Goal: Task Accomplishment & Management: Complete application form

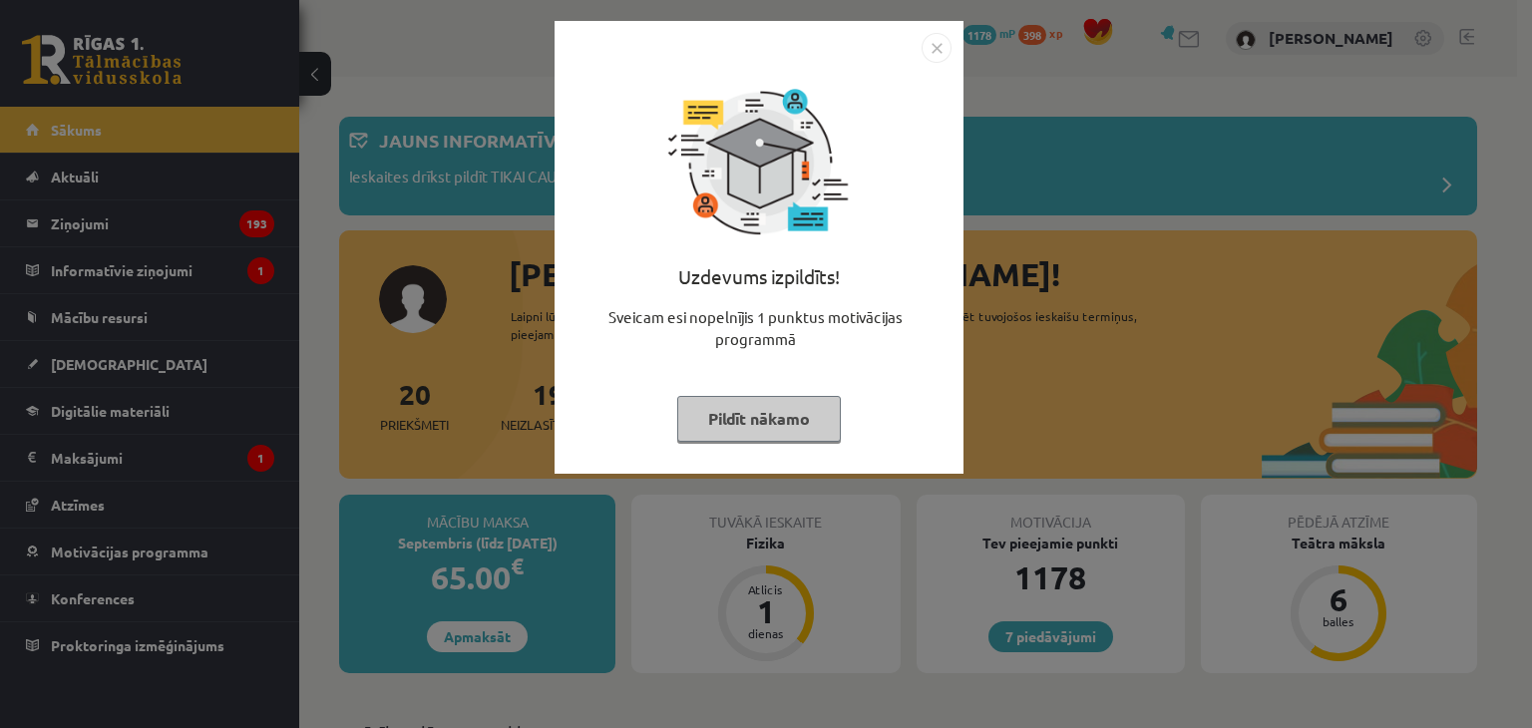
click at [936, 50] on img "Close" at bounding box center [937, 48] width 30 height 30
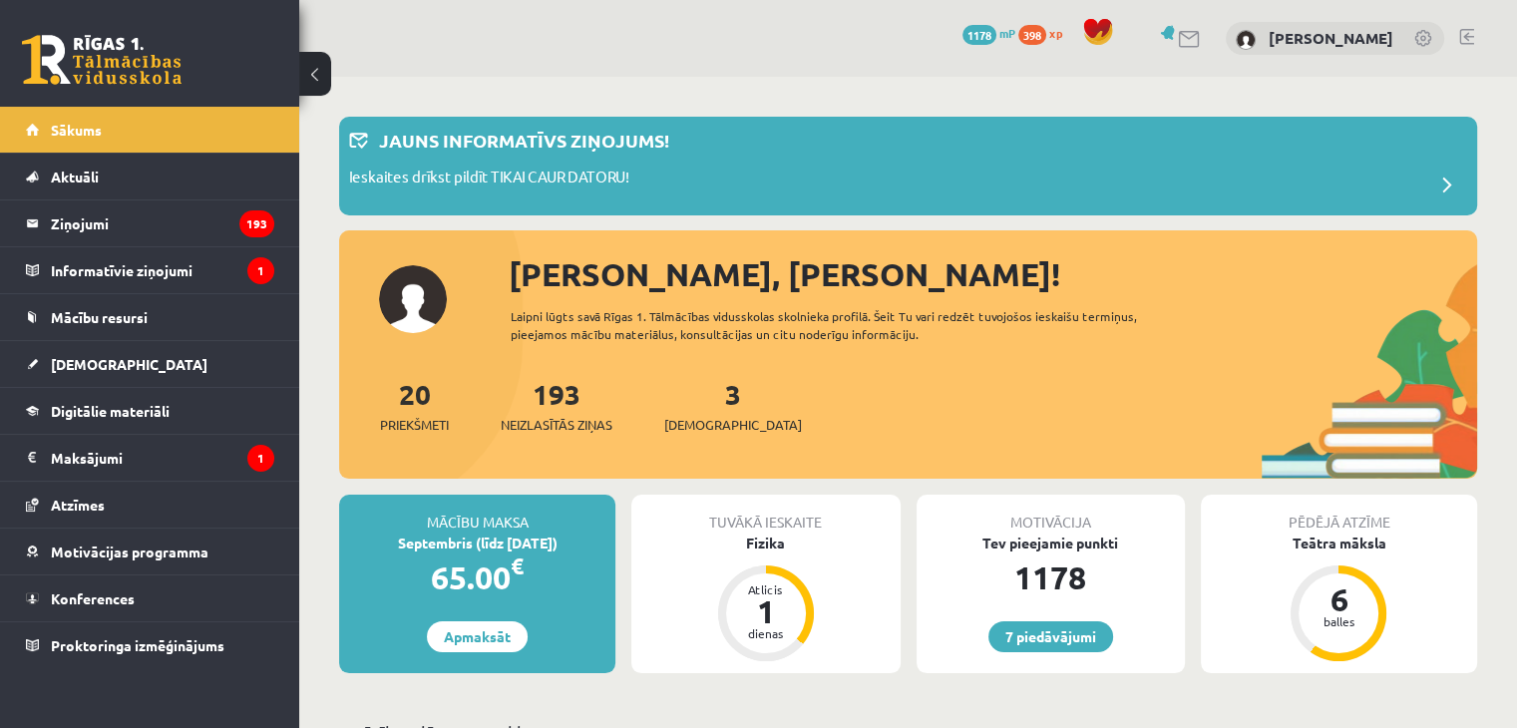
click at [711, 397] on div "3 Ieskaites" at bounding box center [733, 404] width 138 height 62
click at [710, 406] on div "3 Ieskaites" at bounding box center [733, 404] width 138 height 62
click at [704, 417] on span "[DEMOGRAPHIC_DATA]" at bounding box center [733, 425] width 138 height 20
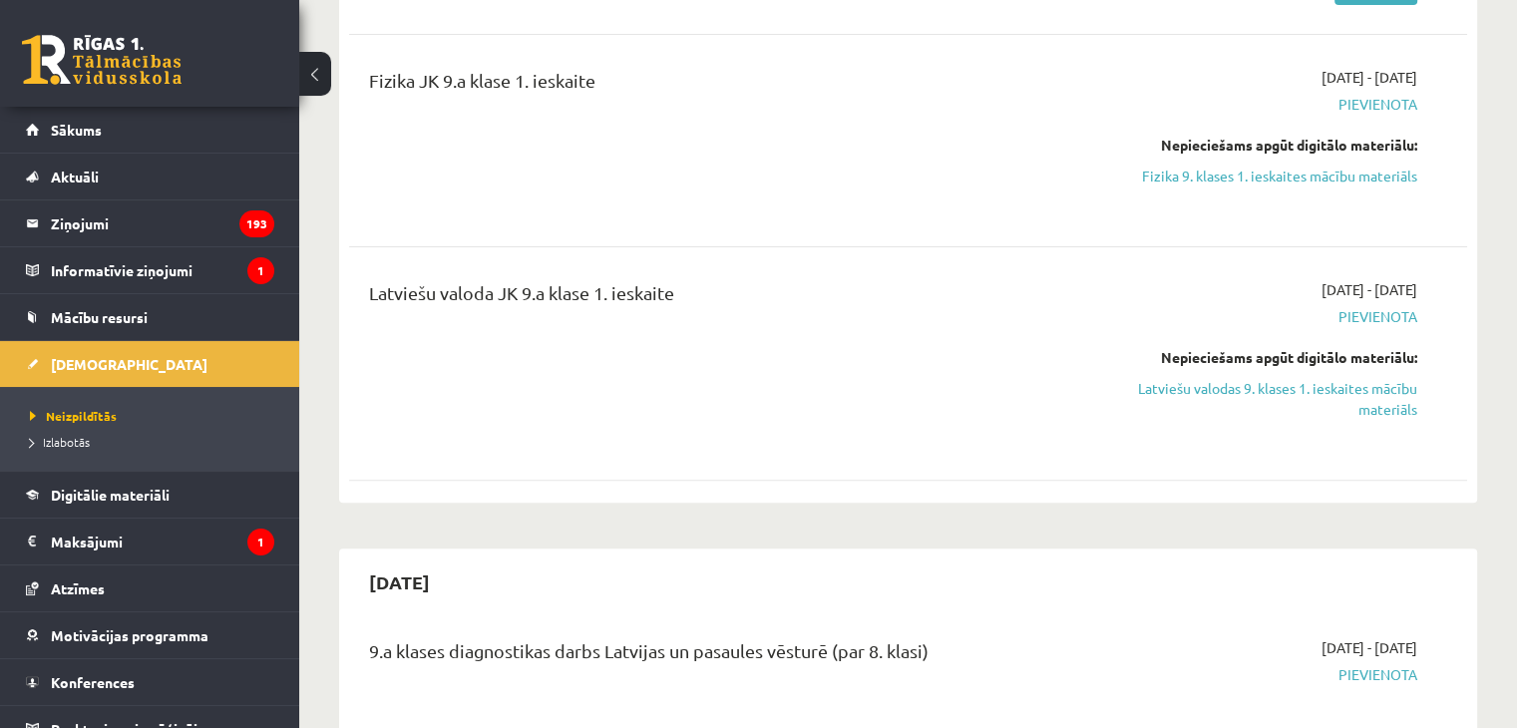
scroll to position [642, 0]
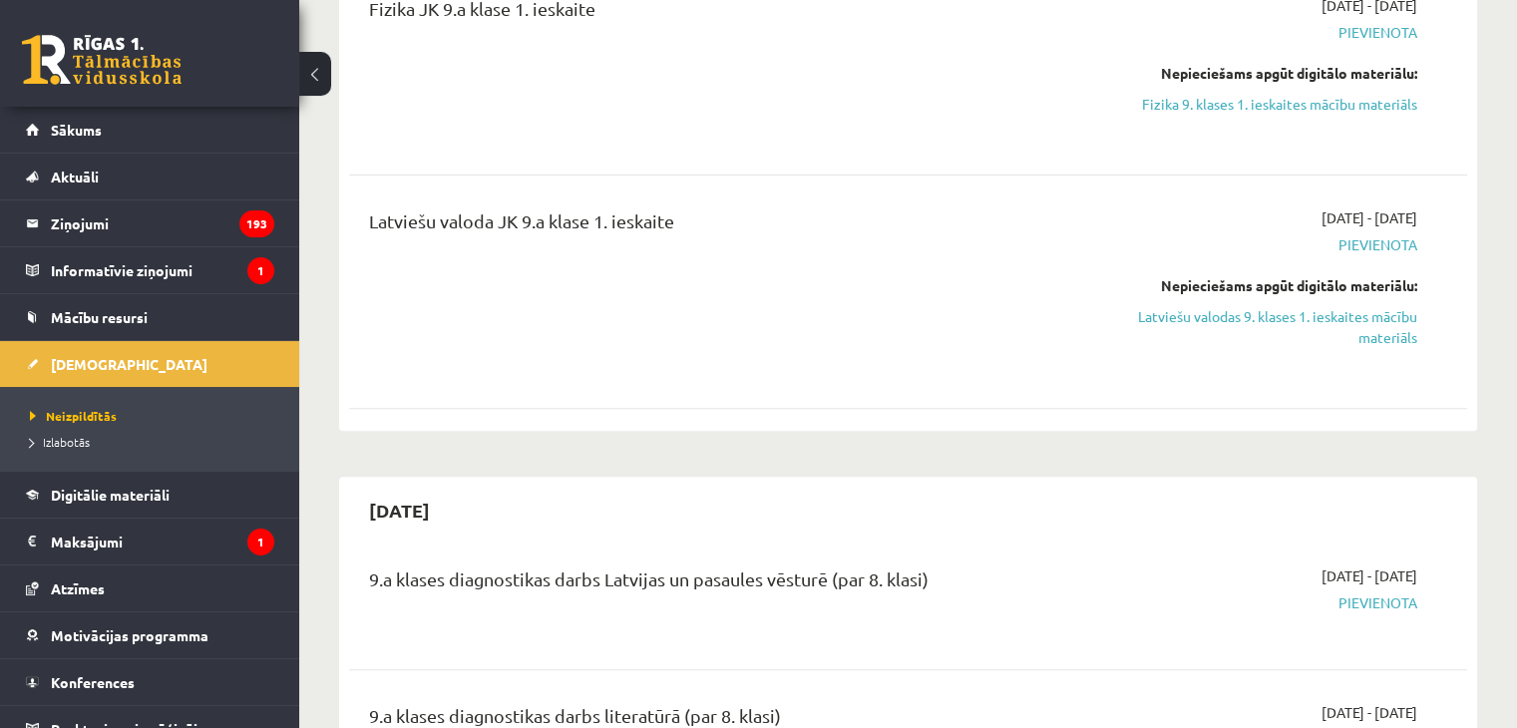
click at [1320, 114] on div "2025-09-01 - 2025-09-15 Pievienota Nepieciešams apgūt digitālo materiālu: Fizik…" at bounding box center [1252, 69] width 359 height 148
click at [1321, 111] on link "Fizika 9. klases 1. ieskaites mācību materiāls" at bounding box center [1252, 104] width 329 height 21
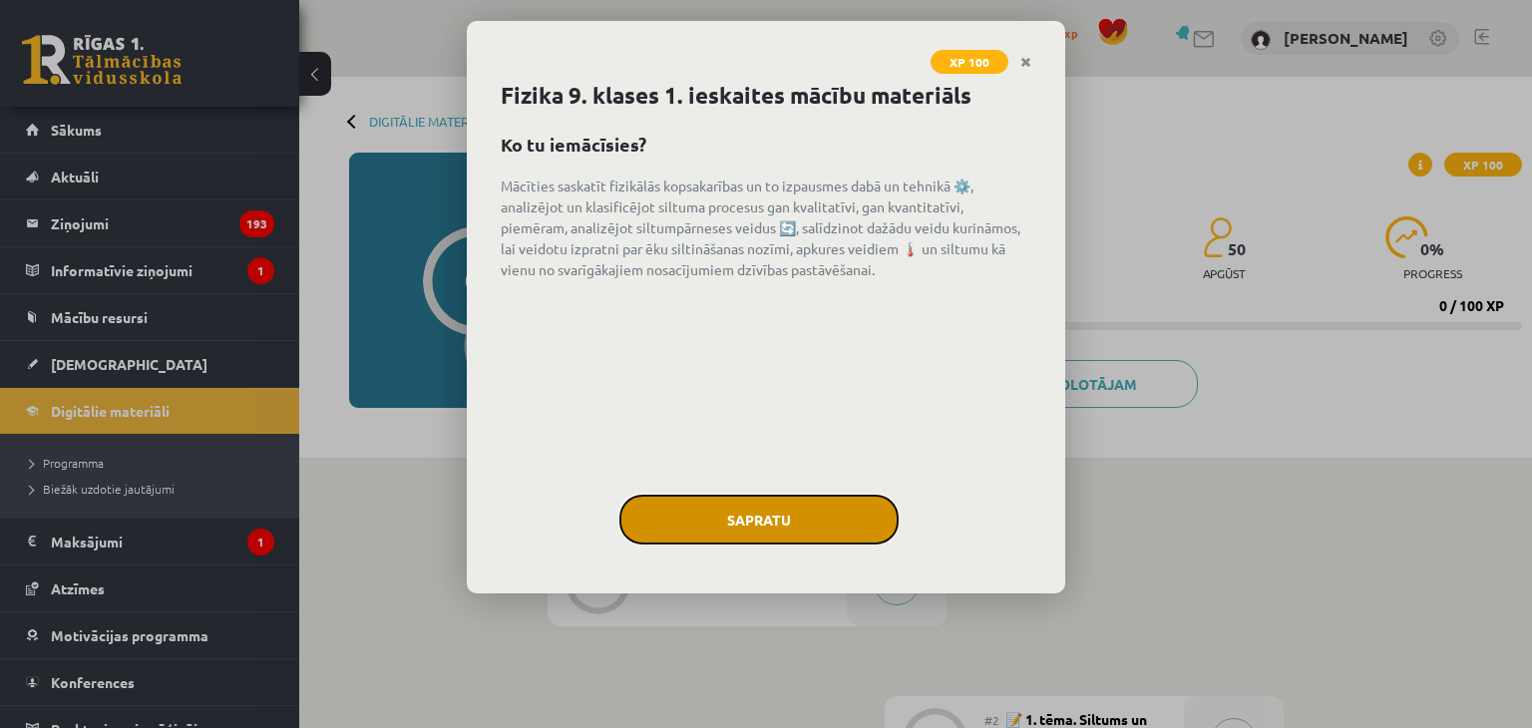
click at [808, 501] on button "Sapratu" at bounding box center [758, 520] width 279 height 50
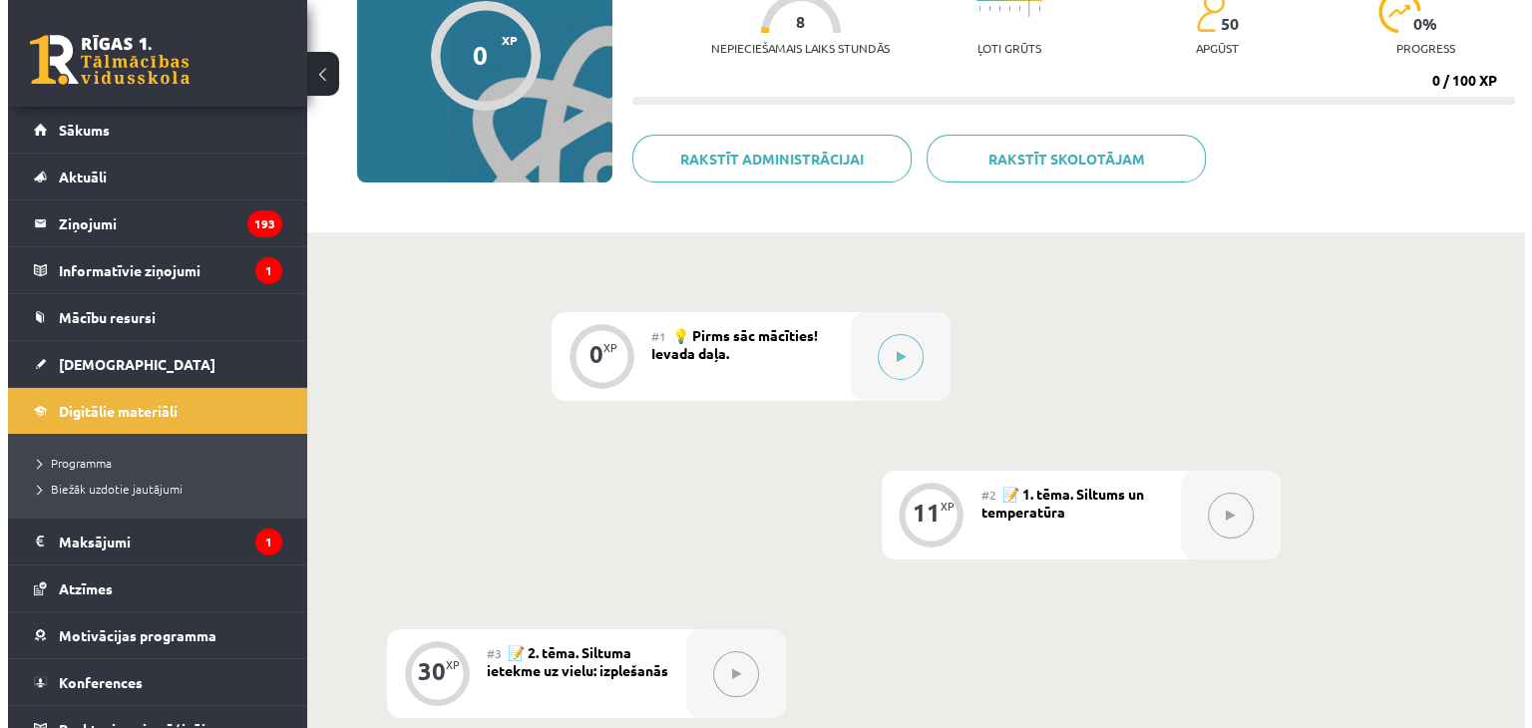
scroll to position [208, 0]
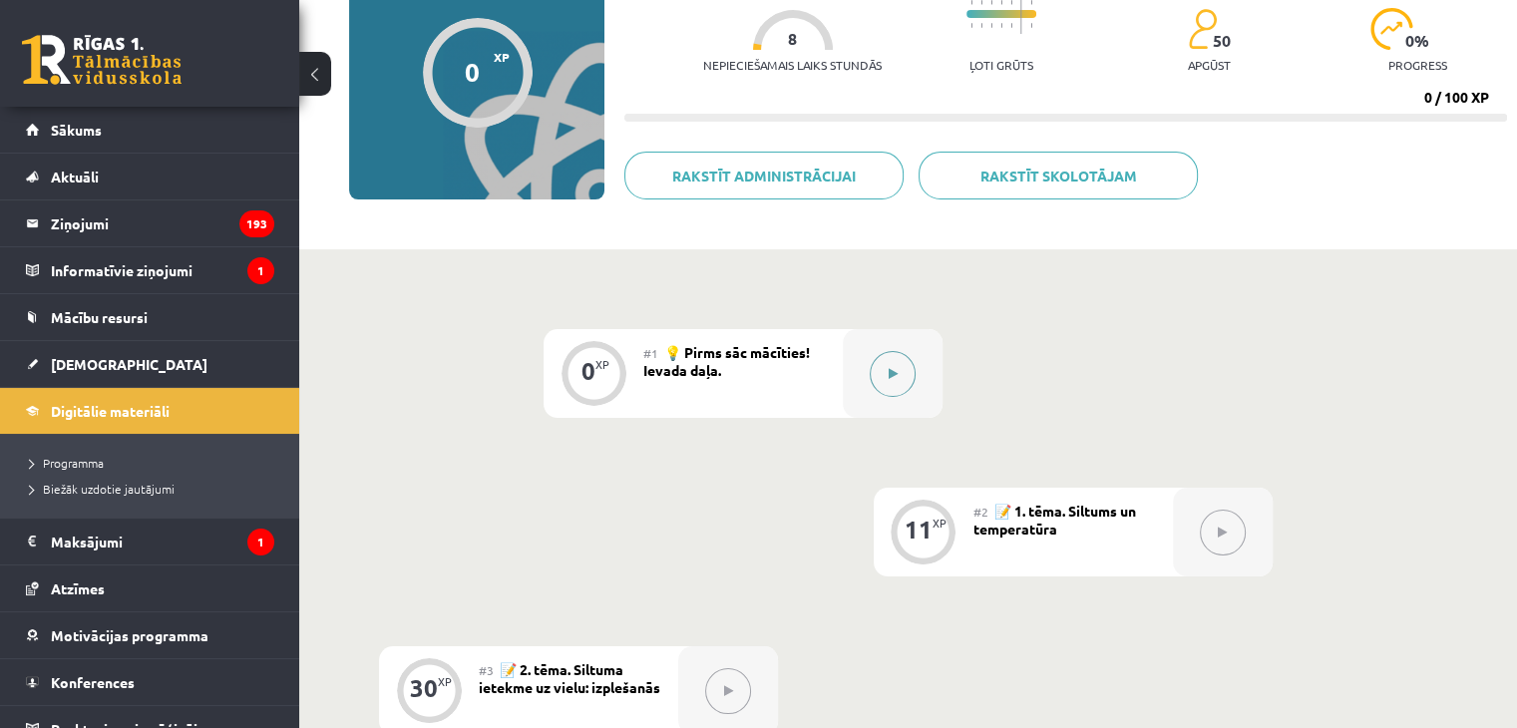
click at [902, 351] on button at bounding box center [893, 374] width 46 height 46
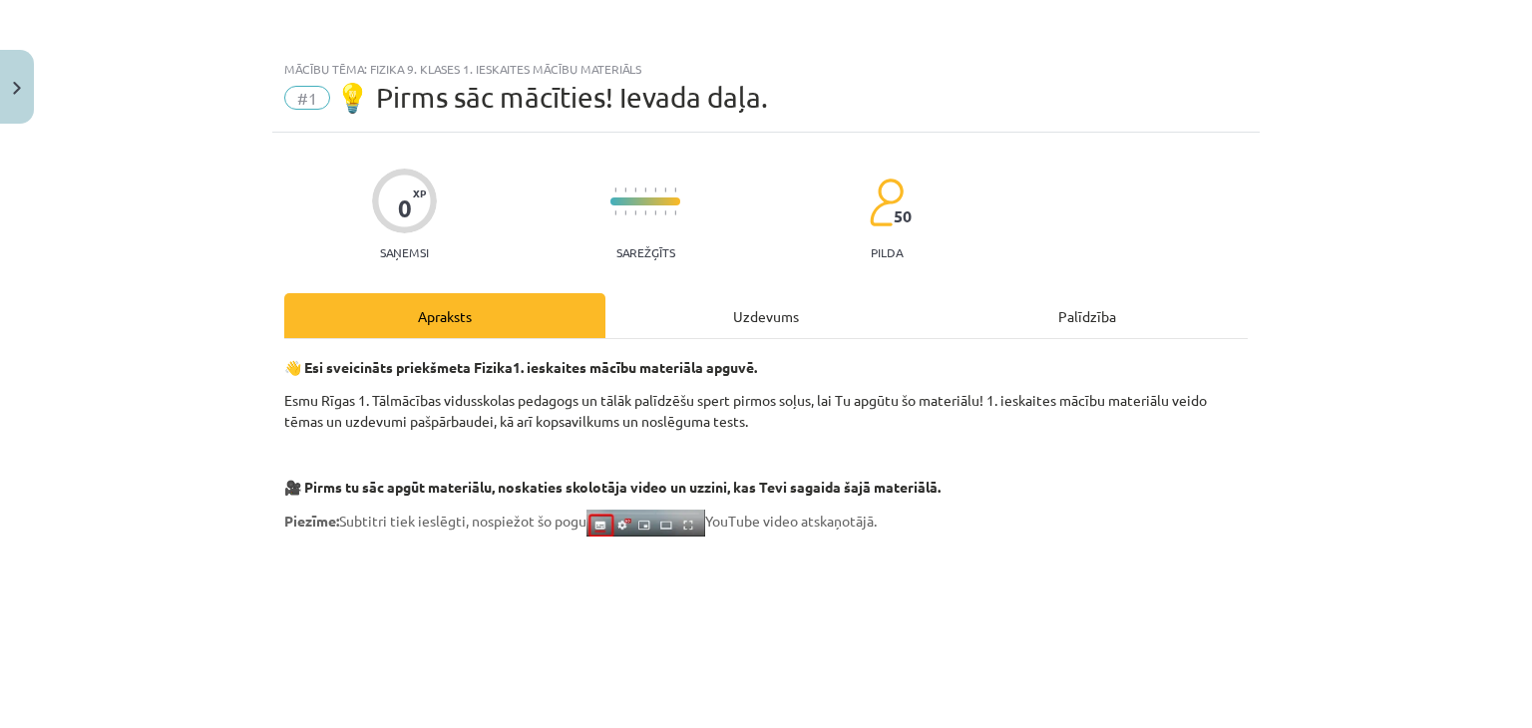
click at [763, 306] on div "Uzdevums" at bounding box center [765, 315] width 321 height 45
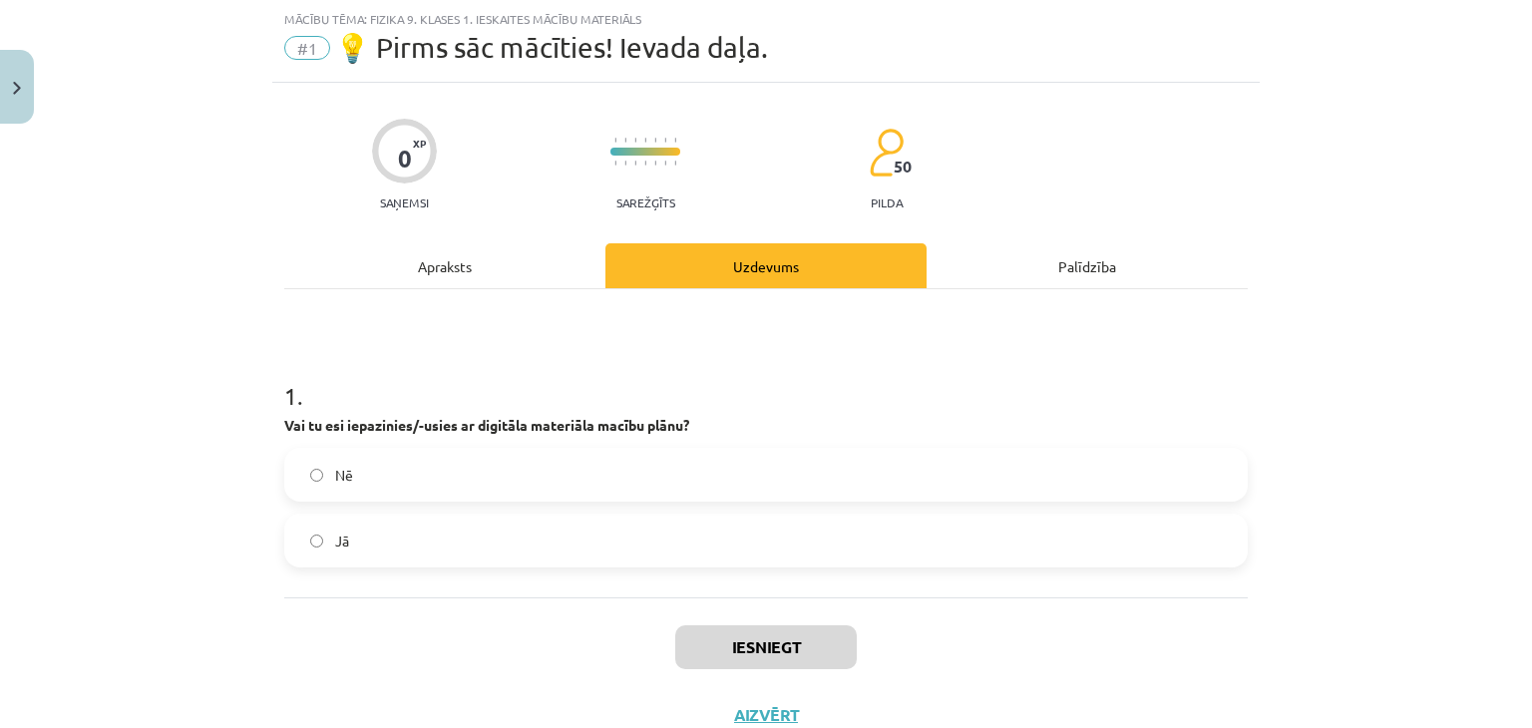
click at [680, 536] on label "Jā" at bounding box center [766, 541] width 960 height 50
click at [771, 658] on button "Iesniegt" at bounding box center [766, 647] width 182 height 44
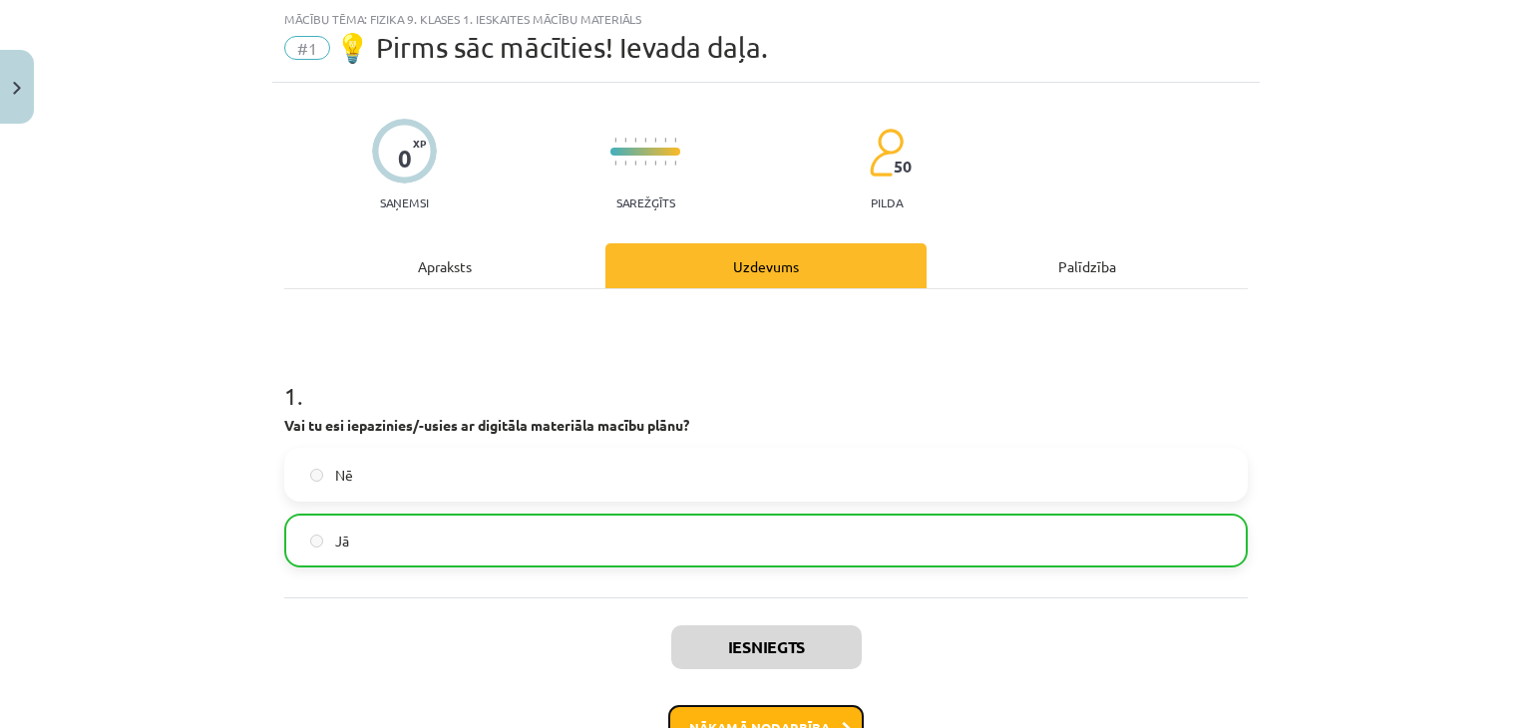
click at [748, 709] on button "Nākamā nodarbība" at bounding box center [766, 728] width 196 height 46
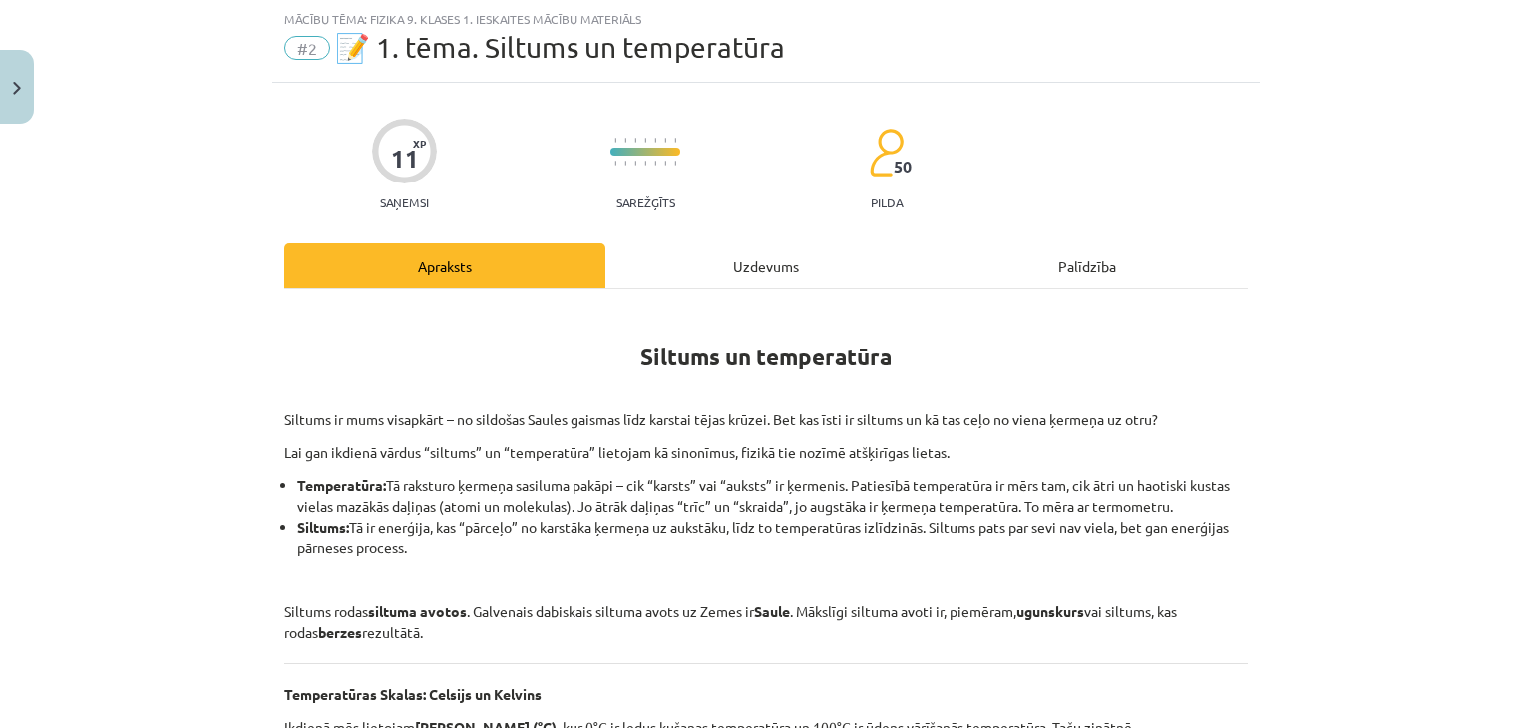
click at [766, 260] on div "Uzdevums" at bounding box center [765, 265] width 321 height 45
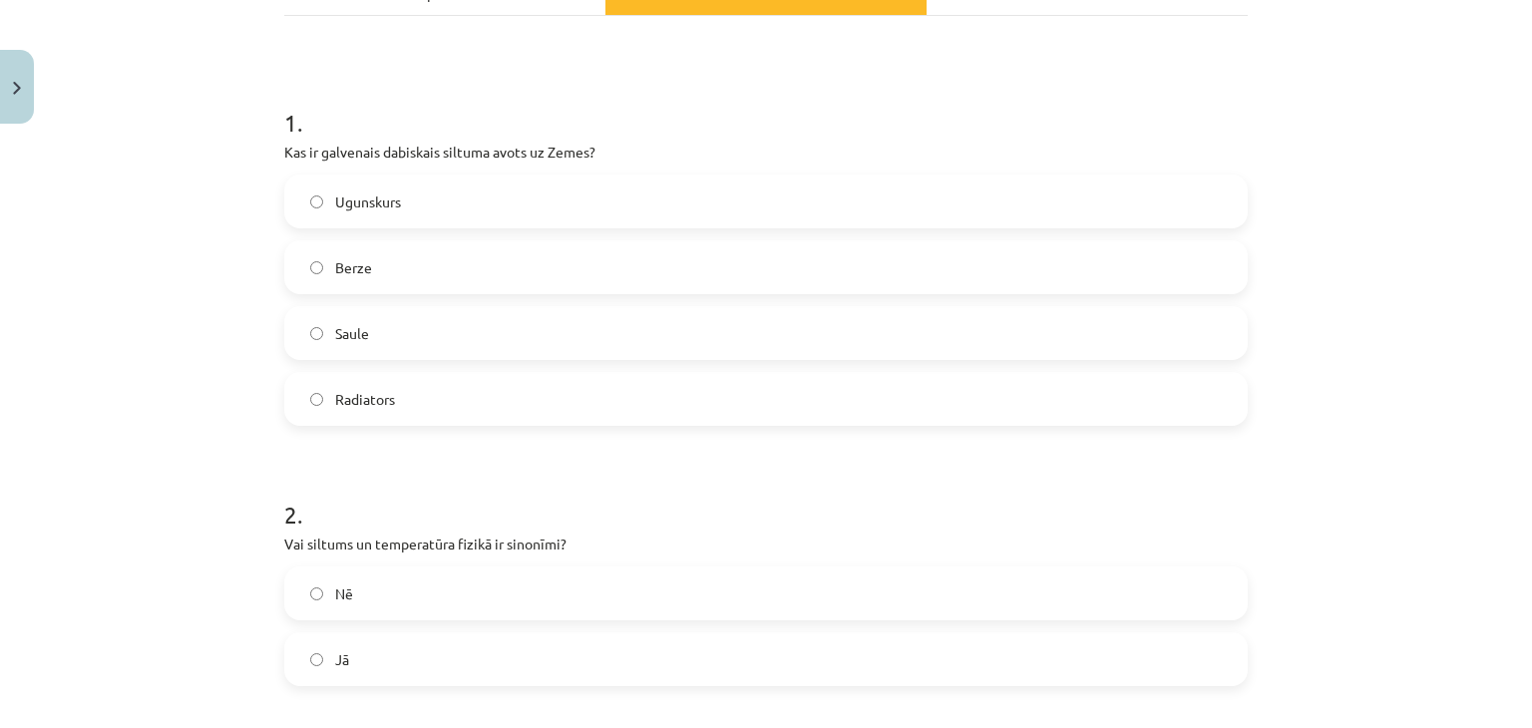
scroll to position [326, 0]
click at [672, 333] on label "Saule" at bounding box center [766, 330] width 960 height 50
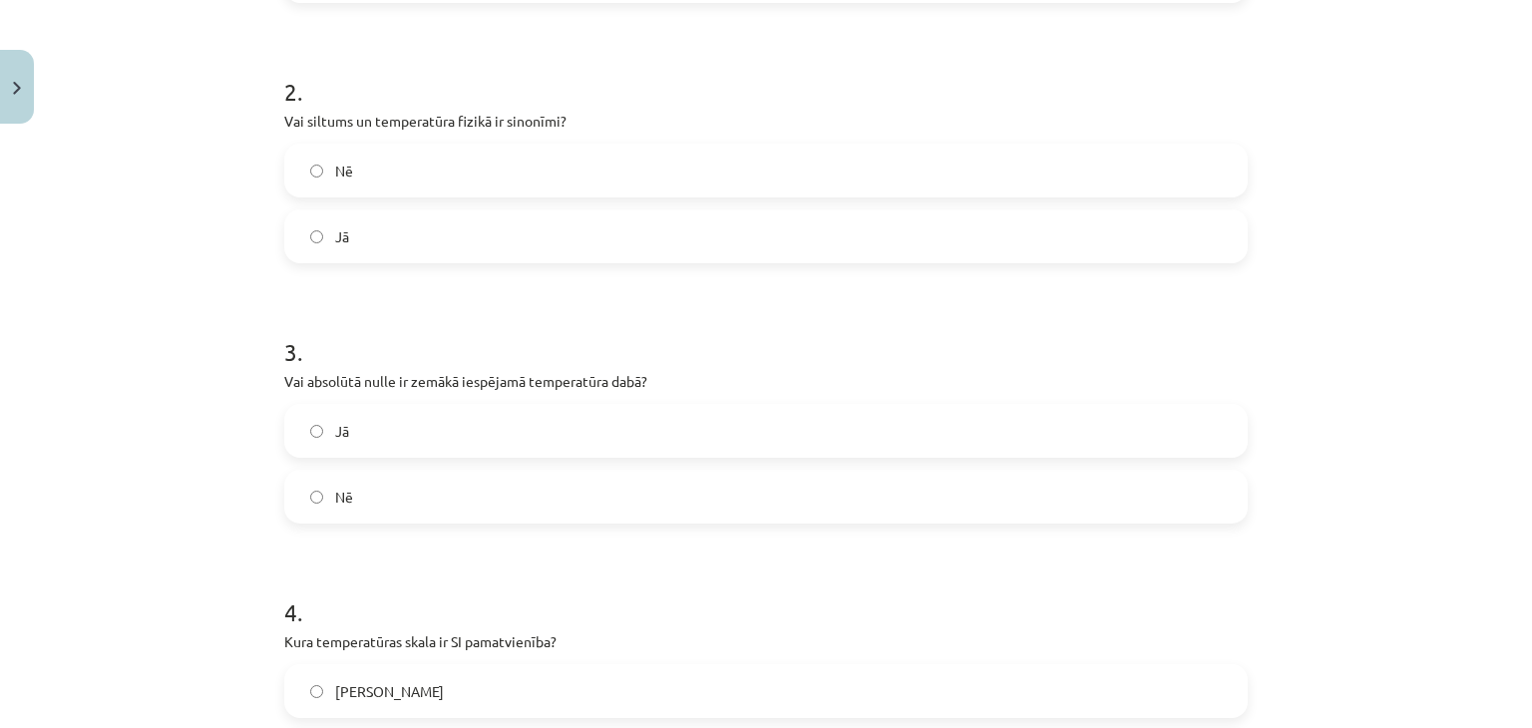
scroll to position [725, 0]
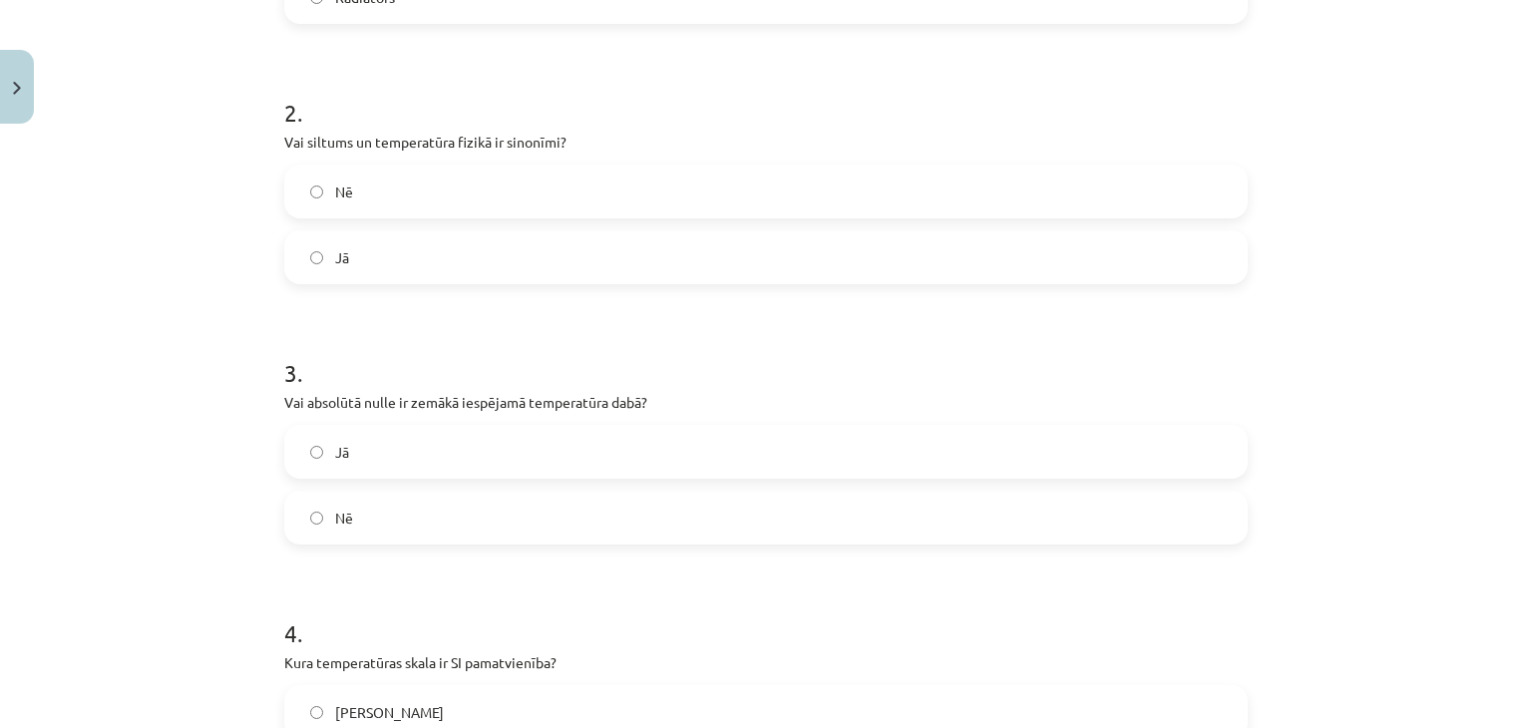
click at [508, 179] on label "Nē" at bounding box center [766, 192] width 960 height 50
click at [447, 262] on label "Jā" at bounding box center [766, 257] width 960 height 50
click at [366, 518] on label "Nē" at bounding box center [766, 518] width 960 height 50
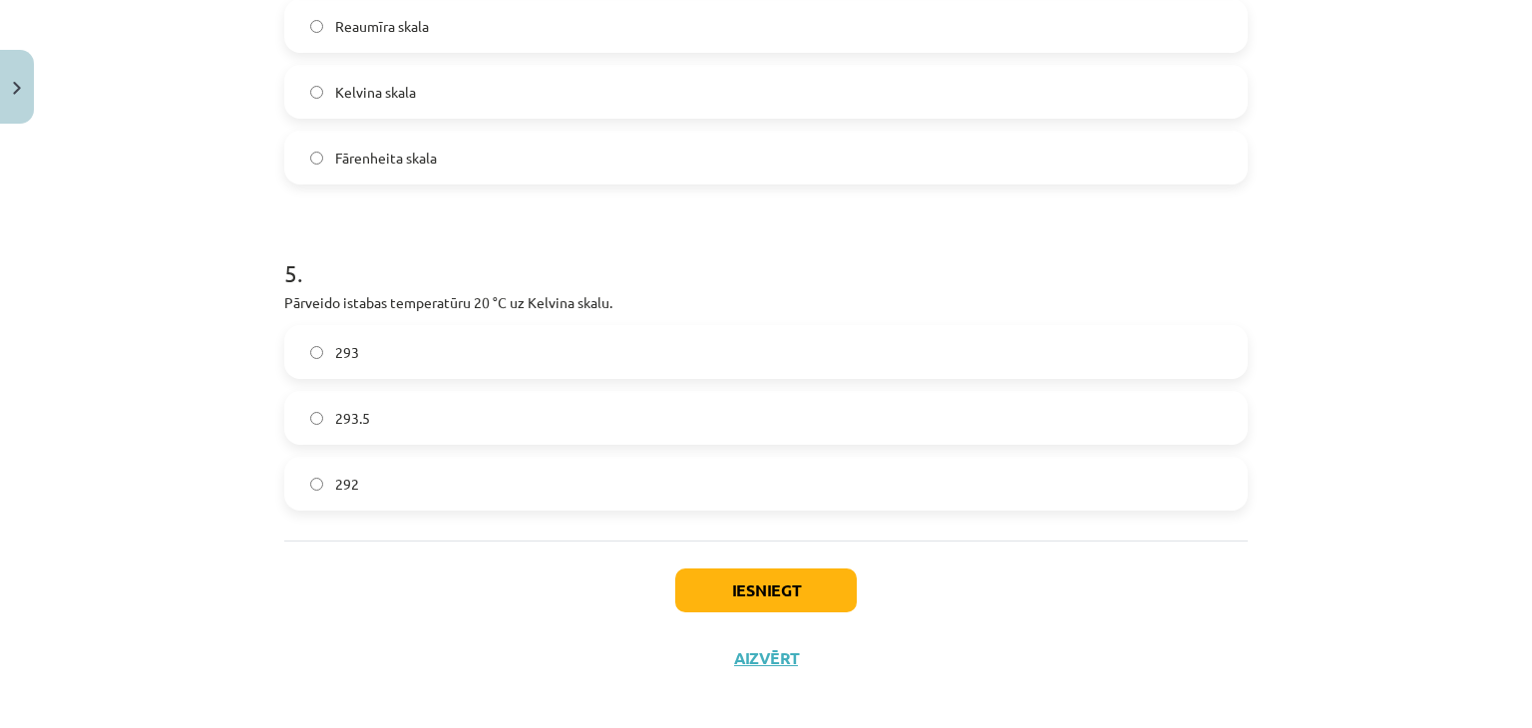
scroll to position [1342, 0]
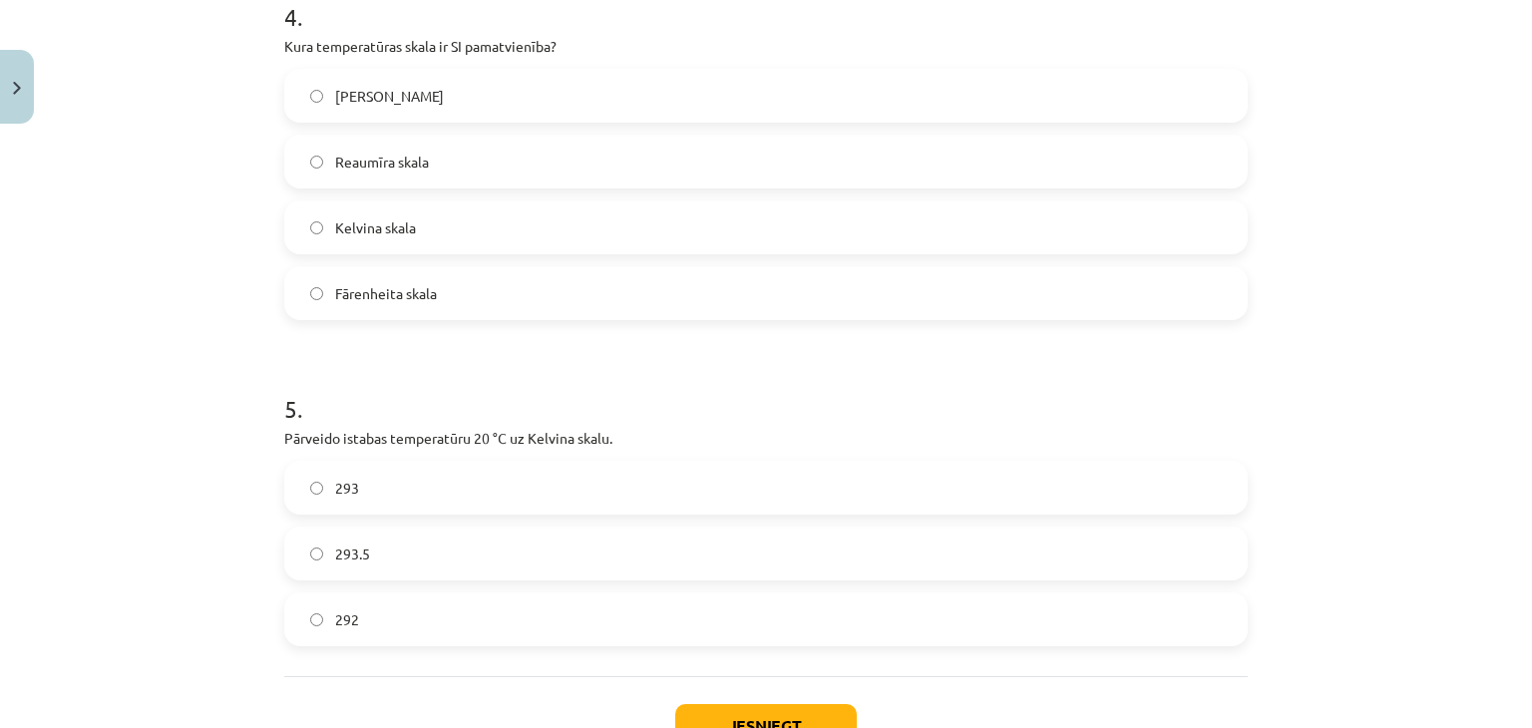
click at [501, 480] on label "293" at bounding box center [766, 488] width 960 height 50
click at [535, 621] on label "292" at bounding box center [766, 620] width 960 height 50
click at [585, 486] on label "293" at bounding box center [766, 488] width 960 height 50
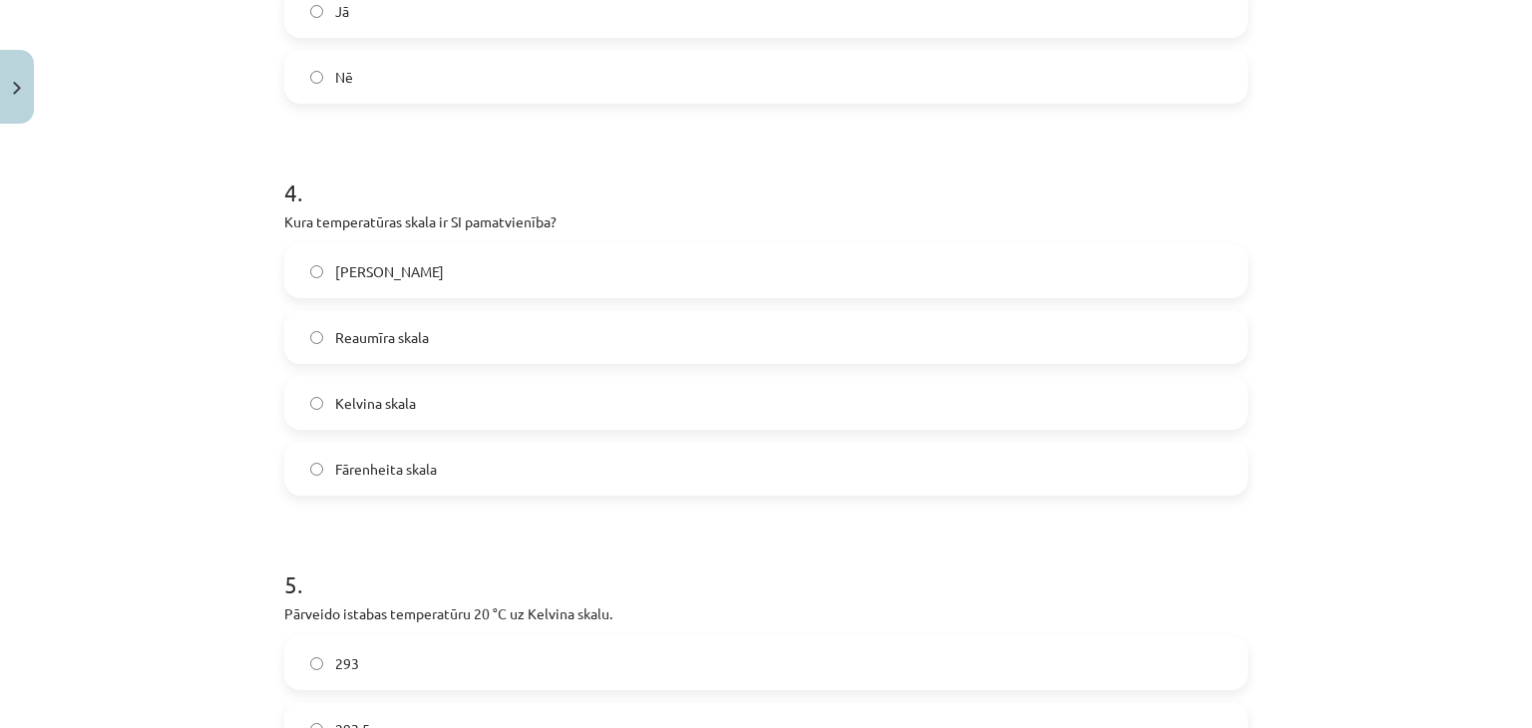
scroll to position [1097, 0]
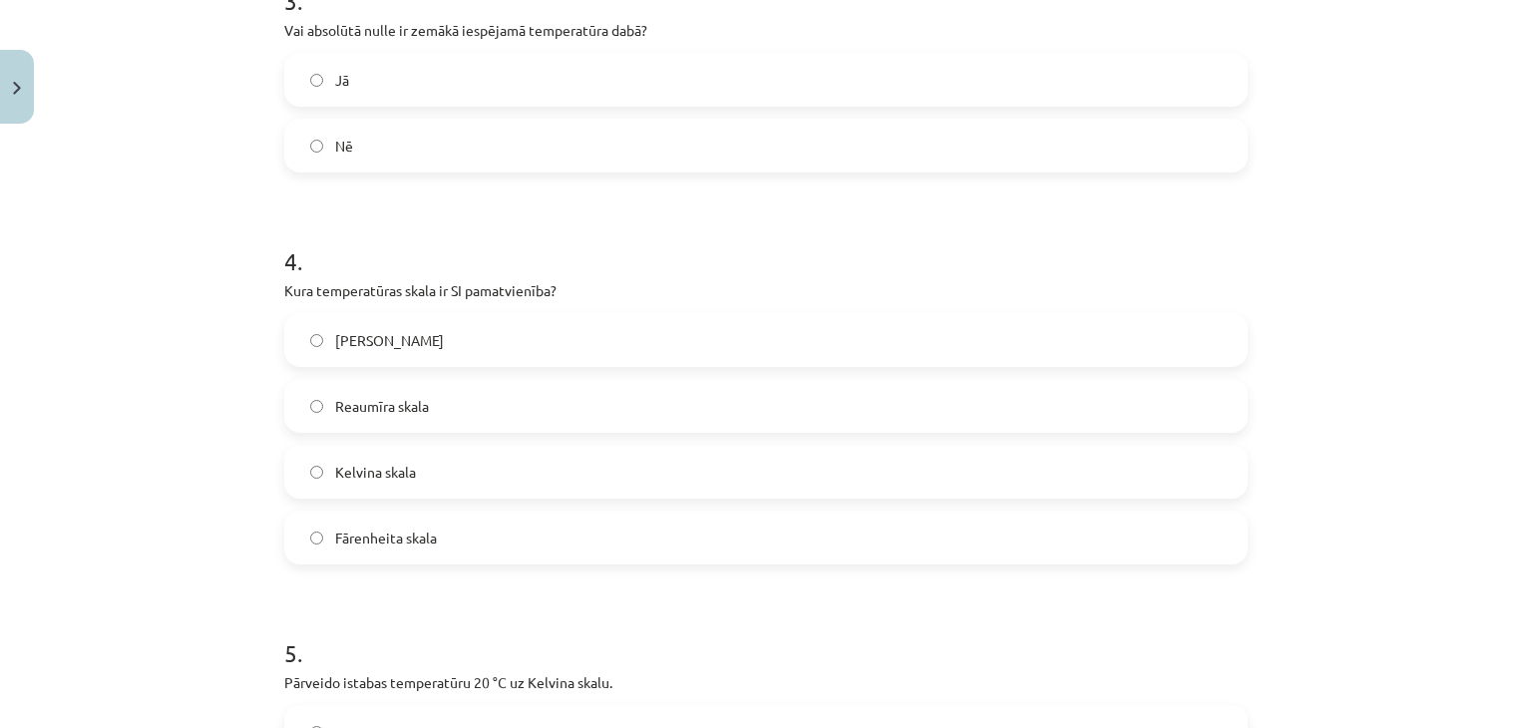
click at [464, 325] on label "[PERSON_NAME]" at bounding box center [766, 340] width 960 height 50
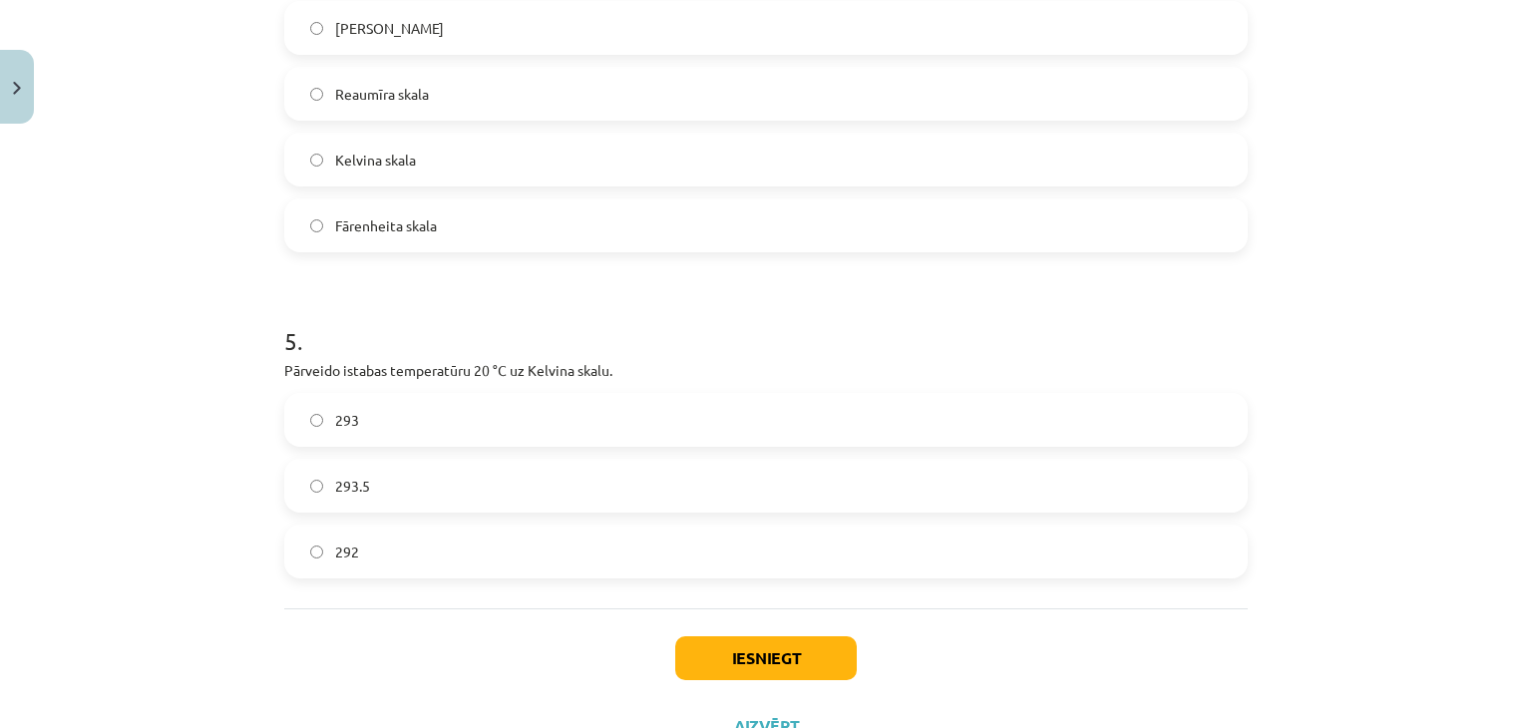
scroll to position [1491, 0]
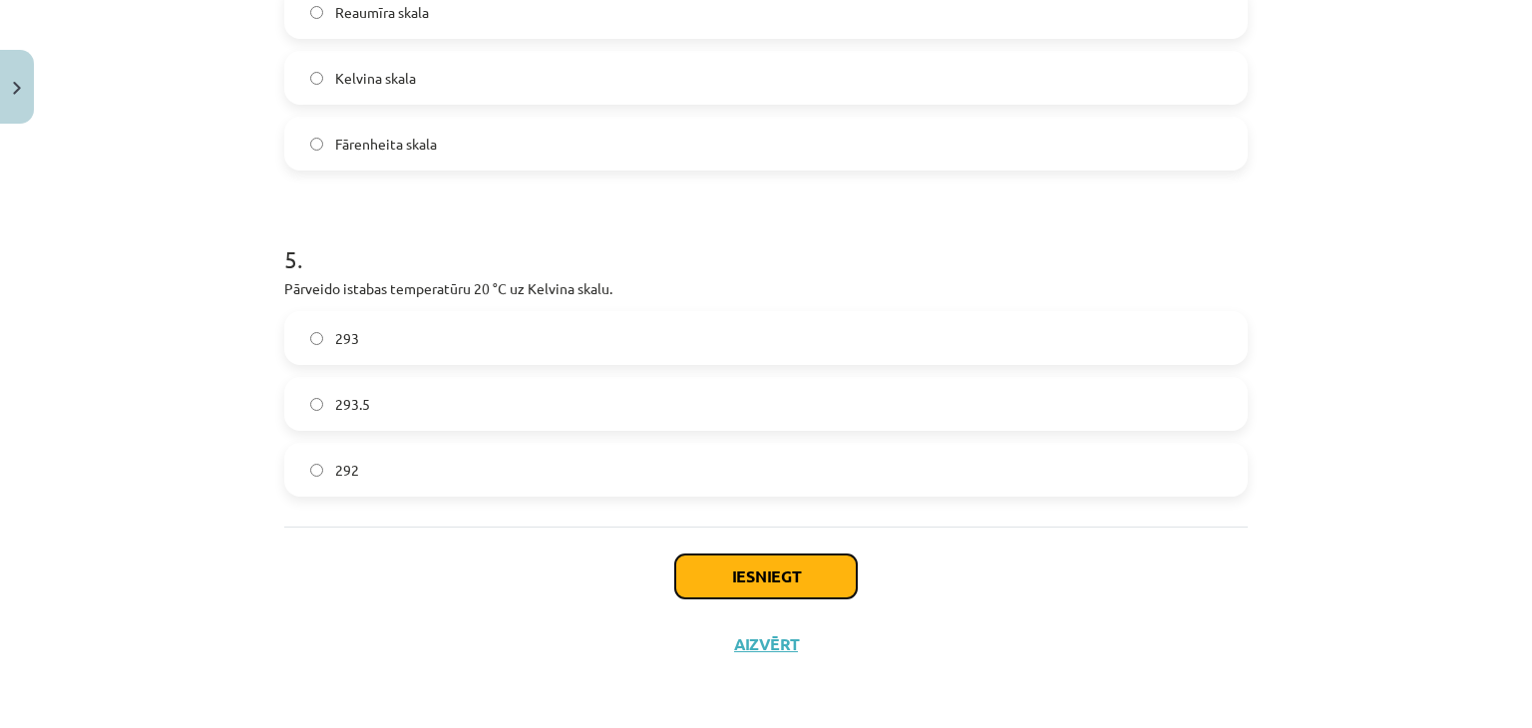
click at [758, 562] on button "Iesniegt" at bounding box center [766, 577] width 182 height 44
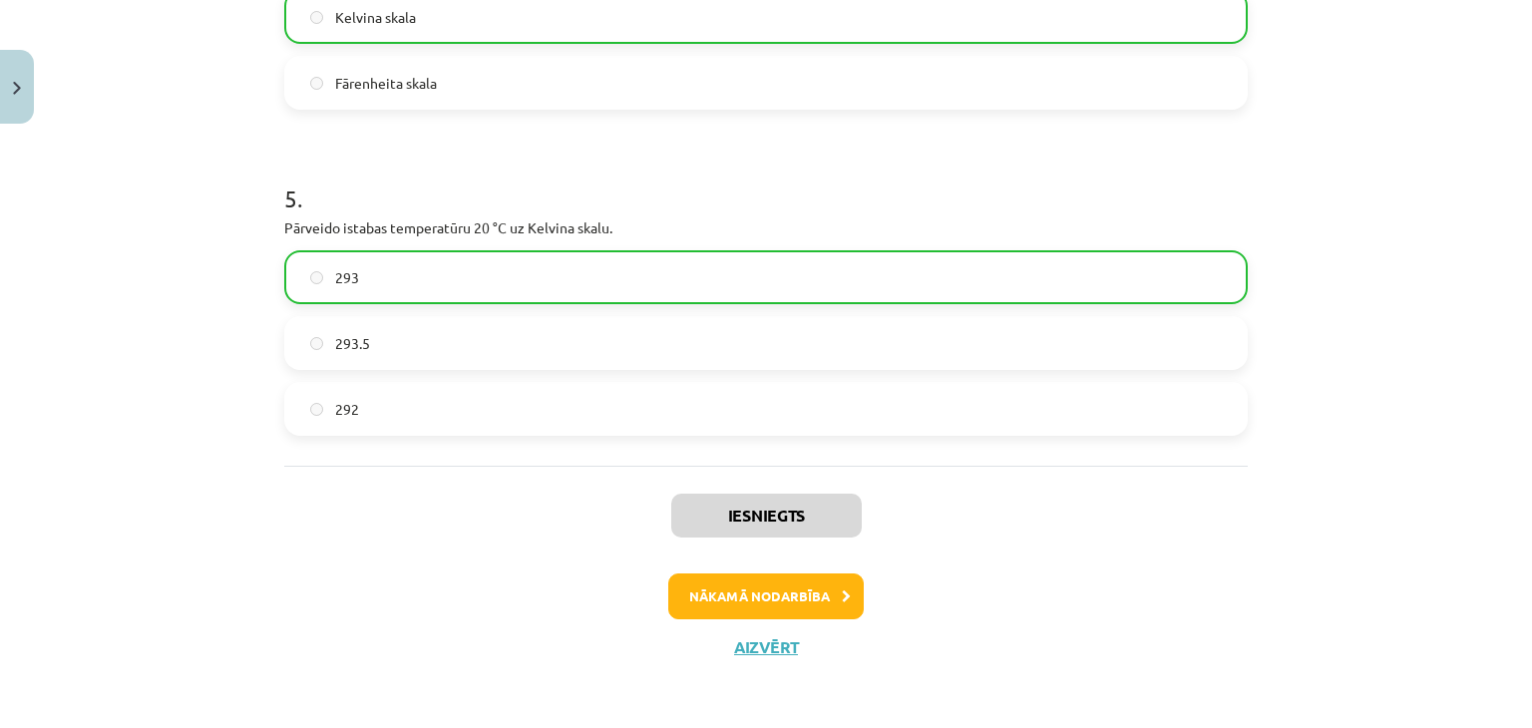
scroll to position [1553, 0]
click at [795, 603] on button "Nākamā nodarbība" at bounding box center [766, 596] width 196 height 46
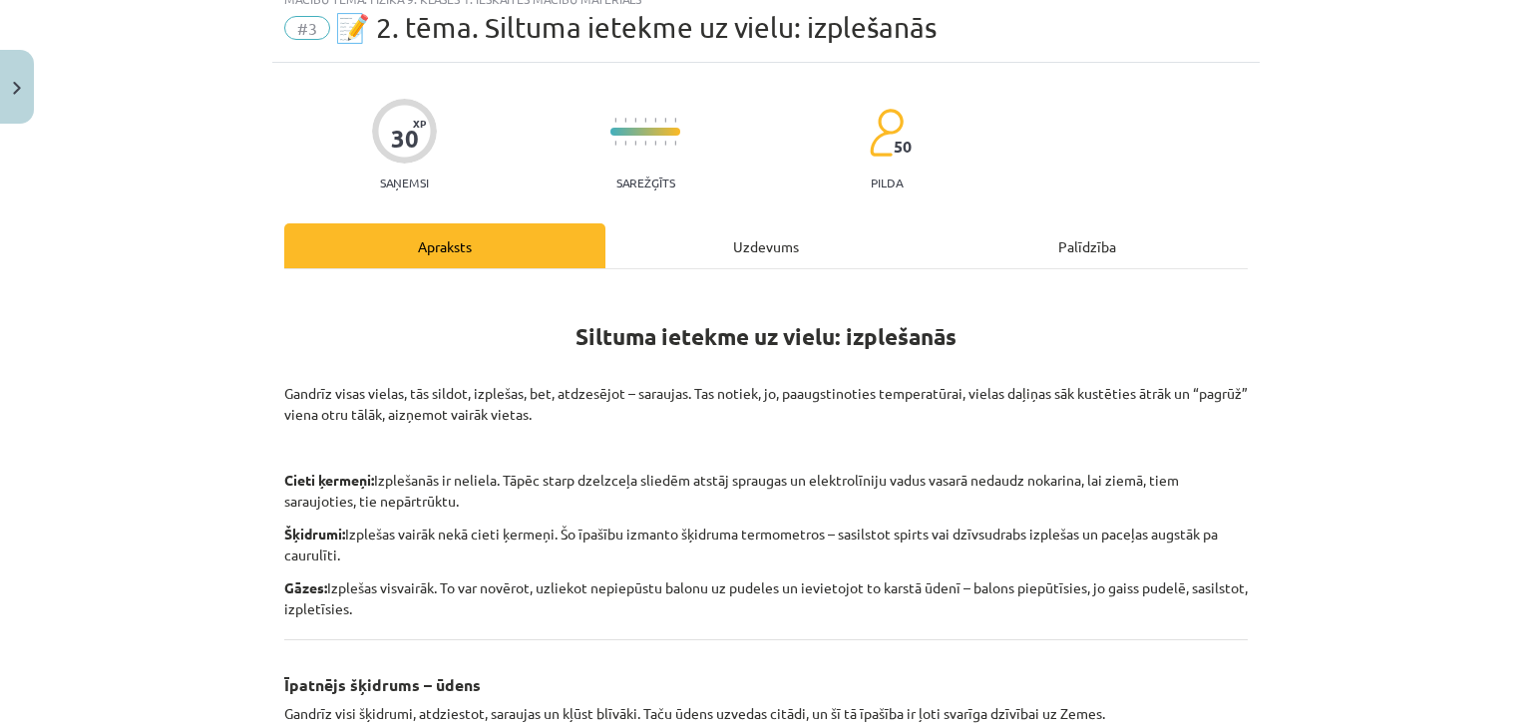
scroll to position [50, 0]
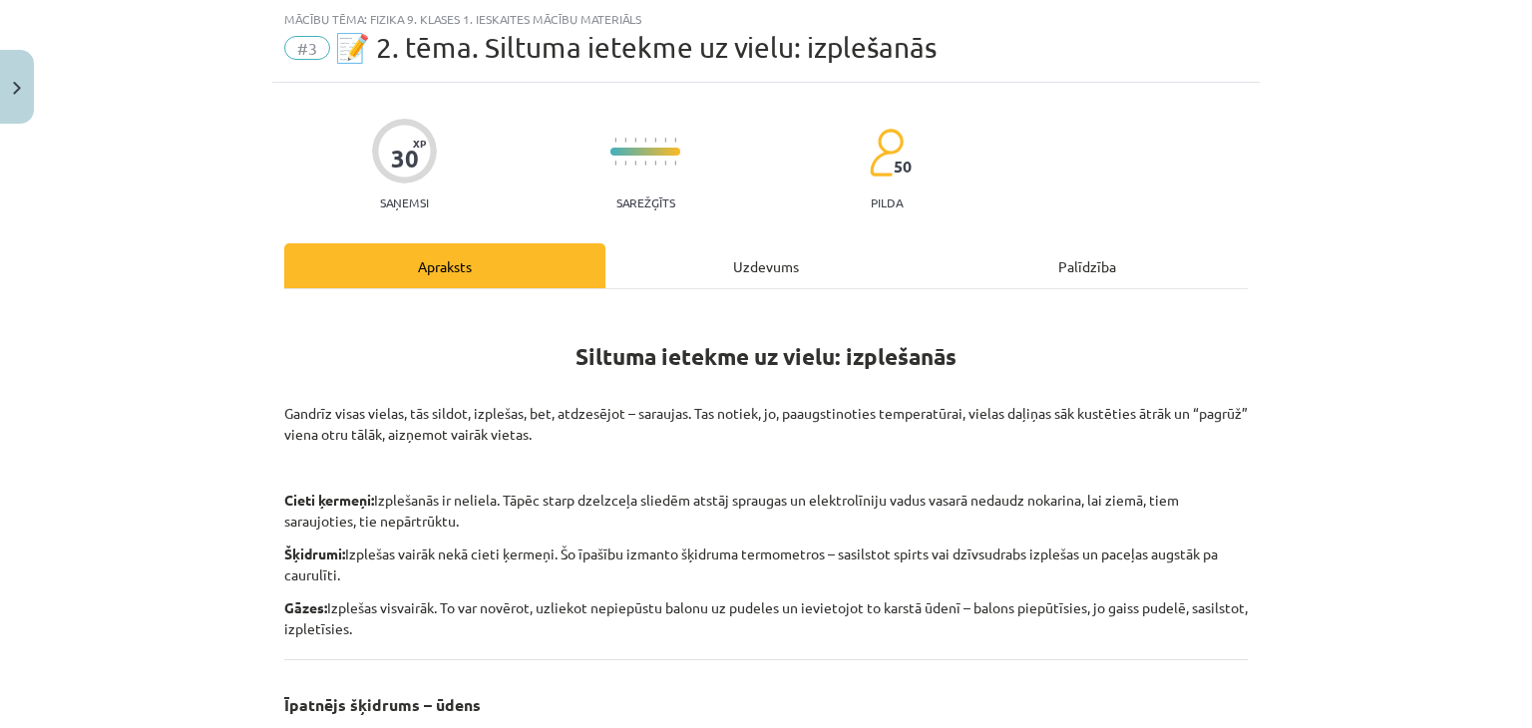
click at [764, 282] on div "Uzdevums" at bounding box center [765, 265] width 321 height 45
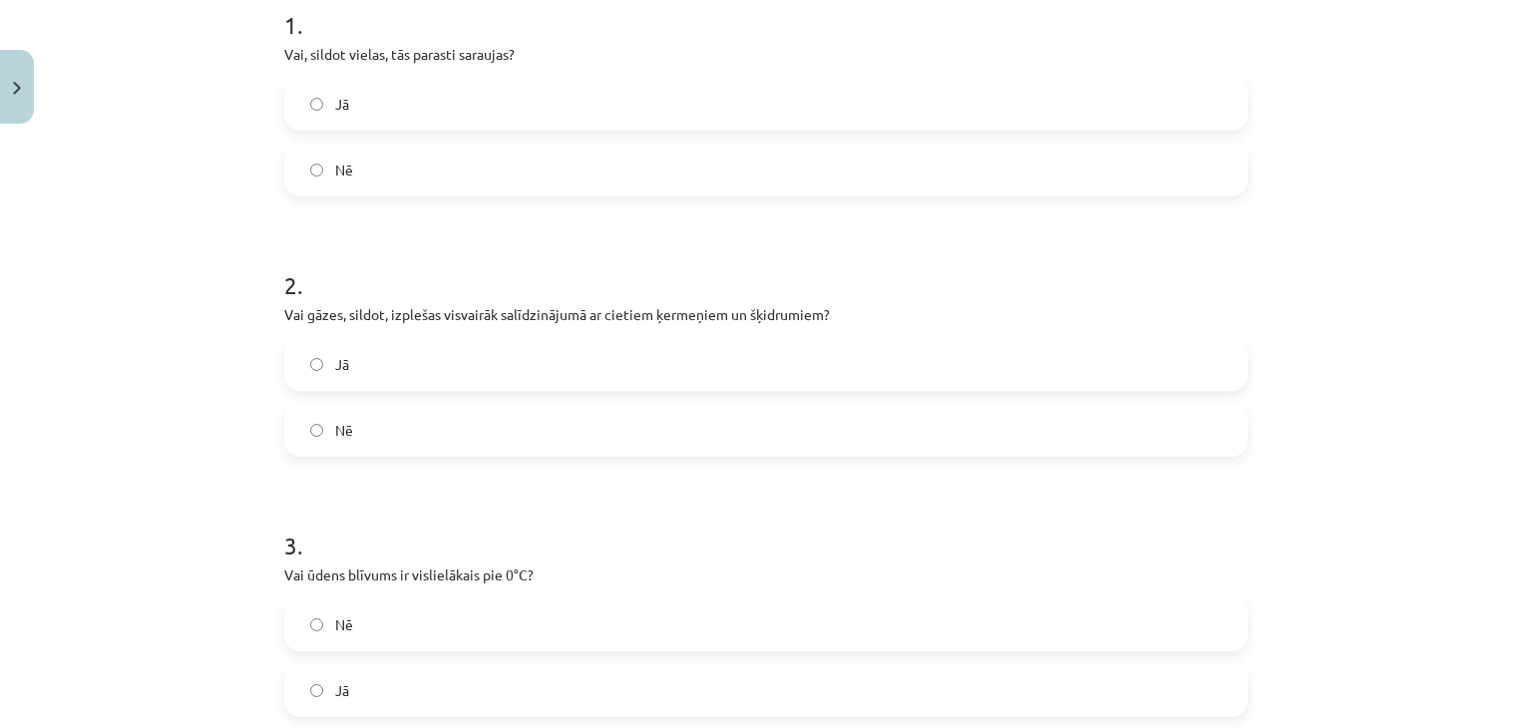
scroll to position [407, 0]
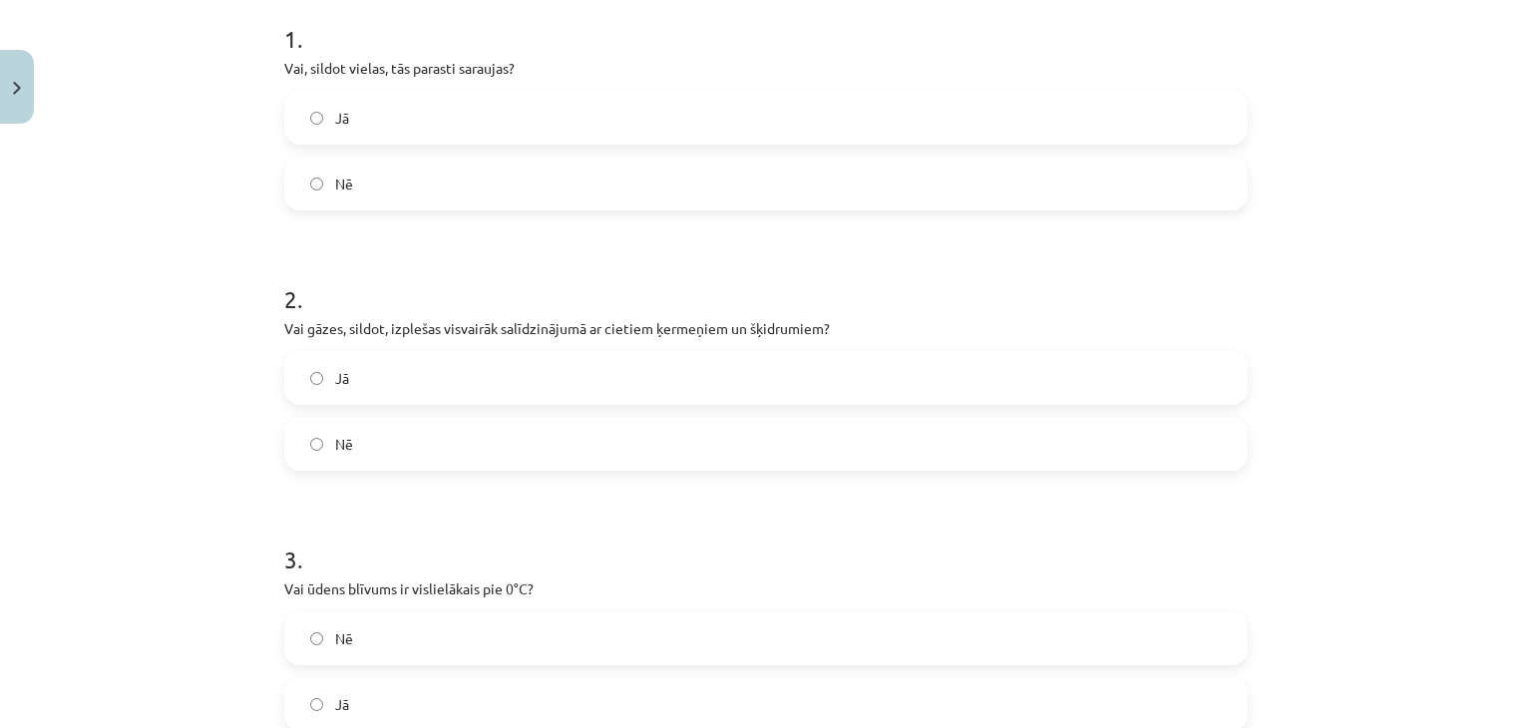
click at [534, 116] on label "Jā" at bounding box center [766, 118] width 960 height 50
click at [547, 132] on label "Jā" at bounding box center [766, 118] width 960 height 50
click at [520, 166] on label "Nē" at bounding box center [766, 184] width 960 height 50
click at [429, 372] on label "Jā" at bounding box center [766, 378] width 960 height 50
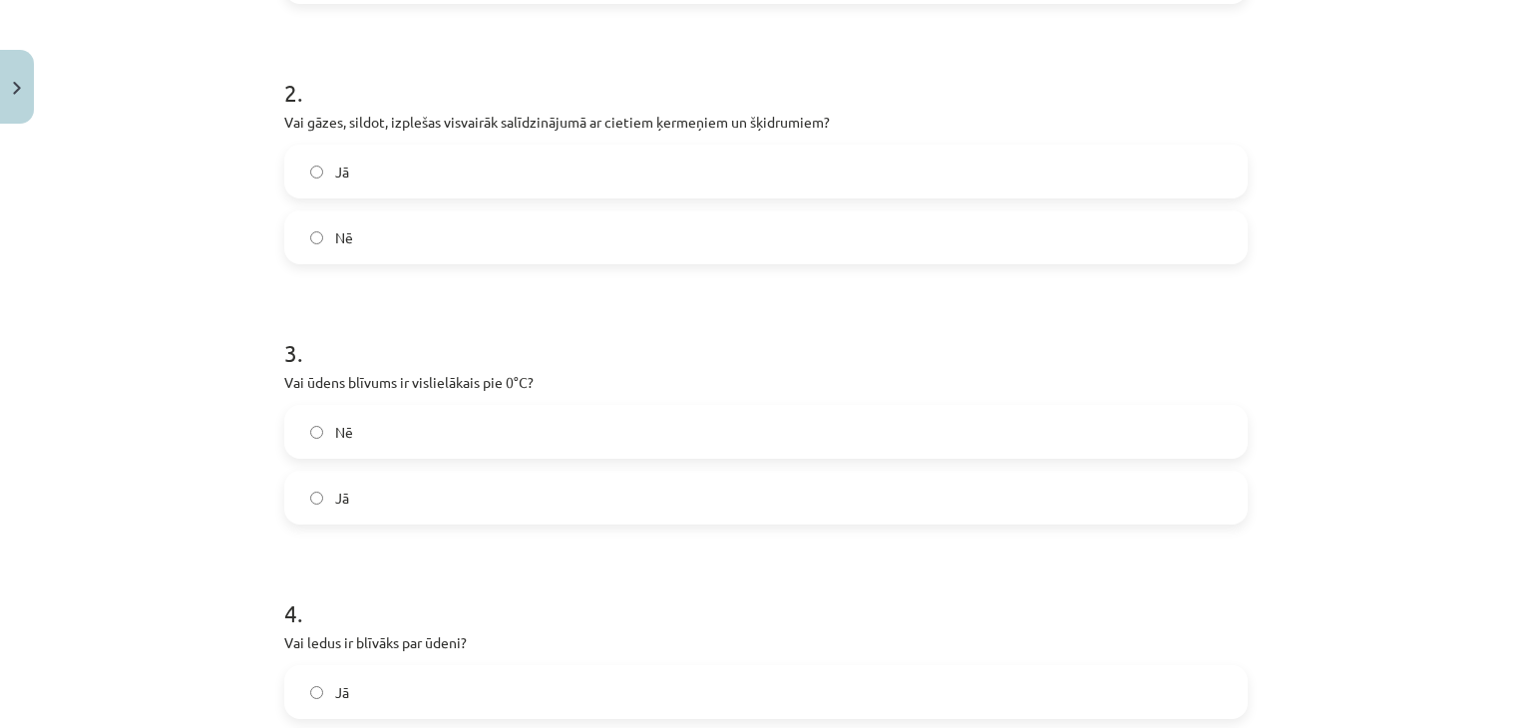
click at [583, 443] on label "Nē" at bounding box center [766, 432] width 960 height 50
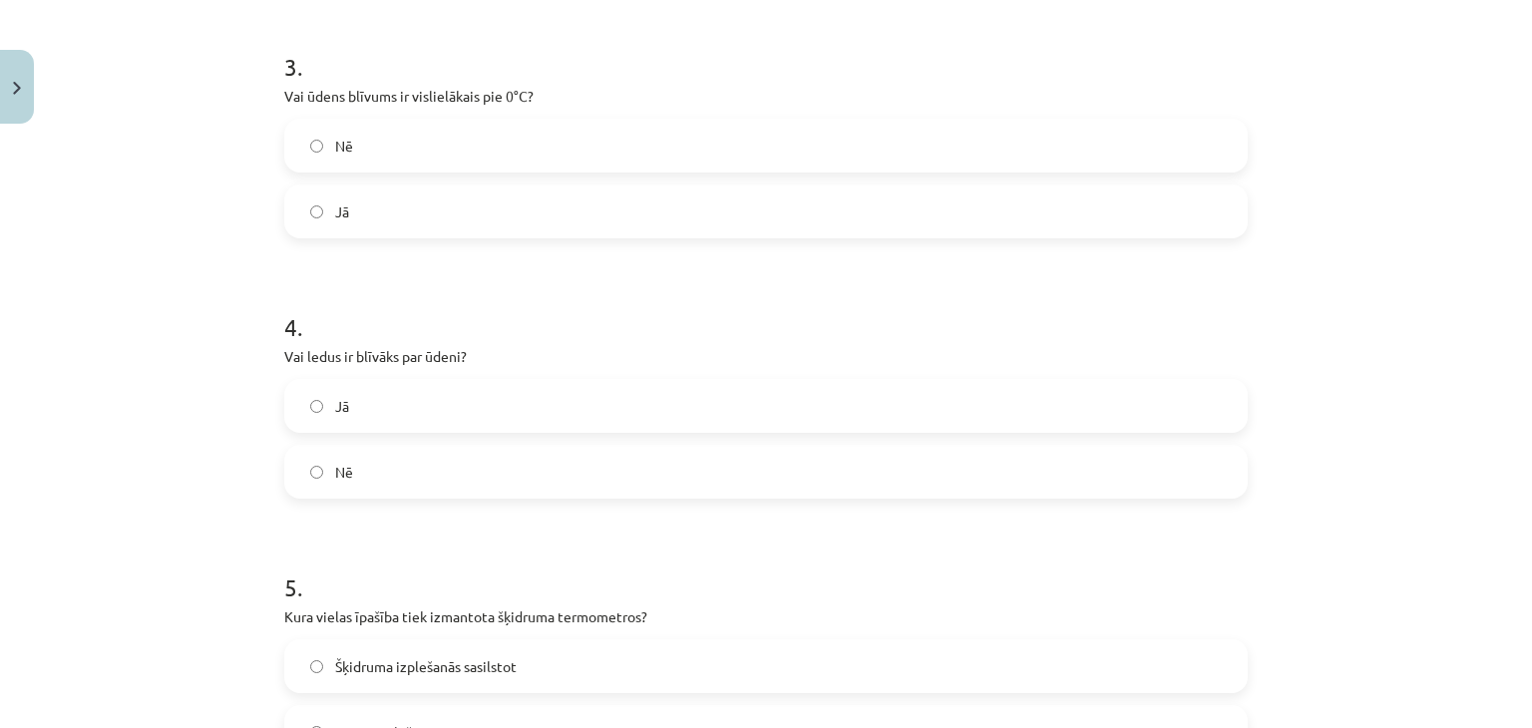
scroll to position [927, 0]
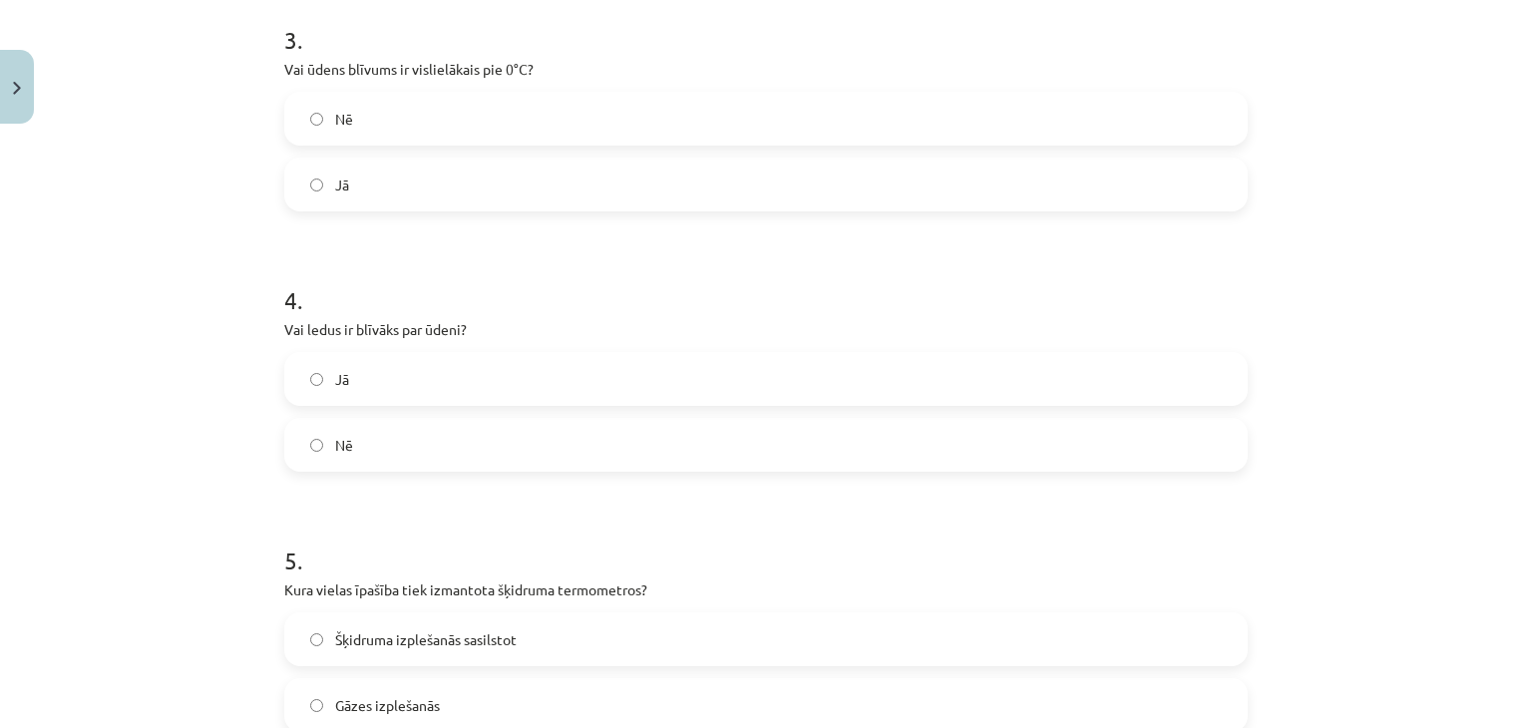
click at [551, 382] on label "Jā" at bounding box center [766, 379] width 960 height 50
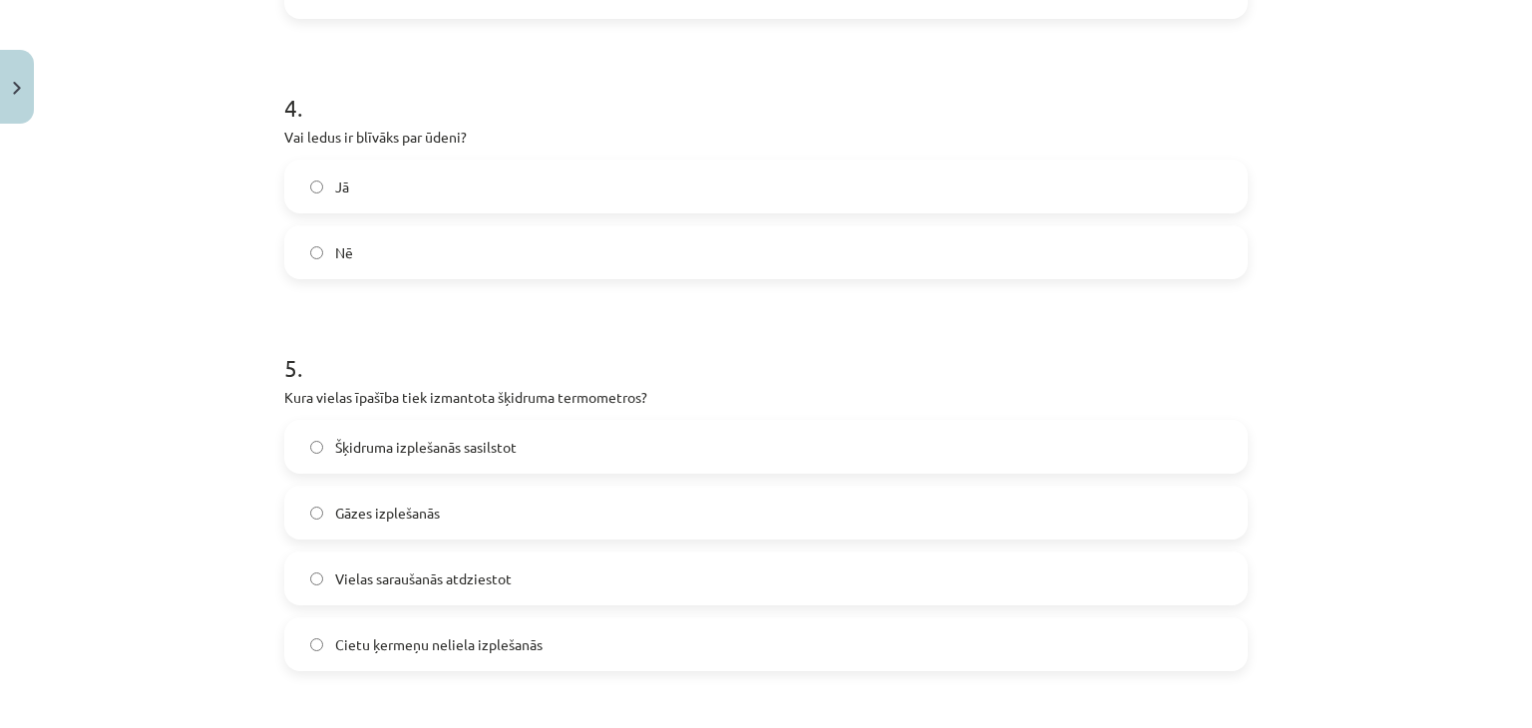
scroll to position [1165, 0]
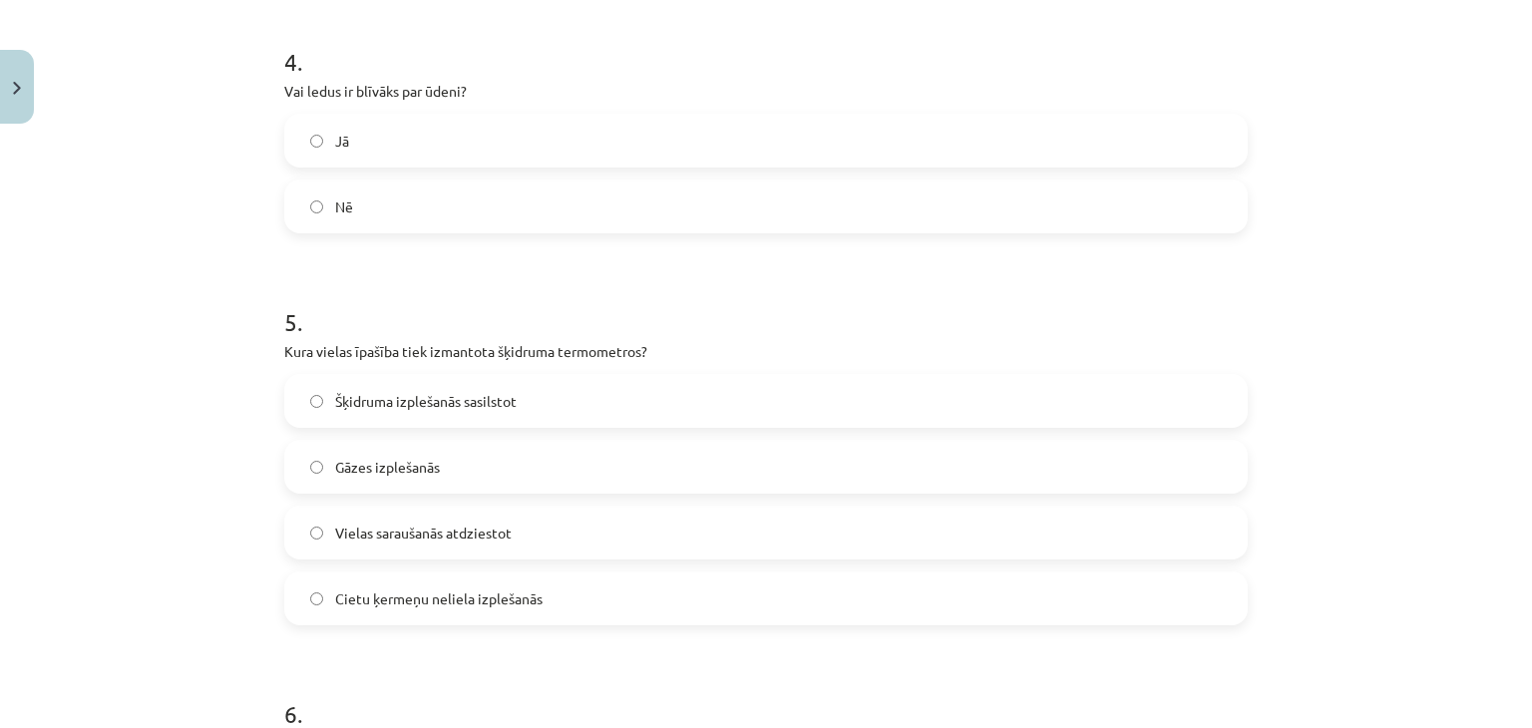
click at [503, 458] on label "Gāzes izplešanās" at bounding box center [766, 467] width 960 height 50
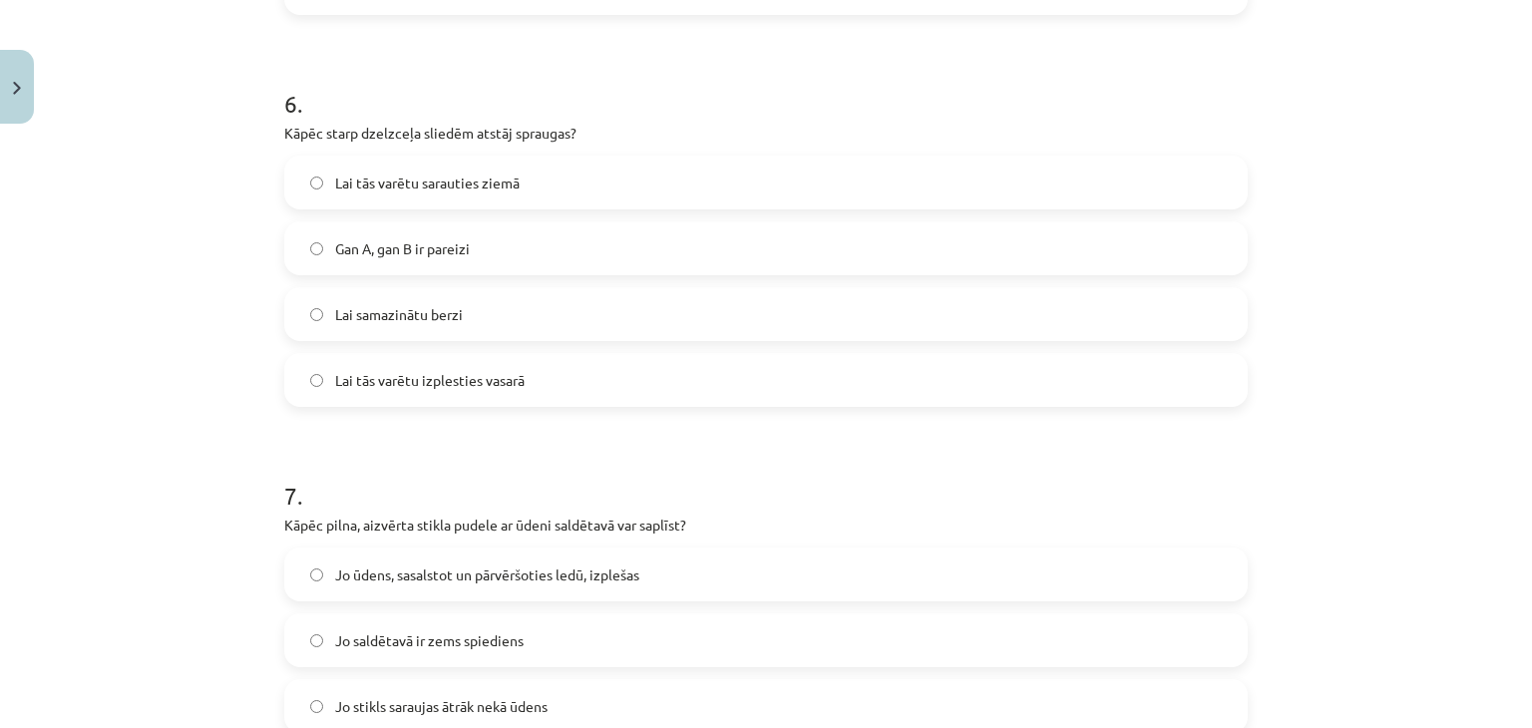
scroll to position [1820, 0]
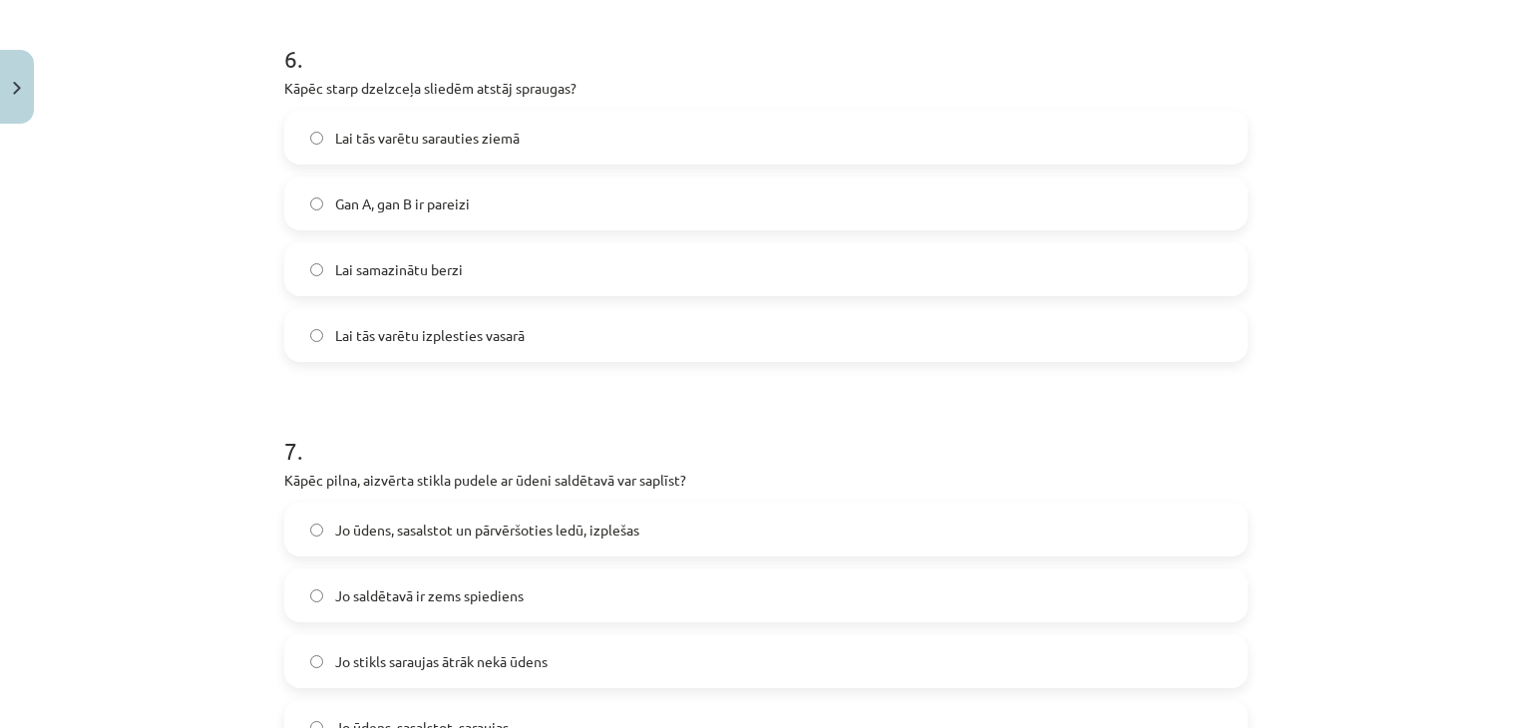
click at [467, 278] on label "Lai samazinātu berzi" at bounding box center [766, 269] width 960 height 50
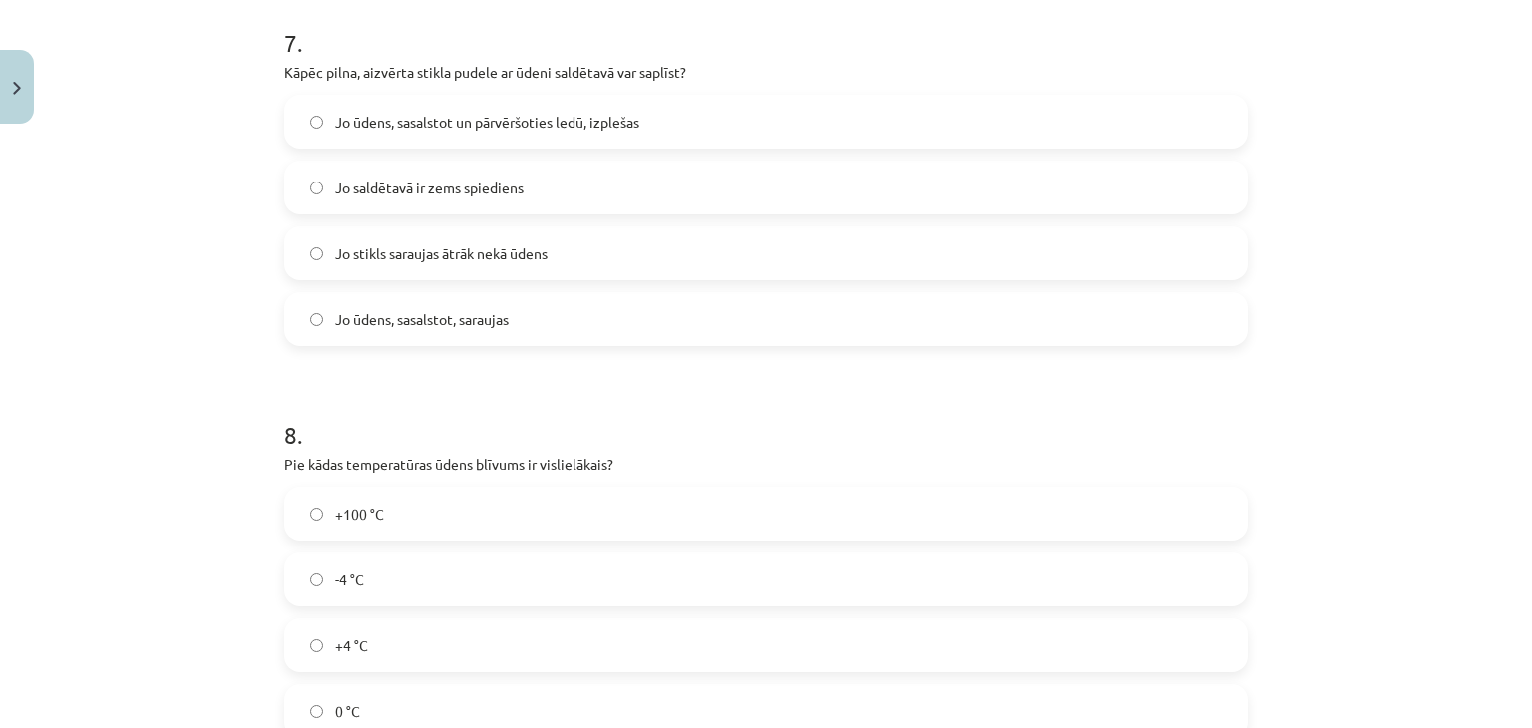
scroll to position [2242, 0]
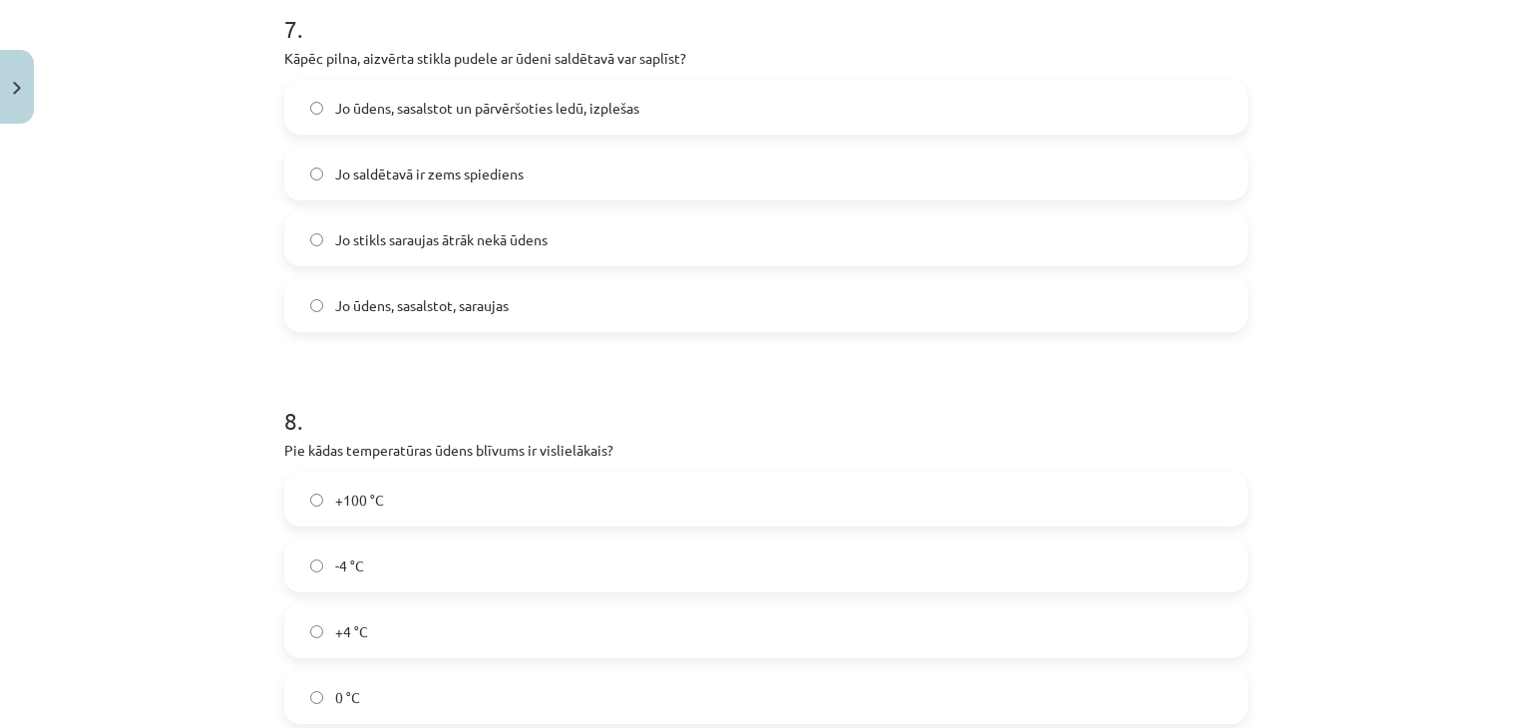
click at [427, 226] on label "Jo stikls saraujas ātrāk nekā ūdens" at bounding box center [766, 239] width 960 height 50
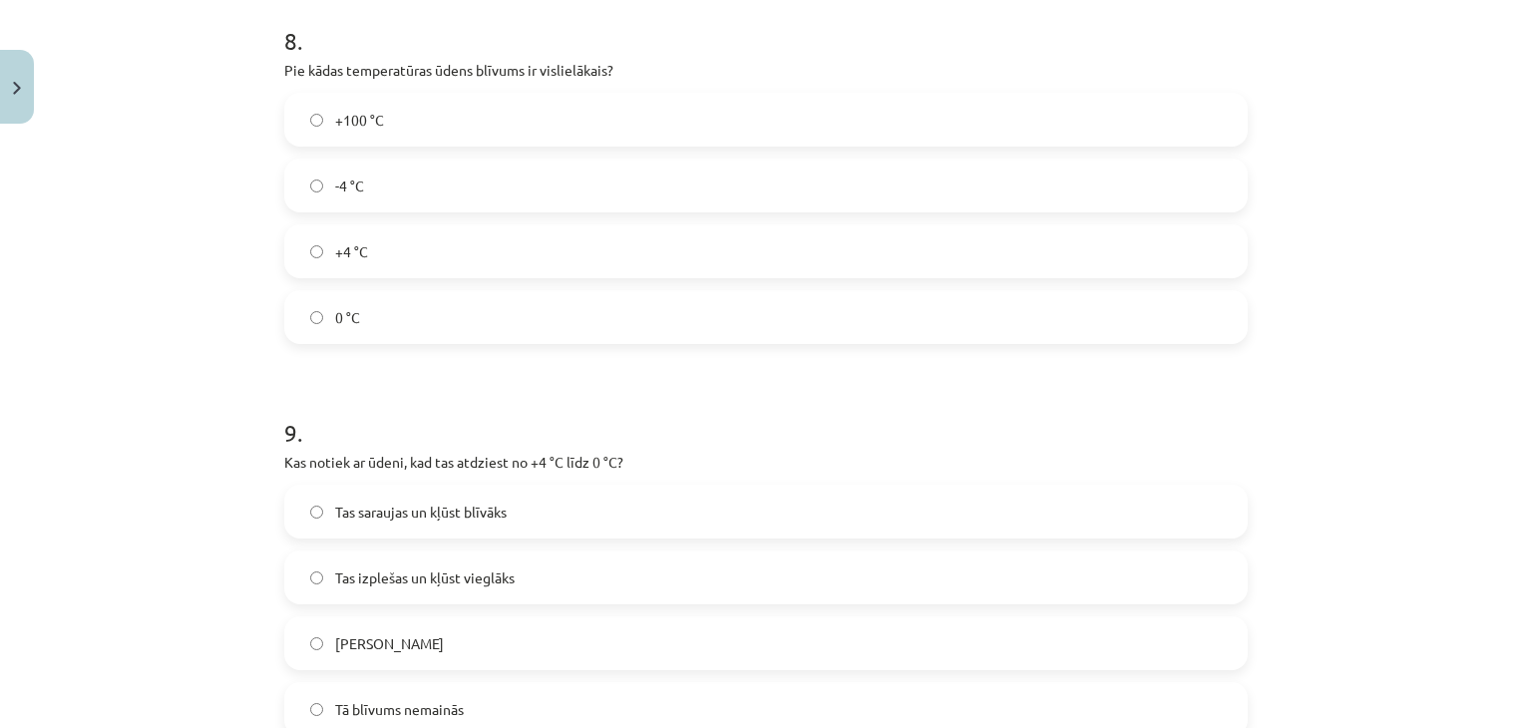
scroll to position [2664, 0]
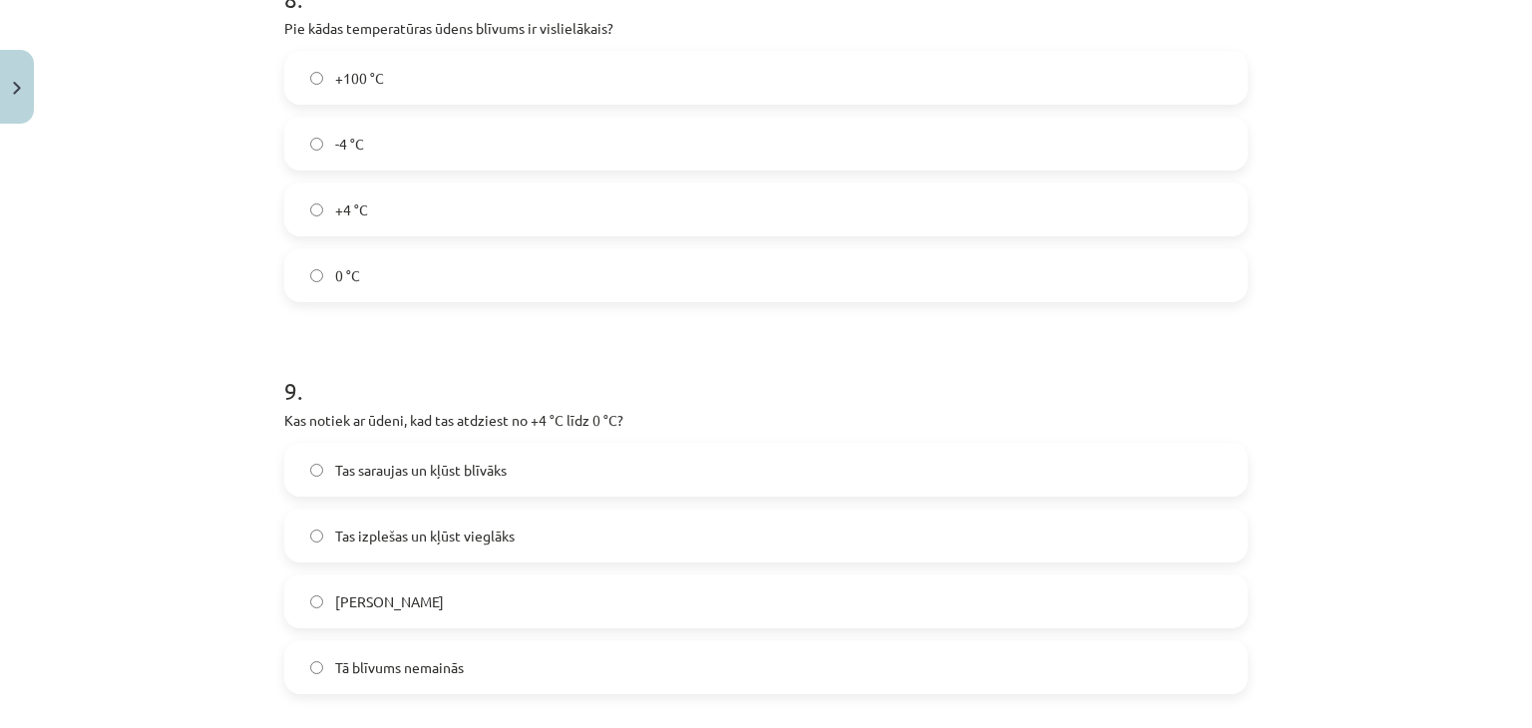
click at [403, 126] on label "-4 °C" at bounding box center [766, 144] width 960 height 50
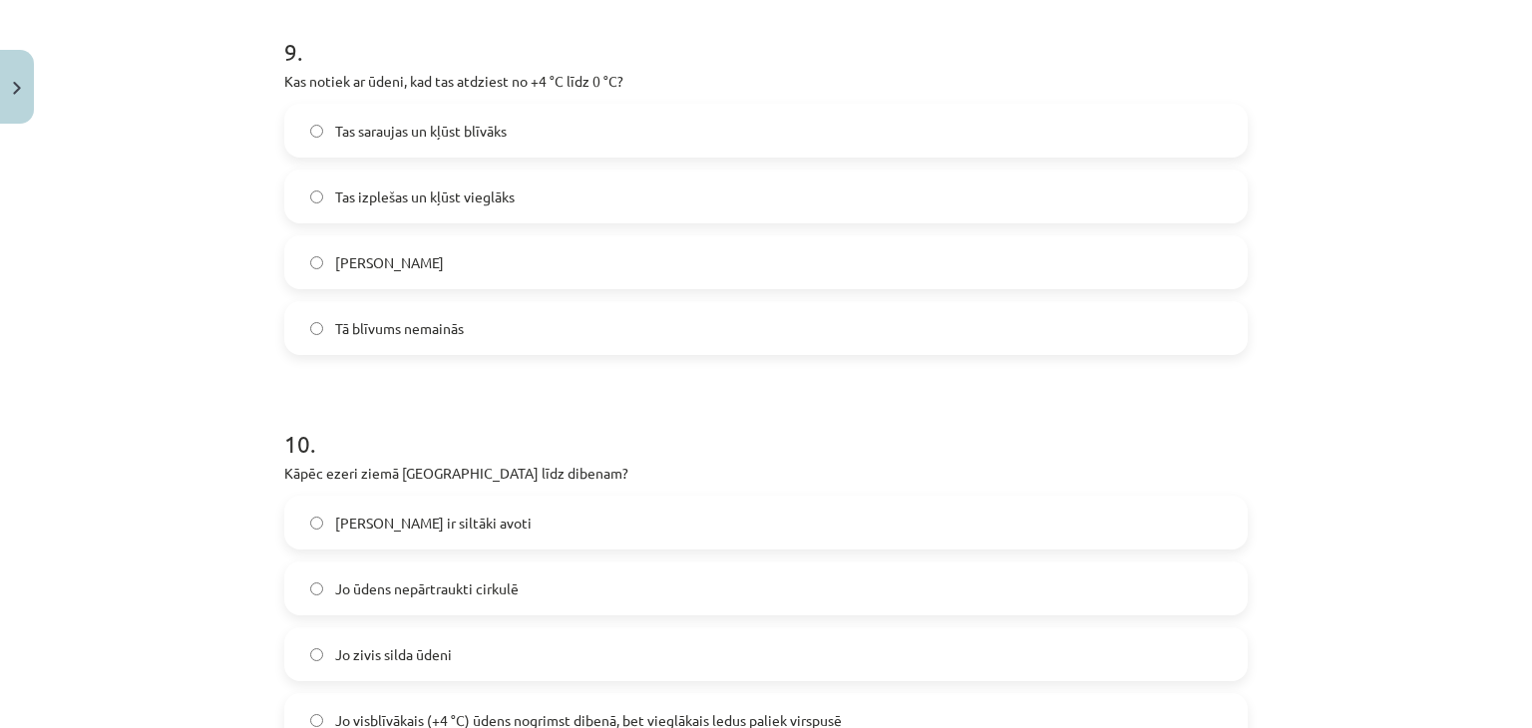
scroll to position [3012, 0]
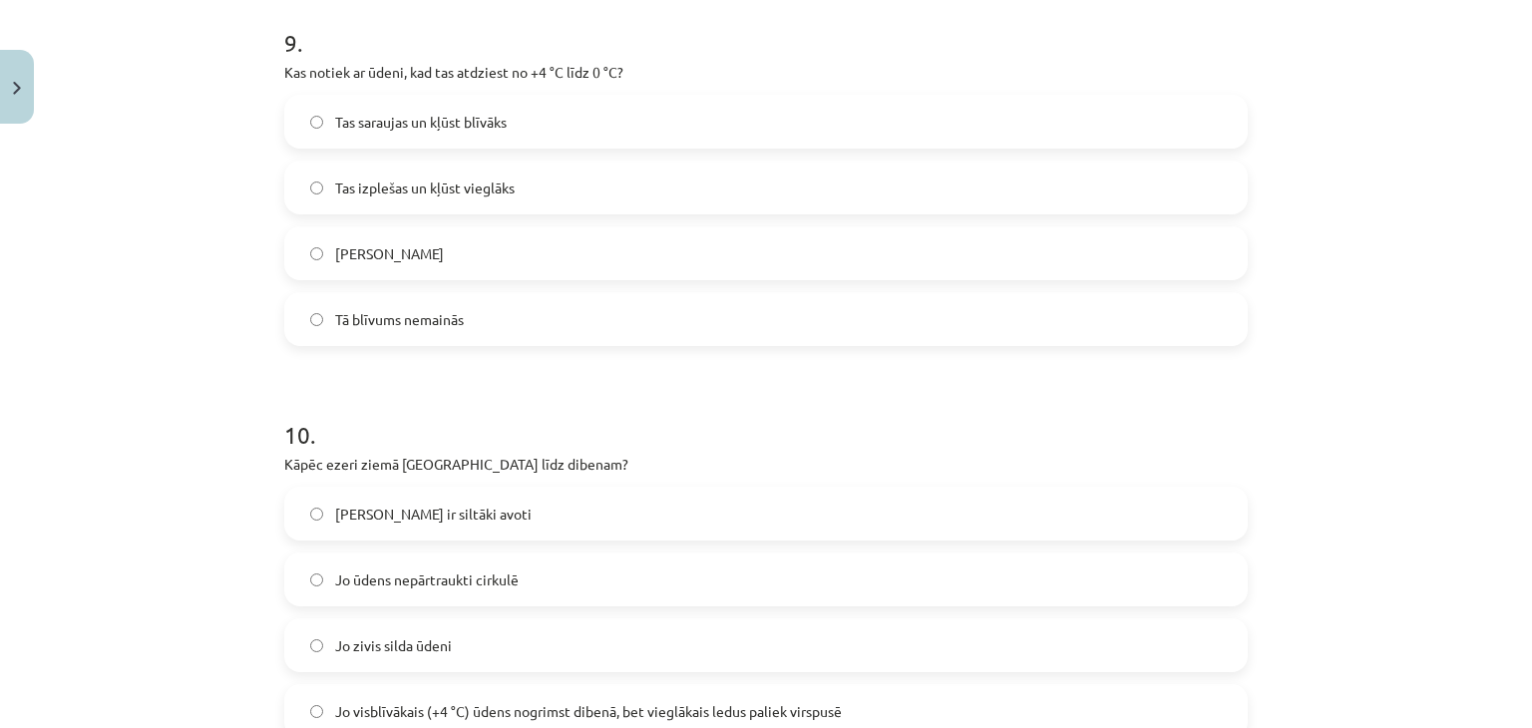
click at [464, 256] on label "Tas sasalst" at bounding box center [766, 253] width 960 height 50
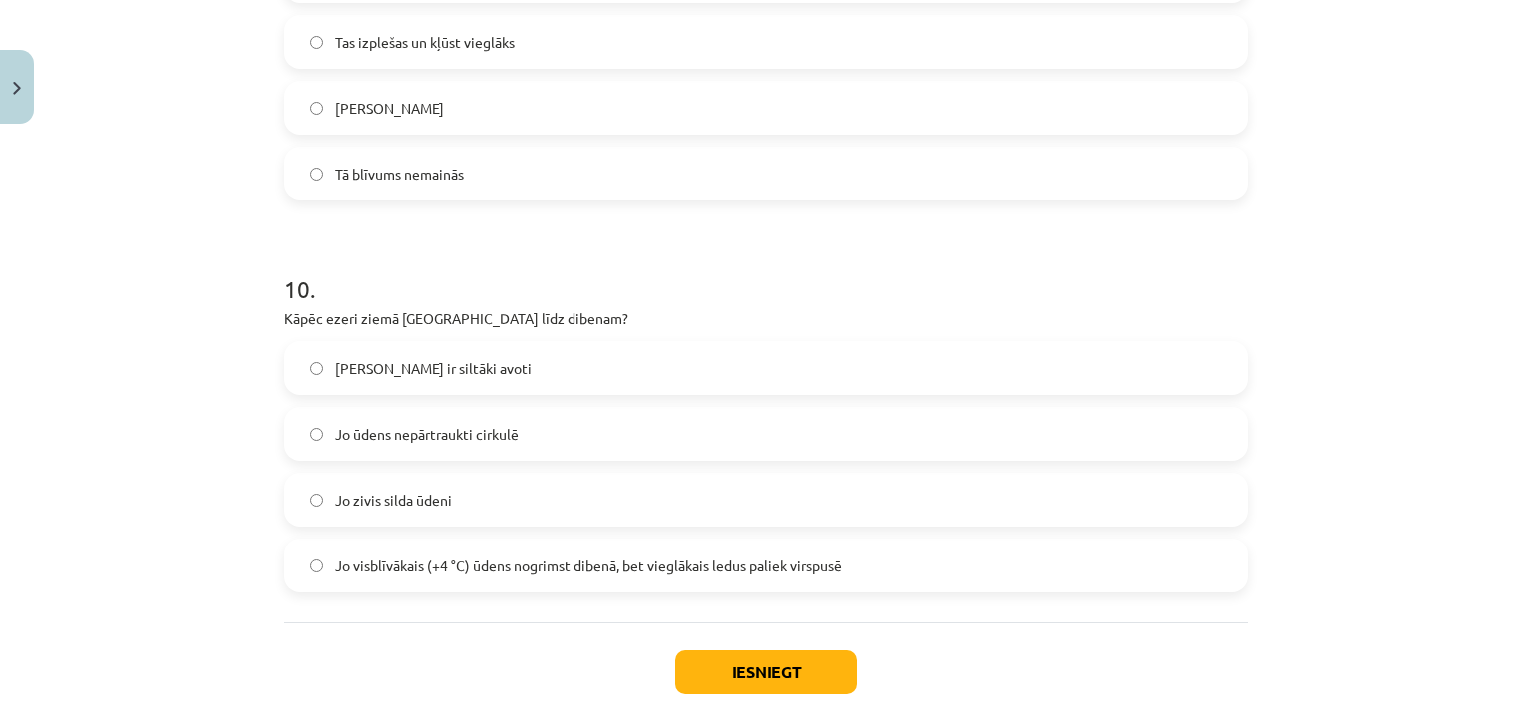
scroll to position [3253, 0]
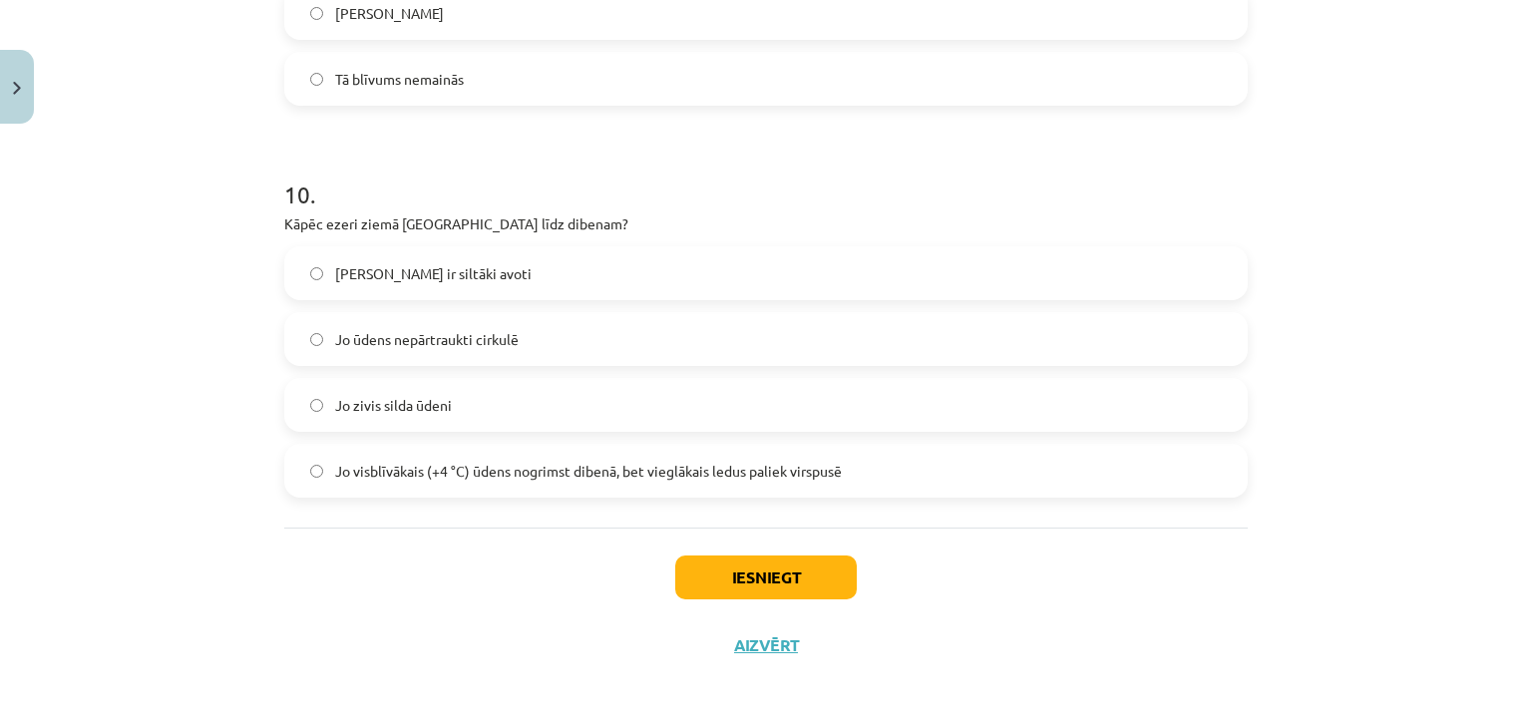
click at [511, 282] on label "Jo dibenā ir siltāki avoti" at bounding box center [766, 273] width 960 height 50
click at [557, 332] on label "Jo ūdens nepārtraukti cirkulē" at bounding box center [766, 339] width 960 height 50
click at [455, 275] on span "Jo dibenā ir siltāki avoti" at bounding box center [433, 273] width 197 height 21
click at [727, 566] on button "Iesniegt" at bounding box center [766, 578] width 182 height 44
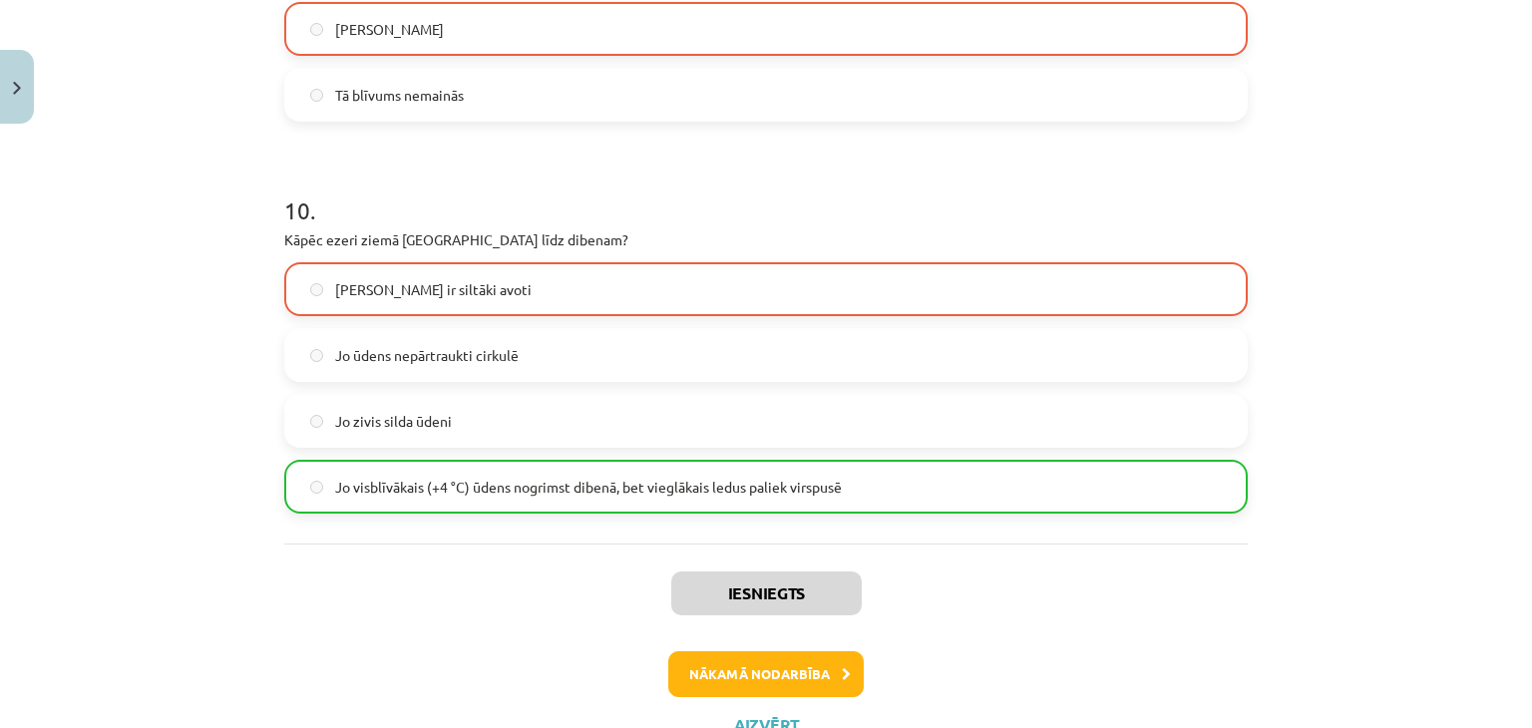
scroll to position [3265, 0]
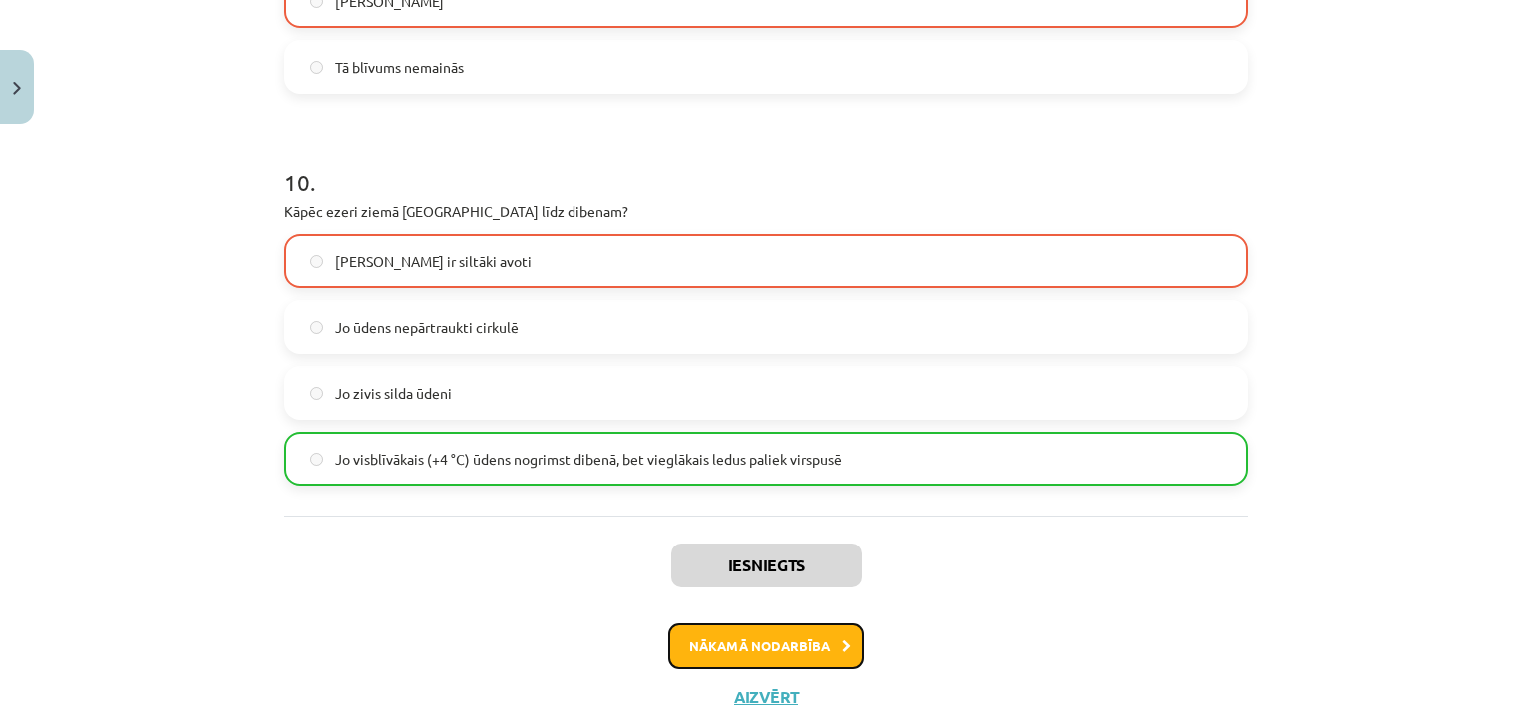
click at [779, 642] on button "Nākamā nodarbība" at bounding box center [766, 646] width 196 height 46
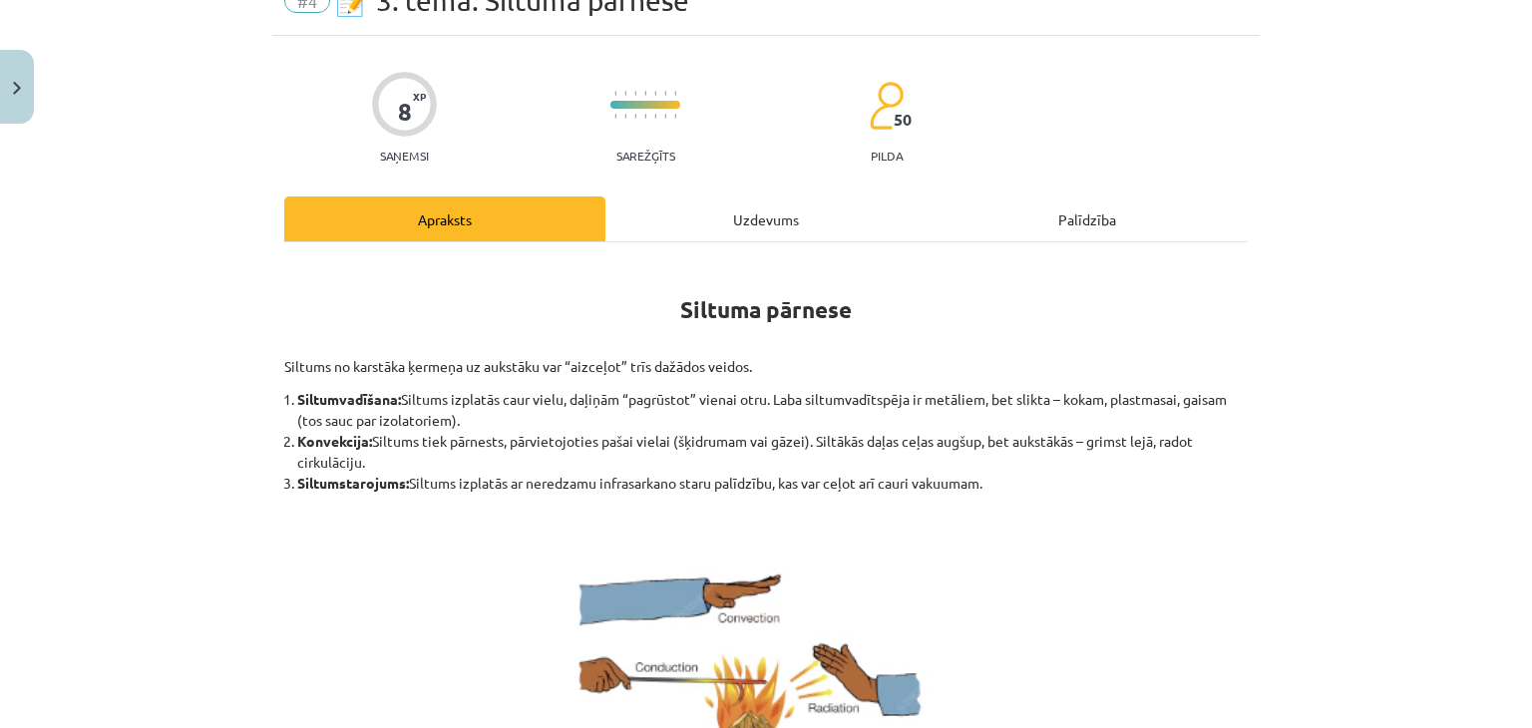
scroll to position [50, 0]
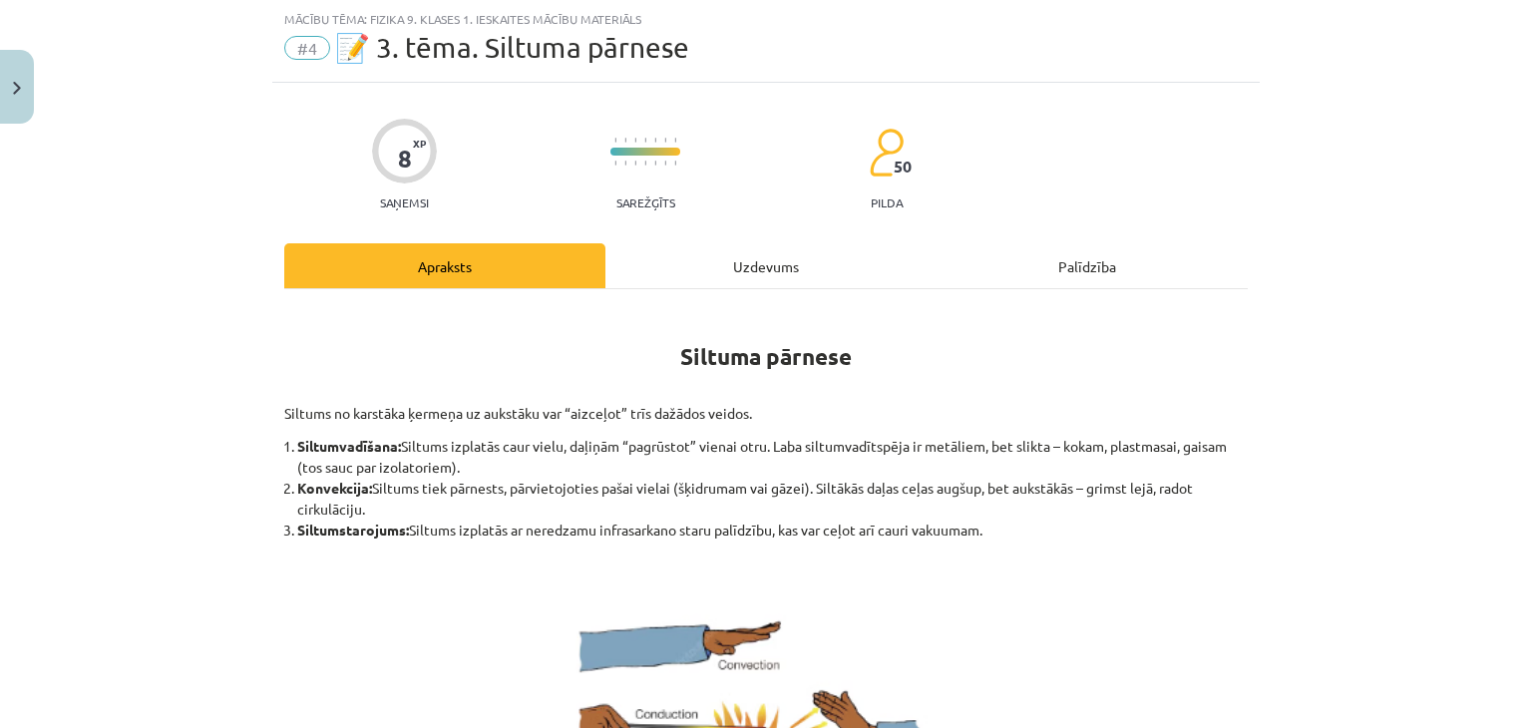
click at [744, 248] on div "Uzdevums" at bounding box center [765, 265] width 321 height 45
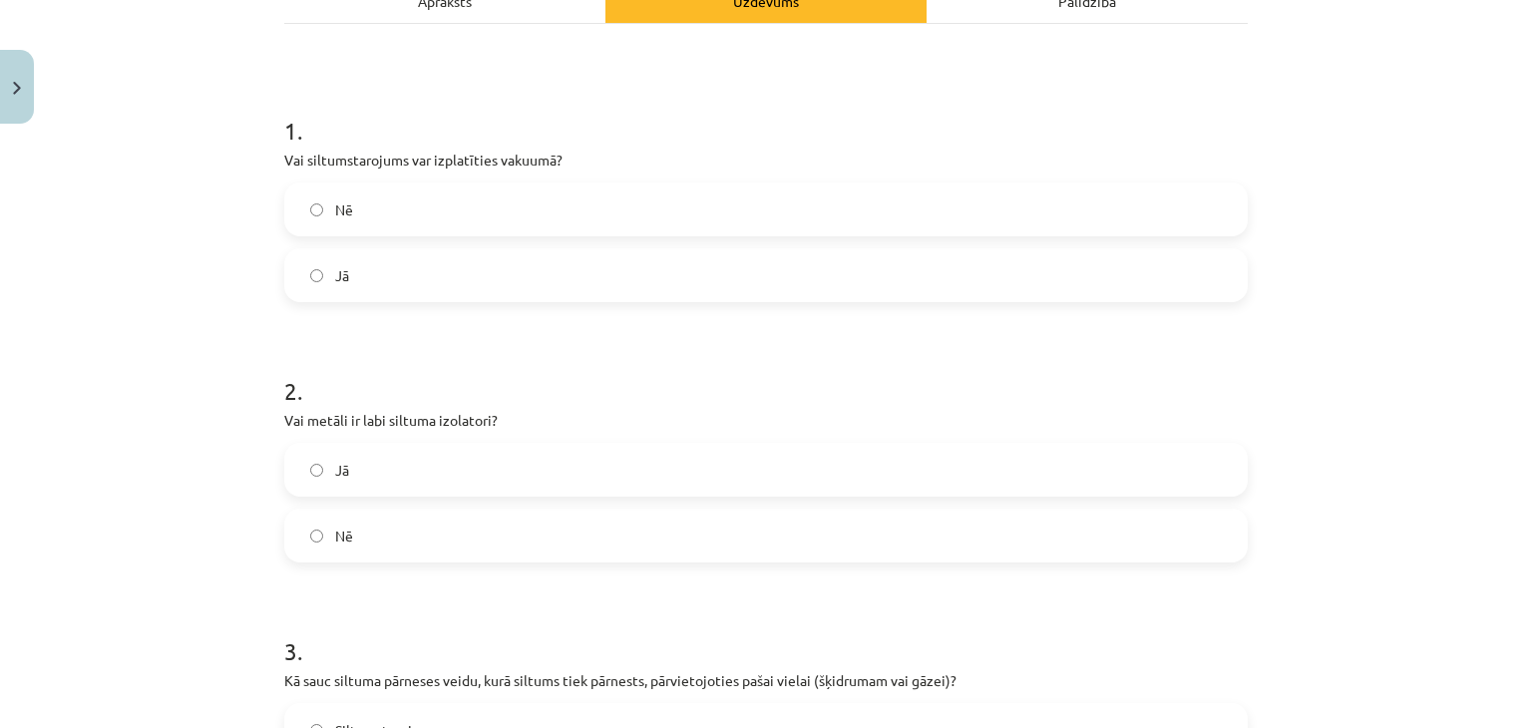
scroll to position [314, 0]
click at [478, 221] on label "Nē" at bounding box center [766, 211] width 960 height 50
click at [406, 483] on label "Jā" at bounding box center [766, 471] width 960 height 50
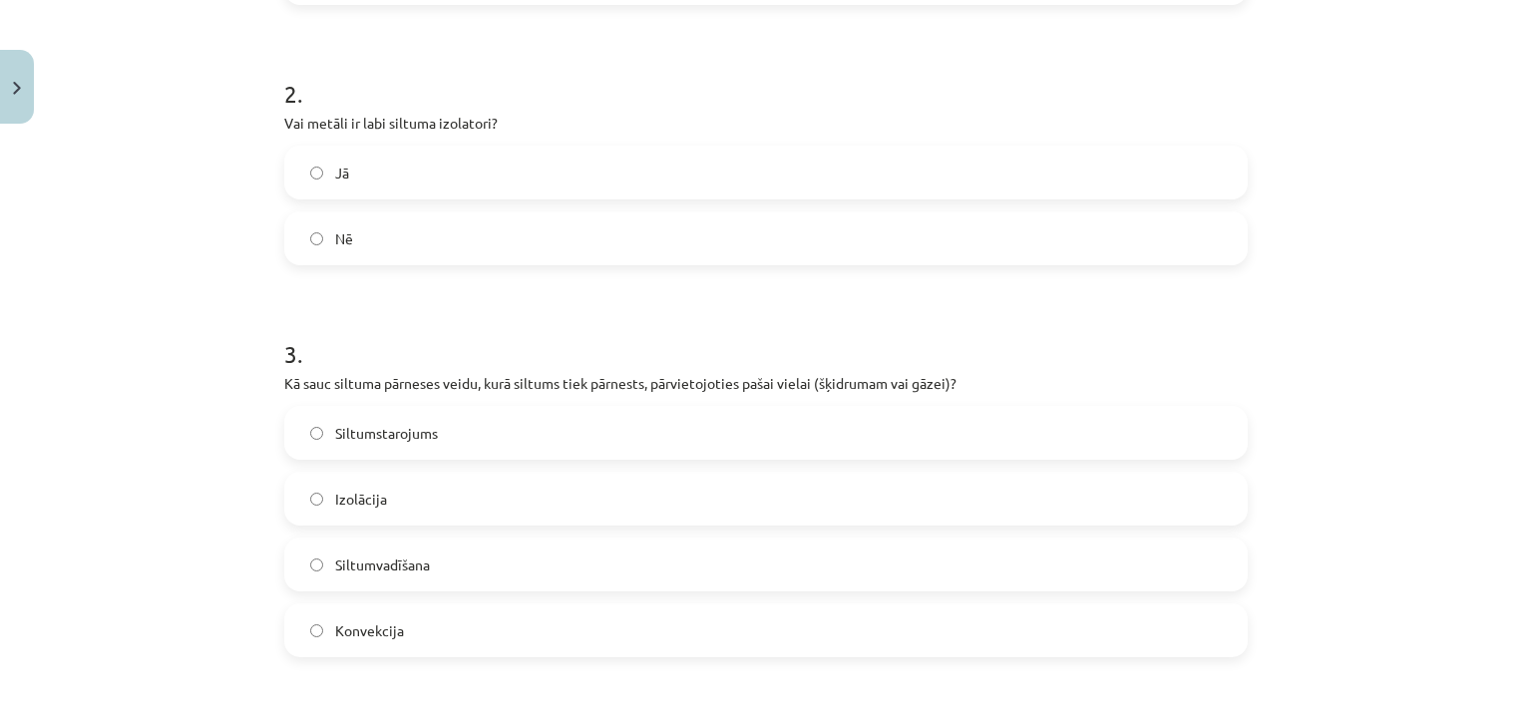
scroll to position [614, 0]
click at [587, 414] on label "Siltumstarojums" at bounding box center [766, 431] width 960 height 50
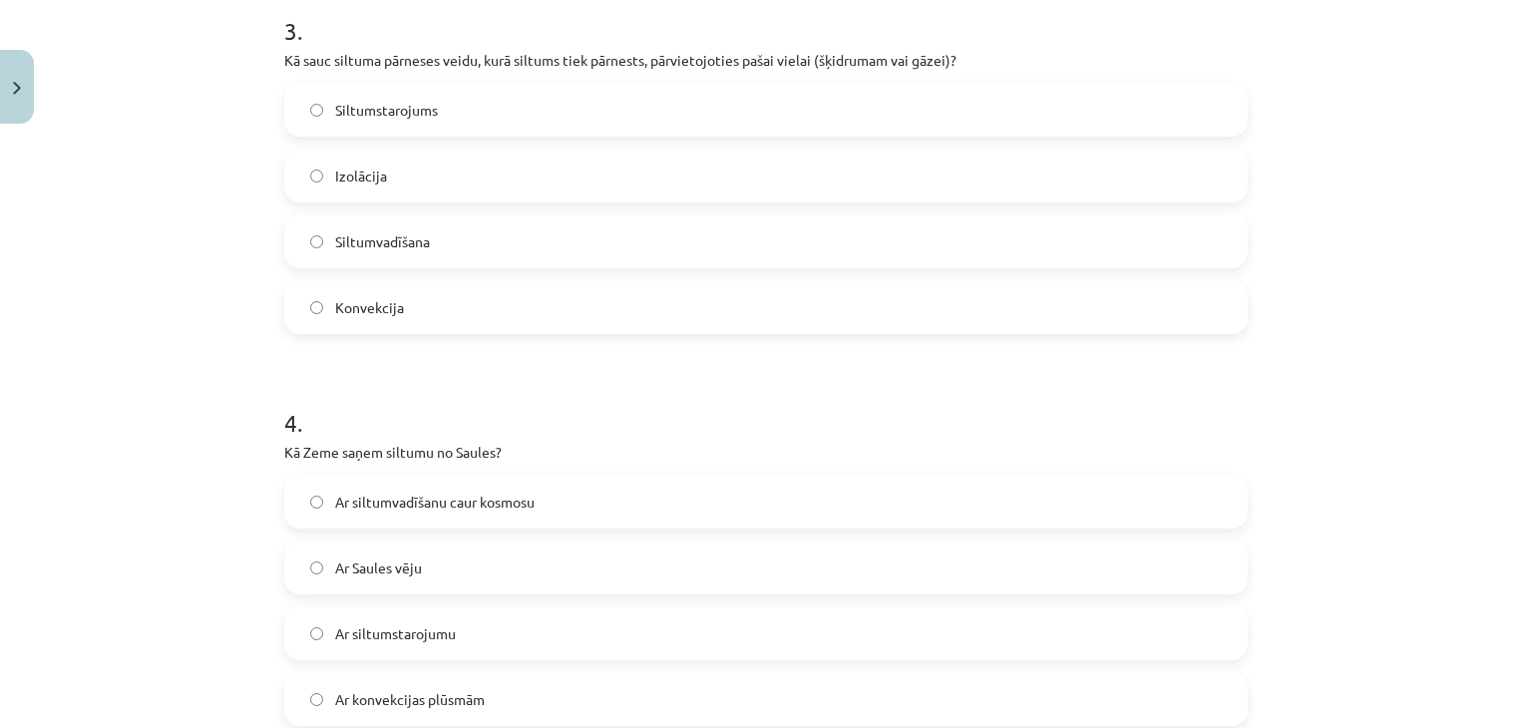
scroll to position [942, 0]
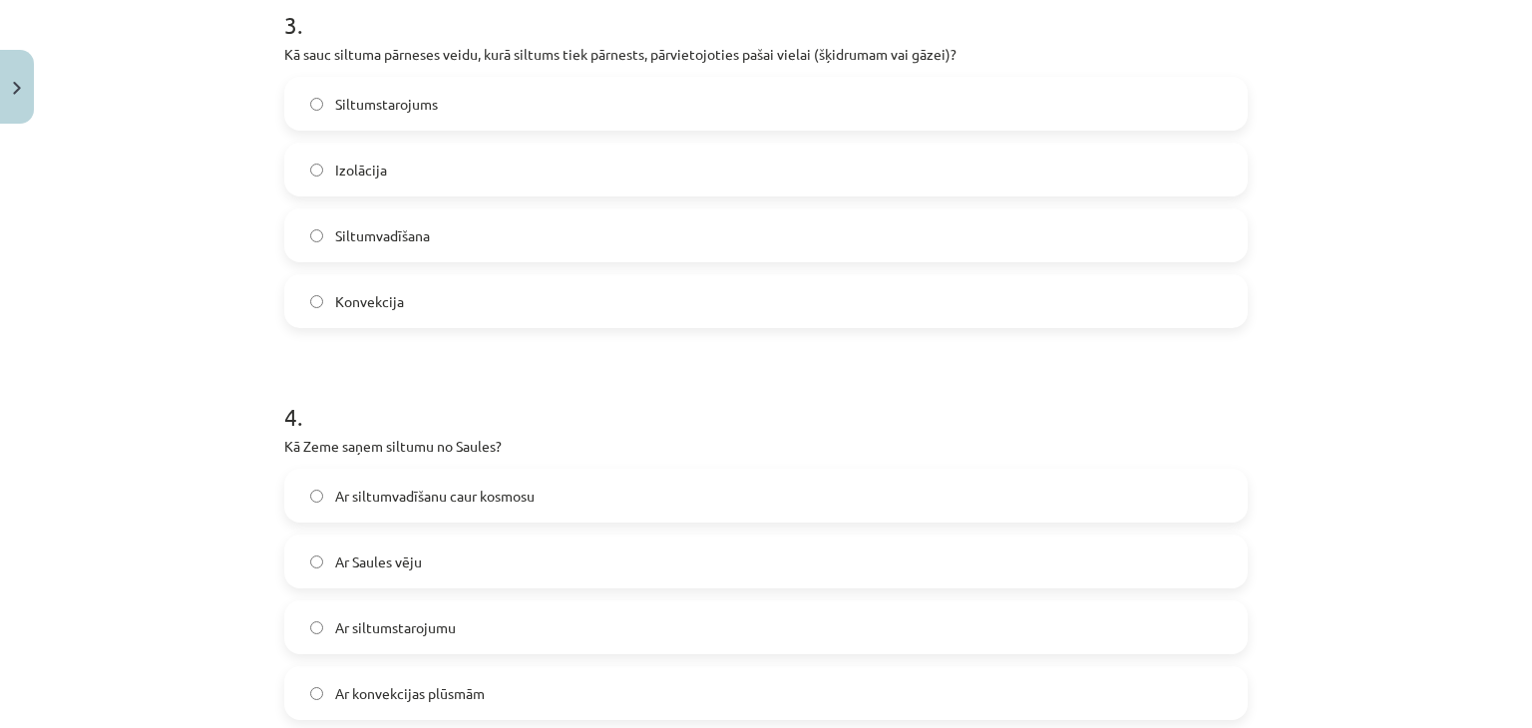
click at [622, 256] on label "Siltumvadīšana" at bounding box center [766, 235] width 960 height 50
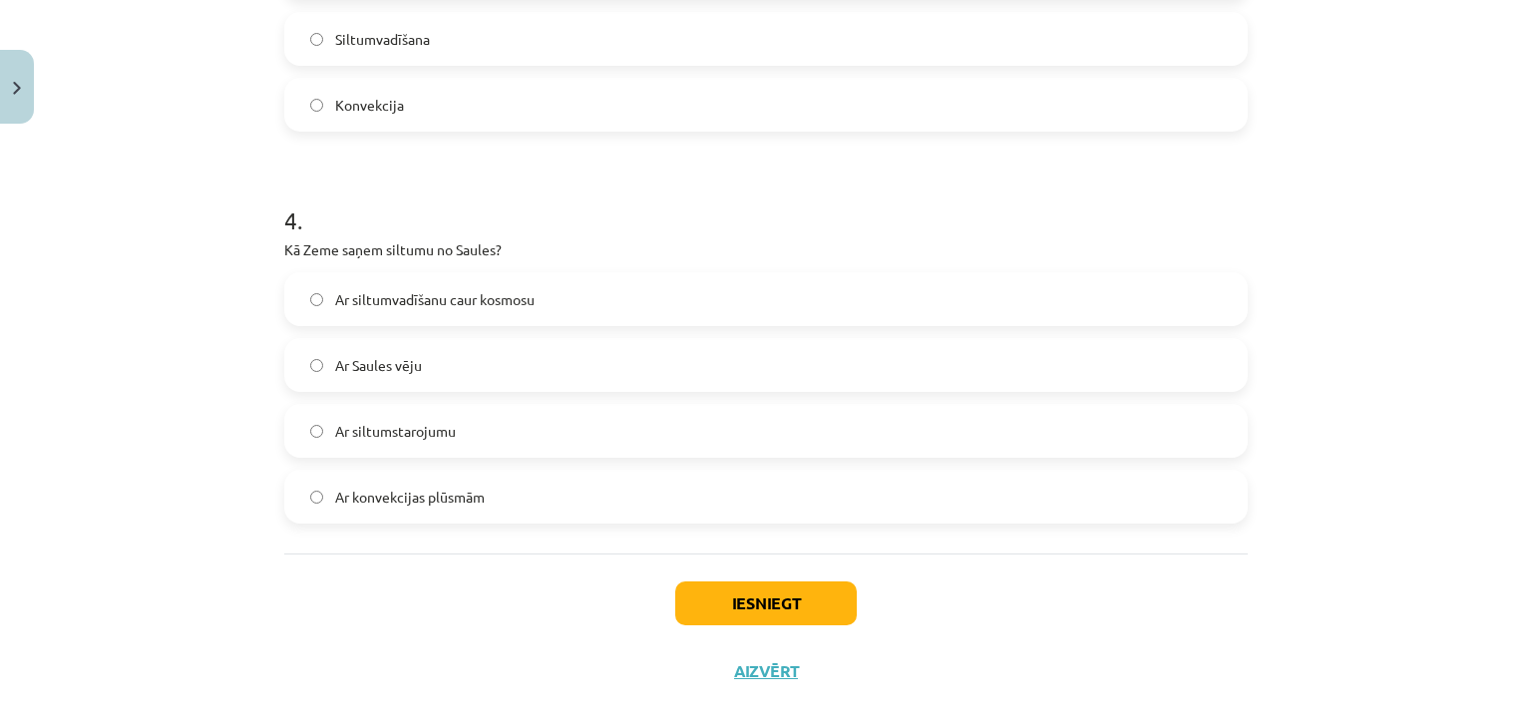
scroll to position [1153, 0]
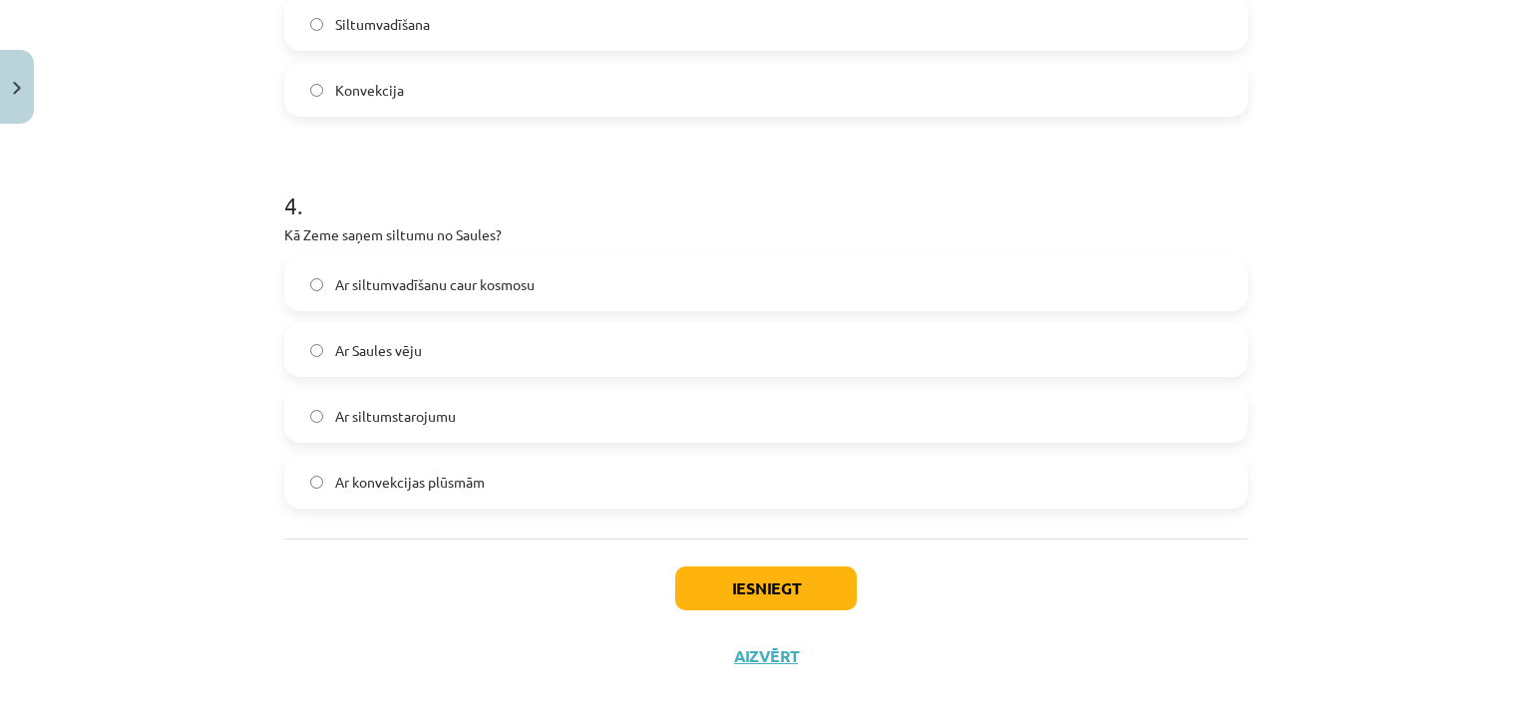
click at [376, 340] on span "Ar Saules vēju" at bounding box center [378, 350] width 87 height 21
click at [710, 564] on div "Iesniegt Aizvērt" at bounding box center [766, 609] width 964 height 140
click at [741, 582] on button "Iesniegt" at bounding box center [766, 589] width 182 height 44
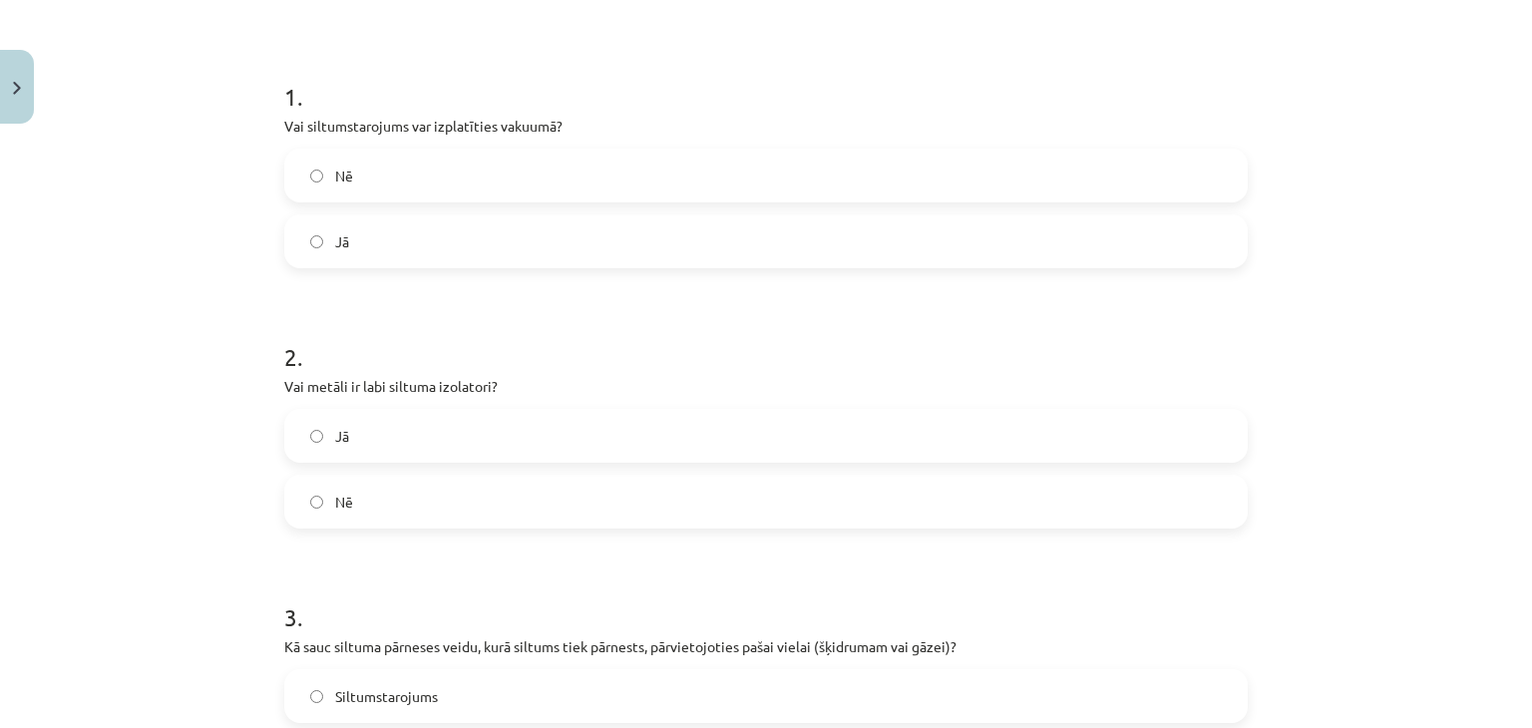
scroll to position [347, 0]
drag, startPoint x: 1518, startPoint y: 280, endPoint x: 1481, endPoint y: 195, distance: 93.4
click at [1481, 195] on div "Mācību tēma: Fizika 9. klases 1. ieskaites mācību materiāls #4 📝 3. tēma. Siltu…" at bounding box center [766, 364] width 1532 height 728
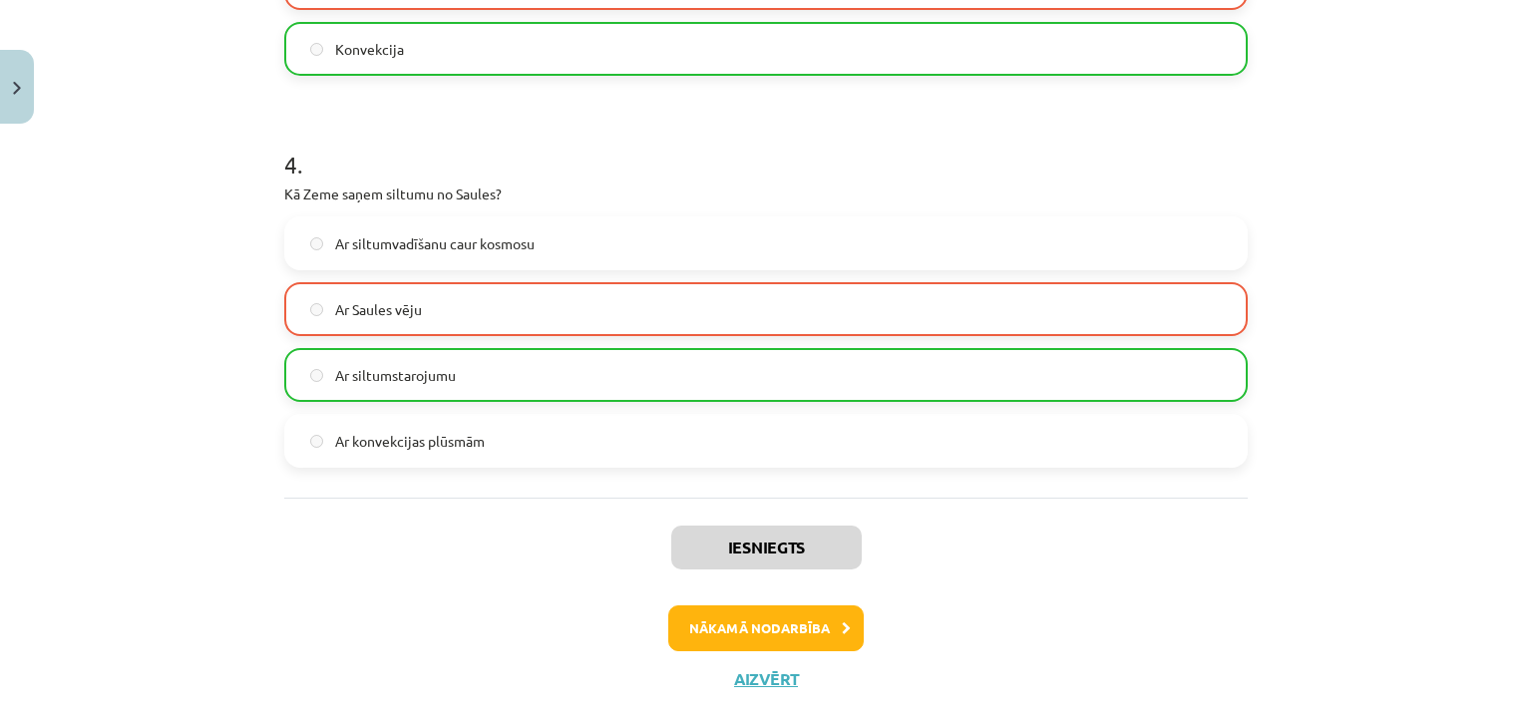
scroll to position [1228, 0]
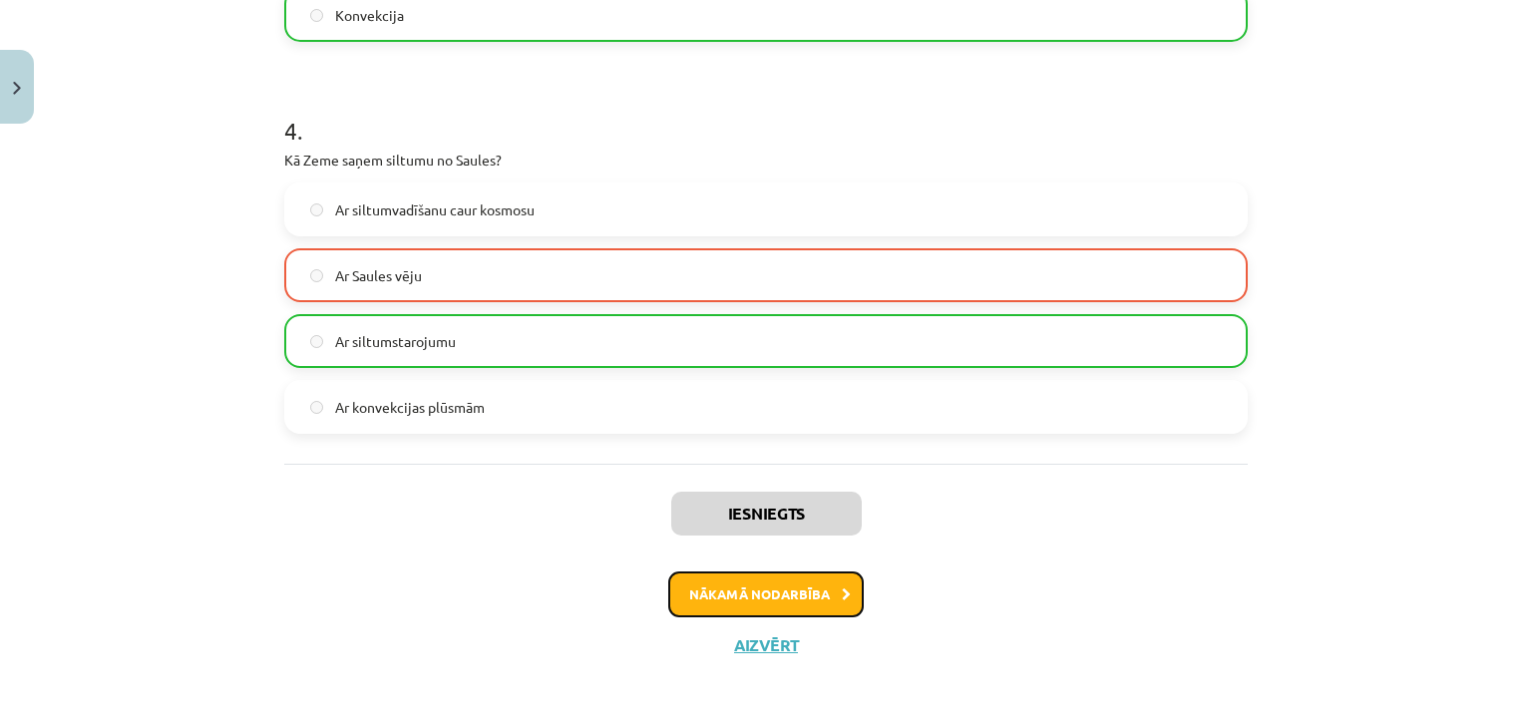
click at [750, 588] on button "Nākamā nodarbība" at bounding box center [766, 595] width 196 height 46
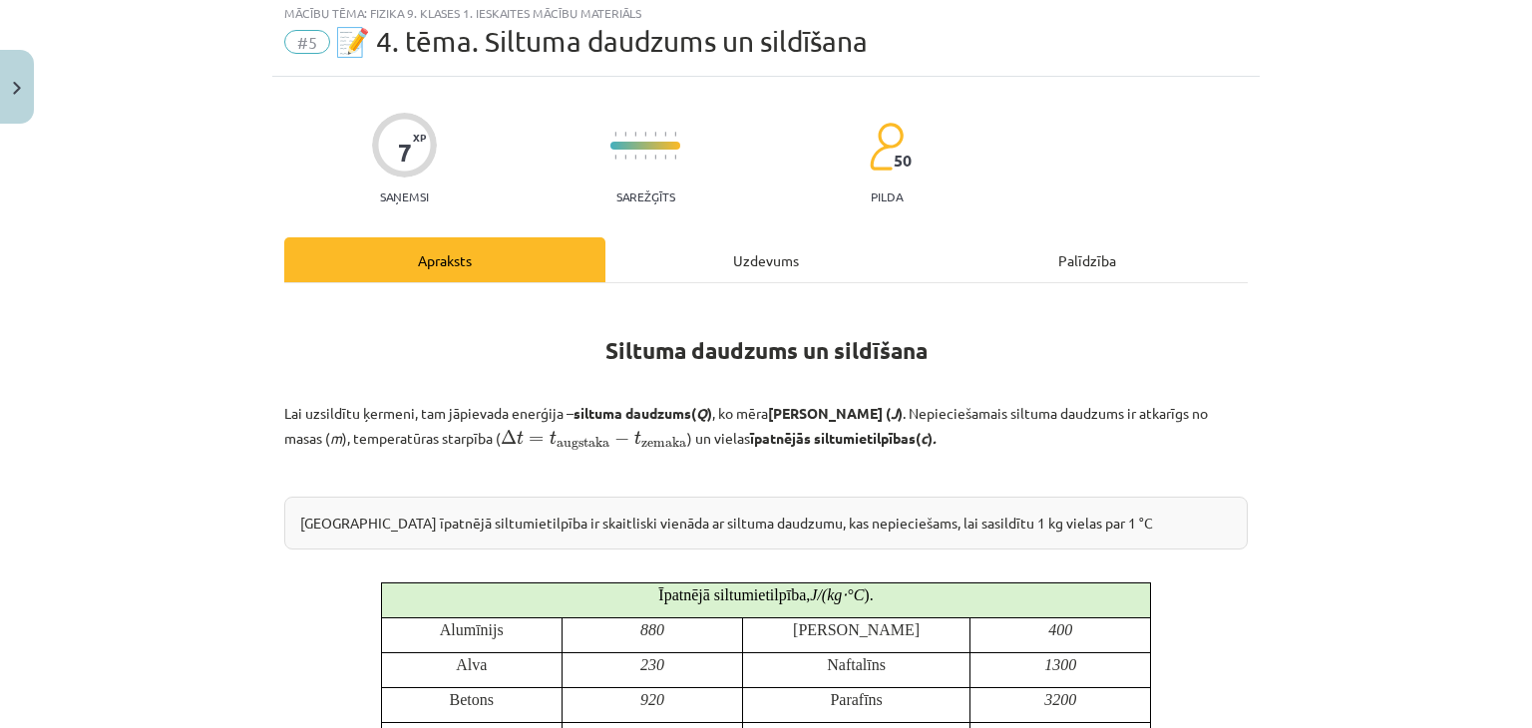
scroll to position [50, 0]
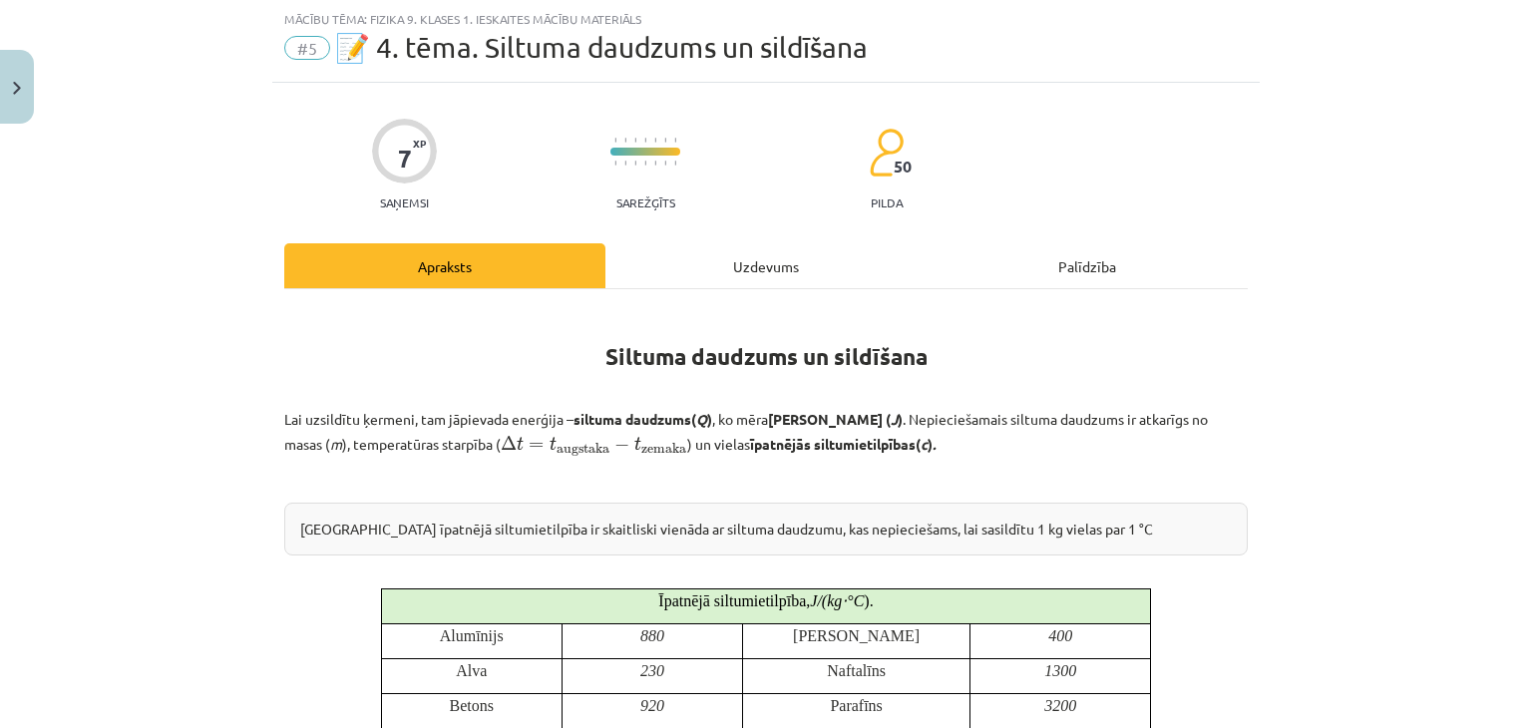
click at [754, 258] on div "Uzdevums" at bounding box center [765, 265] width 321 height 45
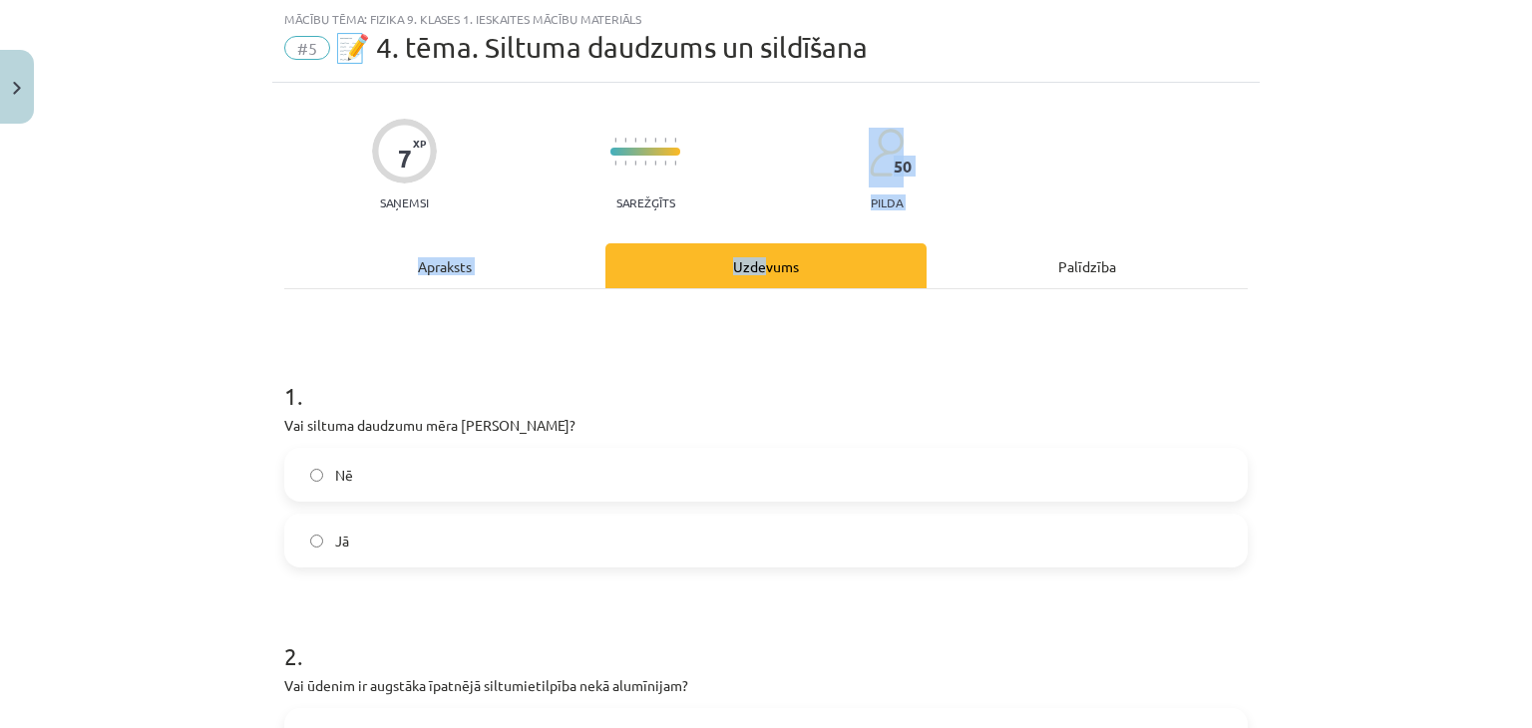
drag, startPoint x: 754, startPoint y: 258, endPoint x: 1531, endPoint y: 155, distance: 784.0
click at [1531, 155] on div "Mācību tēma: Fizika 9. klases 1. ieskaites mācību materiāls #5 📝 4. tēma. Siltu…" at bounding box center [766, 364] width 1532 height 728
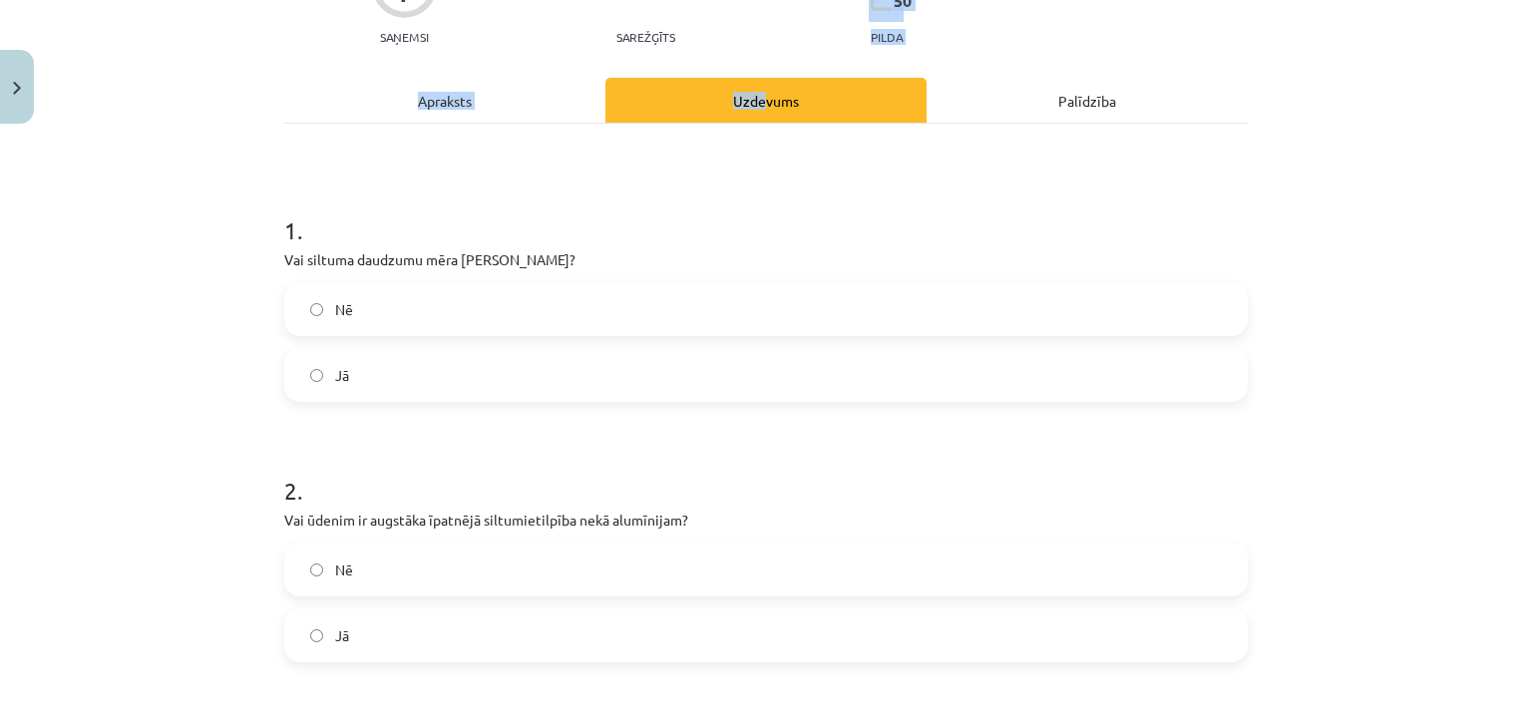
scroll to position [241, 0]
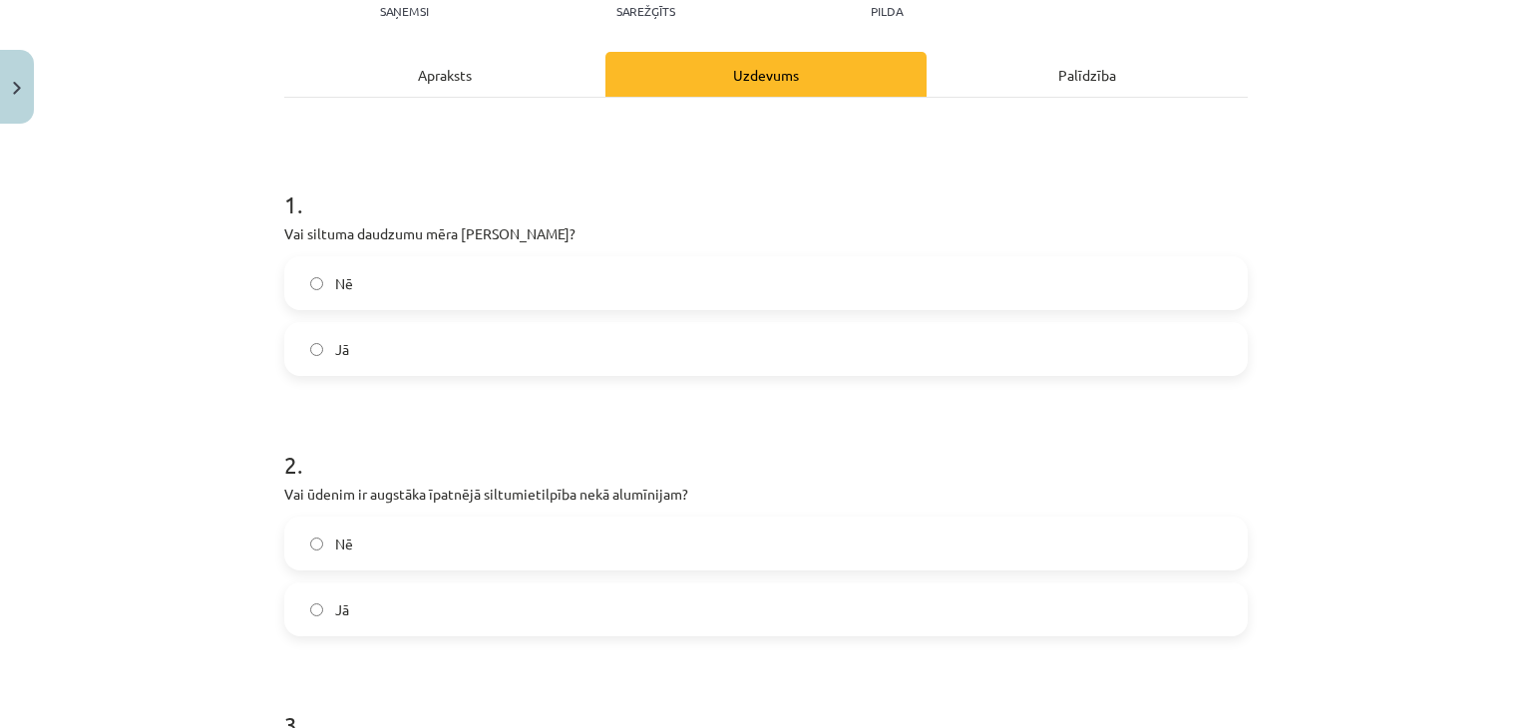
click at [1415, 271] on div "Mācību tēma: Fizika 9. klases 1. ieskaites mācību materiāls #5 📝 4. tēma. Siltu…" at bounding box center [766, 364] width 1532 height 728
click at [411, 367] on label "Jā" at bounding box center [766, 349] width 960 height 50
click at [420, 548] on label "Nē" at bounding box center [766, 544] width 960 height 50
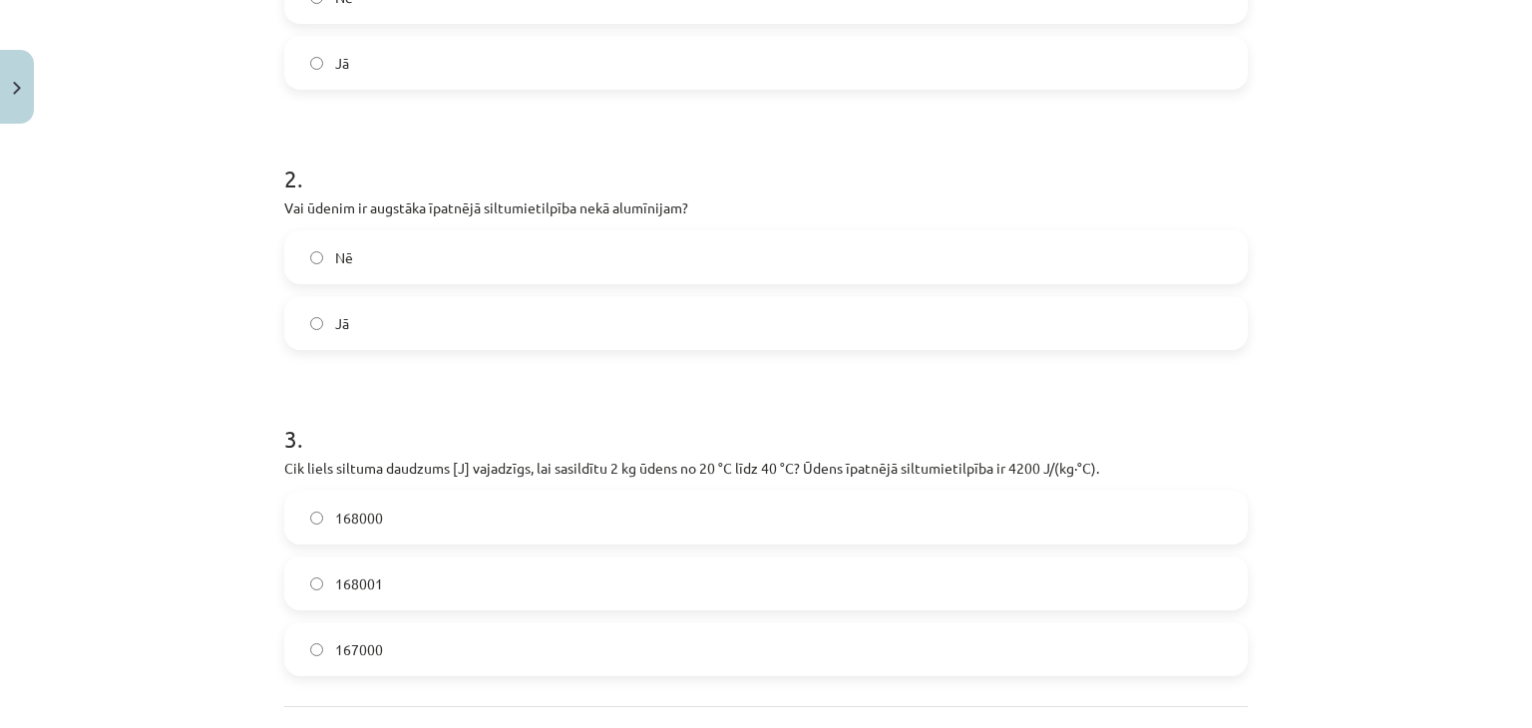
scroll to position [551, 0]
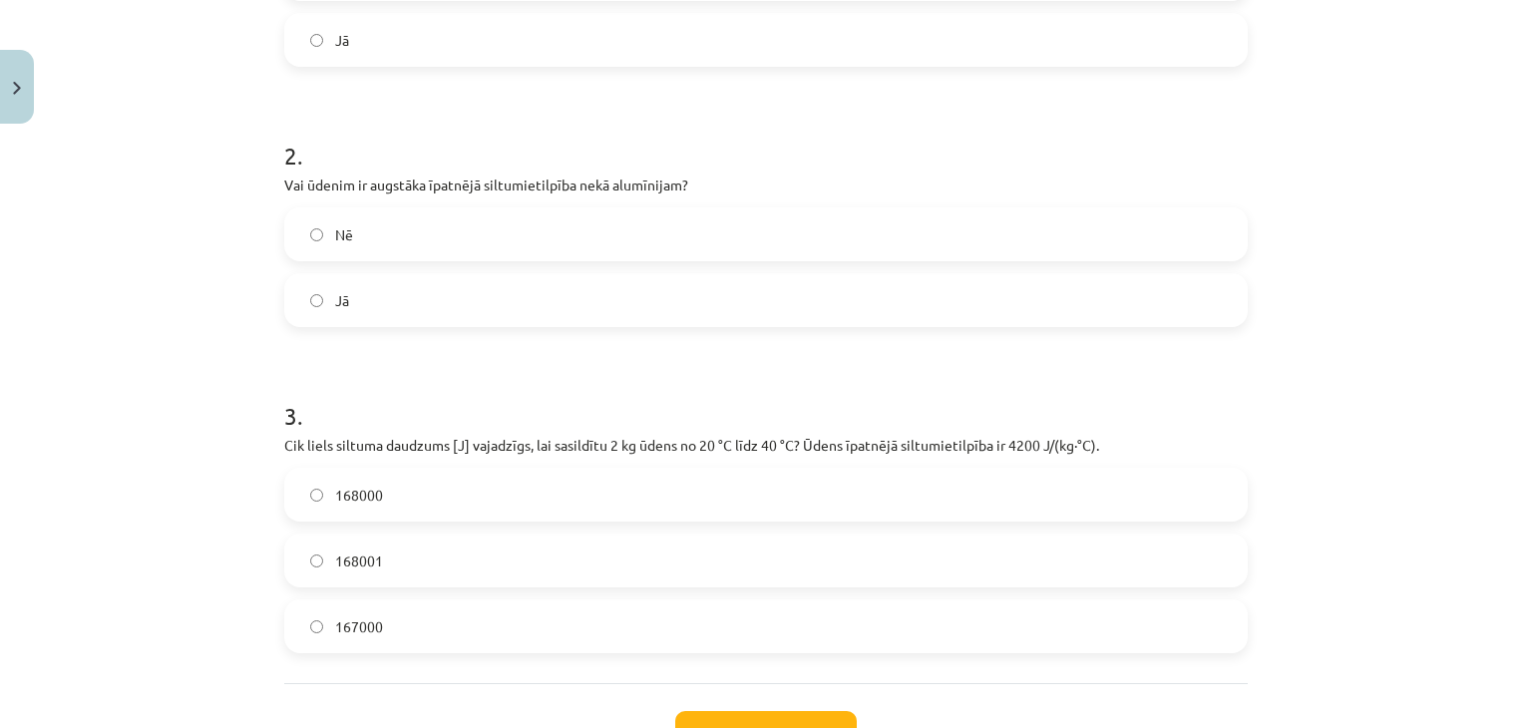
click at [544, 505] on label "168000" at bounding box center [766, 495] width 960 height 50
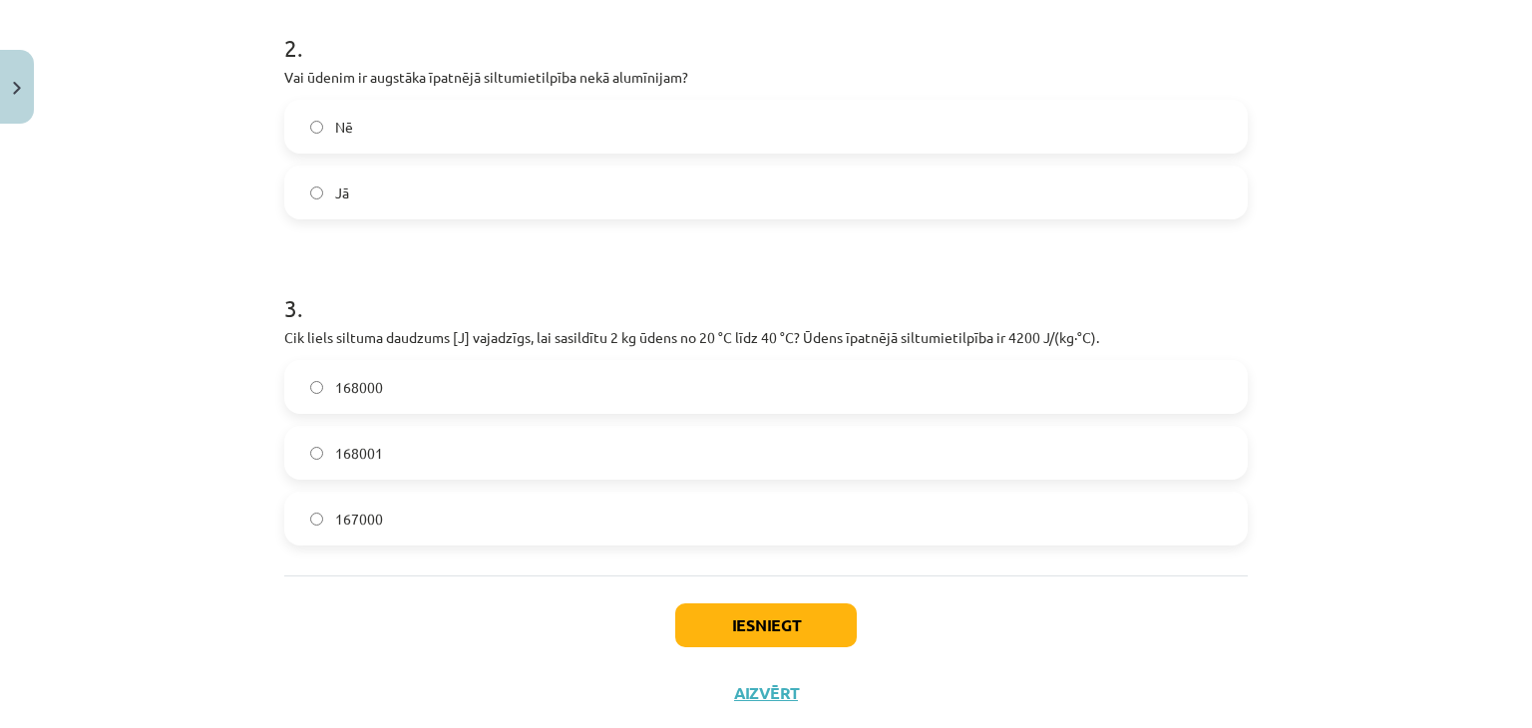
scroll to position [706, 0]
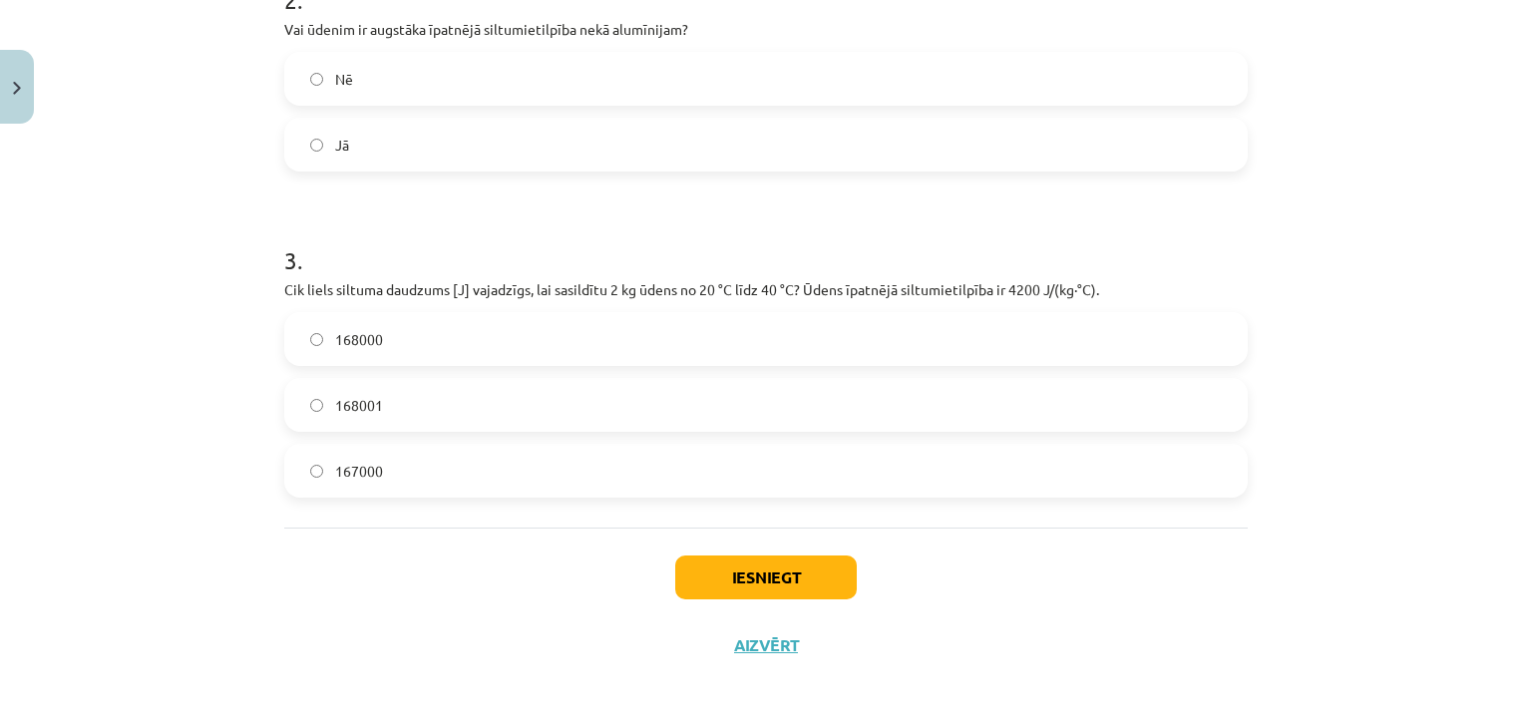
click at [707, 456] on label "167000" at bounding box center [766, 471] width 960 height 50
click at [751, 568] on button "Iesniegt" at bounding box center [766, 578] width 182 height 44
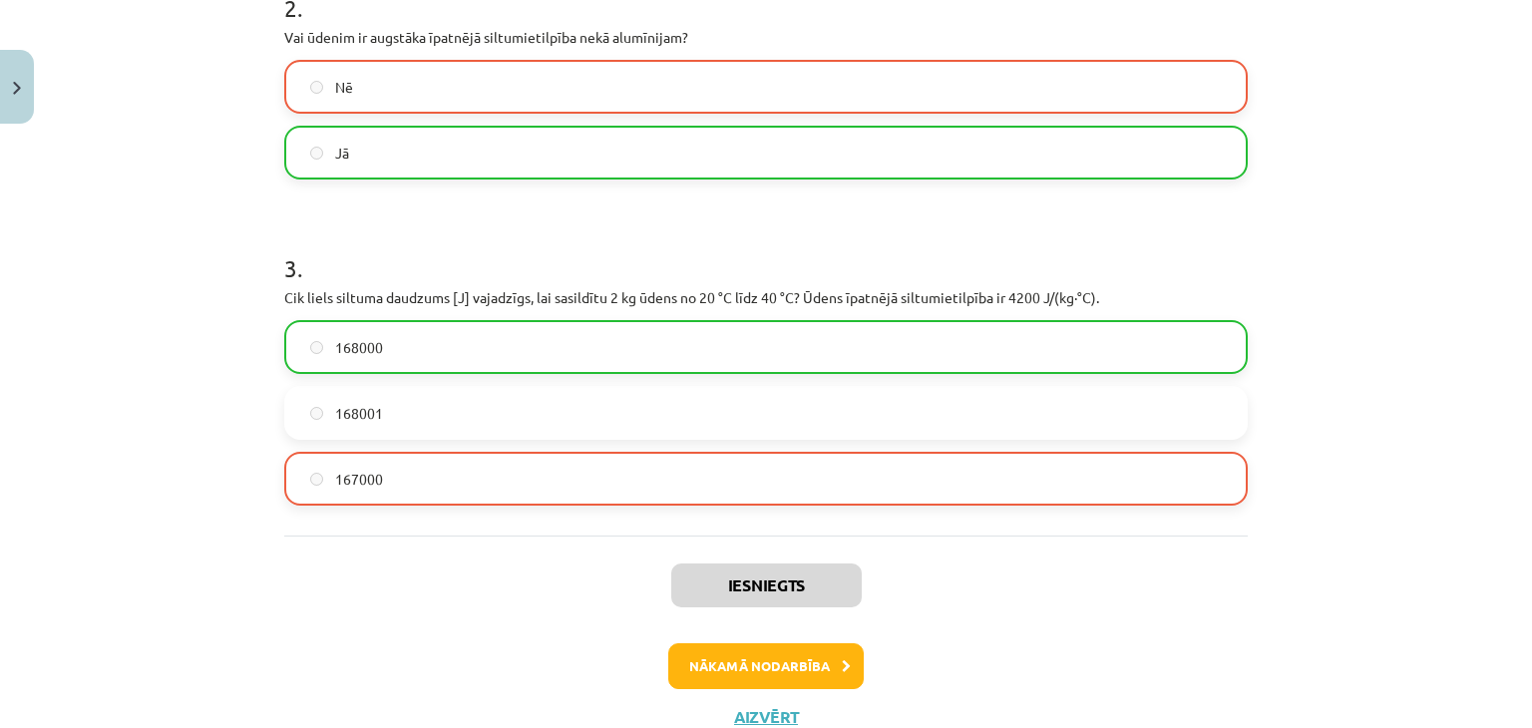
scroll to position [770, 0]
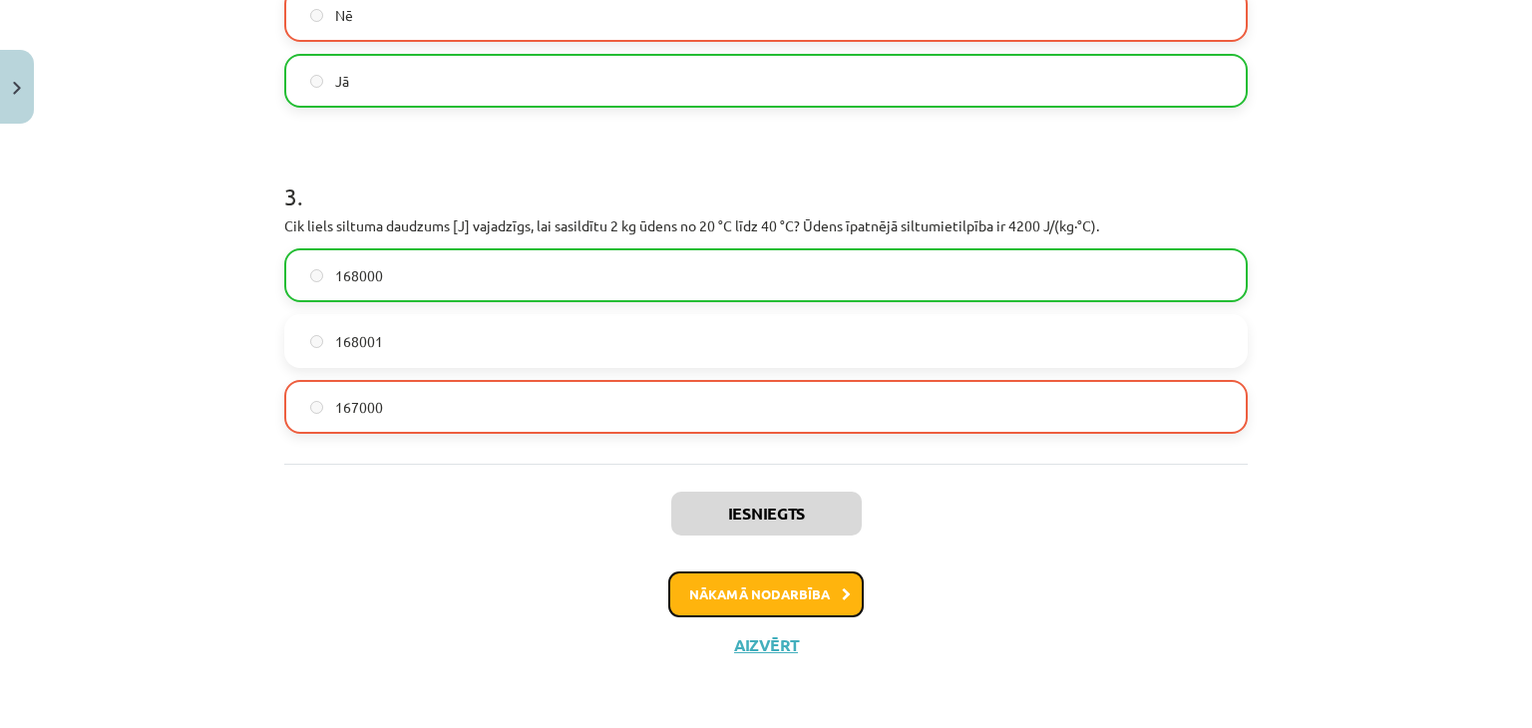
click at [740, 584] on button "Nākamā nodarbība" at bounding box center [766, 595] width 196 height 46
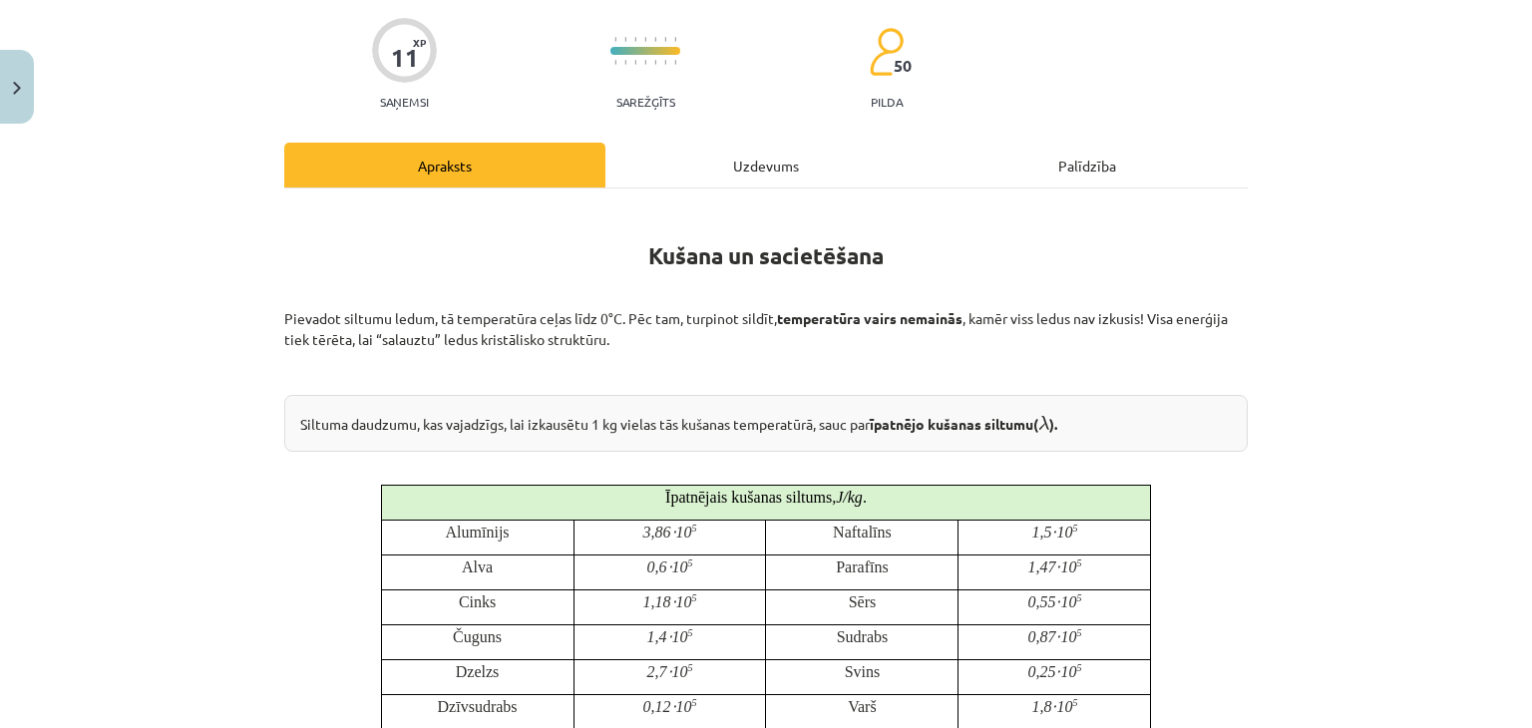
scroll to position [50, 0]
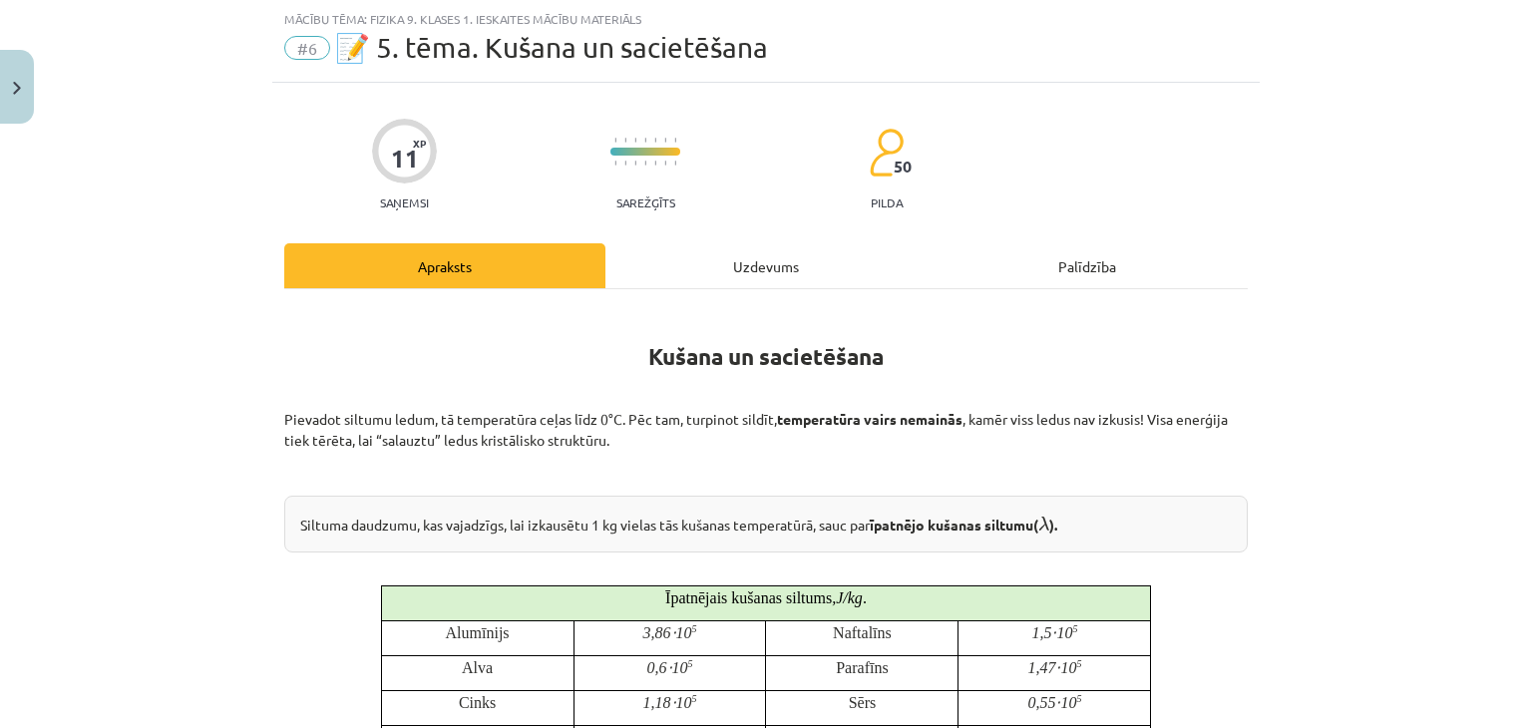
click at [742, 274] on div "Uzdevums" at bounding box center [765, 265] width 321 height 45
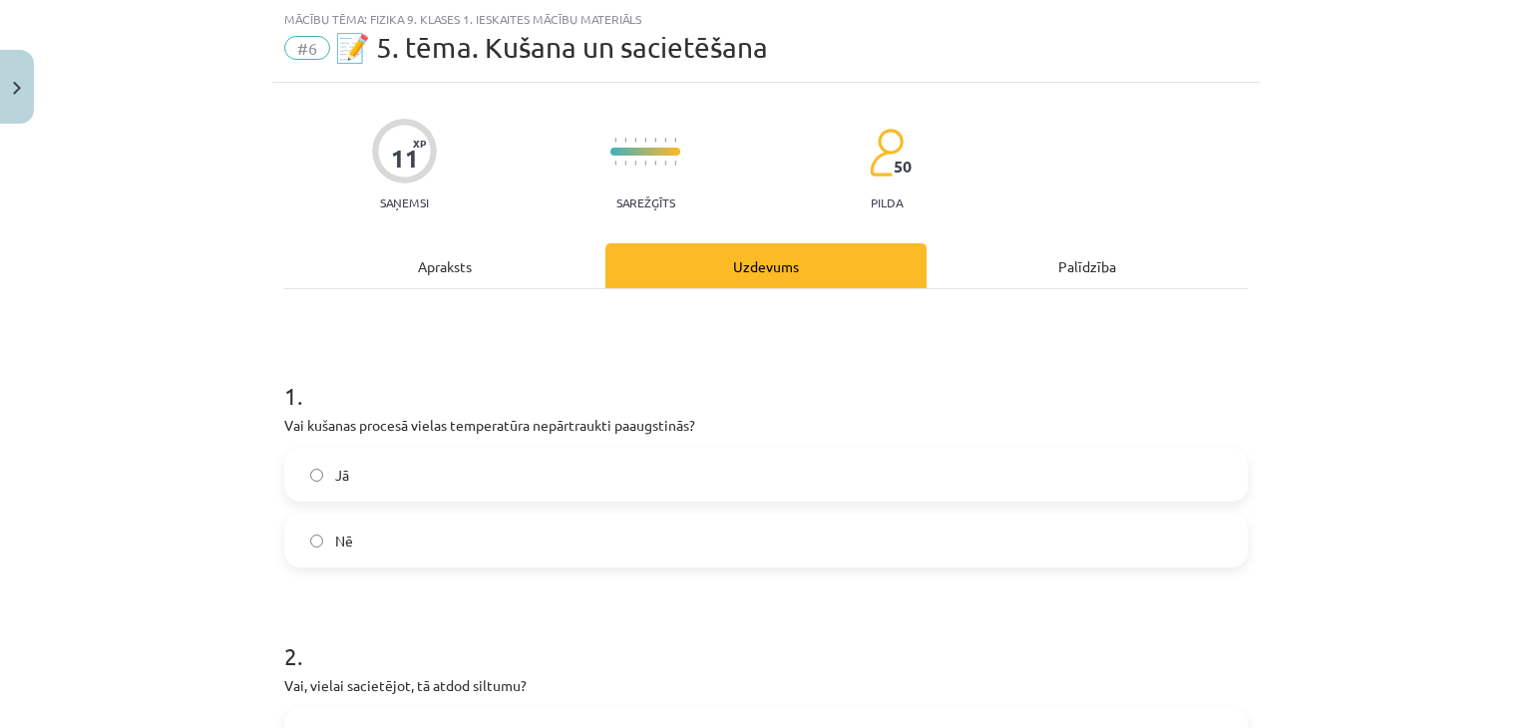
click at [732, 472] on label "Jā" at bounding box center [766, 475] width 960 height 50
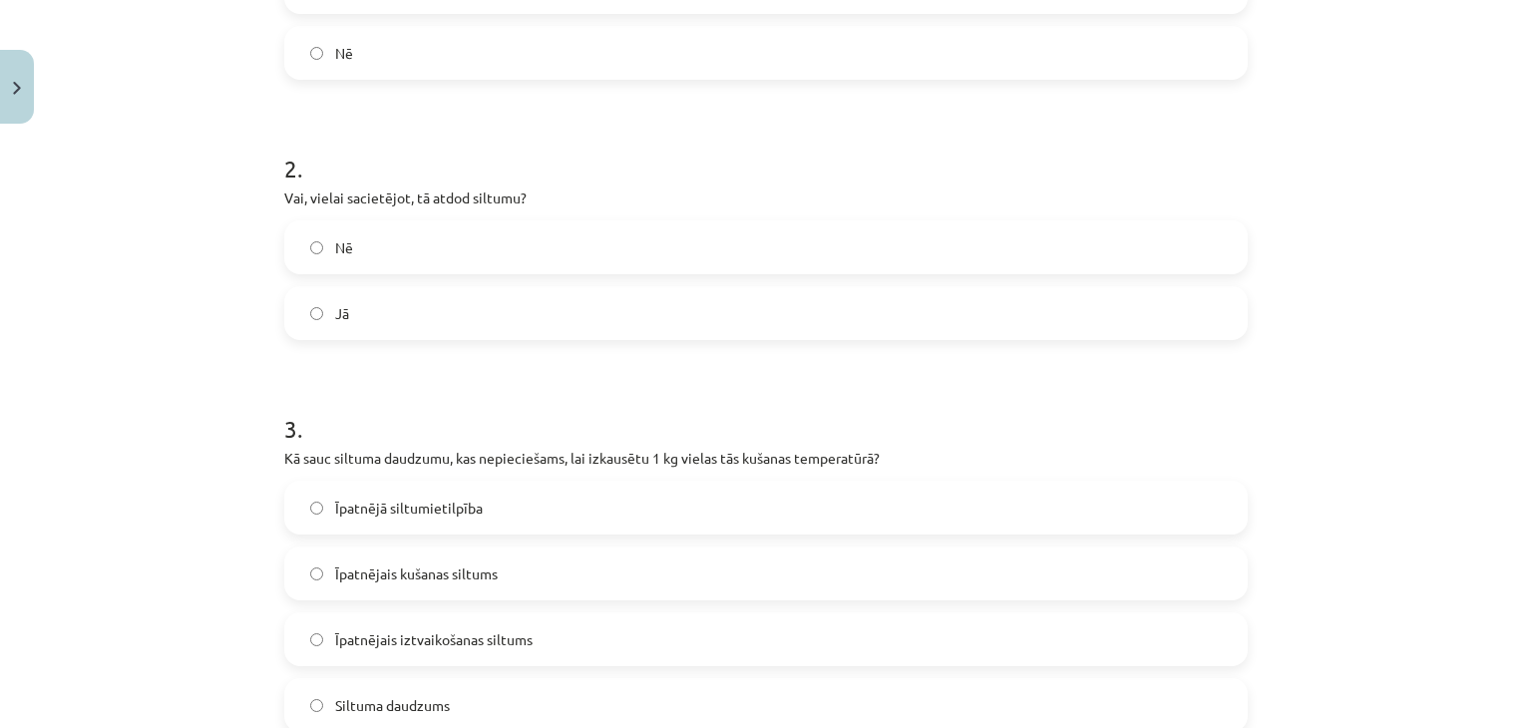
click at [571, 263] on label "Nē" at bounding box center [766, 247] width 960 height 50
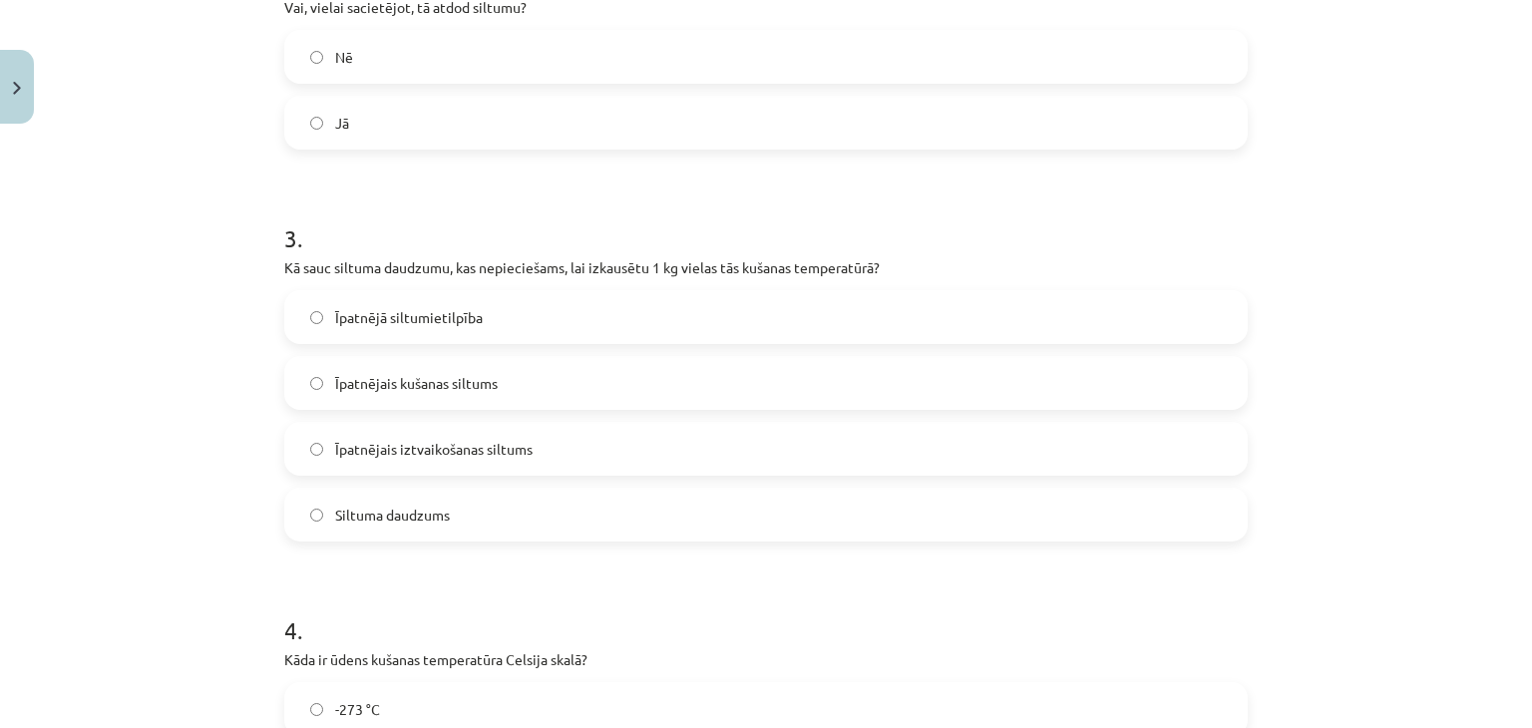
click at [551, 400] on label "Īpatnējais kušanas siltums" at bounding box center [766, 383] width 960 height 50
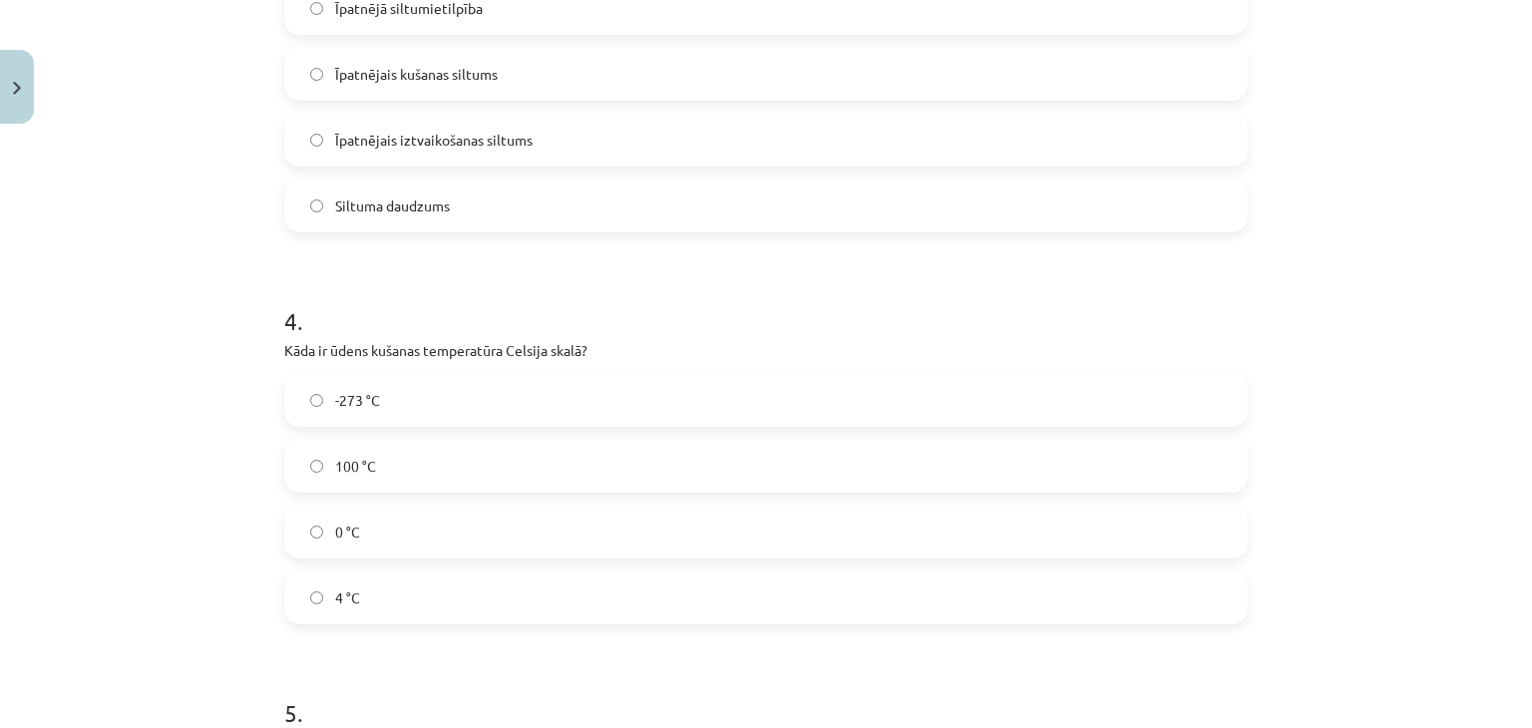
scroll to position [1048, 0]
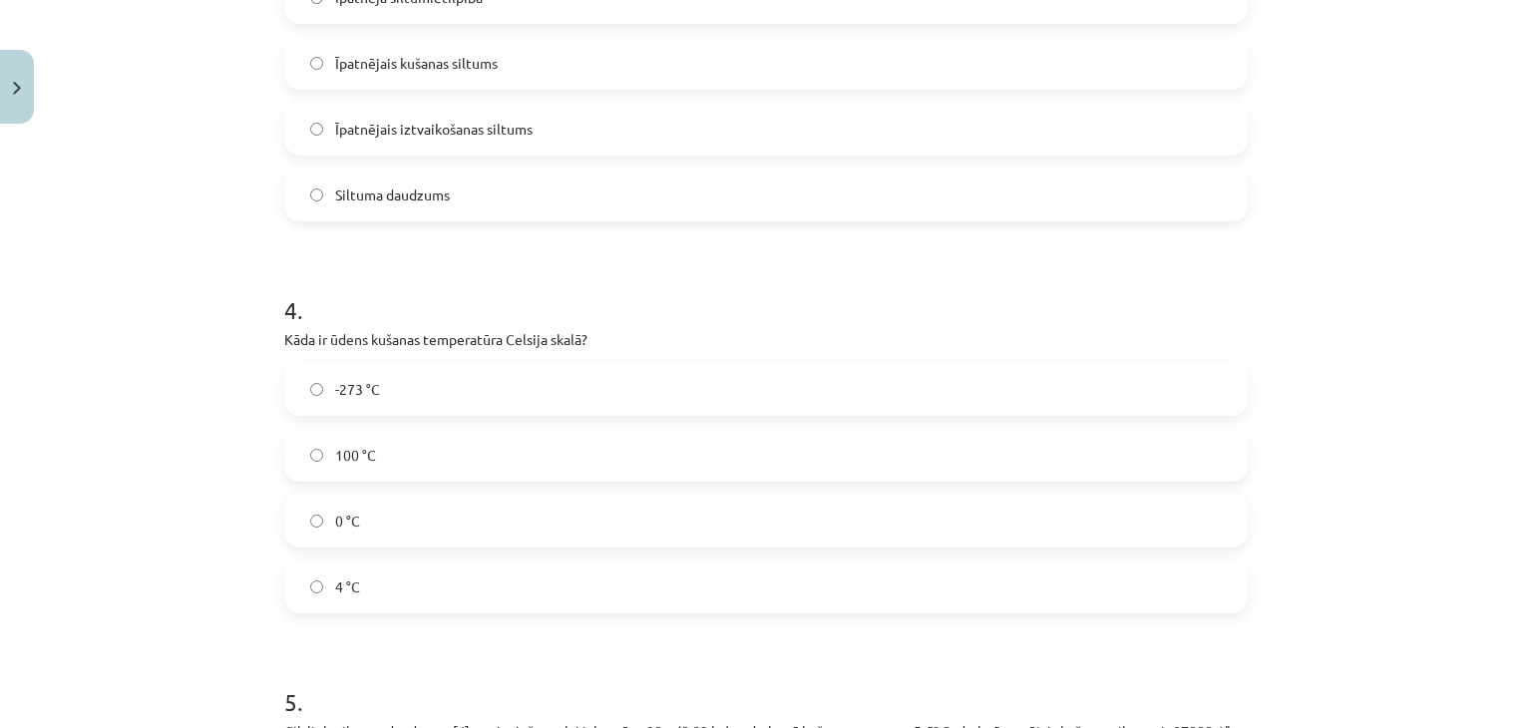
click at [519, 451] on label "100 °C" at bounding box center [766, 455] width 960 height 50
click at [742, 515] on label "0 °C" at bounding box center [766, 521] width 960 height 50
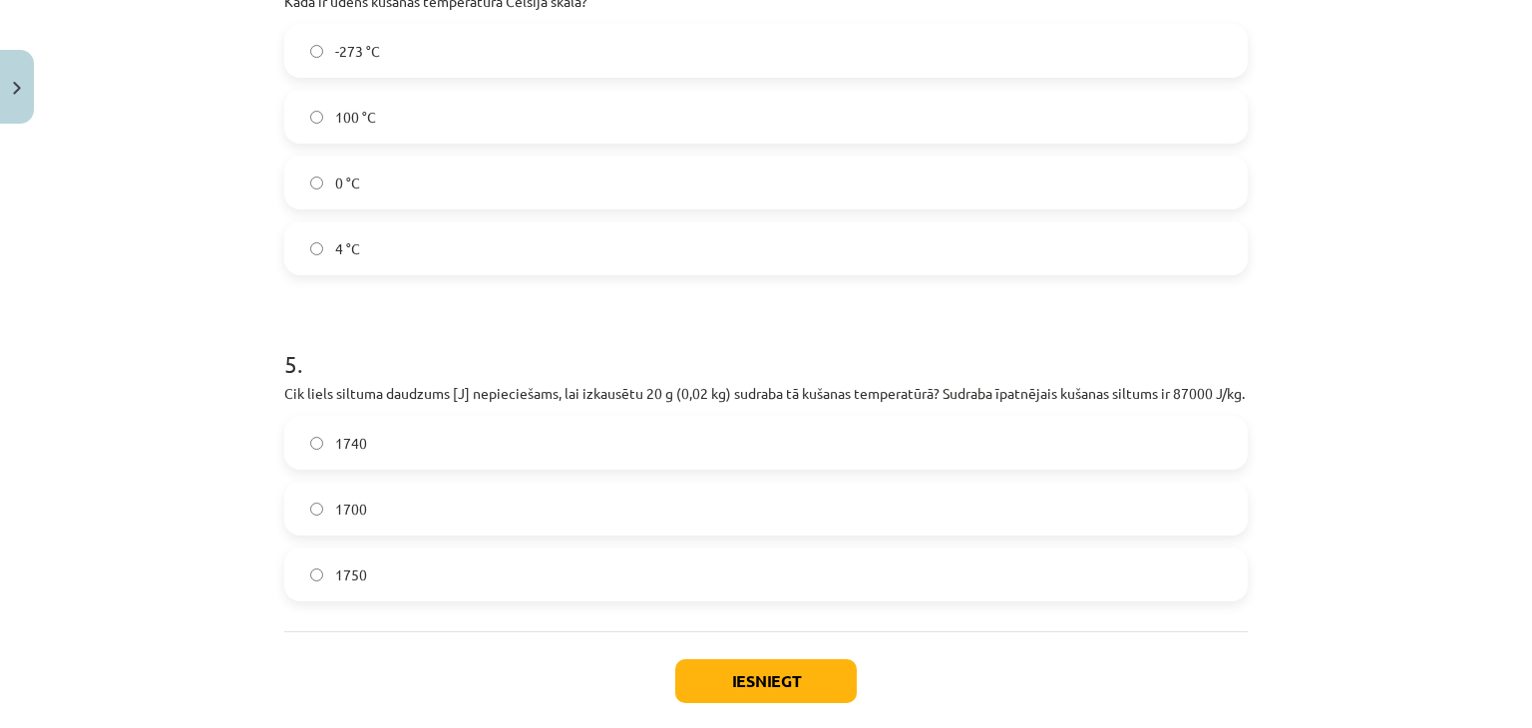
scroll to position [1424, 0]
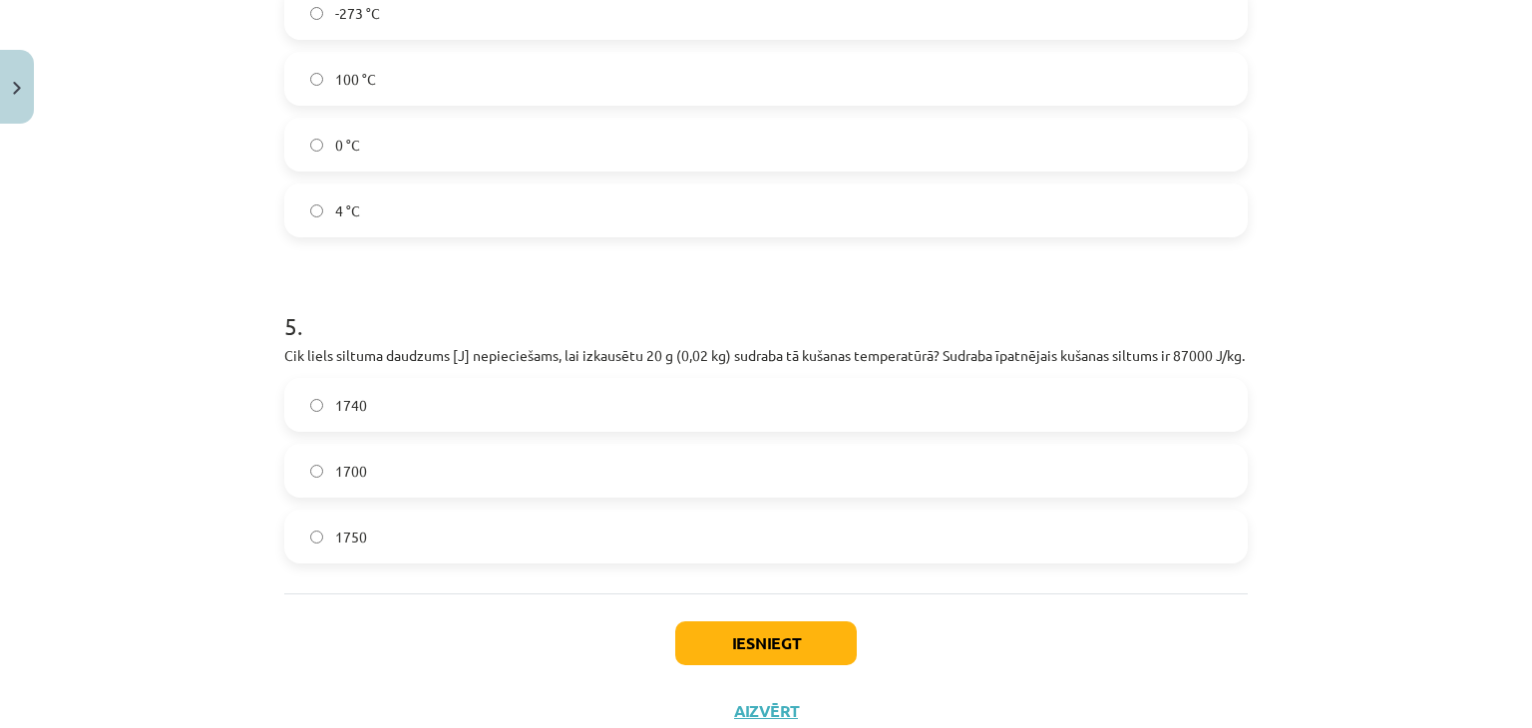
click at [511, 430] on label "1740" at bounding box center [766, 405] width 960 height 50
click at [591, 483] on label "1700" at bounding box center [766, 471] width 960 height 50
click at [778, 658] on button "Iesniegt" at bounding box center [766, 643] width 182 height 44
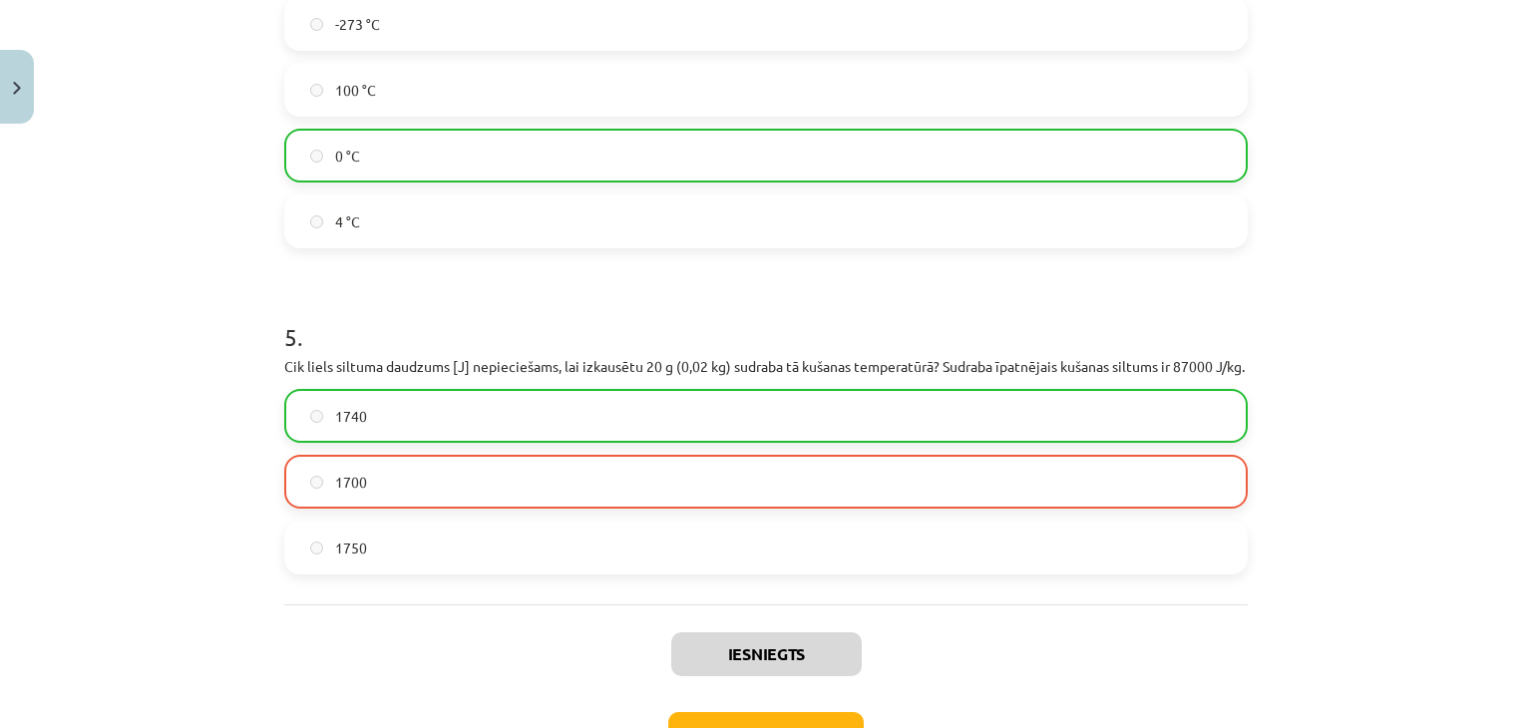
scroll to position [1488, 0]
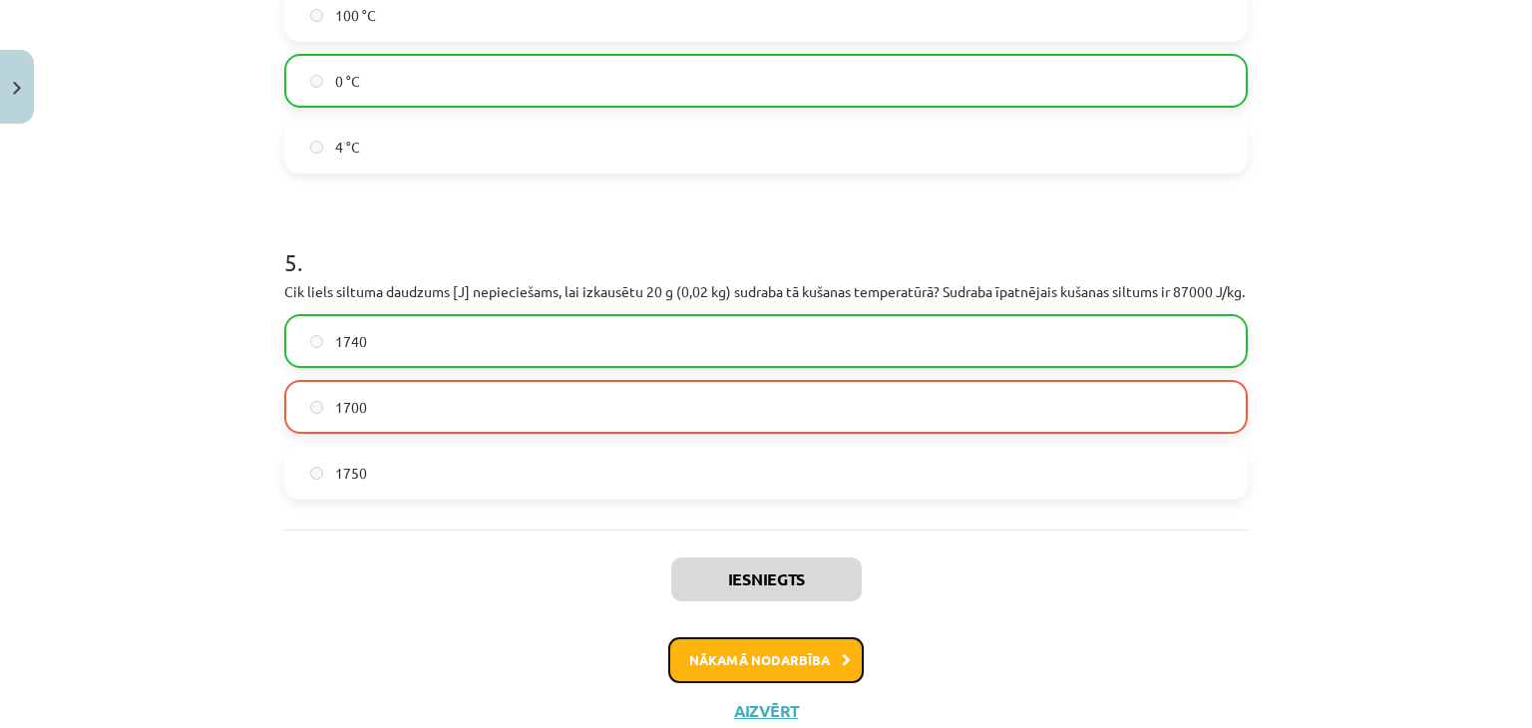
click at [806, 679] on button "Nākamā nodarbība" at bounding box center [766, 660] width 196 height 46
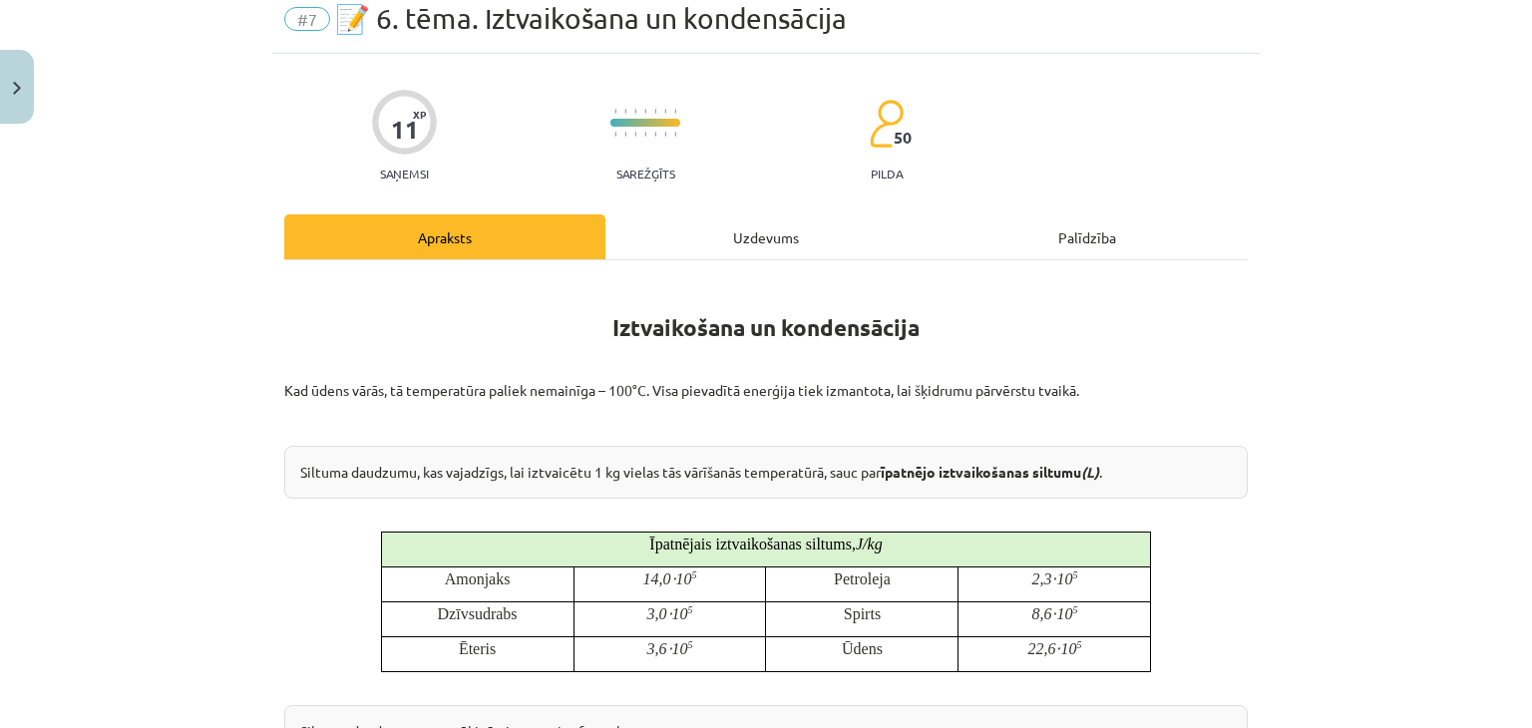
scroll to position [50, 0]
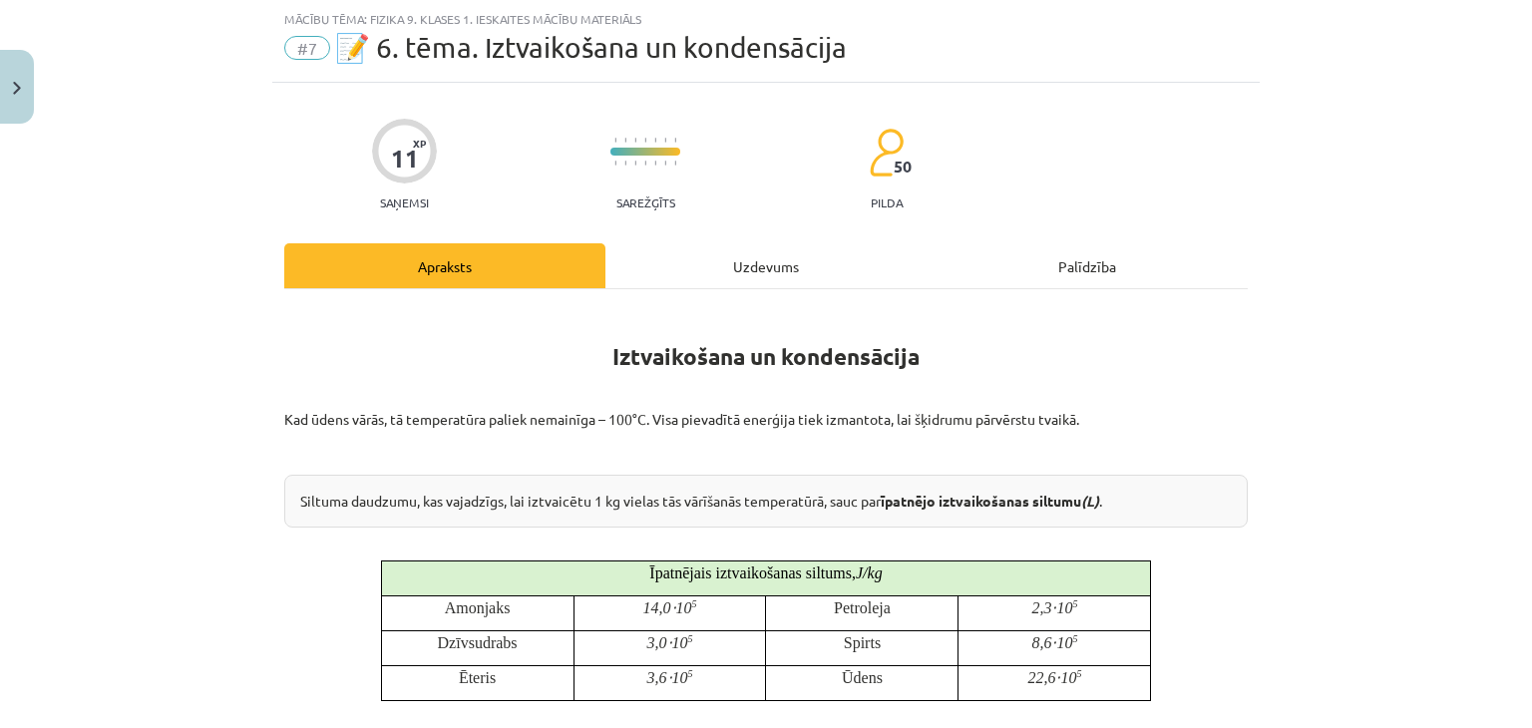
click at [777, 249] on div "Uzdevums" at bounding box center [765, 265] width 321 height 45
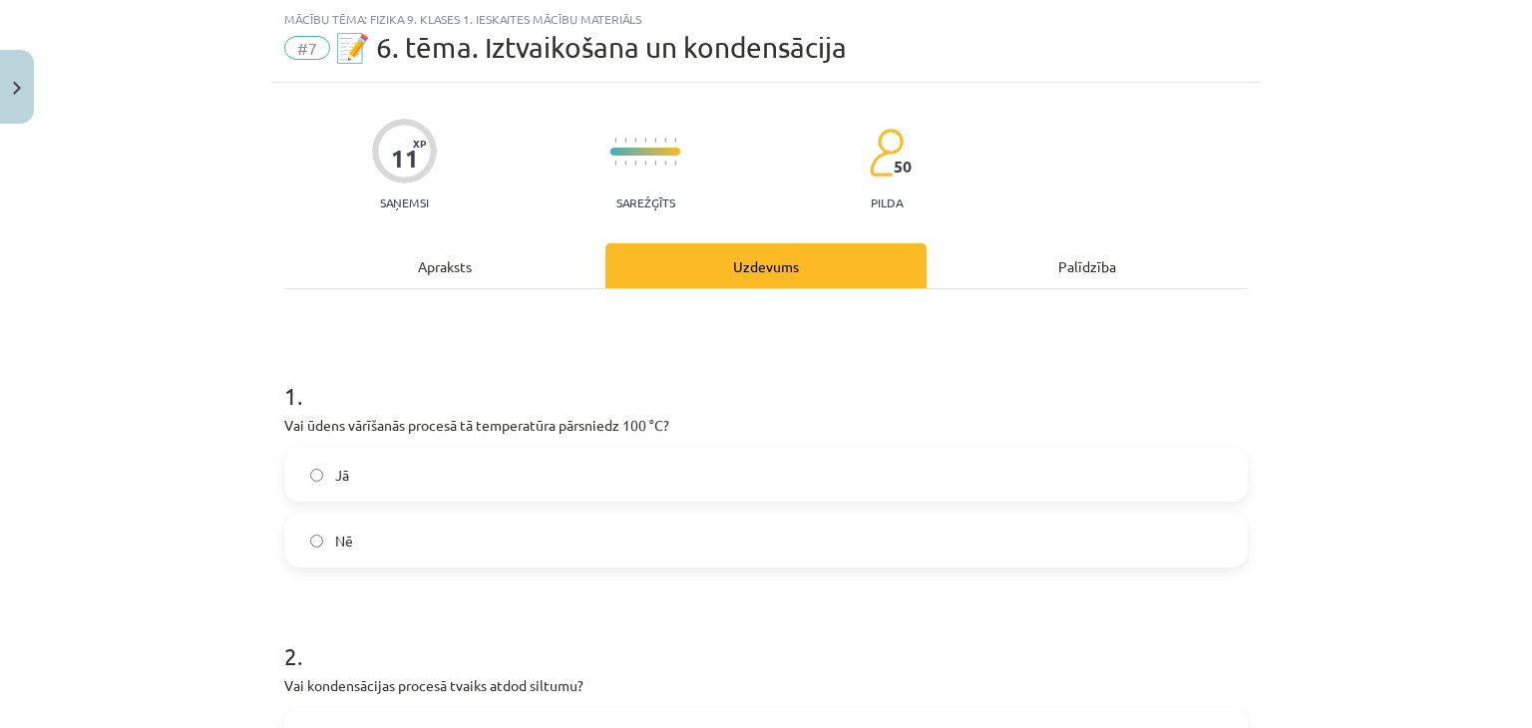
click at [517, 478] on label "Jā" at bounding box center [766, 475] width 960 height 50
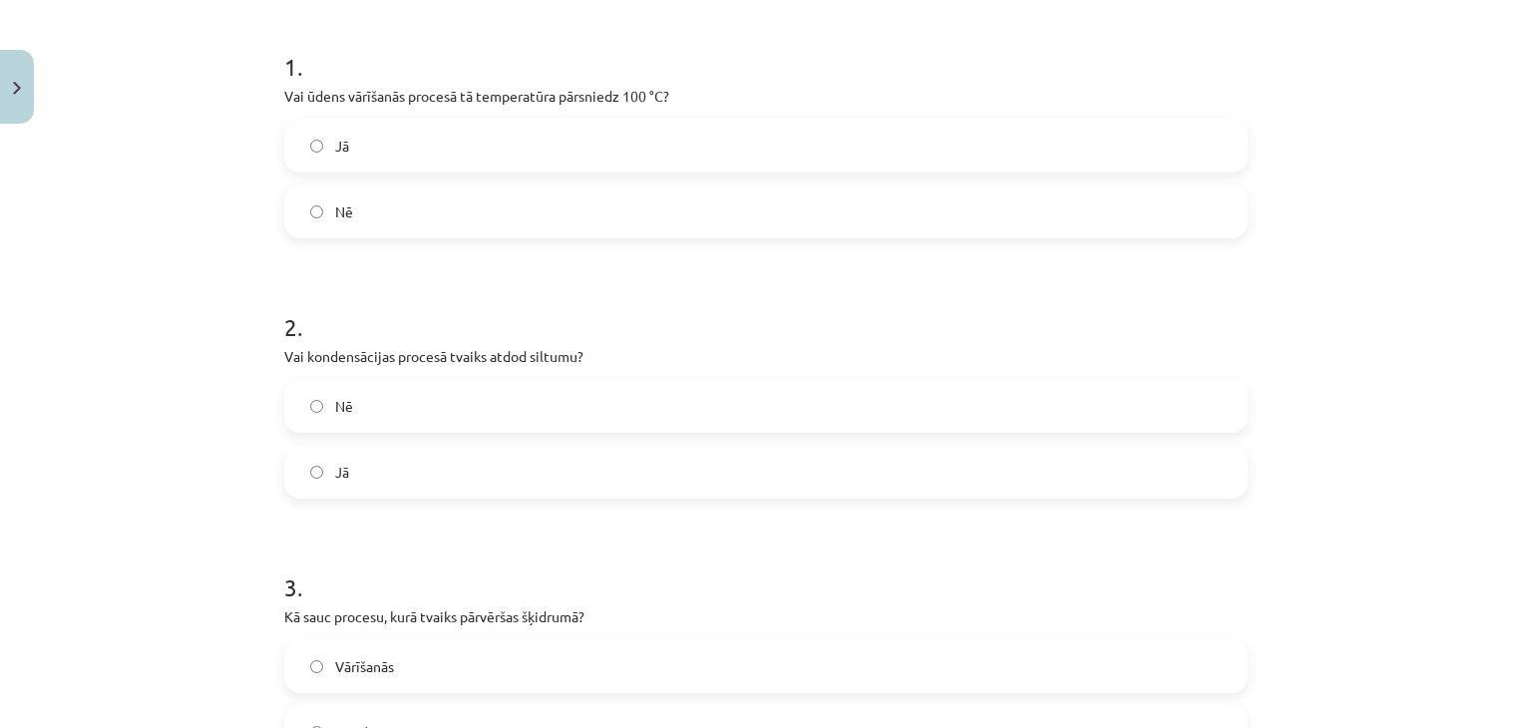
scroll to position [297, 0]
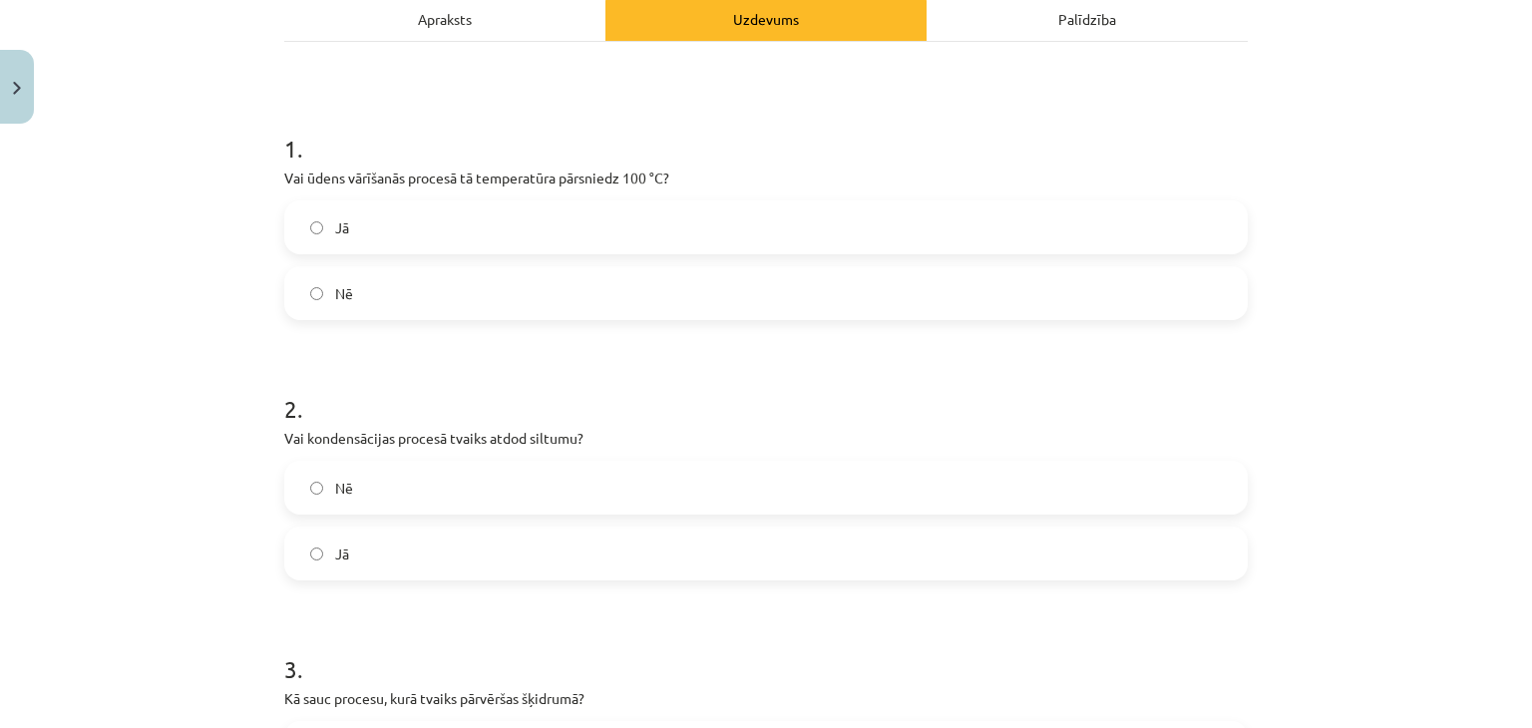
click at [640, 263] on div "Jā Nē" at bounding box center [766, 261] width 964 height 120
click at [591, 283] on label "Nē" at bounding box center [766, 293] width 960 height 50
click at [455, 561] on label "Jā" at bounding box center [766, 554] width 960 height 50
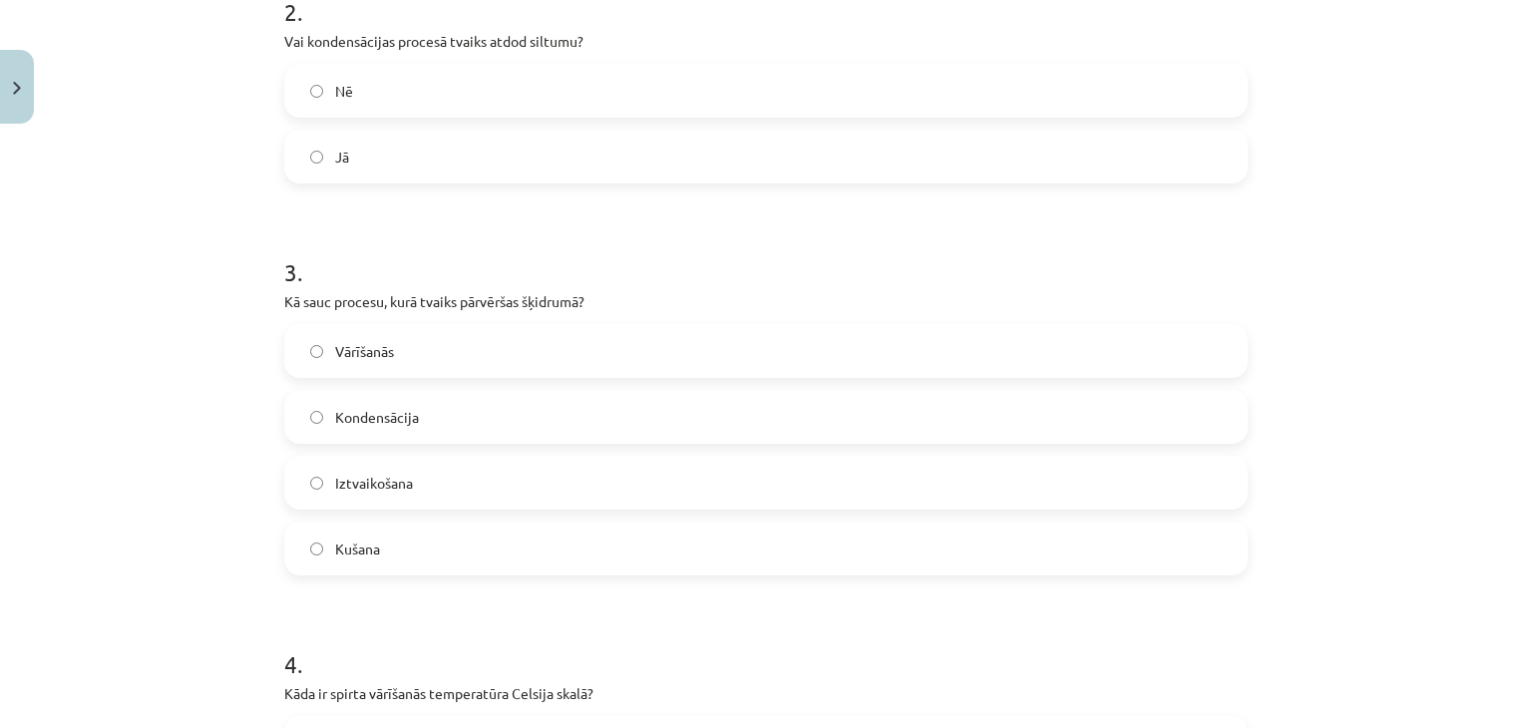
scroll to position [740, 0]
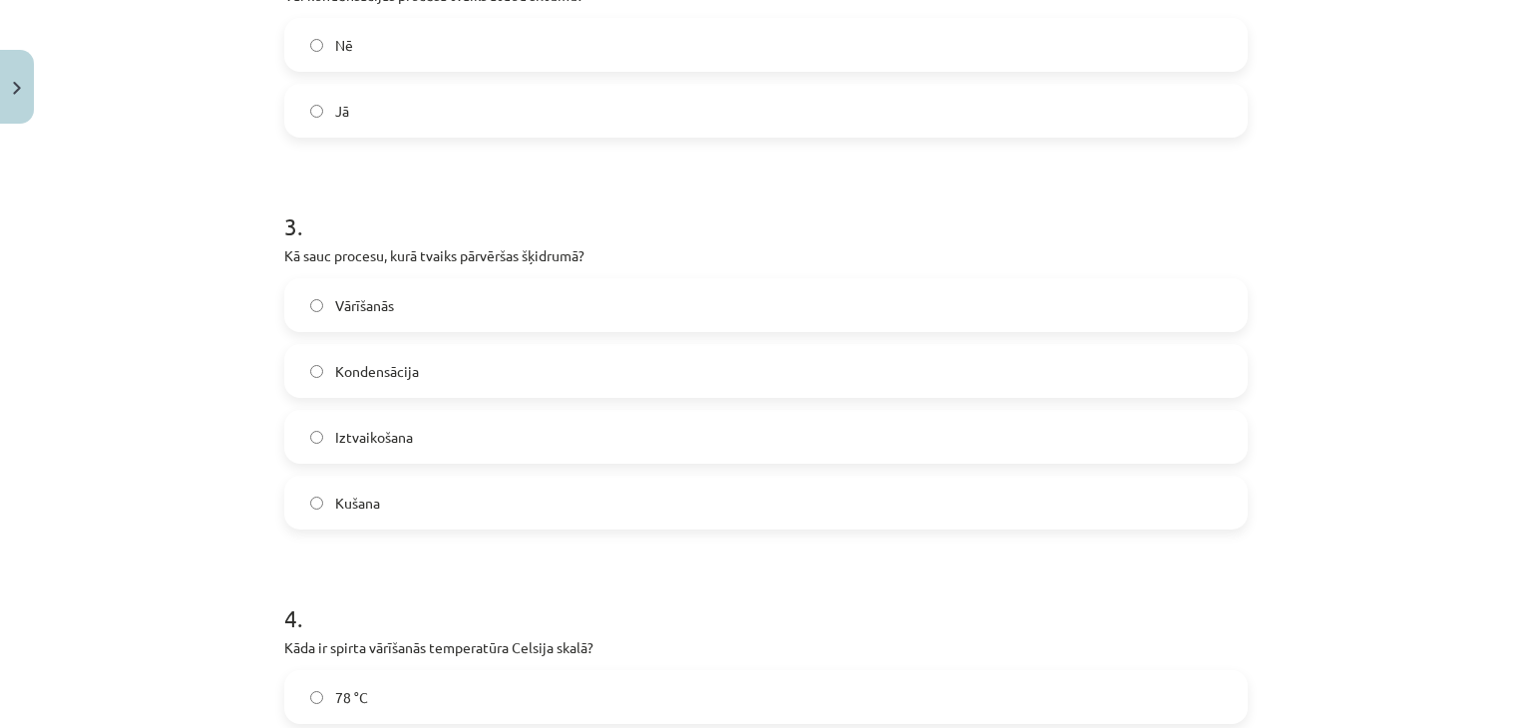
click at [487, 312] on label "Vārīšanās" at bounding box center [766, 305] width 960 height 50
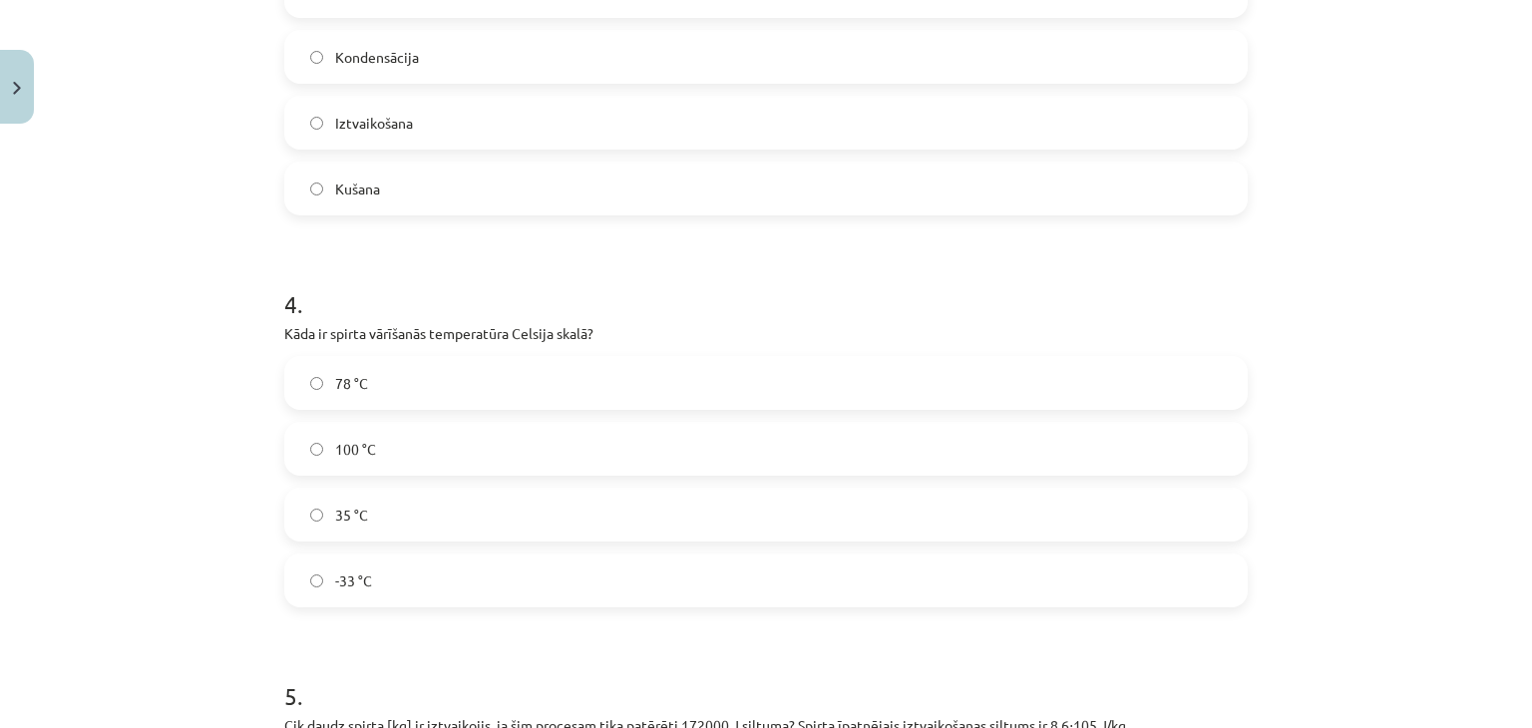
scroll to position [1049, 0]
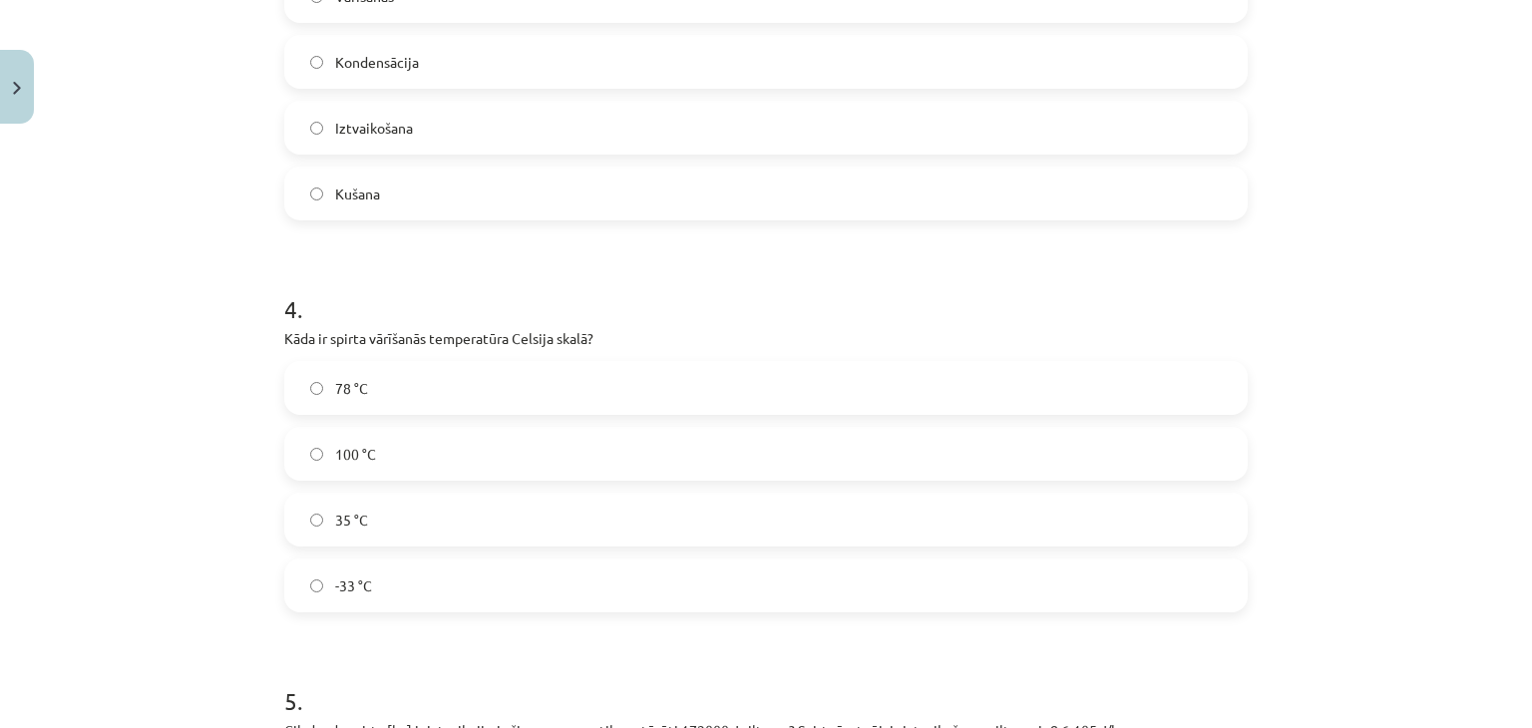
click at [684, 115] on label "Iztvaikošana" at bounding box center [766, 128] width 960 height 50
click at [427, 539] on label "35 °C" at bounding box center [766, 520] width 960 height 50
click at [849, 434] on label "100 °C" at bounding box center [766, 454] width 960 height 50
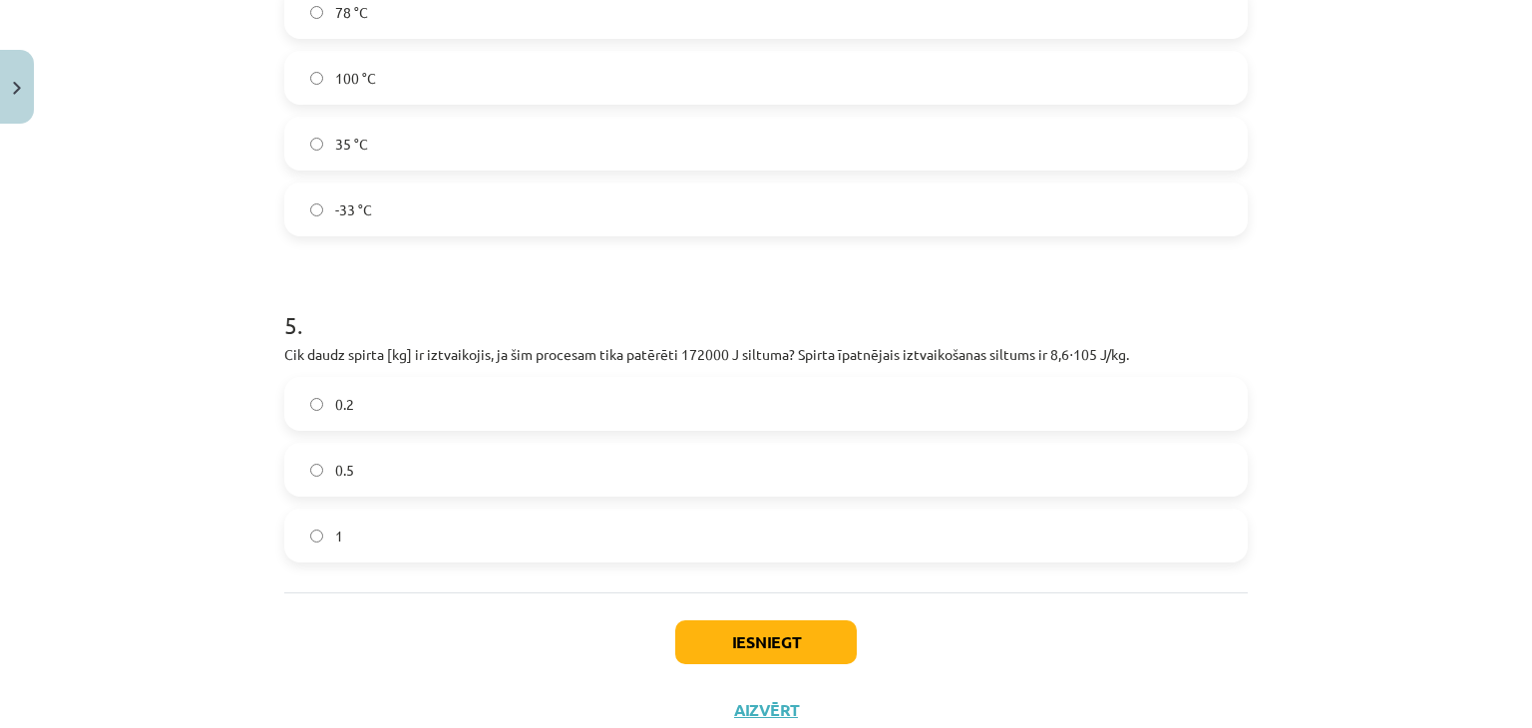
scroll to position [1491, 0]
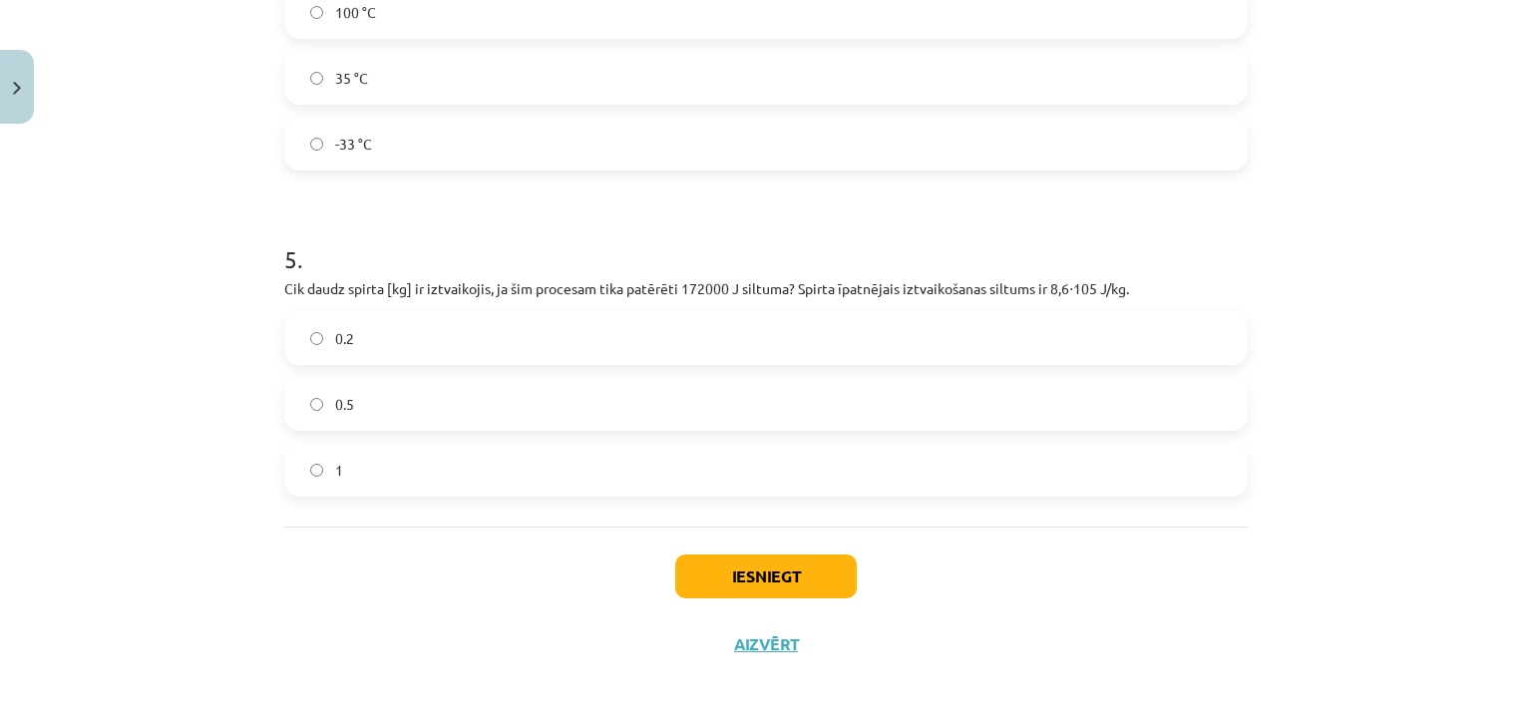
click at [453, 344] on label "0.2" at bounding box center [766, 338] width 960 height 50
click at [727, 583] on button "Iesniegt" at bounding box center [766, 577] width 182 height 44
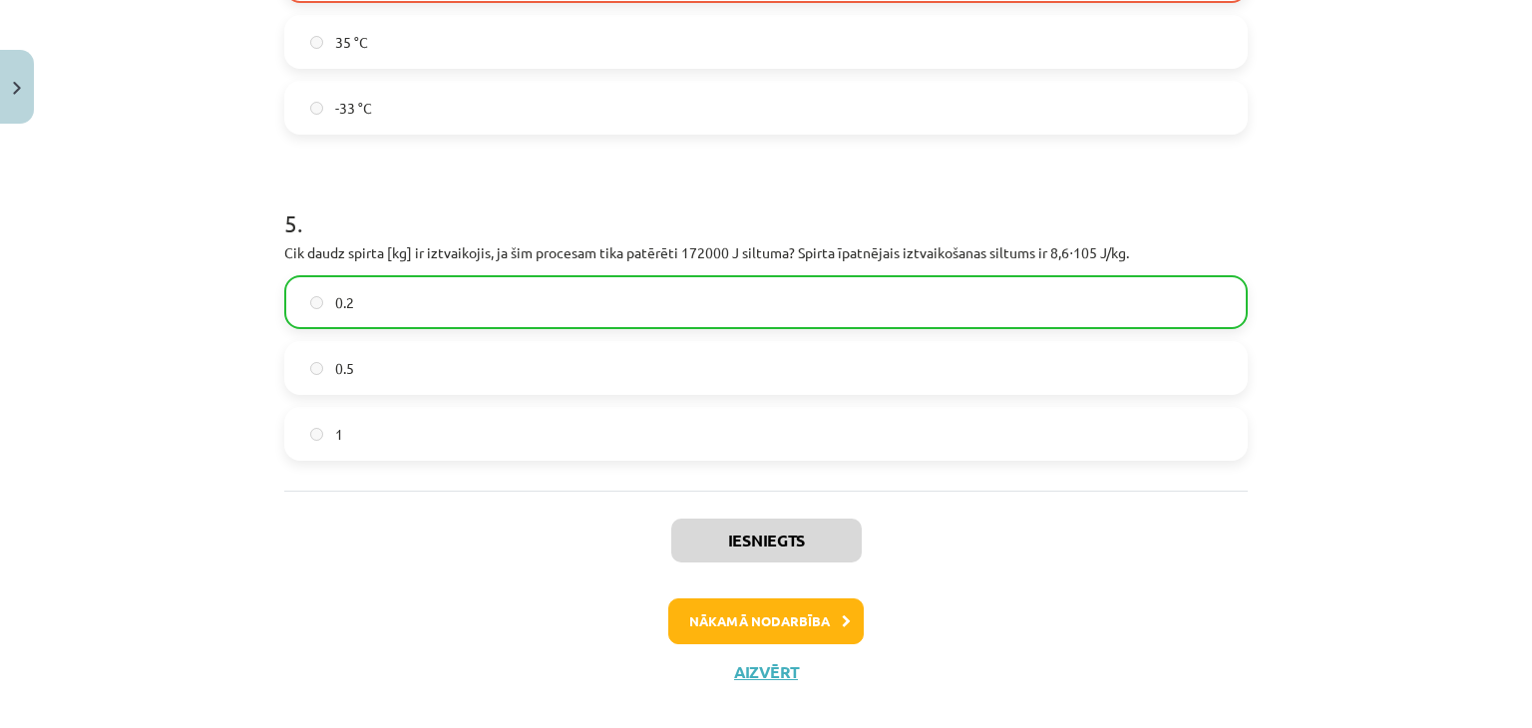
scroll to position [1540, 0]
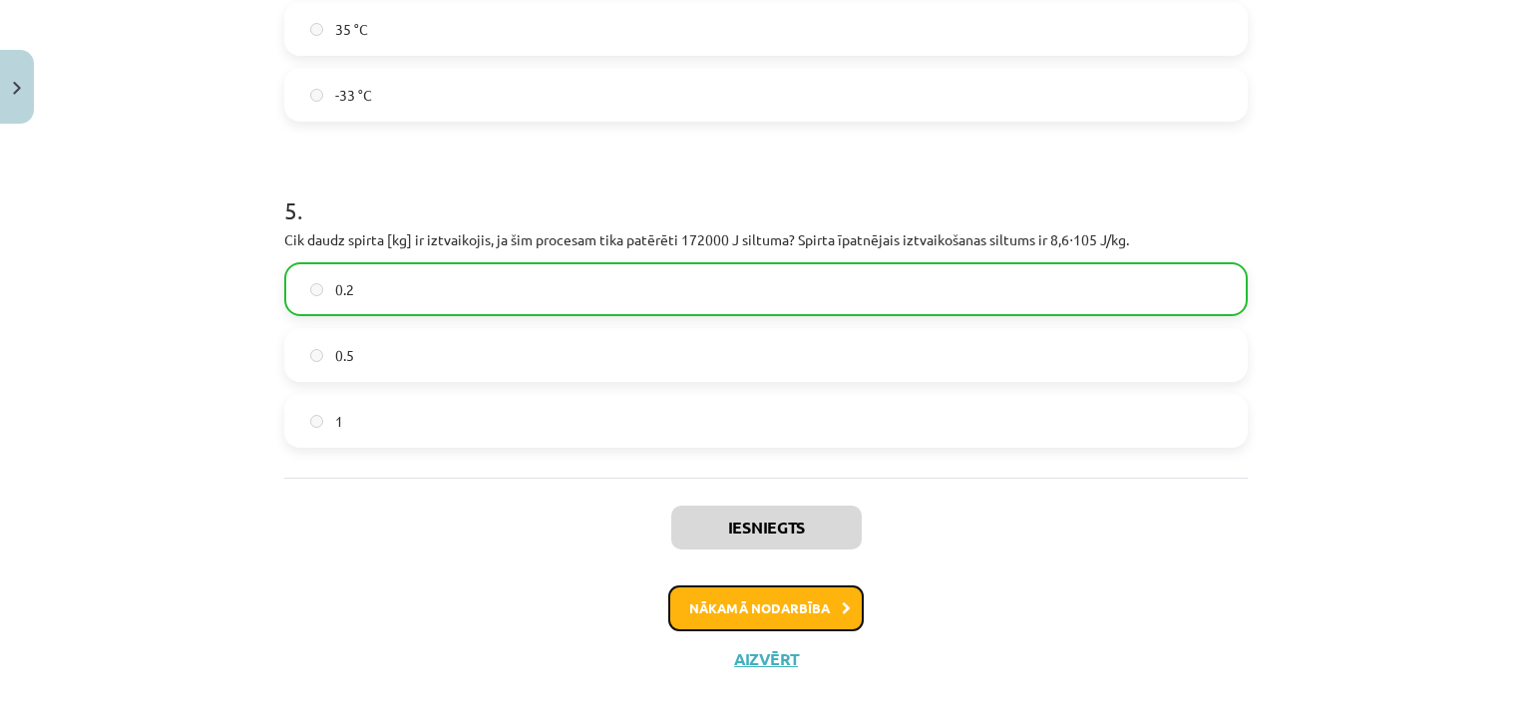
click at [773, 600] on button "Nākamā nodarbība" at bounding box center [766, 609] width 196 height 46
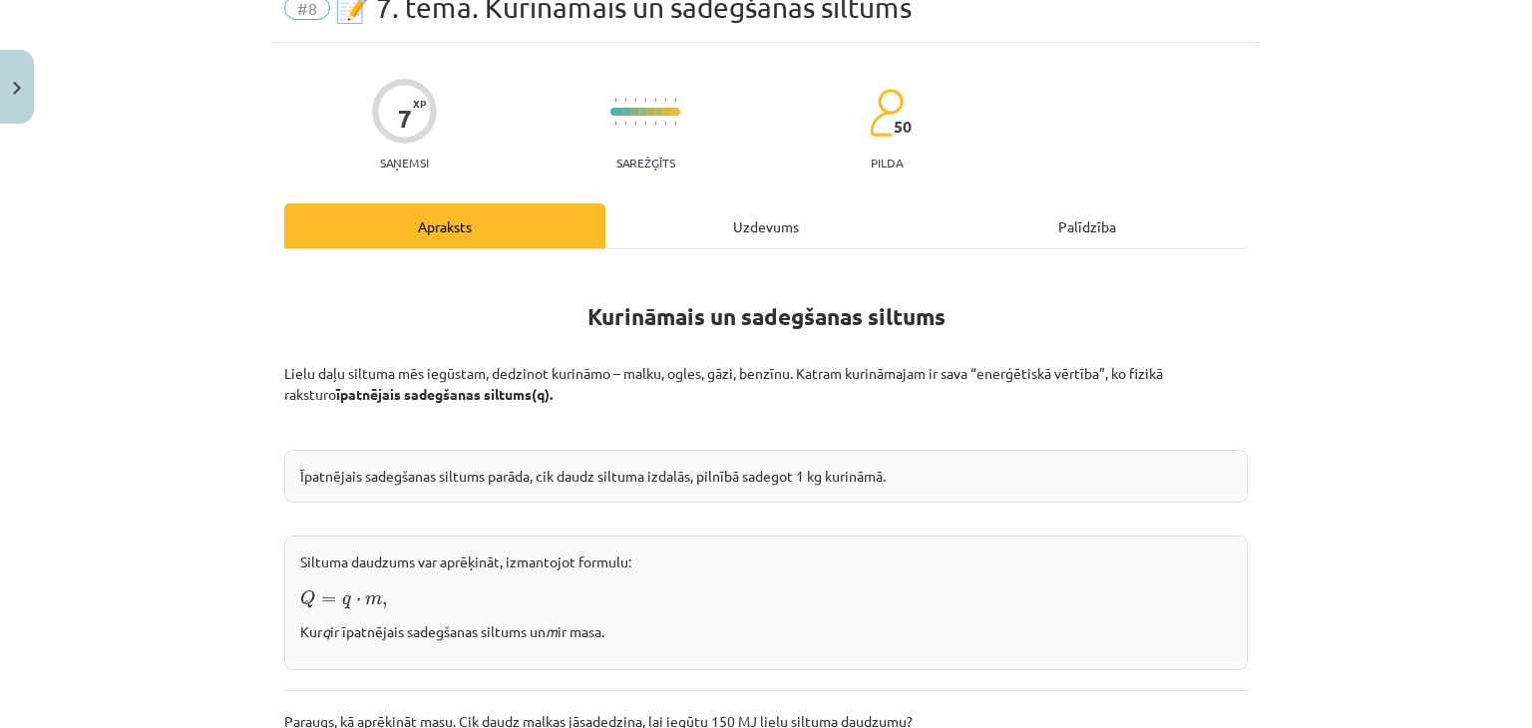
scroll to position [50, 0]
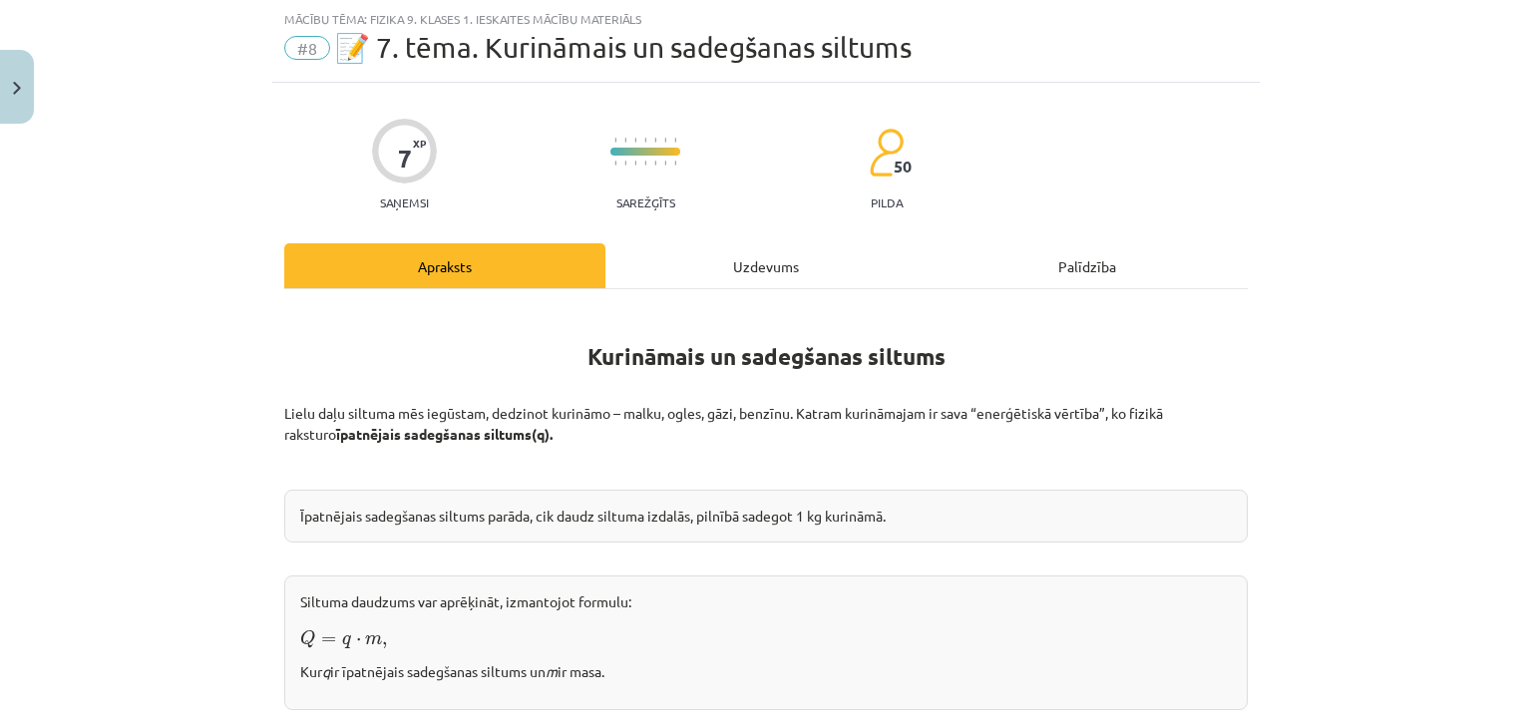
click at [756, 267] on div "Uzdevums" at bounding box center [765, 265] width 321 height 45
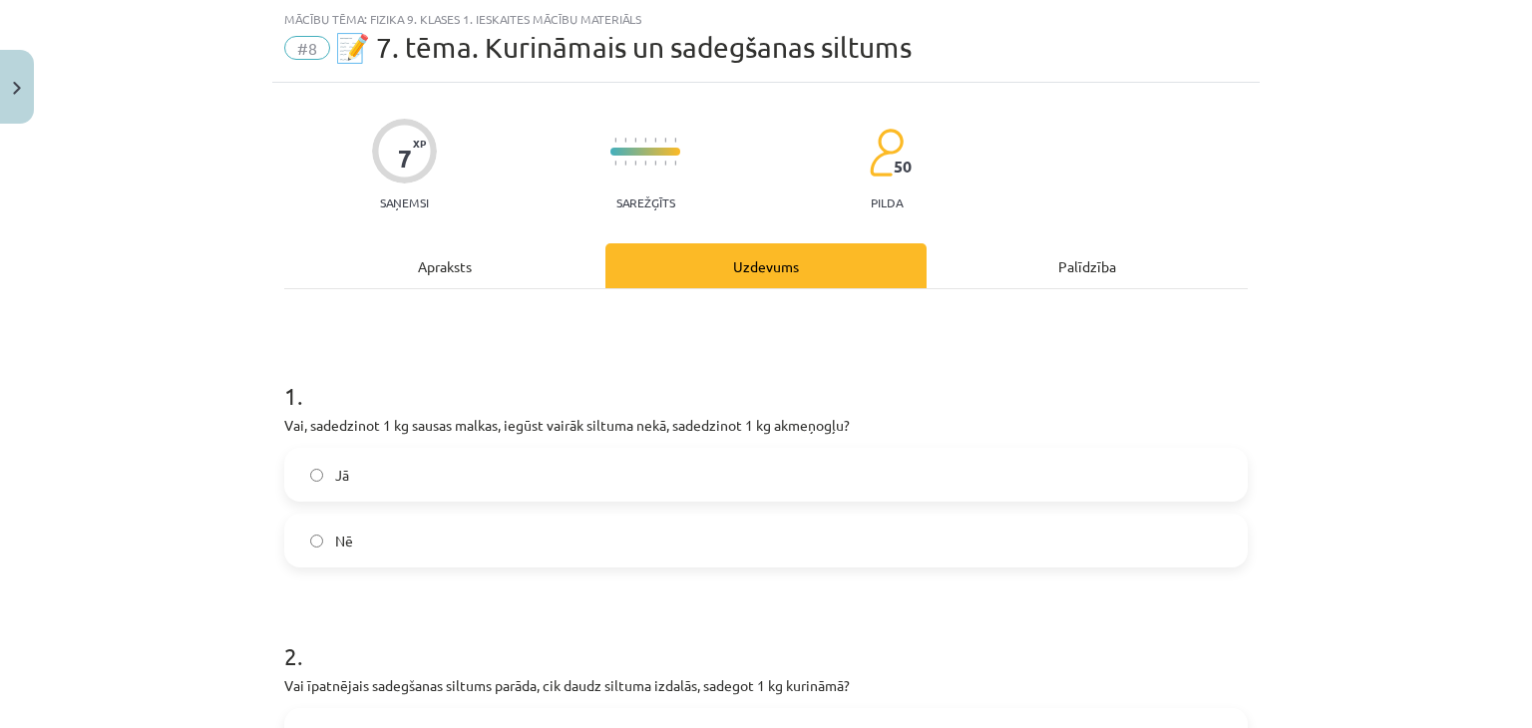
click at [527, 496] on label "Jā" at bounding box center [766, 475] width 960 height 50
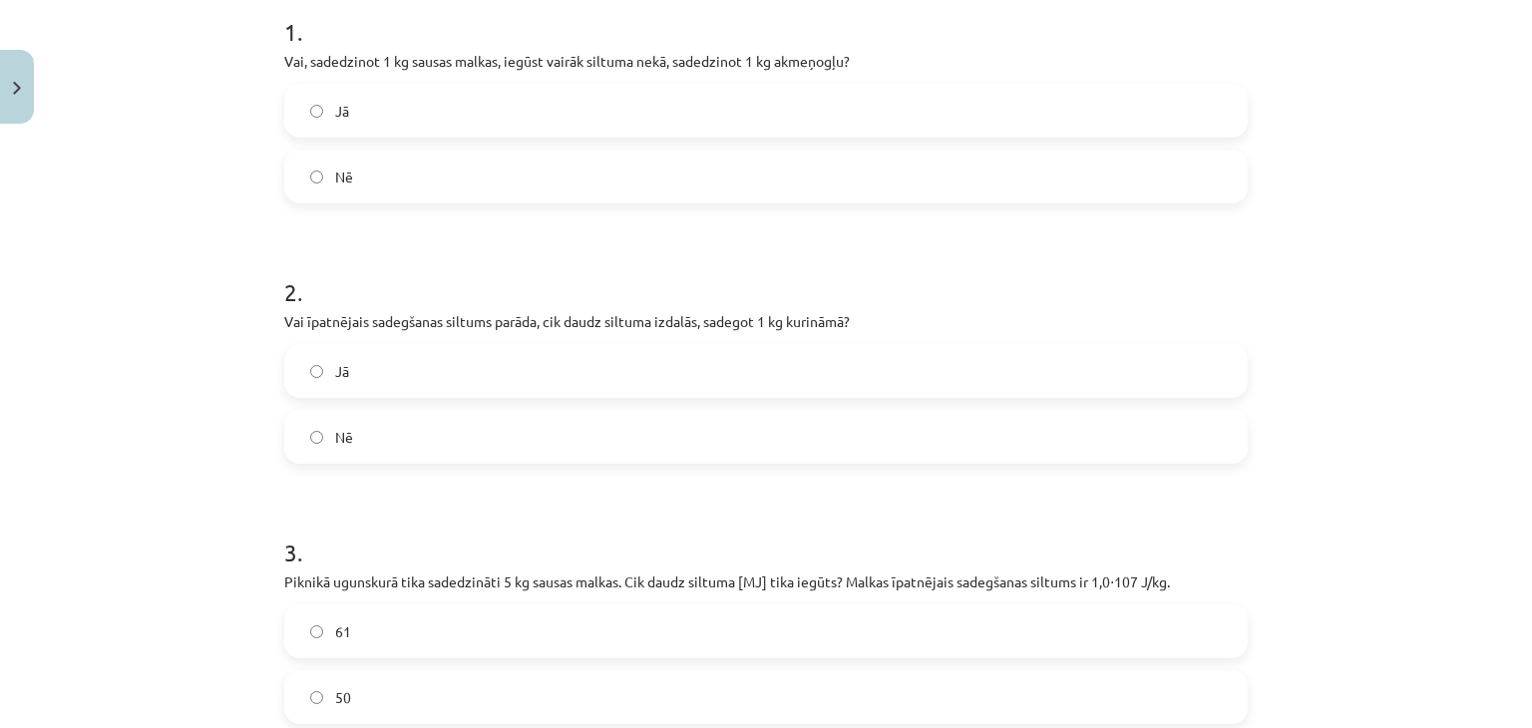
scroll to position [449, 0]
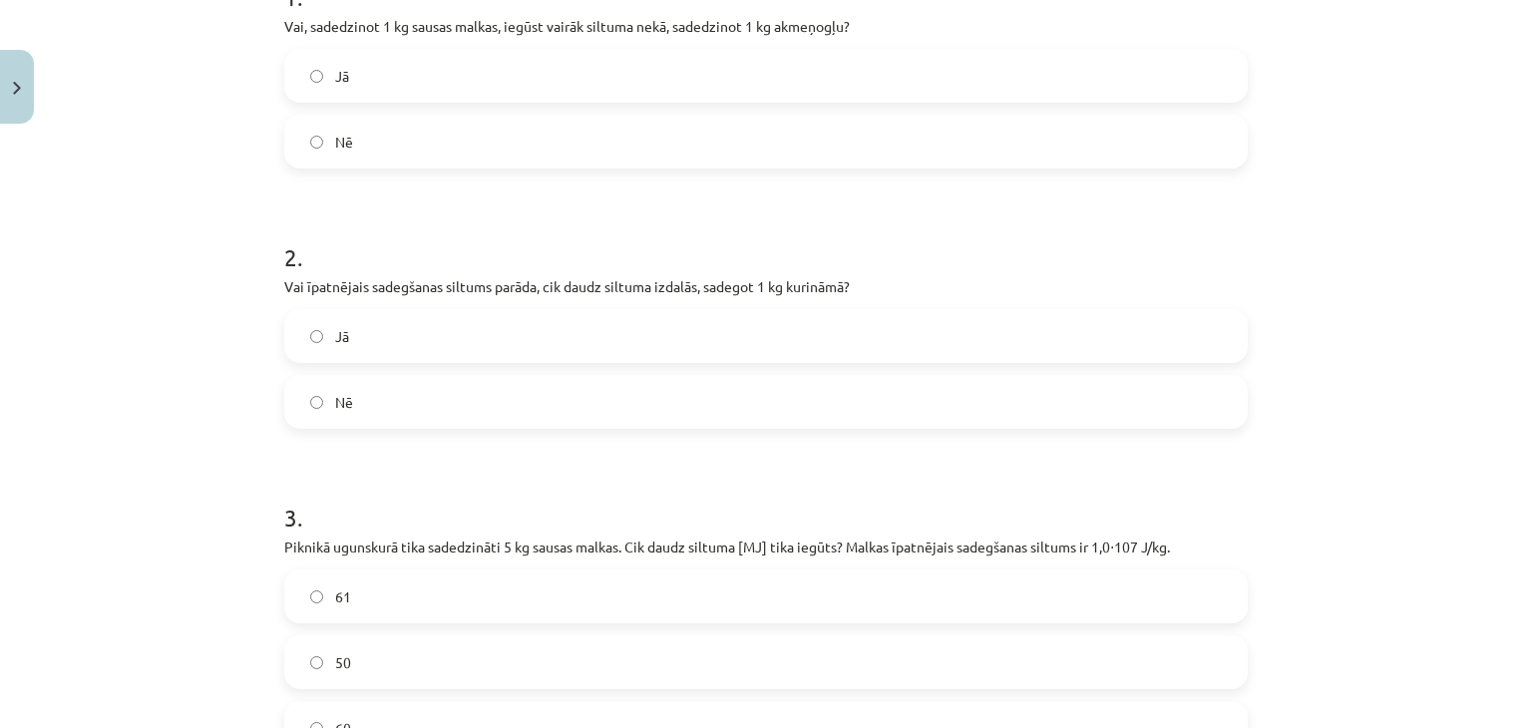
click at [571, 309] on div "Jā" at bounding box center [766, 336] width 964 height 54
drag, startPoint x: 649, startPoint y: 324, endPoint x: 1521, endPoint y: 301, distance: 872.1
click at [1521, 301] on div "Mācību tēma: Fizika 9. klases 1. ieskaites mācību materiāls #8 📝 7. tēma. Kurin…" at bounding box center [766, 364] width 1532 height 728
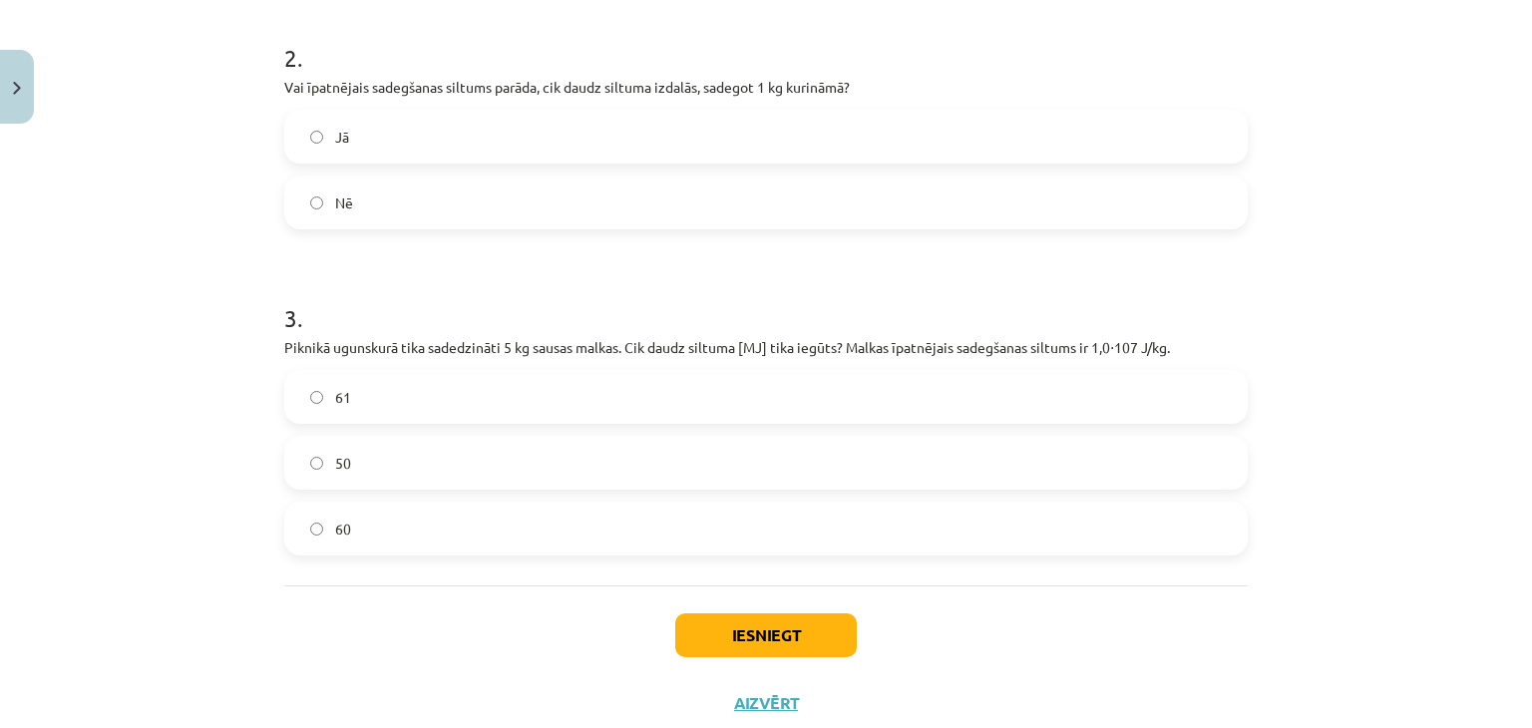
scroll to position [645, 0]
click at [1492, 396] on div "Mācību tēma: Fizika 9. klases 1. ieskaites mācību materiāls #8 📝 7. tēma. Kurin…" at bounding box center [766, 364] width 1532 height 728
click at [1492, 395] on div "Mācību tēma: Fizika 9. klases 1. ieskaites mācību materiāls #8 📝 7. tēma. Kurin…" at bounding box center [766, 364] width 1532 height 728
click at [663, 129] on label "Jā" at bounding box center [766, 140] width 960 height 50
click at [466, 464] on label "50" at bounding box center [766, 466] width 960 height 50
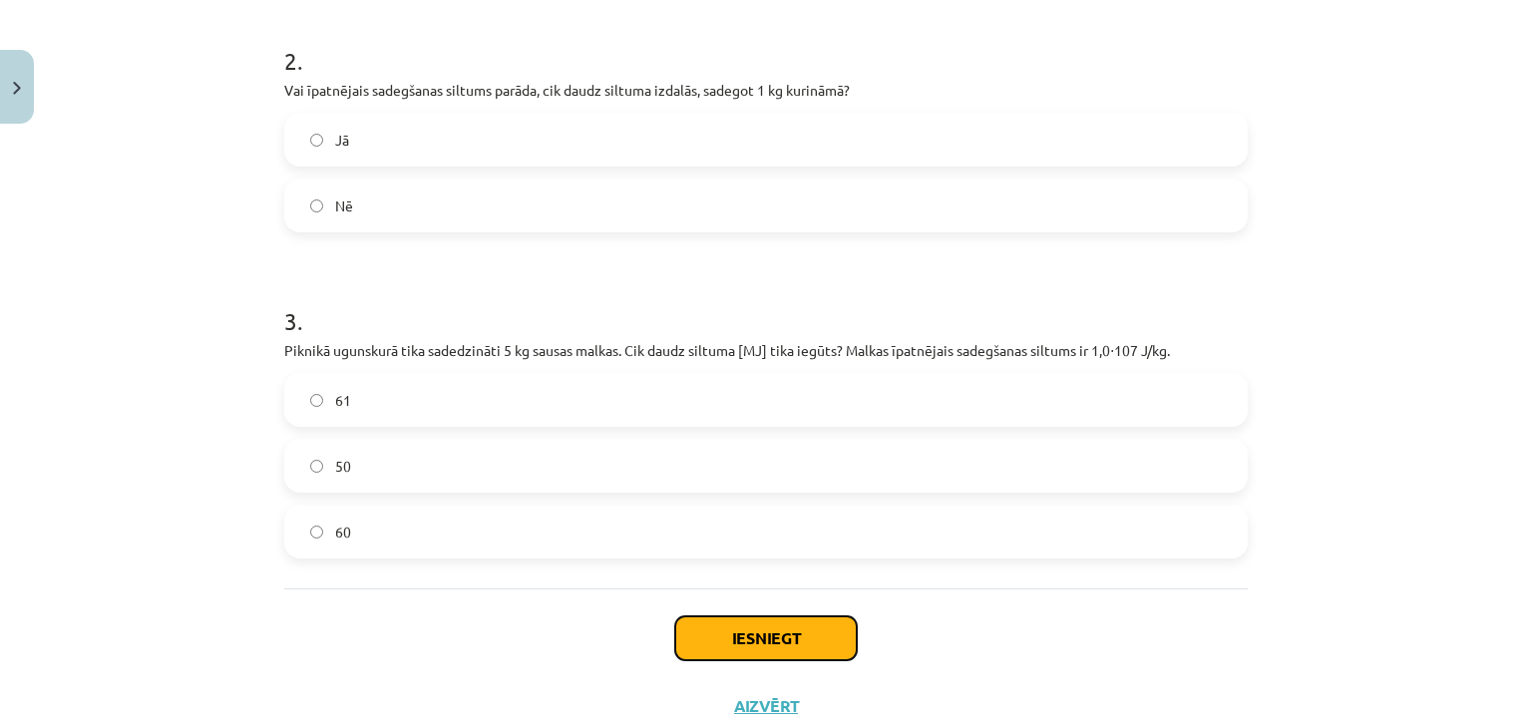
click at [768, 631] on button "Iesniegt" at bounding box center [766, 638] width 182 height 44
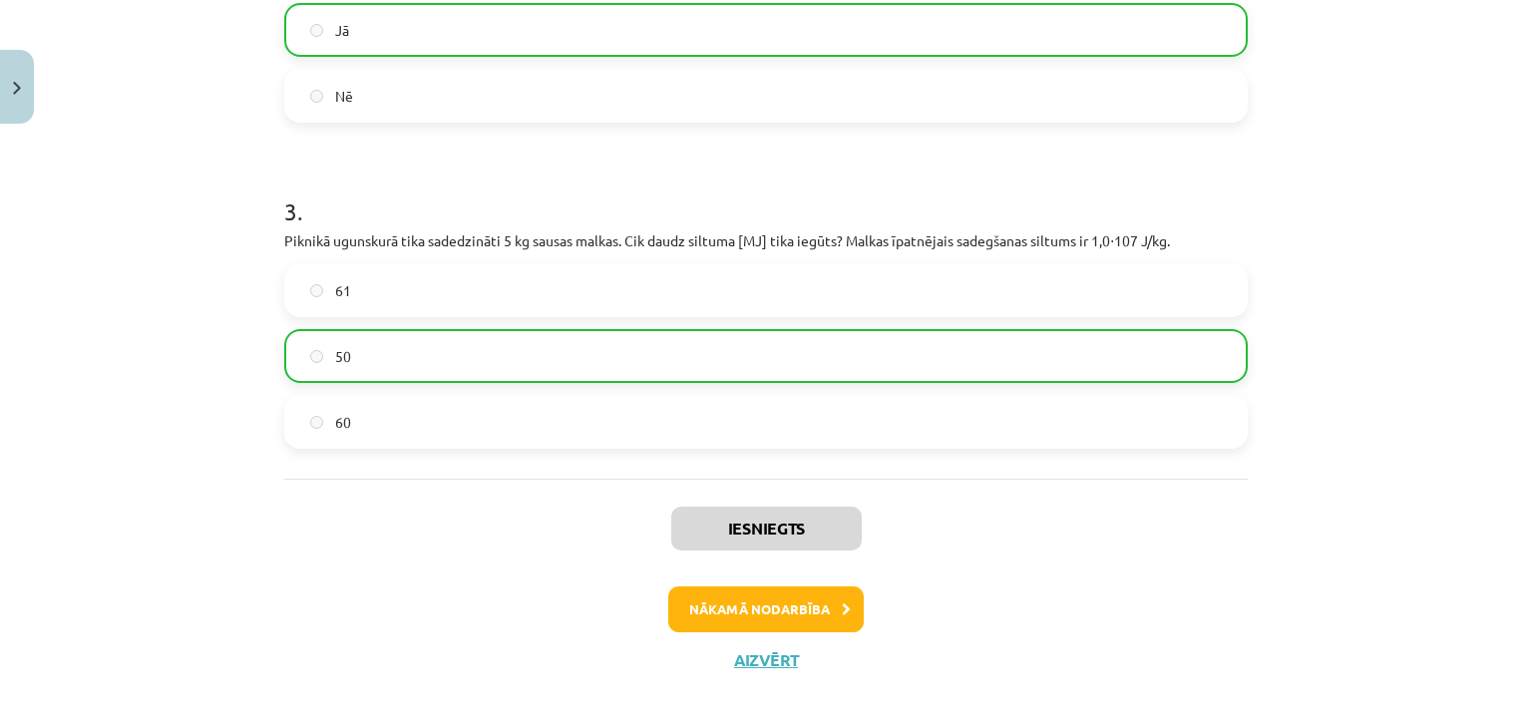
scroll to position [770, 0]
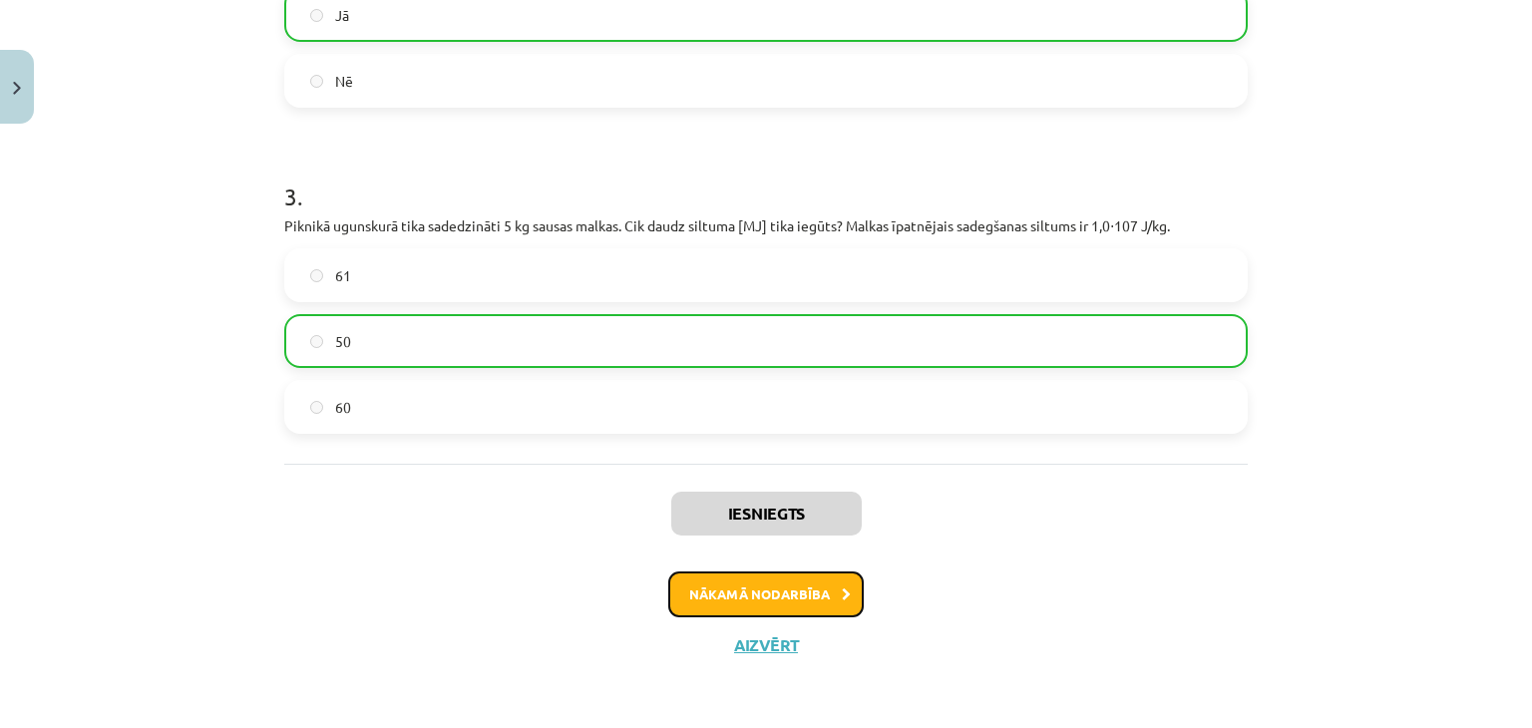
click at [710, 596] on button "Nākamā nodarbība" at bounding box center [766, 595] width 196 height 46
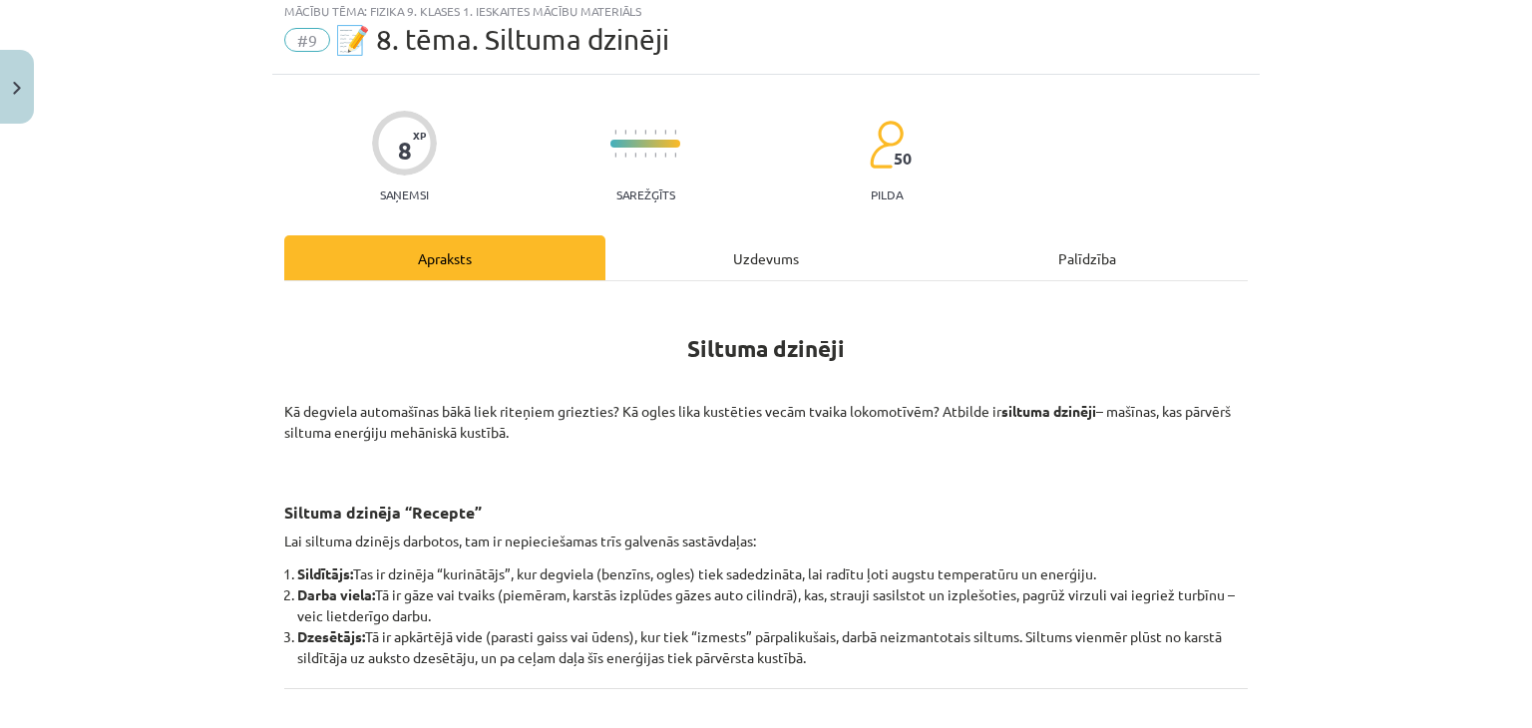
scroll to position [50, 0]
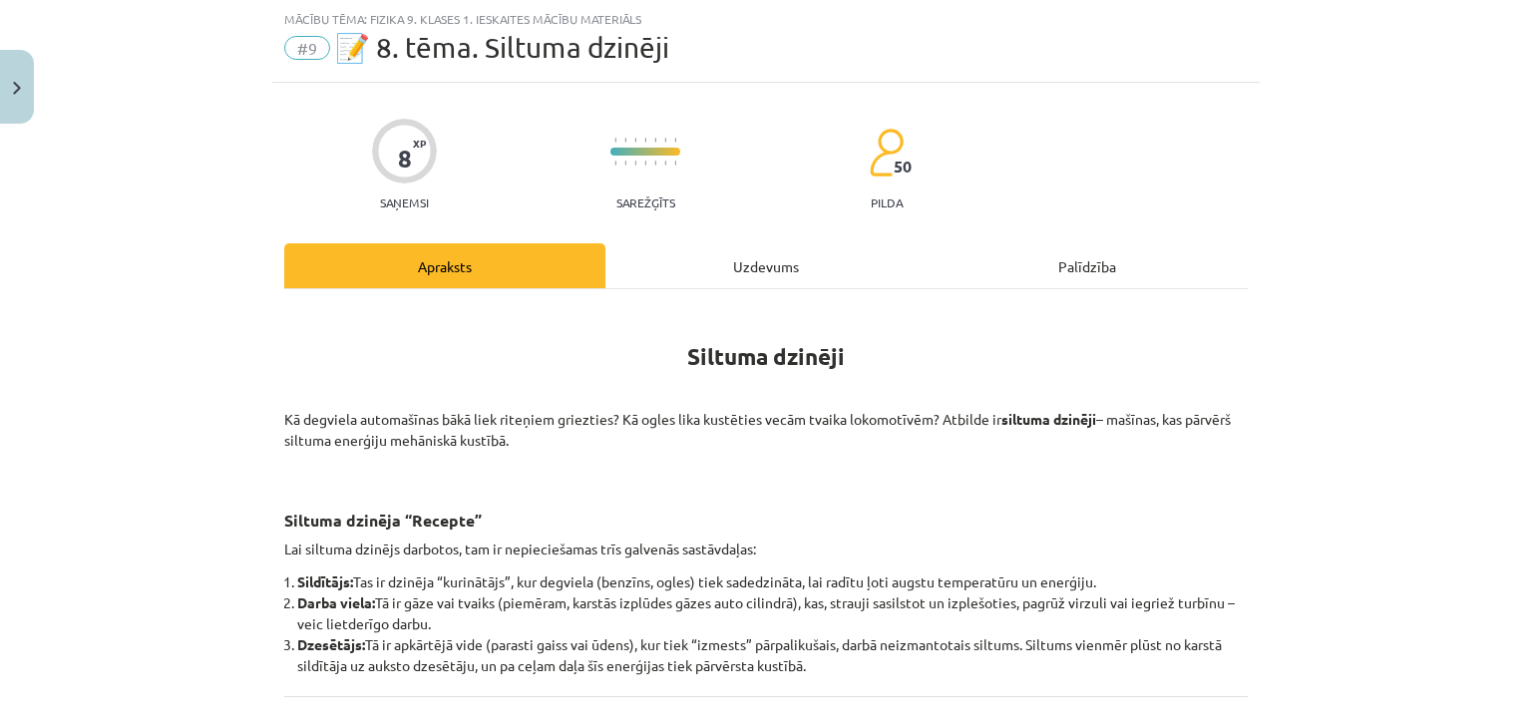
click at [728, 272] on div "Uzdevums" at bounding box center [765, 265] width 321 height 45
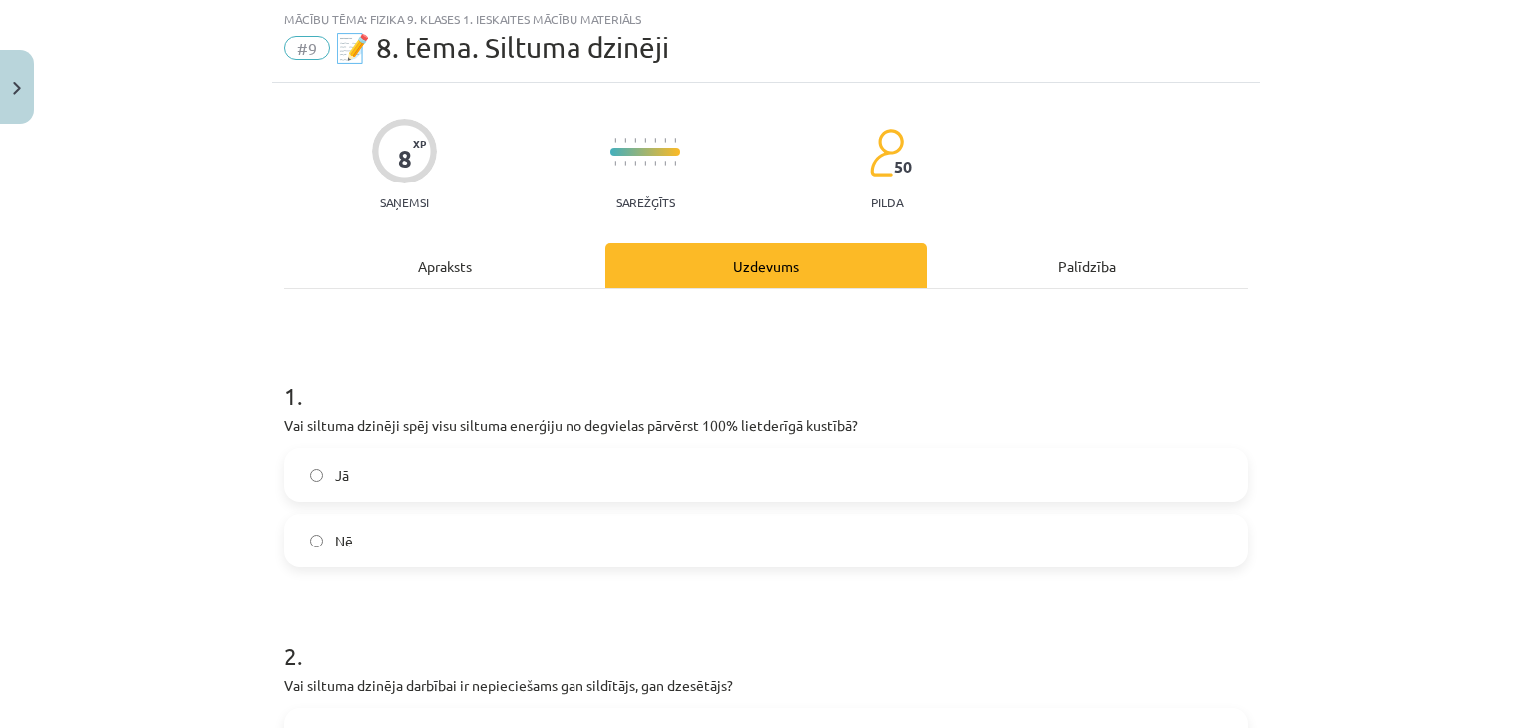
click at [475, 484] on label "Jā" at bounding box center [766, 475] width 960 height 50
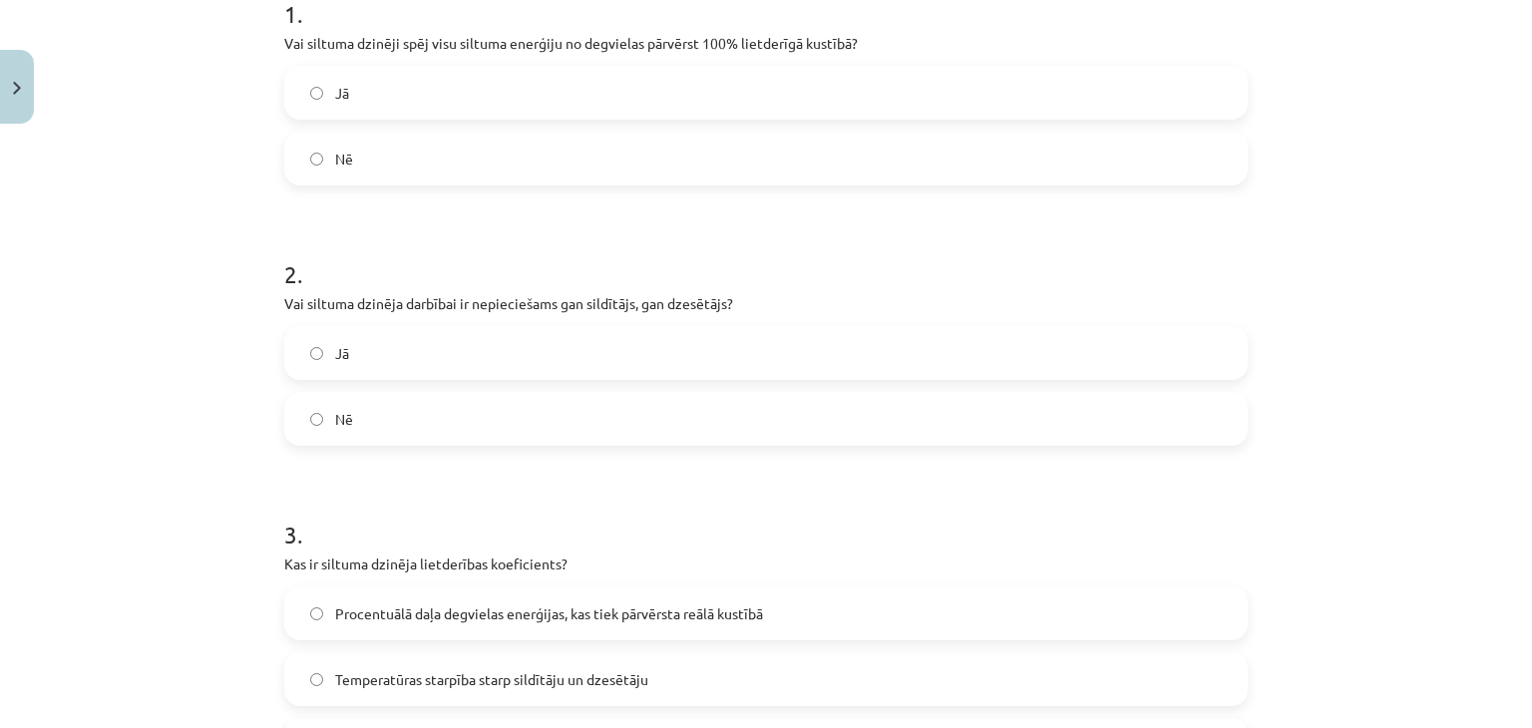
scroll to position [463, 0]
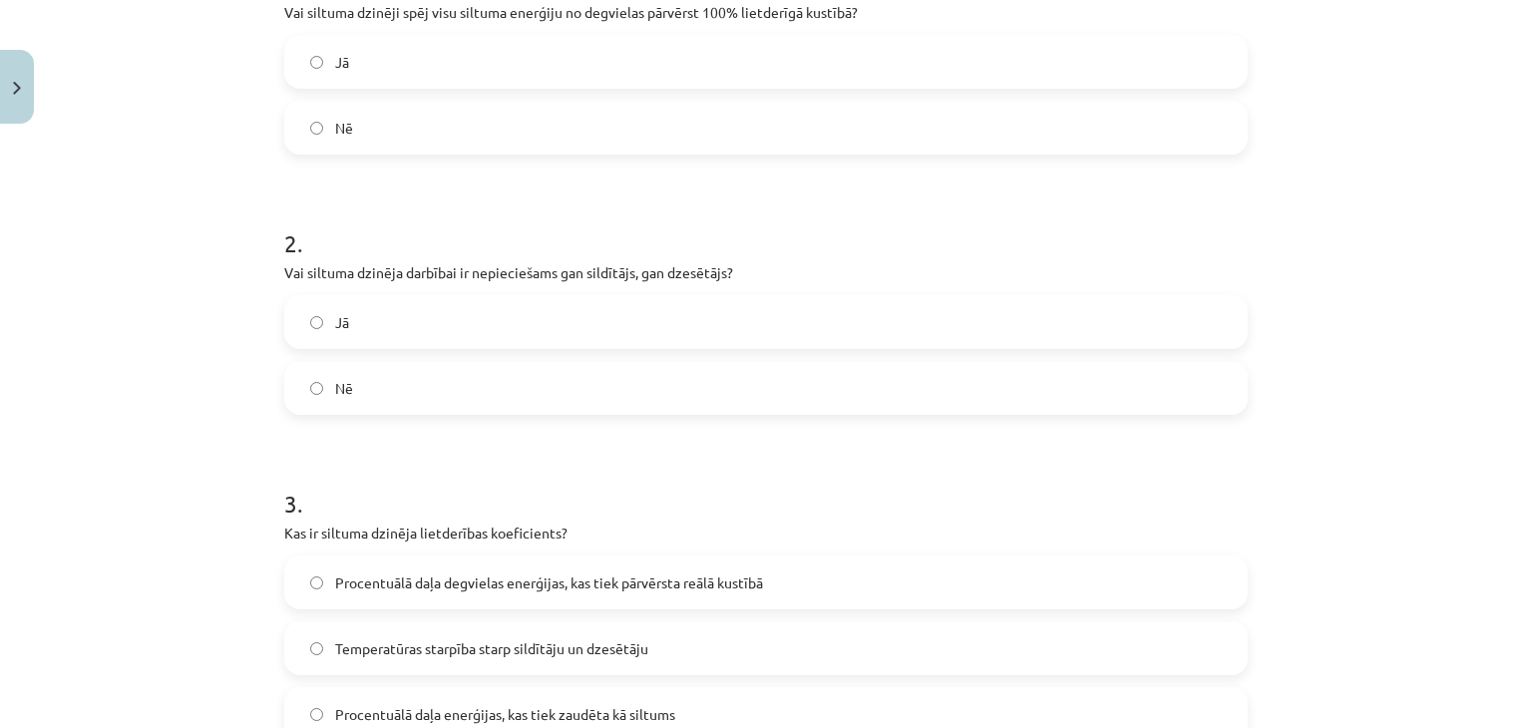
click at [569, 354] on div "Jā Nē" at bounding box center [766, 355] width 964 height 120
click at [641, 317] on label "Jā" at bounding box center [766, 322] width 960 height 50
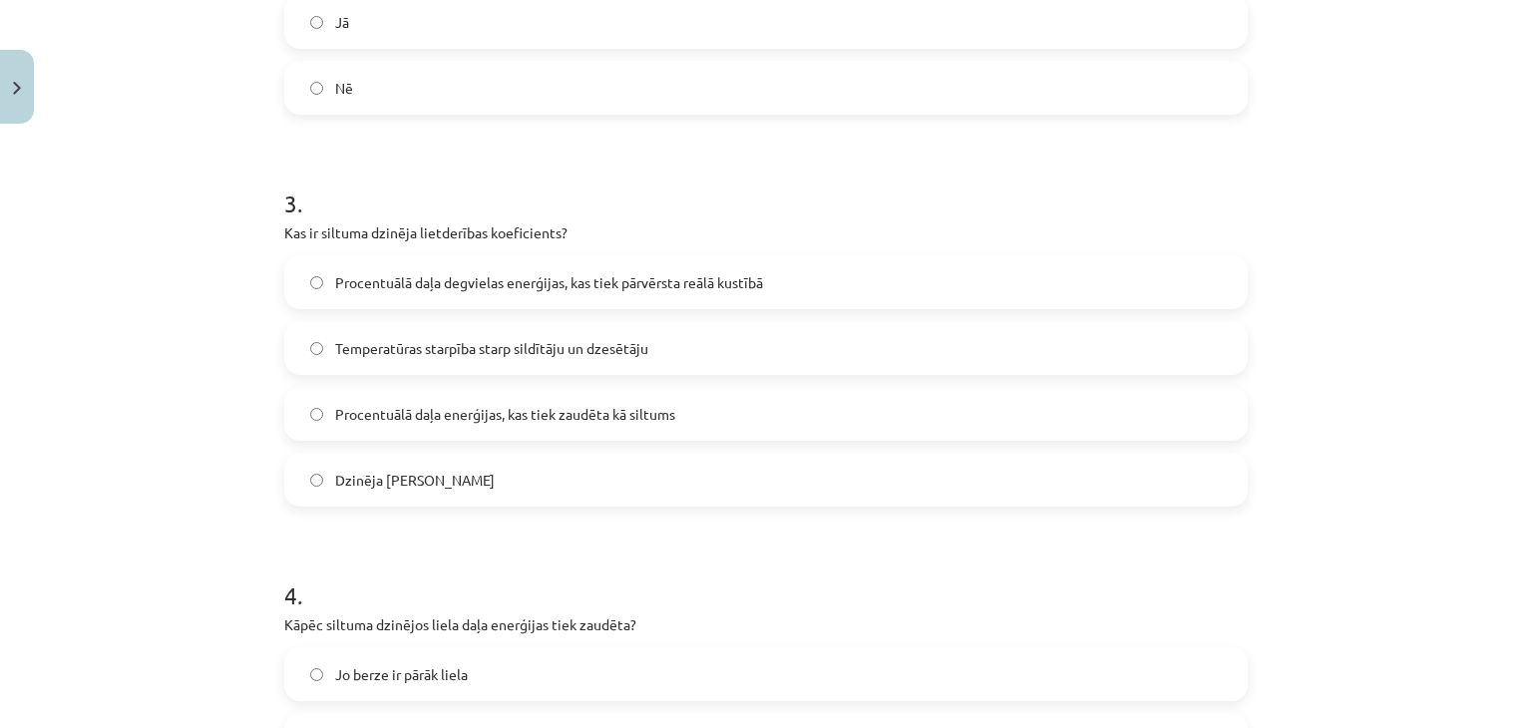
scroll to position [869, 0]
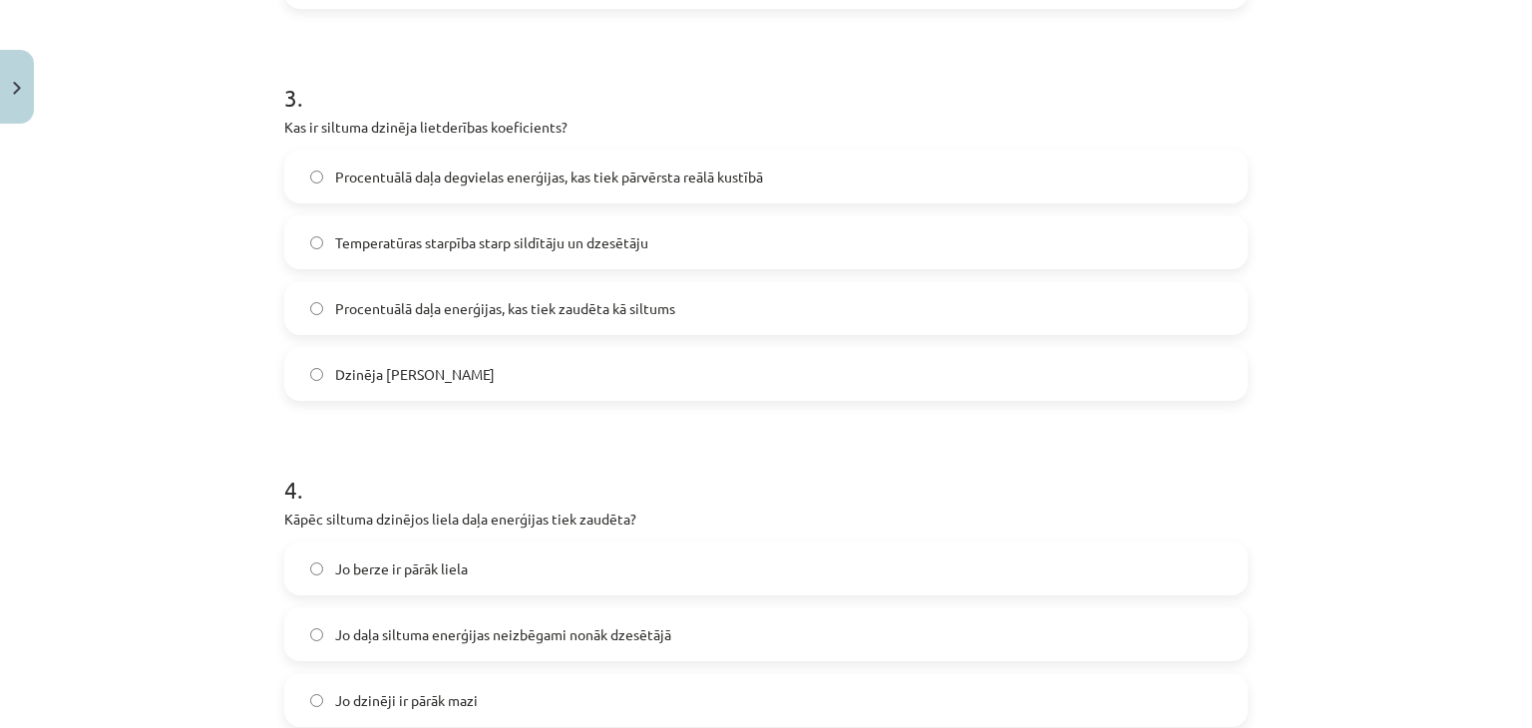
click at [592, 257] on label "Temperatūras starpība starp sildītāju un dzesētāju" at bounding box center [766, 242] width 960 height 50
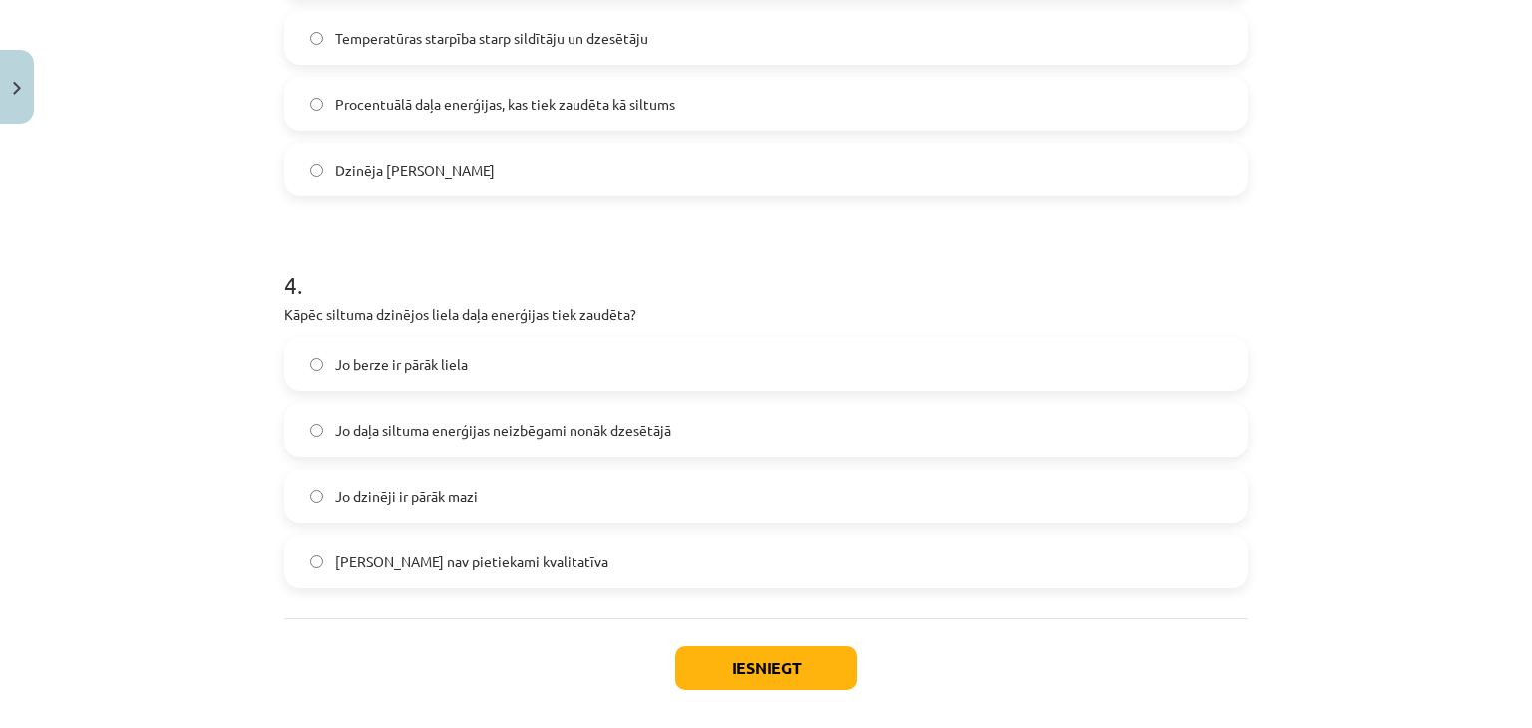
scroll to position [1165, 0]
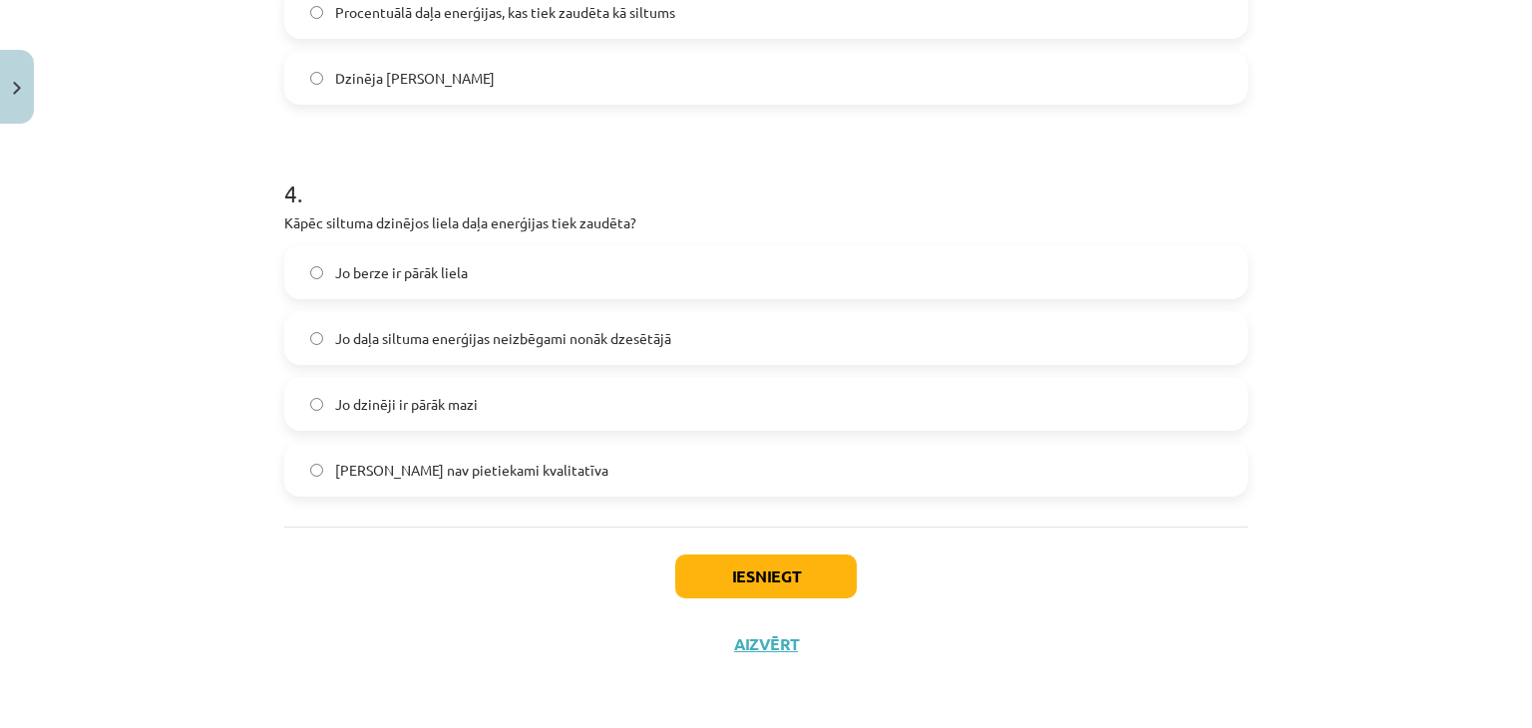
click at [440, 404] on span "Jo dzinēji ir pārāk mazi" at bounding box center [406, 404] width 143 height 21
click at [780, 569] on button "Iesniegt" at bounding box center [766, 577] width 182 height 44
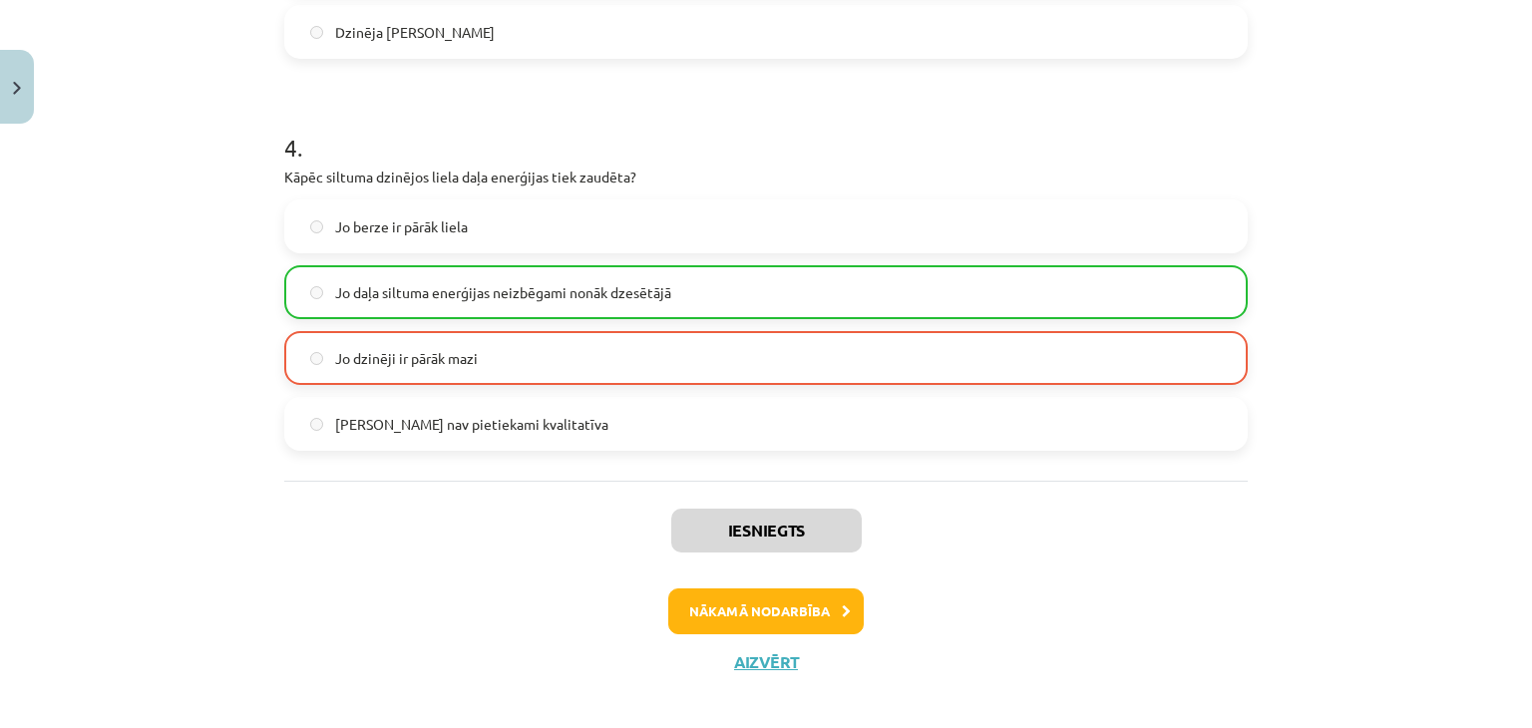
scroll to position [1228, 0]
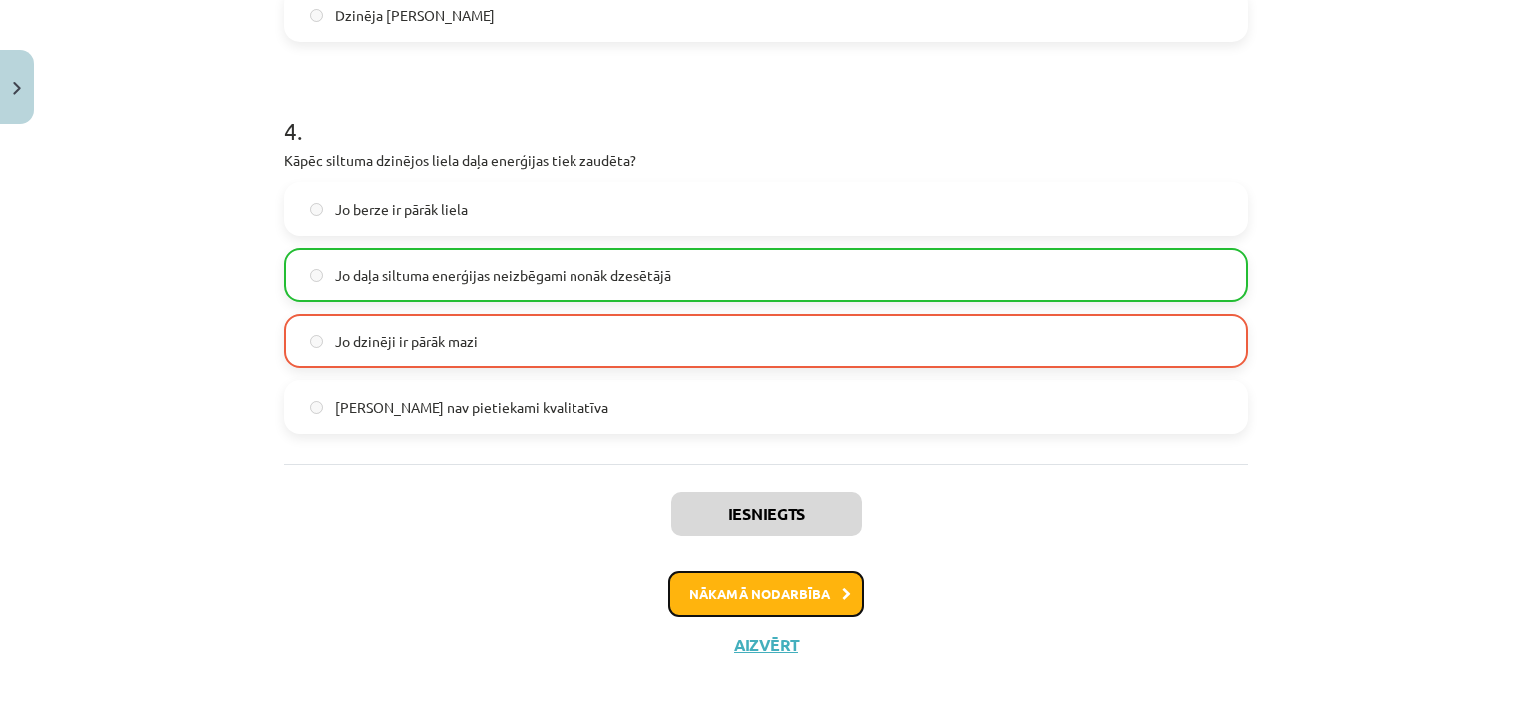
click at [690, 580] on button "Nākamā nodarbība" at bounding box center [766, 595] width 196 height 46
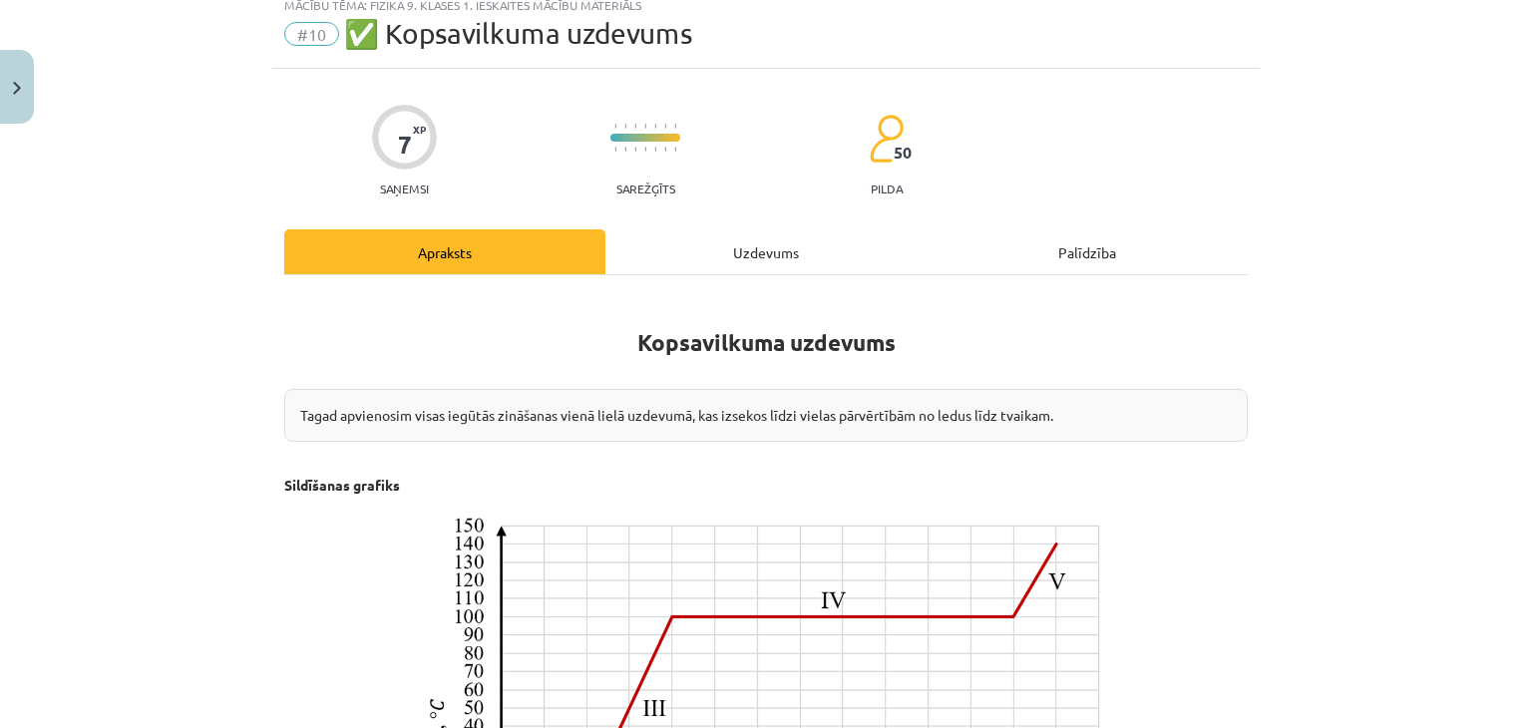
scroll to position [50, 0]
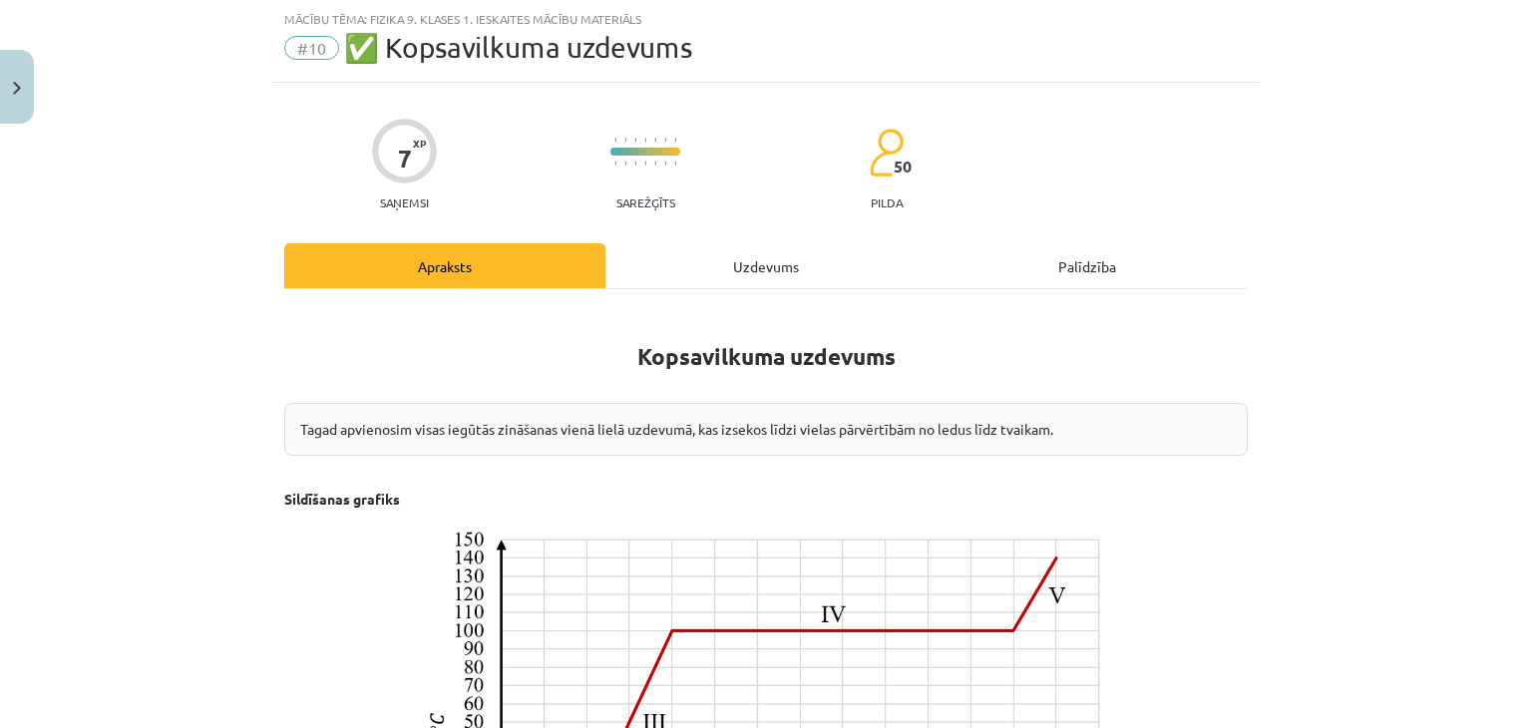
click at [770, 267] on div "Uzdevums" at bounding box center [765, 265] width 321 height 45
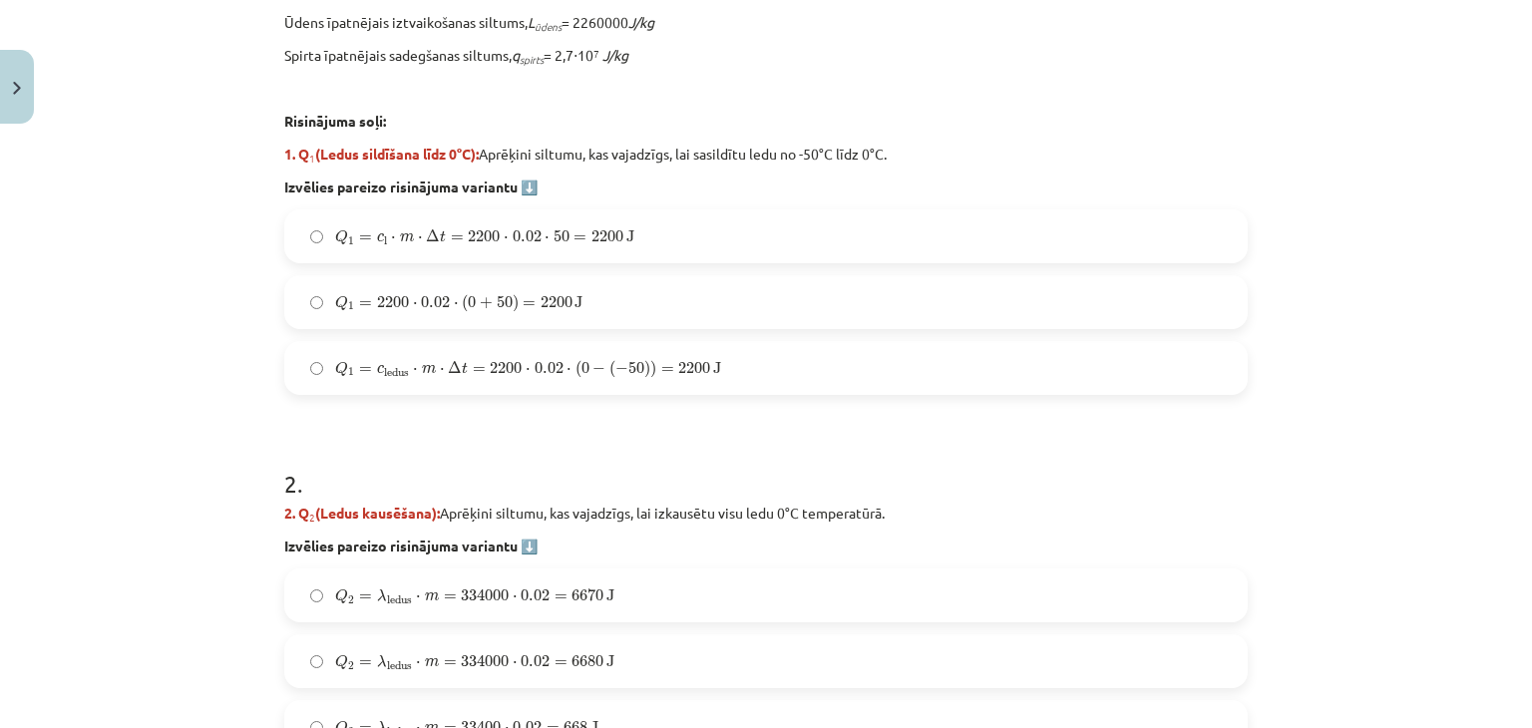
scroll to position [822, 0]
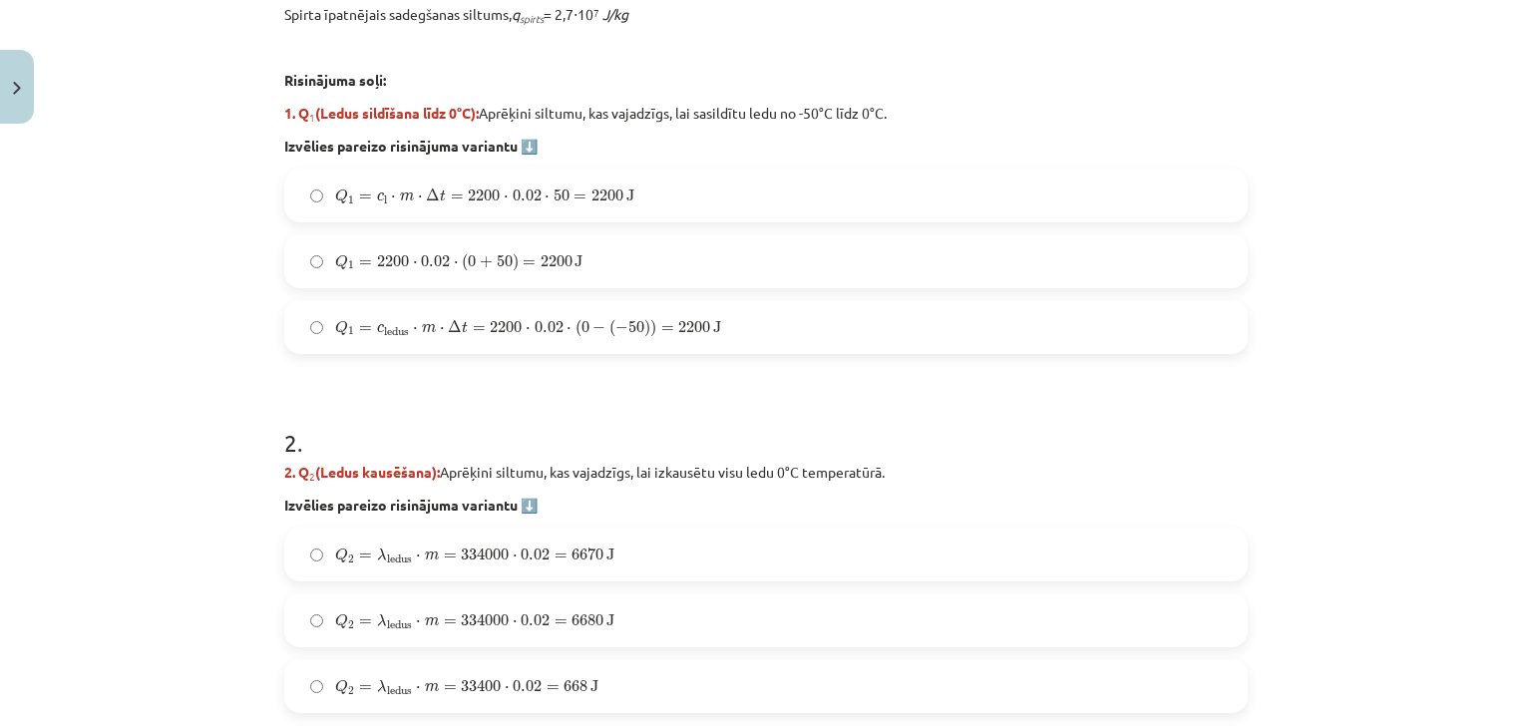
click at [471, 206] on label "Q 1 = c l ⋅ m ⋅ Δ t = 2200 ⋅ 0.02 ⋅ 50 = 2200 J Q 1 = c l ⋅ m ⋅ Δ t = 2200 ⋅ 0.…" at bounding box center [766, 196] width 960 height 50
click at [769, 245] on label "Q 1 = 2200 ⋅ 0.02 ⋅ ( 0 + 50 ) = 2200 J Q 1 = 2200 ⋅ 0.02 ⋅ ( 0 + 50 ) = 2200 J" at bounding box center [766, 261] width 960 height 50
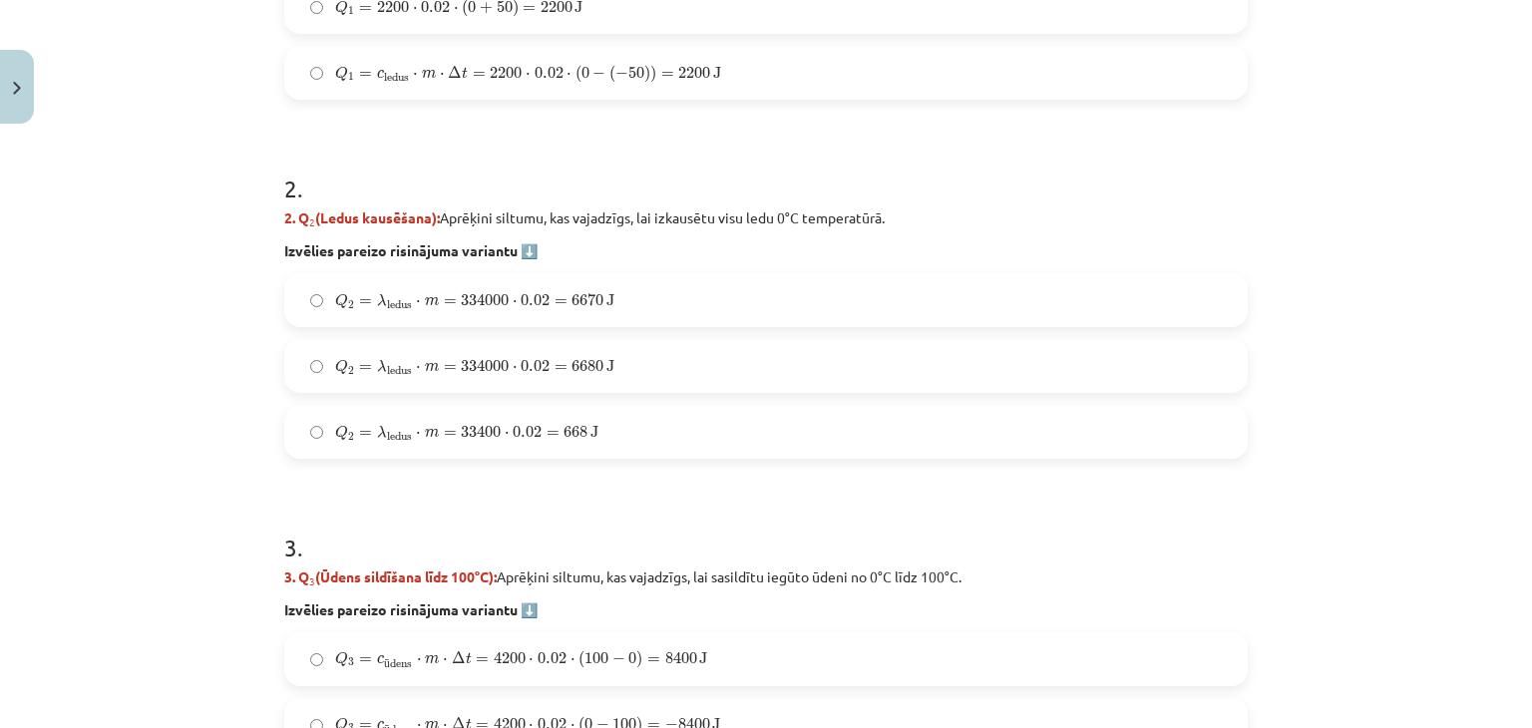
scroll to position [1105, 0]
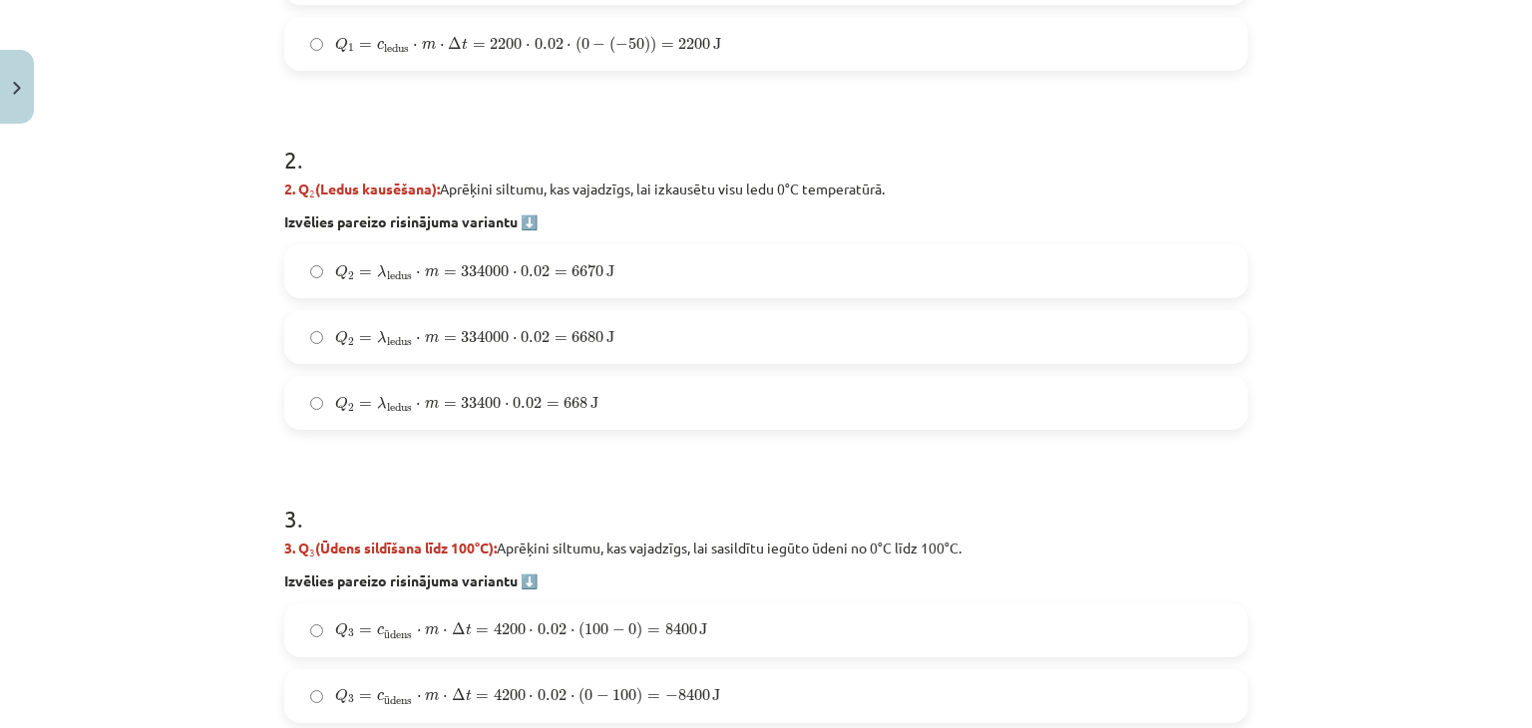
click at [427, 252] on label "Q 2 = λ ledus ⋅ m = 334000 ⋅ 0.02 = 6670 J Q 2 = λ ledus ⋅ m = 334000 ⋅ 0.02 = …" at bounding box center [766, 271] width 960 height 50
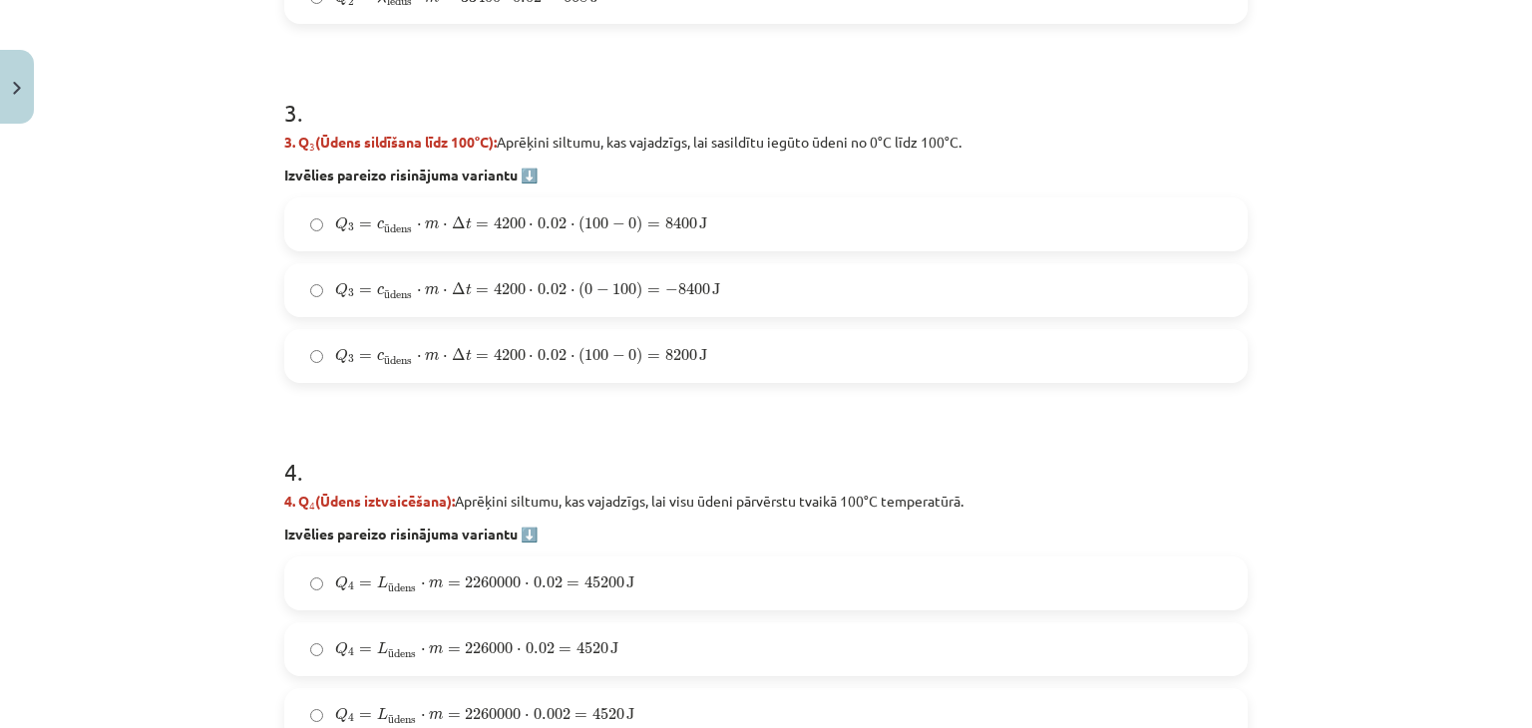
scroll to position [1528, 0]
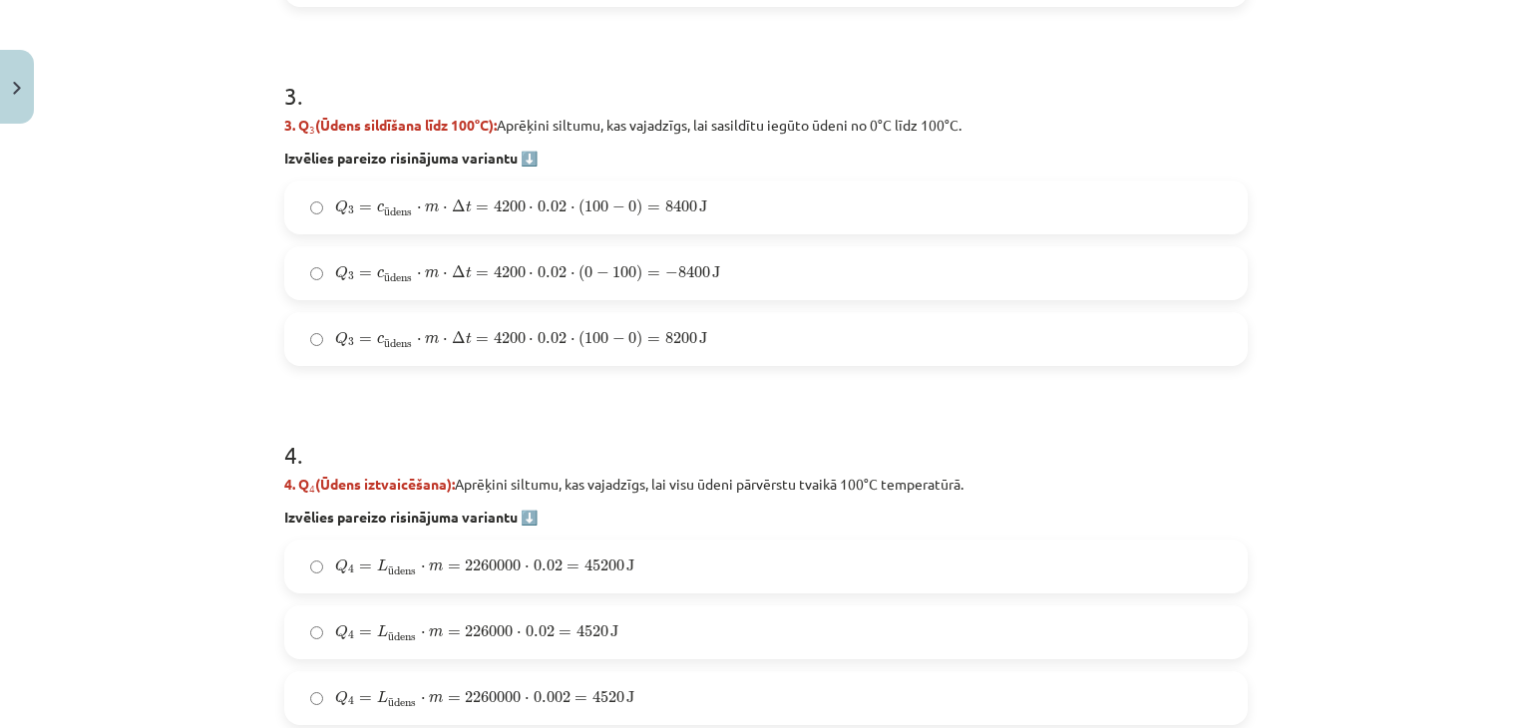
click at [360, 320] on label "Q 3 = c ū dens ⋅ m ⋅ Δ t = 4200 ⋅ 0.02 ⋅ ( 100 − 0 ) = 8200 J Q 3 = c ūdens ⋅ m…" at bounding box center [766, 339] width 960 height 50
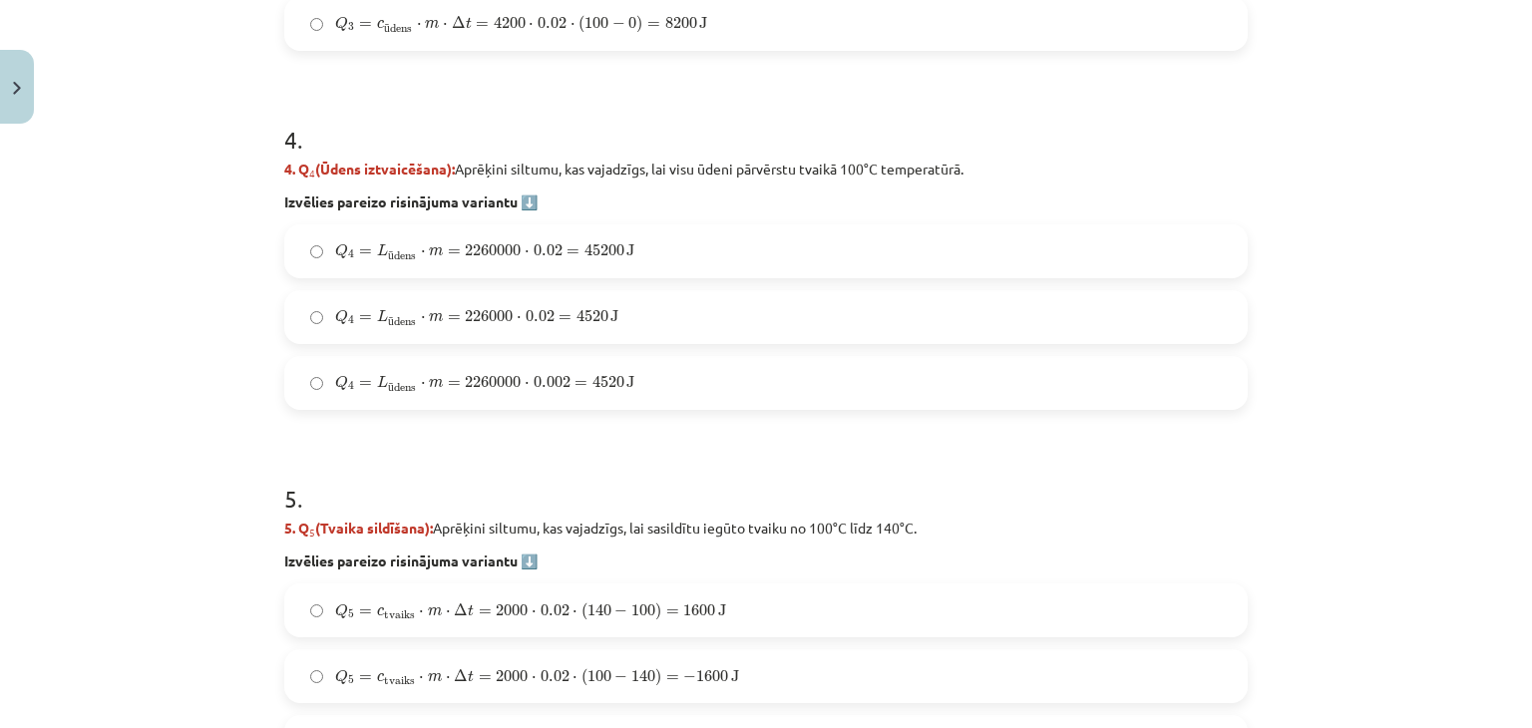
click at [559, 315] on span "=" at bounding box center [565, 318] width 13 height 6
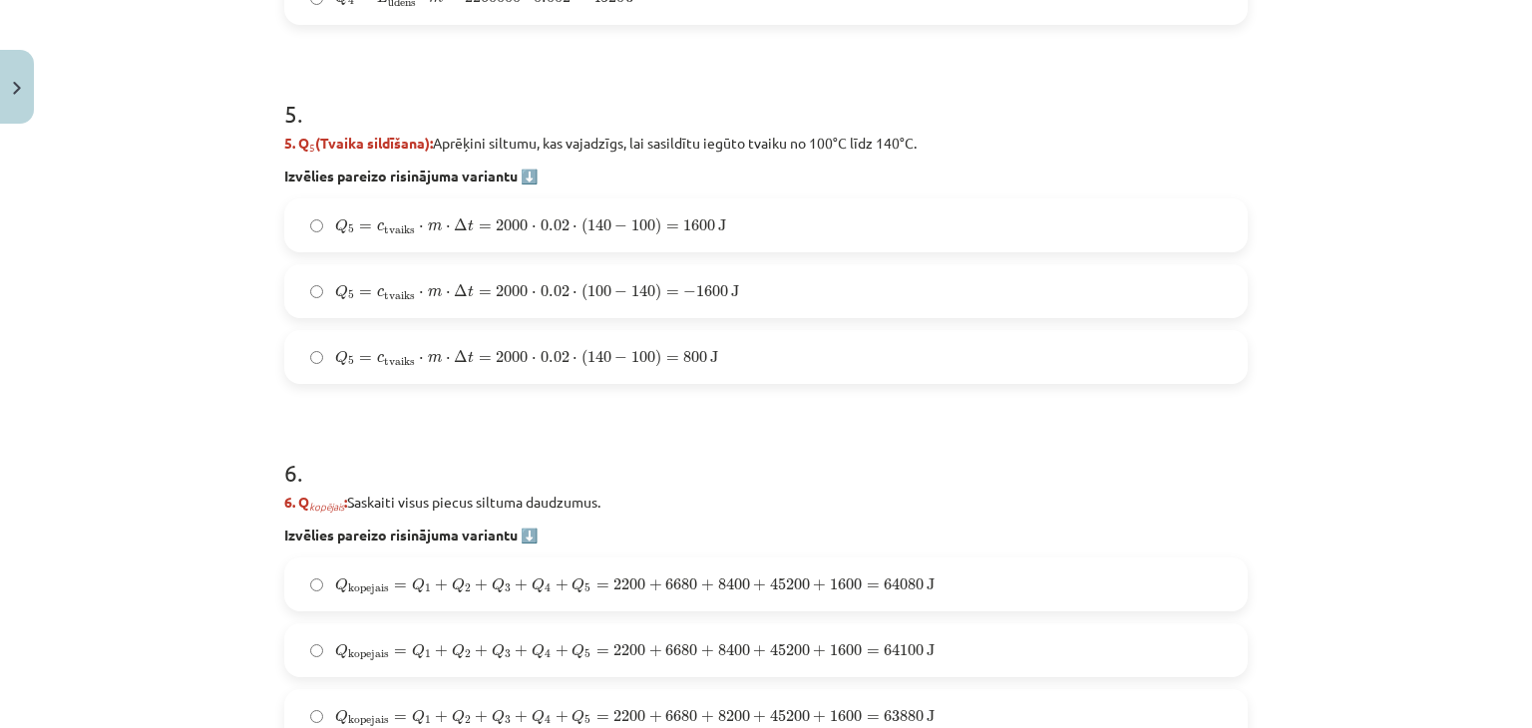
click at [588, 228] on span "140" at bounding box center [600, 225] width 24 height 12
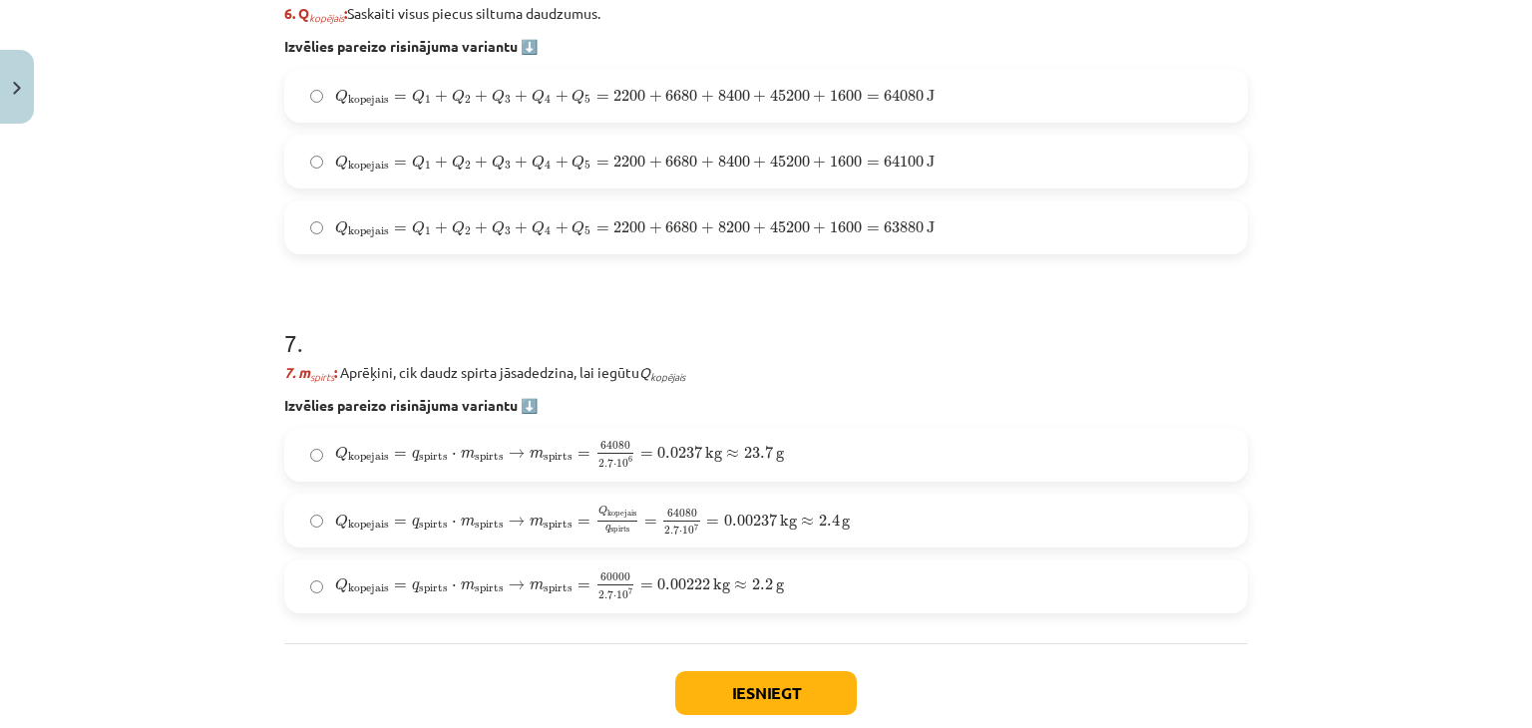
scroll to position [2713, 0]
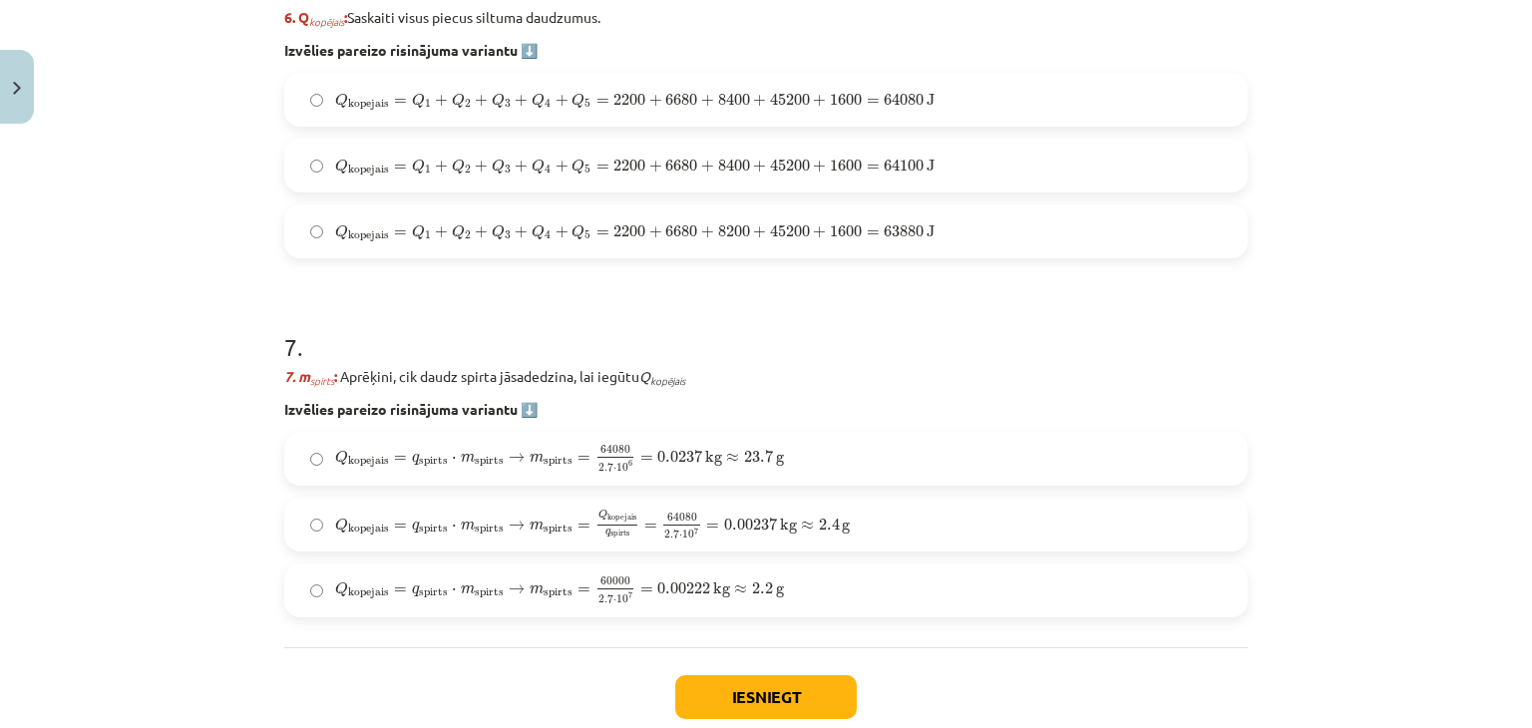
click at [673, 244] on label "Q kopejais = Q 1 + Q 2 + Q 3 + Q 4 + Q 5 = 2200 + 6680 + 8200 + 45200 + 1600 = …" at bounding box center [766, 231] width 960 height 50
click at [577, 540] on label "Q kopejais = q spirts ⋅ m spirts → m spirts = Q kopejais q spirts = 64080 2.7 ⋅…" at bounding box center [766, 525] width 960 height 50
click at [755, 692] on button "Iesniegt" at bounding box center [766, 697] width 182 height 44
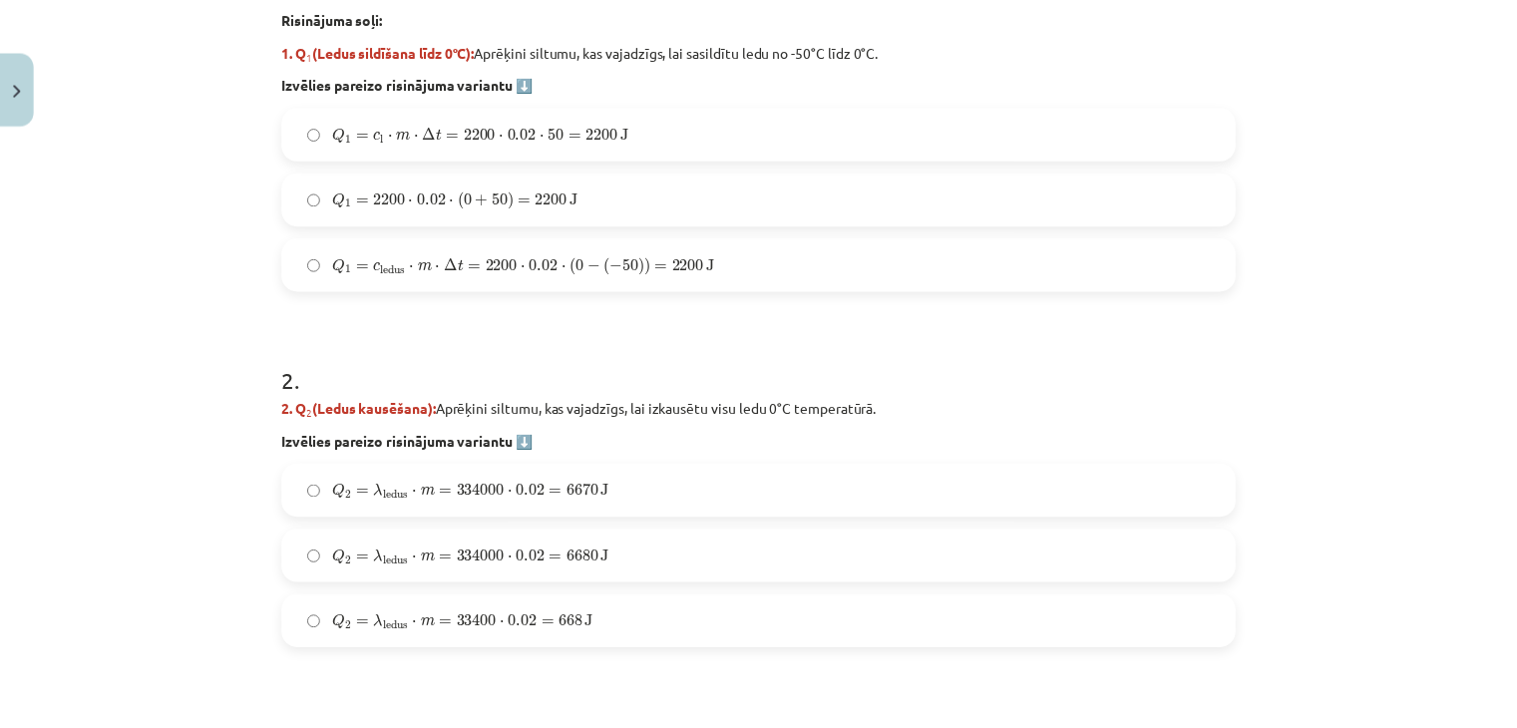
scroll to position [870, 0]
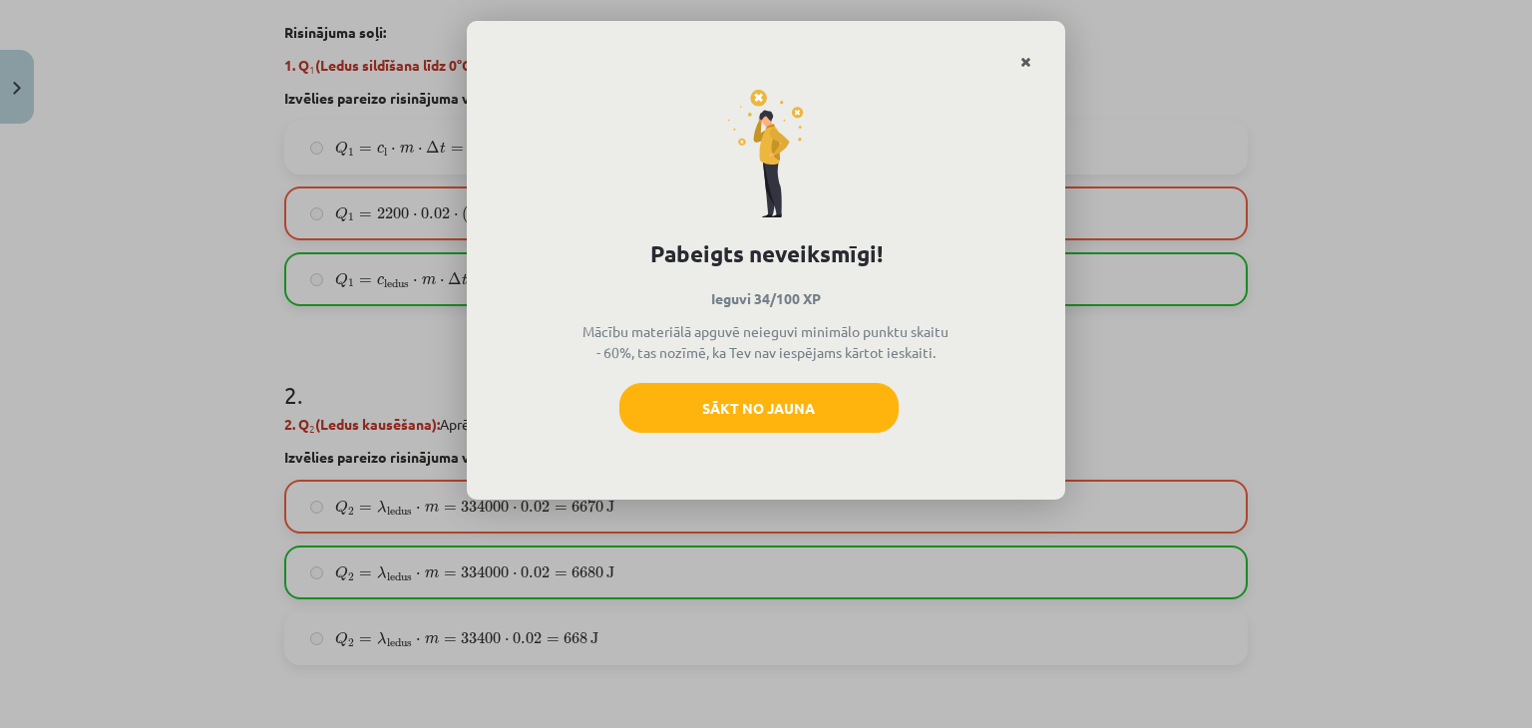
click at [1020, 59] on icon "Close" at bounding box center [1025, 63] width 11 height 14
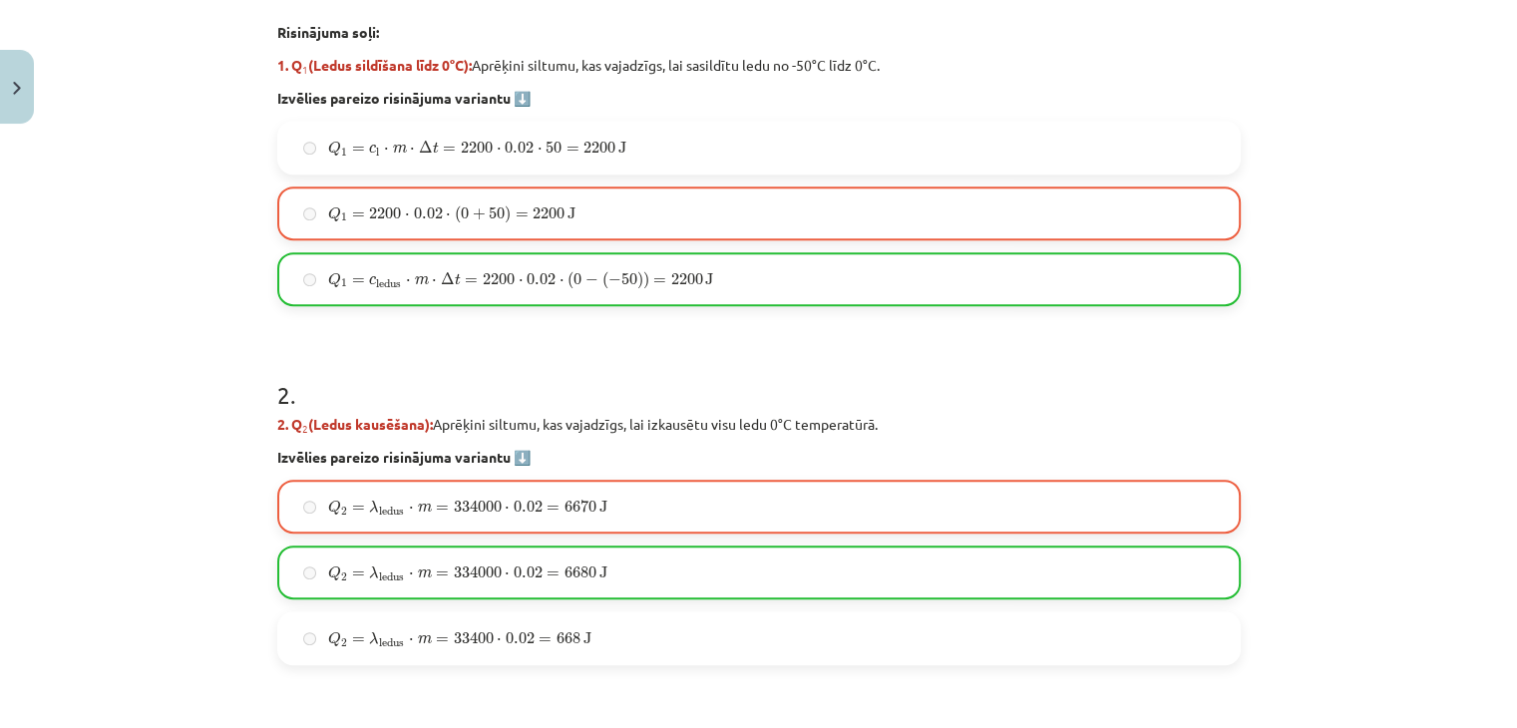
drag, startPoint x: 1376, startPoint y: 69, endPoint x: 1484, endPoint y: 140, distance: 129.8
click at [1484, 140] on div "Mācību tēma: Fizika 9. klases 1. ieskaites mācību materiāls #10 ✅ Kopsavilkuma …" at bounding box center [758, 364] width 1517 height 728
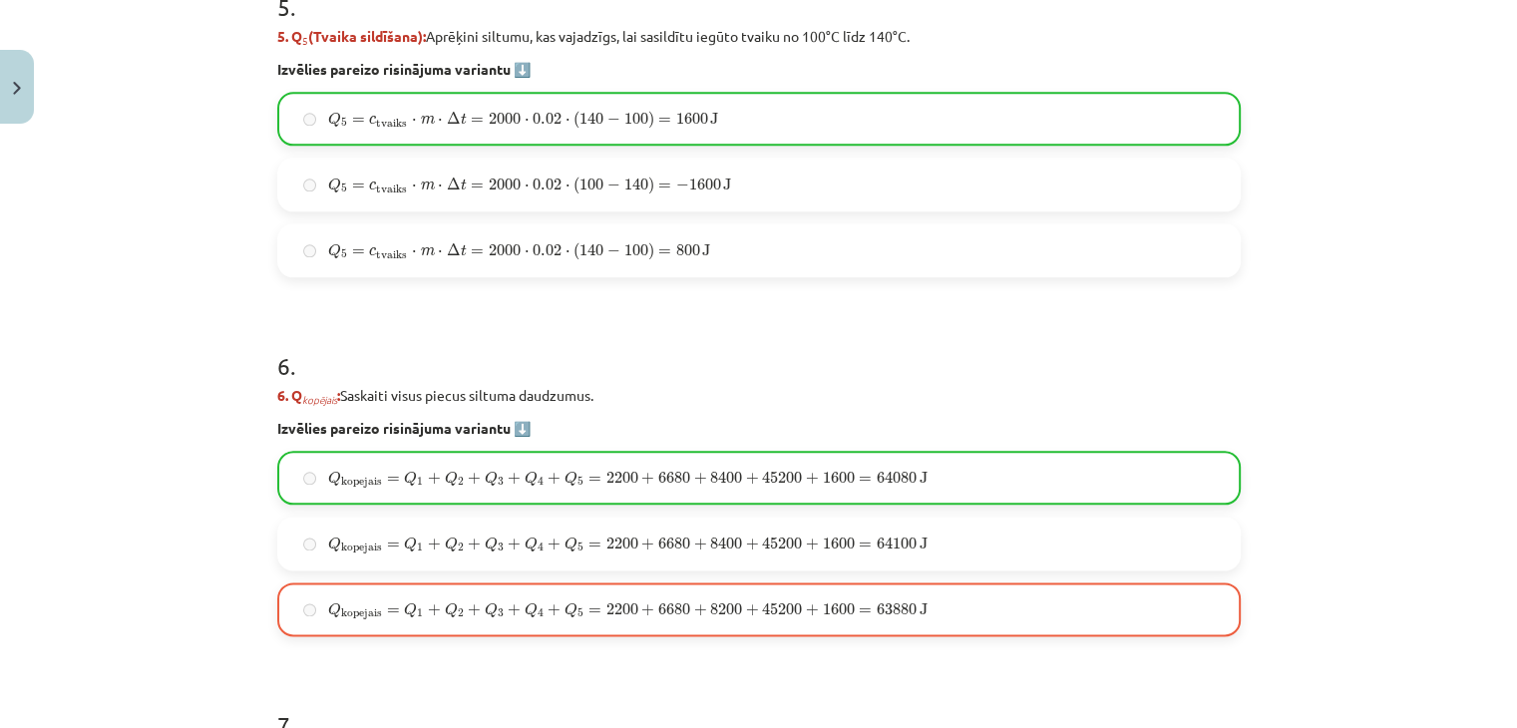
scroll to position [2833, 0]
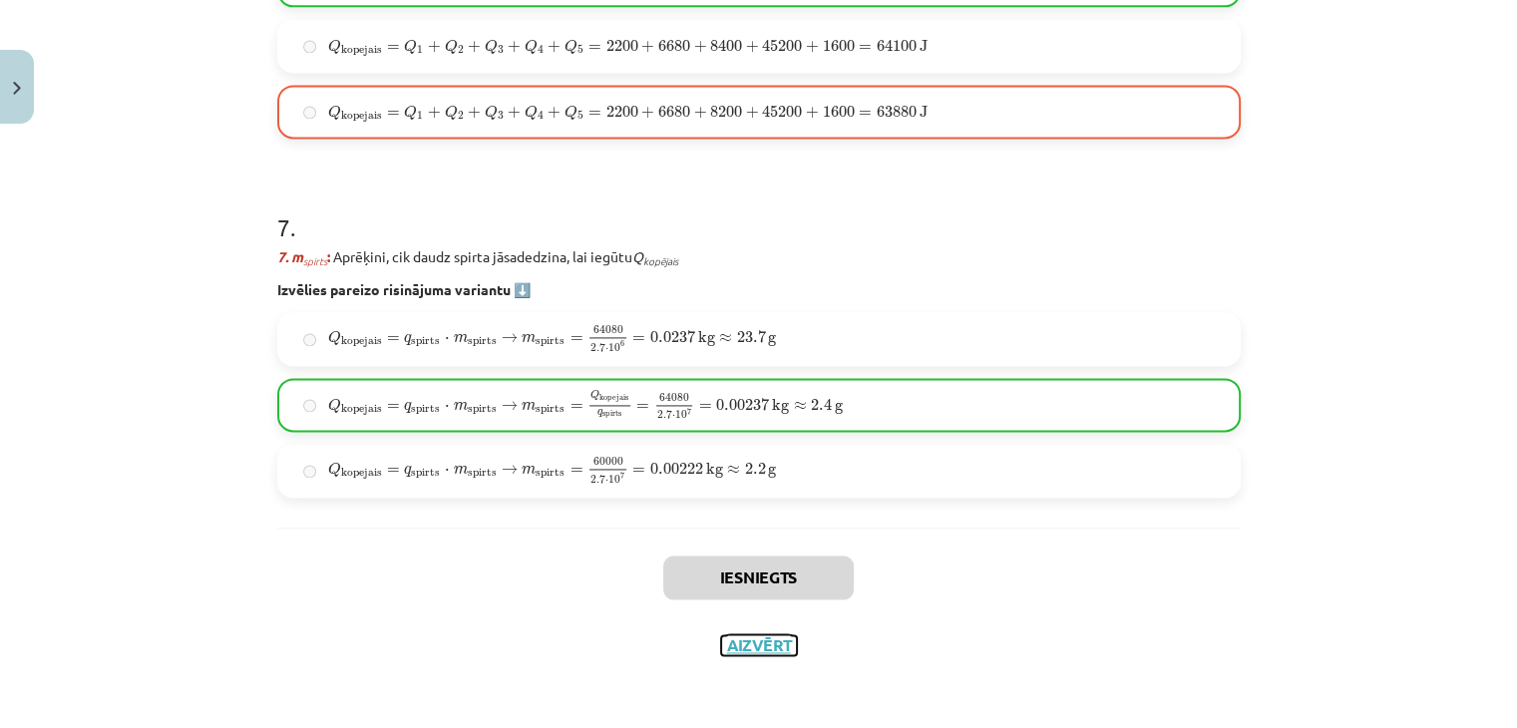
click at [739, 637] on button "Aizvērt" at bounding box center [759, 645] width 76 height 20
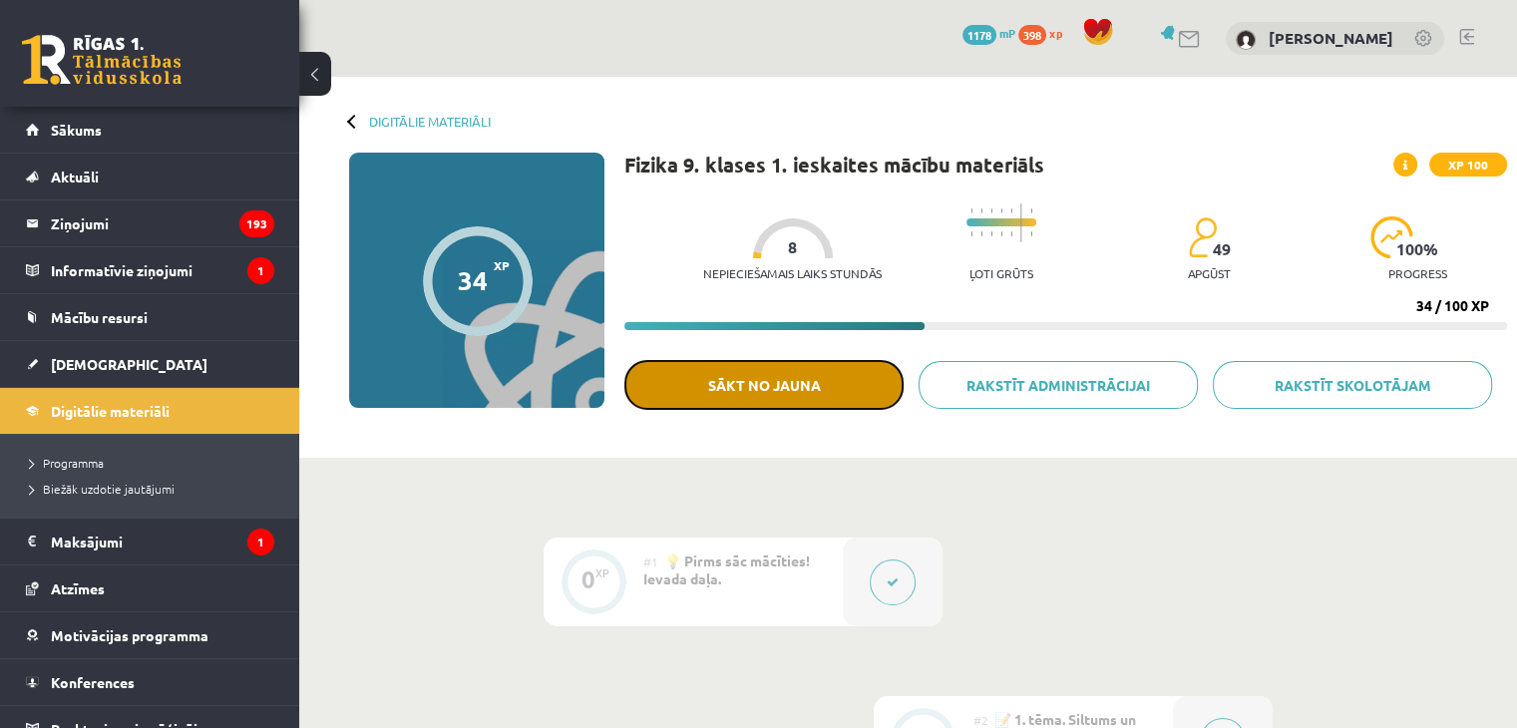
click at [771, 380] on button "Sākt no jauna" at bounding box center [763, 385] width 279 height 50
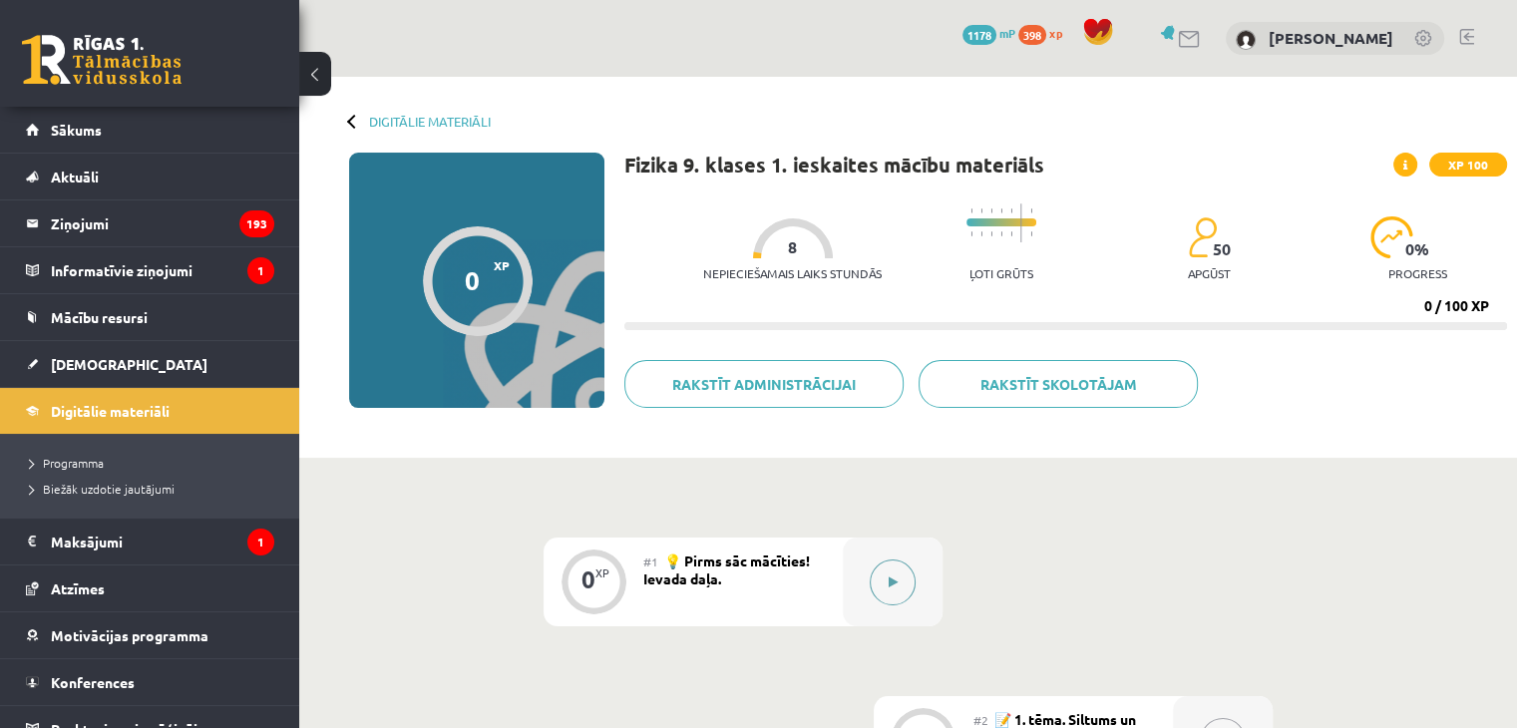
click at [890, 571] on button at bounding box center [893, 583] width 46 height 46
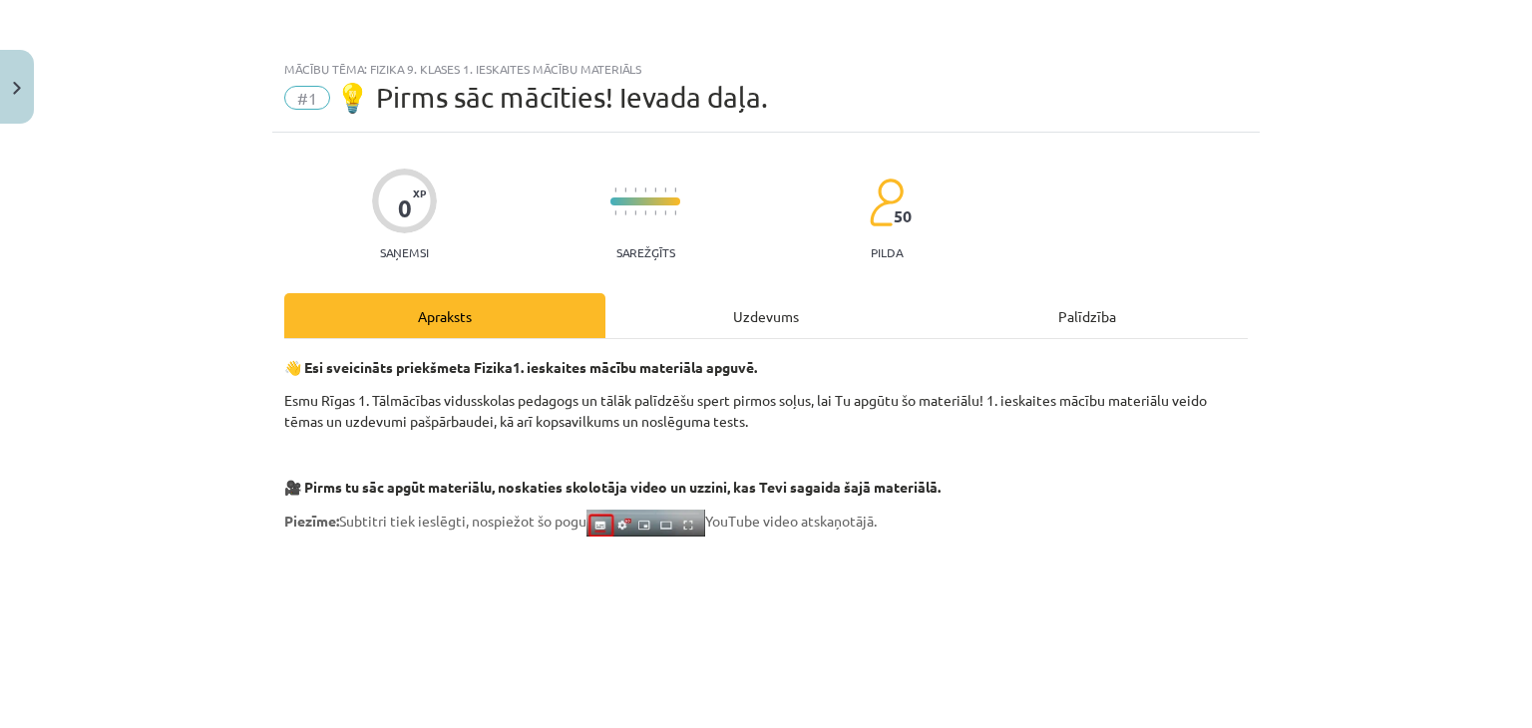
click at [808, 322] on div "Uzdevums" at bounding box center [765, 315] width 321 height 45
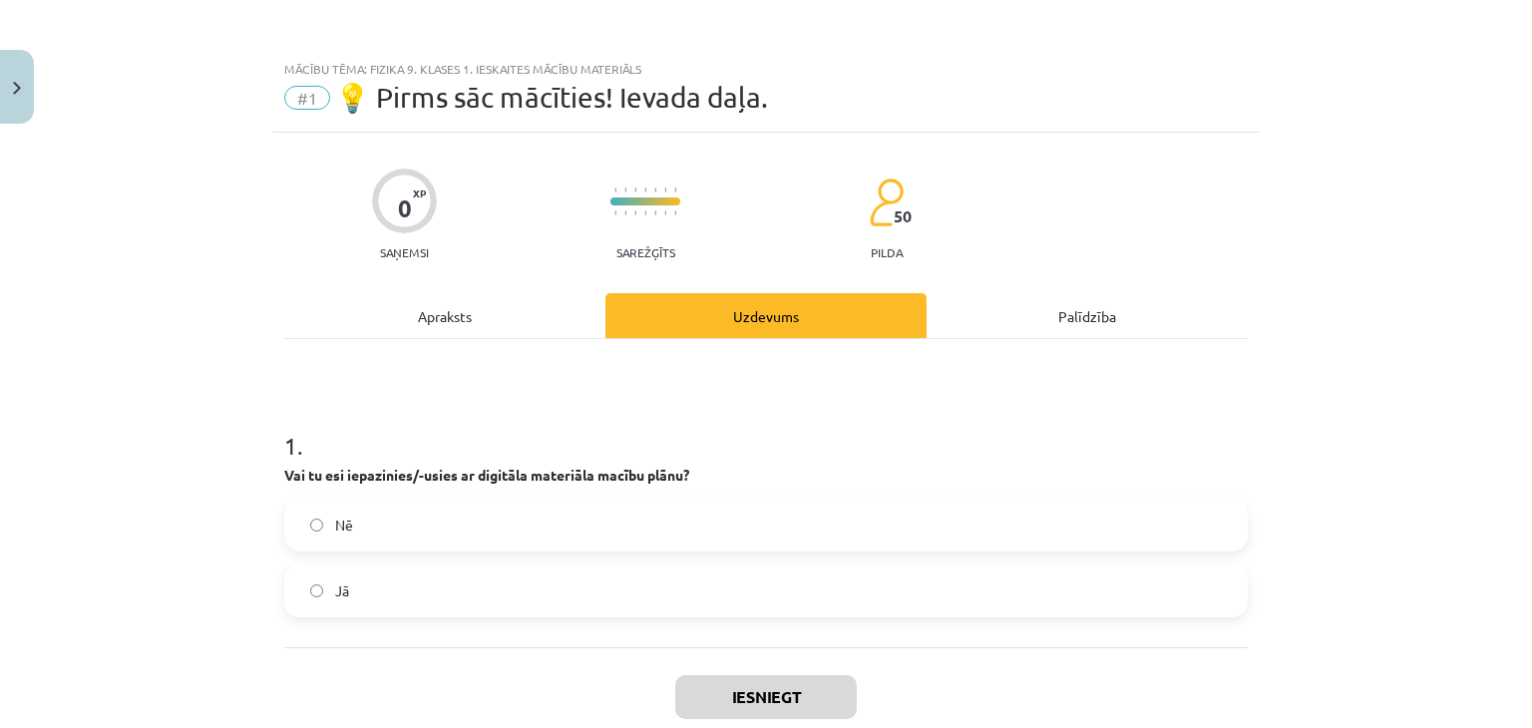
scroll to position [50, 0]
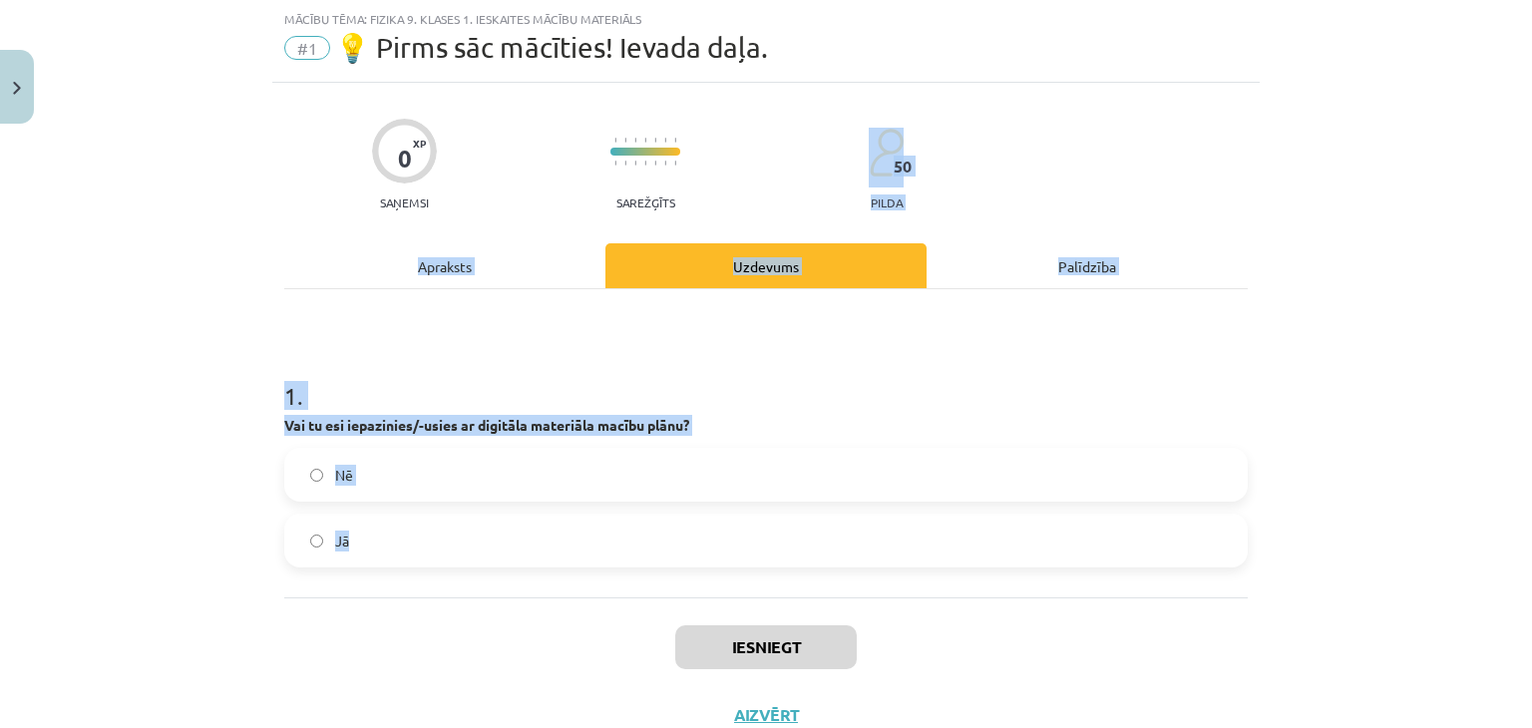
drag, startPoint x: 1511, startPoint y: 157, endPoint x: 1001, endPoint y: 556, distance: 648.1
click at [1001, 556] on div "Mācību tēma: Fizika 9. klases 1. ieskaites mācību materiāls #1 💡 Pirms sāc mācī…" at bounding box center [766, 364] width 1532 height 728
click at [1001, 556] on label "Jā" at bounding box center [766, 541] width 960 height 50
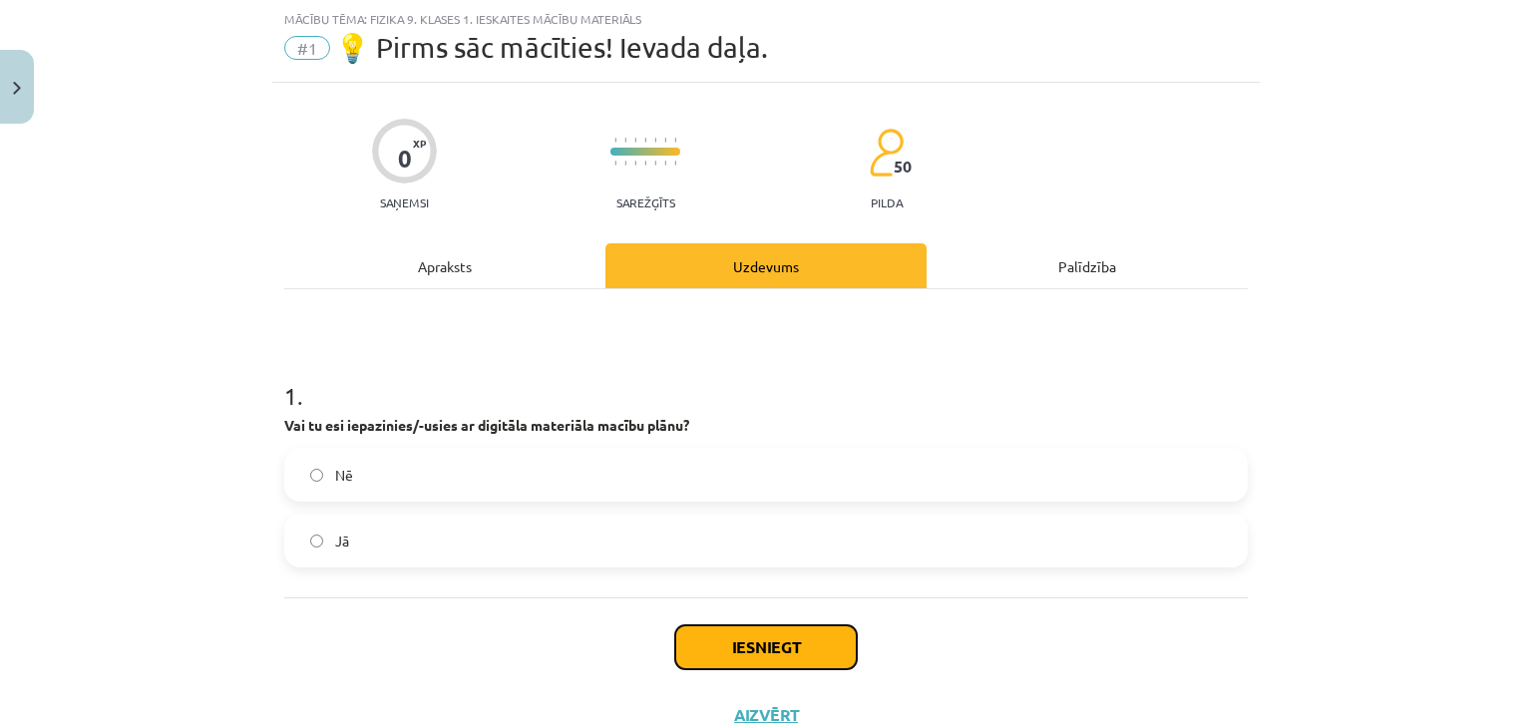
click at [802, 637] on button "Iesniegt" at bounding box center [766, 647] width 182 height 44
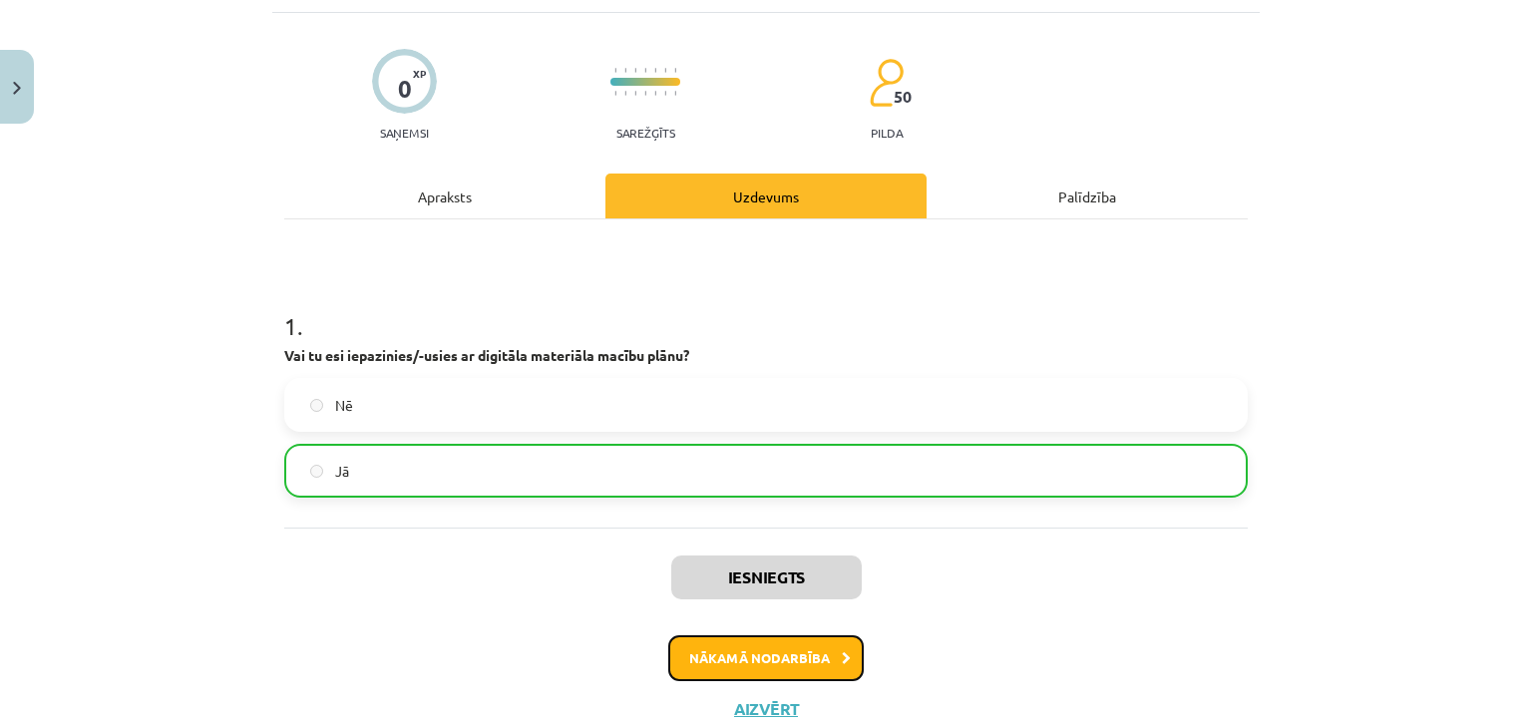
click at [763, 670] on button "Nākamā nodarbība" at bounding box center [766, 658] width 196 height 46
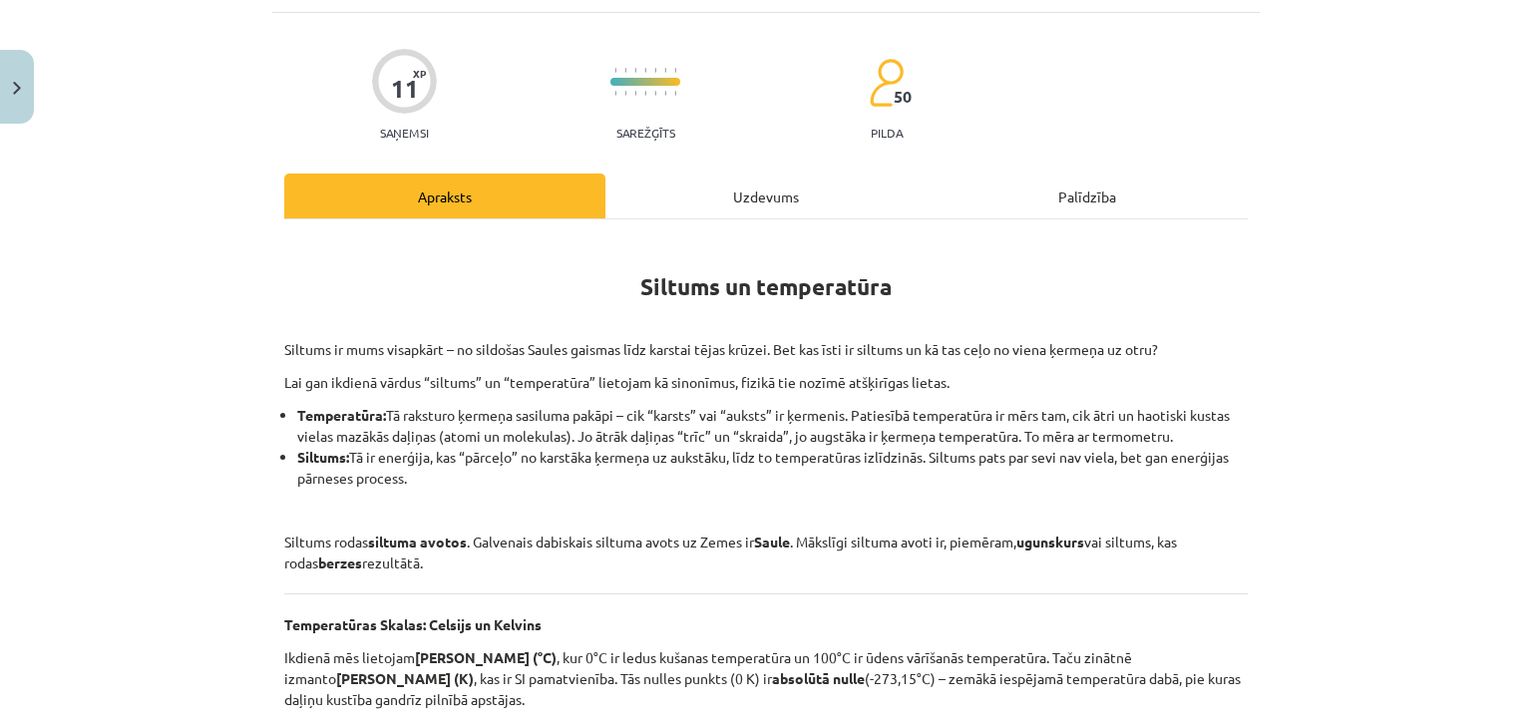
scroll to position [50, 0]
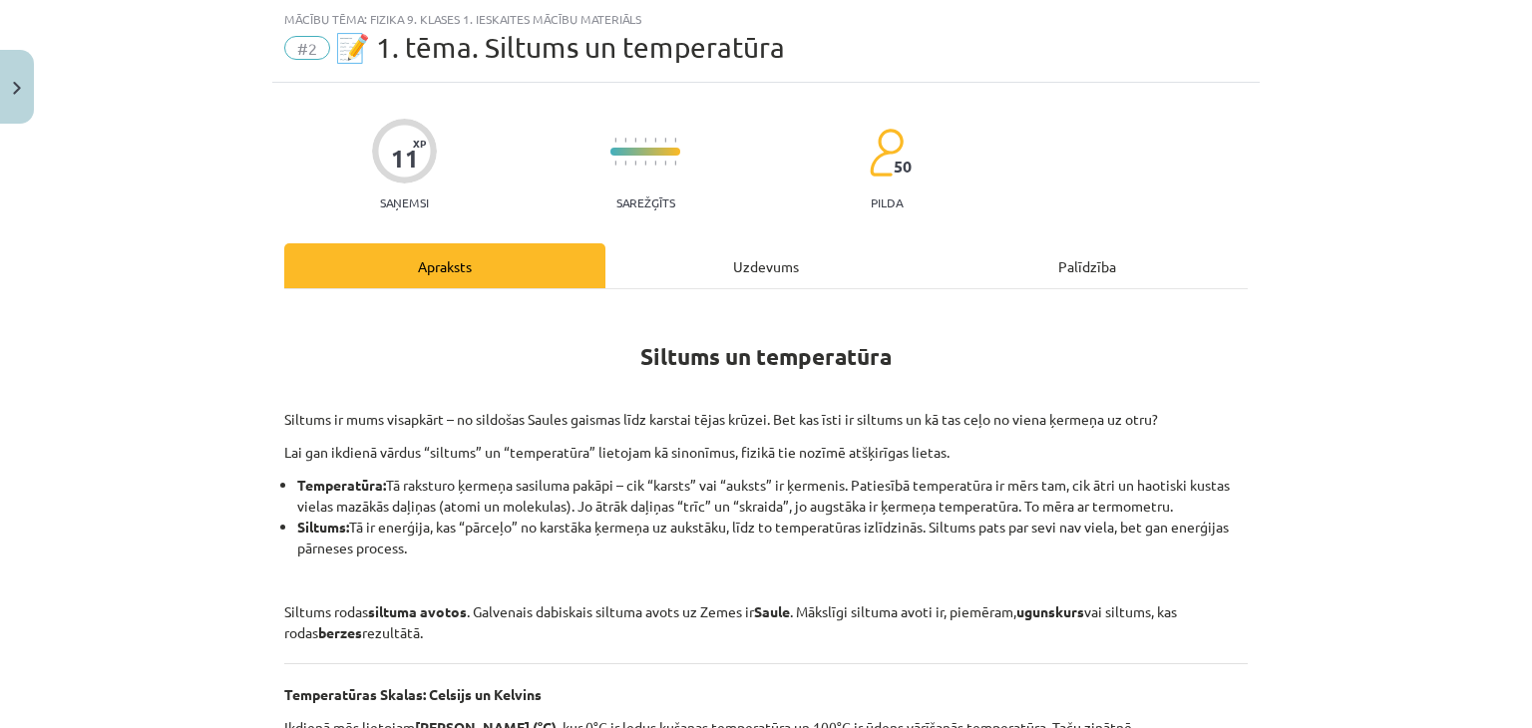
click at [741, 250] on div "Uzdevums" at bounding box center [765, 265] width 321 height 45
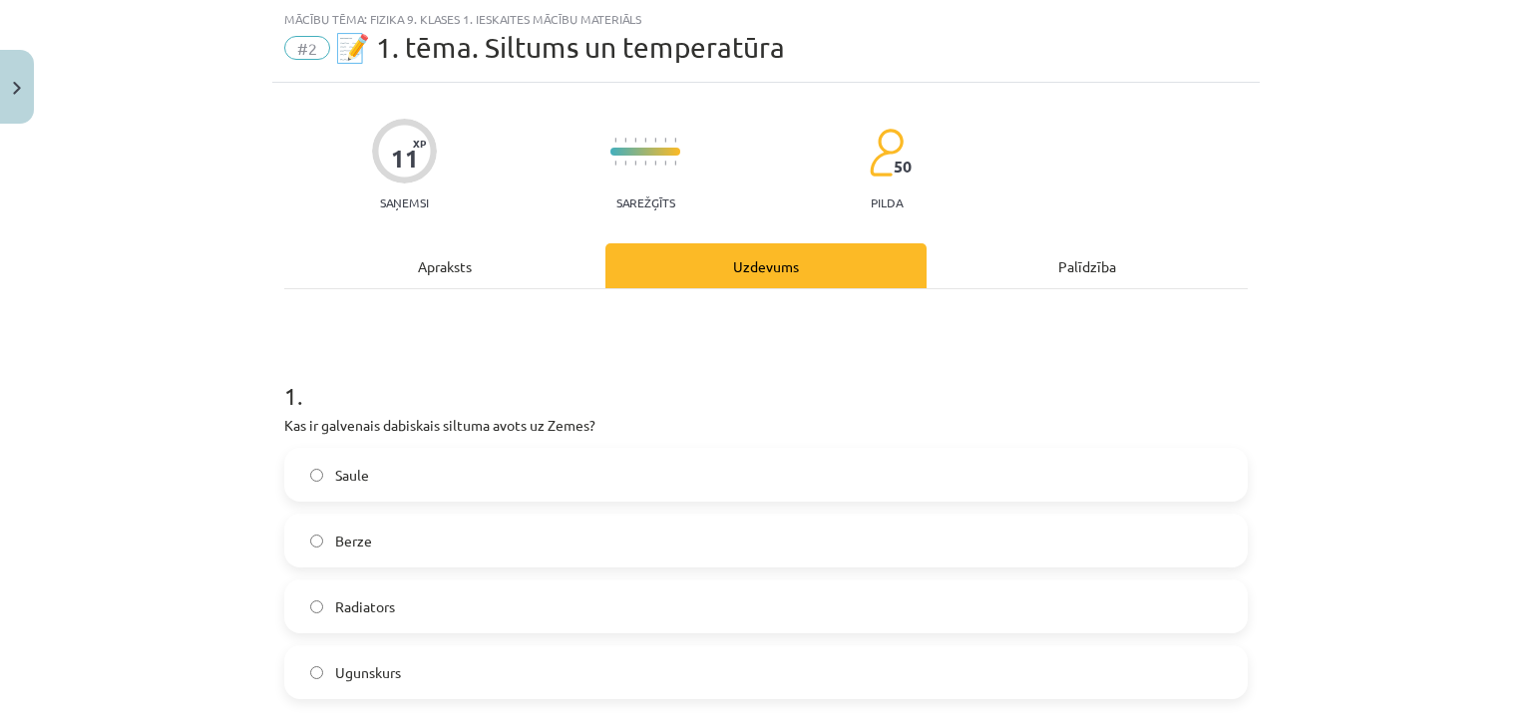
click at [765, 448] on div "Saule" at bounding box center [766, 475] width 964 height 54
click at [765, 456] on label "Saule" at bounding box center [766, 475] width 960 height 50
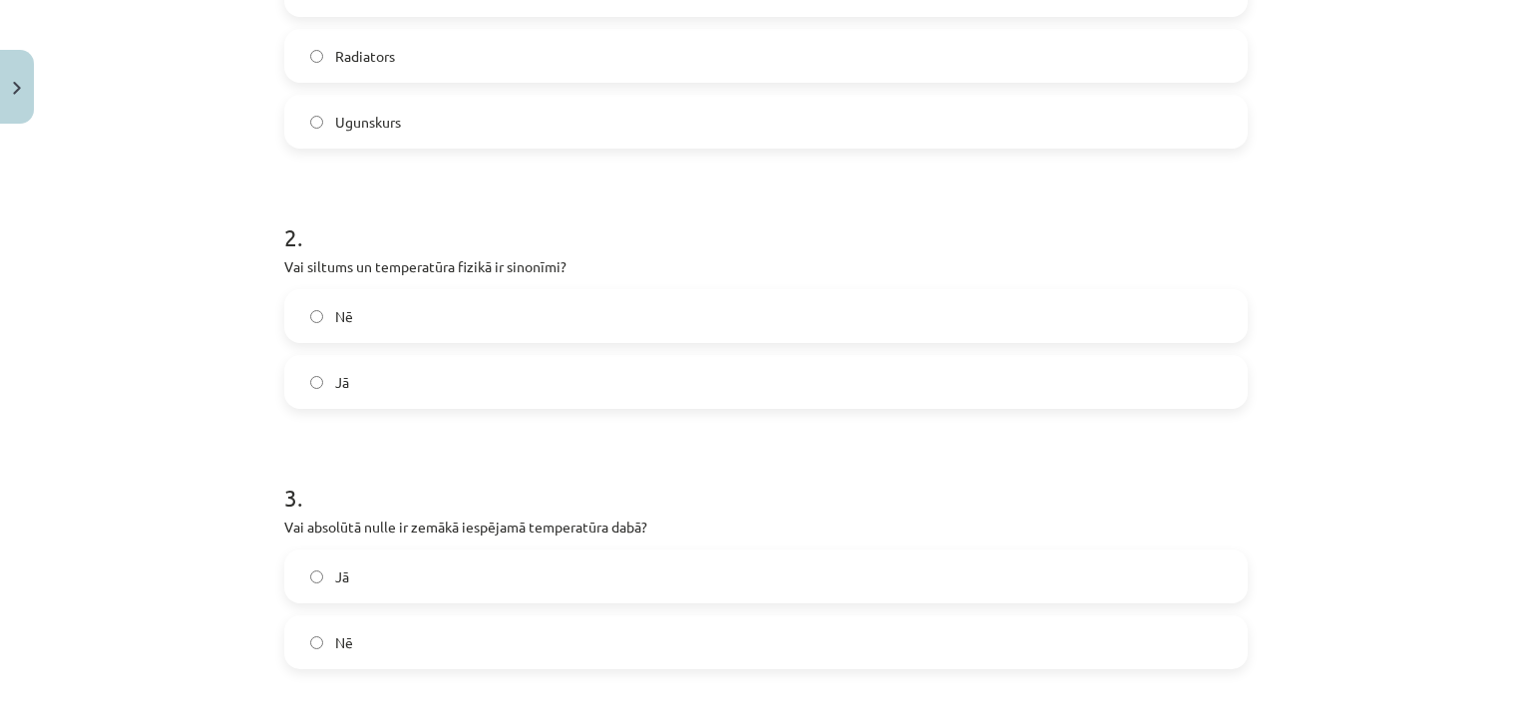
scroll to position [602, 0]
click at [815, 564] on label "Jā" at bounding box center [766, 575] width 960 height 50
click at [776, 648] on label "Nē" at bounding box center [766, 640] width 960 height 50
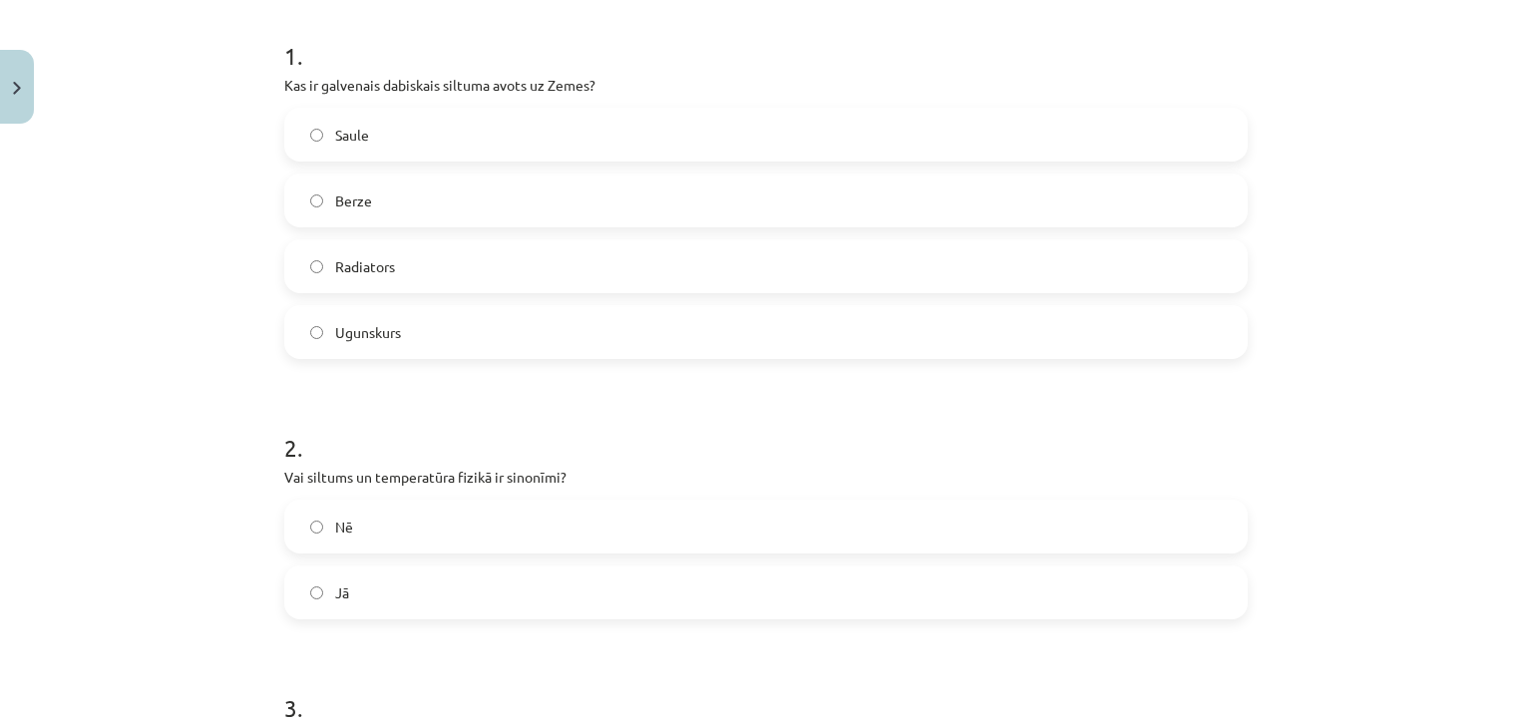
scroll to position [376, 0]
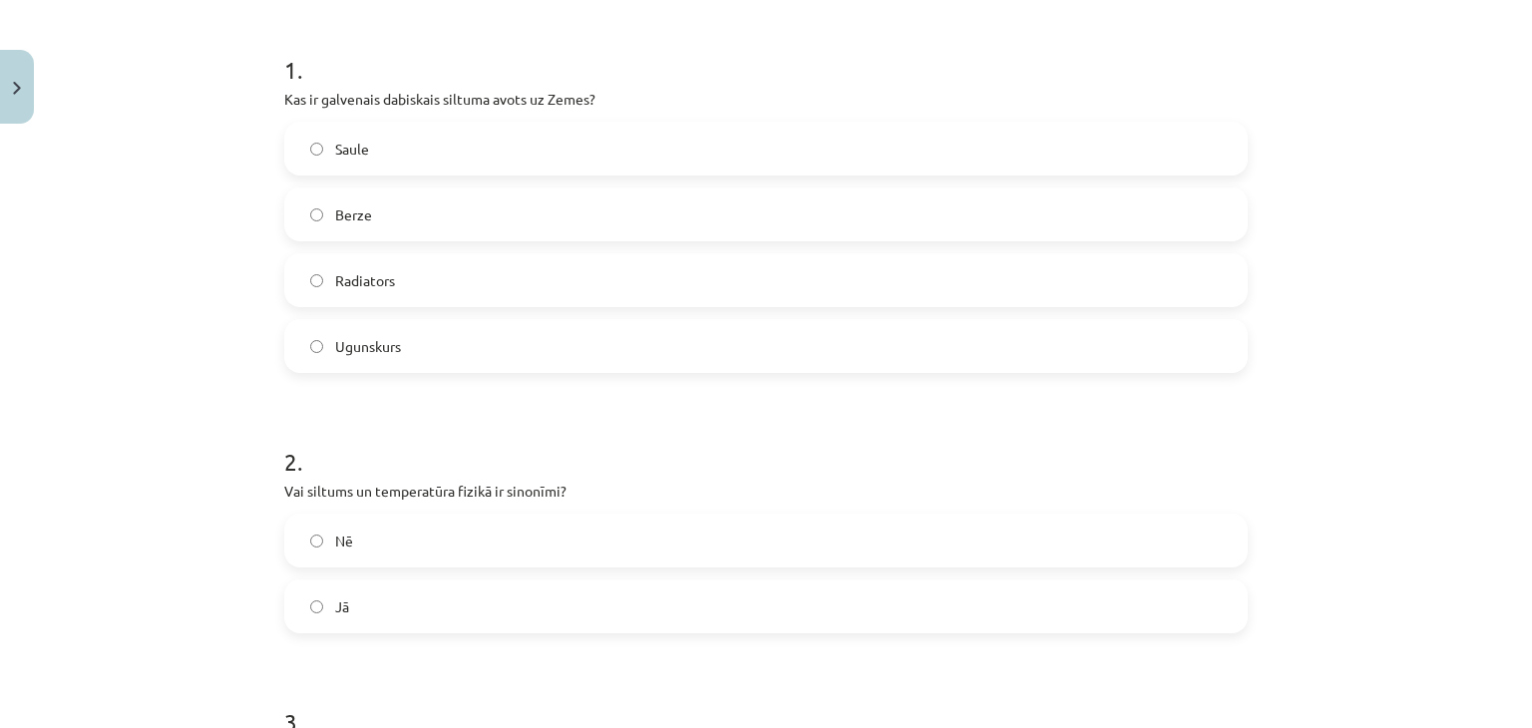
click at [823, 546] on label "Nē" at bounding box center [766, 541] width 960 height 50
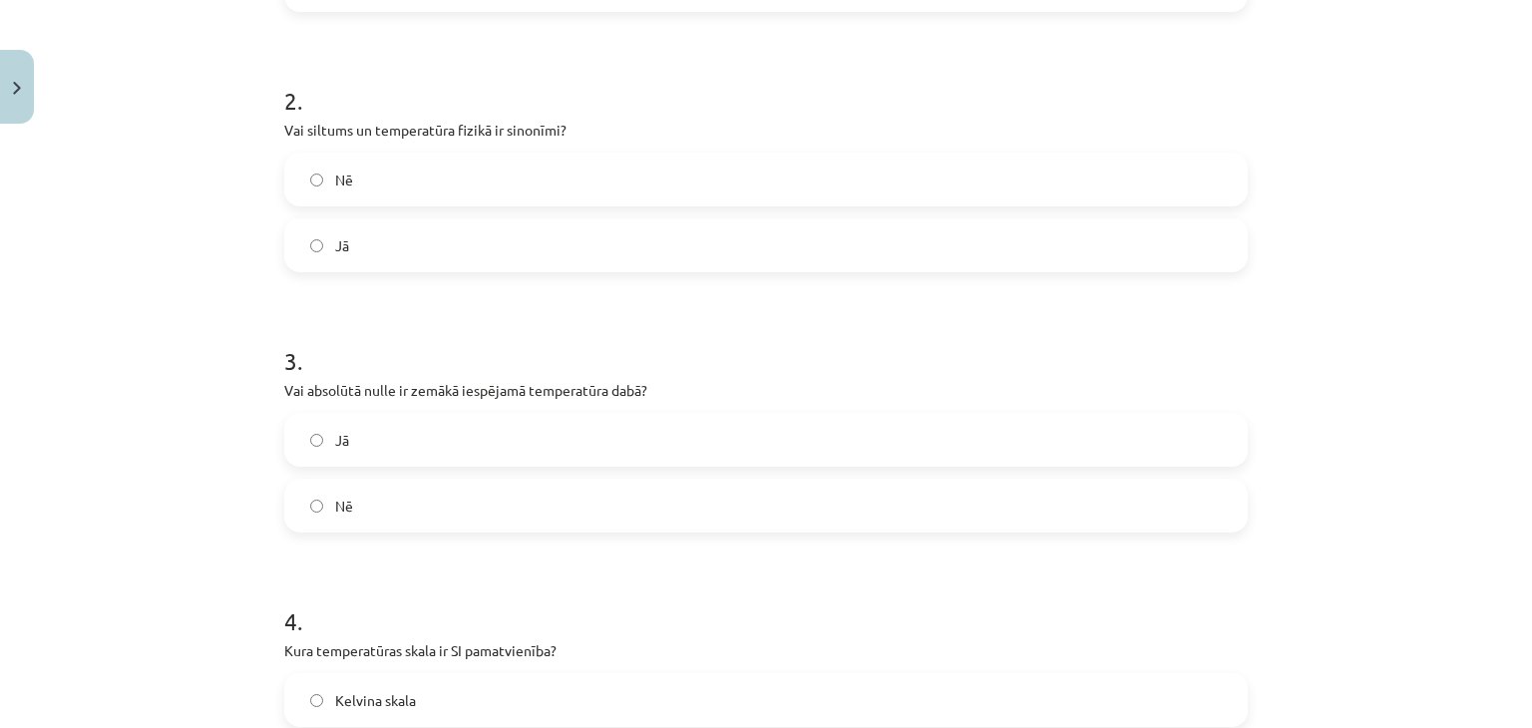
scroll to position [845, 0]
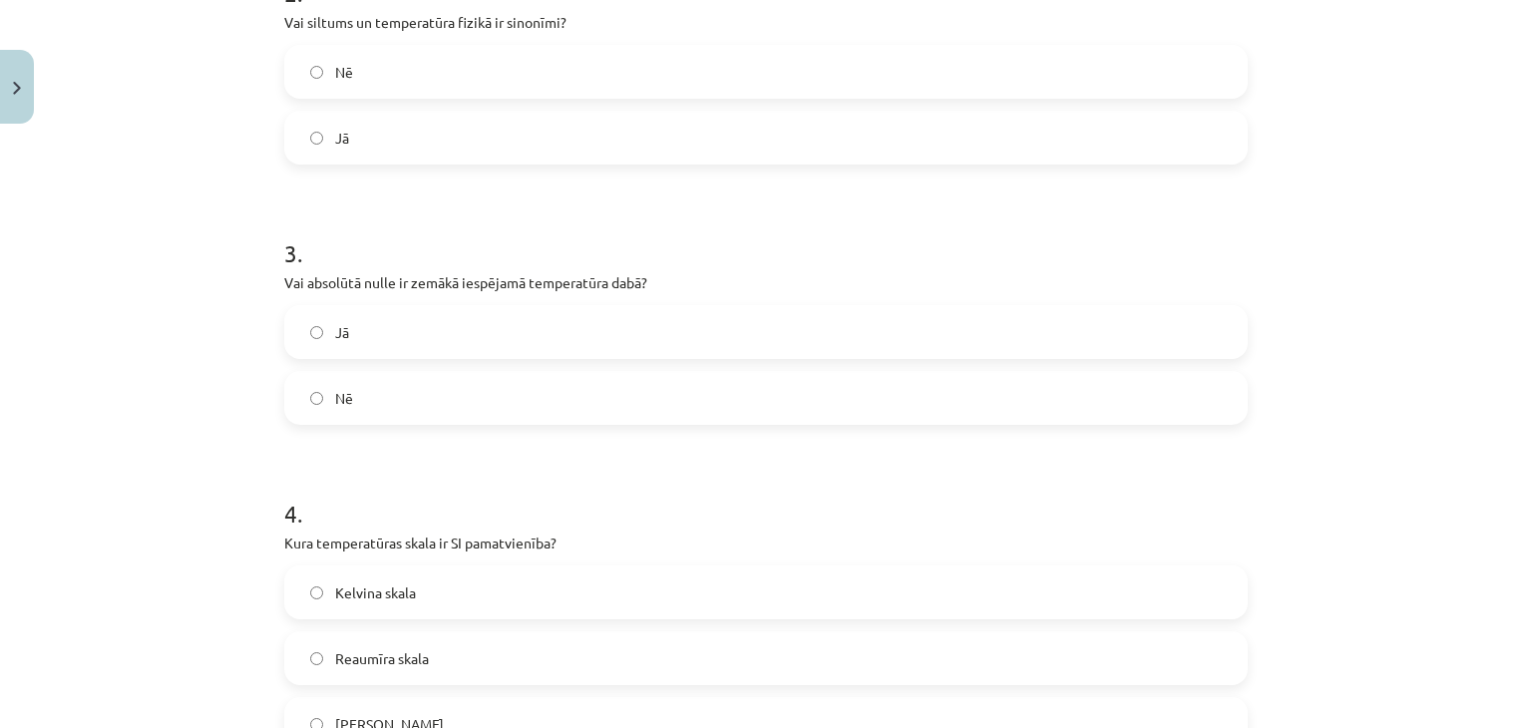
click at [1029, 319] on label "Jā" at bounding box center [766, 332] width 960 height 50
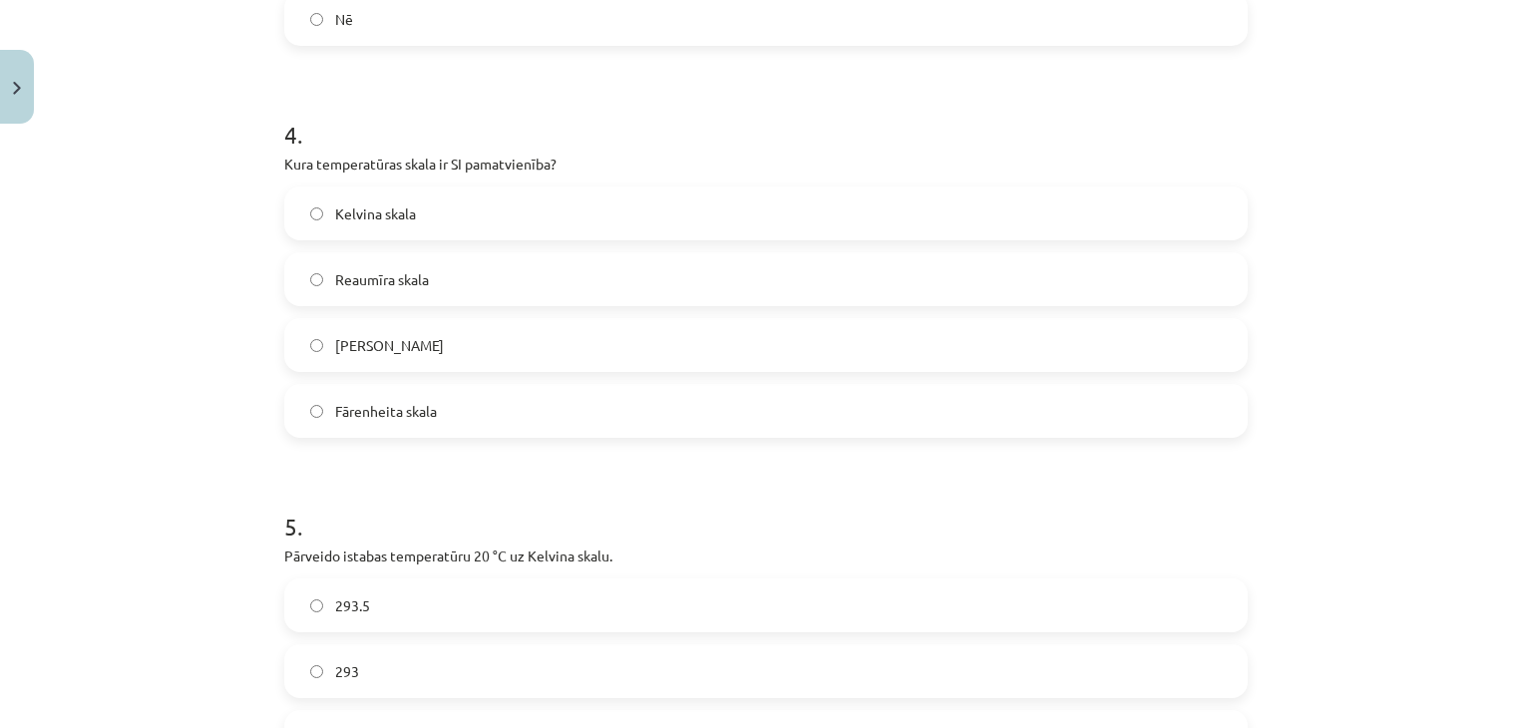
scroll to position [1247, 0]
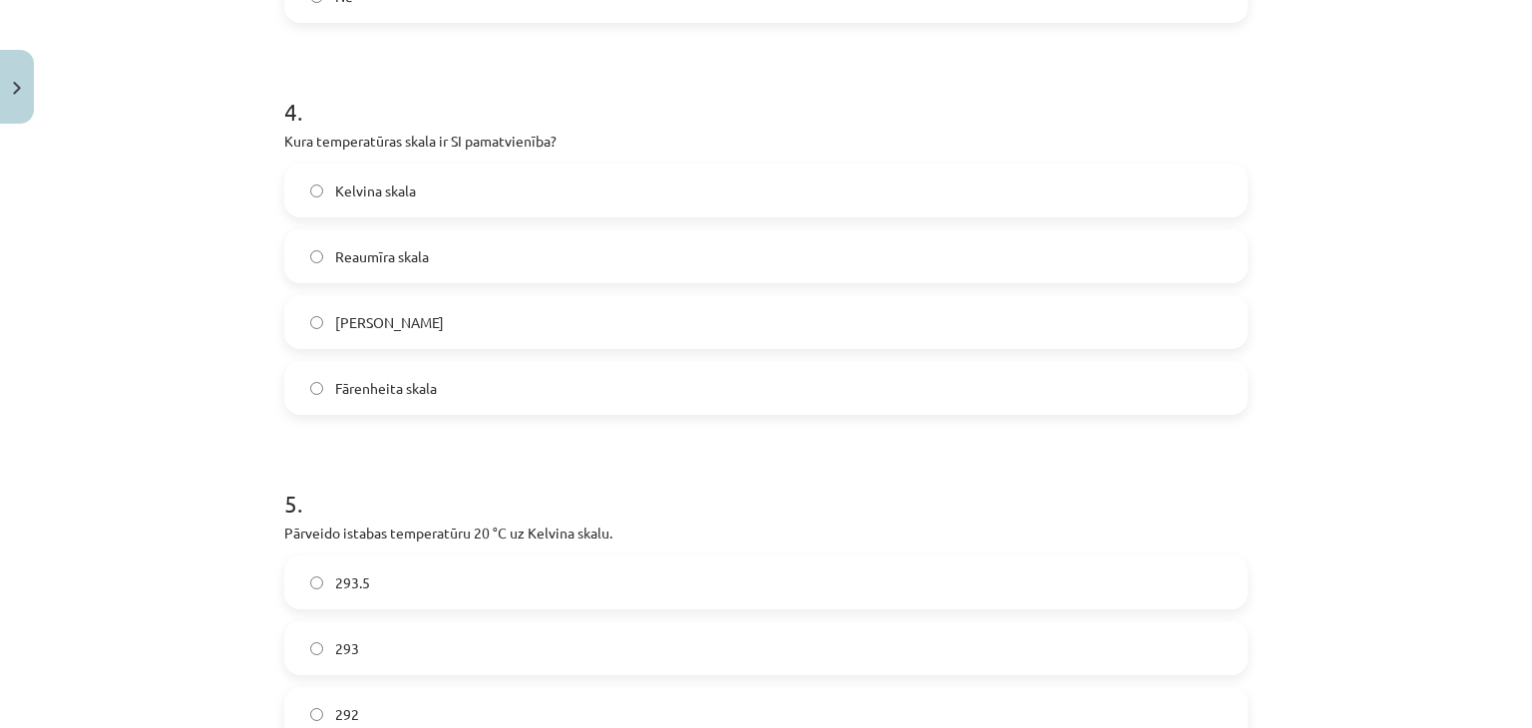
click at [617, 189] on label "Kelvina skala" at bounding box center [766, 191] width 960 height 50
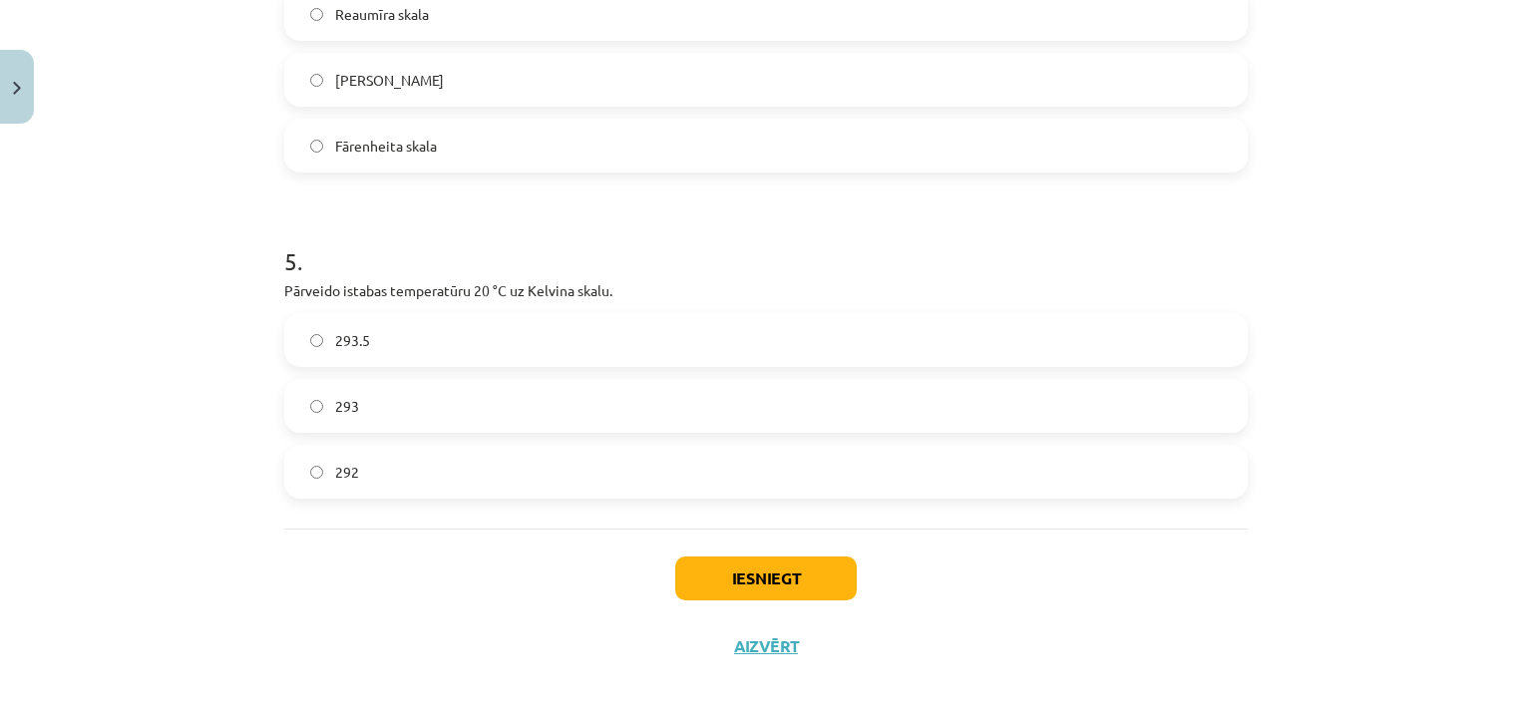
scroll to position [1491, 0]
click at [562, 414] on label "293" at bounding box center [766, 404] width 960 height 50
click at [798, 559] on button "Iesniegt" at bounding box center [766, 577] width 182 height 44
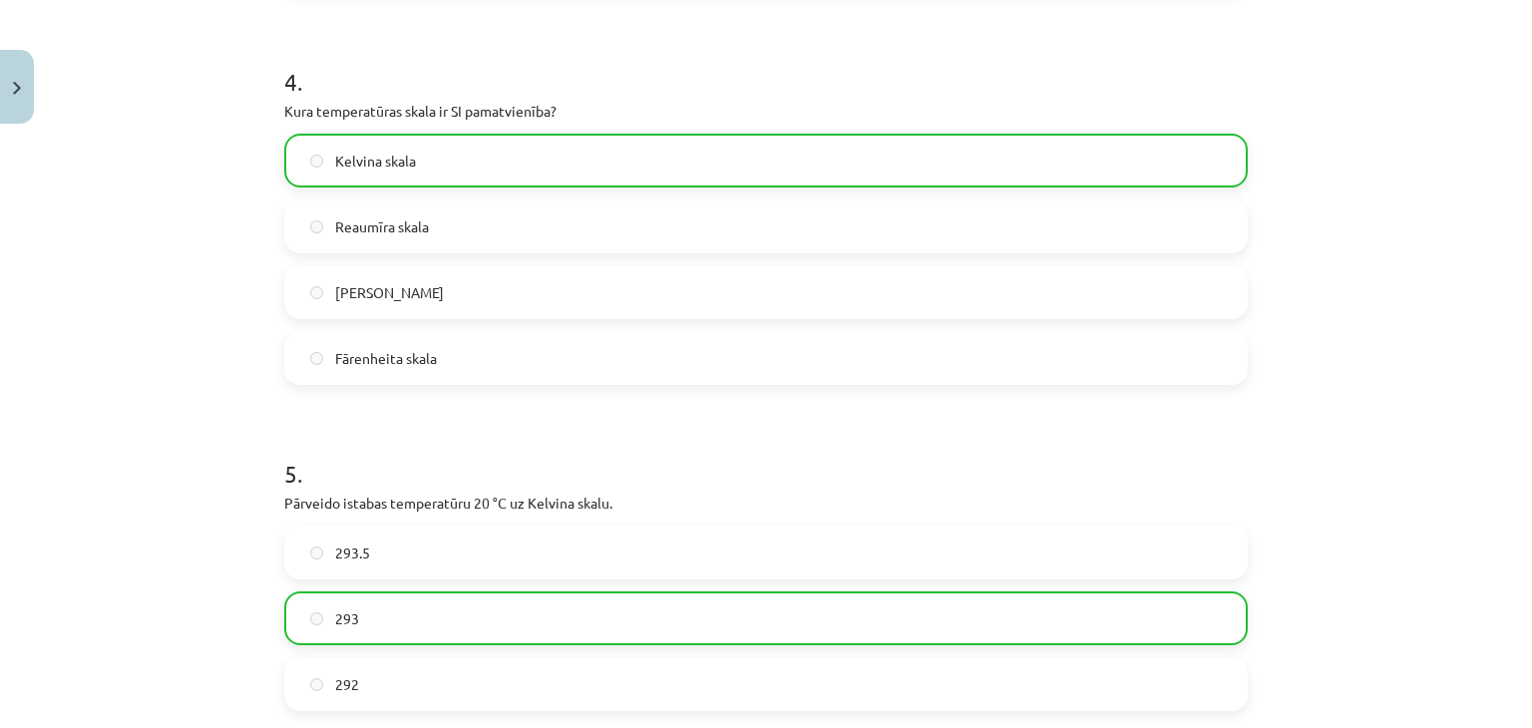
scroll to position [1553, 0]
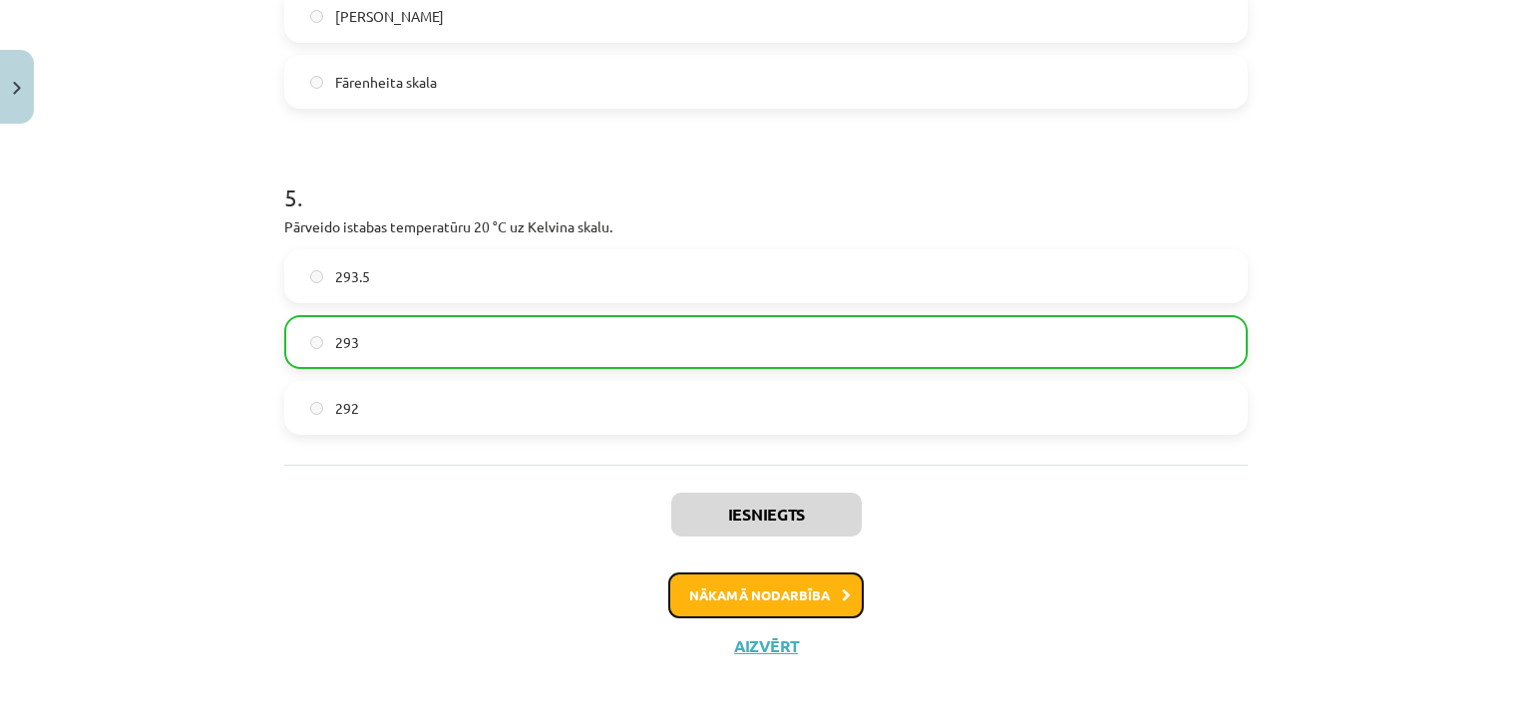
click at [778, 578] on button "Nākamā nodarbība" at bounding box center [766, 596] width 196 height 46
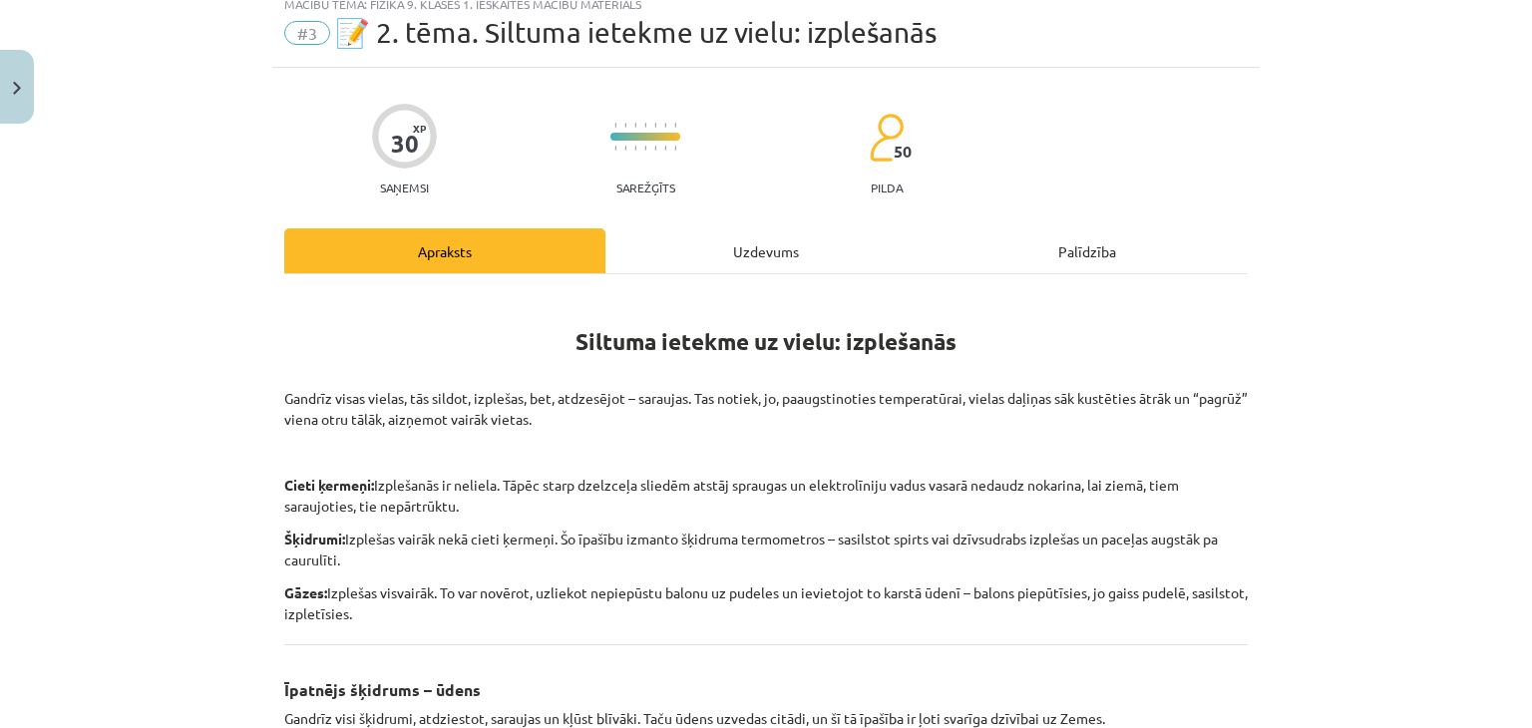
scroll to position [50, 0]
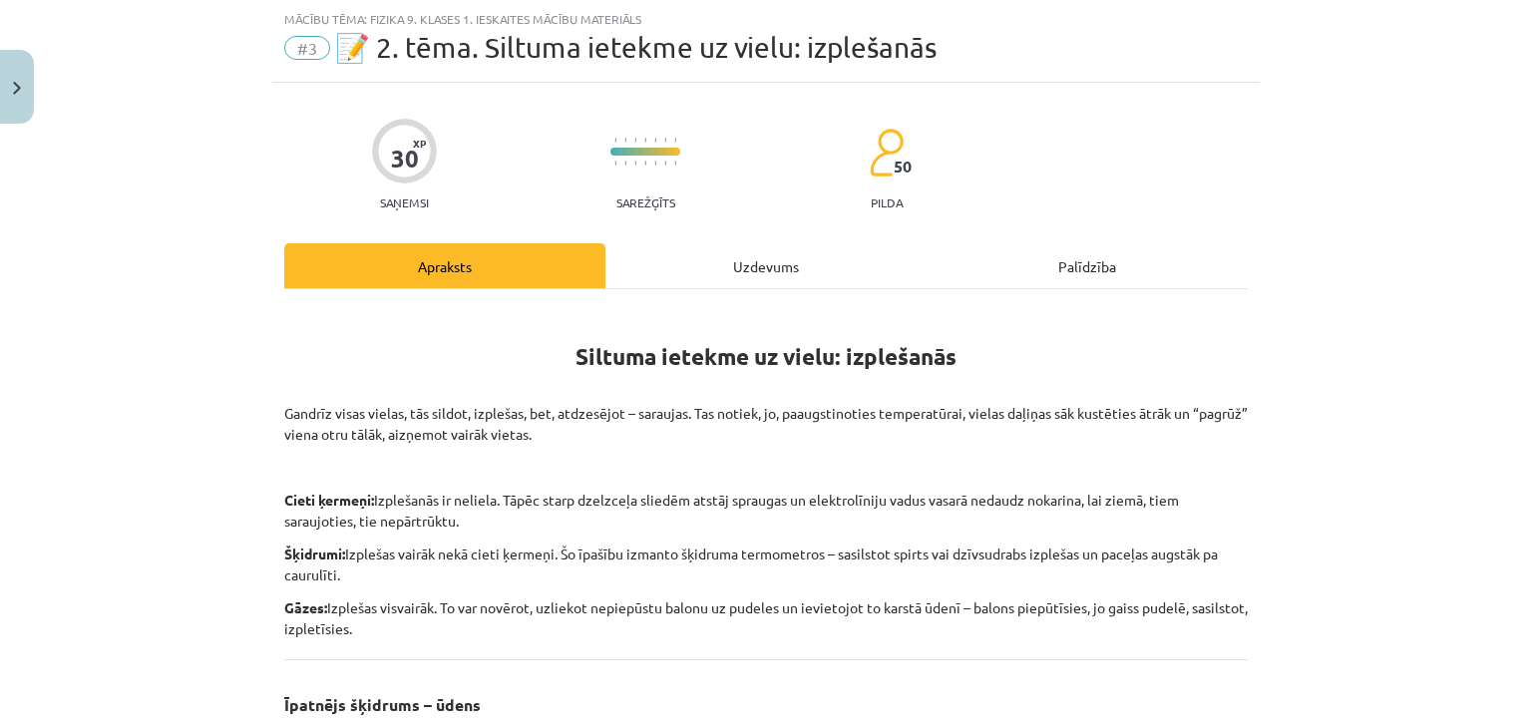
click at [726, 260] on div "Uzdevums" at bounding box center [765, 265] width 321 height 45
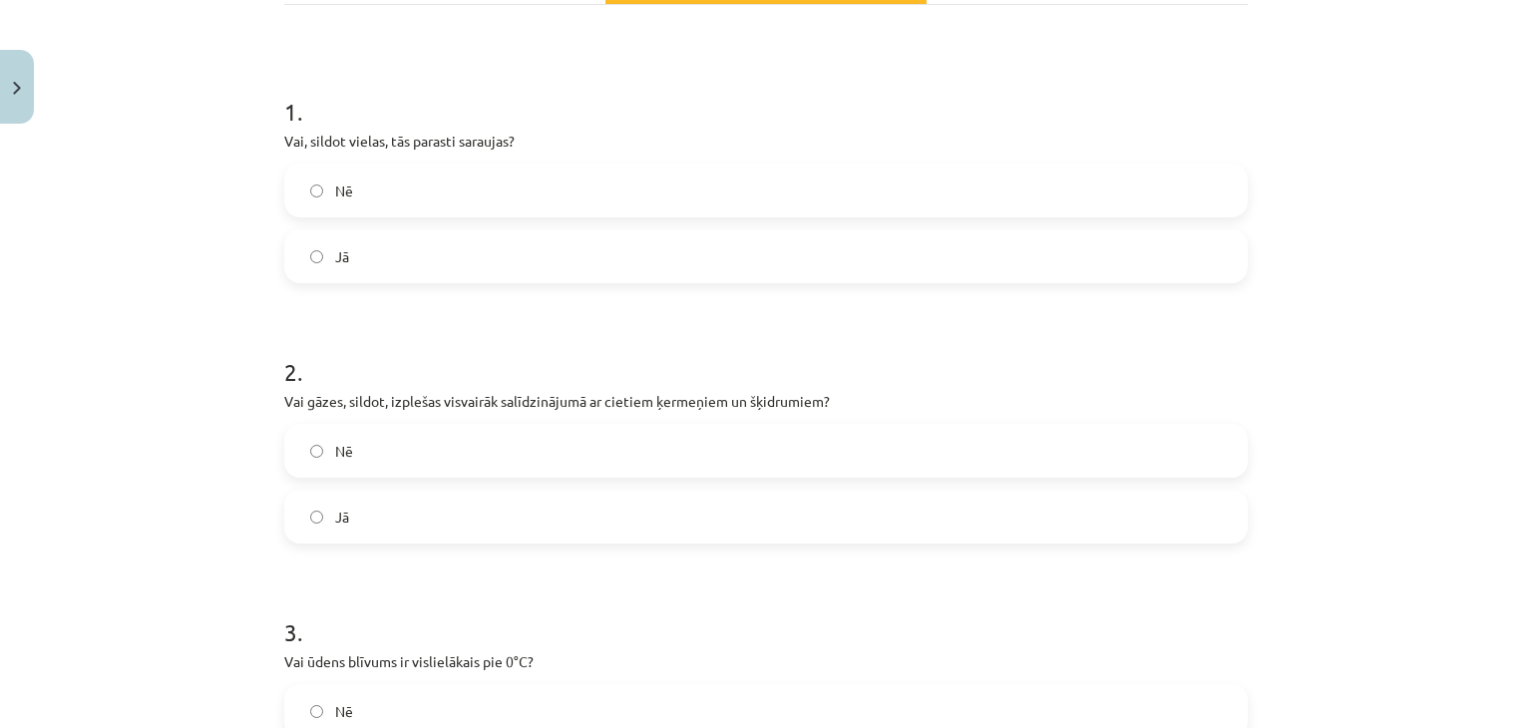
scroll to position [347, 0]
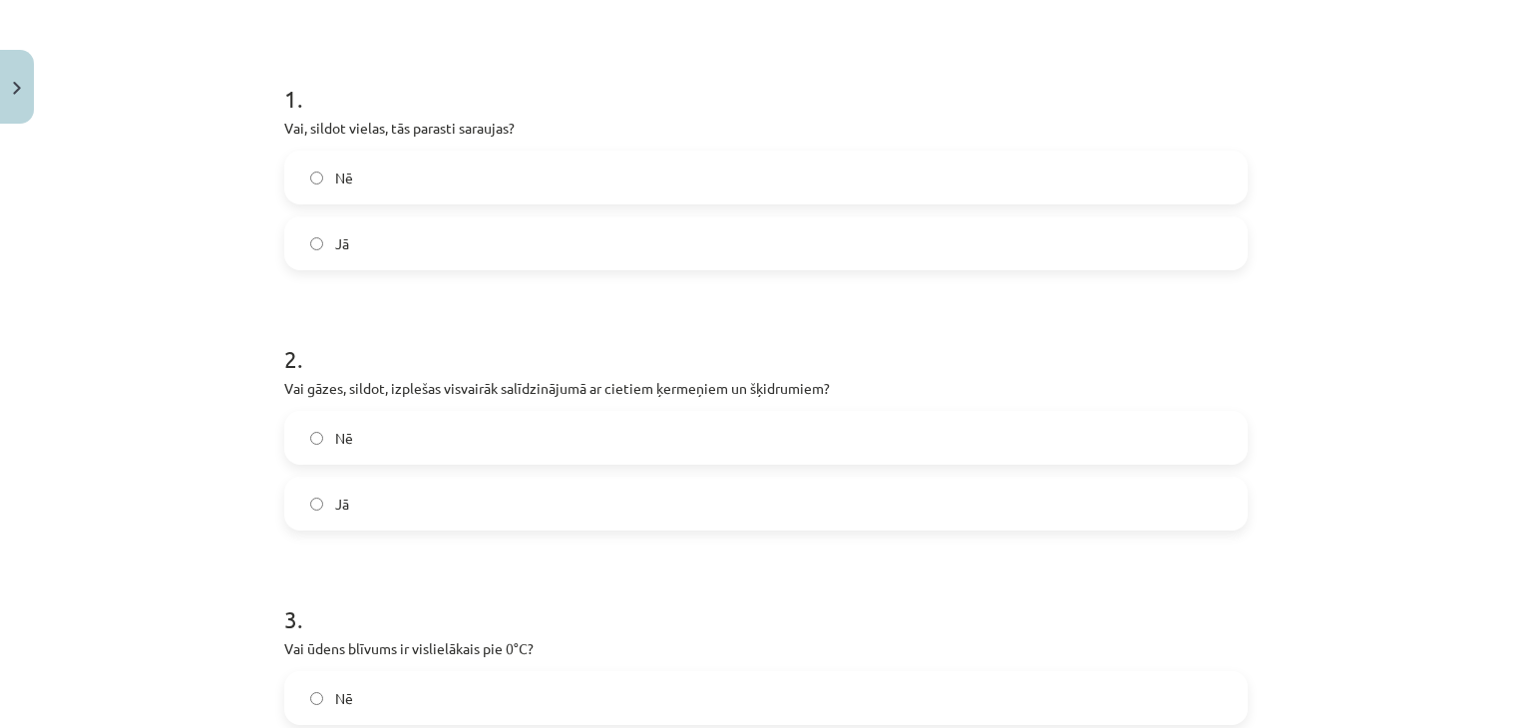
click at [685, 174] on label "Nē" at bounding box center [766, 178] width 960 height 50
click at [542, 525] on label "Jā" at bounding box center [766, 504] width 960 height 50
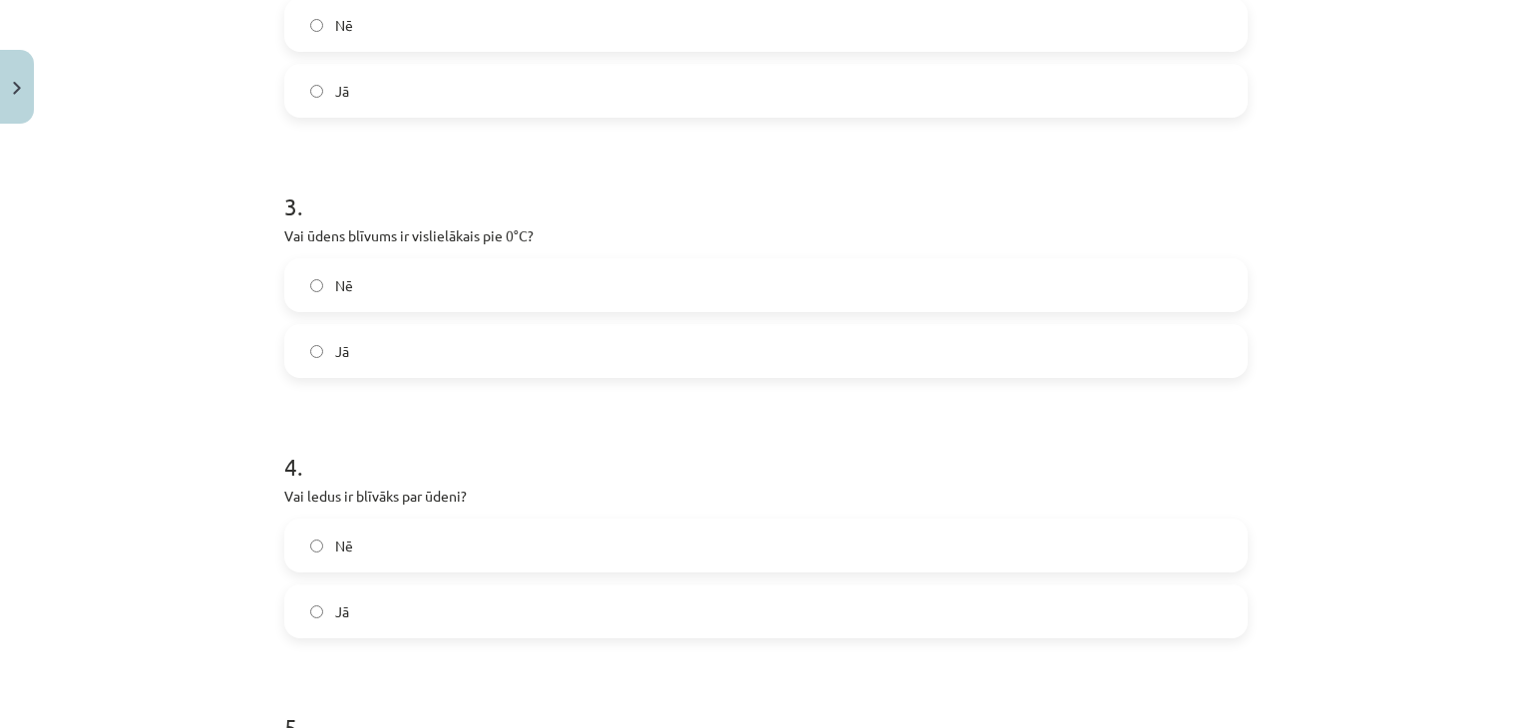
scroll to position [774, 0]
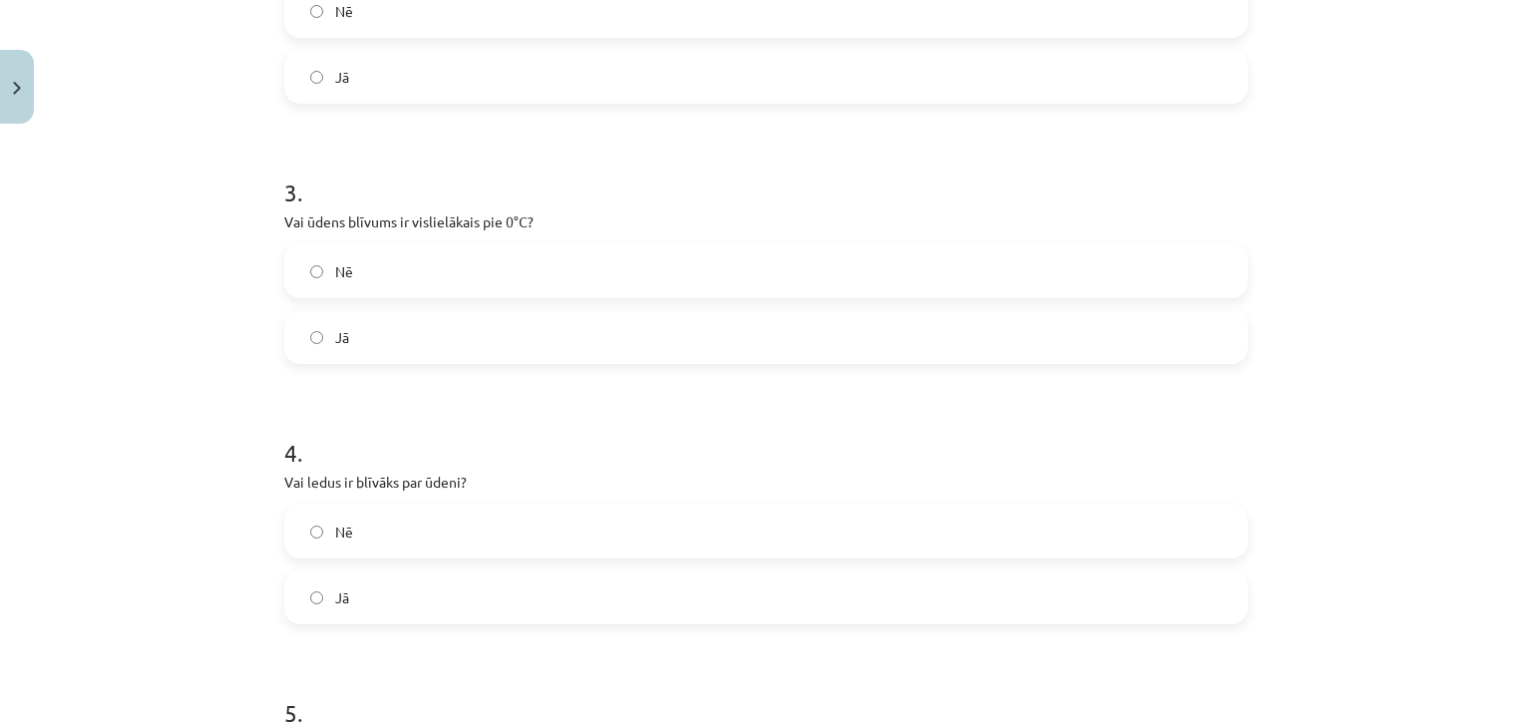
click at [762, 267] on label "Nē" at bounding box center [766, 271] width 960 height 50
click at [694, 580] on label "Jā" at bounding box center [766, 598] width 960 height 50
click at [730, 515] on label "Nē" at bounding box center [766, 532] width 960 height 50
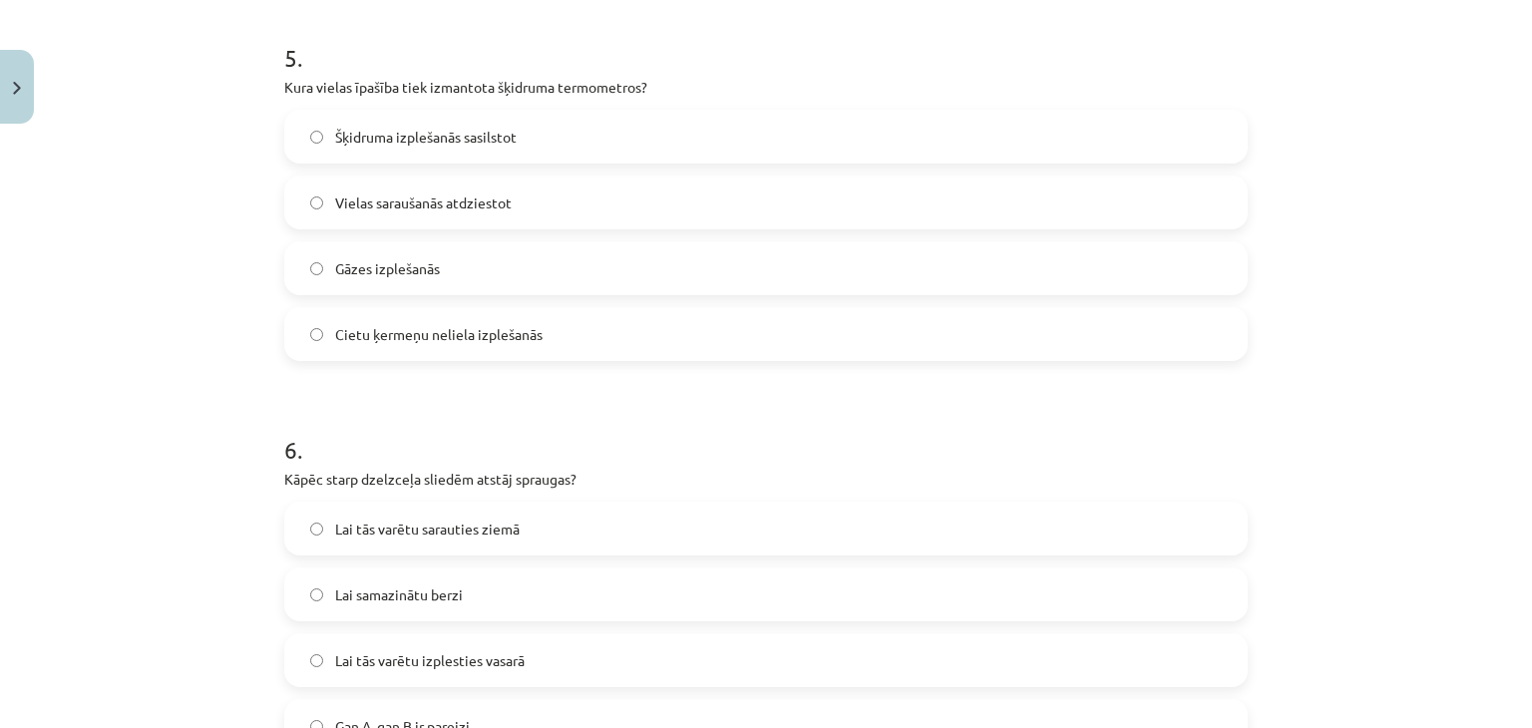
scroll to position [1452, 0]
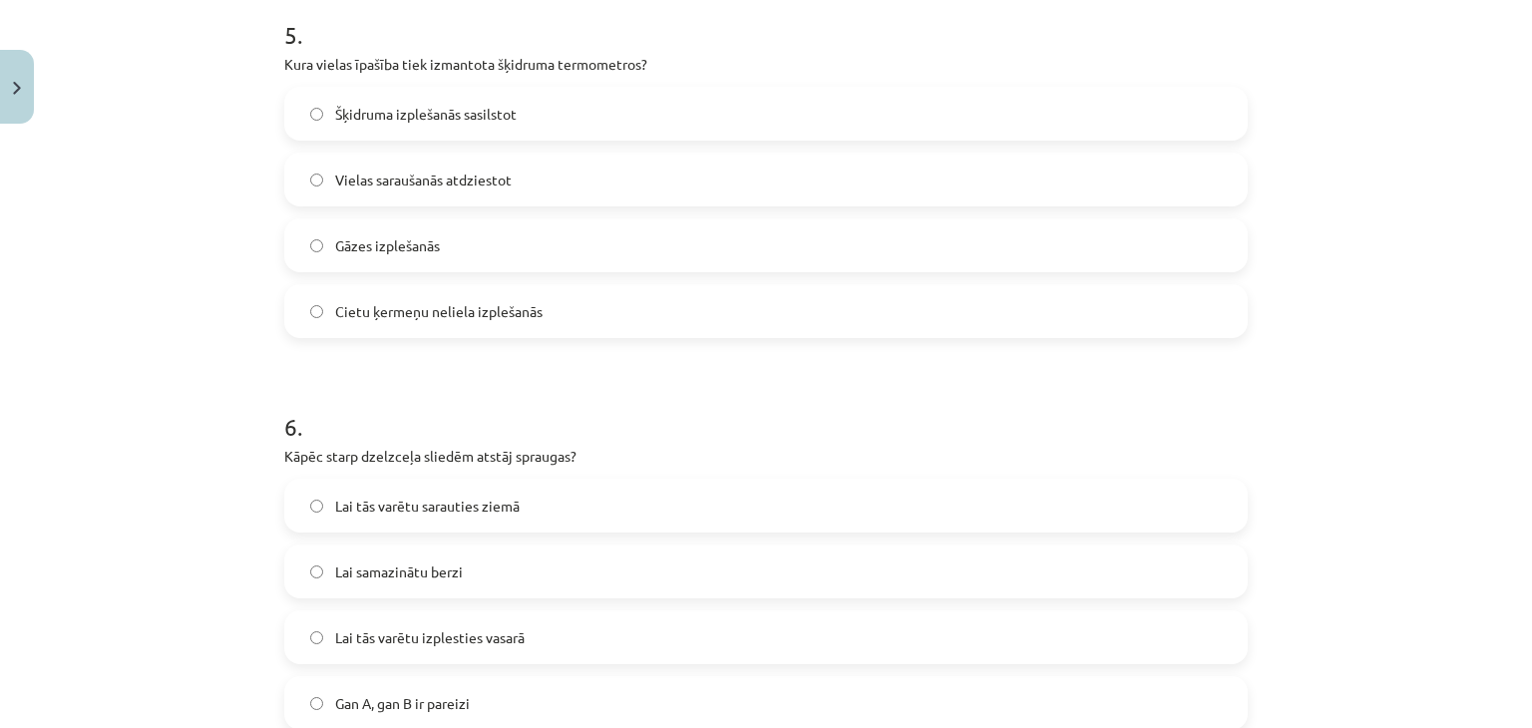
click at [631, 118] on label "Šķidruma izplešanās sasilstot" at bounding box center [766, 114] width 960 height 50
drag, startPoint x: 1512, startPoint y: 345, endPoint x: 1528, endPoint y: 340, distance: 16.7
click at [1516, 340] on div "Mācību tēma: Fizika 9. klases 1. ieskaites mācību materiāls #3 📝 2. tēma. Siltu…" at bounding box center [766, 364] width 1532 height 728
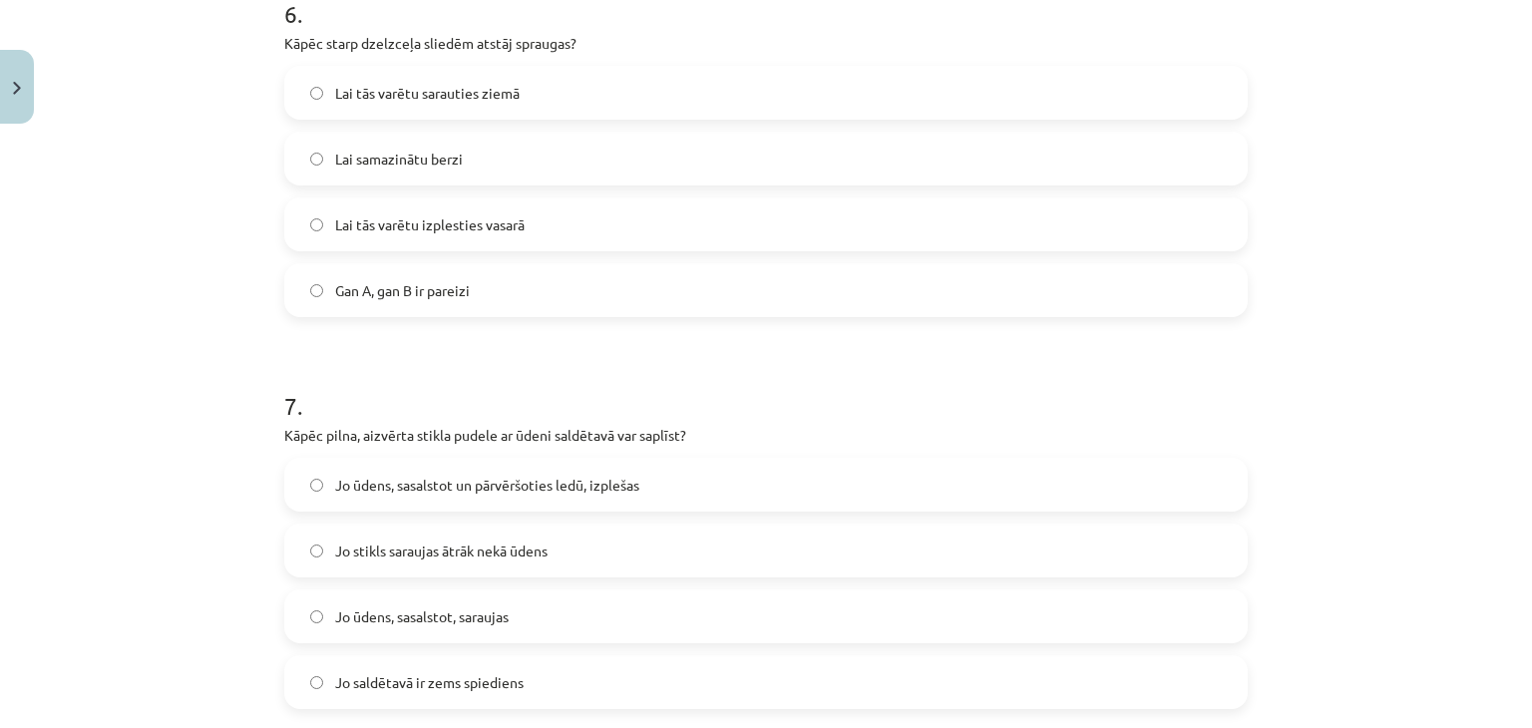
scroll to position [1892, 0]
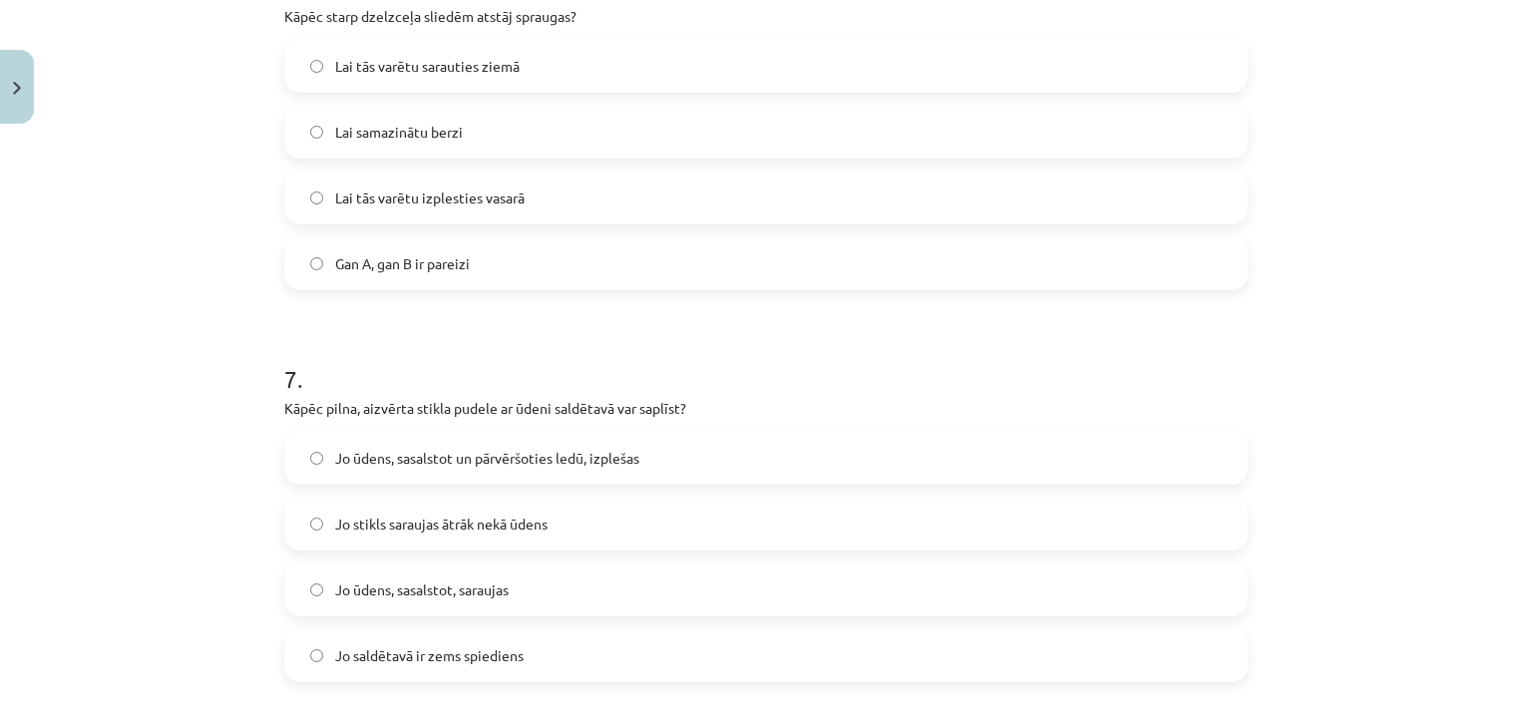
click at [717, 274] on label "Gan A, gan B ir pareizi" at bounding box center [766, 263] width 960 height 50
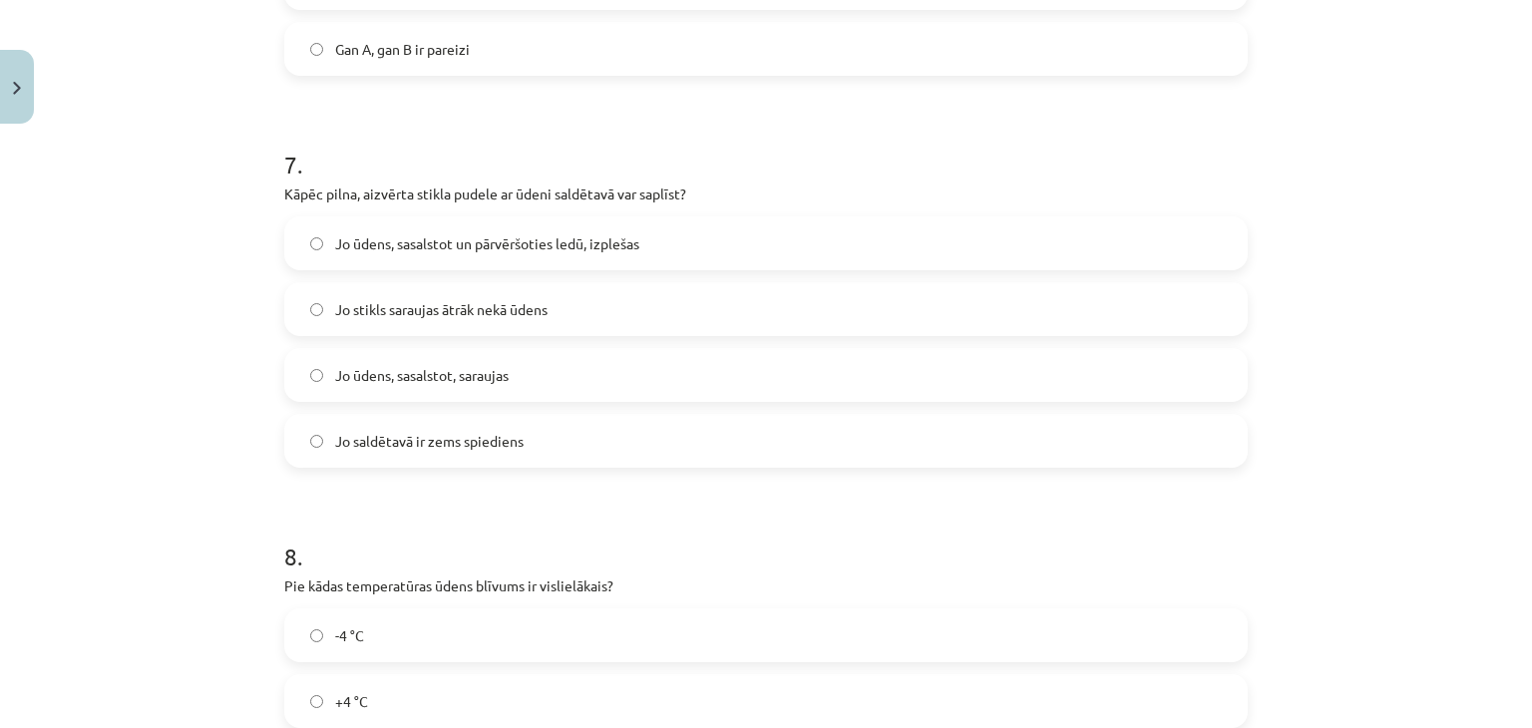
scroll to position [2144, 0]
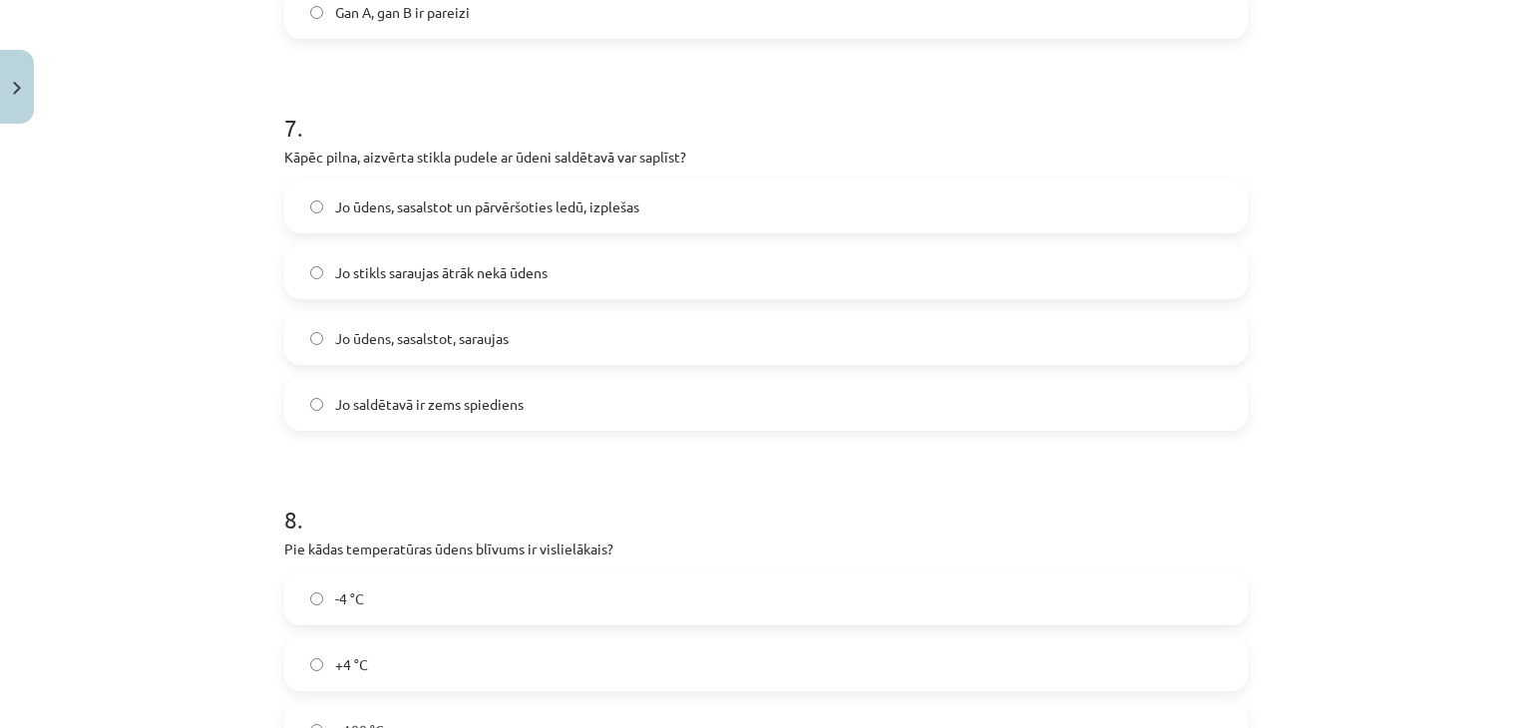
click at [511, 340] on label "Jo ūdens, sasalstot, saraujas" at bounding box center [766, 338] width 960 height 50
click at [798, 201] on label "Jo ūdens, sasalstot un pārvēršoties ledū, izplešas" at bounding box center [766, 207] width 960 height 50
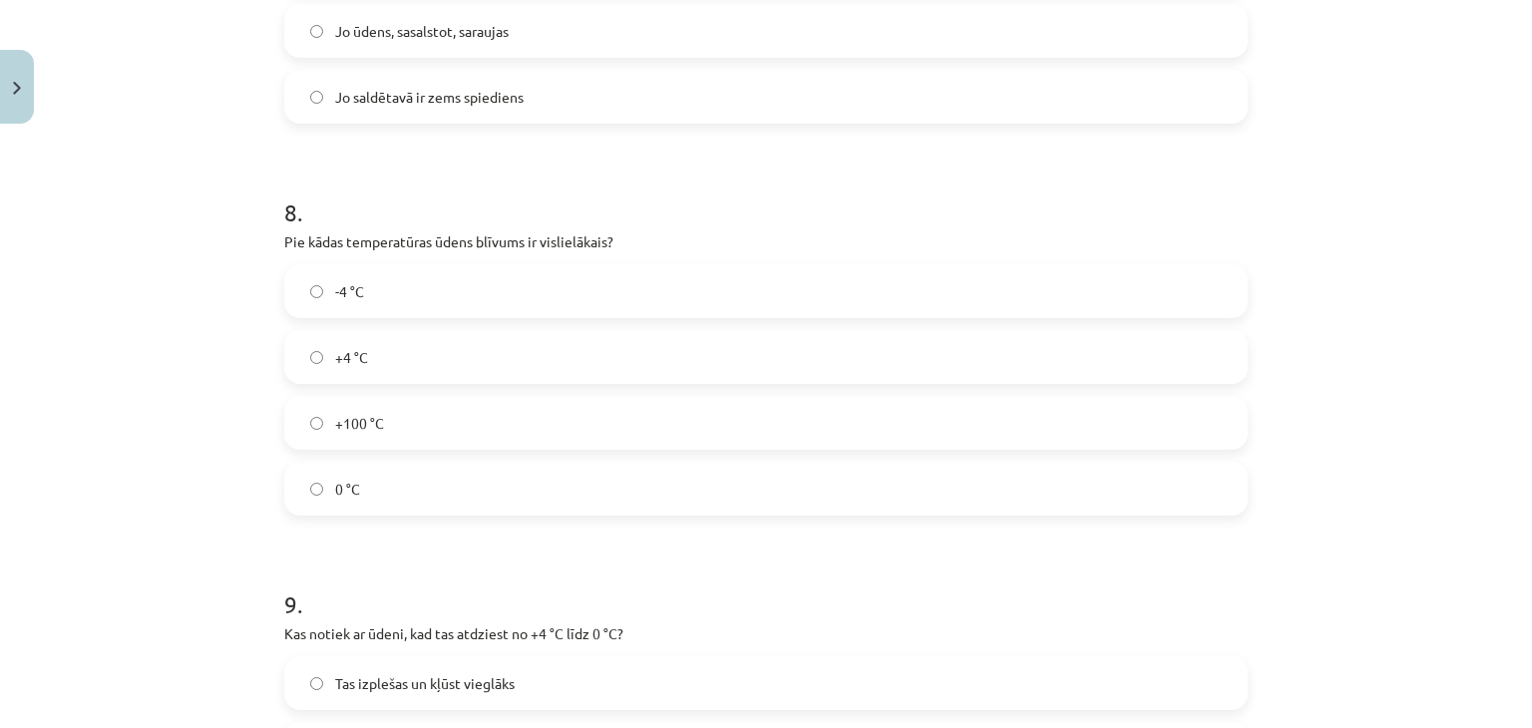
scroll to position [2594, 0]
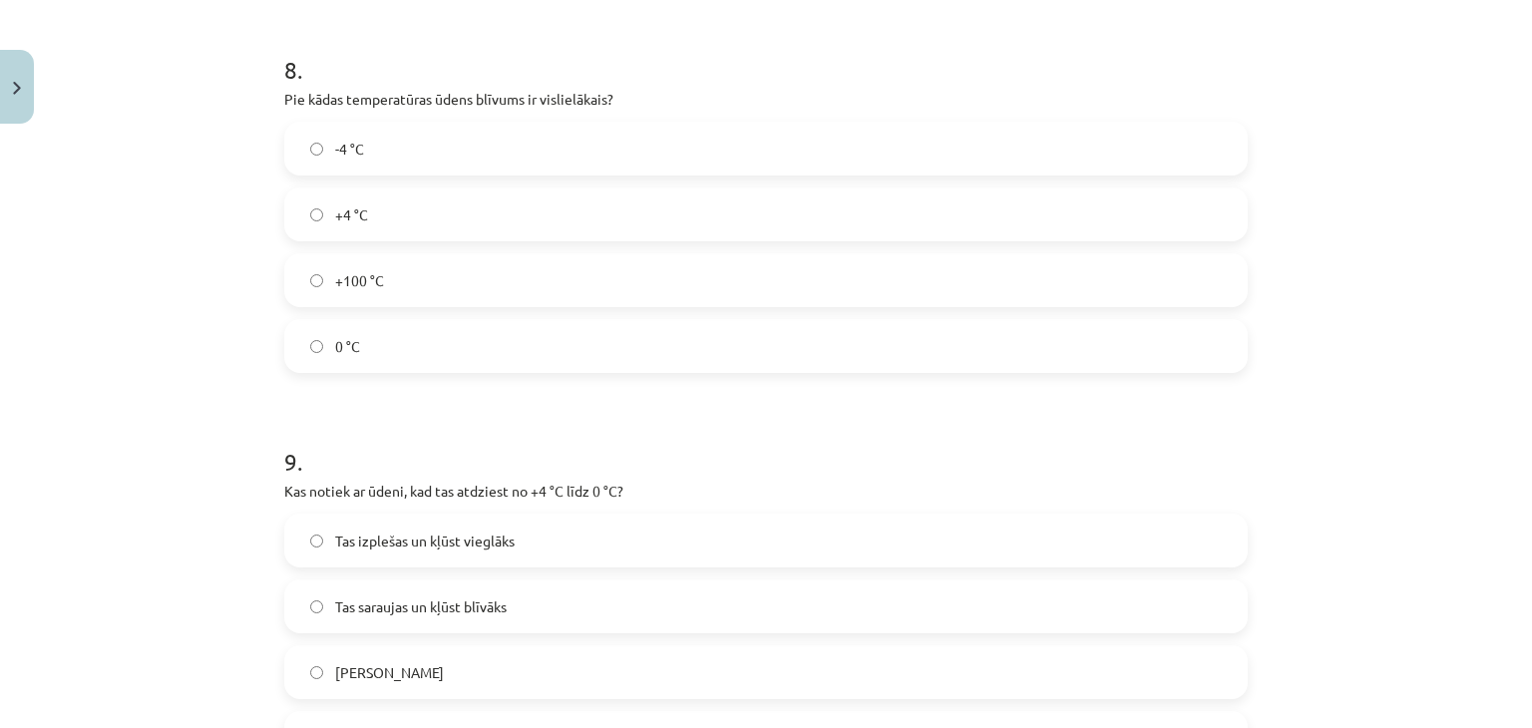
click at [644, 209] on label "+4 °C" at bounding box center [766, 215] width 960 height 50
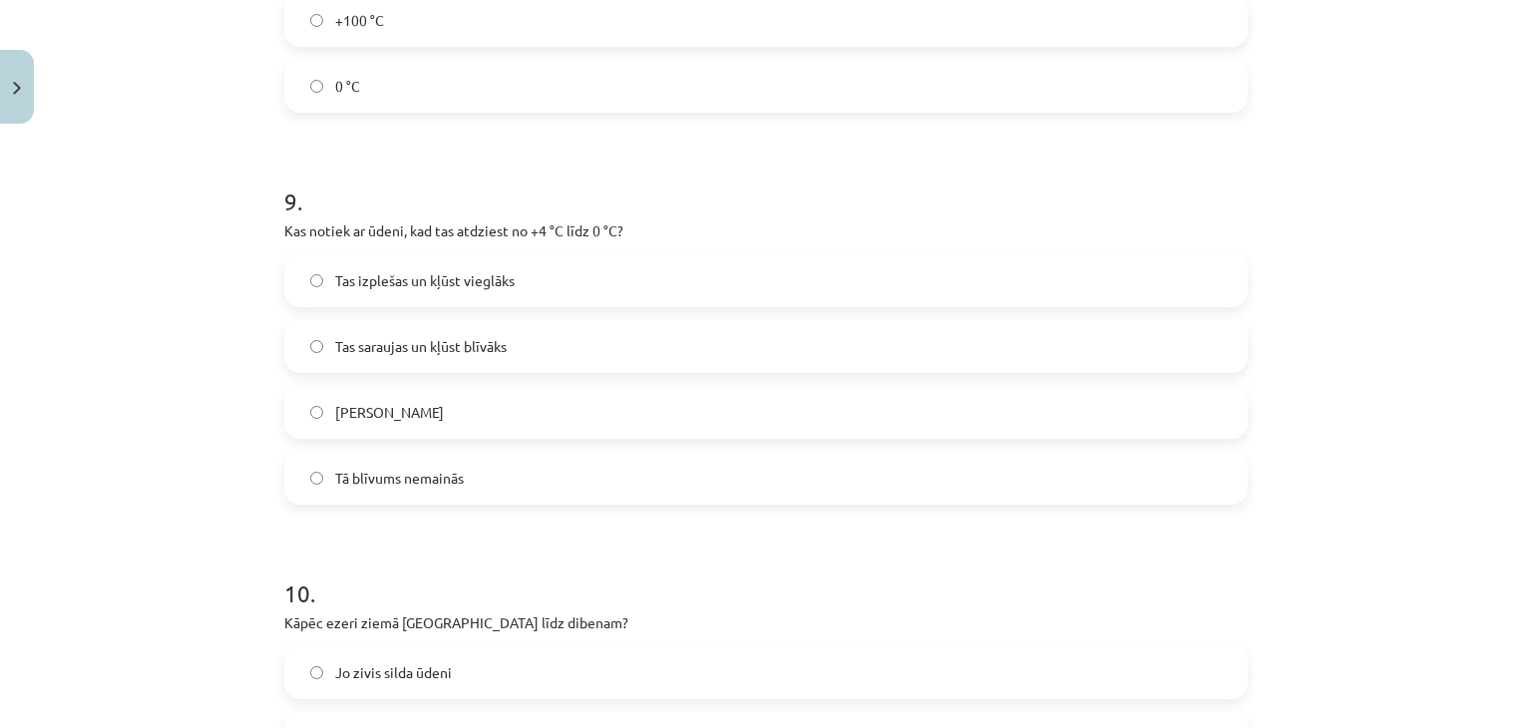
scroll to position [2988, 0]
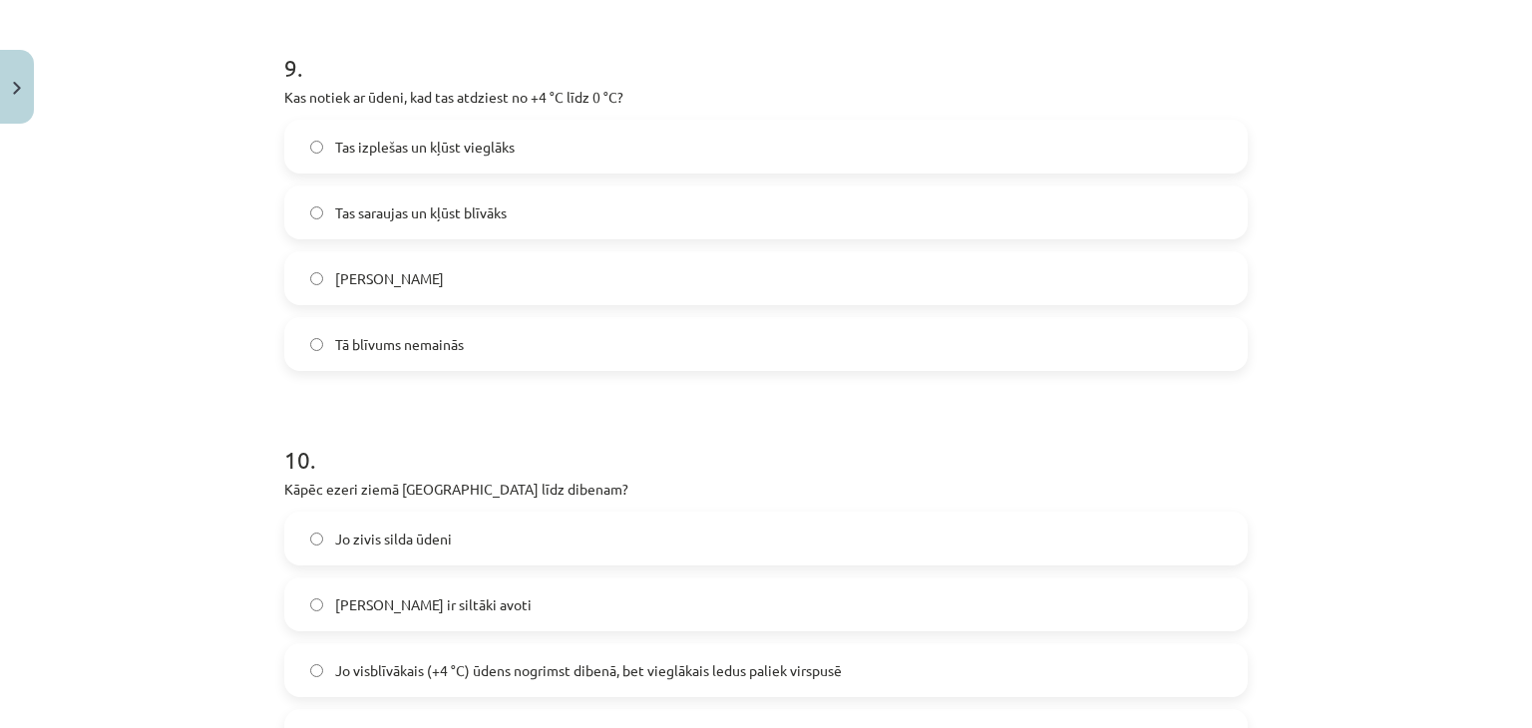
click at [580, 150] on label "Tas izplešas un kļūst vieglāks" at bounding box center [766, 147] width 960 height 50
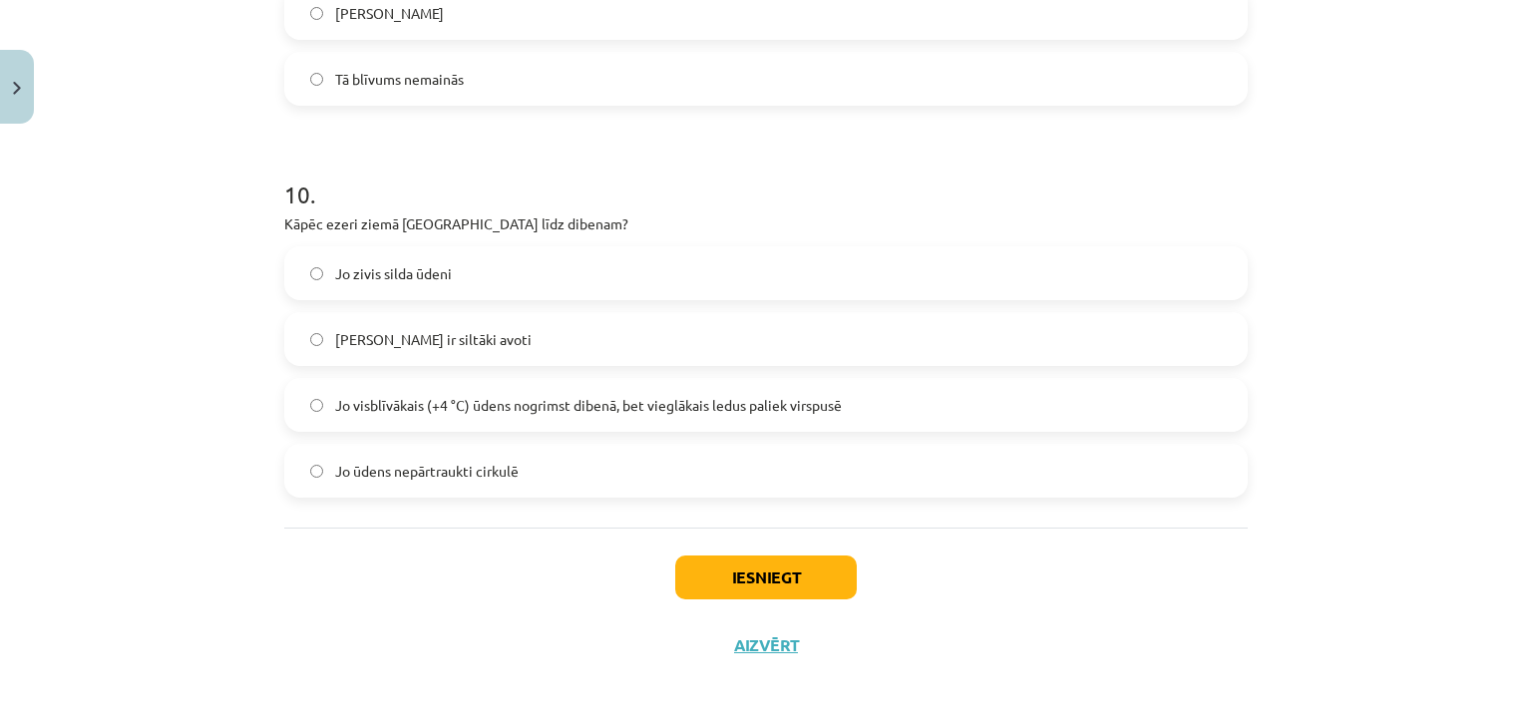
click at [902, 391] on label "Jo visblīvākais (+4 °C) ūdens nogrimst dibenā, bet vieglākais ledus paliek virs…" at bounding box center [766, 405] width 960 height 50
click at [771, 573] on button "Iesniegt" at bounding box center [766, 578] width 182 height 44
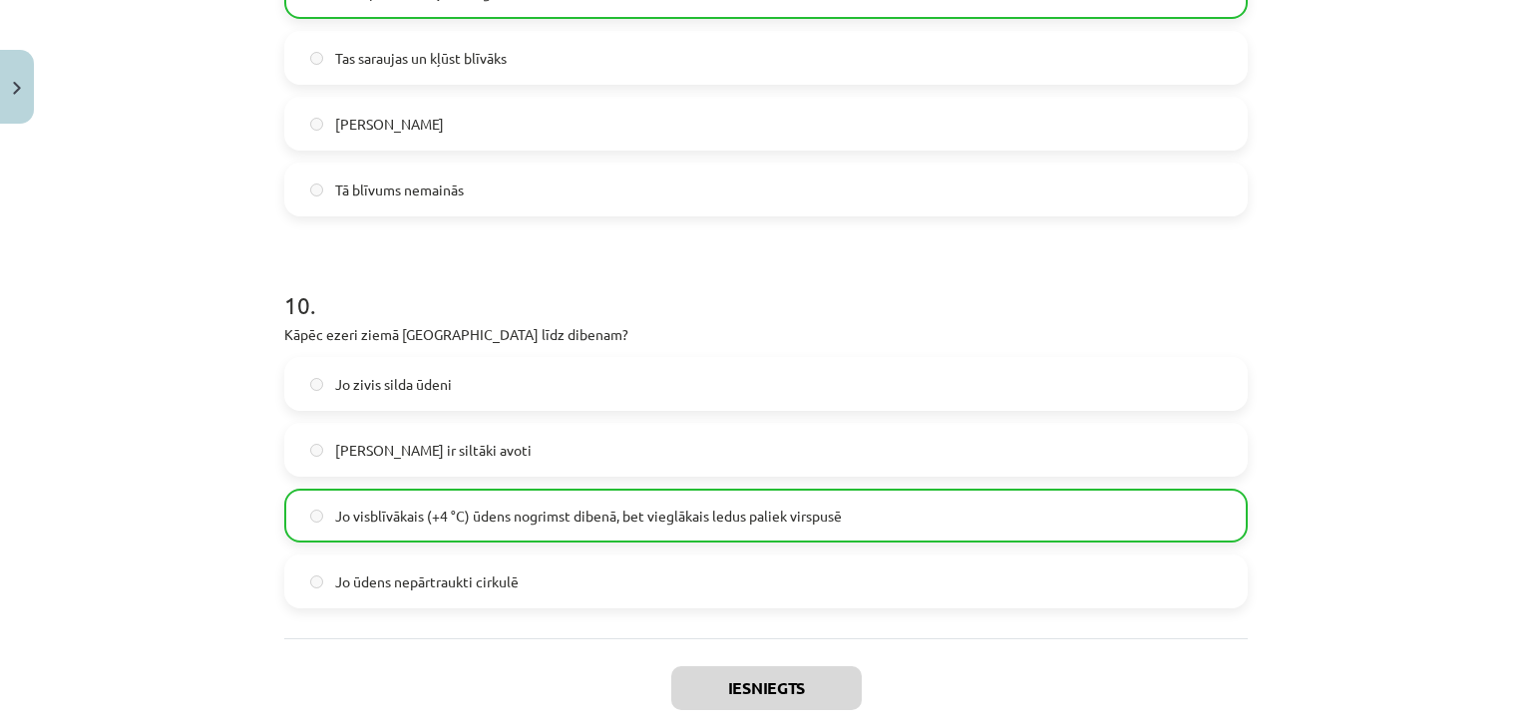
scroll to position [3316, 0]
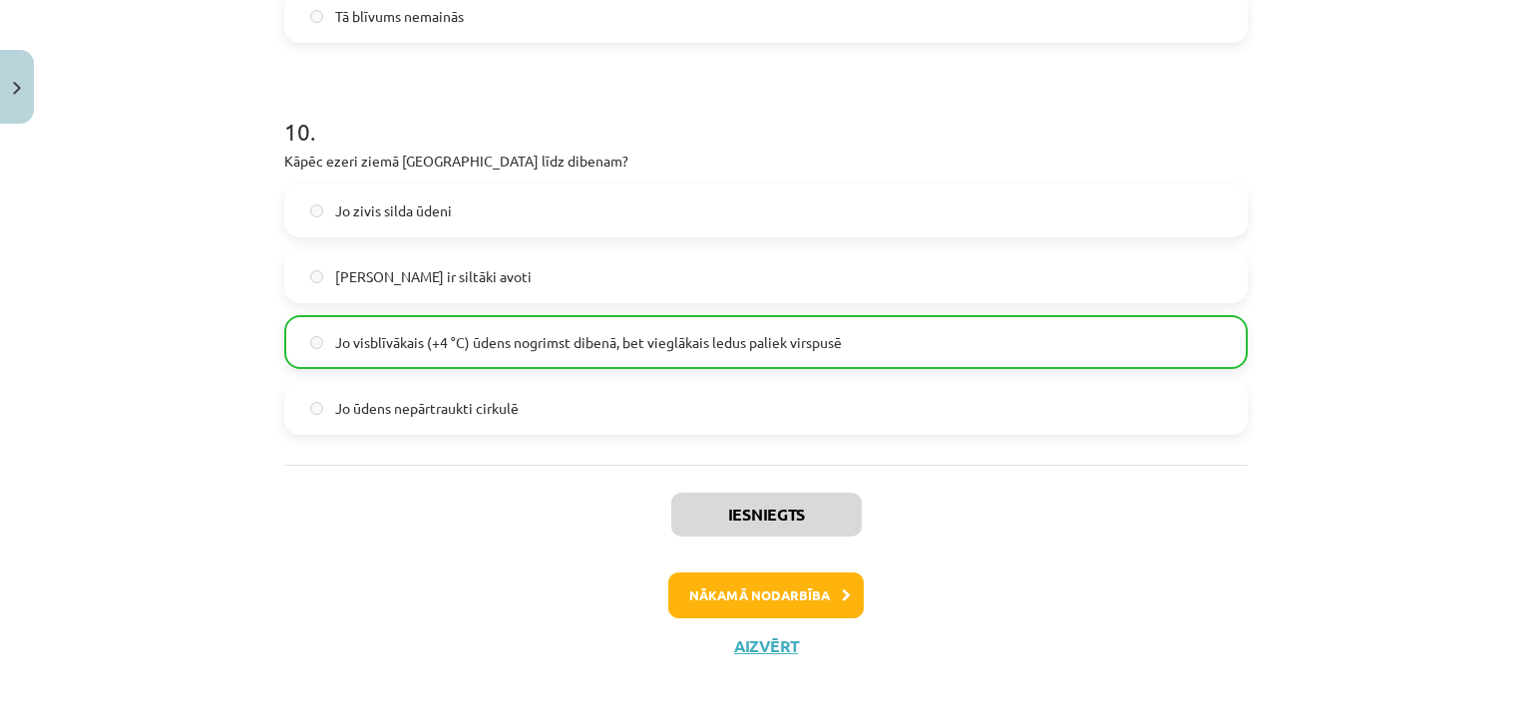
click at [798, 570] on div "Iesniegts Nākamā nodarbība Aizvērt" at bounding box center [766, 566] width 964 height 203
click at [790, 588] on button "Nākamā nodarbība" at bounding box center [766, 596] width 196 height 46
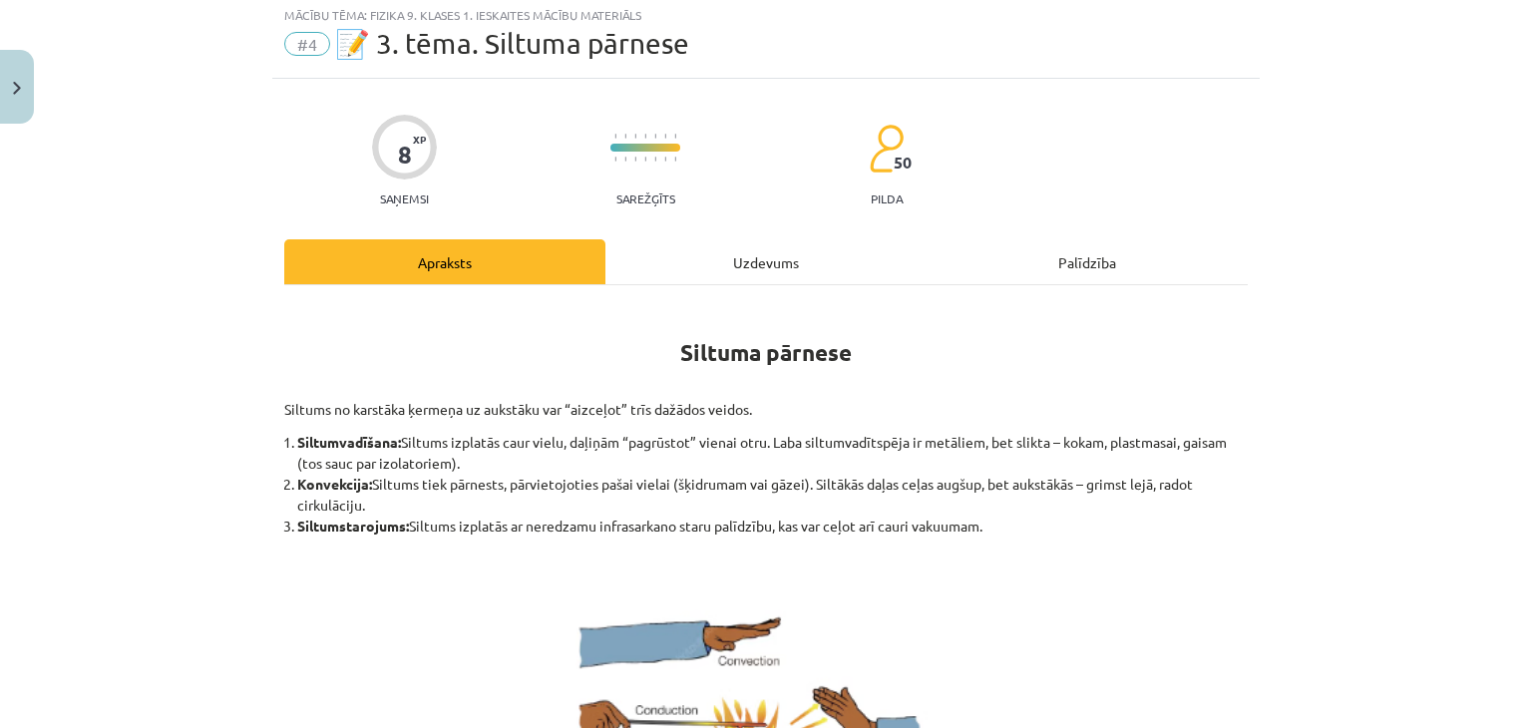
scroll to position [50, 0]
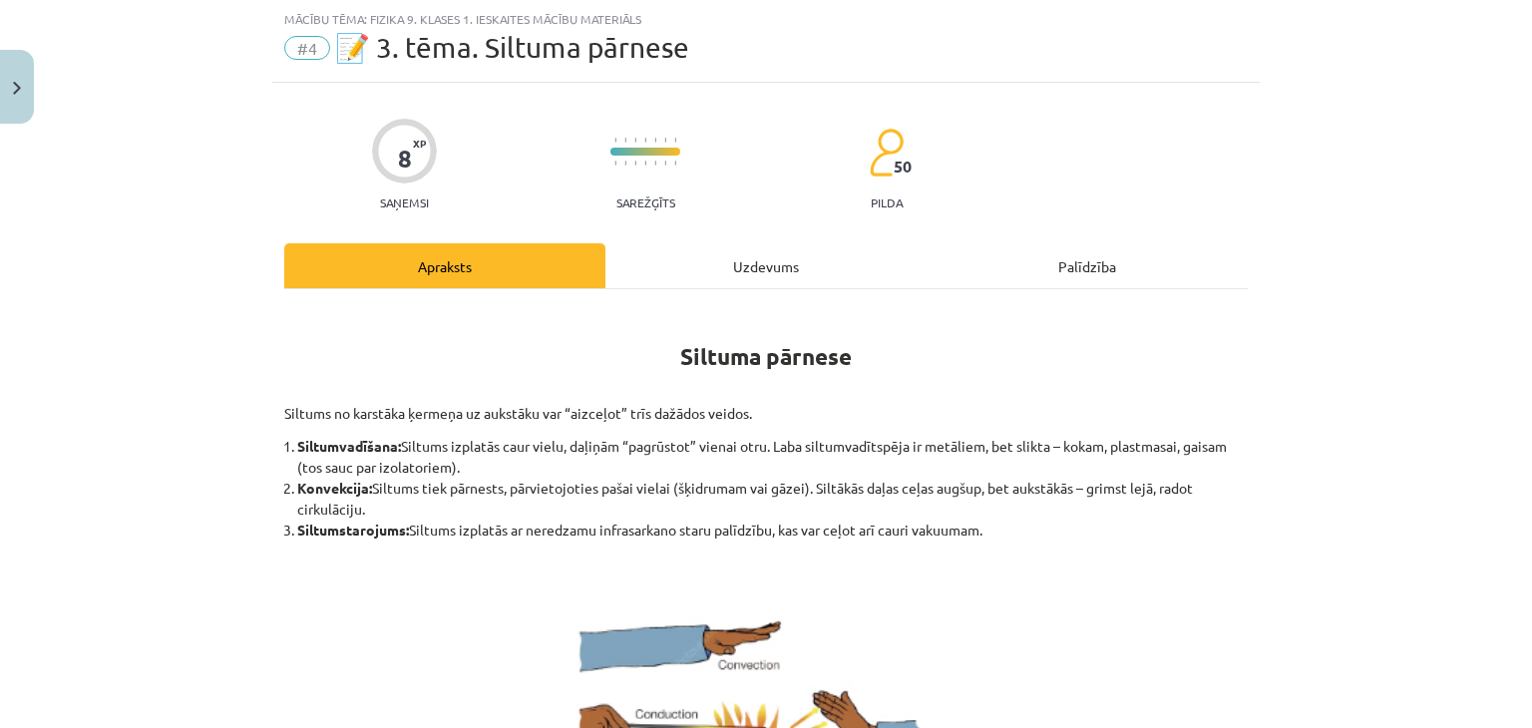
click at [751, 254] on div "Uzdevums" at bounding box center [765, 265] width 321 height 45
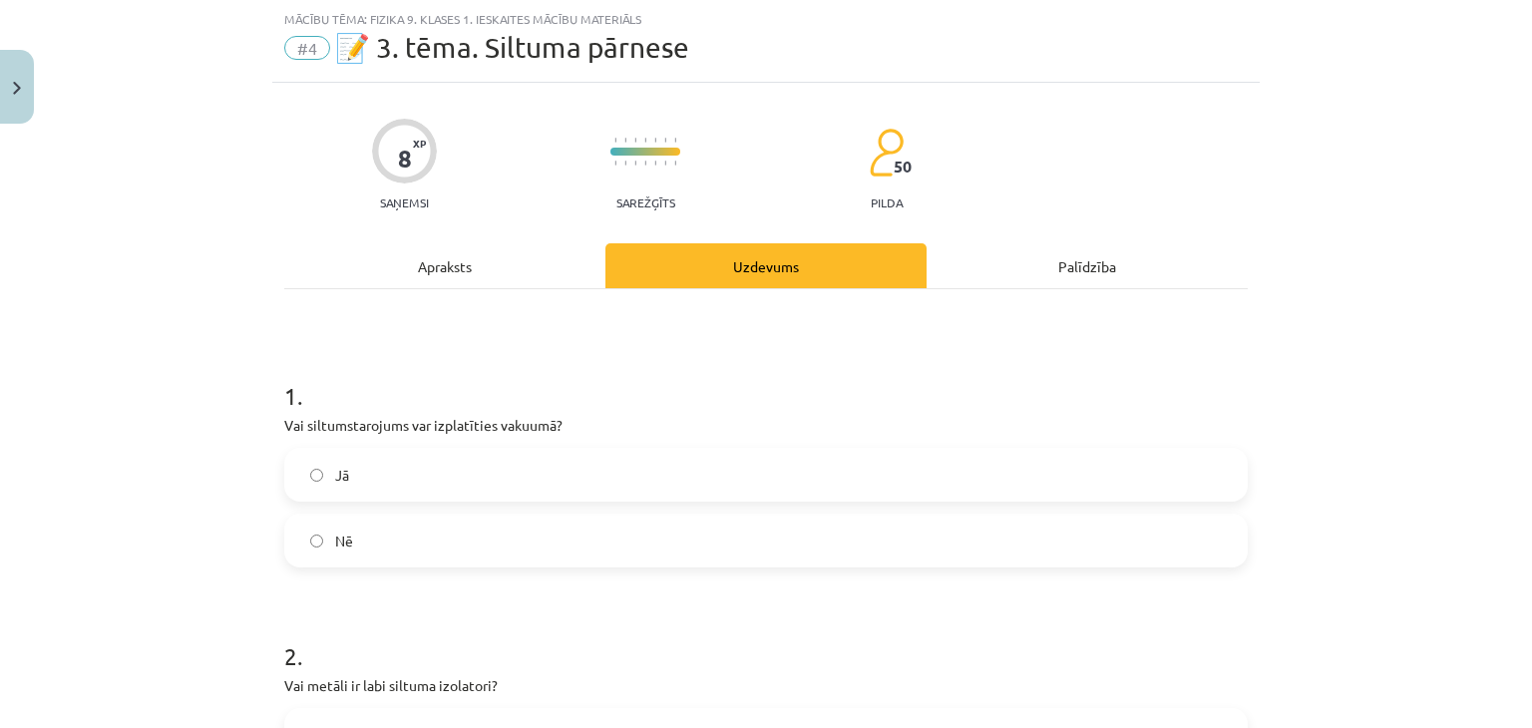
drag, startPoint x: 1516, startPoint y: 183, endPoint x: 1486, endPoint y: 169, distance: 33.0
click at [1486, 169] on div "Mācību tēma: Fizika 9. klases 1. ieskaites mācību materiāls #4 📝 3. tēma. Siltu…" at bounding box center [766, 364] width 1532 height 728
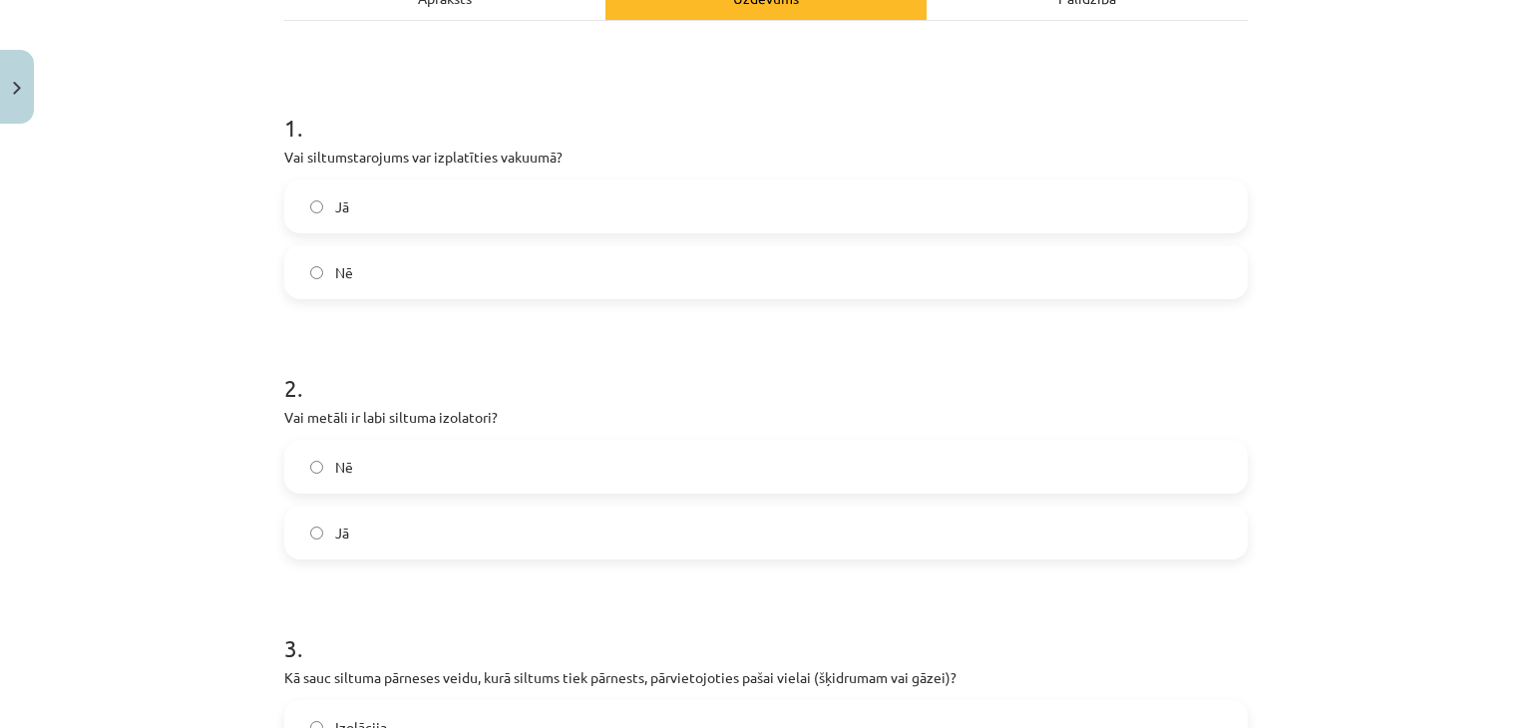
scroll to position [375, 0]
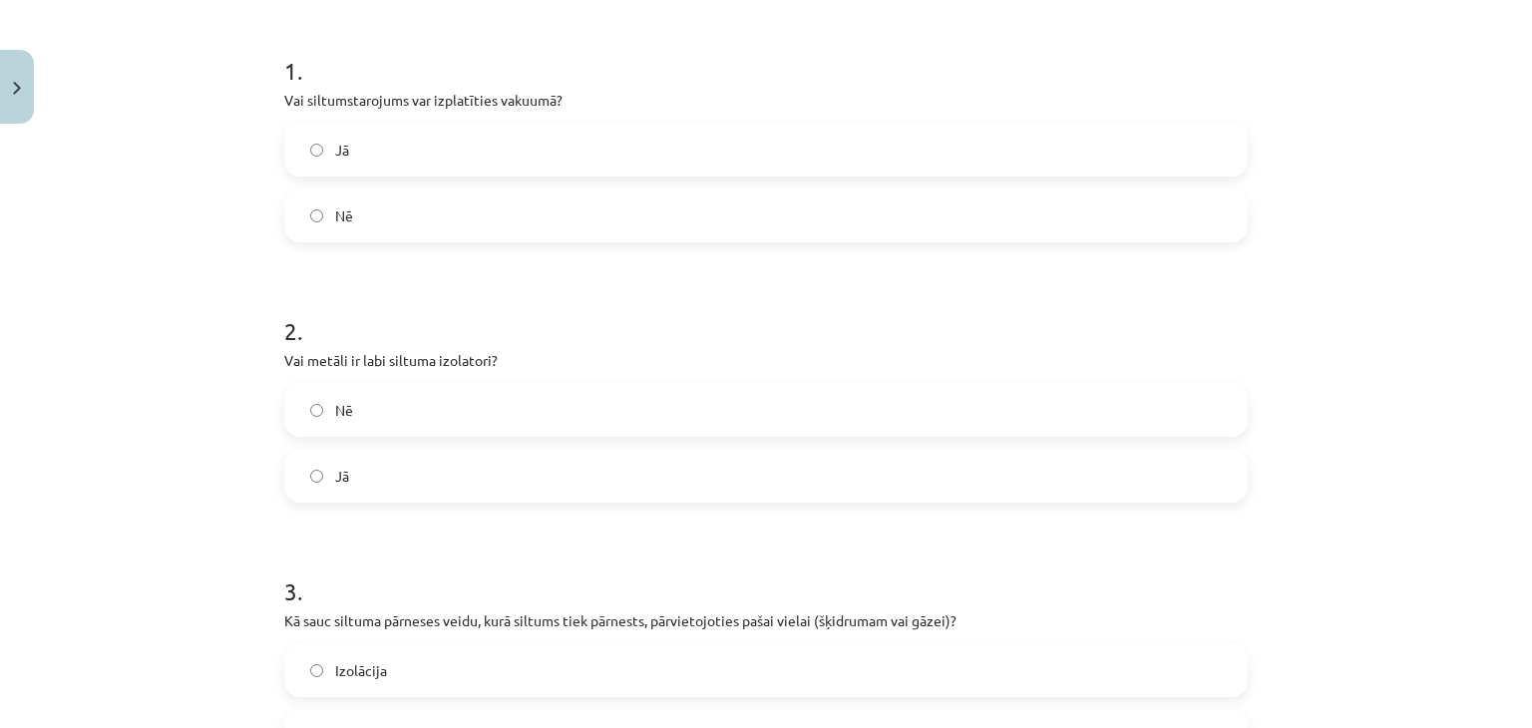
click at [990, 164] on label "Jā" at bounding box center [766, 150] width 960 height 50
click at [710, 392] on label "Nē" at bounding box center [766, 410] width 960 height 50
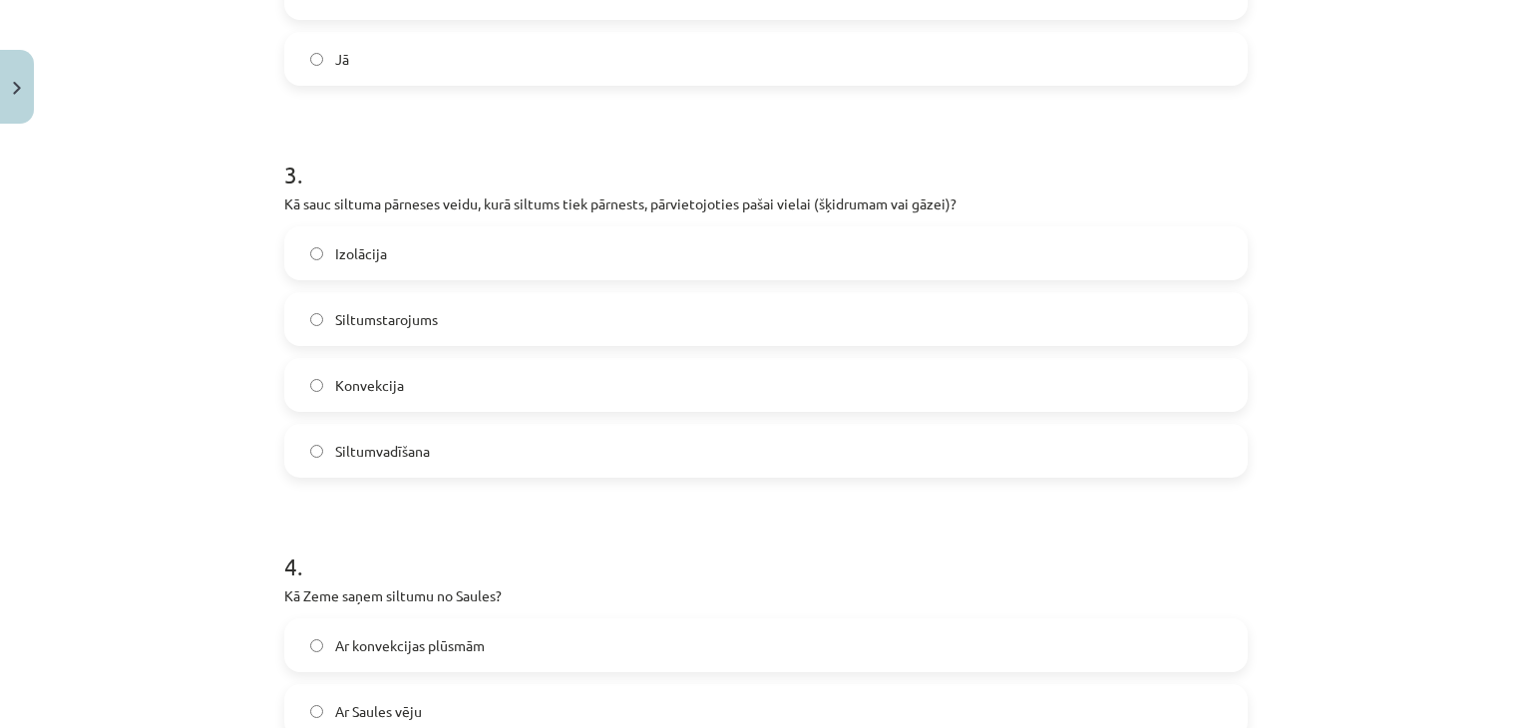
scroll to position [855, 0]
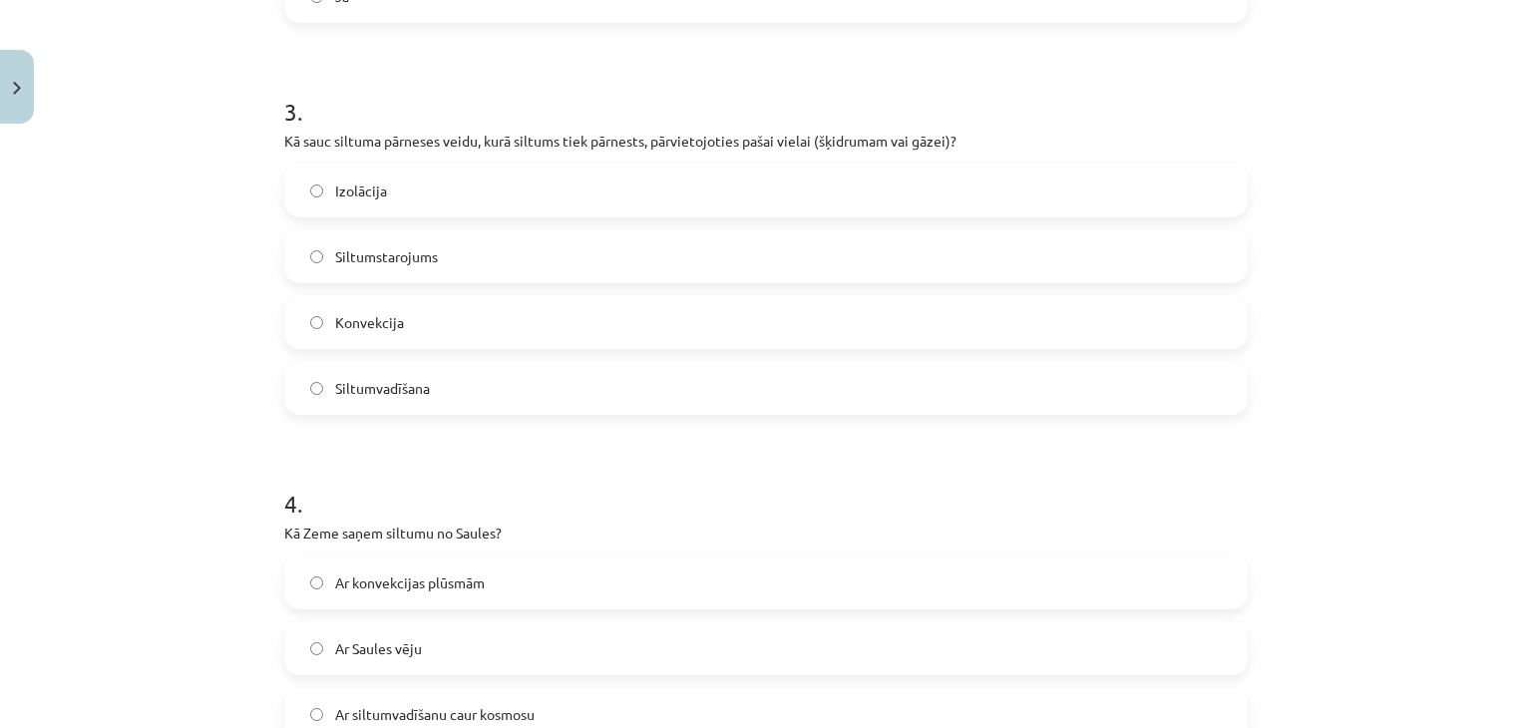
click at [511, 329] on label "Konvekcija" at bounding box center [766, 322] width 960 height 50
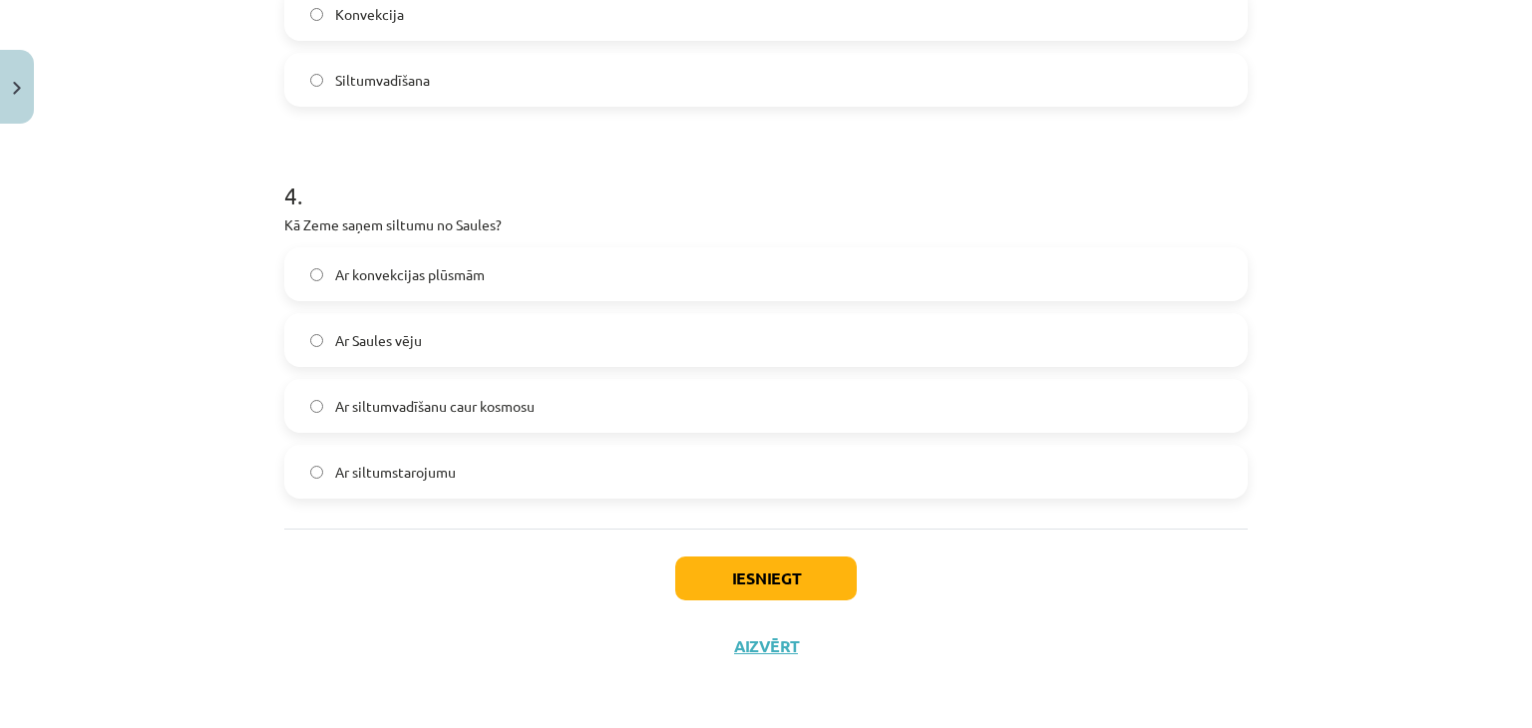
scroll to position [1165, 0]
click at [506, 470] on label "Ar siltumstarojumu" at bounding box center [766, 470] width 960 height 50
click at [810, 576] on button "Iesniegt" at bounding box center [766, 577] width 182 height 44
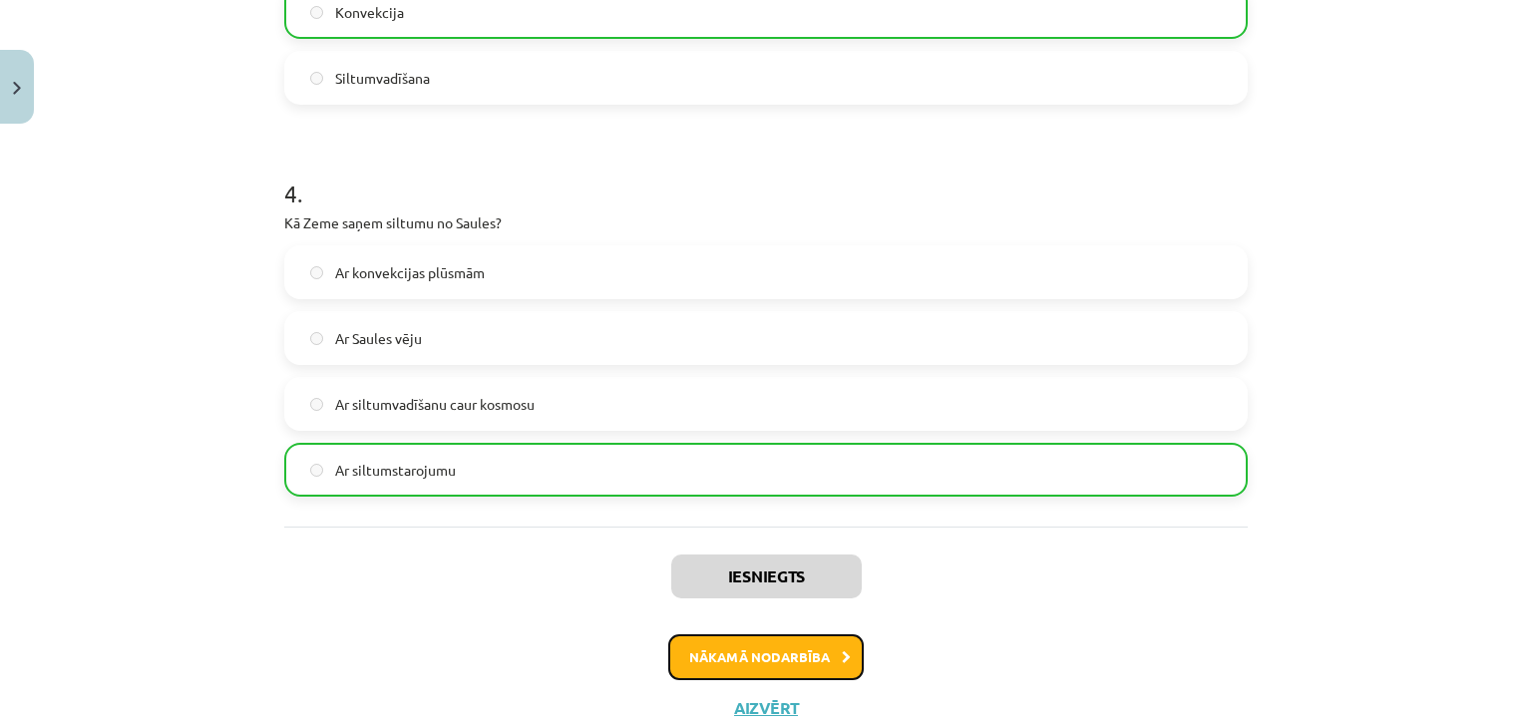
click at [793, 651] on button "Nākamā nodarbība" at bounding box center [766, 657] width 196 height 46
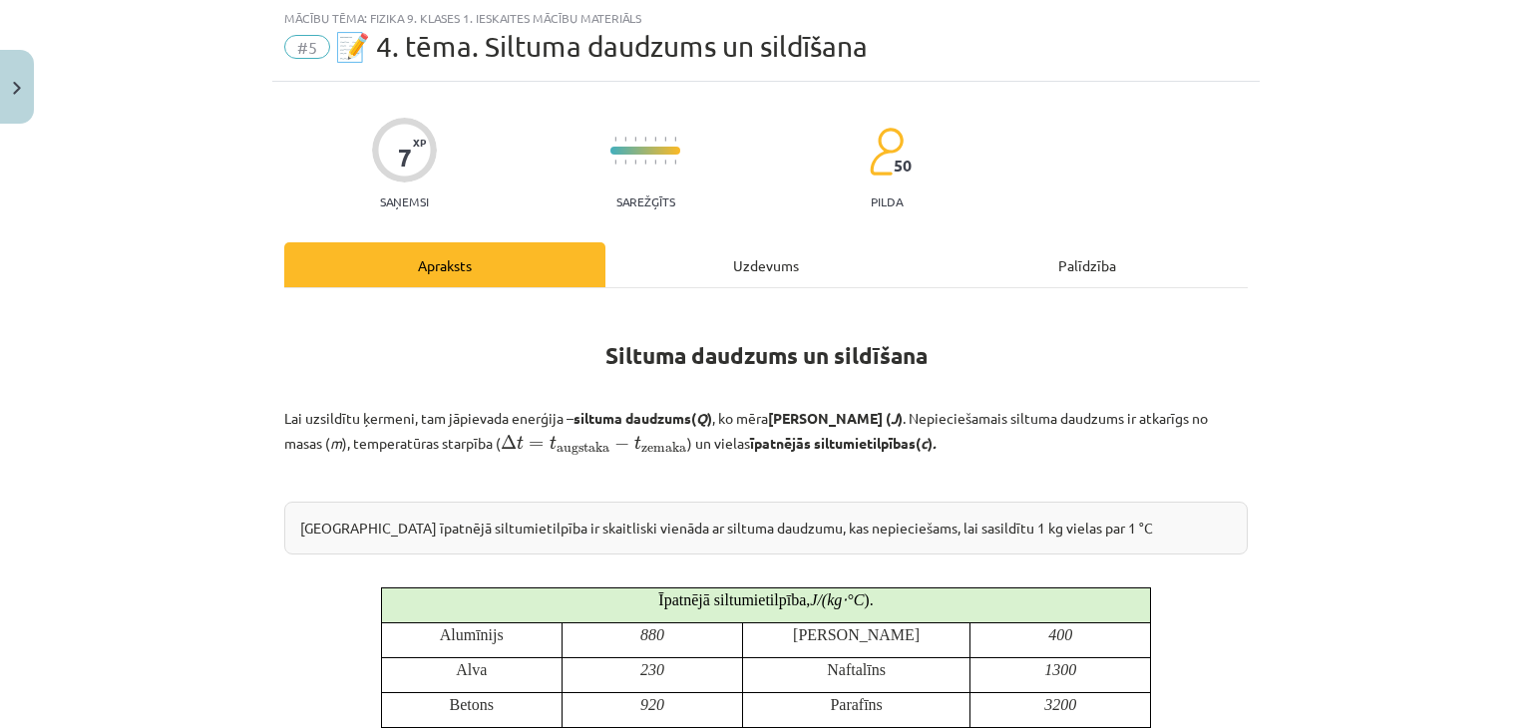
scroll to position [50, 0]
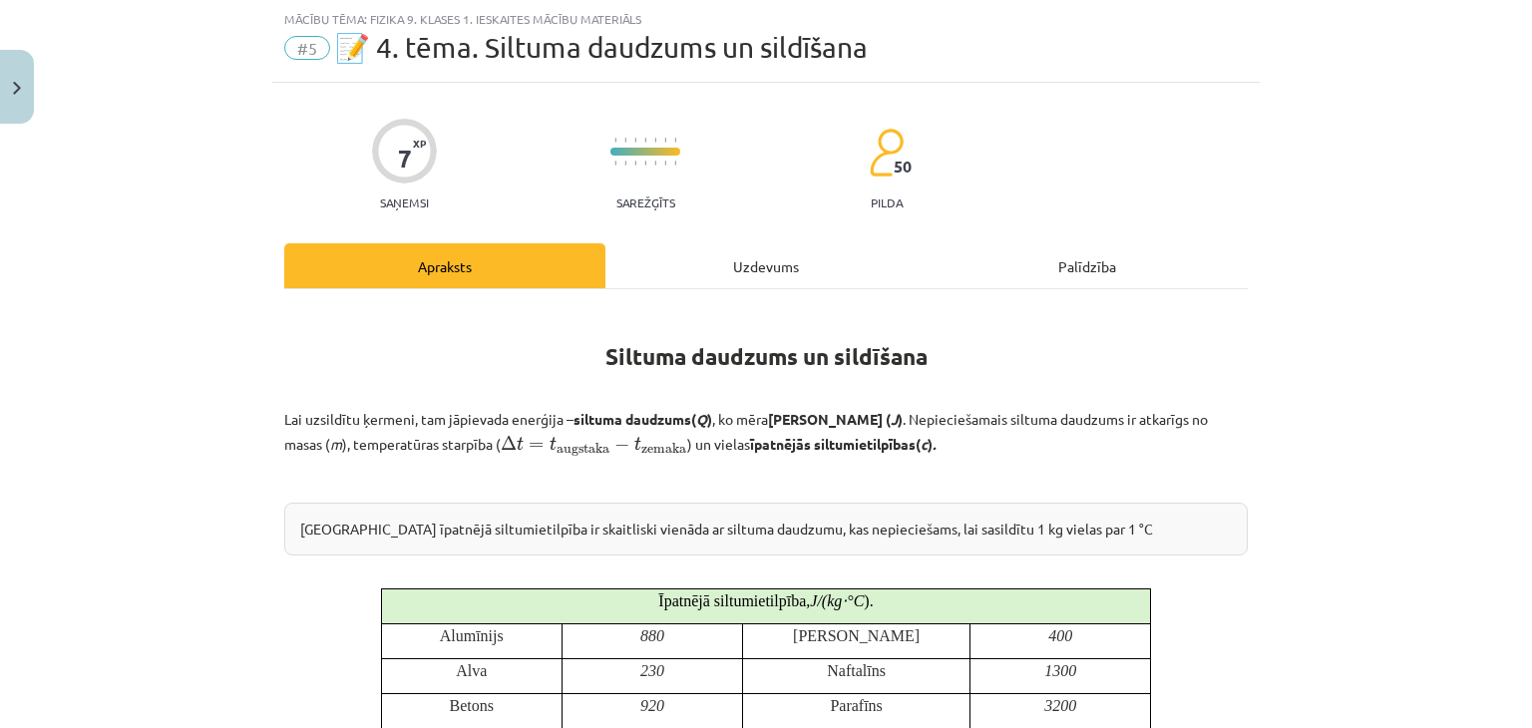
click at [745, 250] on div "Uzdevums" at bounding box center [765, 265] width 321 height 45
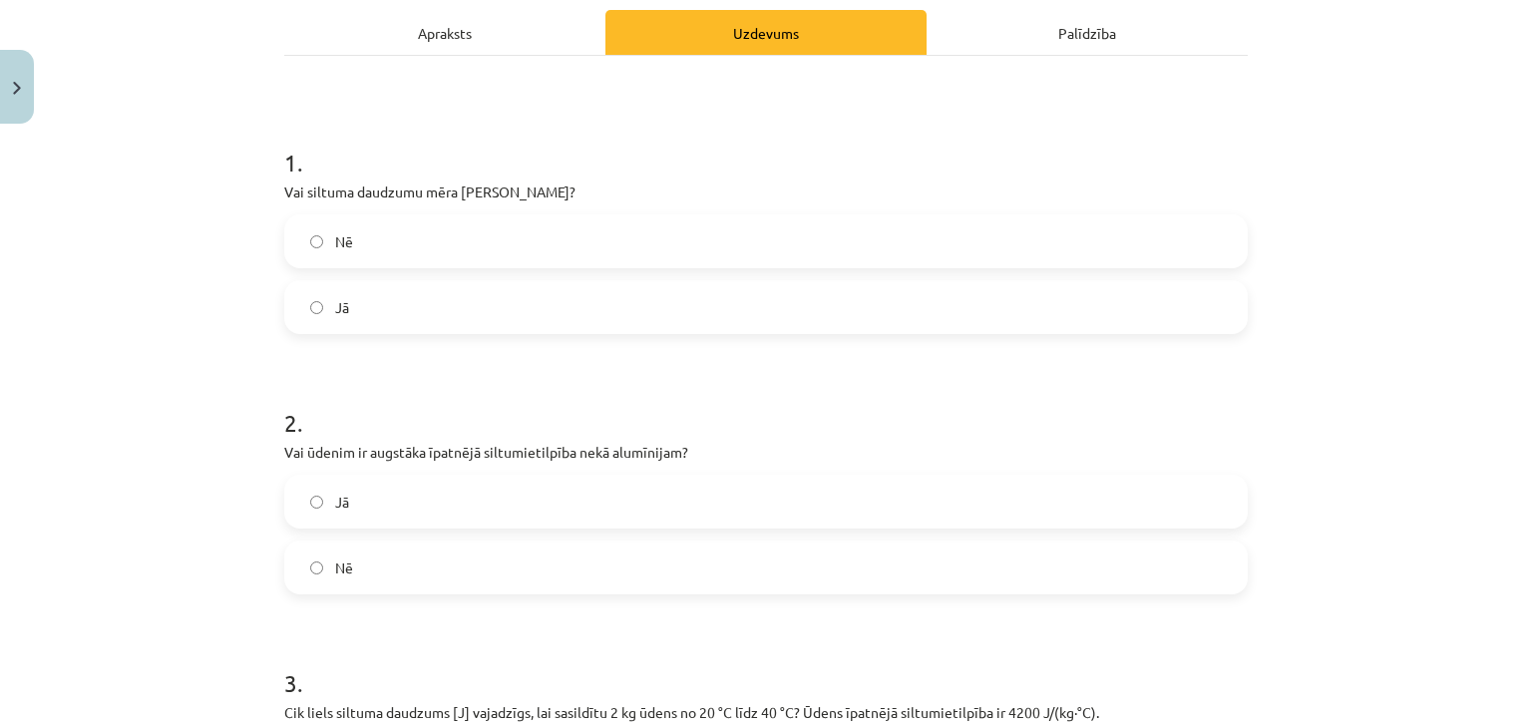
scroll to position [289, 0]
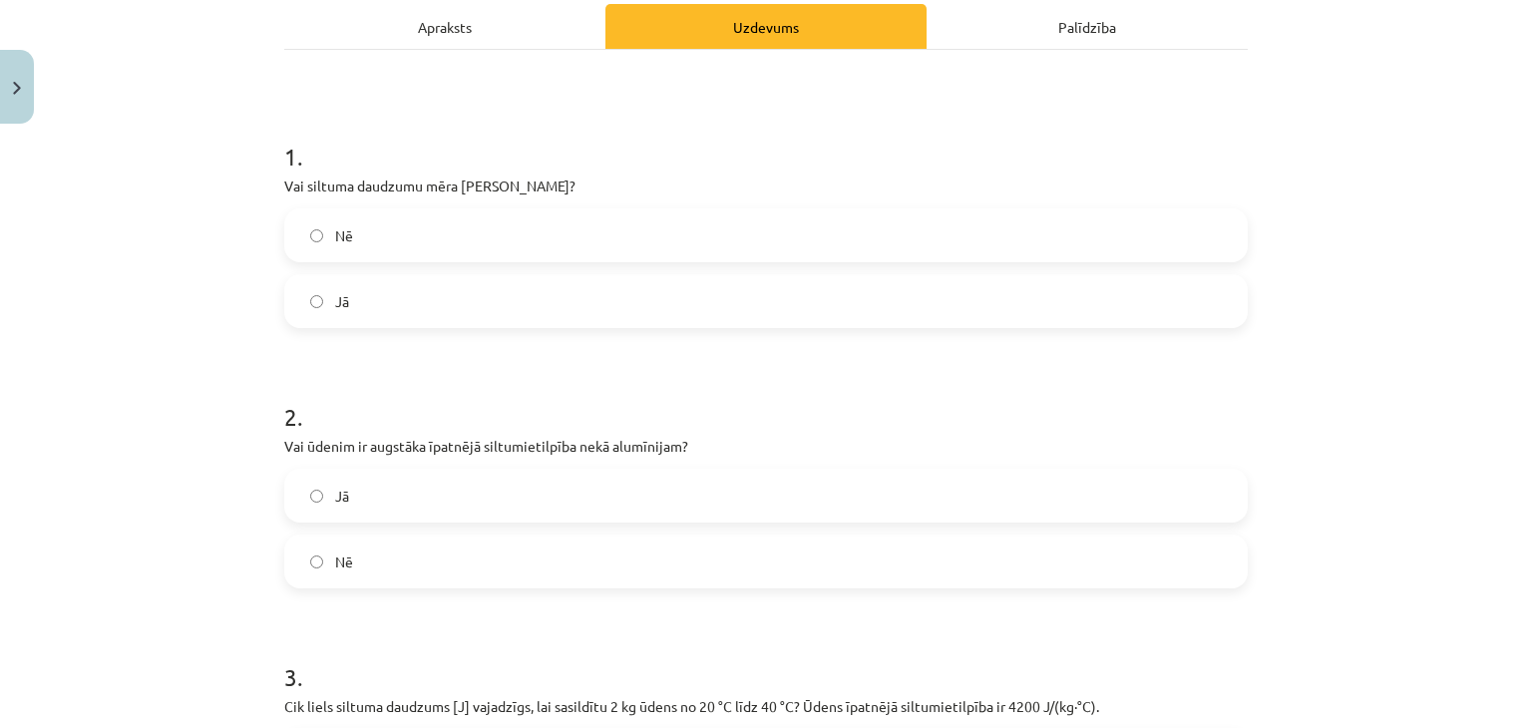
click at [496, 223] on label "Nē" at bounding box center [766, 235] width 960 height 50
click at [385, 508] on label "Jā" at bounding box center [766, 496] width 960 height 50
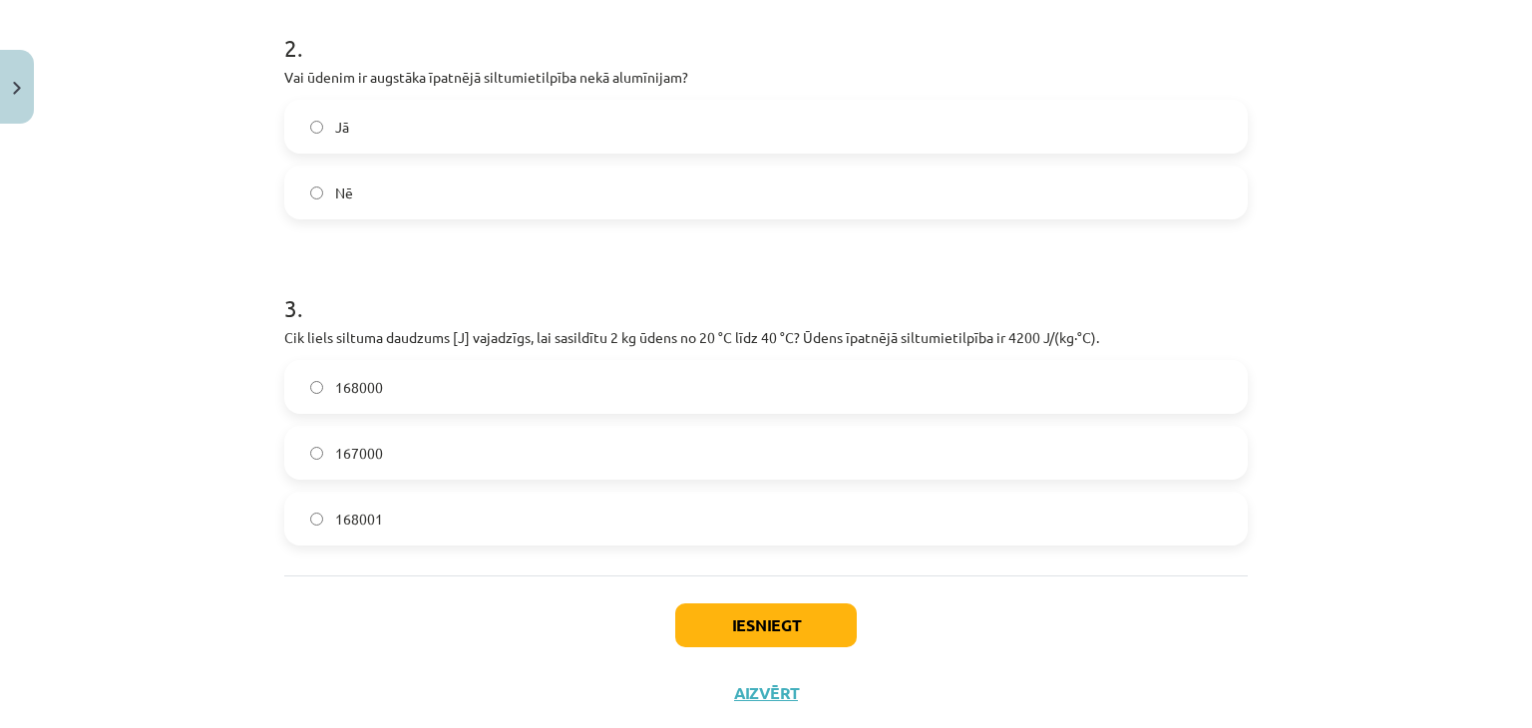
scroll to position [706, 0]
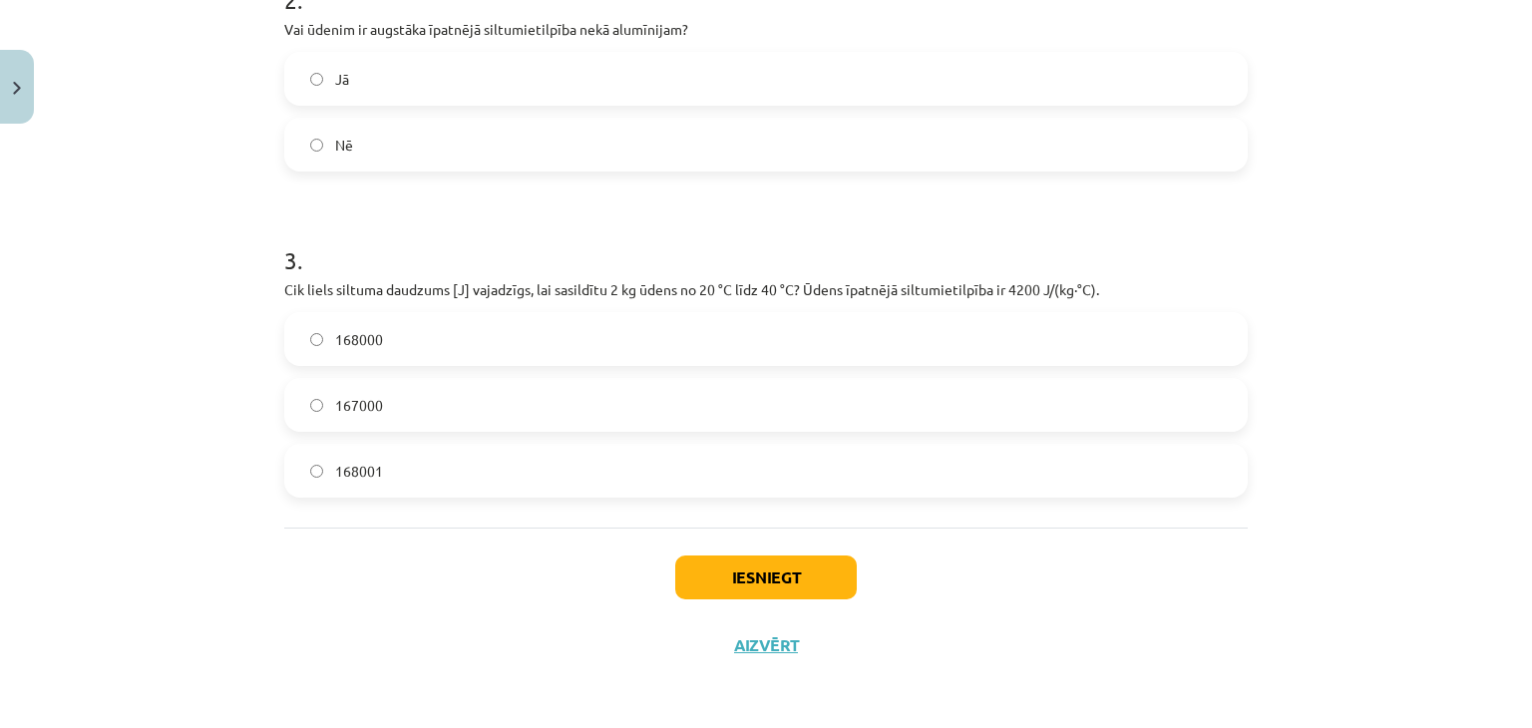
click at [886, 340] on label "168000" at bounding box center [766, 339] width 960 height 50
click at [742, 600] on div "Iesniegt Aizvērt" at bounding box center [766, 598] width 964 height 140
click at [769, 576] on button "Iesniegt" at bounding box center [766, 578] width 182 height 44
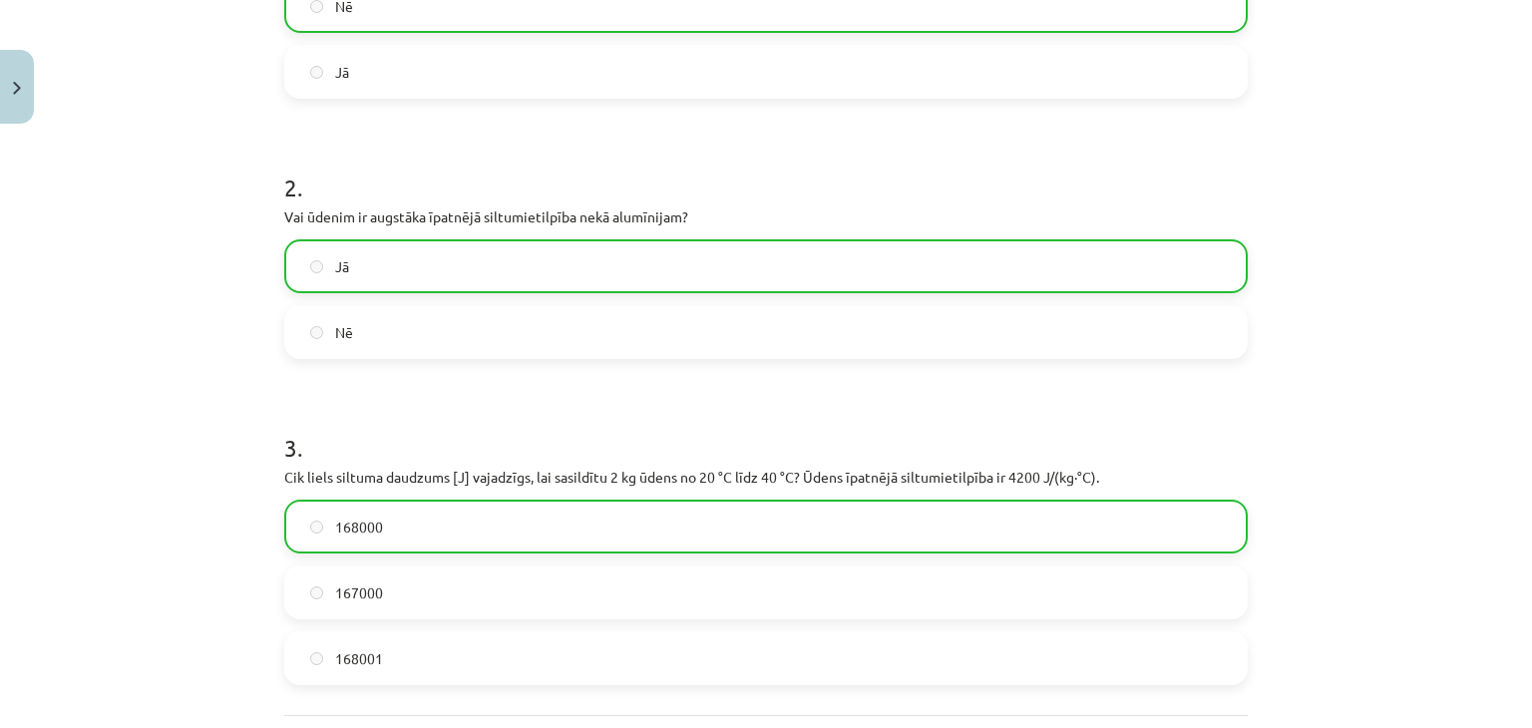
scroll to position [770, 0]
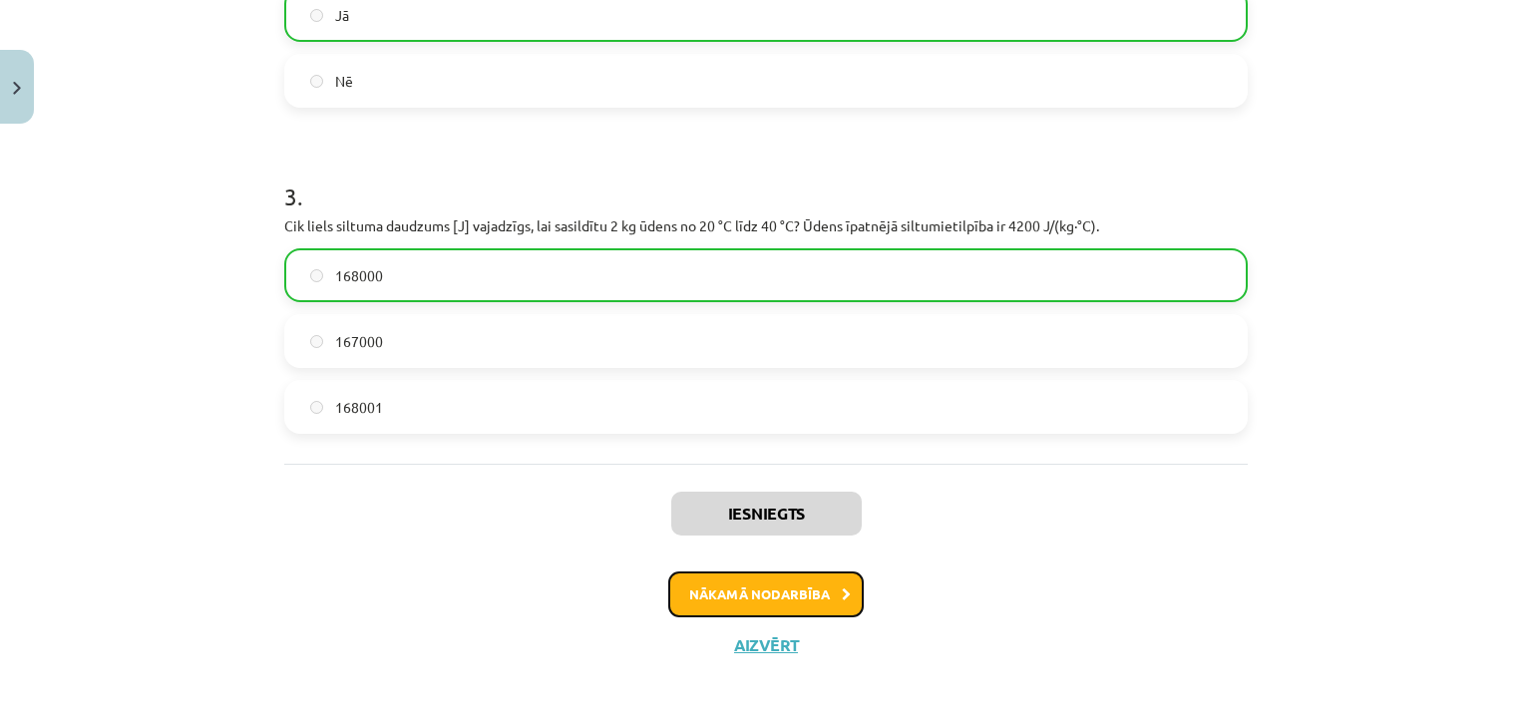
click at [769, 589] on button "Nākamā nodarbība" at bounding box center [766, 595] width 196 height 46
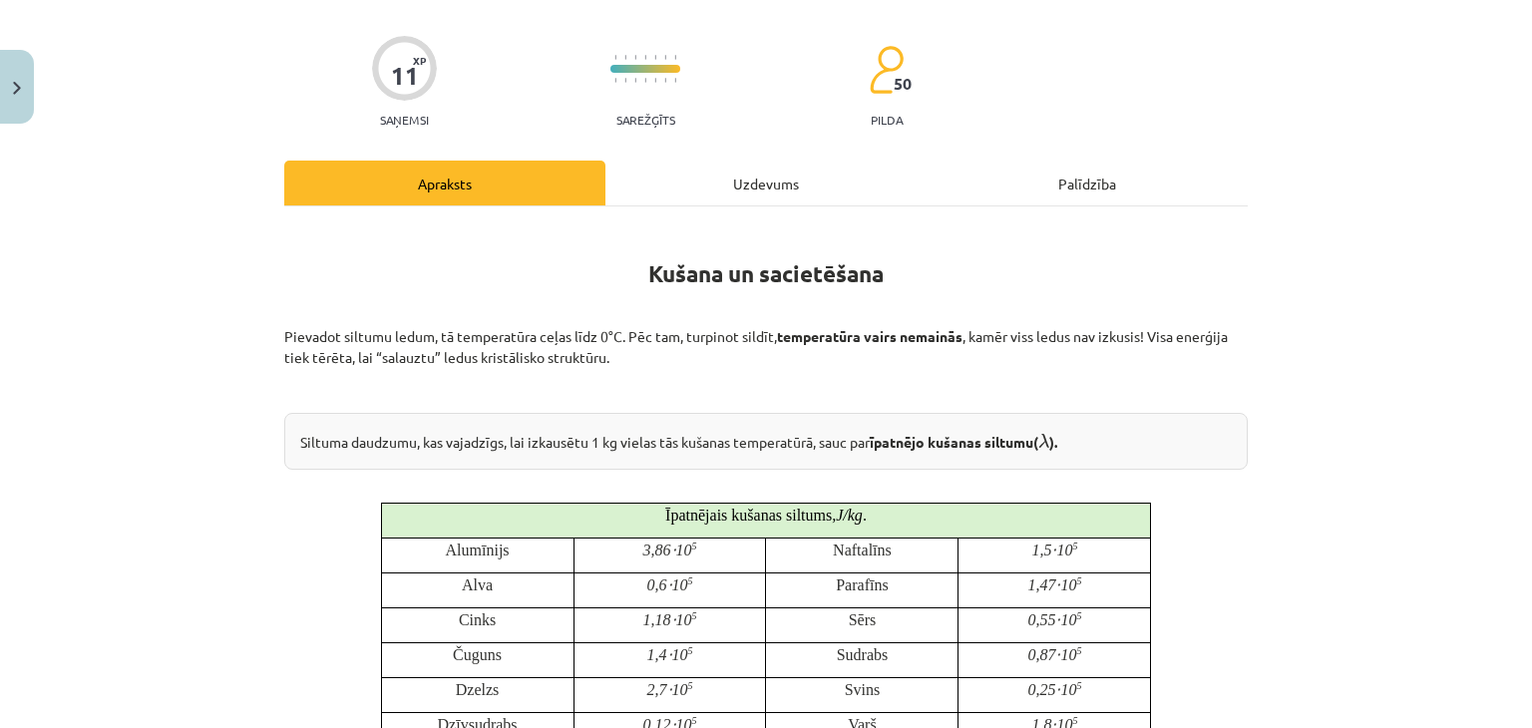
scroll to position [50, 0]
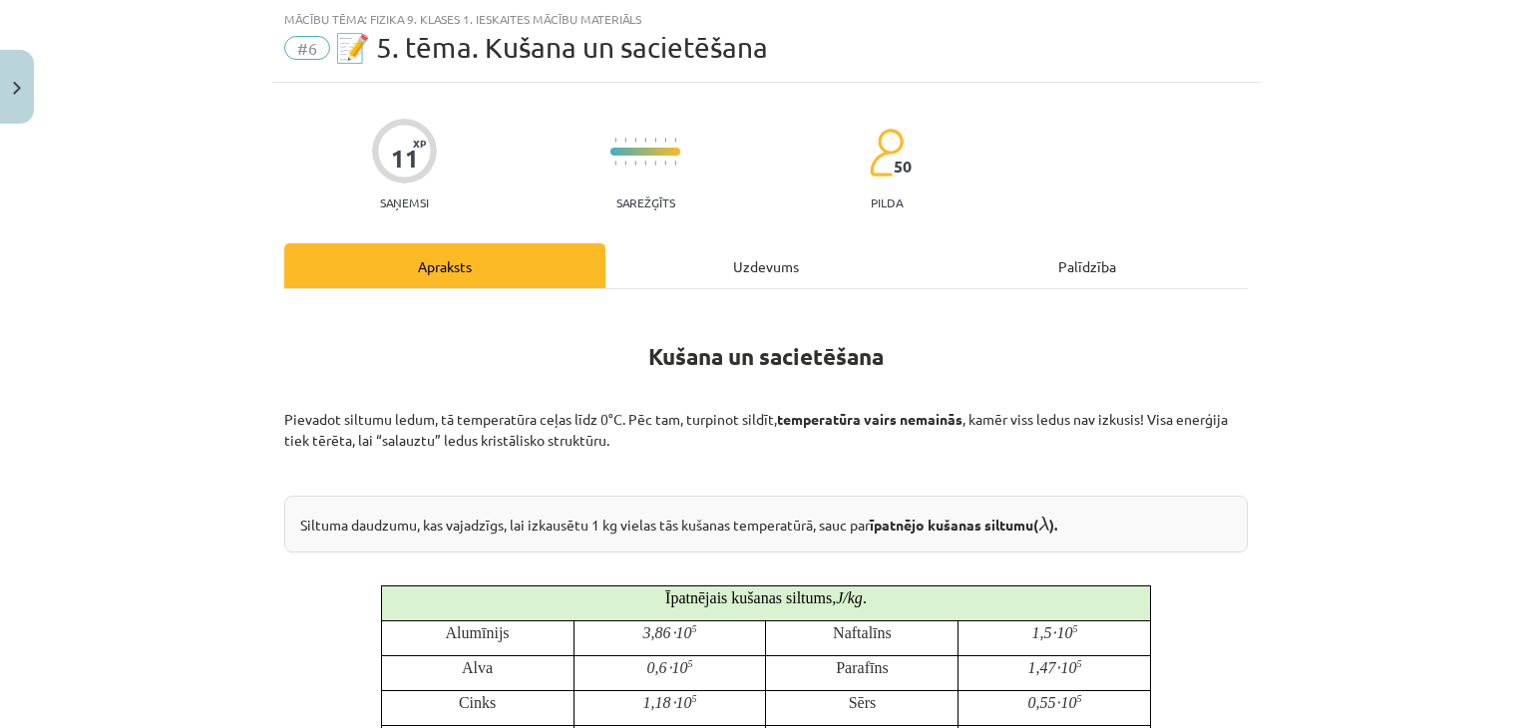
click at [749, 273] on div "Uzdevums" at bounding box center [765, 265] width 321 height 45
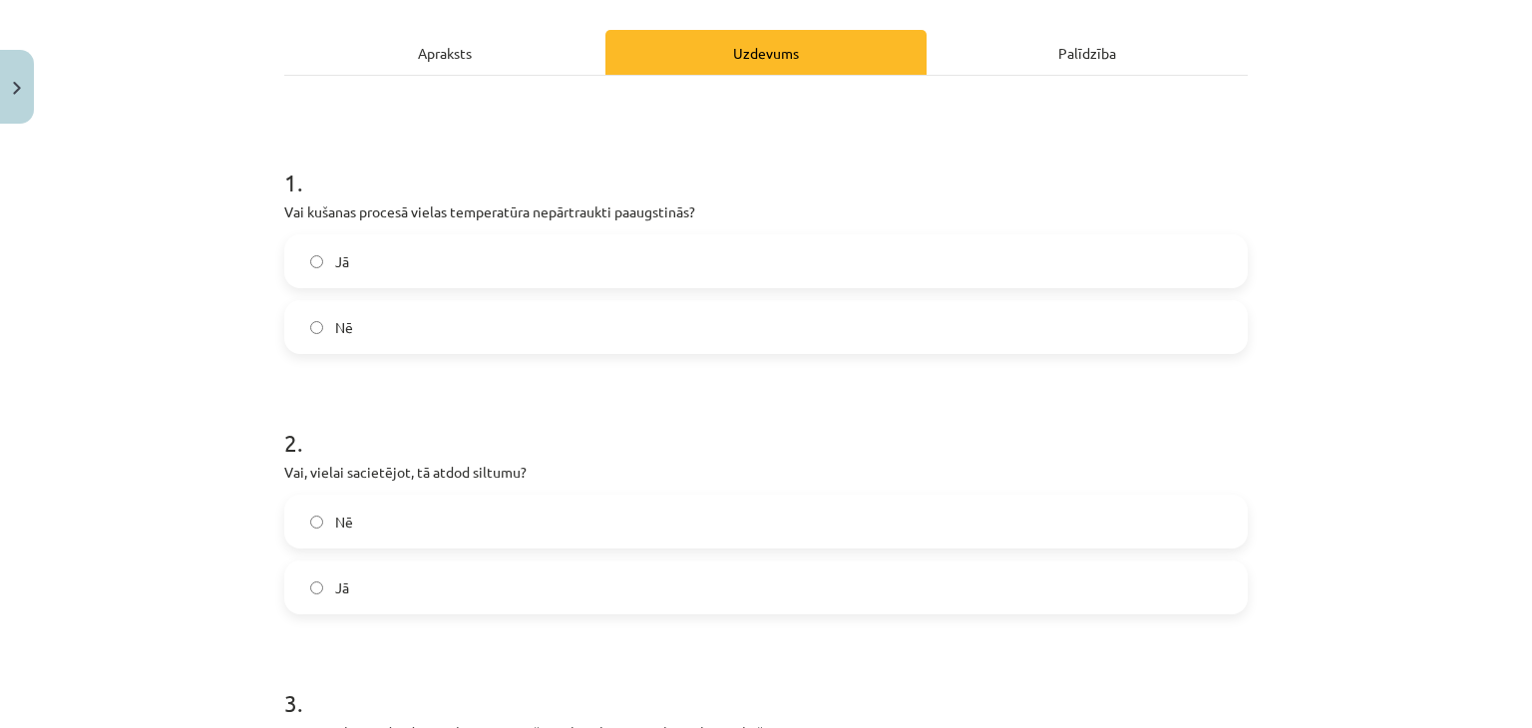
scroll to position [323, 0]
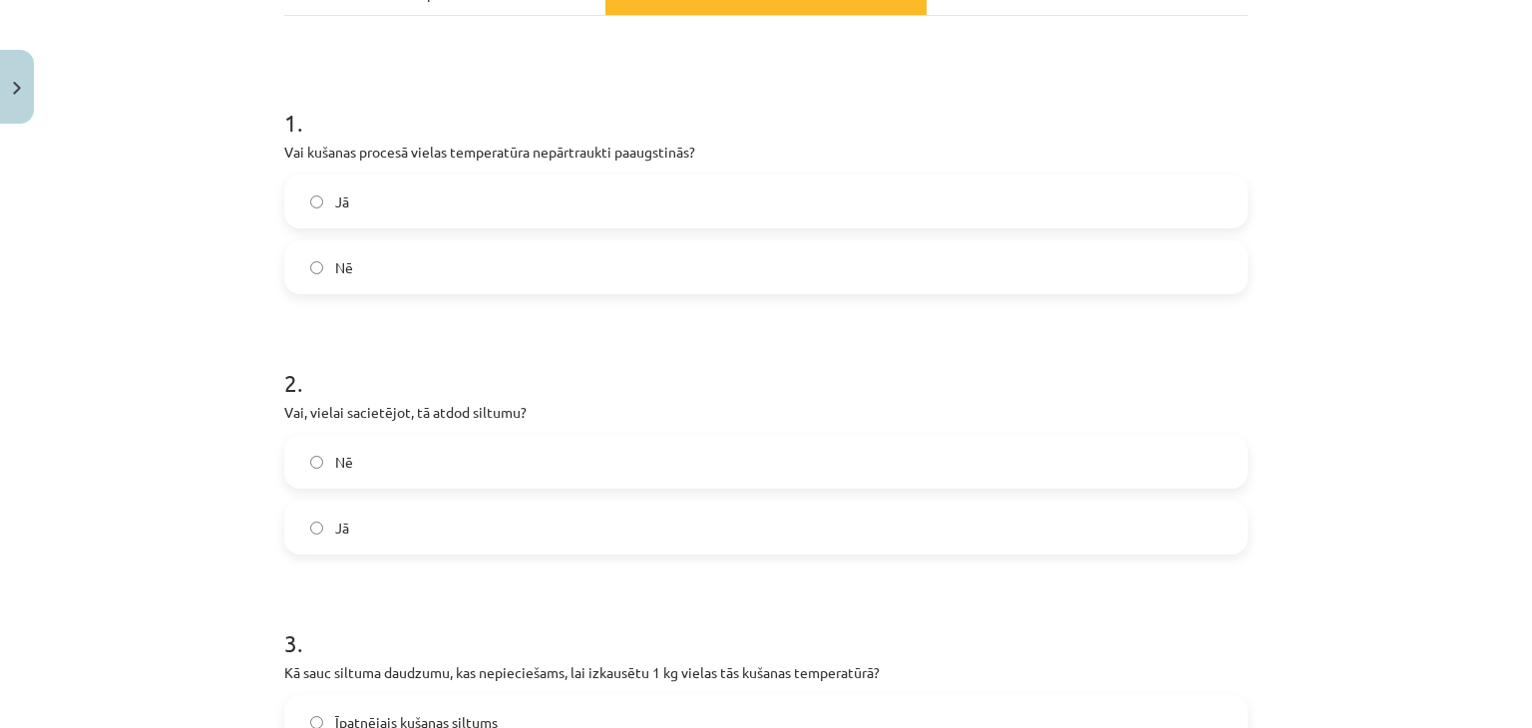
click at [1205, 268] on label "Nē" at bounding box center [766, 267] width 960 height 50
click at [920, 507] on label "Jā" at bounding box center [766, 528] width 960 height 50
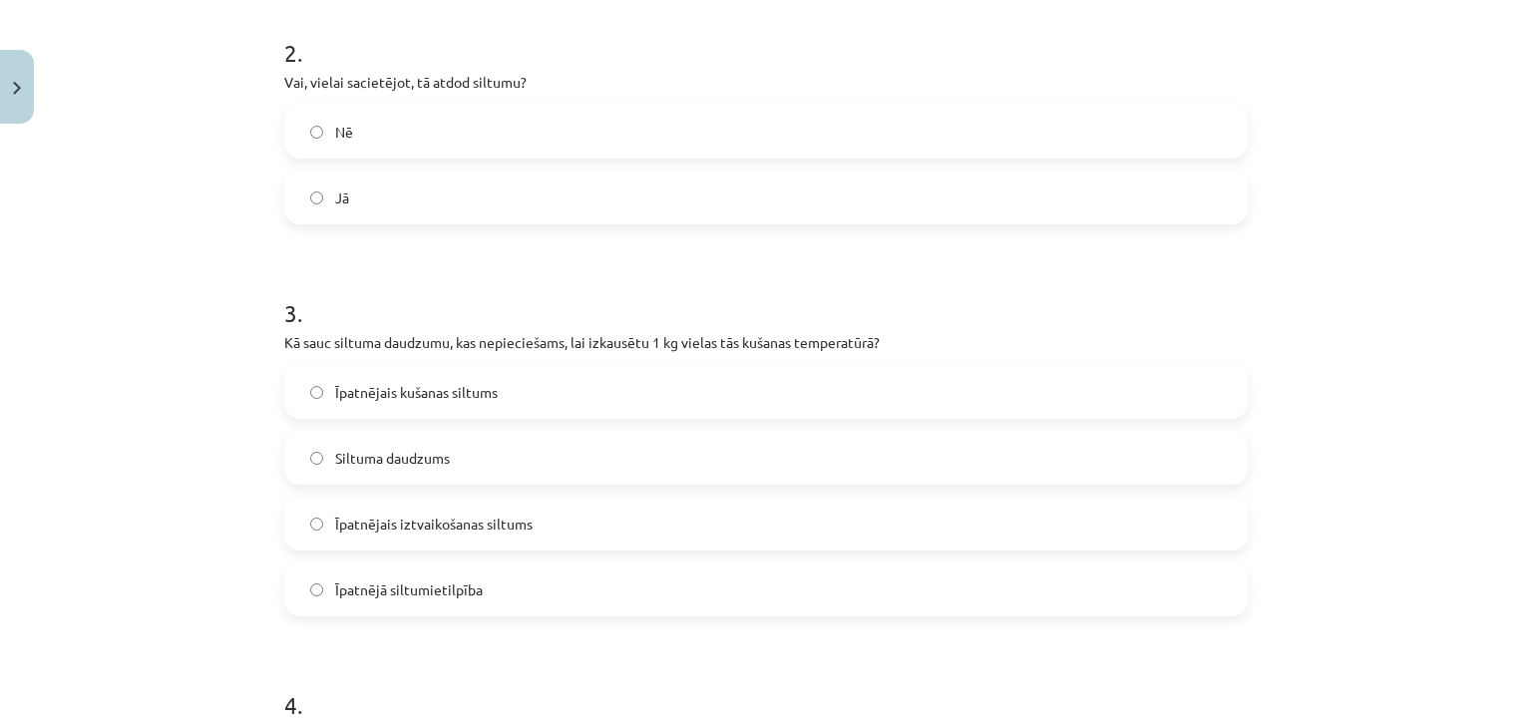
scroll to position [677, 0]
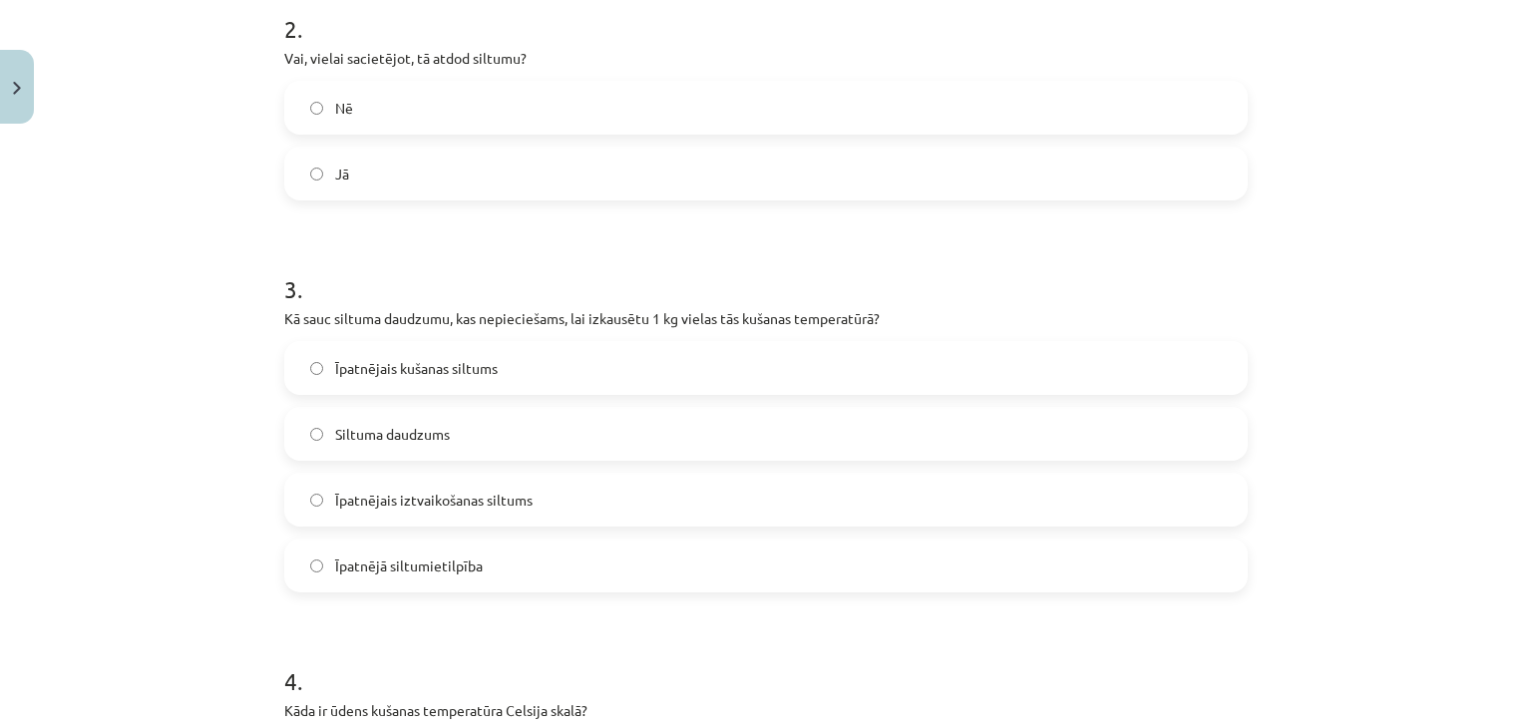
click at [654, 365] on label "Īpatnējais kušanas siltums" at bounding box center [766, 368] width 960 height 50
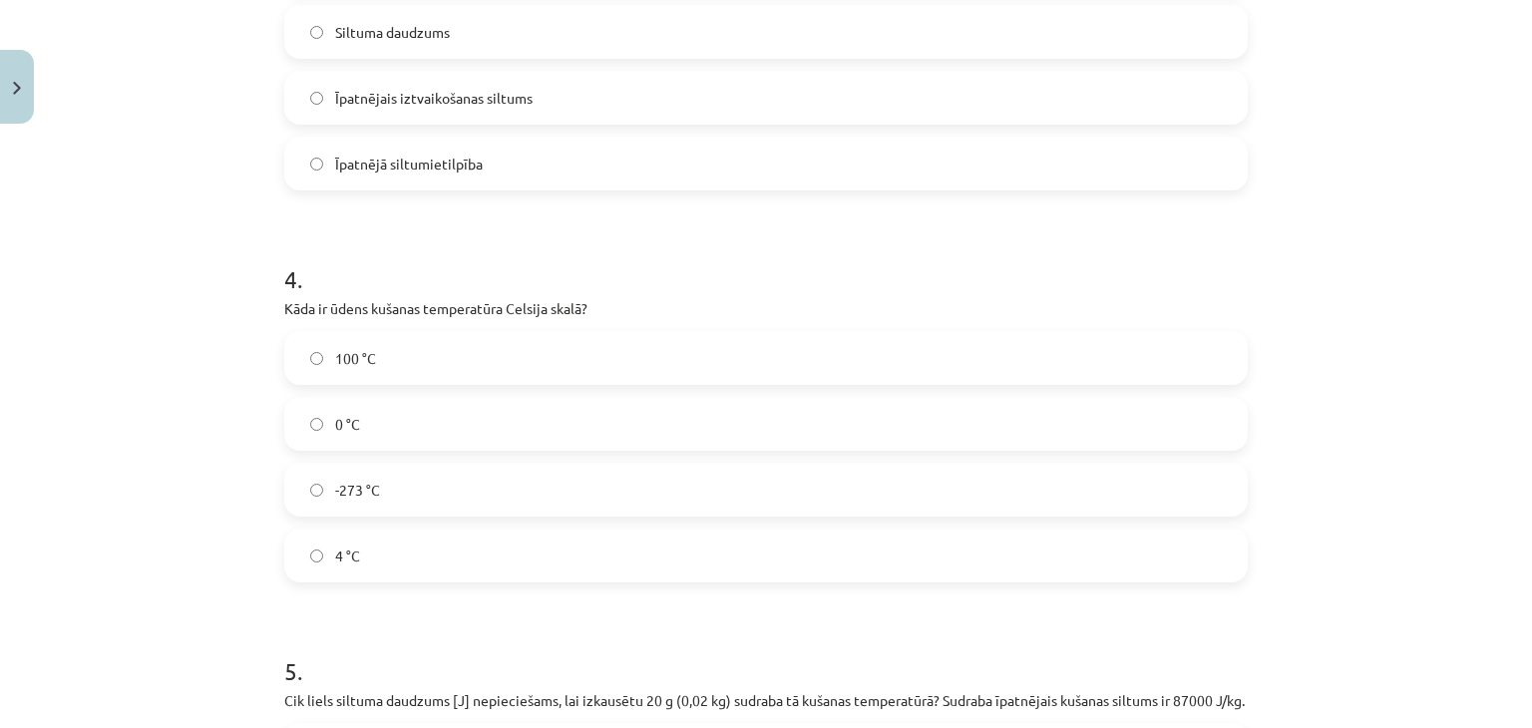
scroll to position [1105, 0]
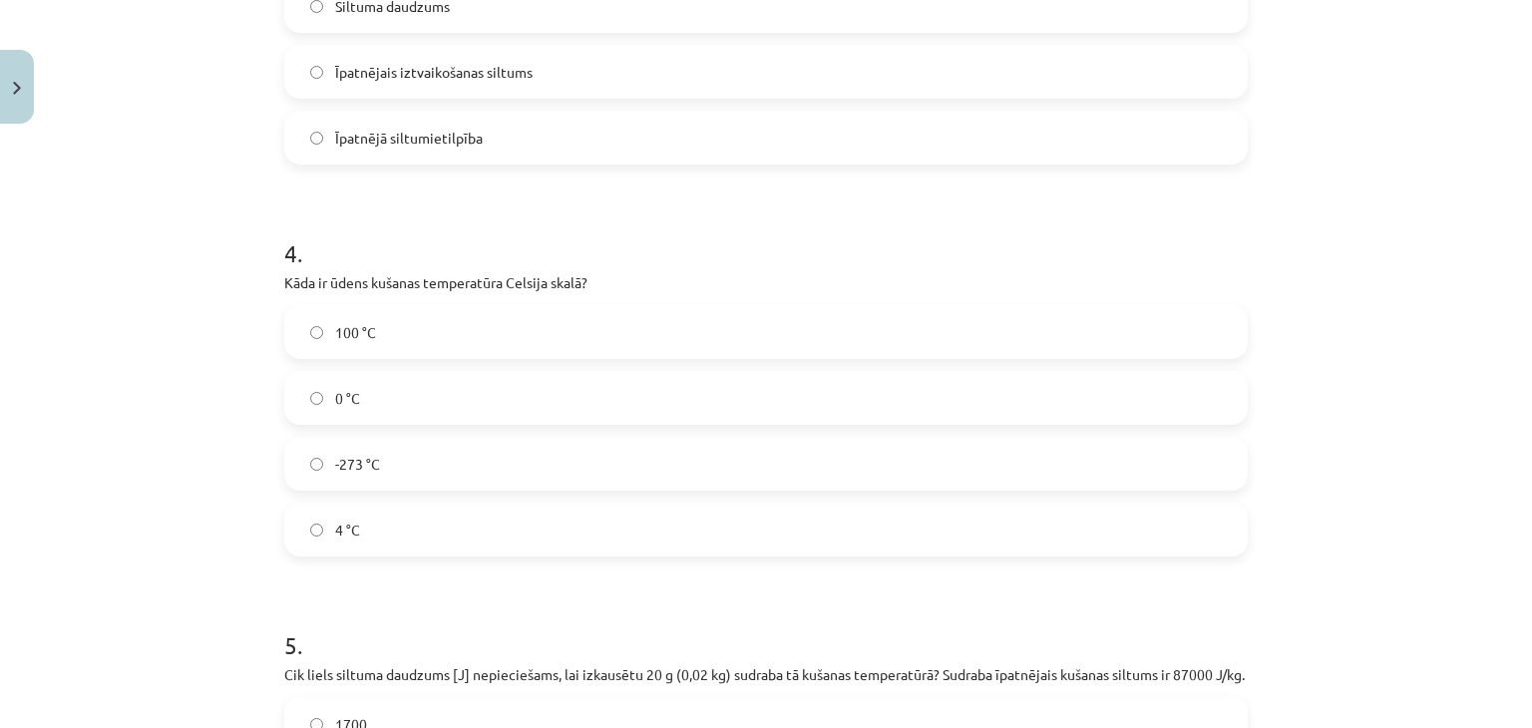
click at [735, 420] on label "0 °C" at bounding box center [766, 398] width 960 height 50
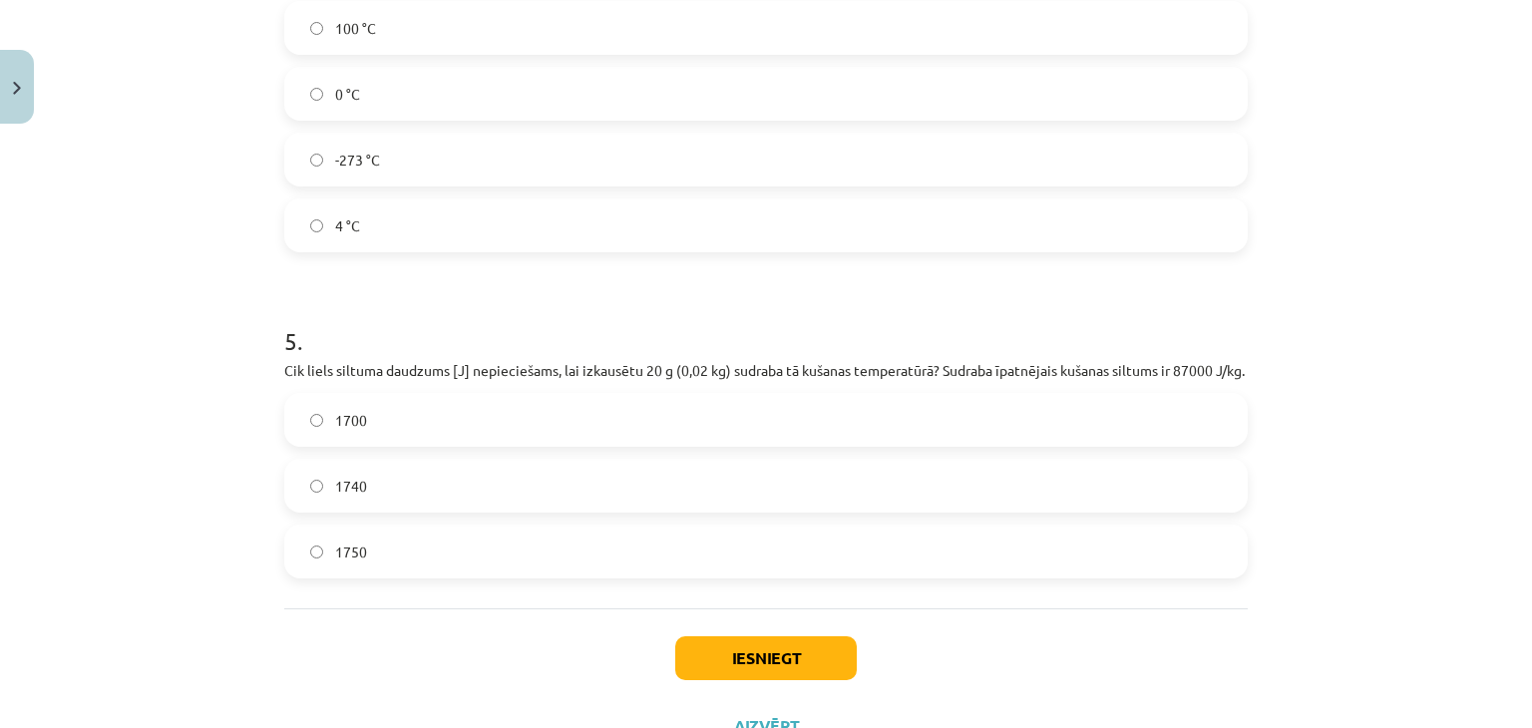
scroll to position [1512, 0]
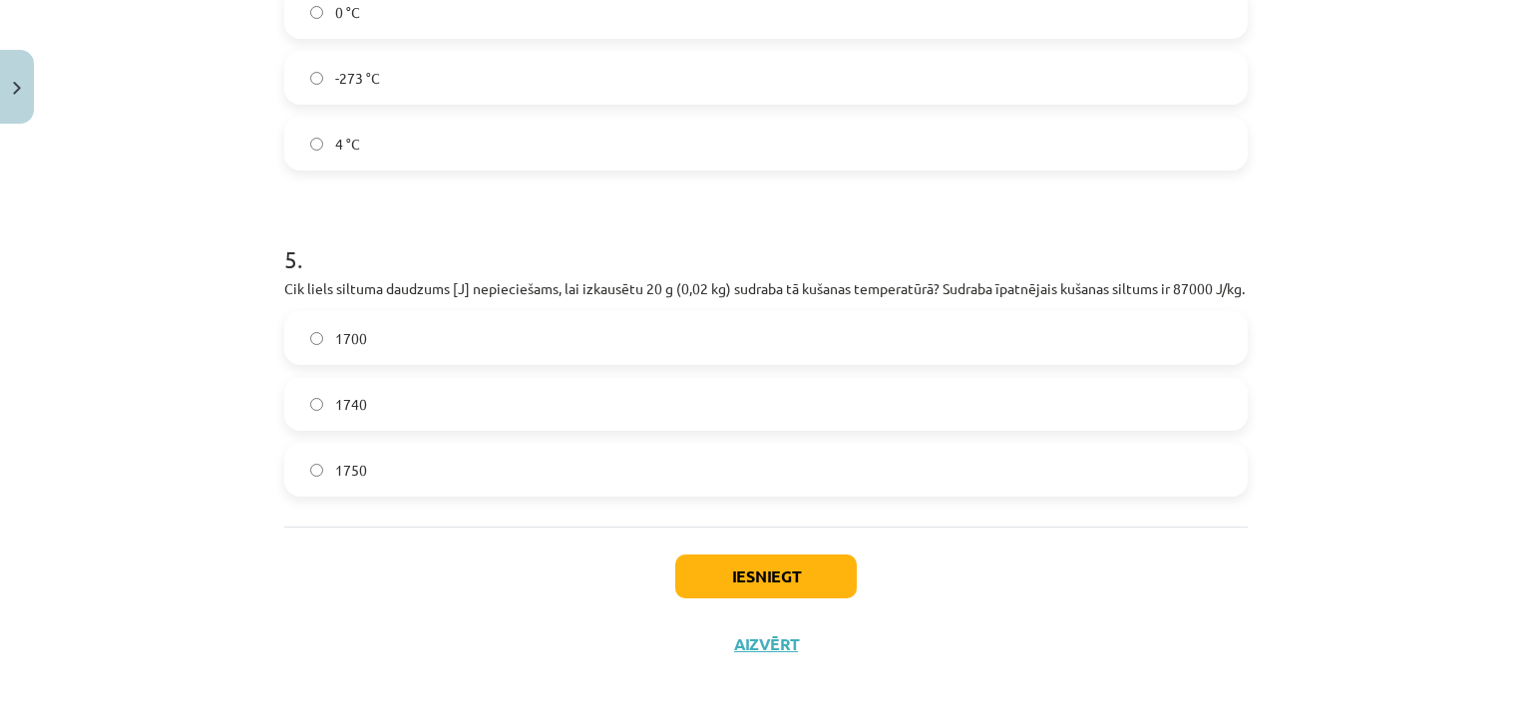
click at [816, 402] on label "1740" at bounding box center [766, 404] width 960 height 50
click at [780, 570] on button "Iesniegt" at bounding box center [766, 577] width 182 height 44
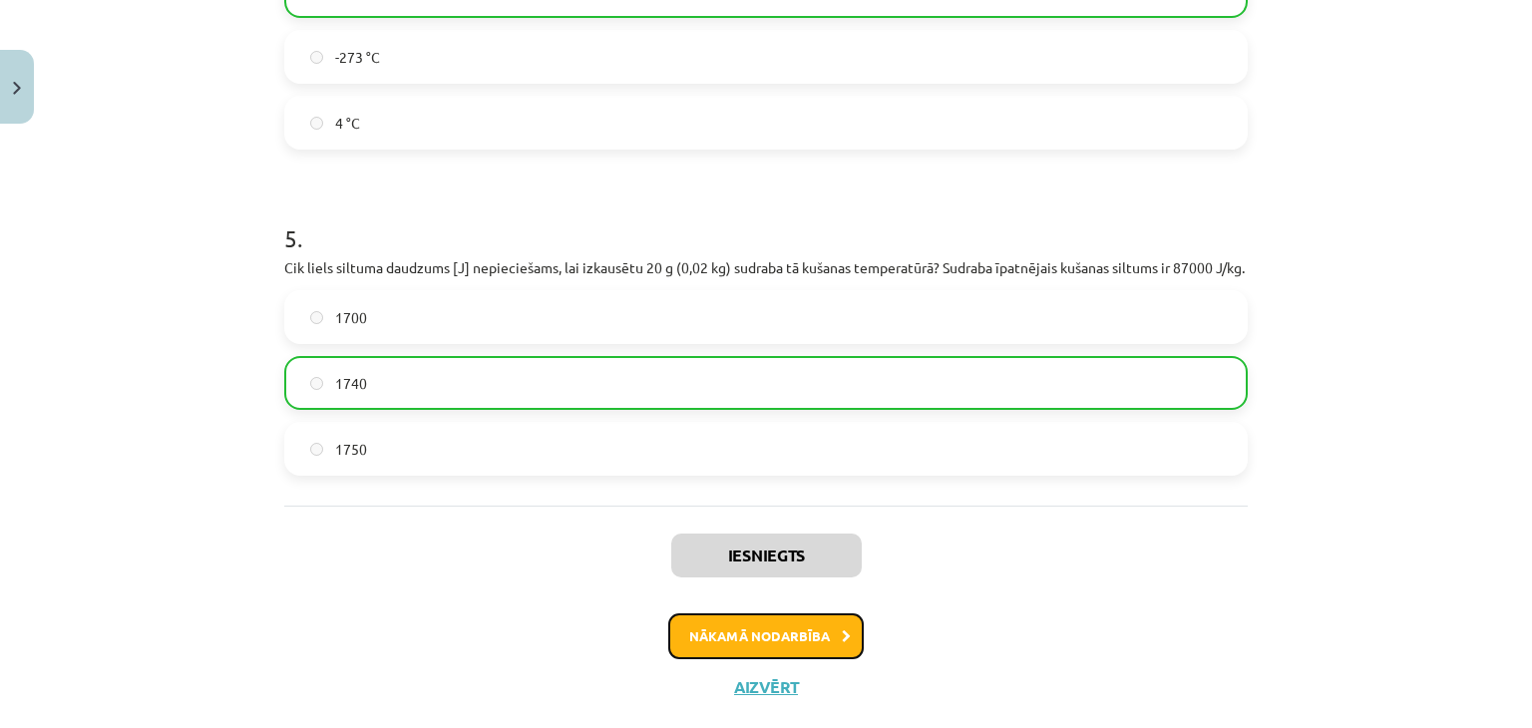
click at [779, 649] on button "Nākamā nodarbība" at bounding box center [766, 636] width 196 height 46
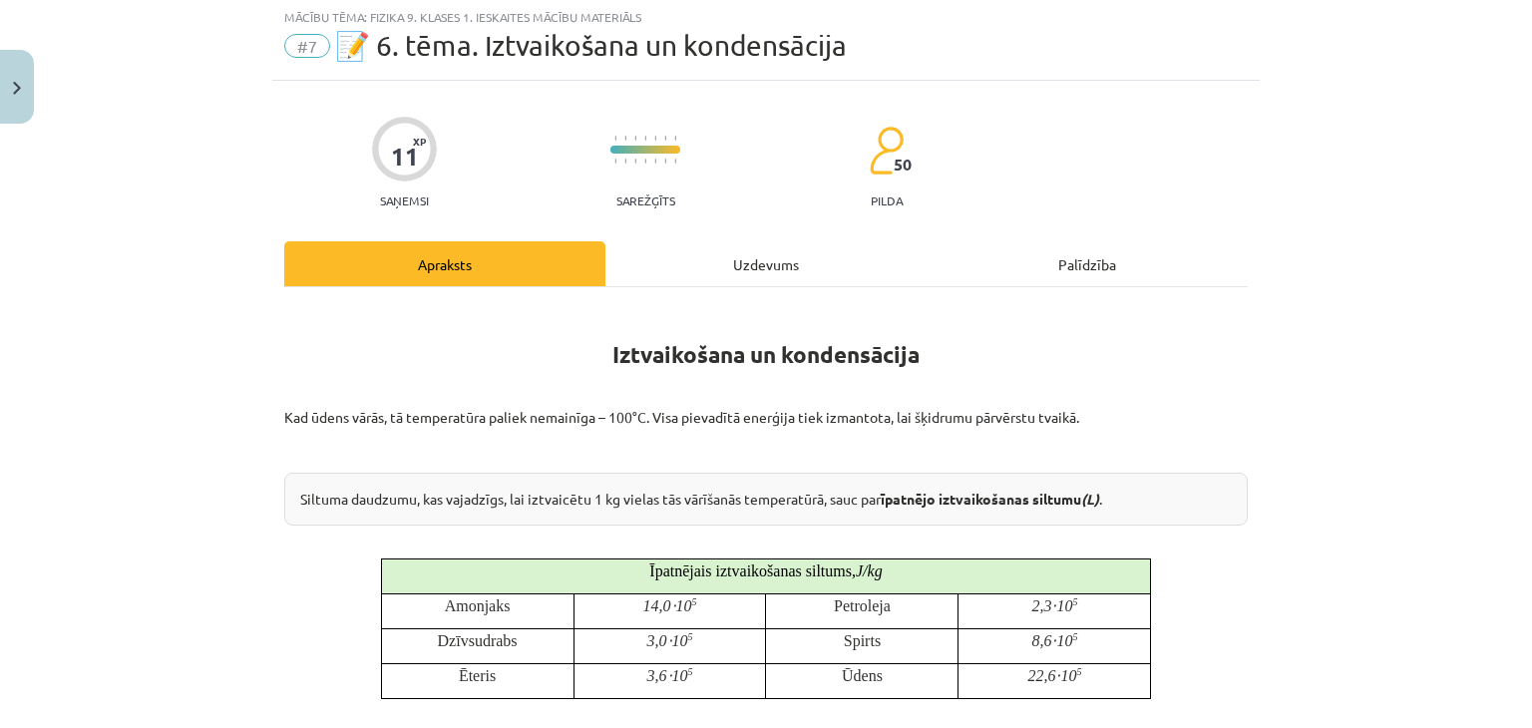
scroll to position [50, 0]
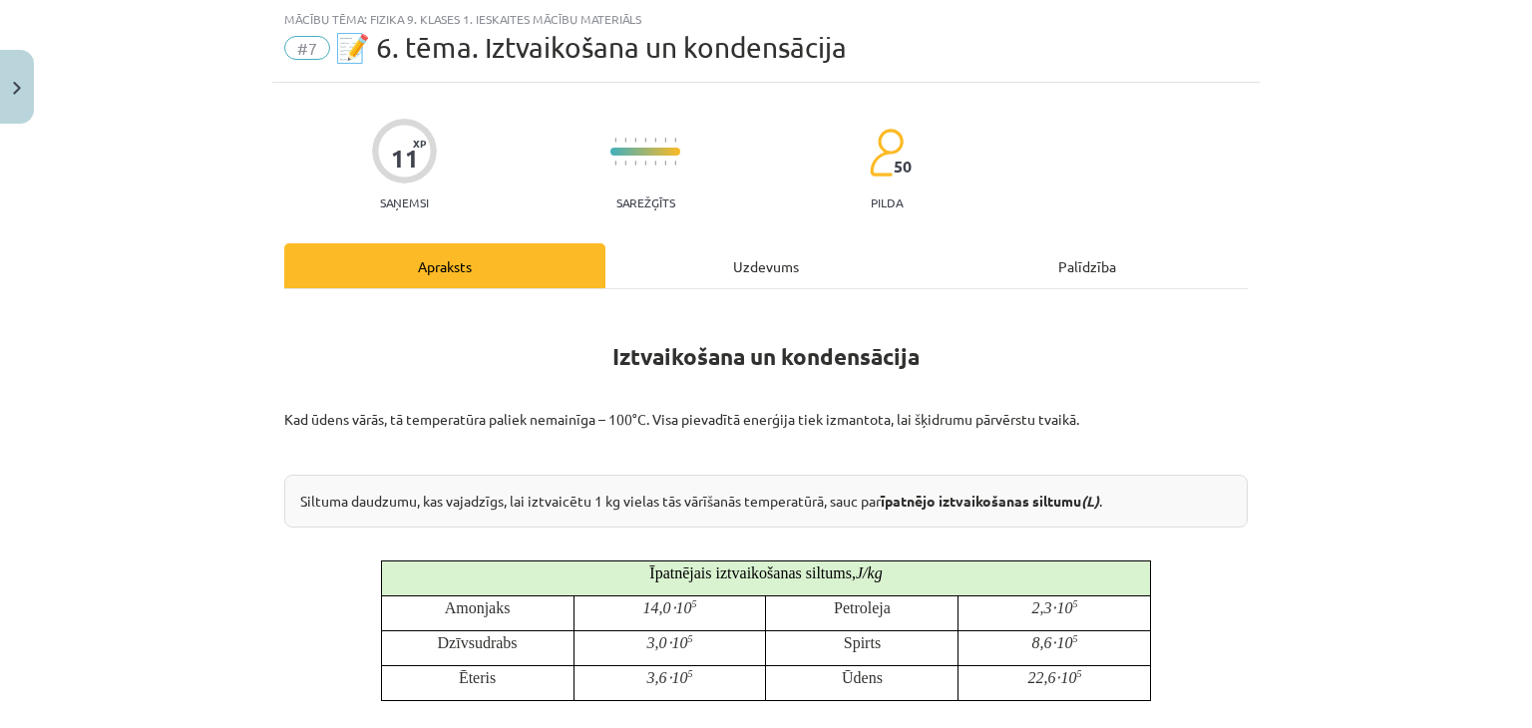
click at [759, 270] on div "Uzdevums" at bounding box center [765, 265] width 321 height 45
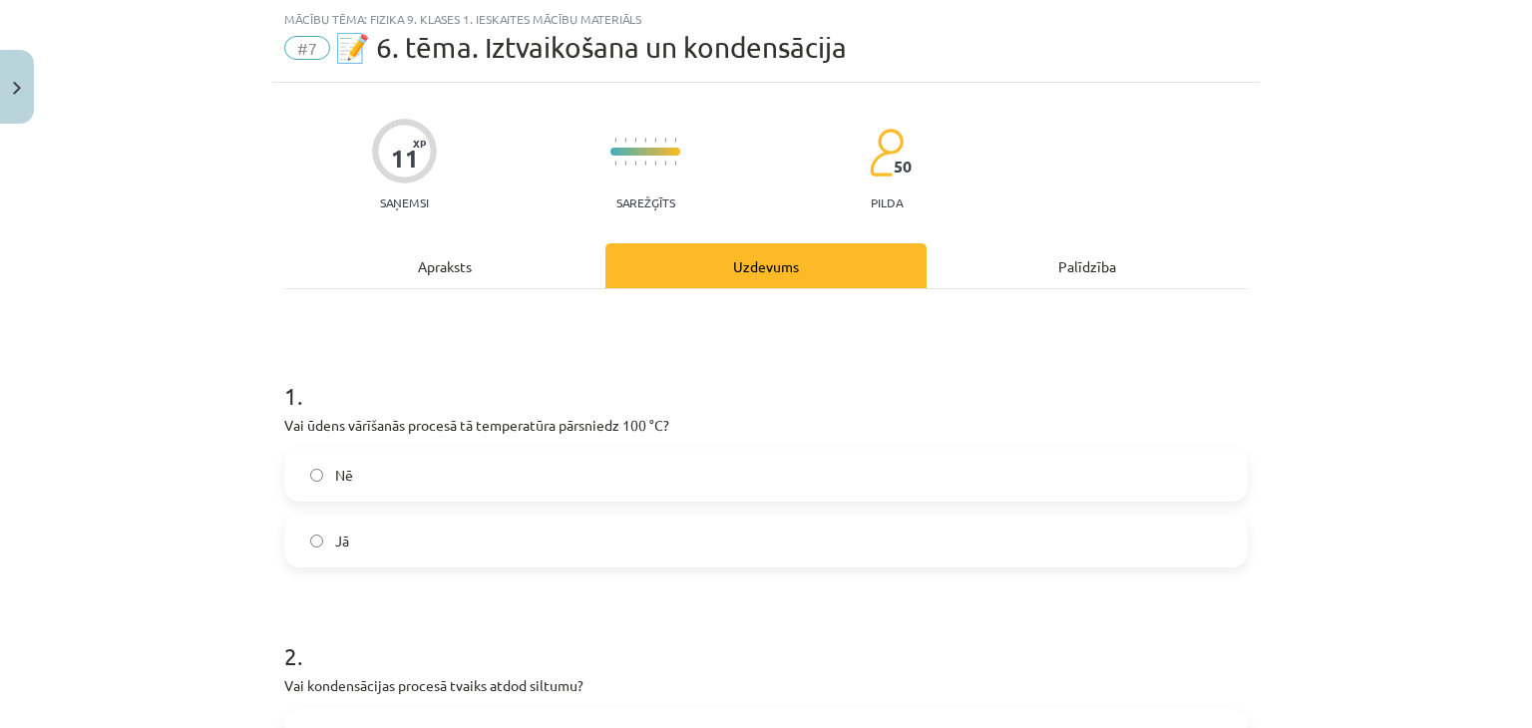
click at [585, 544] on label "Jā" at bounding box center [766, 541] width 960 height 50
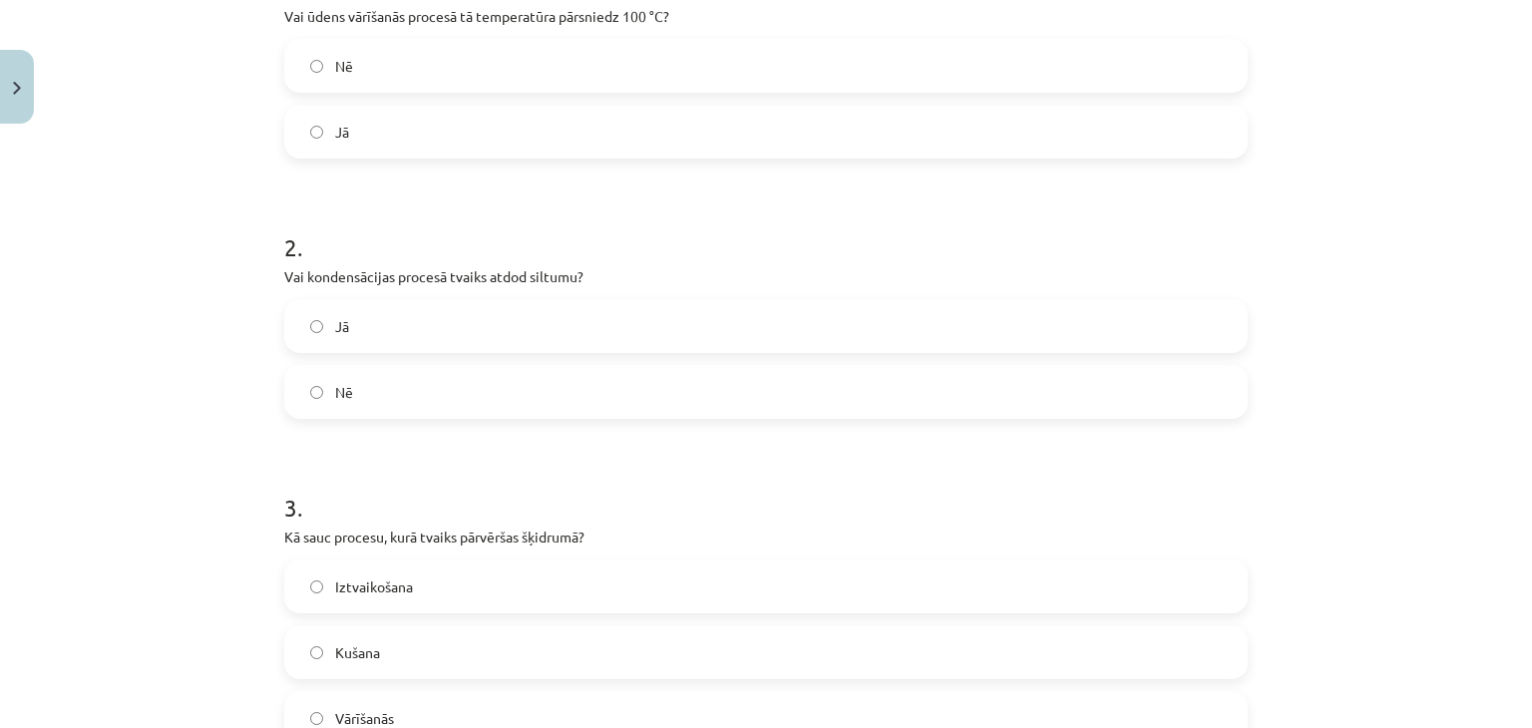
scroll to position [565, 0]
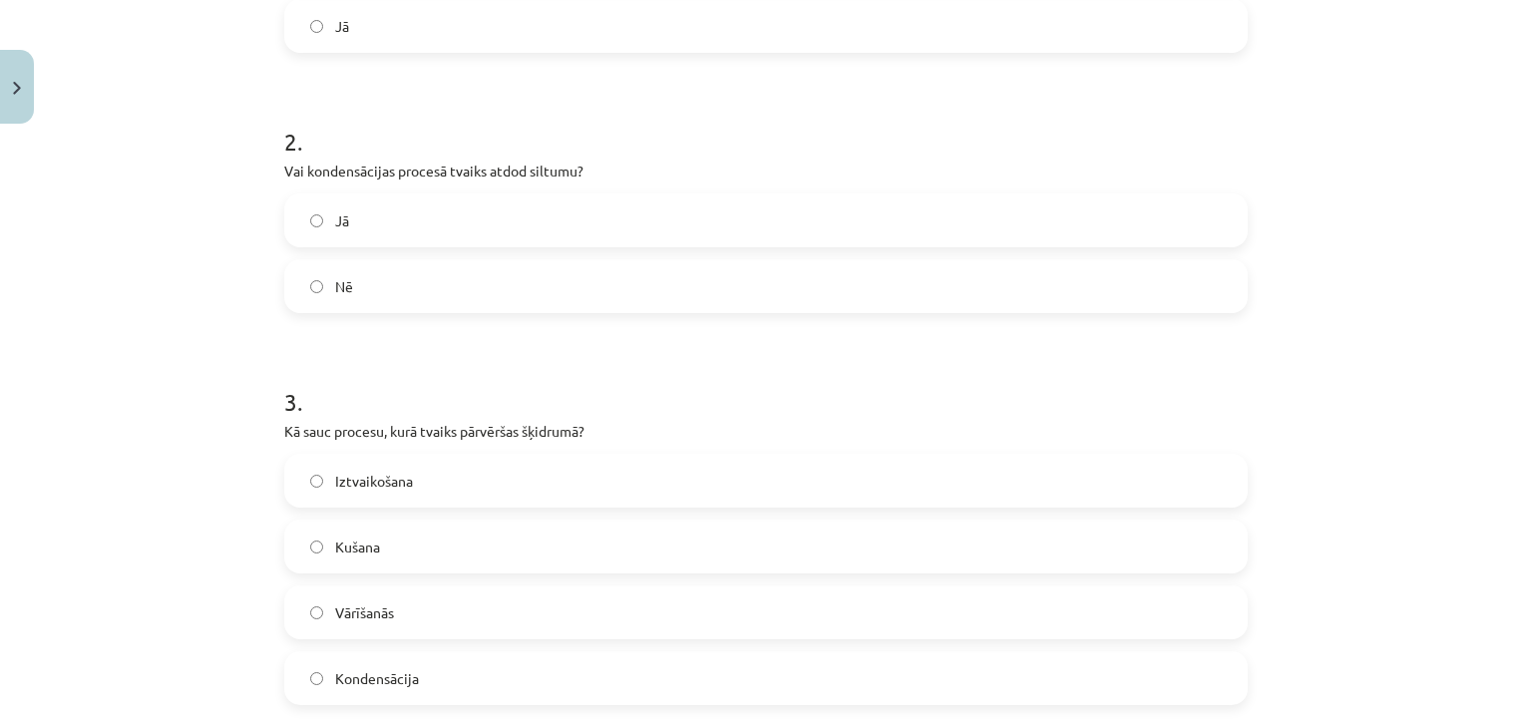
click at [776, 244] on label "Jā" at bounding box center [766, 221] width 960 height 50
click at [597, 473] on label "Iztvaikošana" at bounding box center [766, 481] width 960 height 50
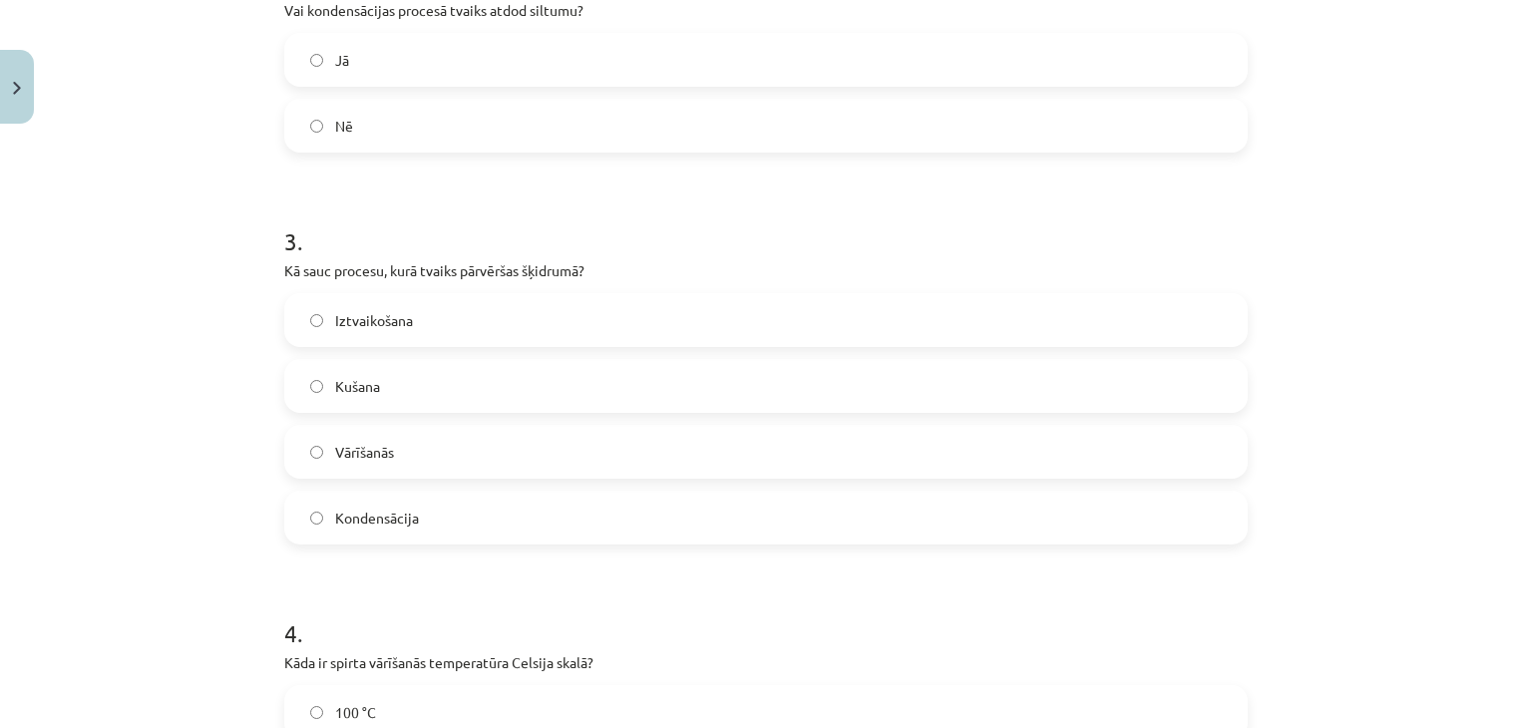
scroll to position [743, 0]
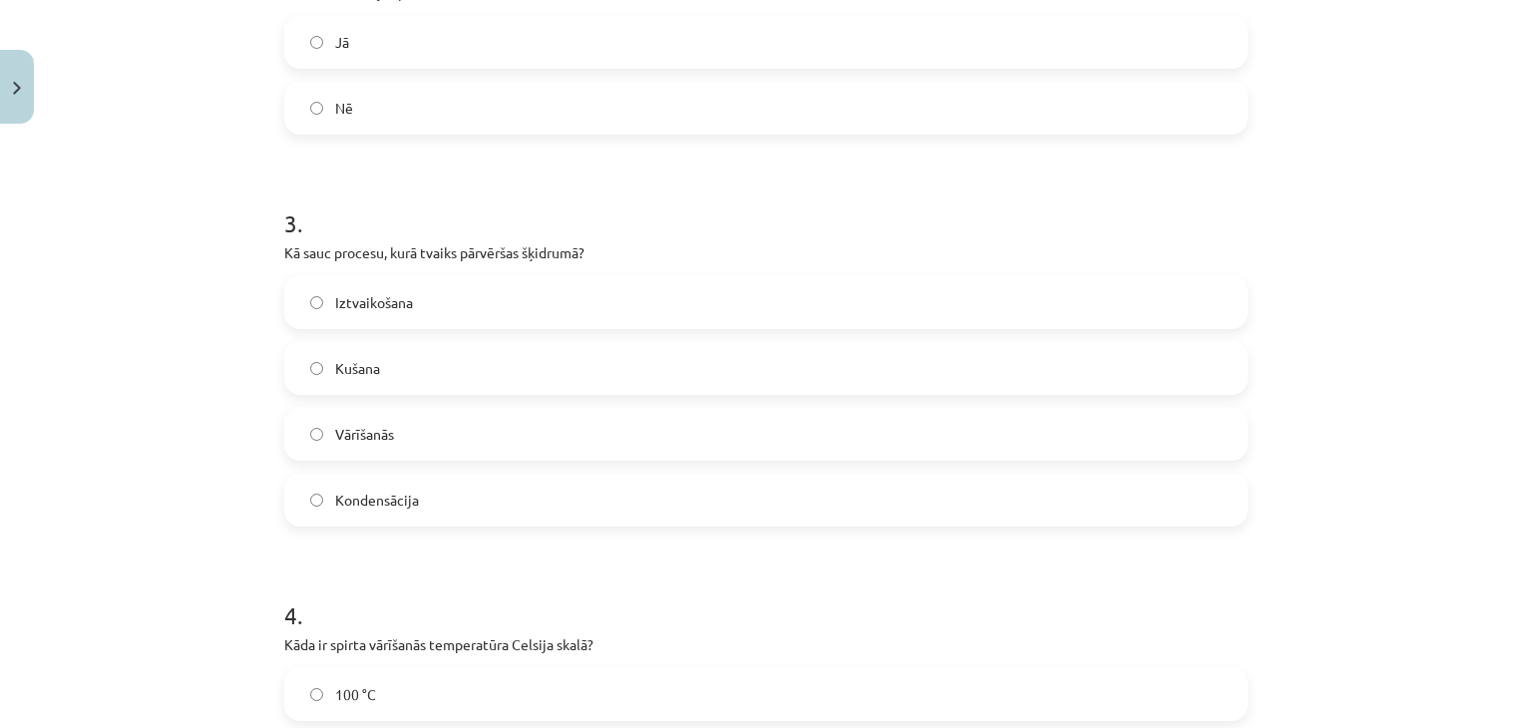
click at [1005, 483] on label "Kondensācija" at bounding box center [766, 500] width 960 height 50
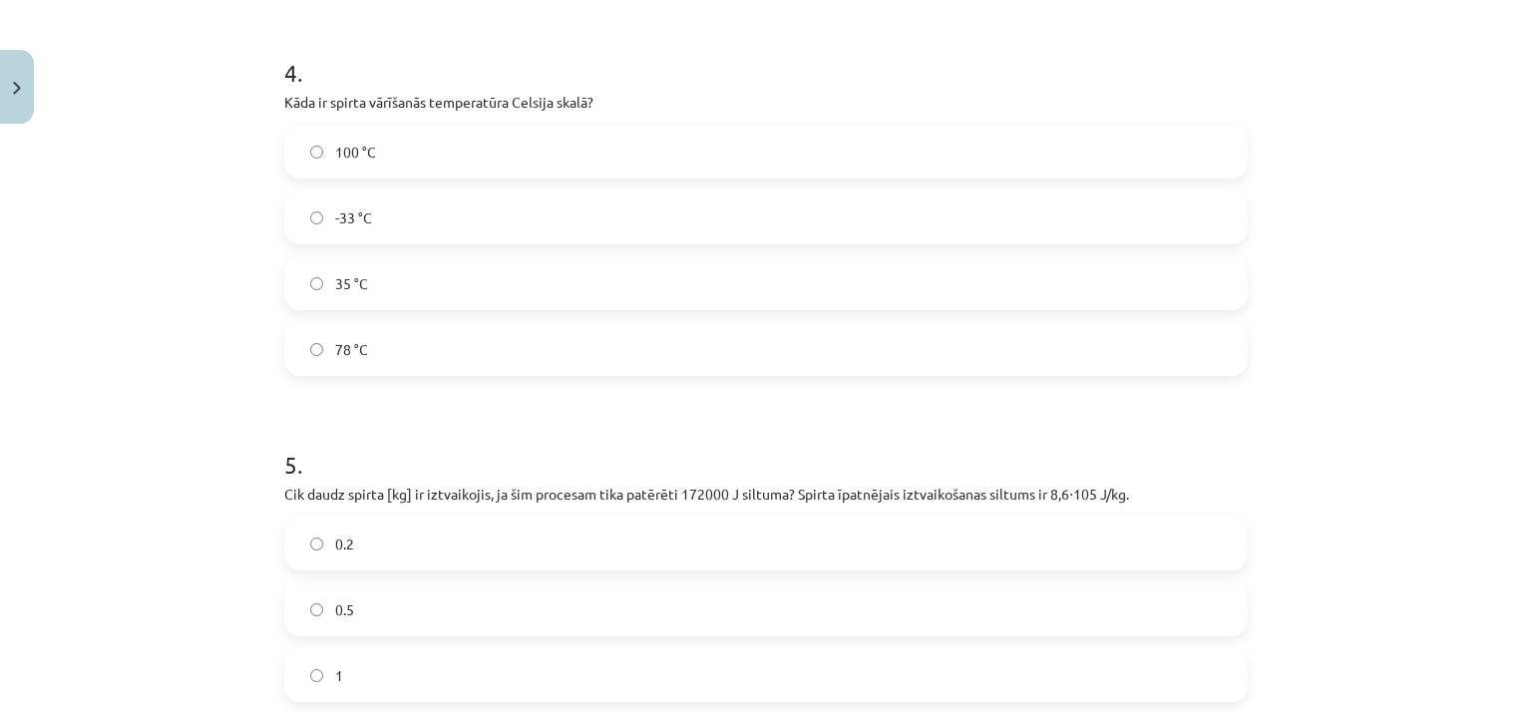
scroll to position [1281, 0]
click at [613, 154] on label "100 °C" at bounding box center [766, 157] width 960 height 50
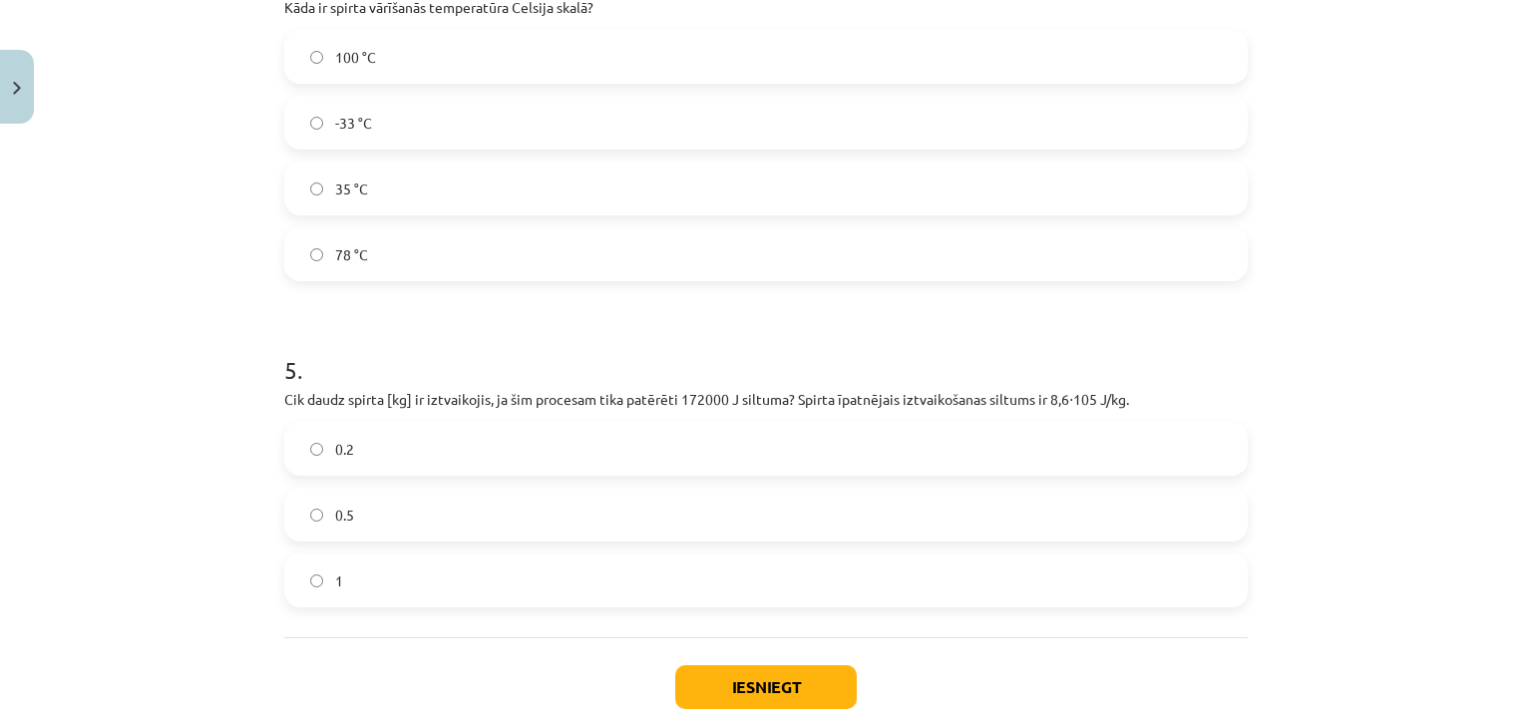
scroll to position [1491, 0]
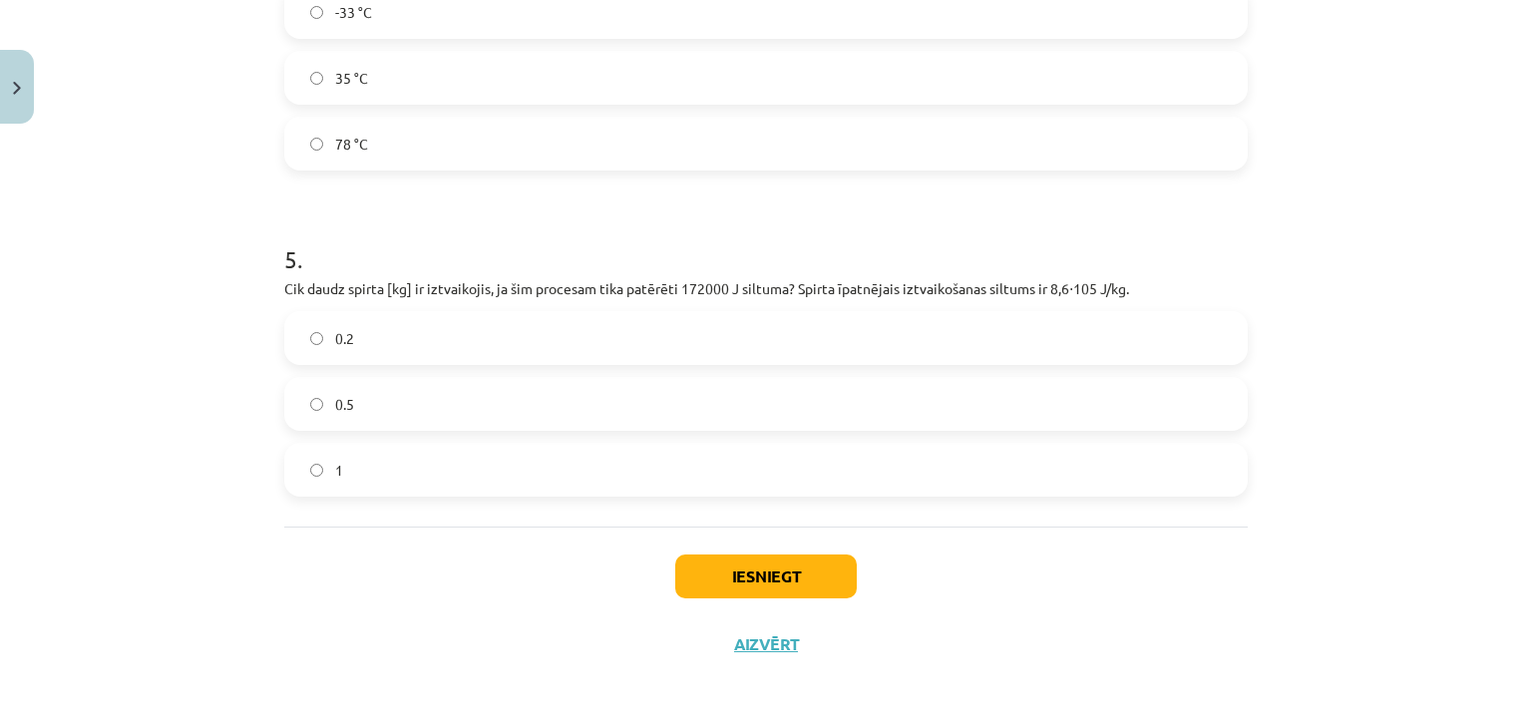
click at [780, 336] on label "0.2" at bounding box center [766, 338] width 960 height 50
click at [732, 591] on button "Iesniegt" at bounding box center [766, 577] width 182 height 44
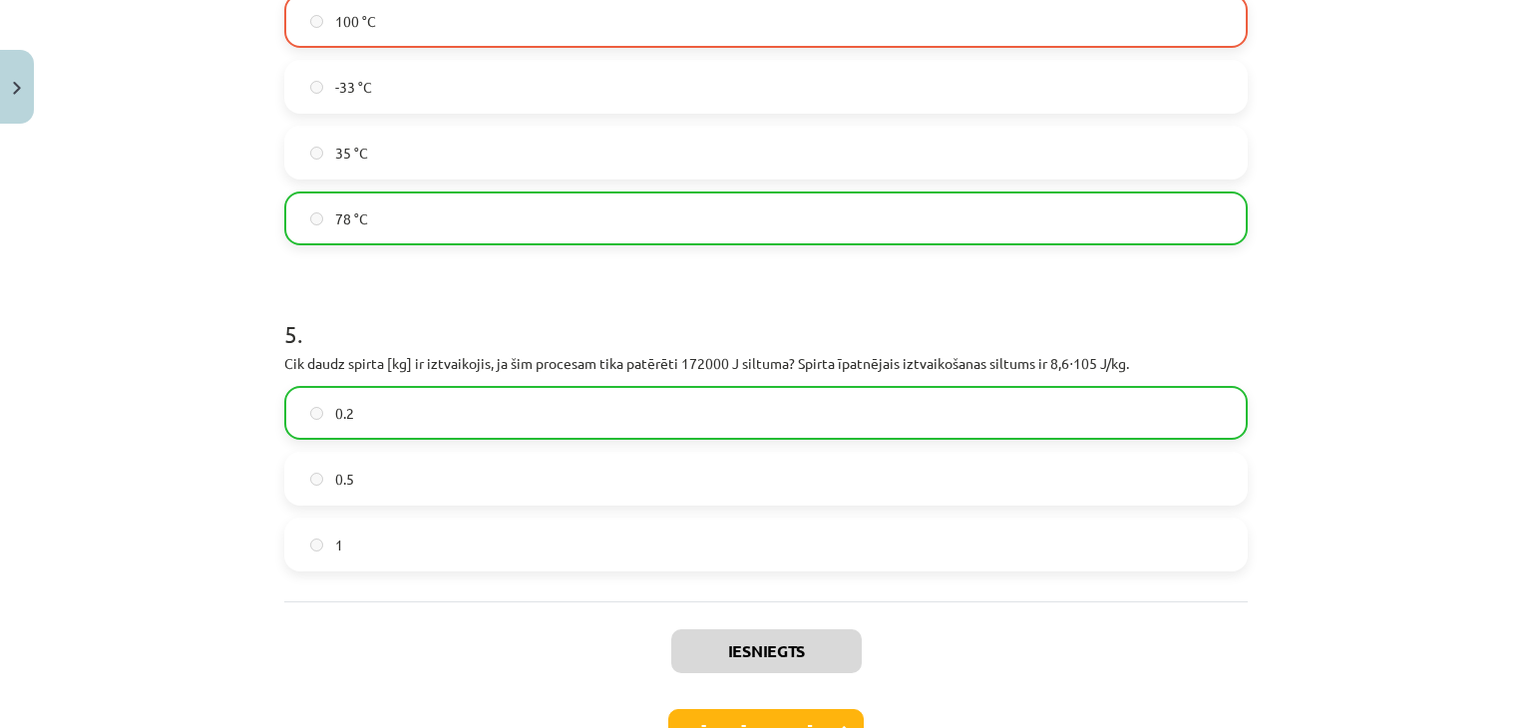
scroll to position [1428, 0]
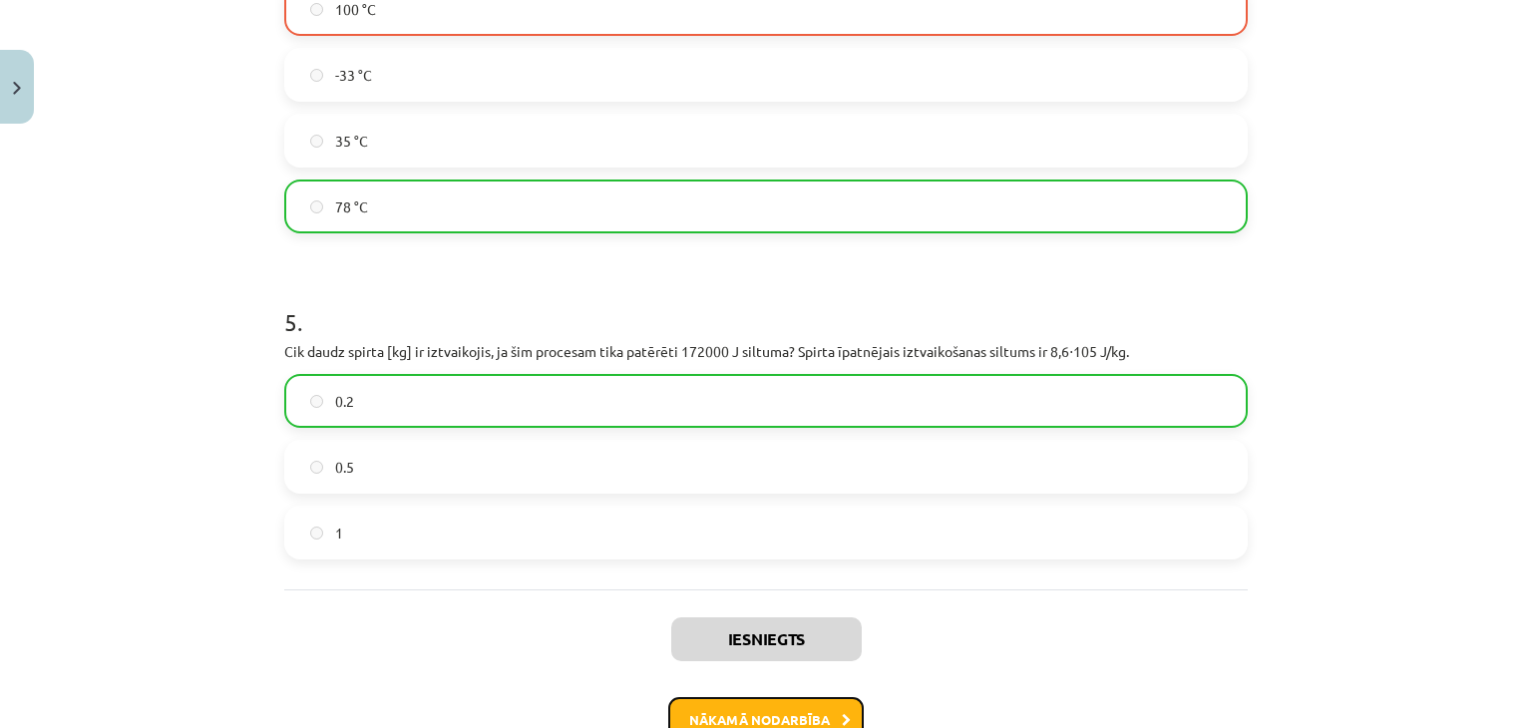
click at [815, 707] on button "Nākamā nodarbība" at bounding box center [766, 720] width 196 height 46
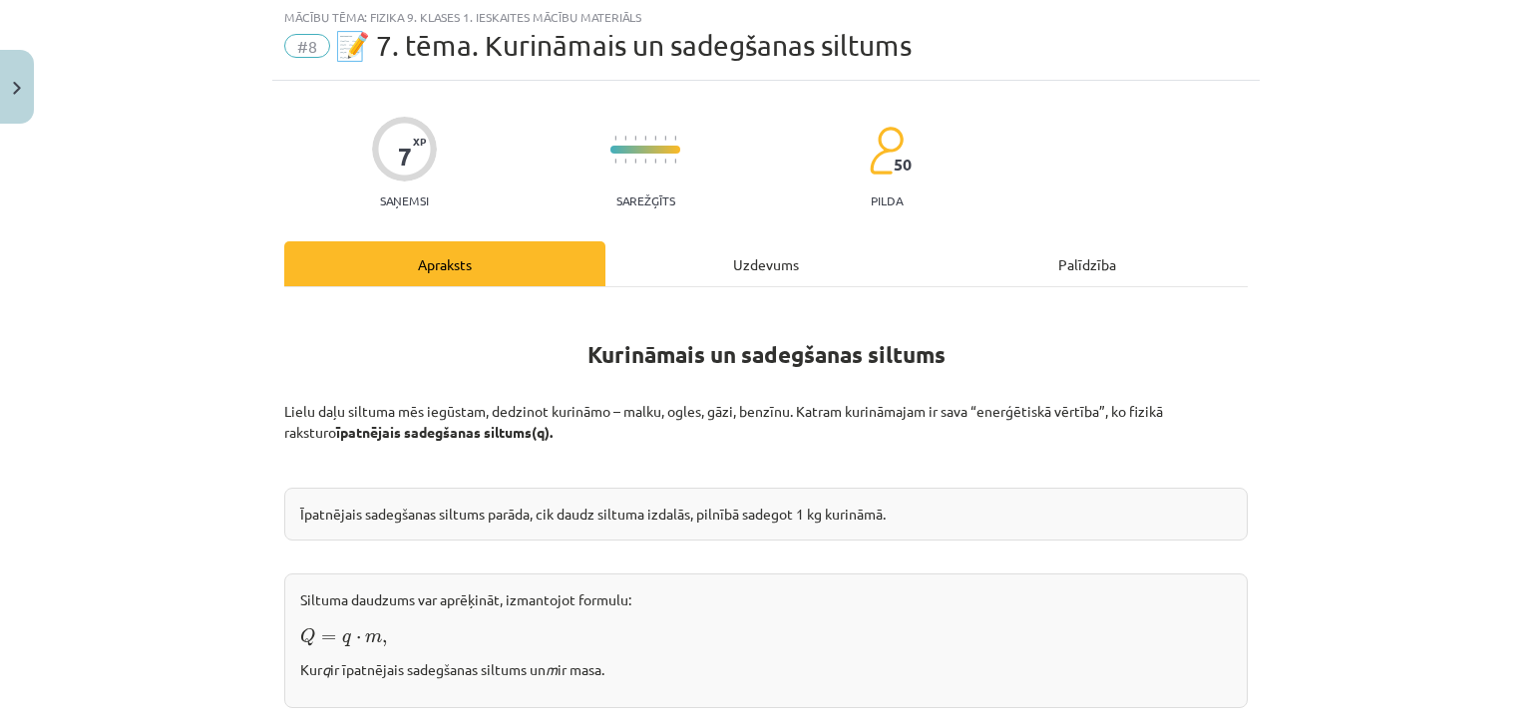
scroll to position [50, 0]
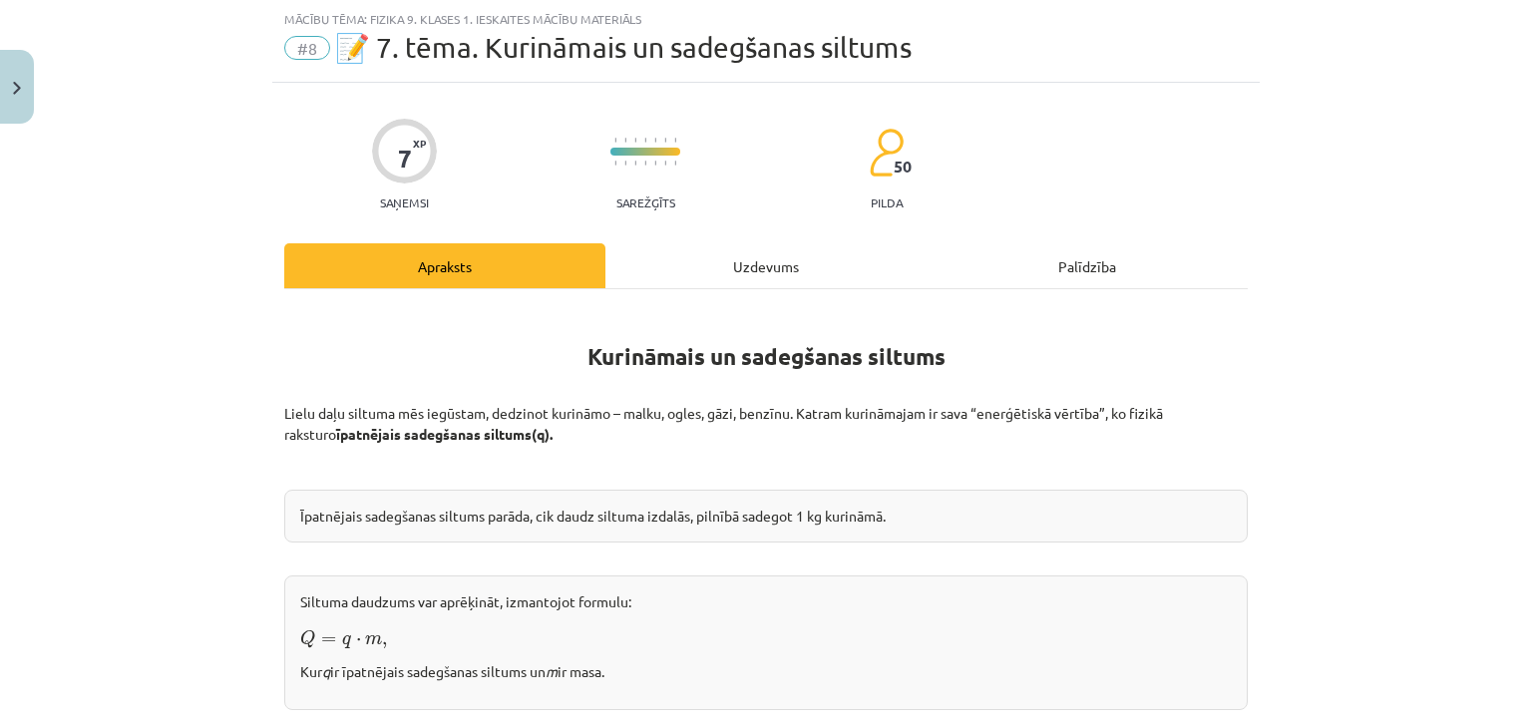
click at [788, 260] on div "Uzdevums" at bounding box center [765, 265] width 321 height 45
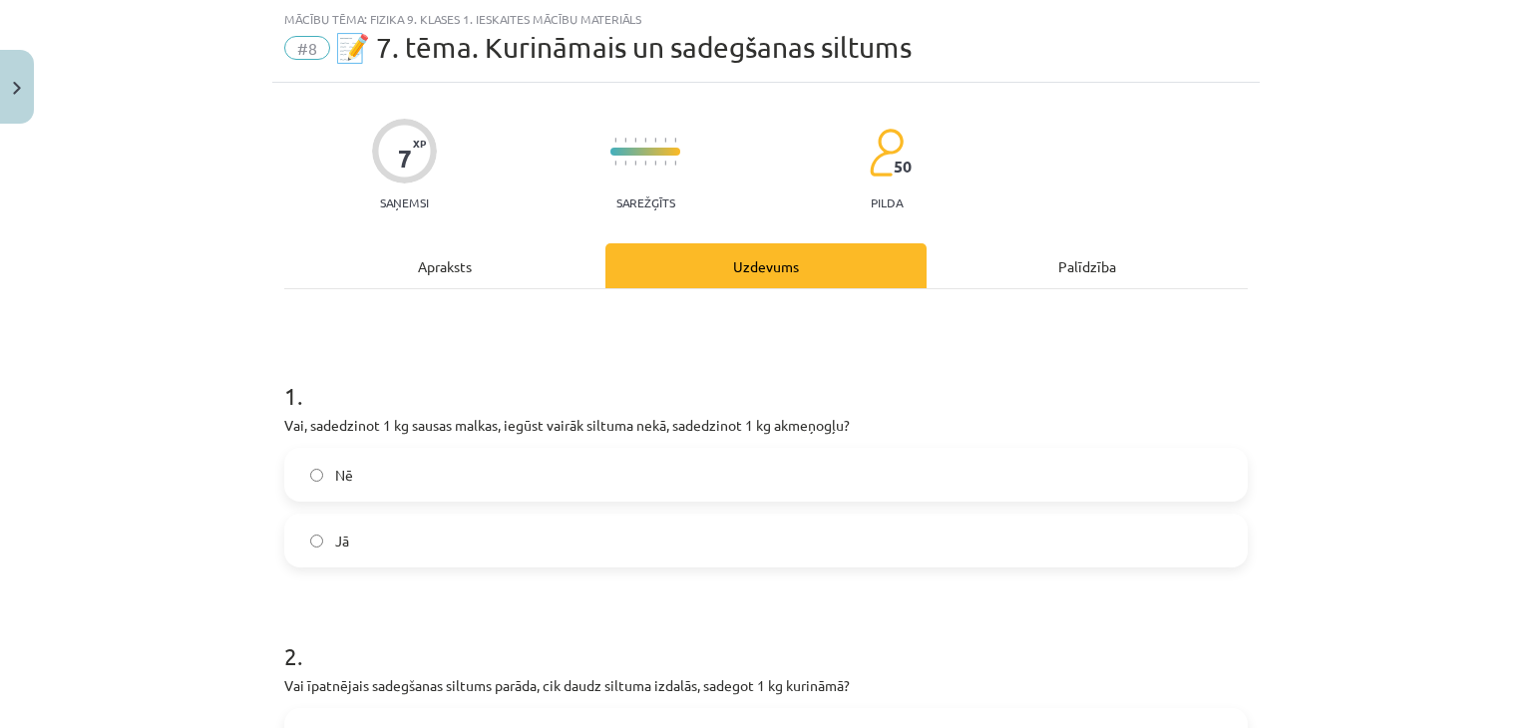
click at [724, 475] on label "Nē" at bounding box center [766, 475] width 960 height 50
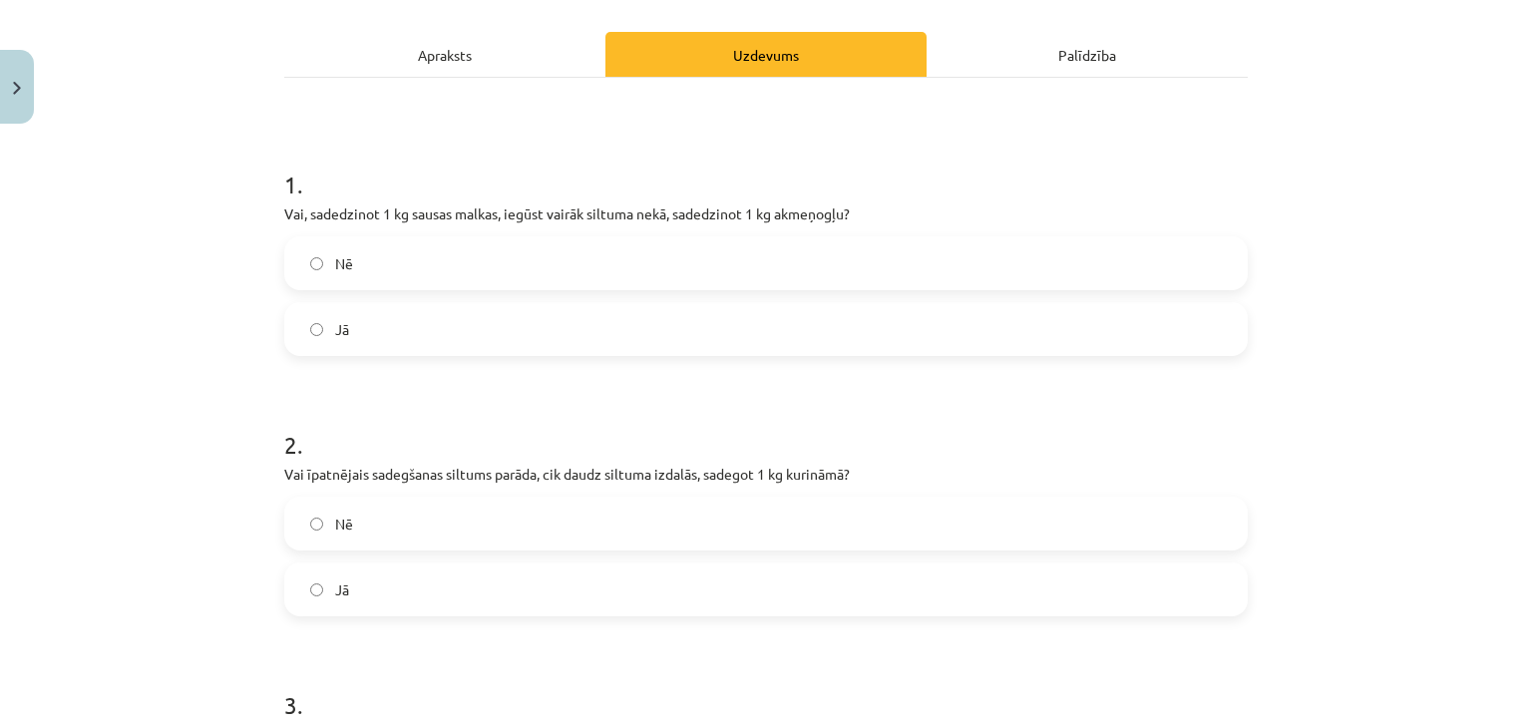
scroll to position [374, 0]
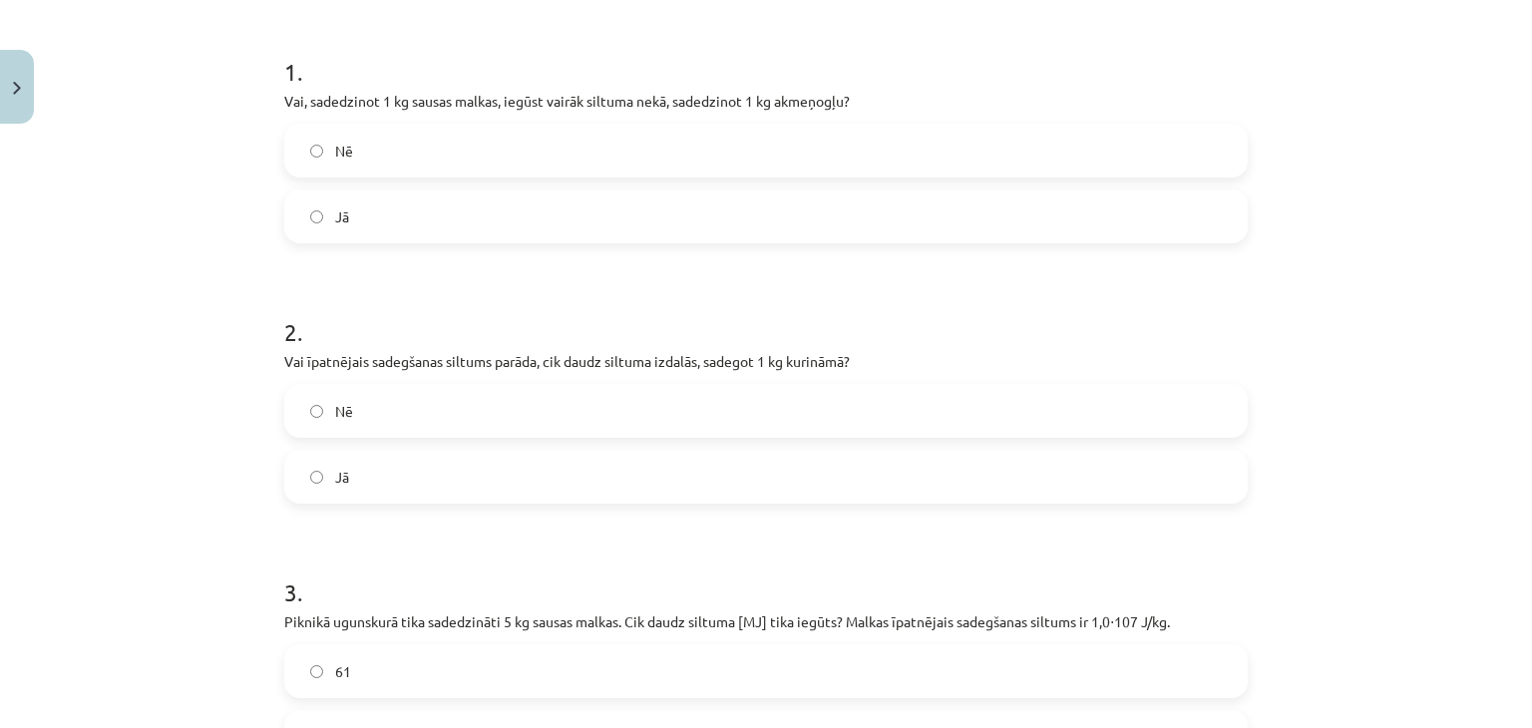
click at [791, 477] on label "Jā" at bounding box center [766, 477] width 960 height 50
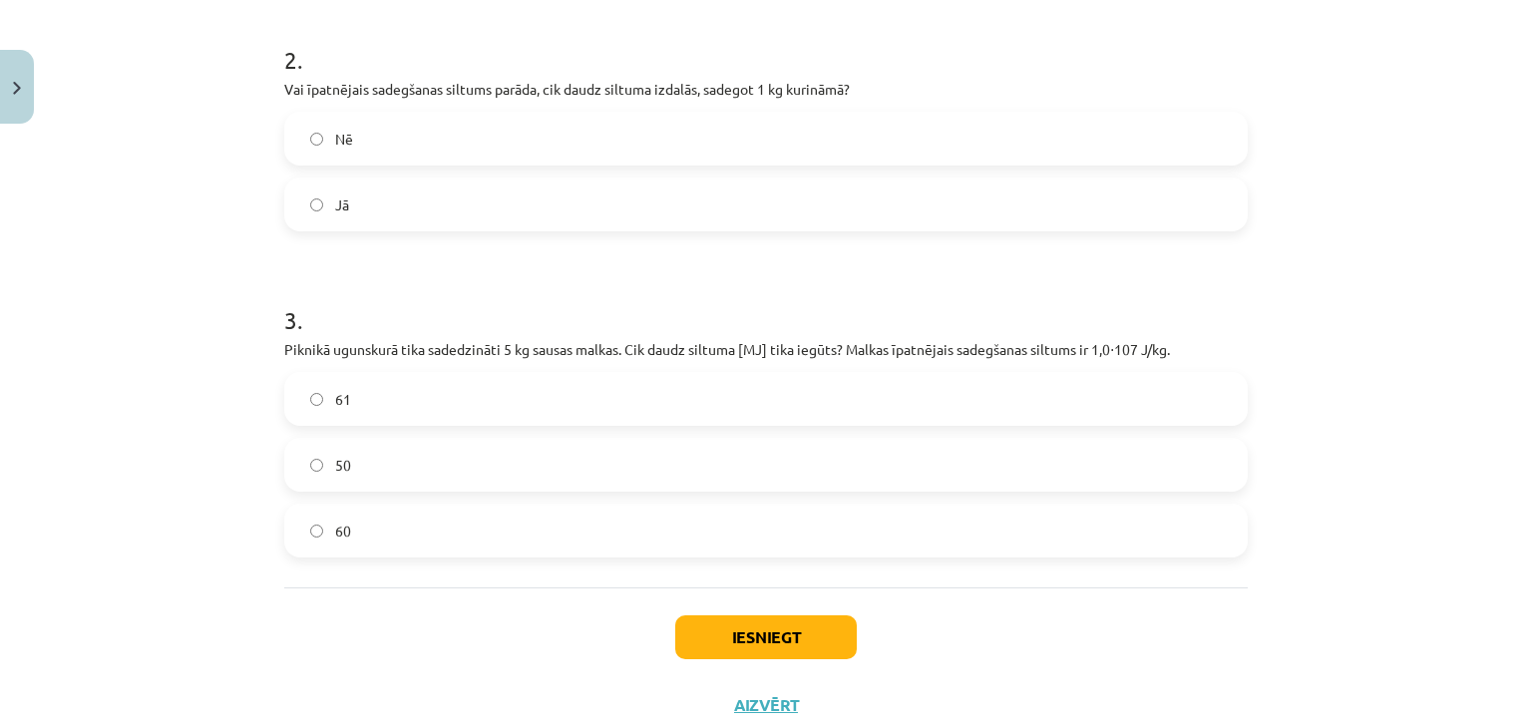
scroll to position [706, 0]
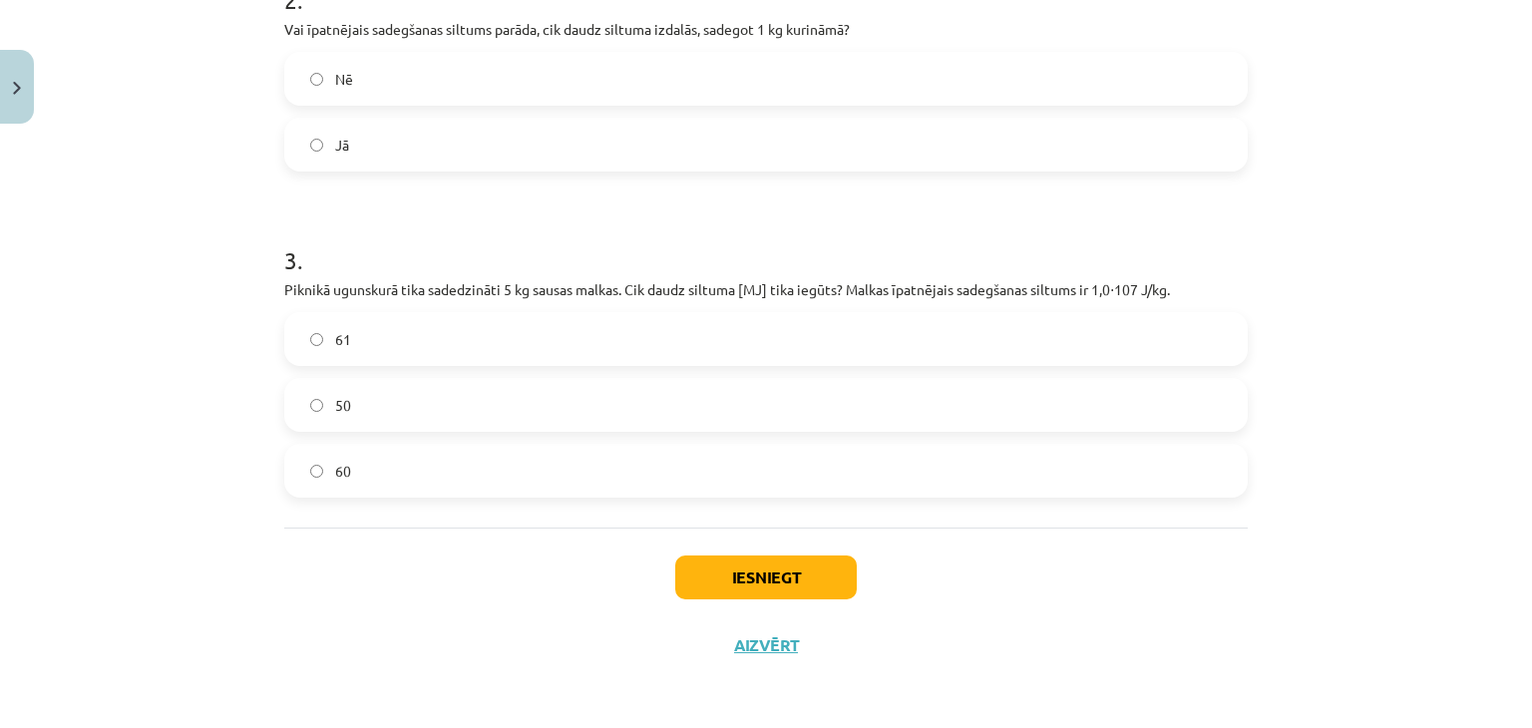
click at [687, 390] on label "50" at bounding box center [766, 405] width 960 height 50
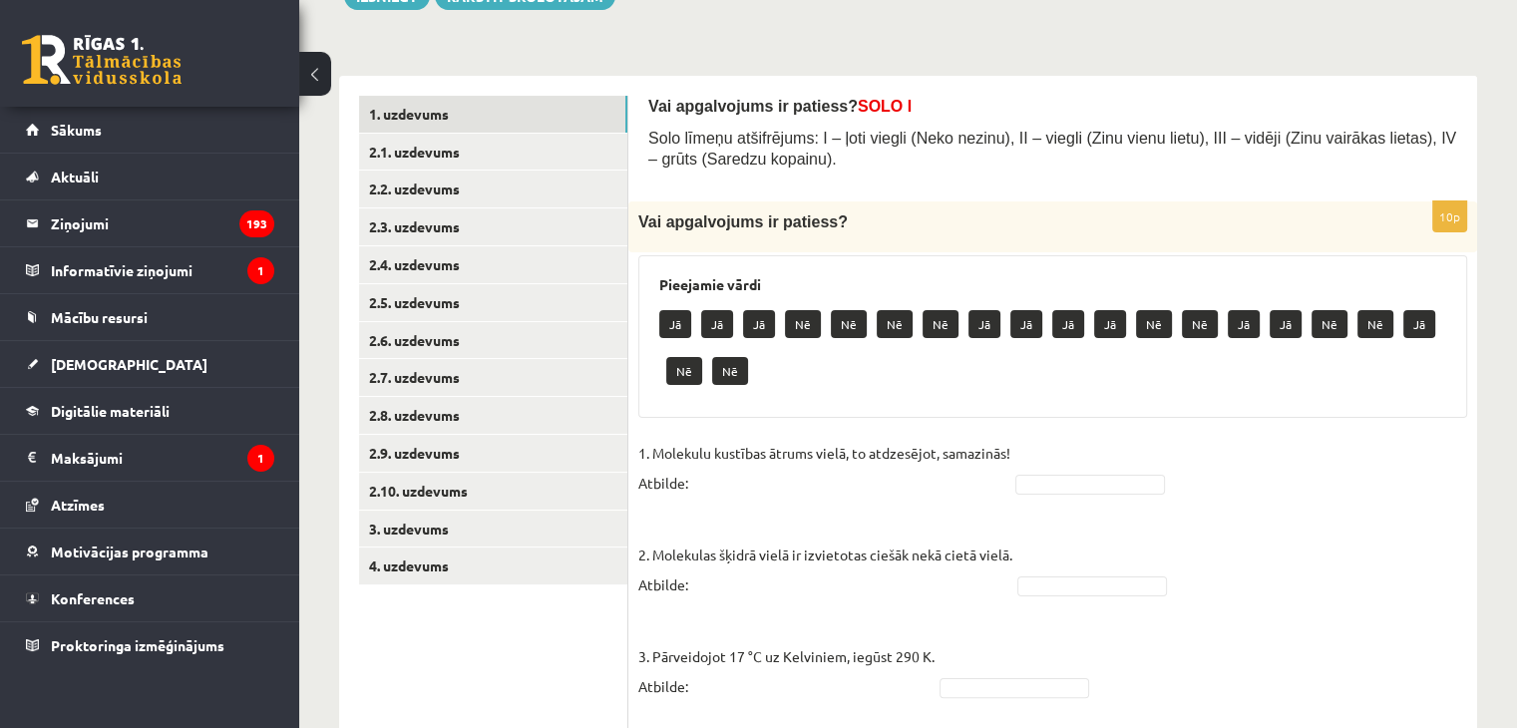
scroll to position [286, 0]
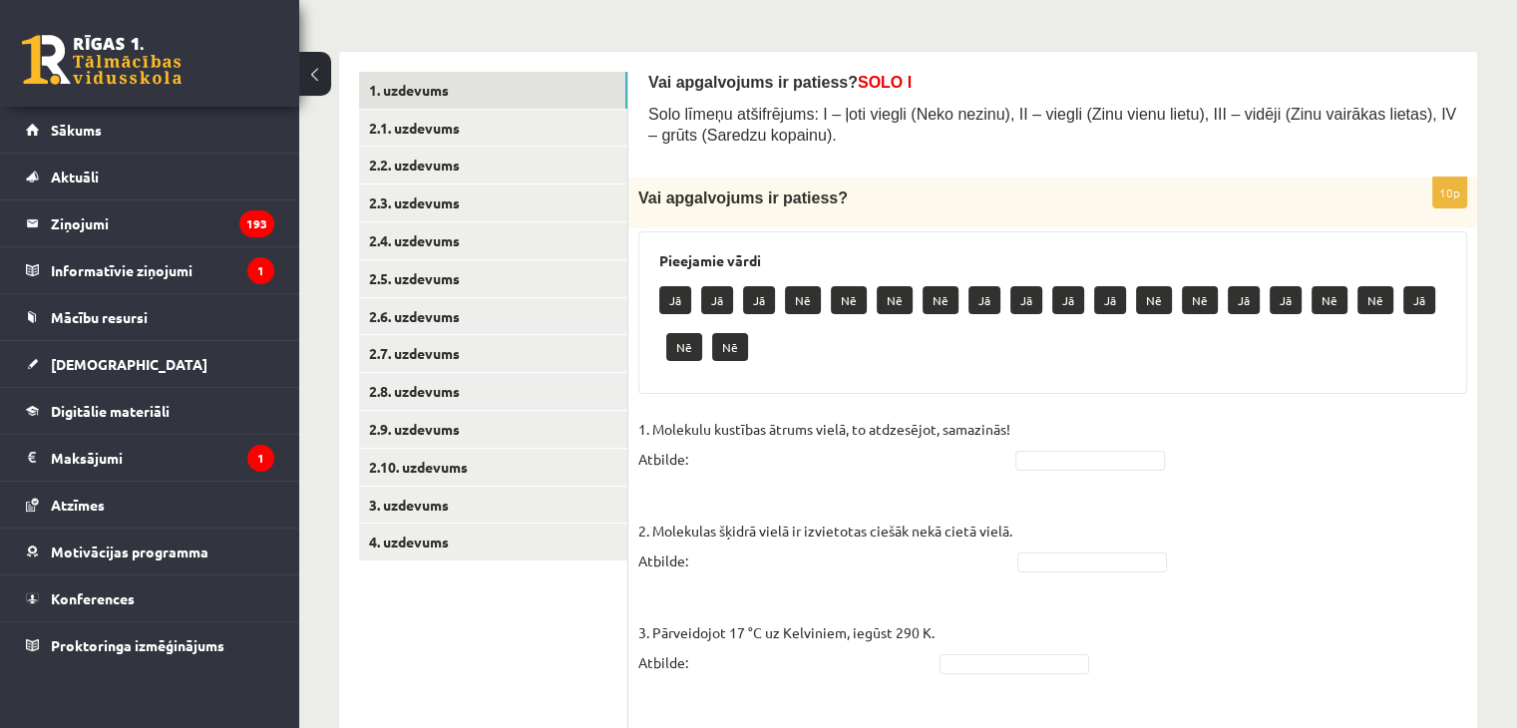
click at [685, 96] on div "Vai apgalvojums ir patiess? SOLO I Solo līmeņu atšifrējums: I – ļoti viegli (Ne…" at bounding box center [1052, 115] width 809 height 86
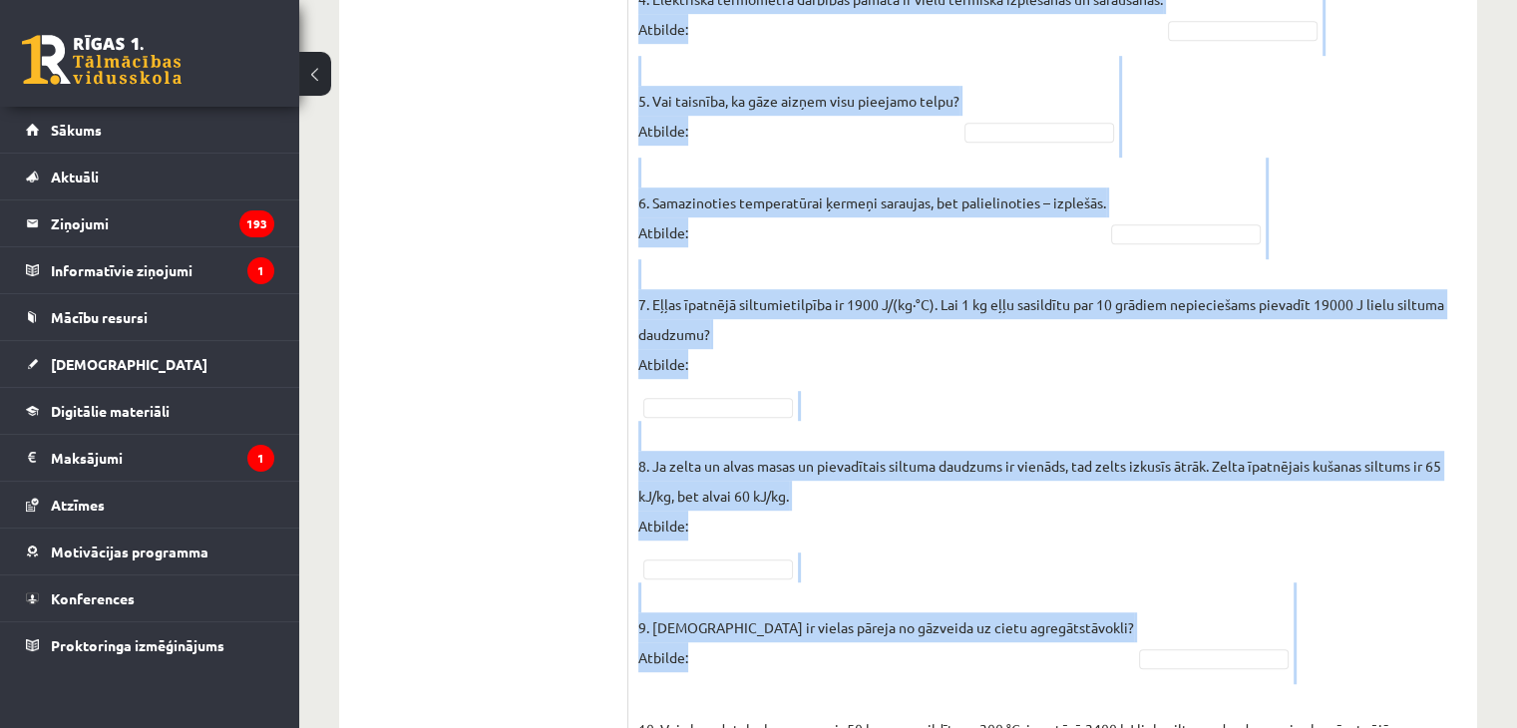
scroll to position [1208, 0]
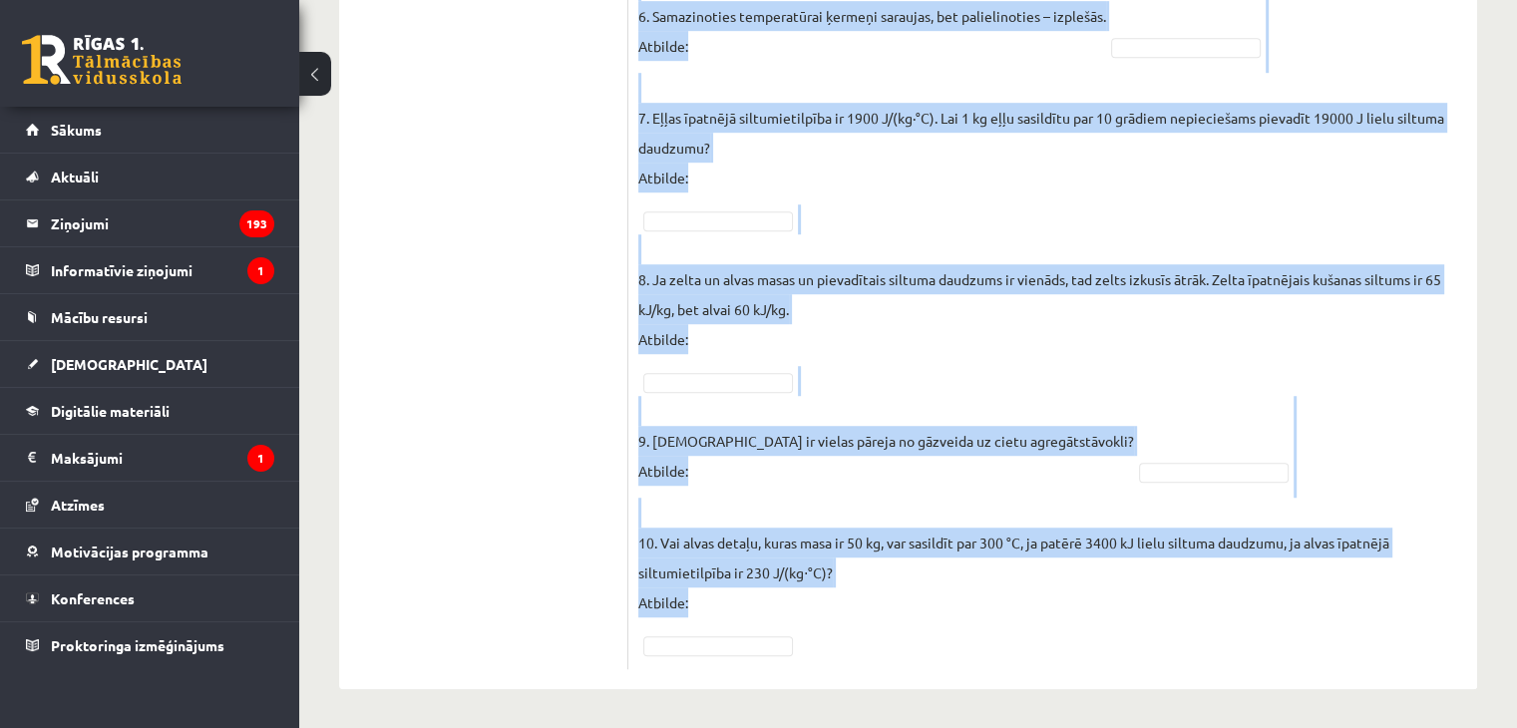
drag, startPoint x: 642, startPoint y: 77, endPoint x: 1385, endPoint y: 697, distance: 967.3
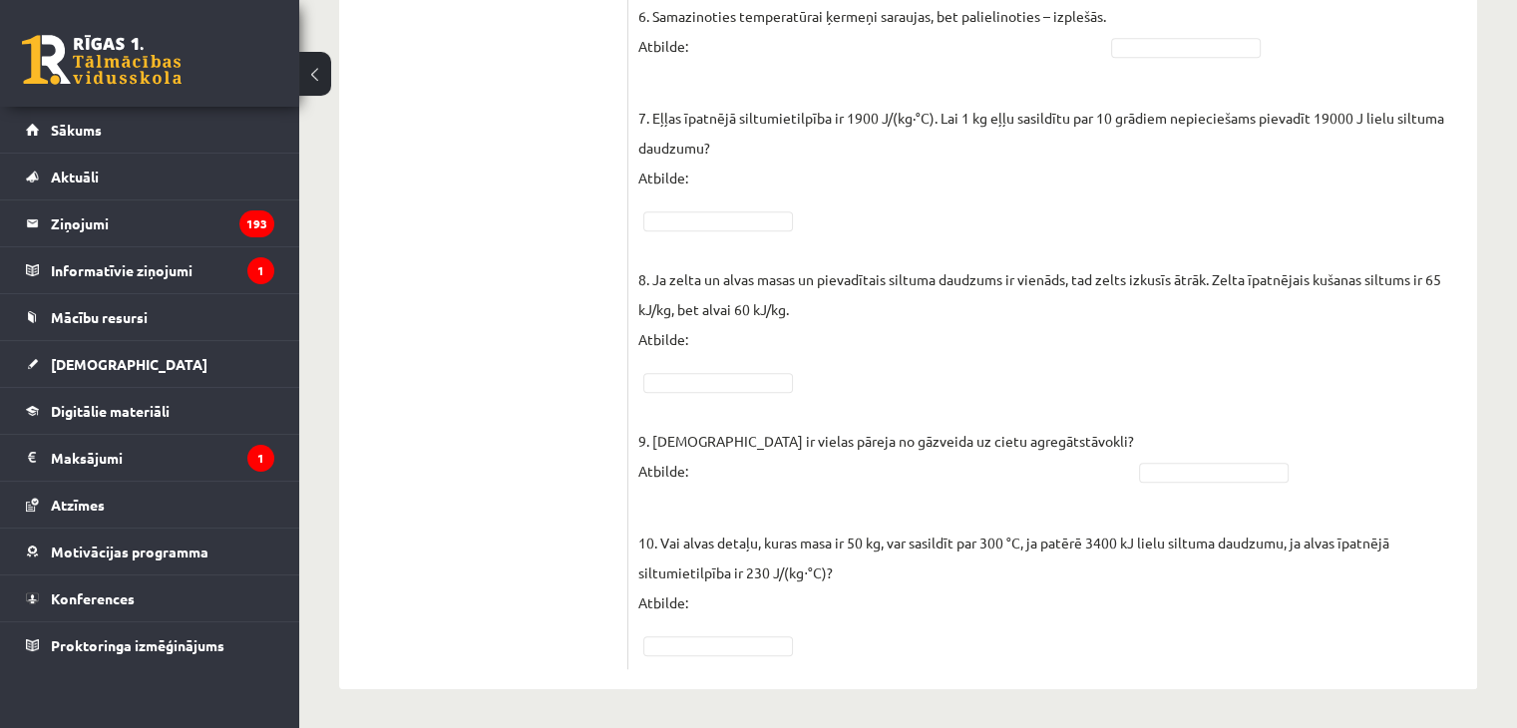
drag, startPoint x: 1385, startPoint y: 697, endPoint x: 1423, endPoint y: 646, distance: 64.0
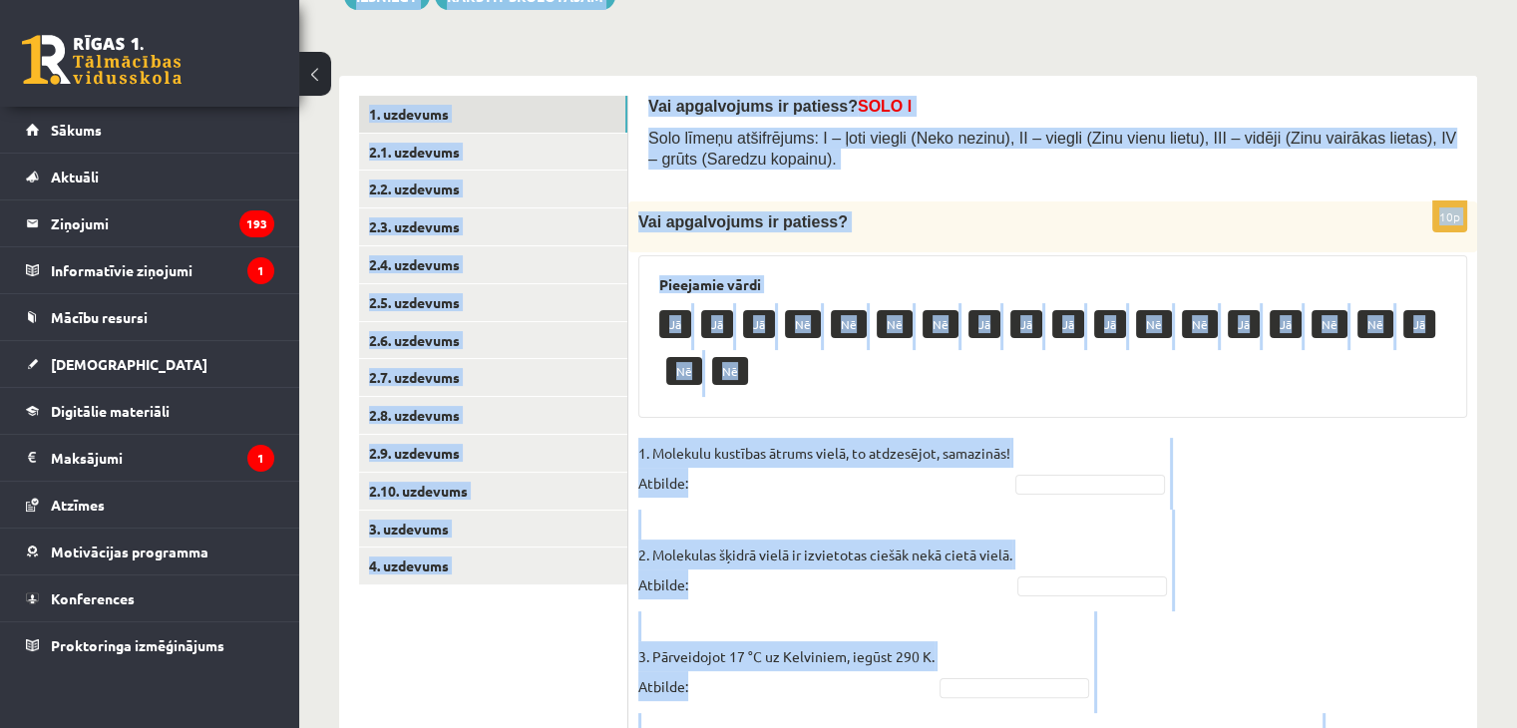
scroll to position [162, 0]
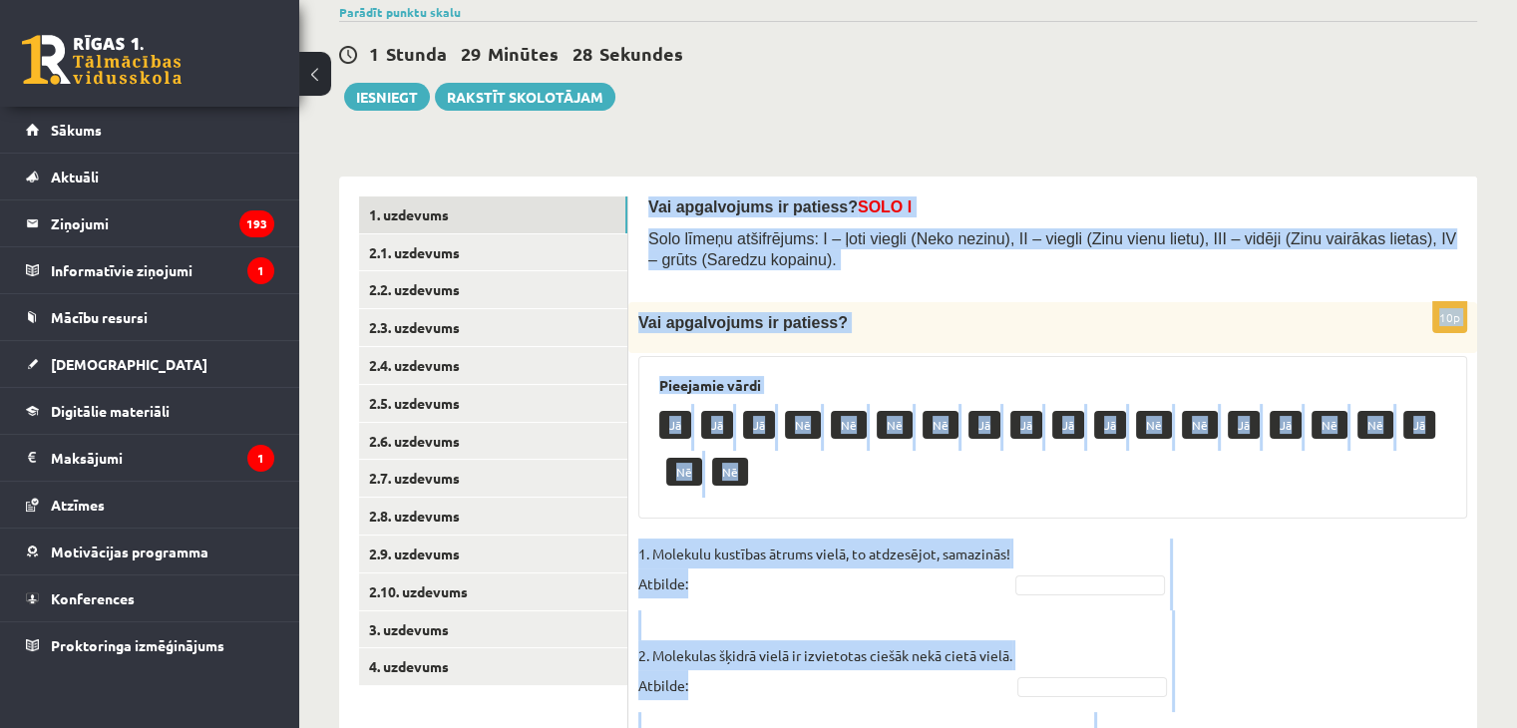
drag, startPoint x: 1401, startPoint y: 652, endPoint x: 638, endPoint y: 185, distance: 894.2
copy form "Vai apgalvojums ir patiess? SOLO I Solo līmeņu atšifrējums: I – ļoti viegli (Ne…"
click at [1334, 453] on div "Jā Jā Jā Nē Nē Nē Nē Jā Jā Jā Jā Nē Nē Jā Jā Nē Nē Jā Nē Nē" at bounding box center [1052, 451] width 787 height 94
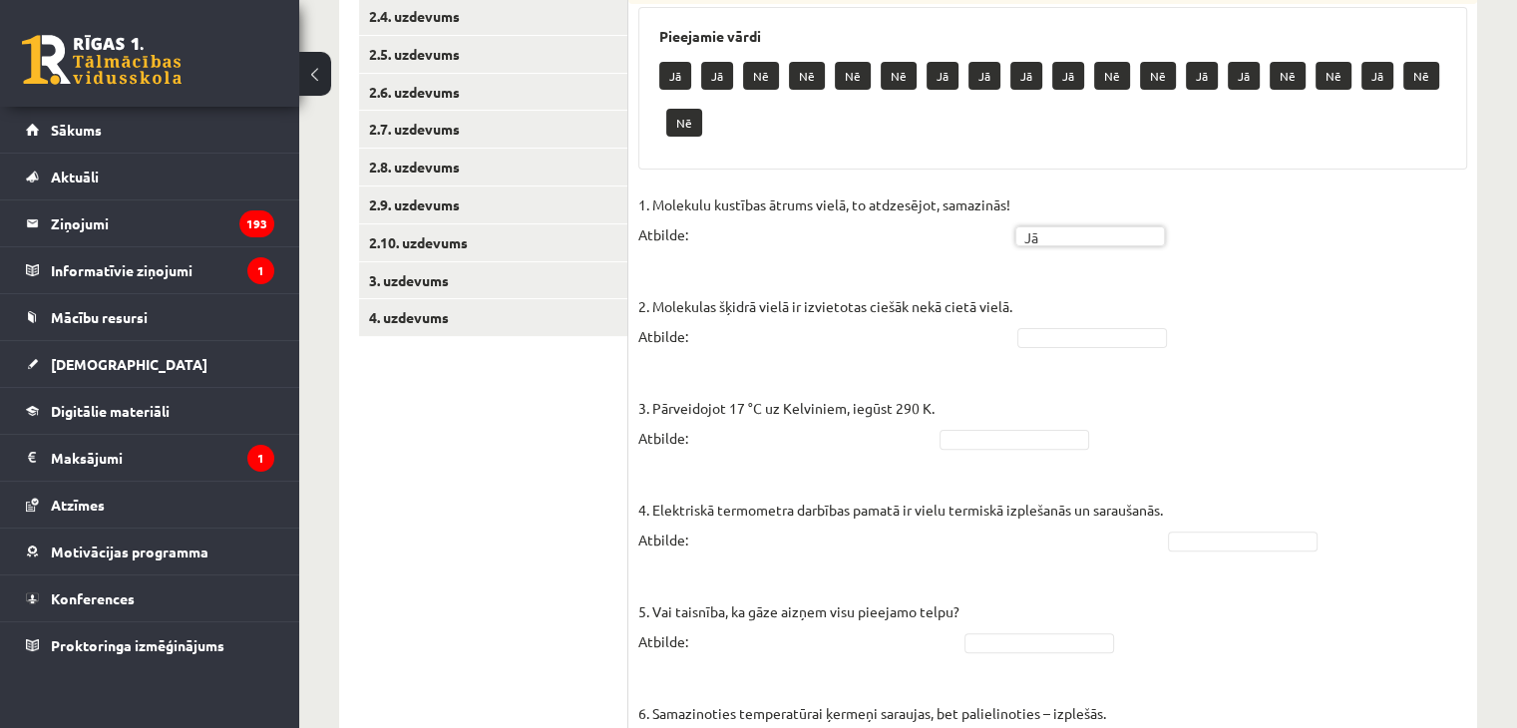
scroll to position [558, 0]
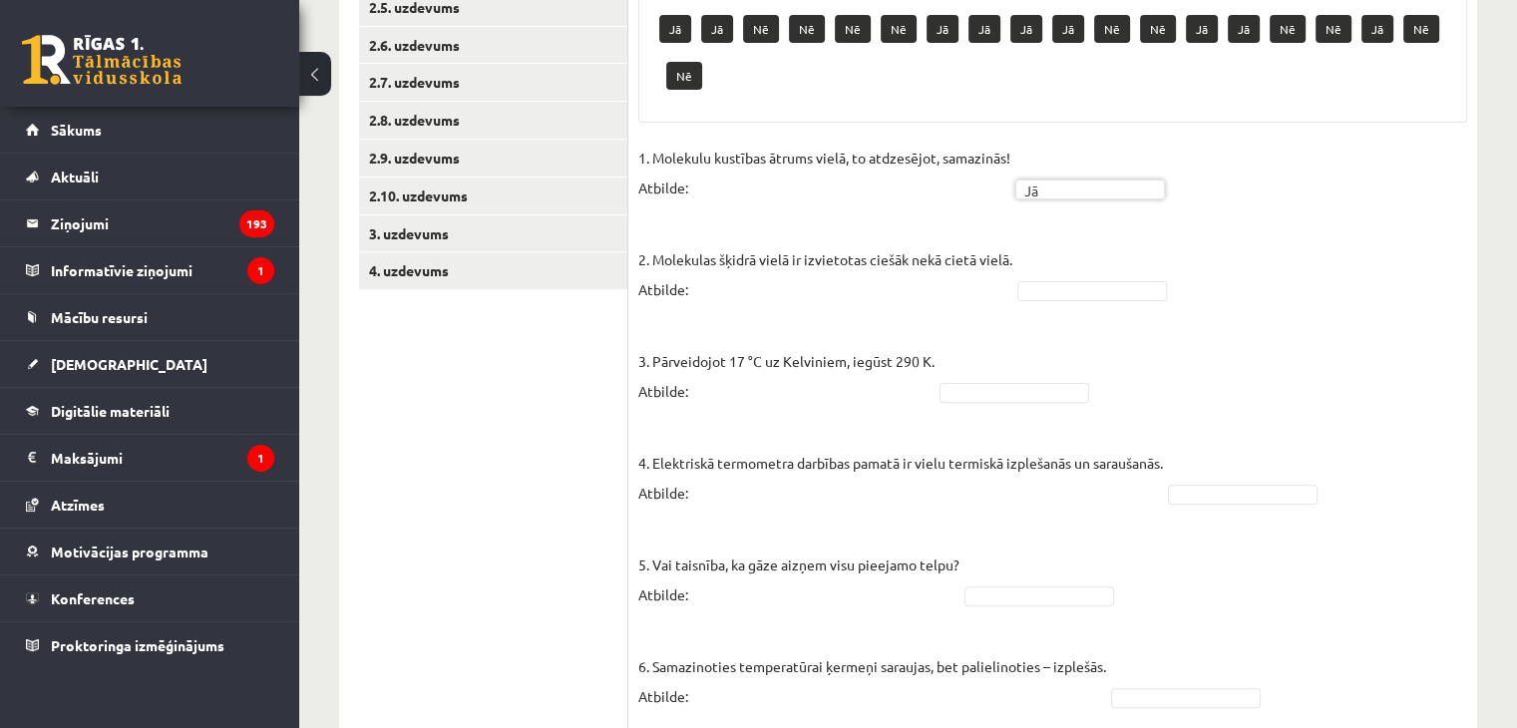
click at [1014, 224] on fieldset "1. Molekulu kustības ātrums vielā, to atdzesējot, samazinās! Atbilde: Jā ** 2. …" at bounding box center [1052, 726] width 829 height 1167
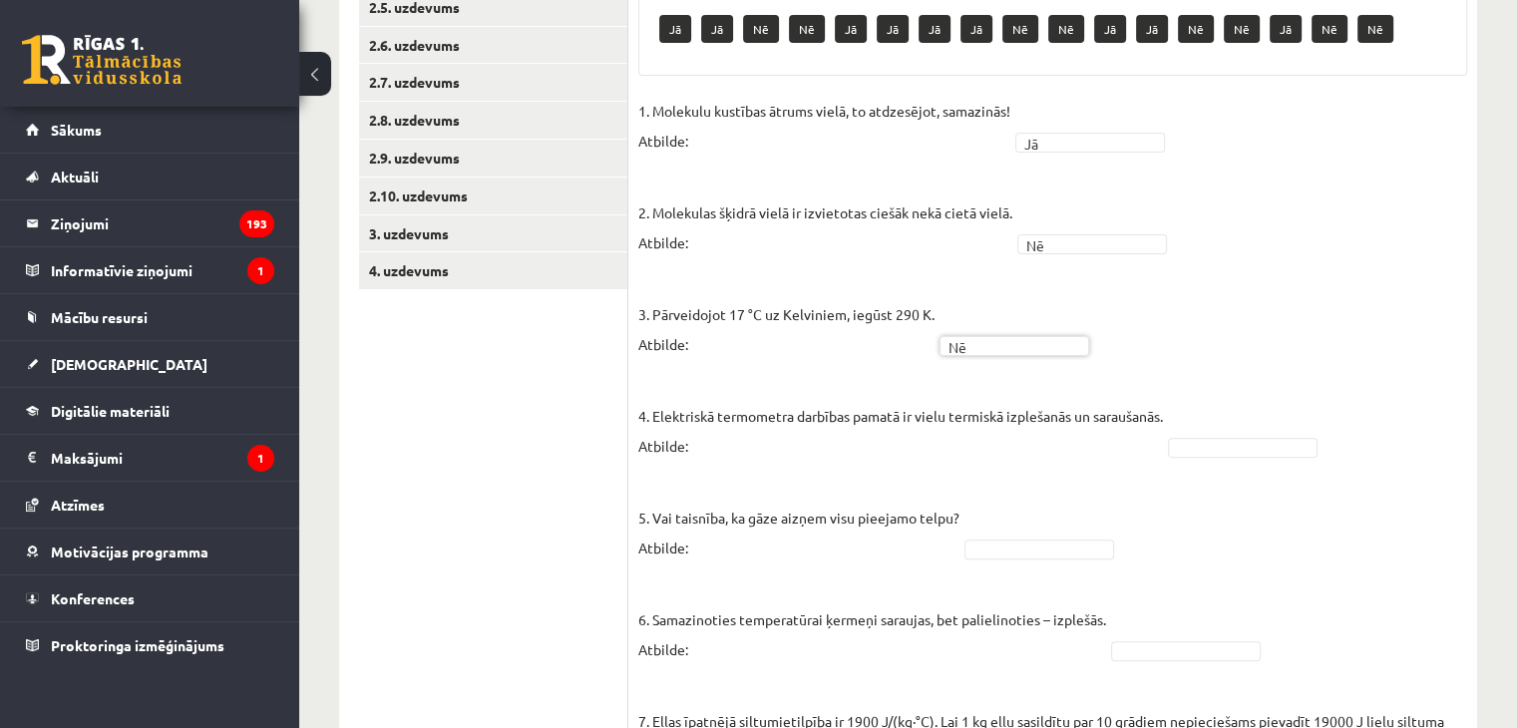
click at [1243, 433] on fieldset "1. Molekulu kustības ātrums vielā, to atdzesējot, samazinās! Atbilde: Jā ** 2. …" at bounding box center [1052, 679] width 829 height 1167
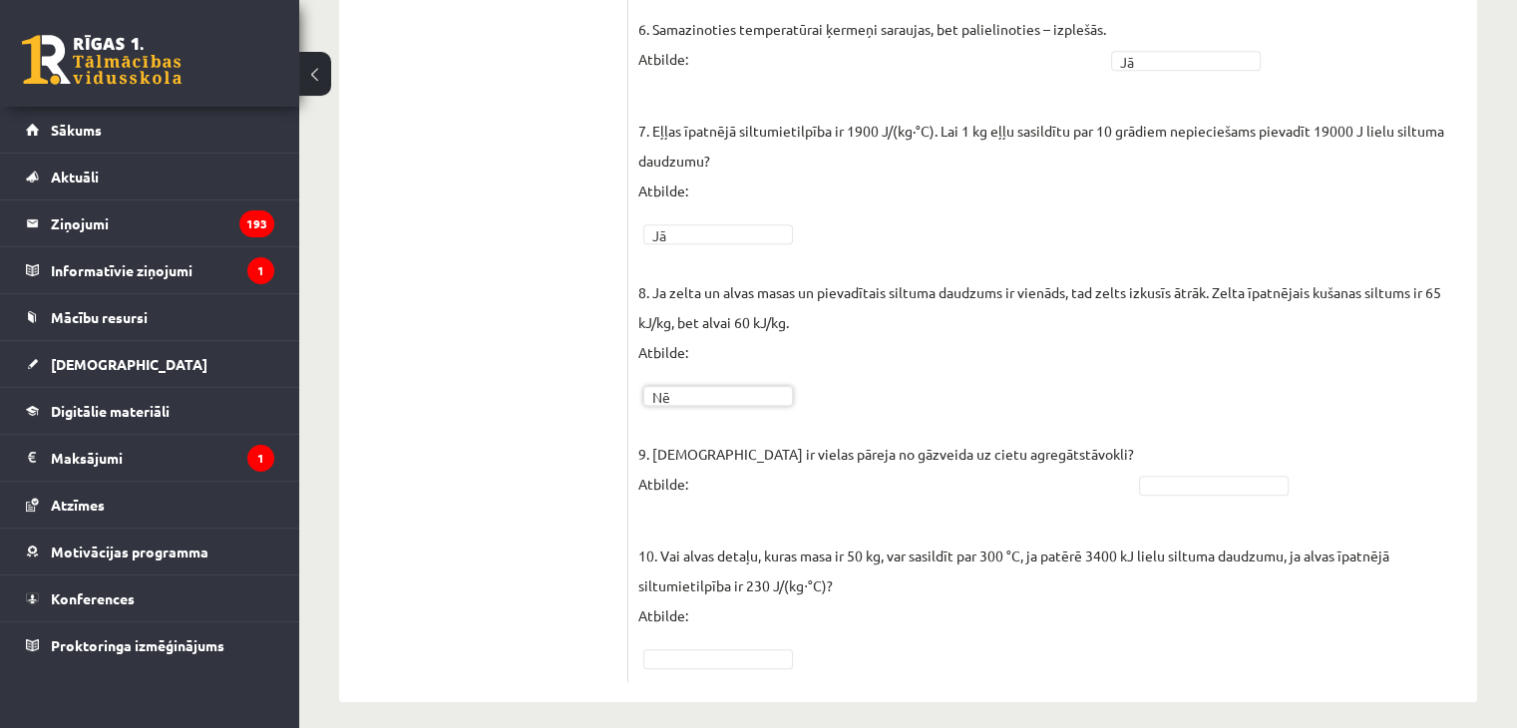
scroll to position [1161, 0]
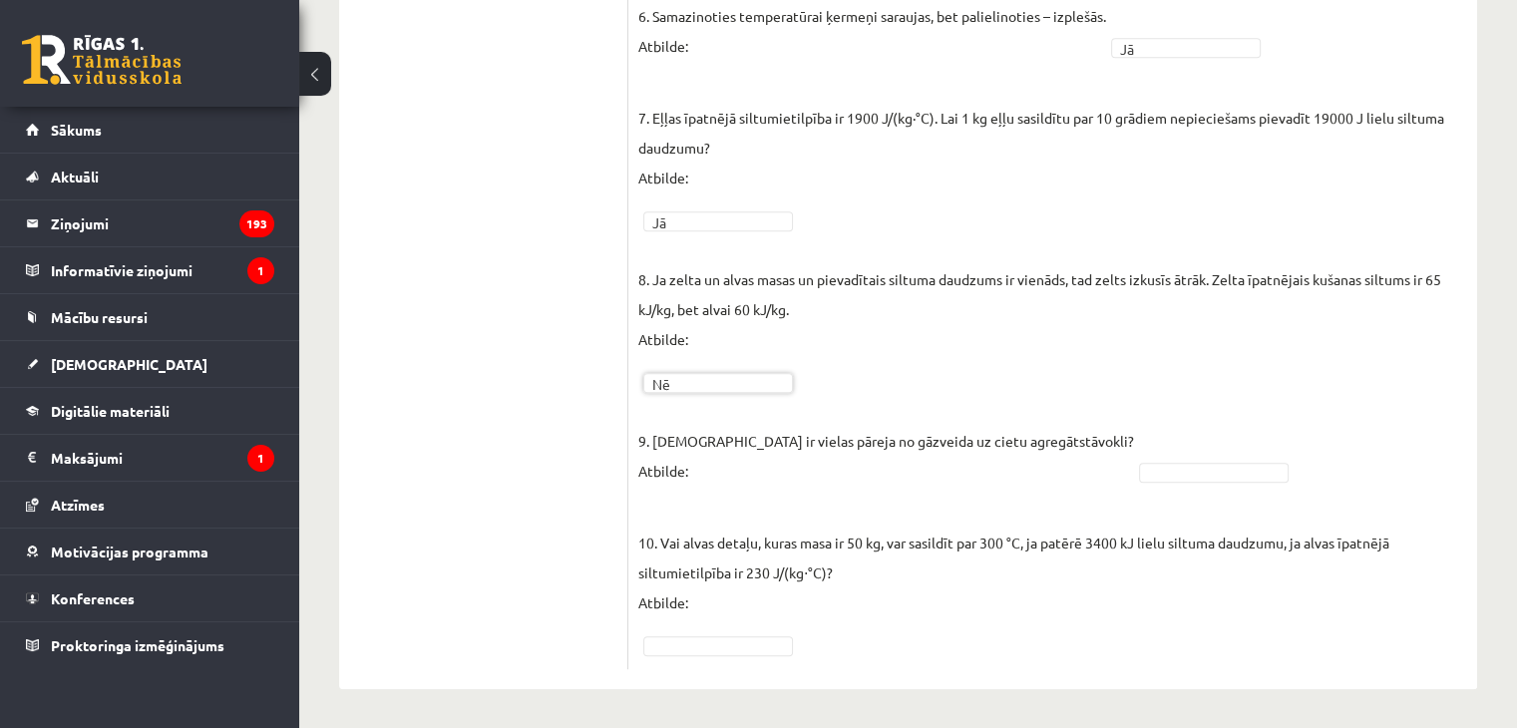
click at [764, 528] on p "10. Vai alvas detaļu, kuras masa ir 50 kg, var sasildīt par 300 °C, ja patērē 3…" at bounding box center [1052, 558] width 829 height 120
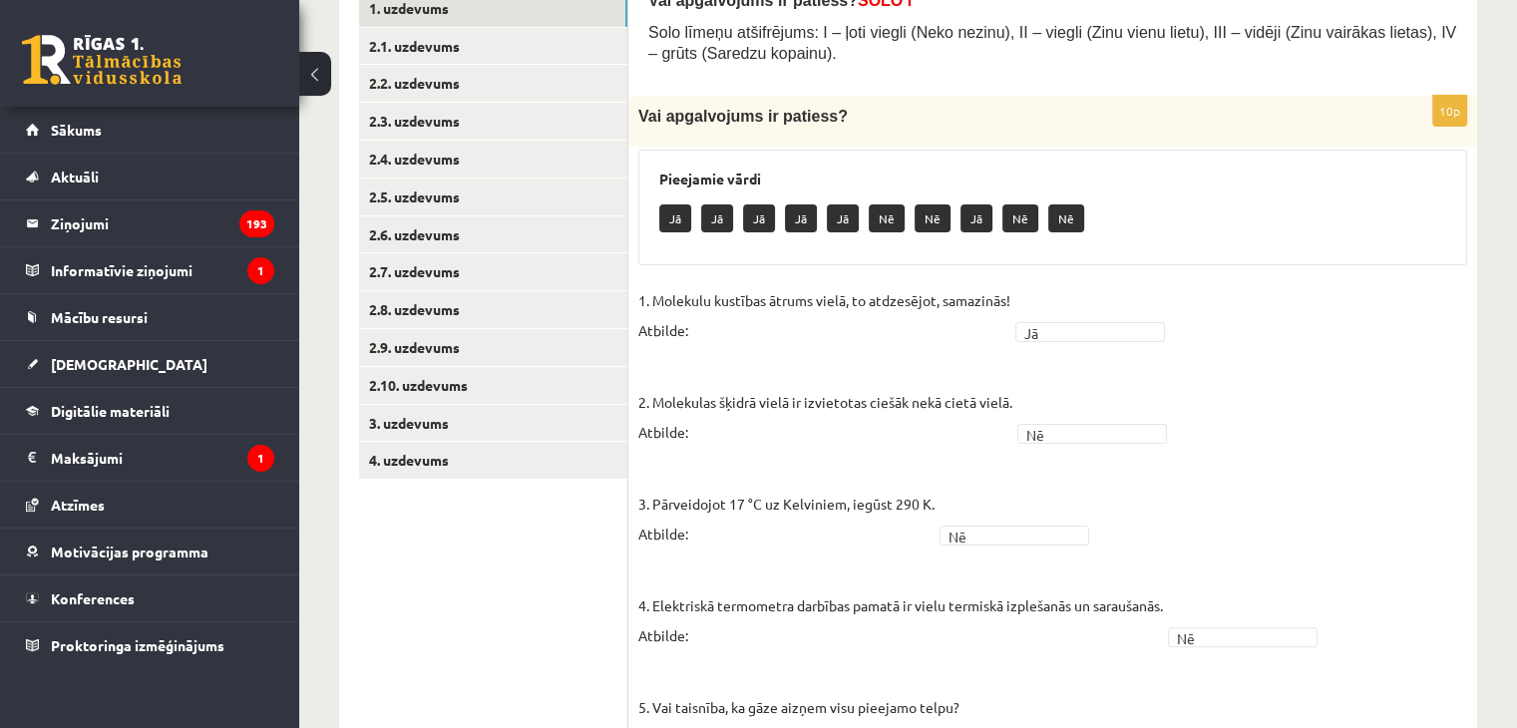
scroll to position [237, 0]
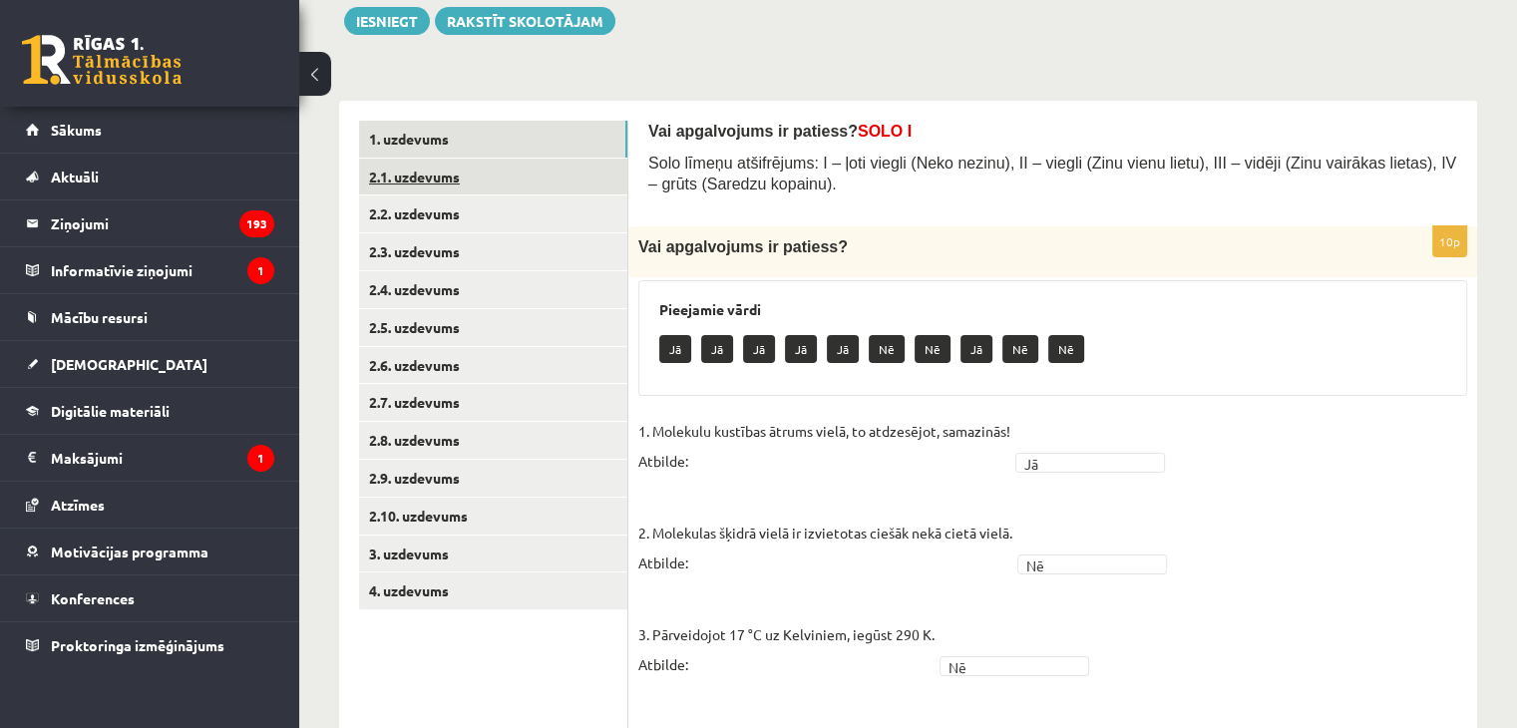
click at [585, 176] on link "2.1. uzdevums" at bounding box center [493, 177] width 268 height 37
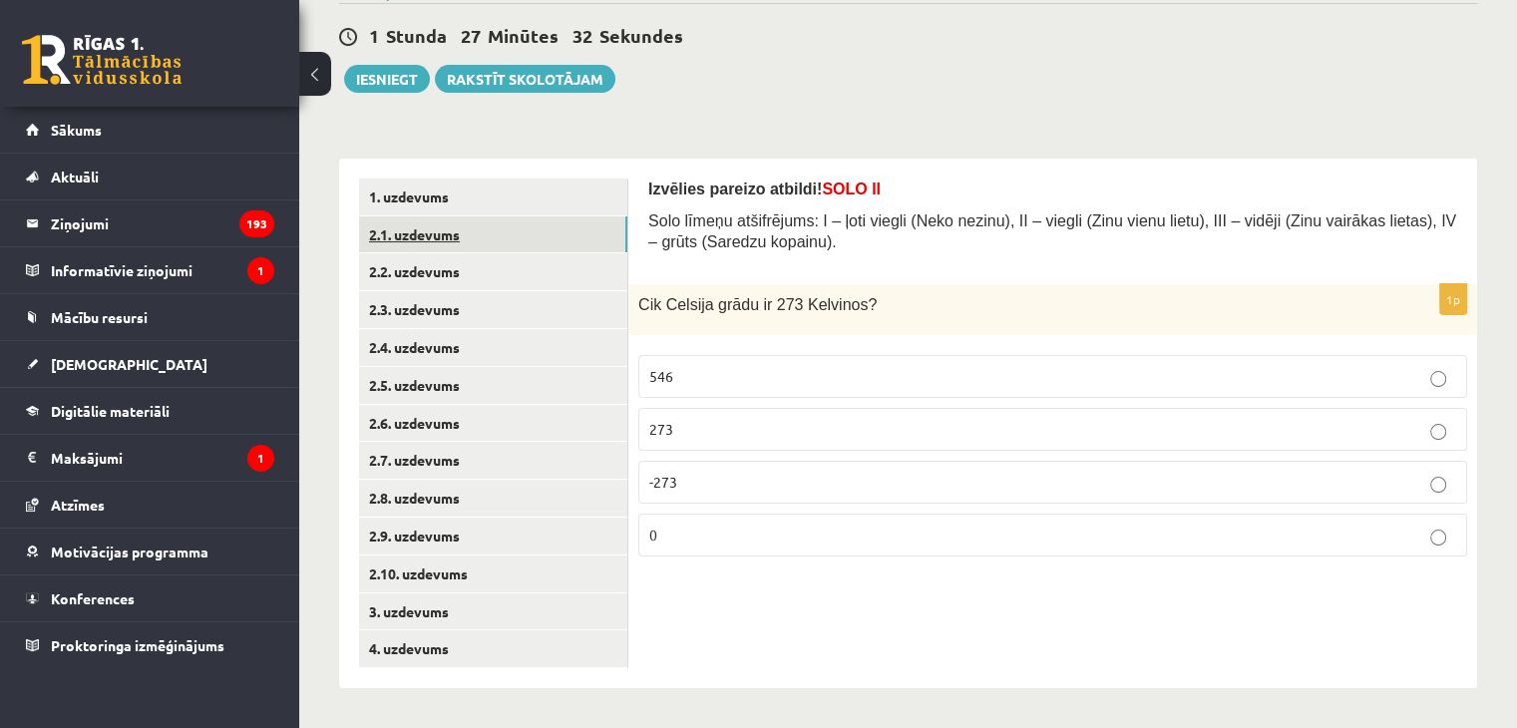
scroll to position [180, 0]
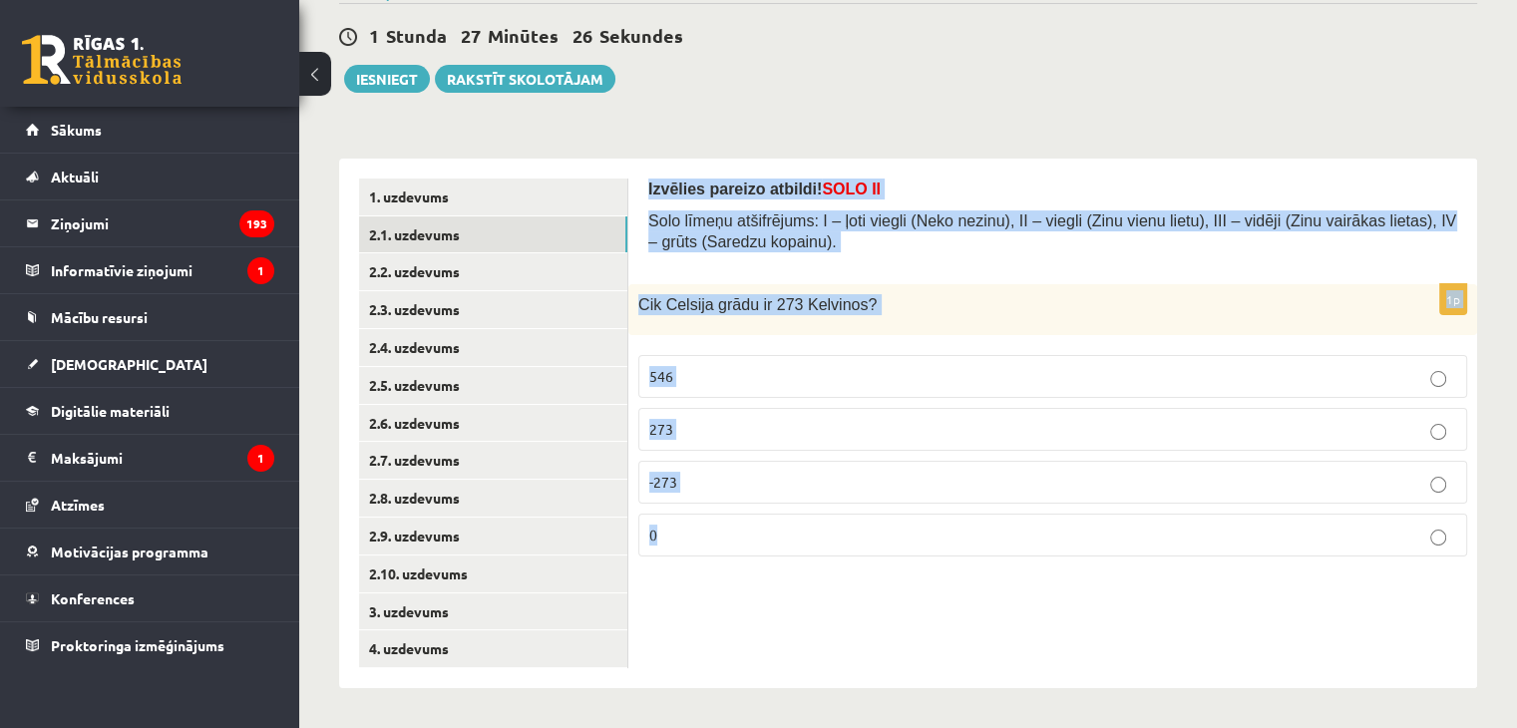
drag, startPoint x: 642, startPoint y: 184, endPoint x: 1155, endPoint y: 602, distance: 661.5
click at [1155, 602] on div "Izvēlies pareizo atbildi! SOLO II Solo līmeņu atšifrējums: I – ļoti viegli (Nek…" at bounding box center [1052, 424] width 849 height 530
copy form "Izvēlies pareizo atbildi! SOLO II Solo līmeņu atšifrējums: I – ļoti viegli (Nek…"
click at [881, 527] on p "0" at bounding box center [1052, 535] width 807 height 21
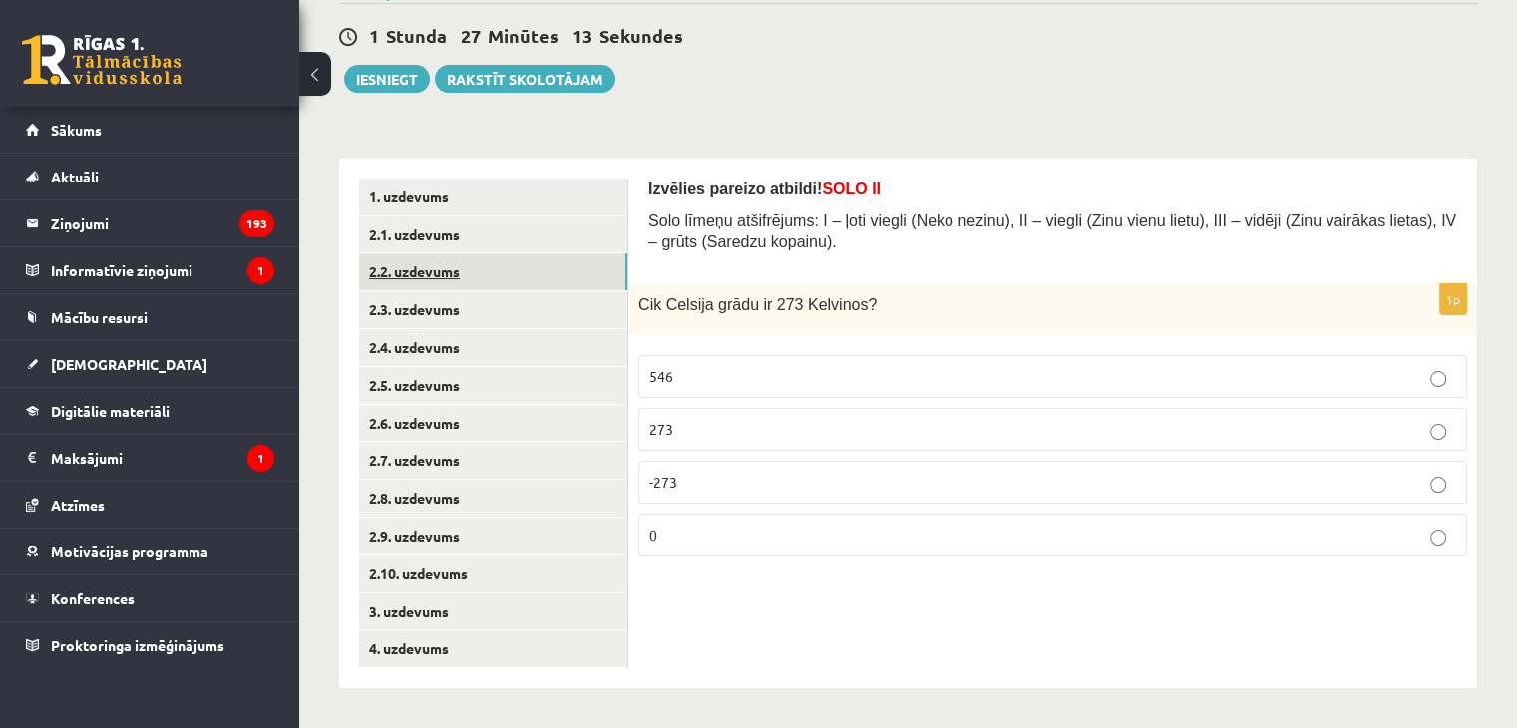
click at [519, 268] on link "2.2. uzdevums" at bounding box center [493, 271] width 268 height 37
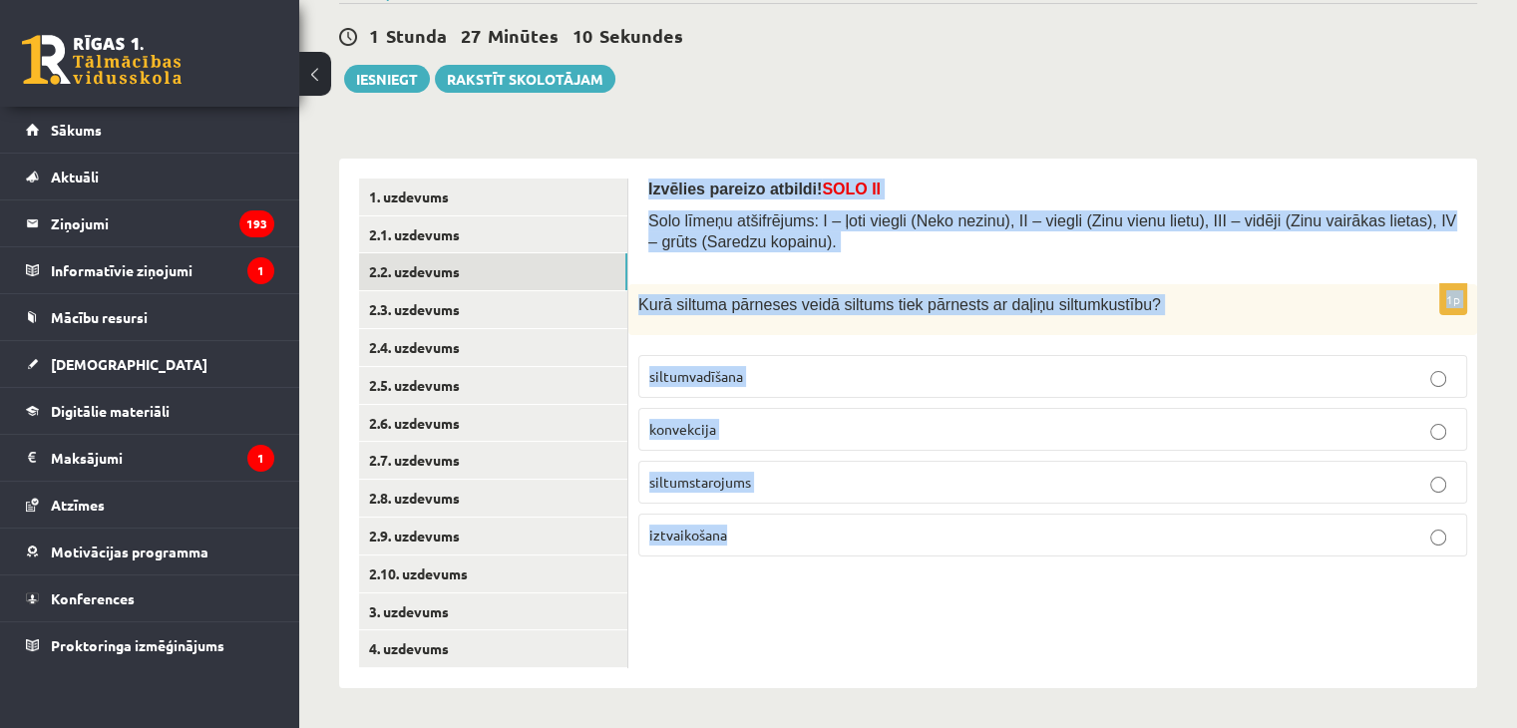
drag, startPoint x: 633, startPoint y: 179, endPoint x: 1098, endPoint y: 556, distance: 598.5
click at [1098, 556] on div "Izvēlies pareizo atbildi! SOLO II Solo līmeņu atšifrējums: I – ļoti viegli (Nek…" at bounding box center [1052, 424] width 849 height 530
copy form "Izvēlies pareizo atbildi! SOLO II Solo līmeņu atšifrējums: I – ļoti viegli (Nek…"
click at [885, 368] on p "siltumvadīšana" at bounding box center [1052, 376] width 807 height 21
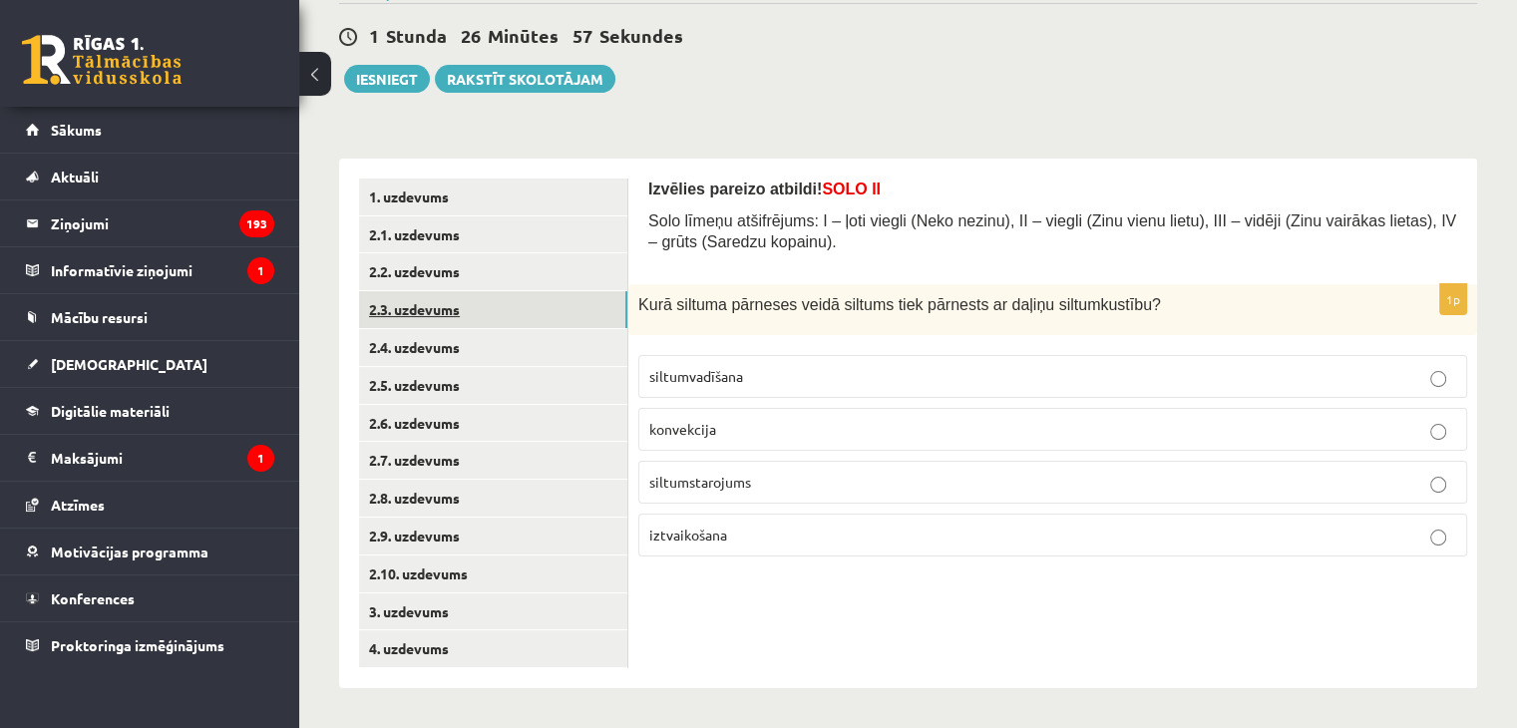
click at [514, 316] on link "2.3. uzdevums" at bounding box center [493, 309] width 268 height 37
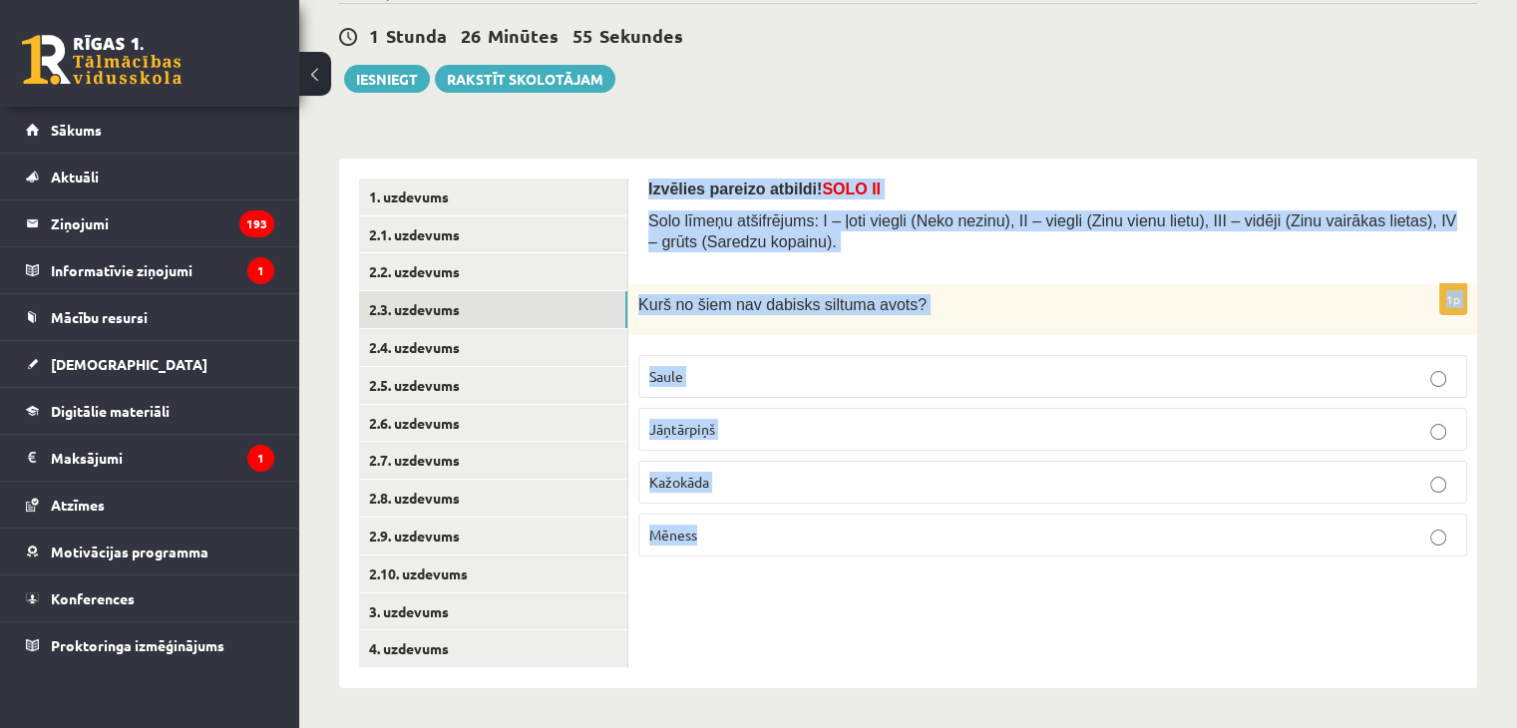
drag, startPoint x: 646, startPoint y: 193, endPoint x: 1359, endPoint y: 596, distance: 818.3
click at [1359, 596] on div "Izvēlies pareizo atbildi! SOLO II Solo līmeņu atšifrējums: I – ļoti viegli (Nek…" at bounding box center [1052, 424] width 849 height 530
copy form "Izvēlies pareizo atbildi! SOLO II Solo līmeņu atšifrējums: I – ļoti viegli (Nek…"
click at [746, 540] on p "Mēness" at bounding box center [1052, 535] width 807 height 21
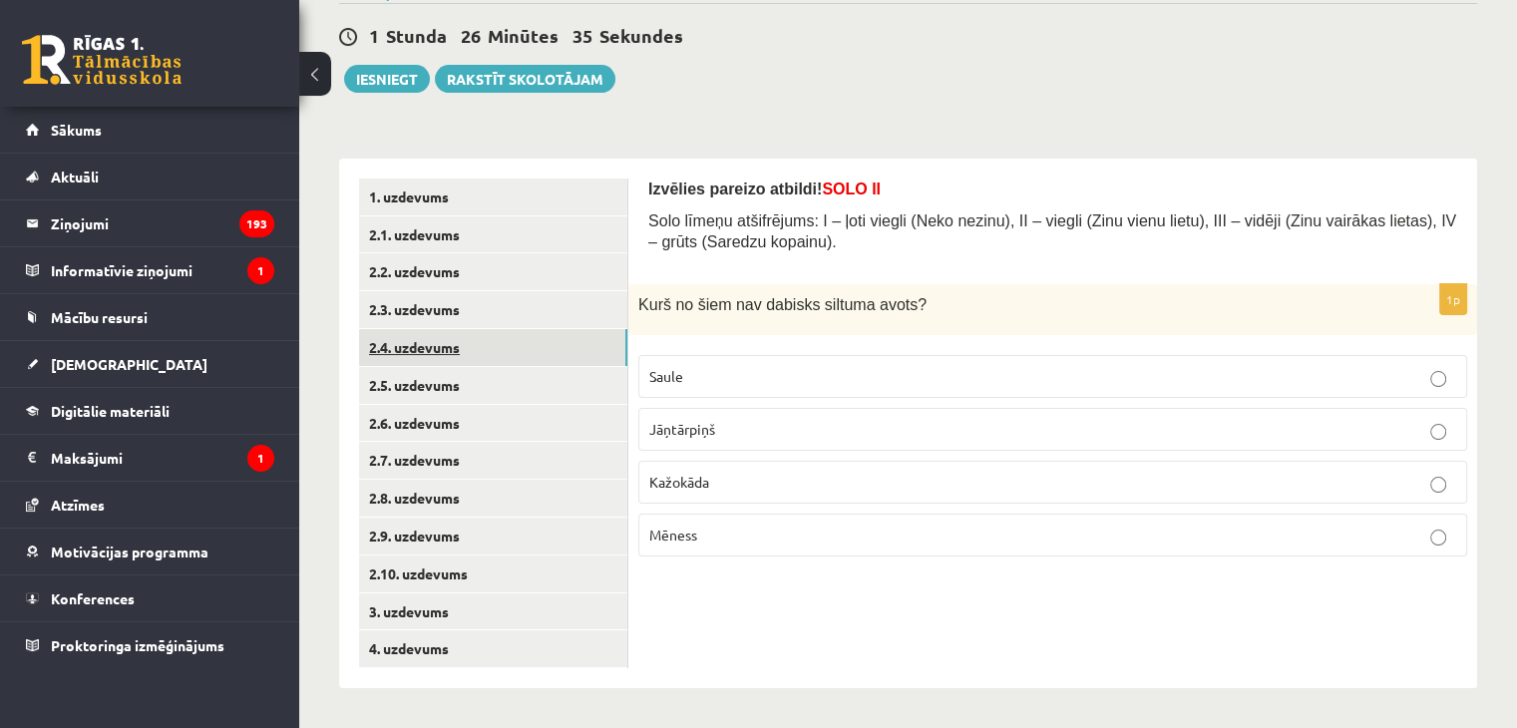
click at [524, 346] on link "2.4. uzdevums" at bounding box center [493, 347] width 268 height 37
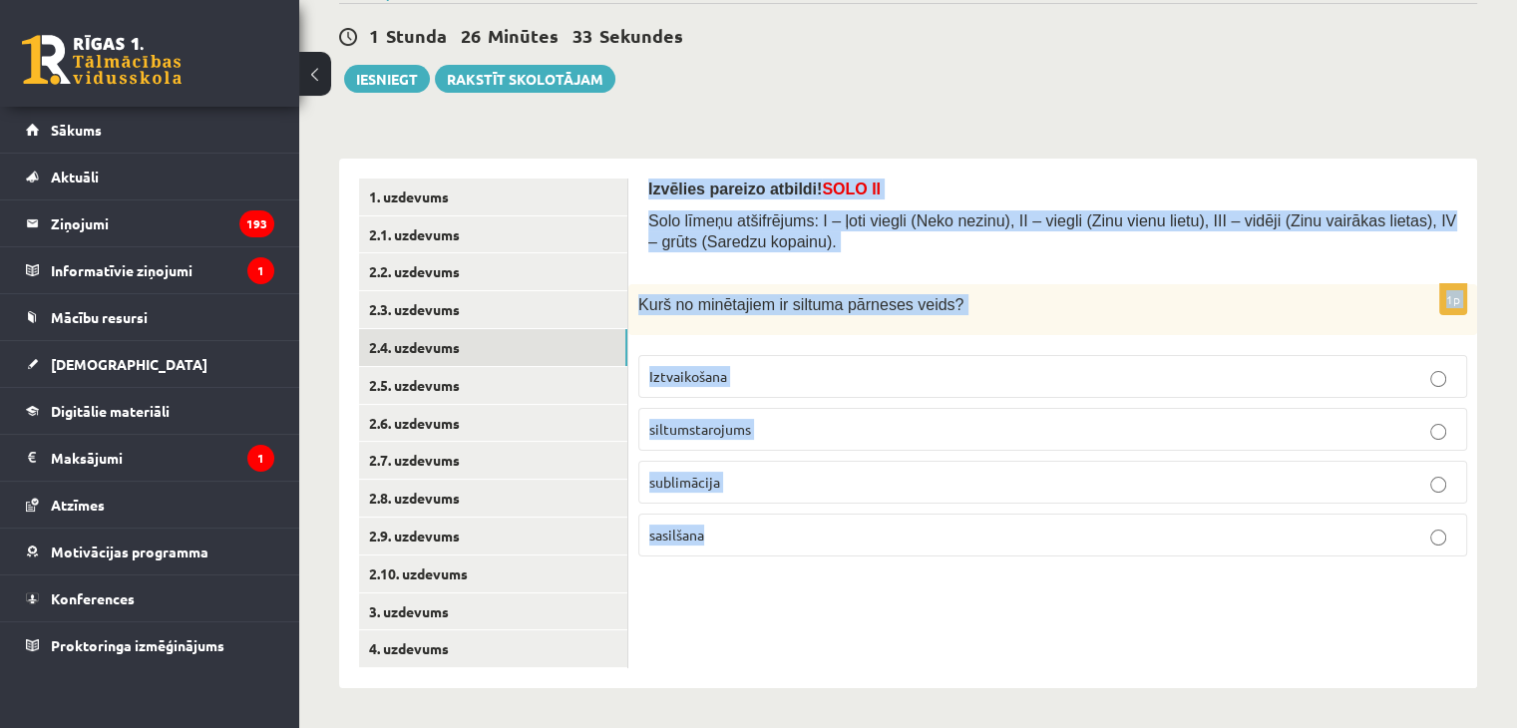
drag, startPoint x: 640, startPoint y: 179, endPoint x: 1220, endPoint y: 560, distance: 693.6
click at [1220, 560] on div "Izvēlies pareizo atbildi! SOLO II Solo līmeņu atšifrējums: I – ļoti viegli (Nek…" at bounding box center [1052, 424] width 849 height 530
copy form "Izvēlies pareizo atbildi! SOLO II Solo līmeņu atšifrējums: I – ļoti viegli (Nek…"
click at [810, 432] on p "siltumstarojums" at bounding box center [1052, 429] width 807 height 21
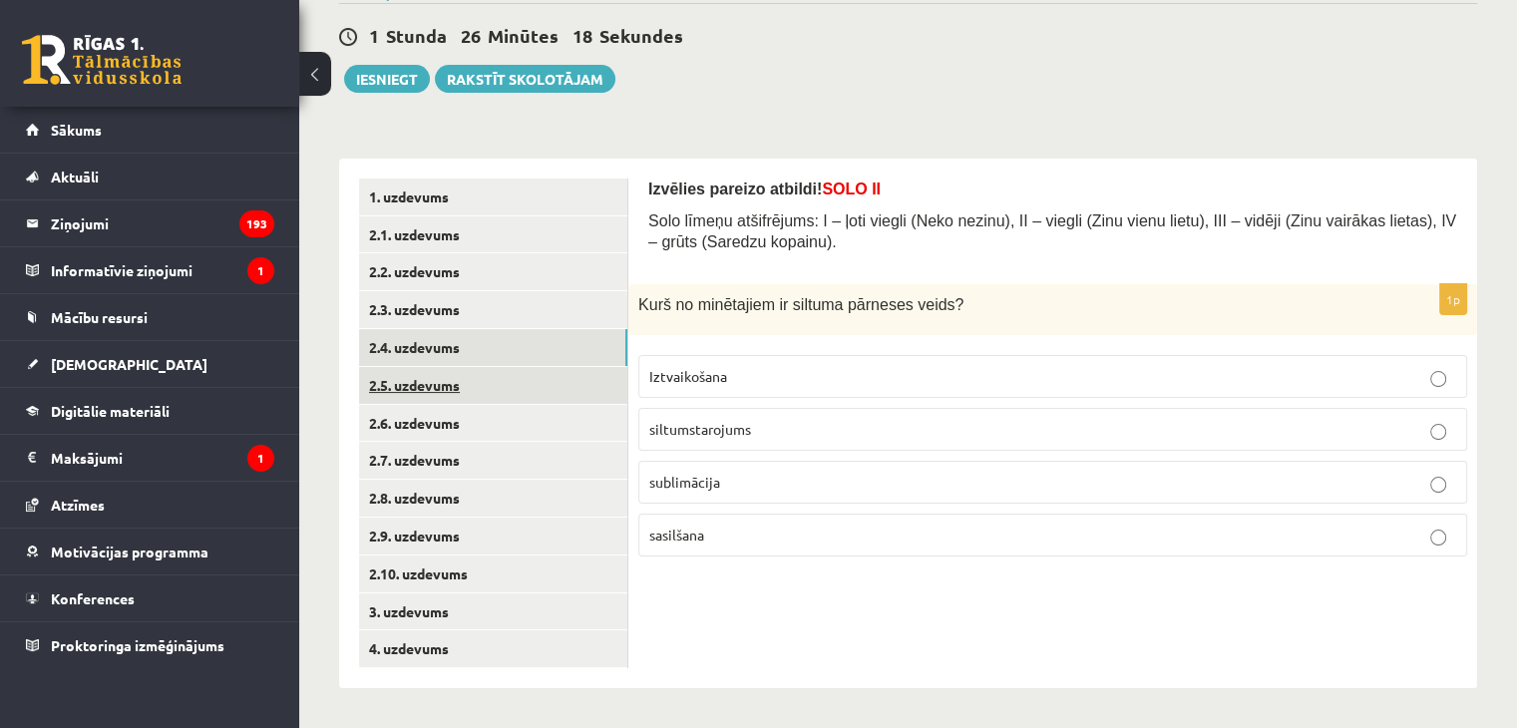
click at [572, 383] on link "2.5. uzdevums" at bounding box center [493, 385] width 268 height 37
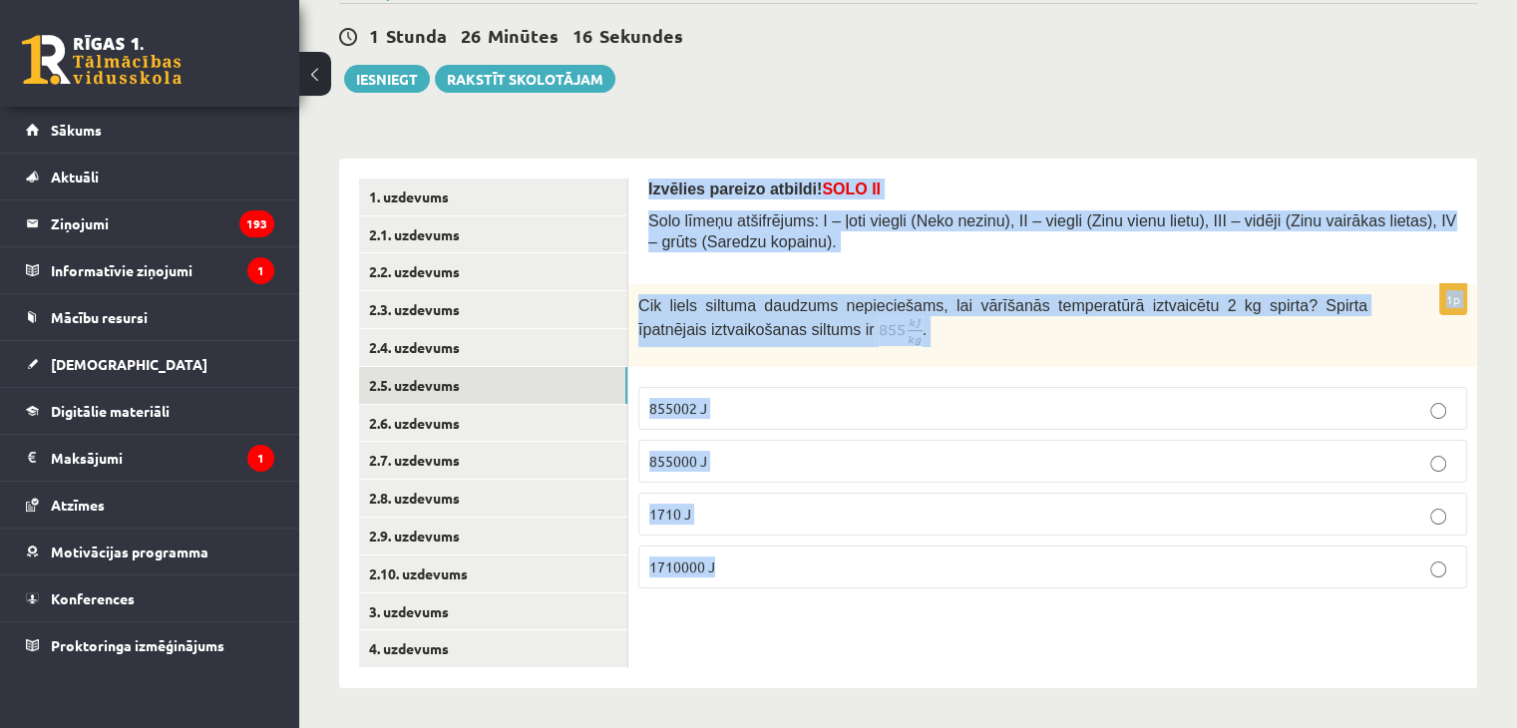
drag, startPoint x: 640, startPoint y: 183, endPoint x: 1021, endPoint y: 613, distance: 575.2
click at [1021, 613] on div "Izvēlies pareizo atbildi! SOLO II Solo līmeņu atšifrējums: I – ļoti viegli (Nek…" at bounding box center [1052, 424] width 849 height 530
copy form "Izvēlies pareizo atbildi! SOLO II Solo līmeņu atšifrējums: I – ļoti viegli (Nek…"
click at [784, 578] on label "1710000 J" at bounding box center [1052, 567] width 829 height 43
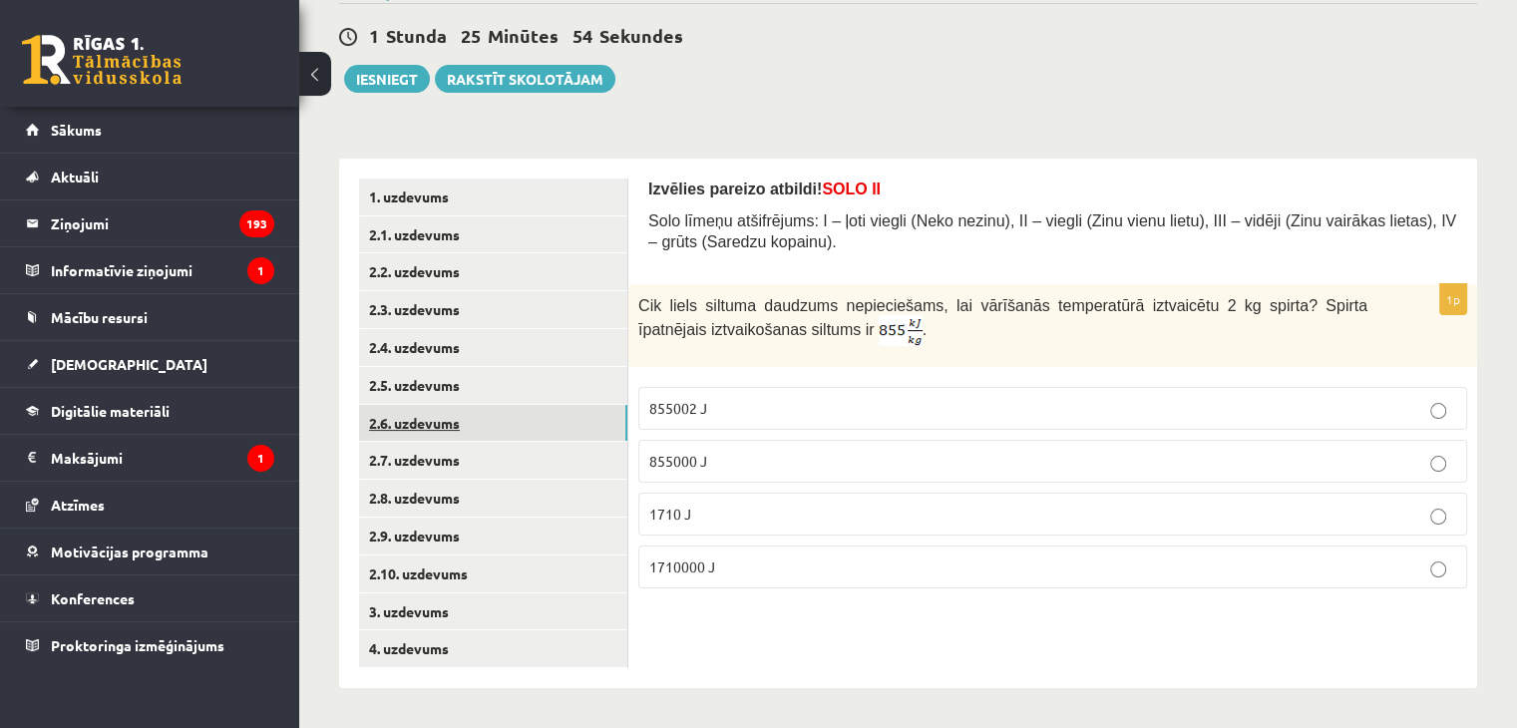
click at [602, 419] on link "2.6. uzdevums" at bounding box center [493, 423] width 268 height 37
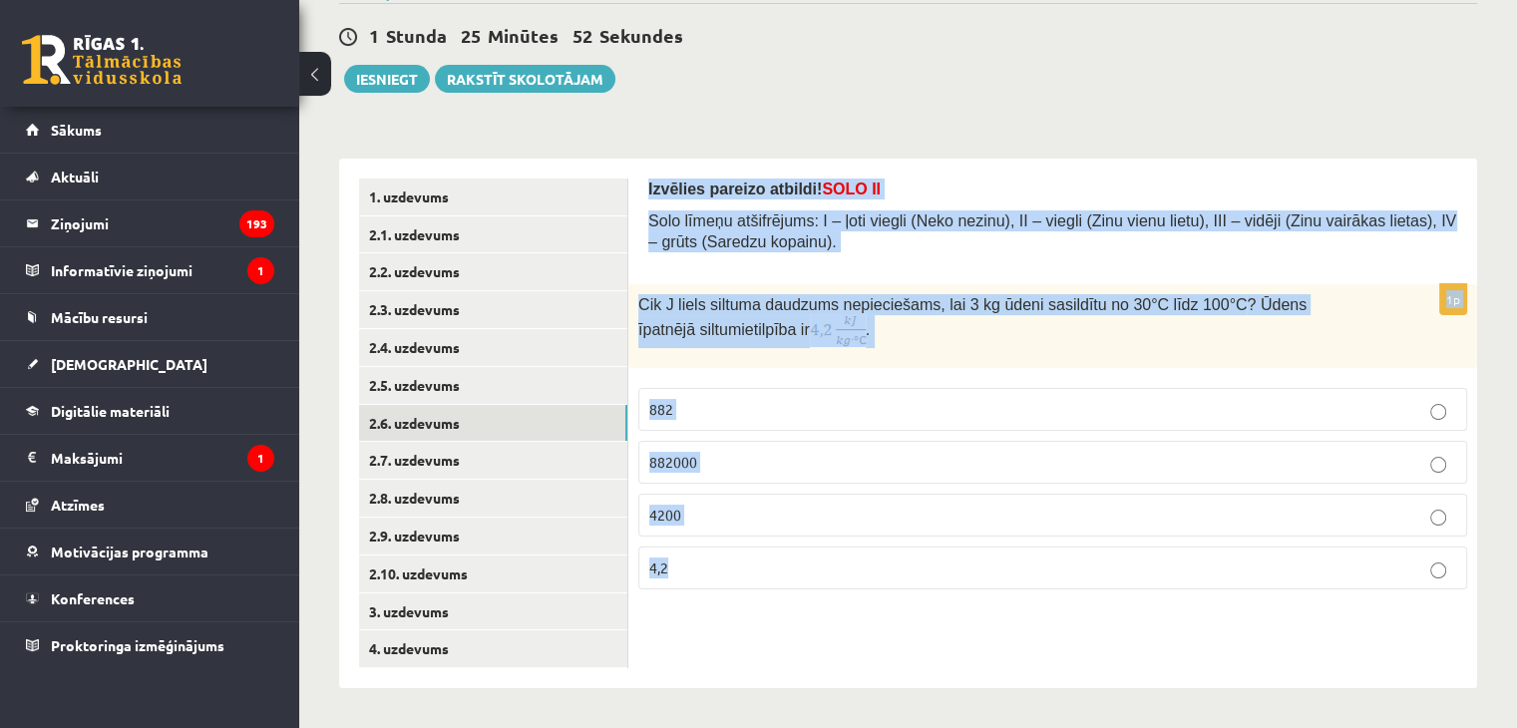
drag, startPoint x: 639, startPoint y: 180, endPoint x: 1087, endPoint y: 596, distance: 611.3
click at [1087, 596] on div "Izvēlies pareizo atbildi! SOLO II Solo līmeņu atšifrējums: I – ļoti viegli (Nek…" at bounding box center [1052, 424] width 849 height 530
copy form "Izvēlies pareizo atbildi! SOLO II Solo līmeņu atšifrējums: I – ļoti viegli (Nek…"
click at [773, 467] on p "882000" at bounding box center [1052, 462] width 807 height 21
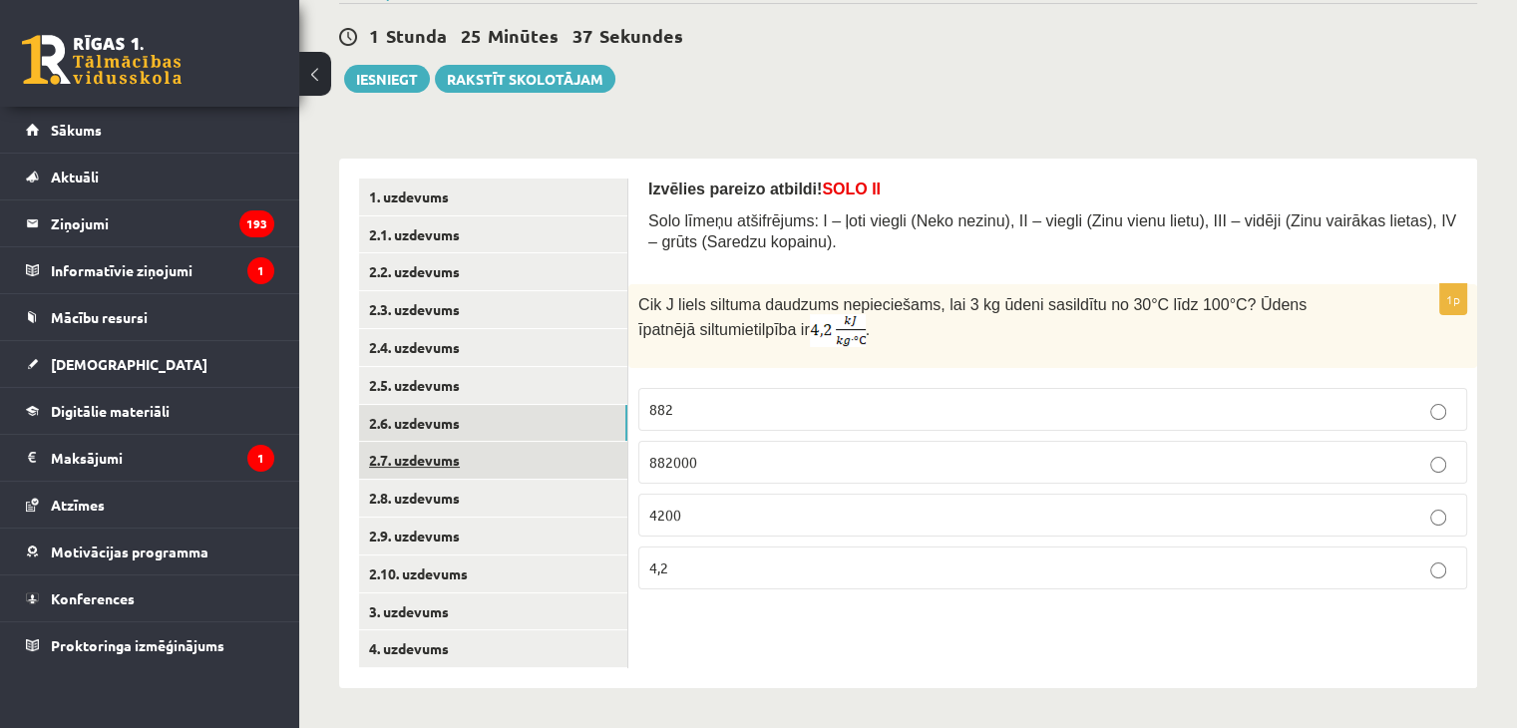
click at [541, 456] on link "2.7. uzdevums" at bounding box center [493, 460] width 268 height 37
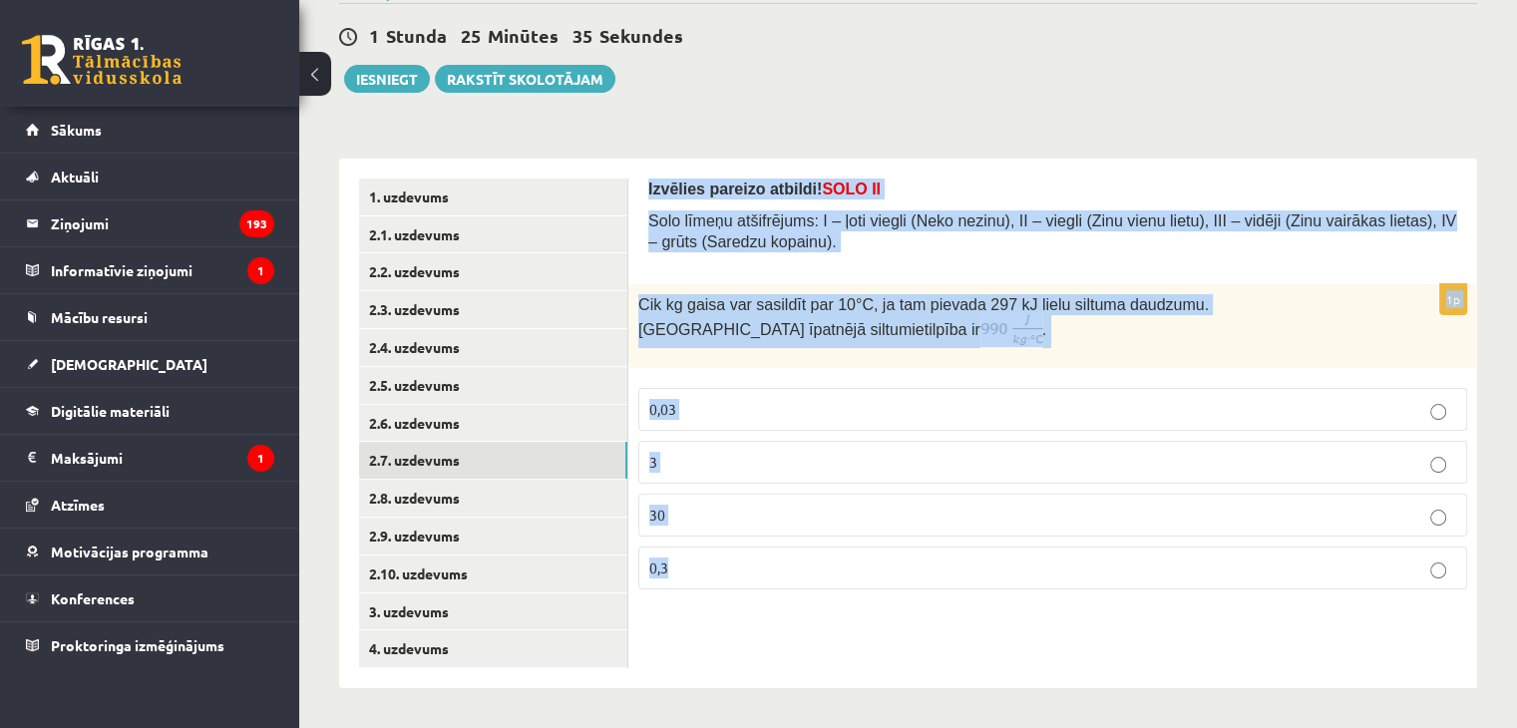
drag, startPoint x: 646, startPoint y: 177, endPoint x: 1023, endPoint y: 597, distance: 564.4
click at [1023, 597] on div "Izvēlies pareizo atbildi! SOLO II Solo līmeņu atšifrējums: I – ļoti viegli (Nek…" at bounding box center [1052, 424] width 849 height 530
copy form "Izvēlies pareizo atbildi! SOLO II Solo līmeņu atšifrējums: I – ļoti viegli (Nek…"
click at [745, 505] on p "30" at bounding box center [1052, 515] width 807 height 21
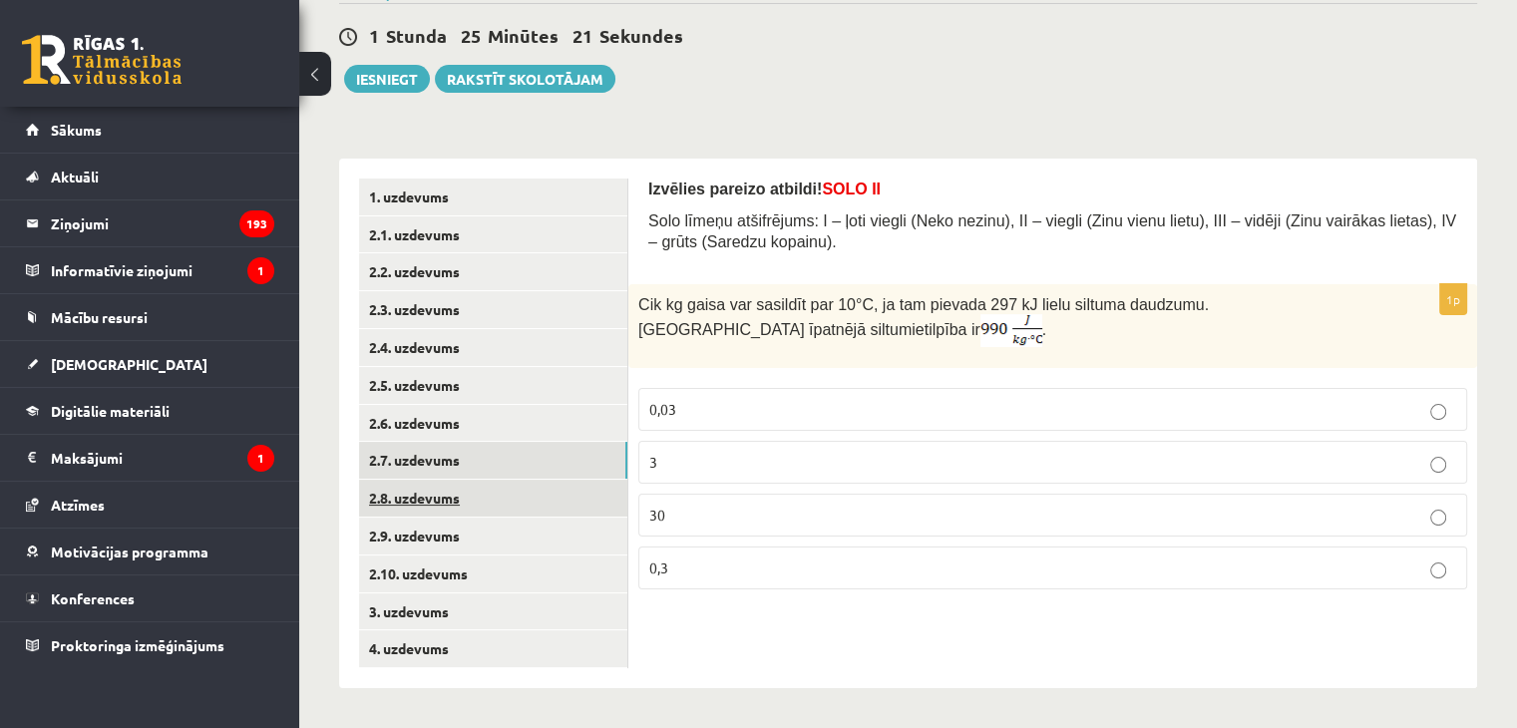
click at [552, 501] on link "2.8. uzdevums" at bounding box center [493, 498] width 268 height 37
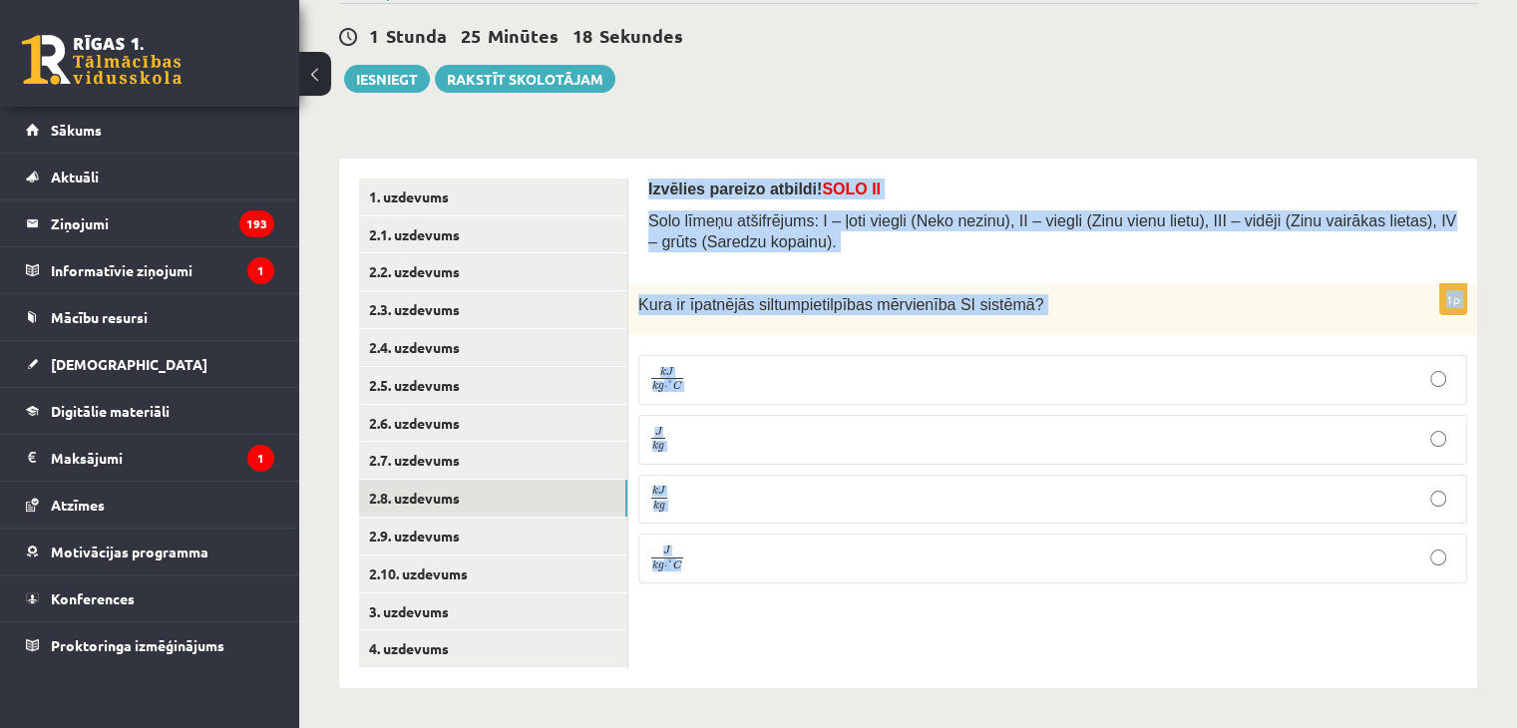
drag, startPoint x: 643, startPoint y: 182, endPoint x: 973, endPoint y: 596, distance: 528.9
click at [973, 596] on div "Izvēlies pareizo atbildi! SOLO II Solo līmeņu atšifrējums: I – ļoti viegli (Nek…" at bounding box center [1052, 424] width 849 height 530
drag, startPoint x: 973, startPoint y: 596, endPoint x: 756, endPoint y: 562, distance: 219.1
click at [756, 562] on div "Izvēlies pareizo atbildi! SOLO II Solo līmeņu atšifrējums: I – ļoti viegli (Nek…" at bounding box center [1052, 424] width 849 height 530
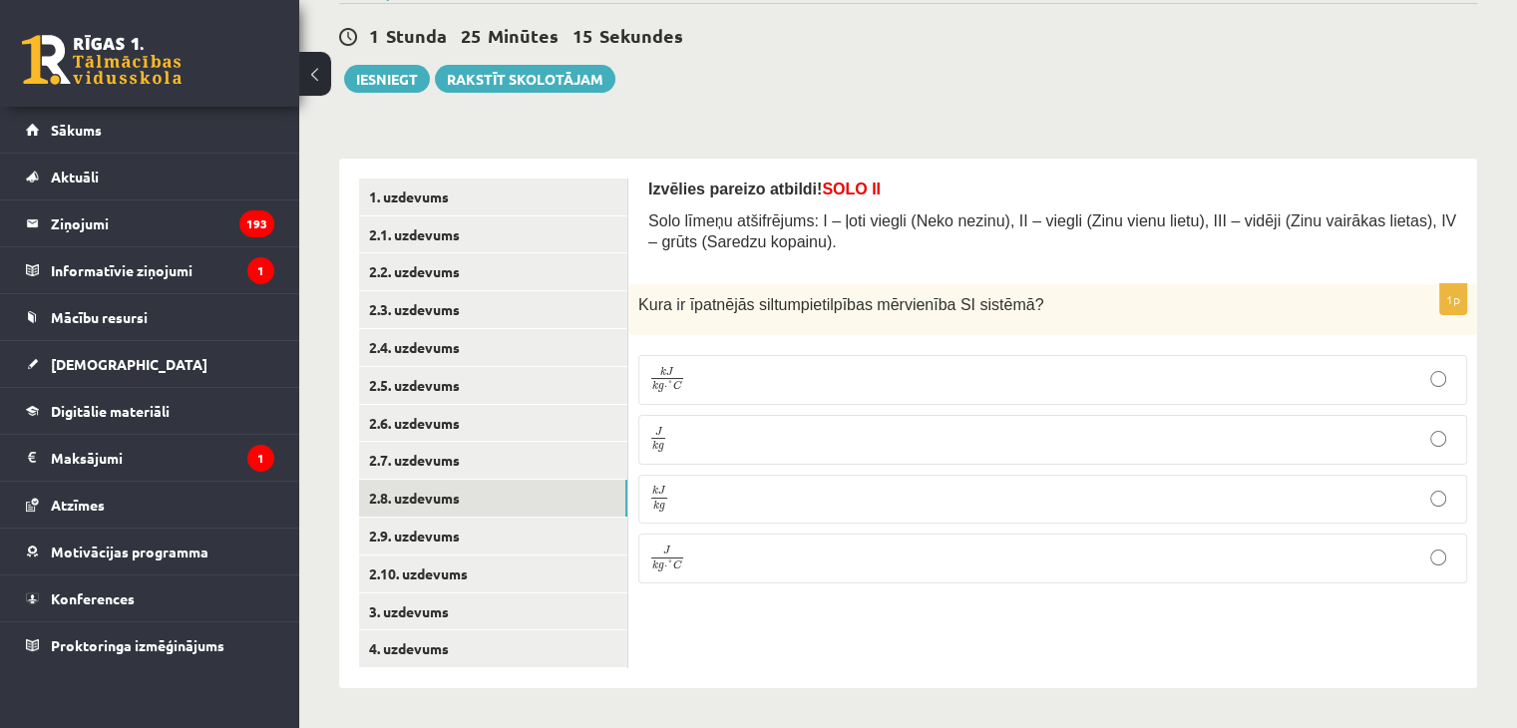
click at [762, 607] on div "Izvēlies pareizo atbildi! SOLO II Solo līmeņu atšifrējums: I – ļoti viegli (Nek…" at bounding box center [1052, 424] width 849 height 530
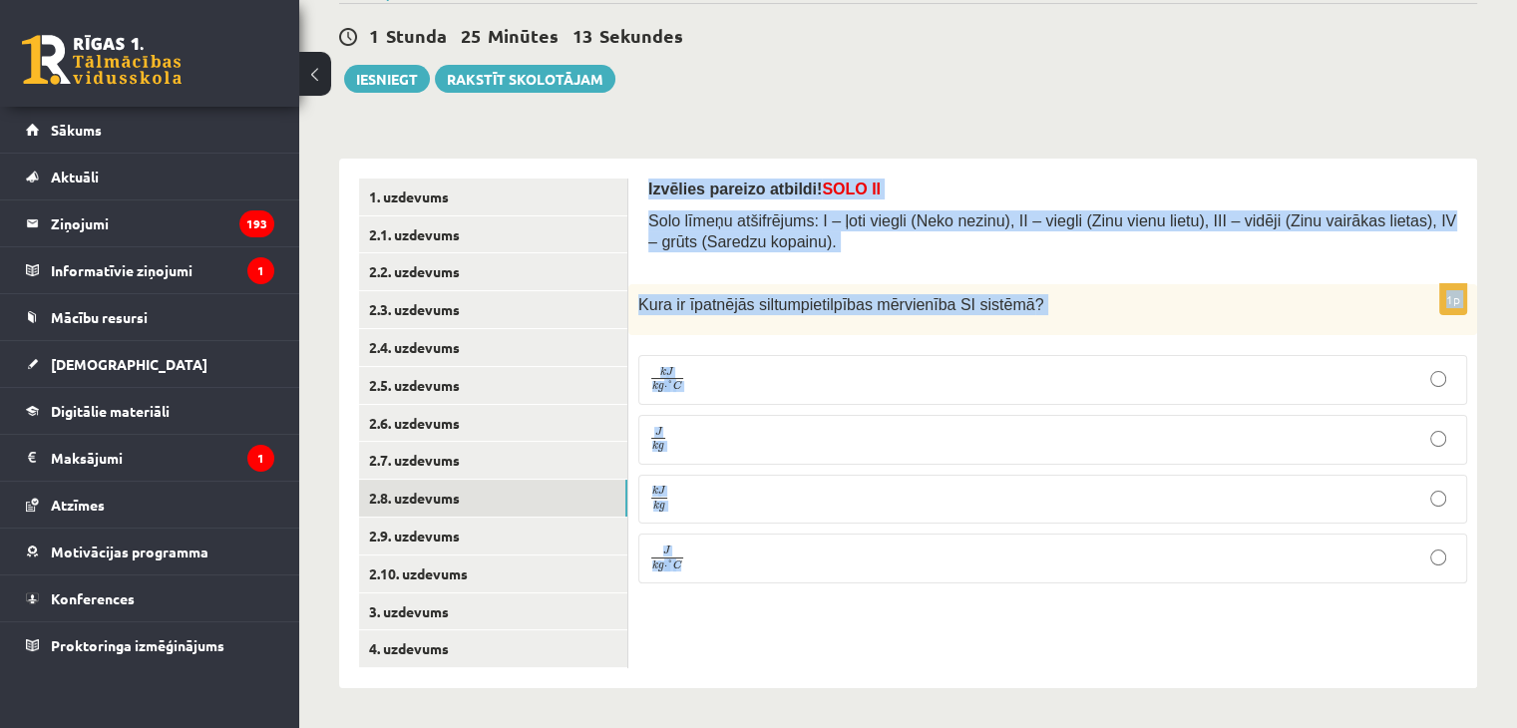
drag, startPoint x: 762, startPoint y: 607, endPoint x: 644, endPoint y: 176, distance: 447.7
click at [644, 176] on div "Izvēlies pareizo atbildi! SOLO II Solo līmeņu atšifrējums: I – ļoti viegli (Nek…" at bounding box center [1052, 424] width 849 height 530
copy form "Izvēlies pareizo atbildi! SOLO II Solo līmeņu atšifrējums: I – ļoti viegli (Nek…"
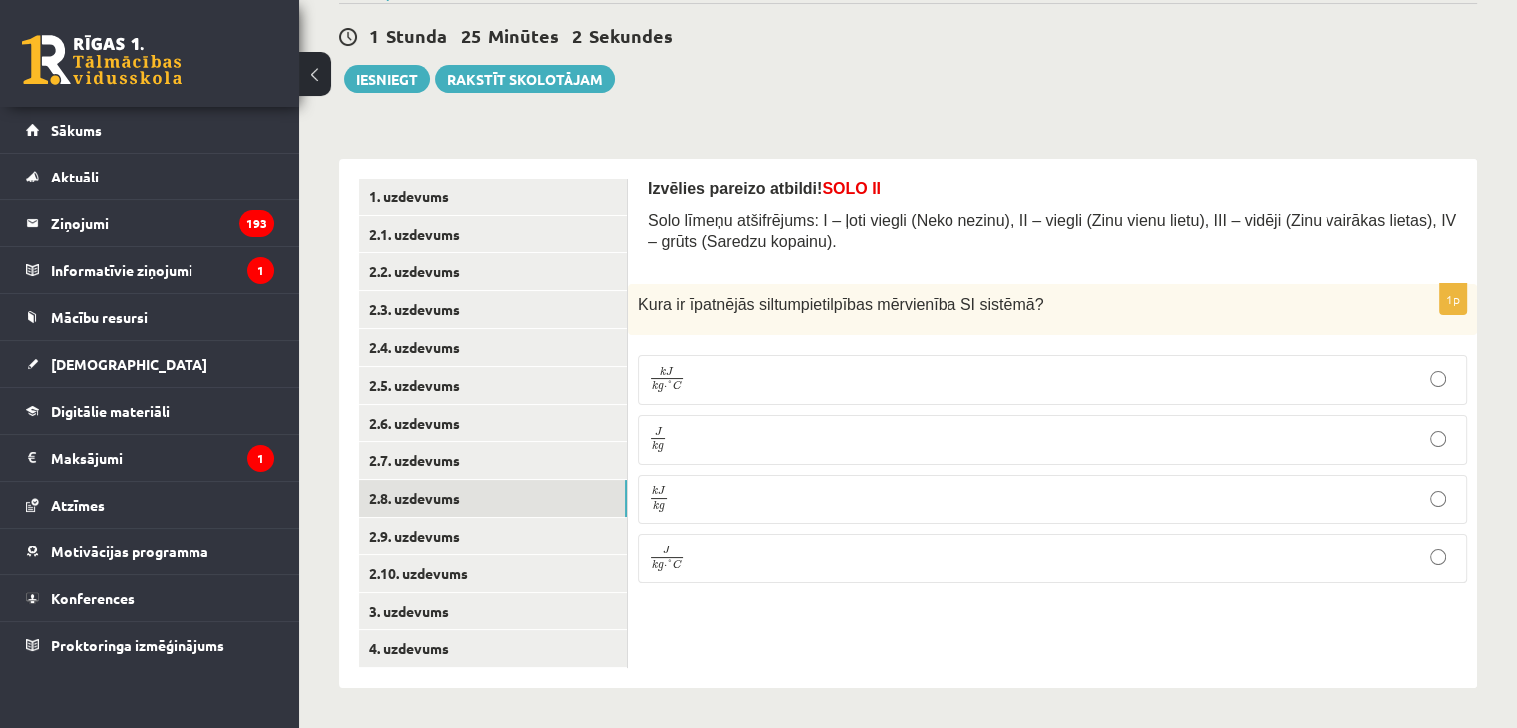
click at [764, 619] on div "Izvēlies pareizo atbildi! SOLO II Solo līmeņu atšifrējums: I – ļoti viegli (Nek…" at bounding box center [1052, 424] width 849 height 530
click at [798, 378] on p "k J k g ⋅ ° C k J k g ⋅ ° C" at bounding box center [1052, 380] width 807 height 28
click at [710, 568] on p "J k g ⋅ ° C J k g ⋅ ° C" at bounding box center [1052, 559] width 807 height 28
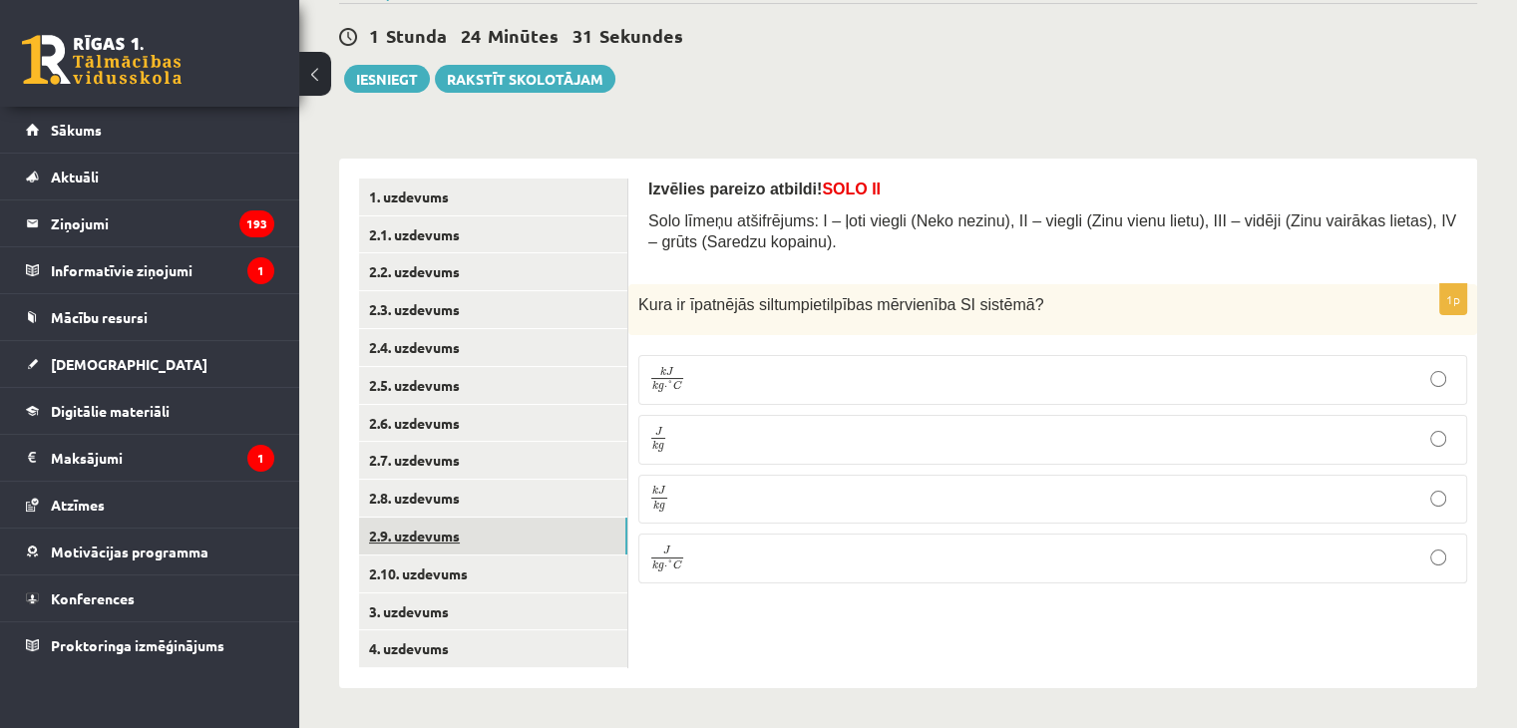
click at [512, 534] on link "2.9. uzdevums" at bounding box center [493, 536] width 268 height 37
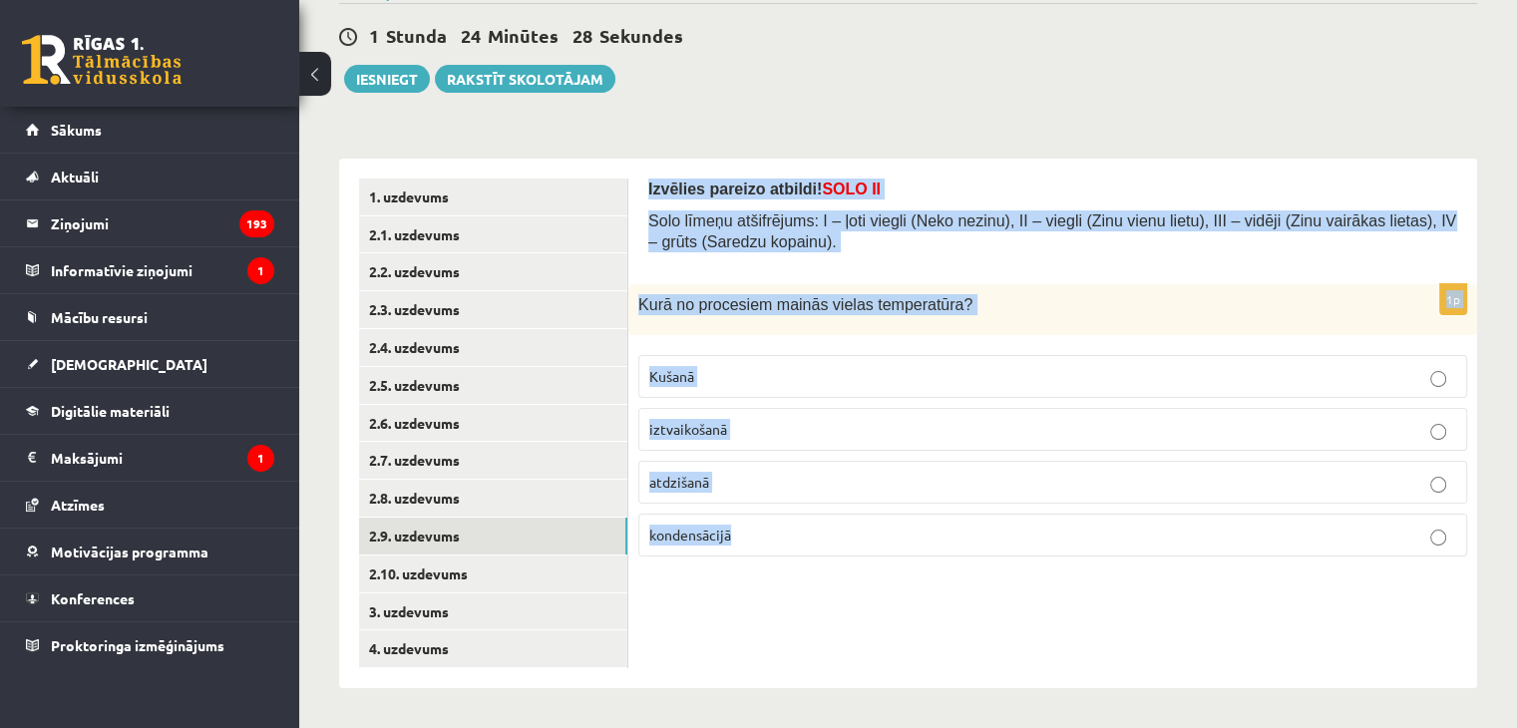
drag, startPoint x: 638, startPoint y: 175, endPoint x: 967, endPoint y: 600, distance: 536.9
click at [967, 600] on div "Izvēlies pareizo atbildi! SOLO II Solo līmeņu atšifrējums: I – ļoti viegli (Nek…" at bounding box center [1052, 424] width 849 height 530
copy form "Izvēlies pareizo atbildi! SOLO II Solo līmeņu atšifrējums: I – ļoti viegli (Nek…"
click at [775, 472] on p "atdzišanā" at bounding box center [1052, 482] width 807 height 21
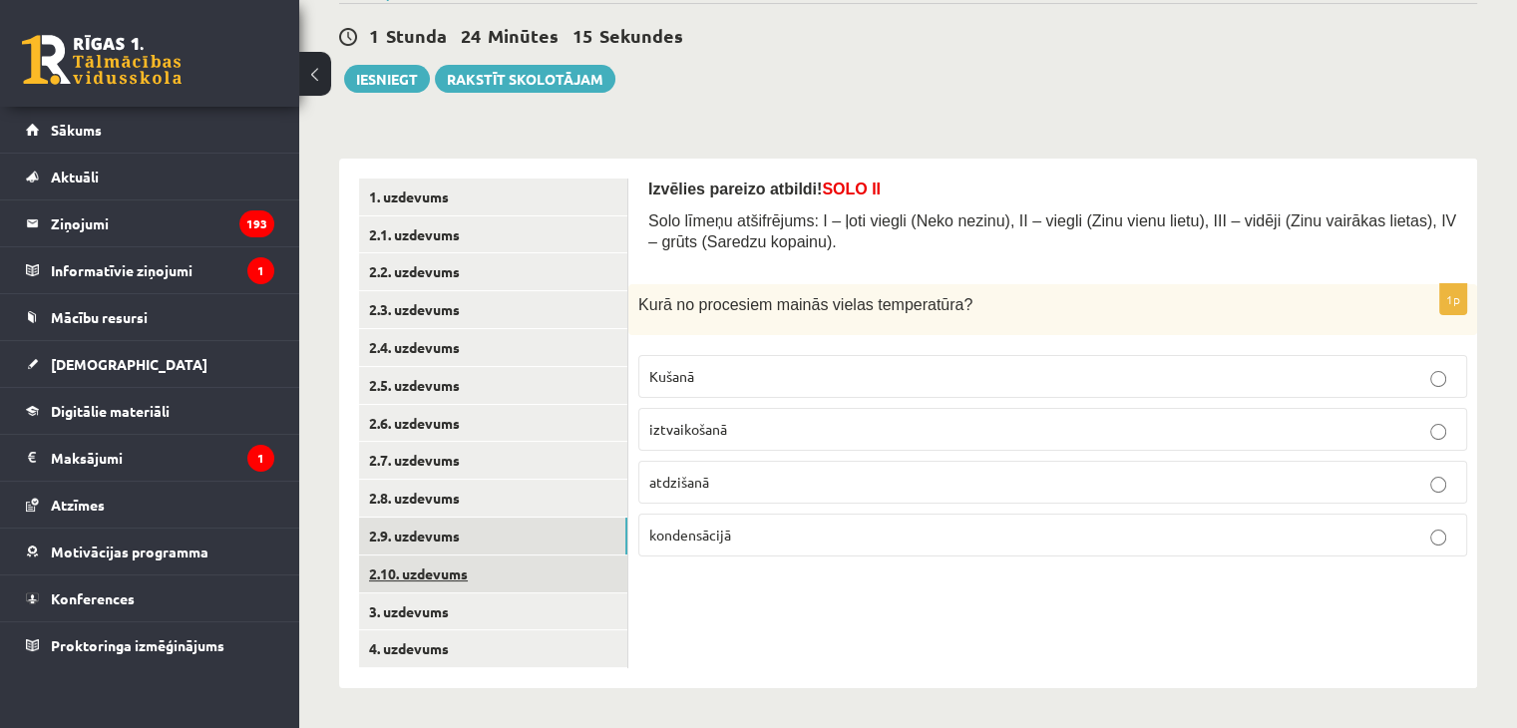
click at [563, 575] on link "2.10. uzdevums" at bounding box center [493, 574] width 268 height 37
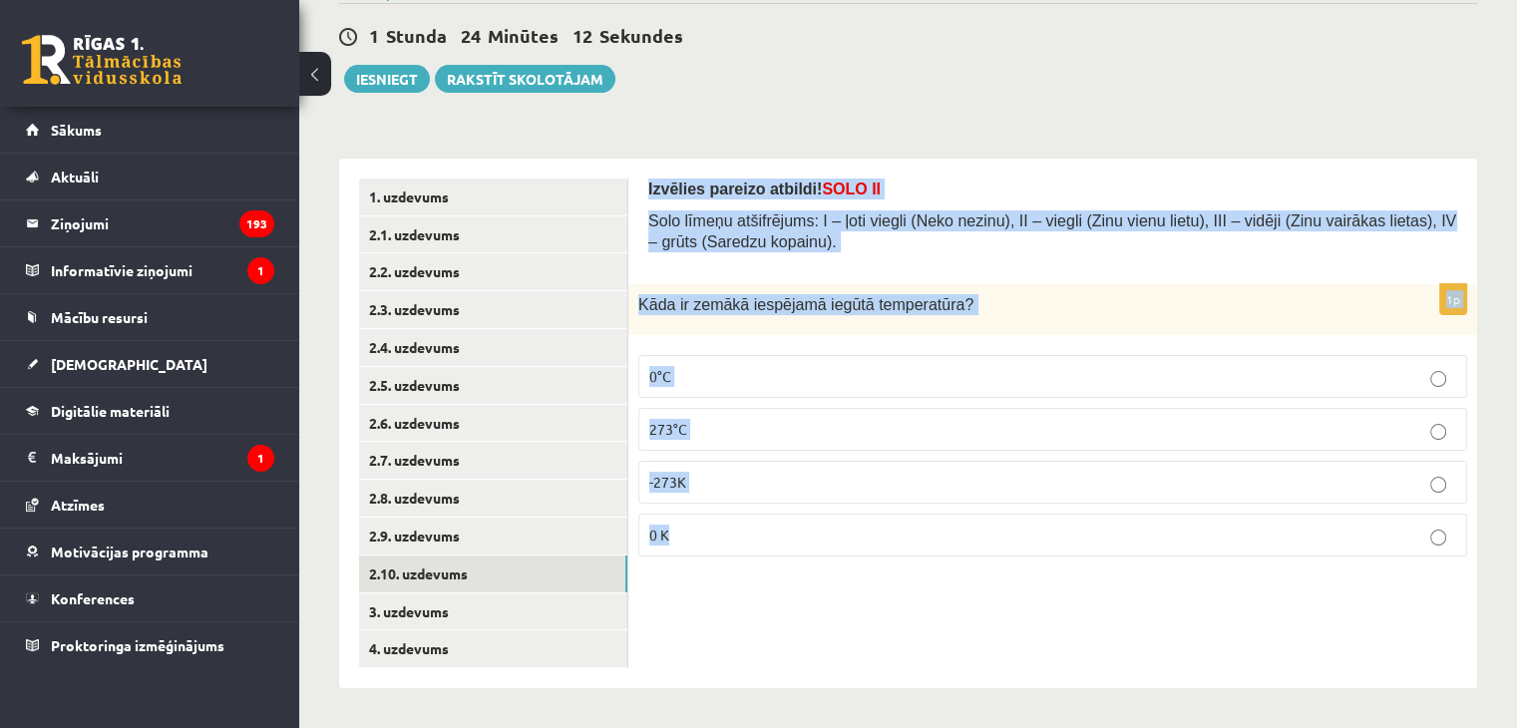
drag, startPoint x: 639, startPoint y: 183, endPoint x: 924, endPoint y: 583, distance: 490.7
click at [924, 583] on div "Izvēlies pareizo atbildi! SOLO II Solo līmeņu atšifrējums: I – ļoti viegli (Nek…" at bounding box center [1052, 424] width 849 height 530
click at [723, 528] on p "0 K" at bounding box center [1052, 535] width 807 height 21
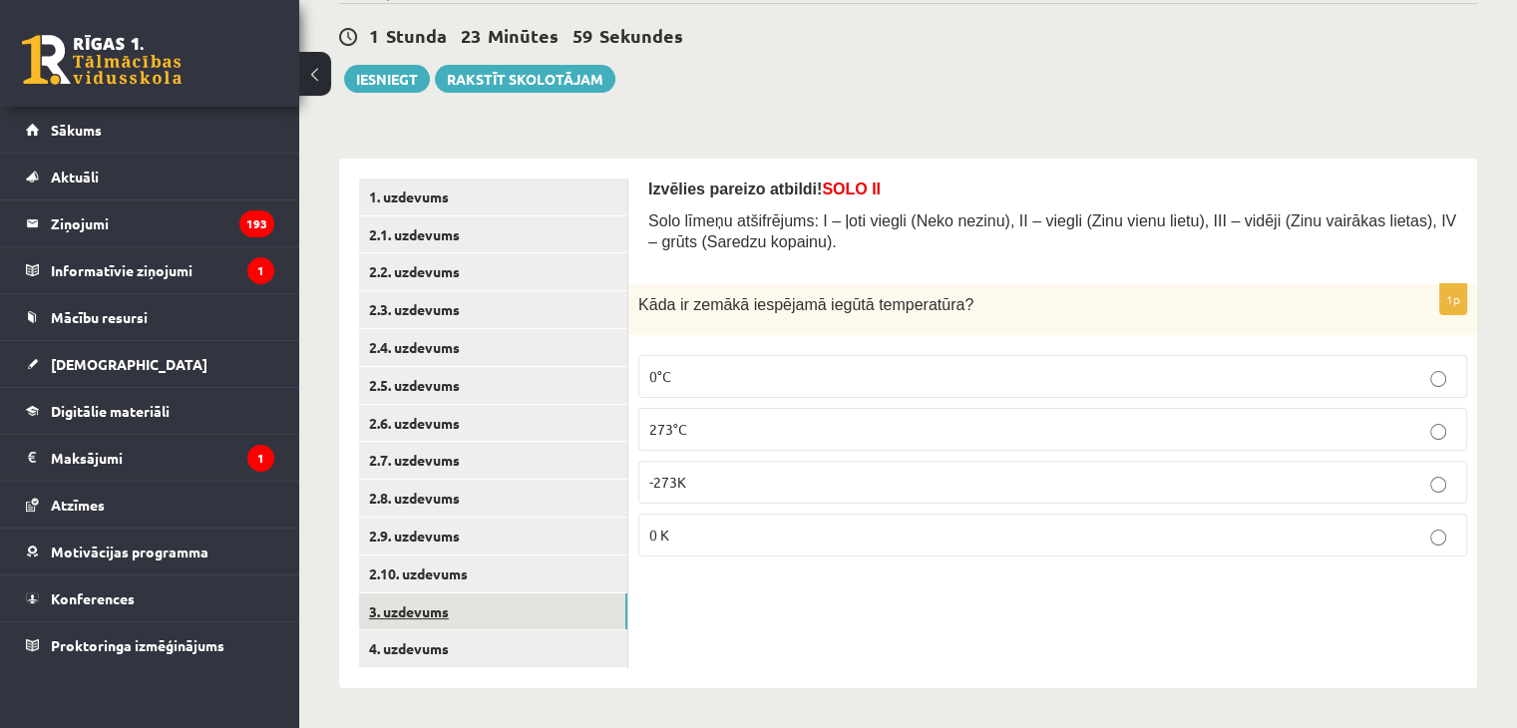
click at [572, 618] on link "3. uzdevums" at bounding box center [493, 612] width 268 height 37
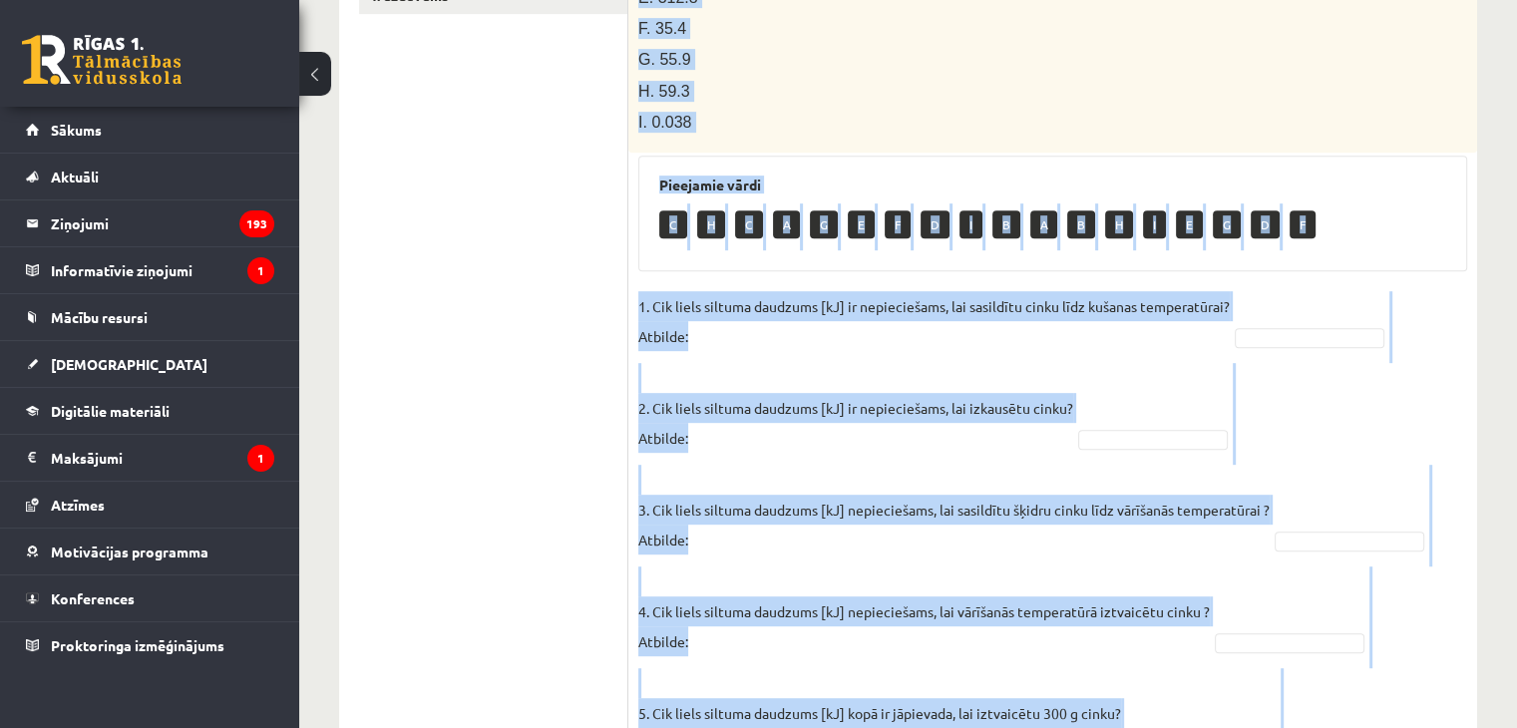
scroll to position [1126, 0]
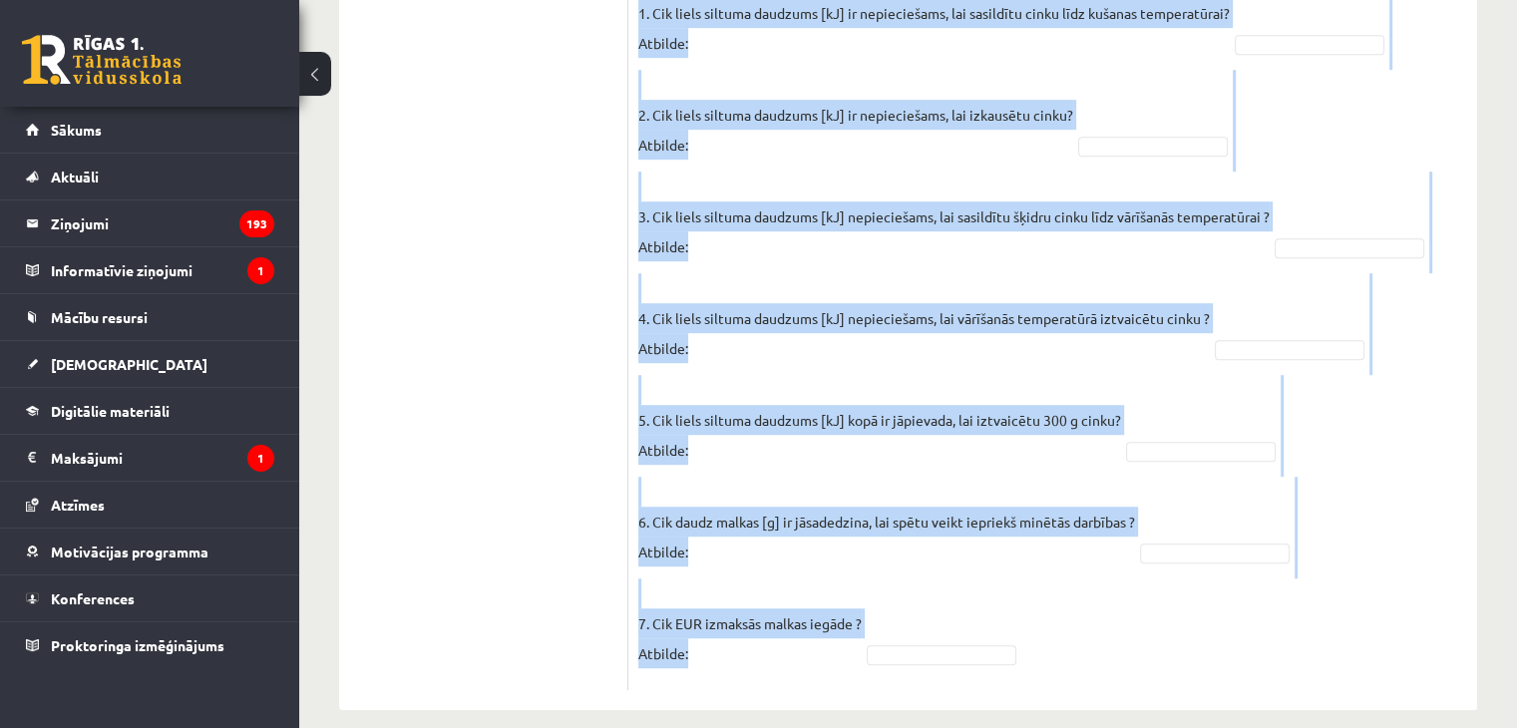
drag, startPoint x: 644, startPoint y: 323, endPoint x: 1214, endPoint y: 717, distance: 692.6
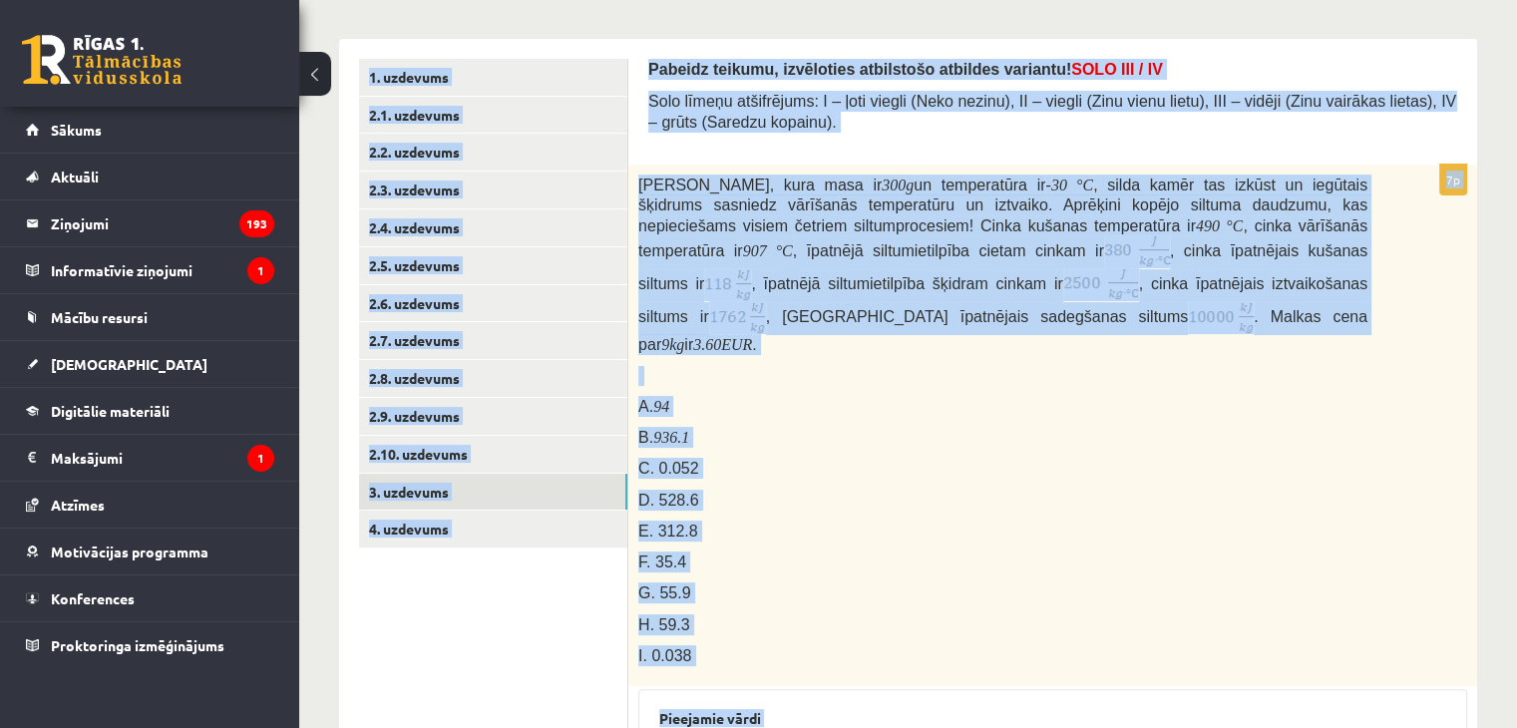
scroll to position [0, 0]
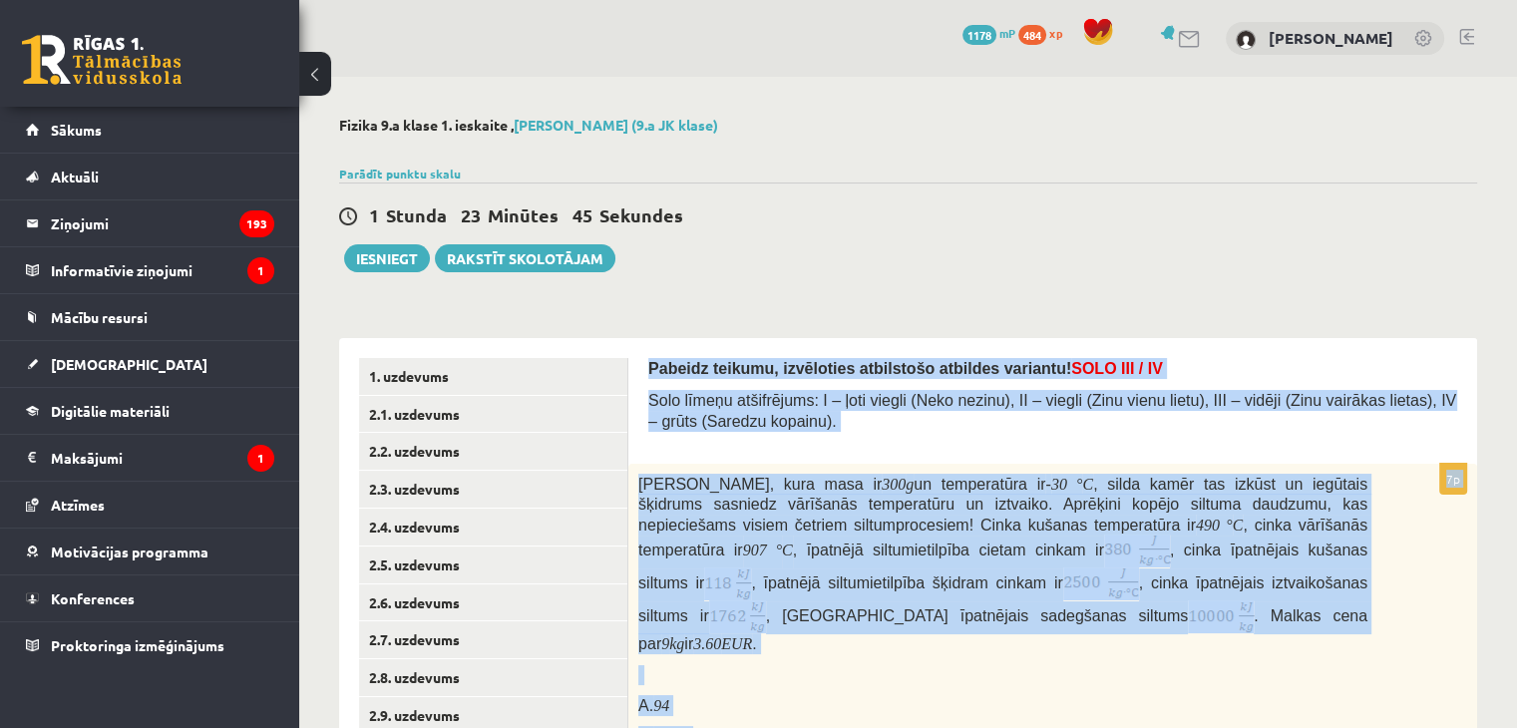
drag, startPoint x: 1214, startPoint y: 717, endPoint x: 636, endPoint y: 376, distance: 670.8
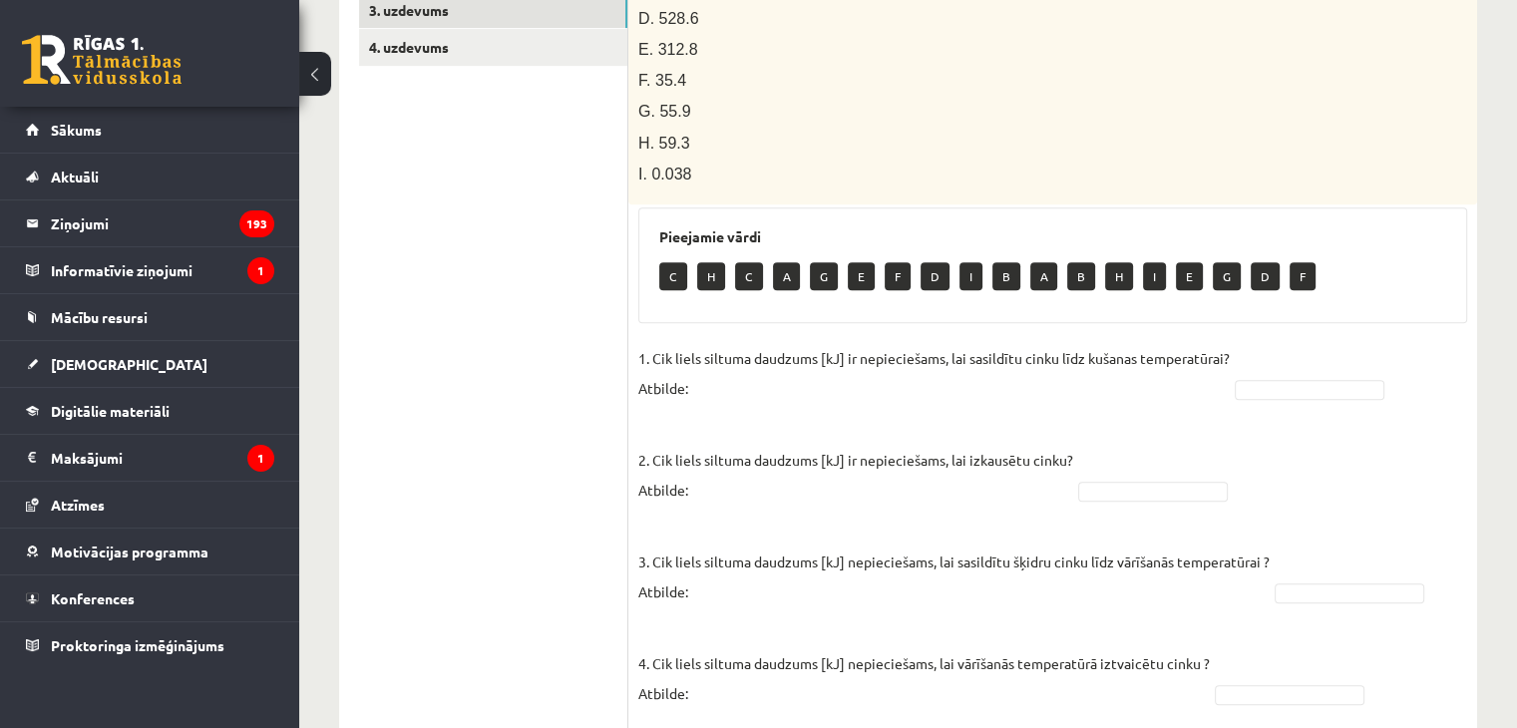
scroll to position [914, 0]
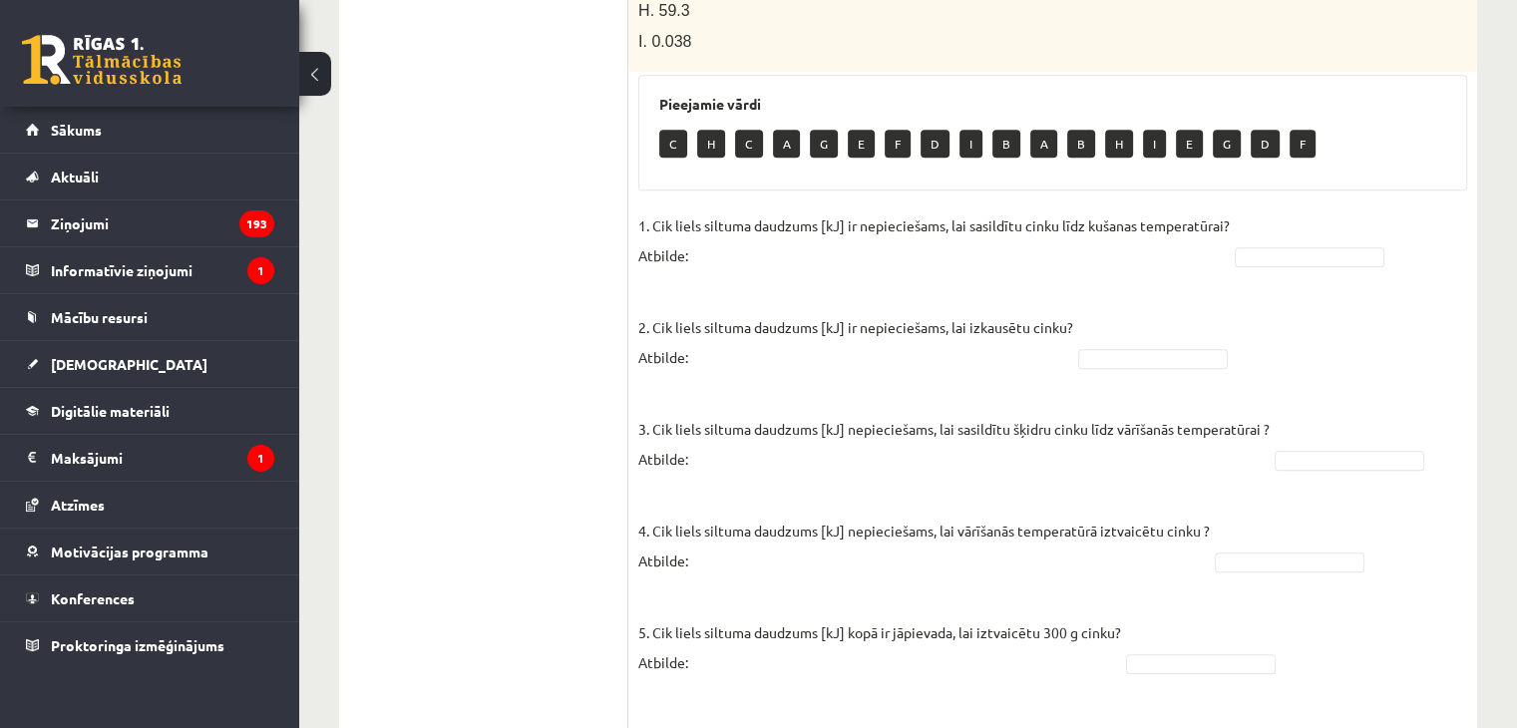
click at [714, 229] on p "1. Cik liels siltuma daudzums [kJ] ir nepieciešams, lai sasildītu cinku līdz ku…" at bounding box center [934, 240] width 592 height 60
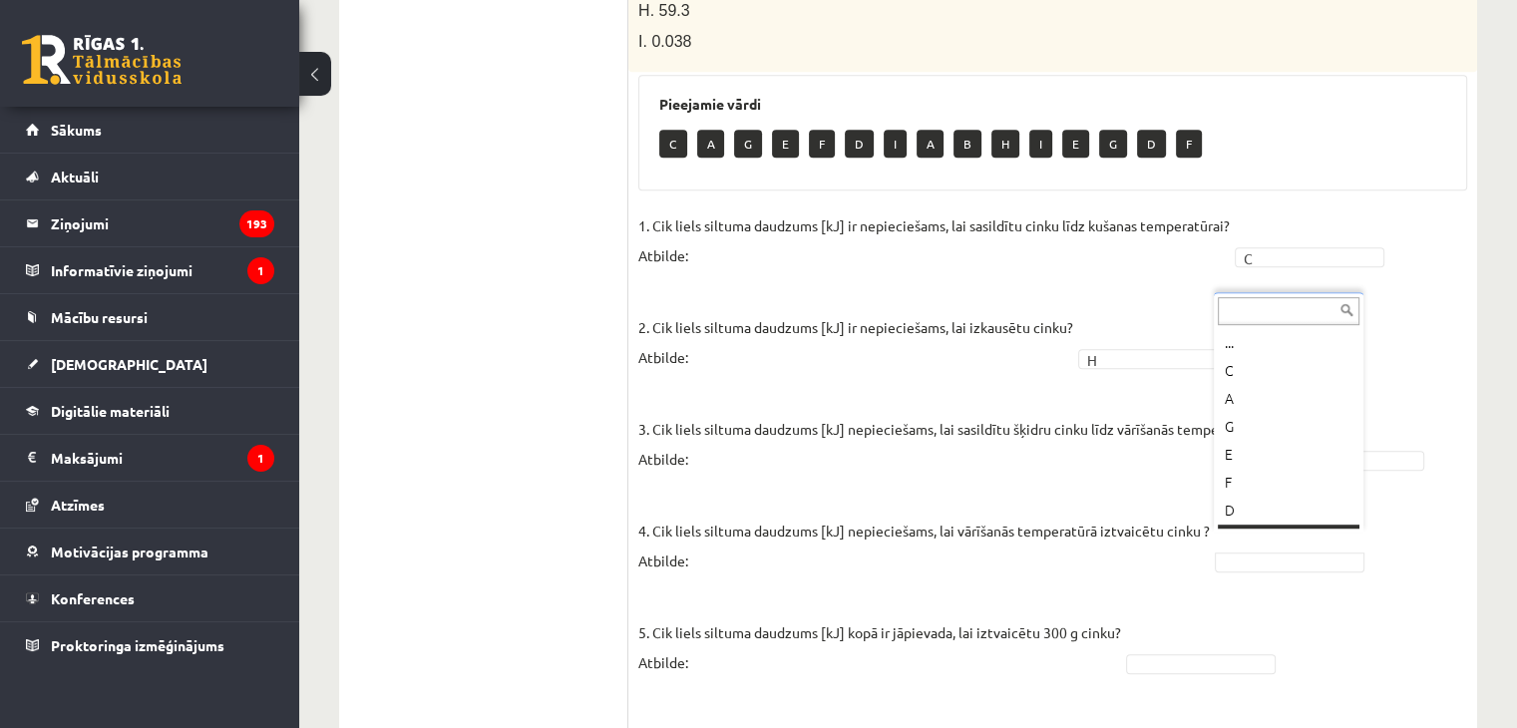
scroll to position [24, 0]
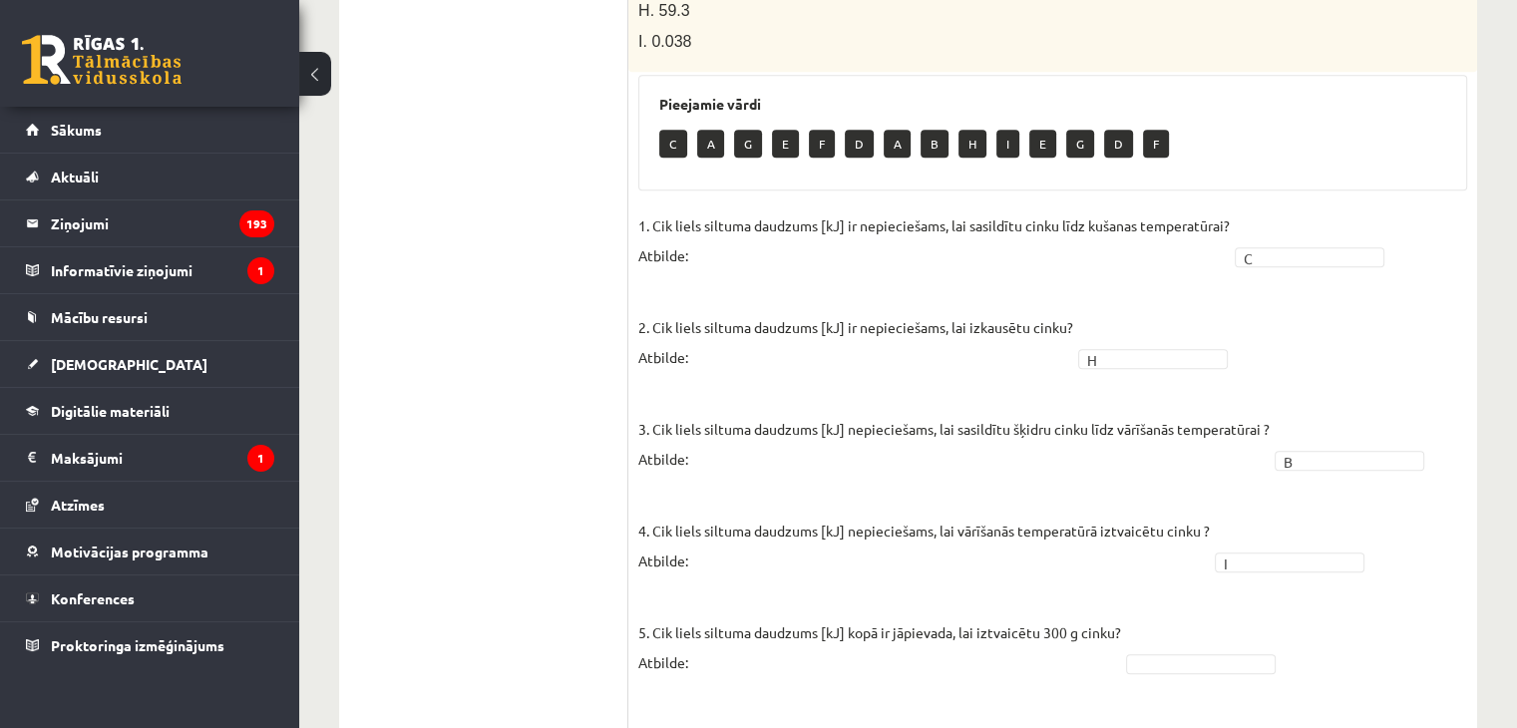
click at [1249, 510] on fieldset "1. Cik liels siltuma daudzums [kJ] ir nepieciešams, lai sasildītu cinku līdz ku…" at bounding box center [1052, 551] width 829 height 682
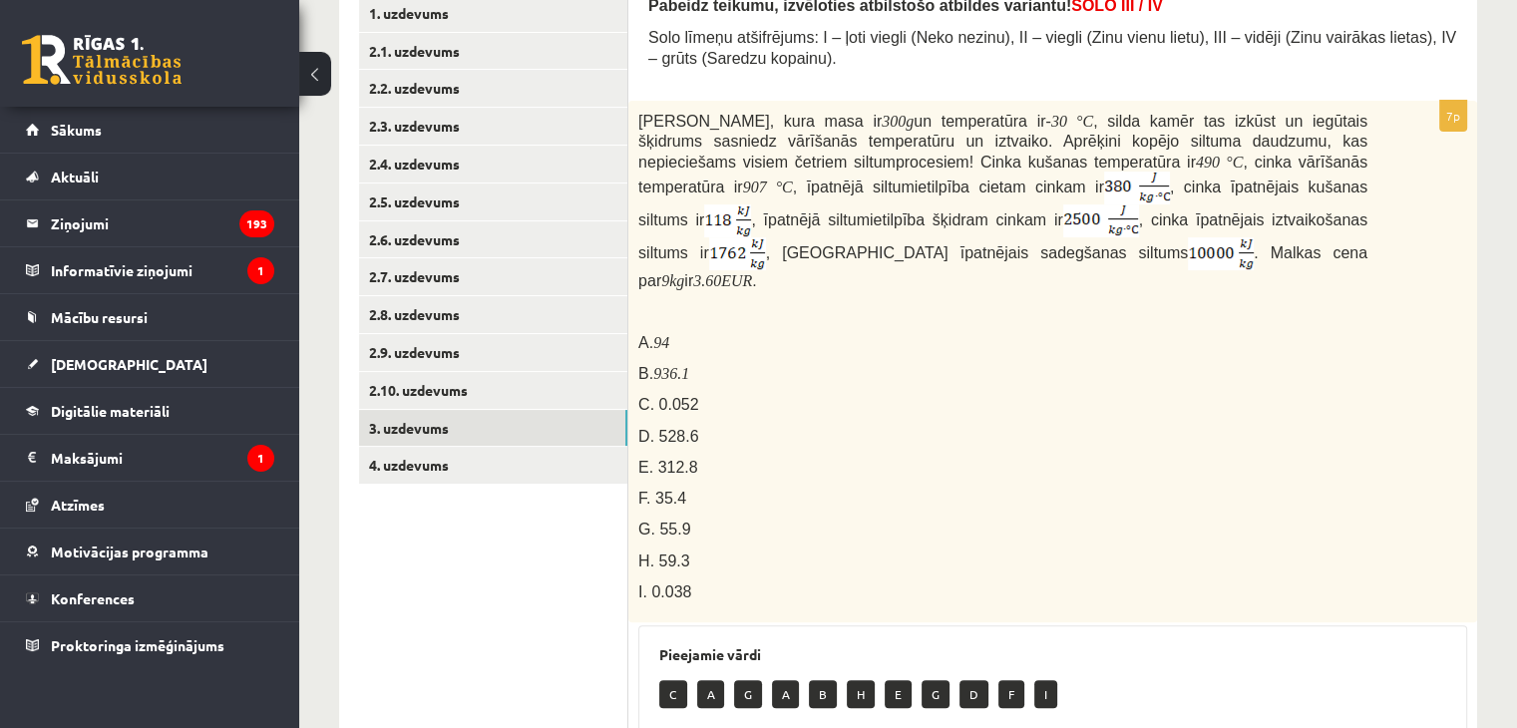
scroll to position [374, 0]
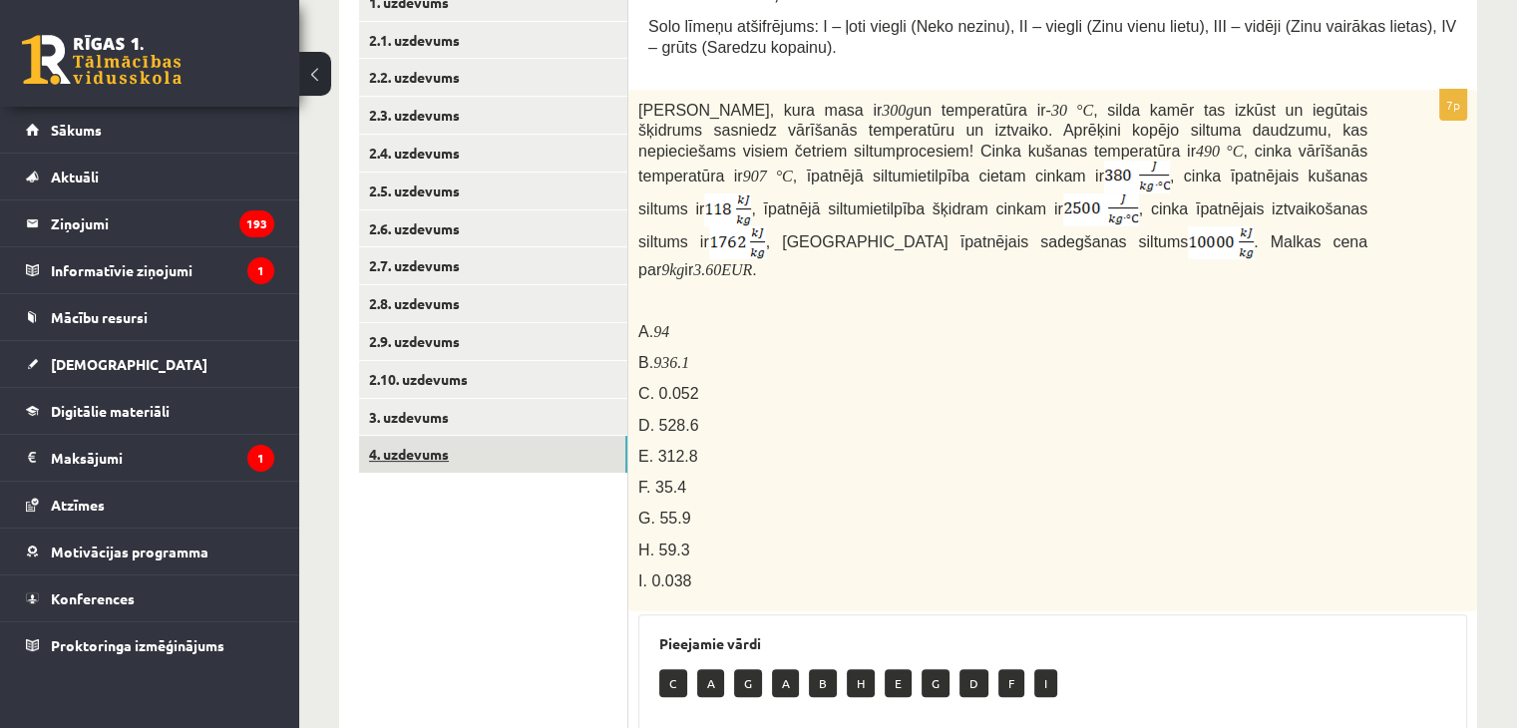
click at [519, 472] on link "4. uzdevums" at bounding box center [493, 454] width 268 height 37
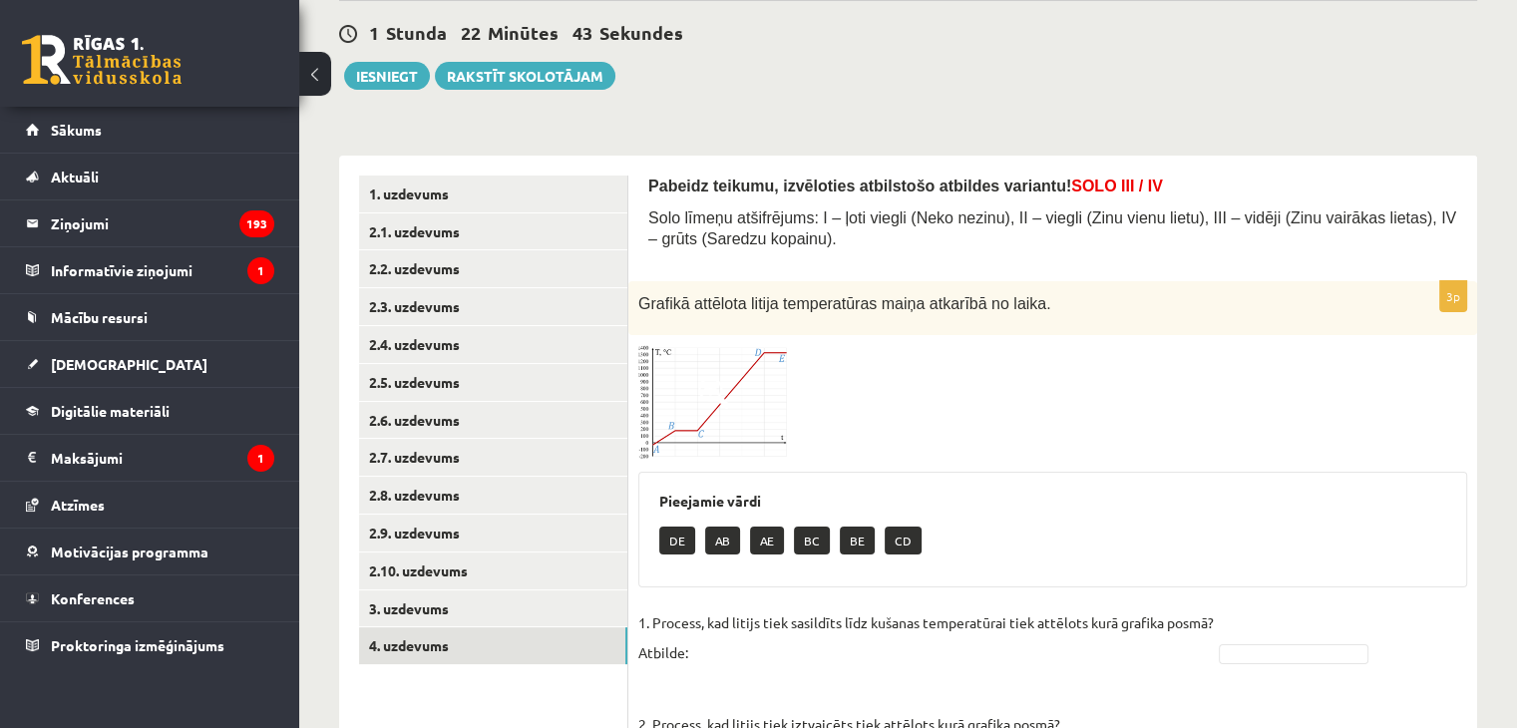
scroll to position [164, 0]
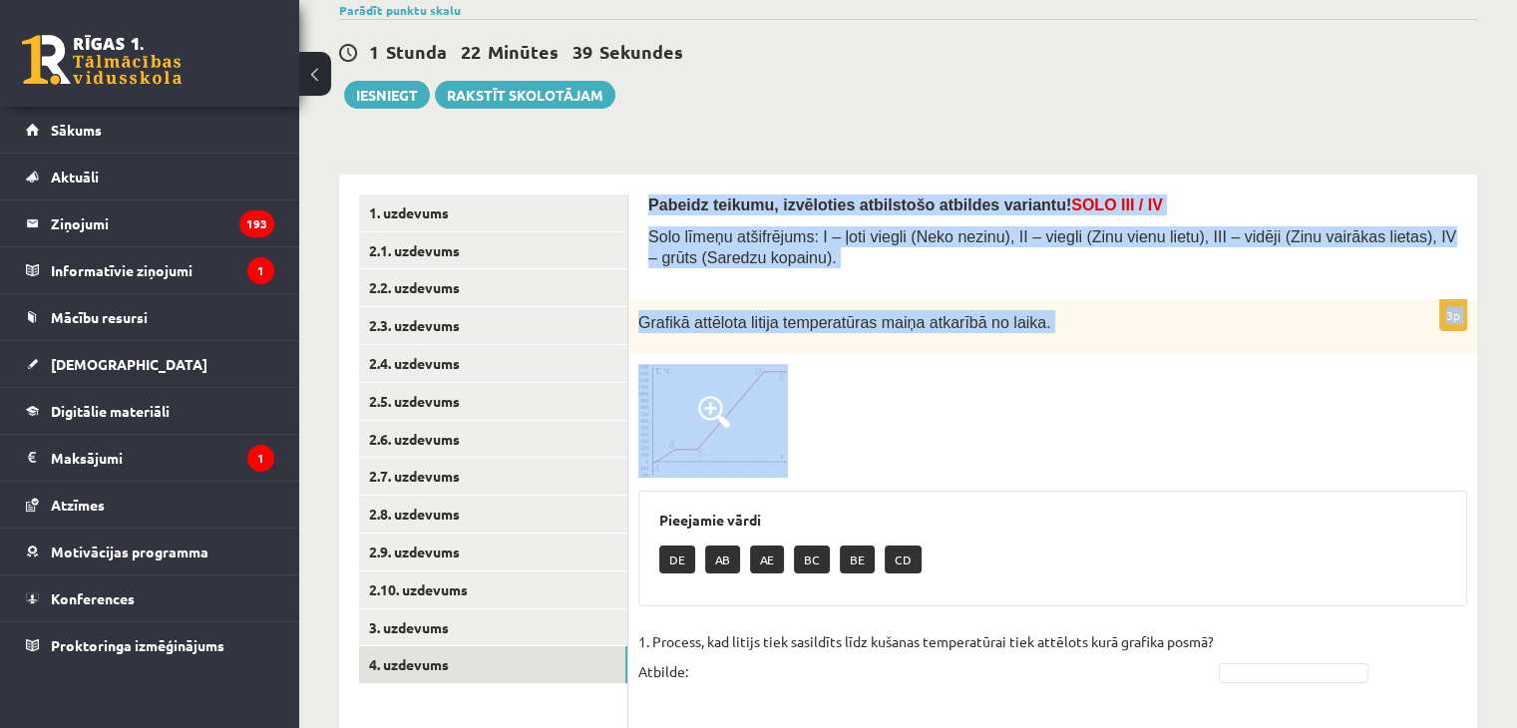
drag, startPoint x: 643, startPoint y: 196, endPoint x: 1148, endPoint y: 418, distance: 551.6
click at [1148, 418] on div "Pabeidz teikumu, izvēloties atbilstošo atbildes variantu! SOLO III / IV Solo lī…" at bounding box center [1052, 553] width 849 height 757
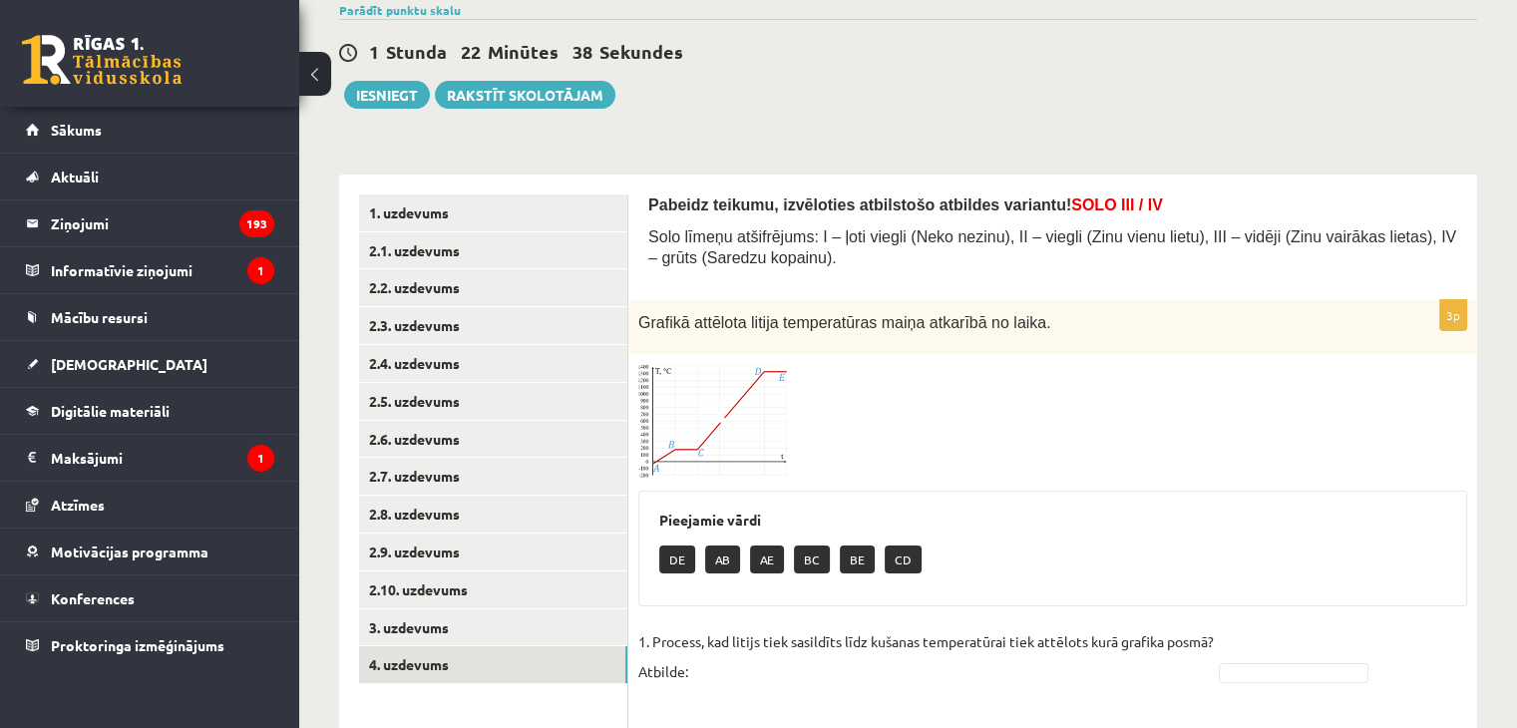
click at [1109, 395] on div at bounding box center [1052, 421] width 829 height 114
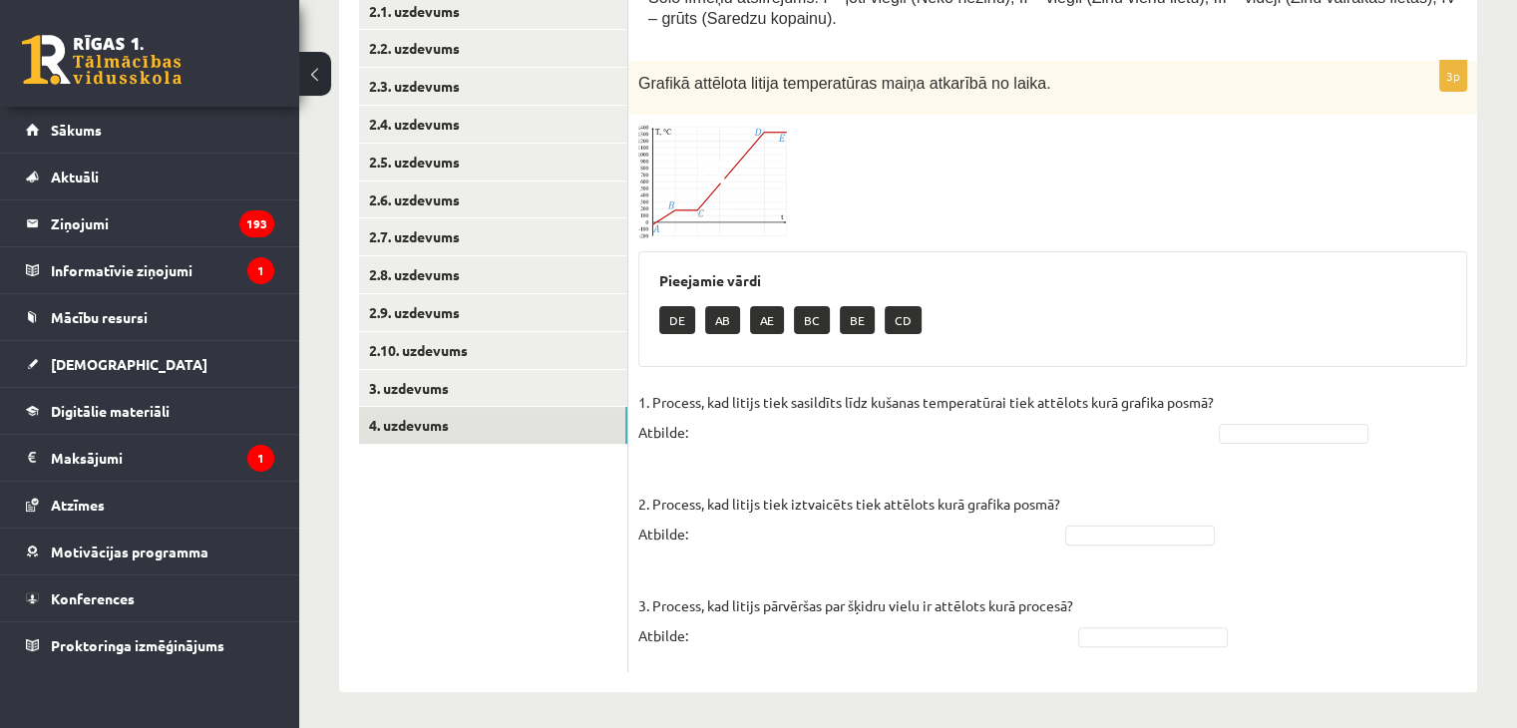
scroll to position [406, 0]
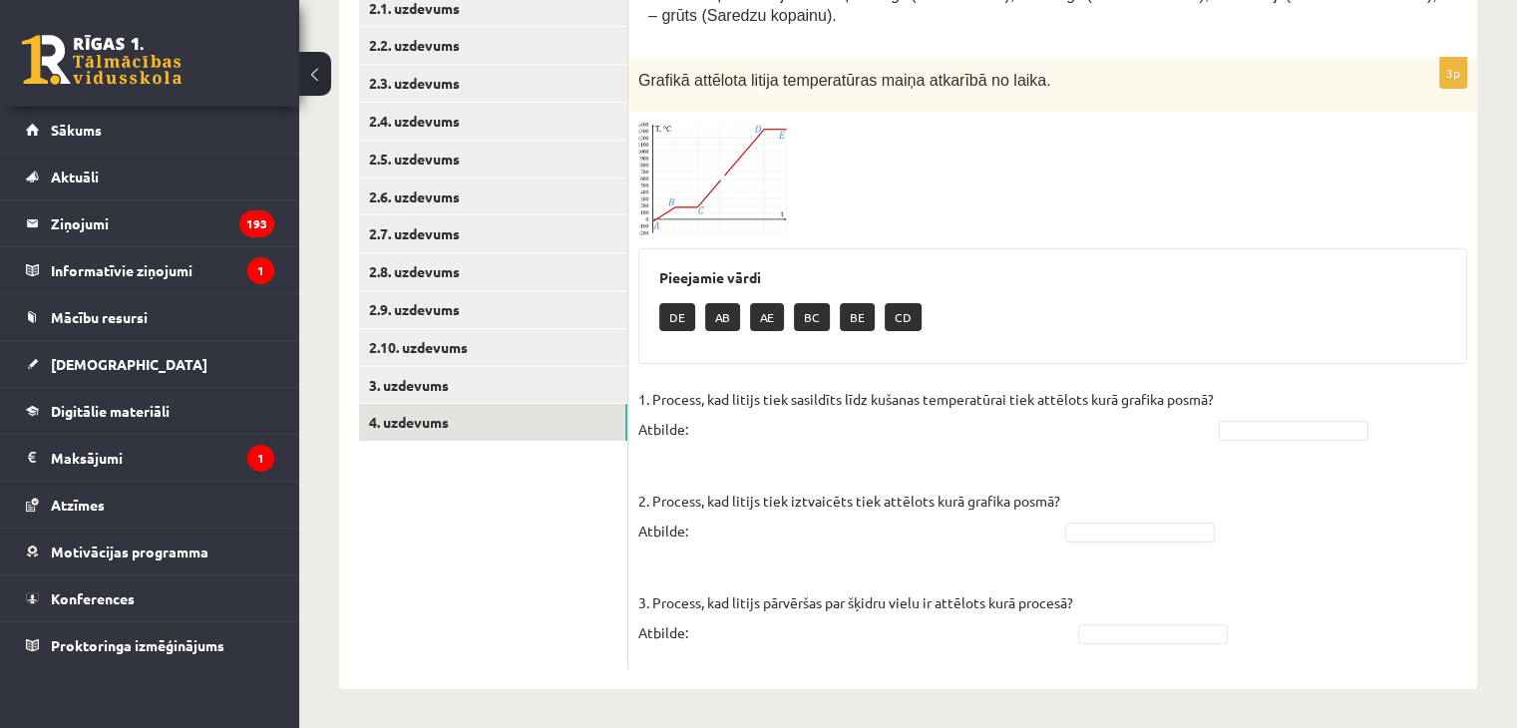
click at [704, 183] on span at bounding box center [714, 170] width 32 height 32
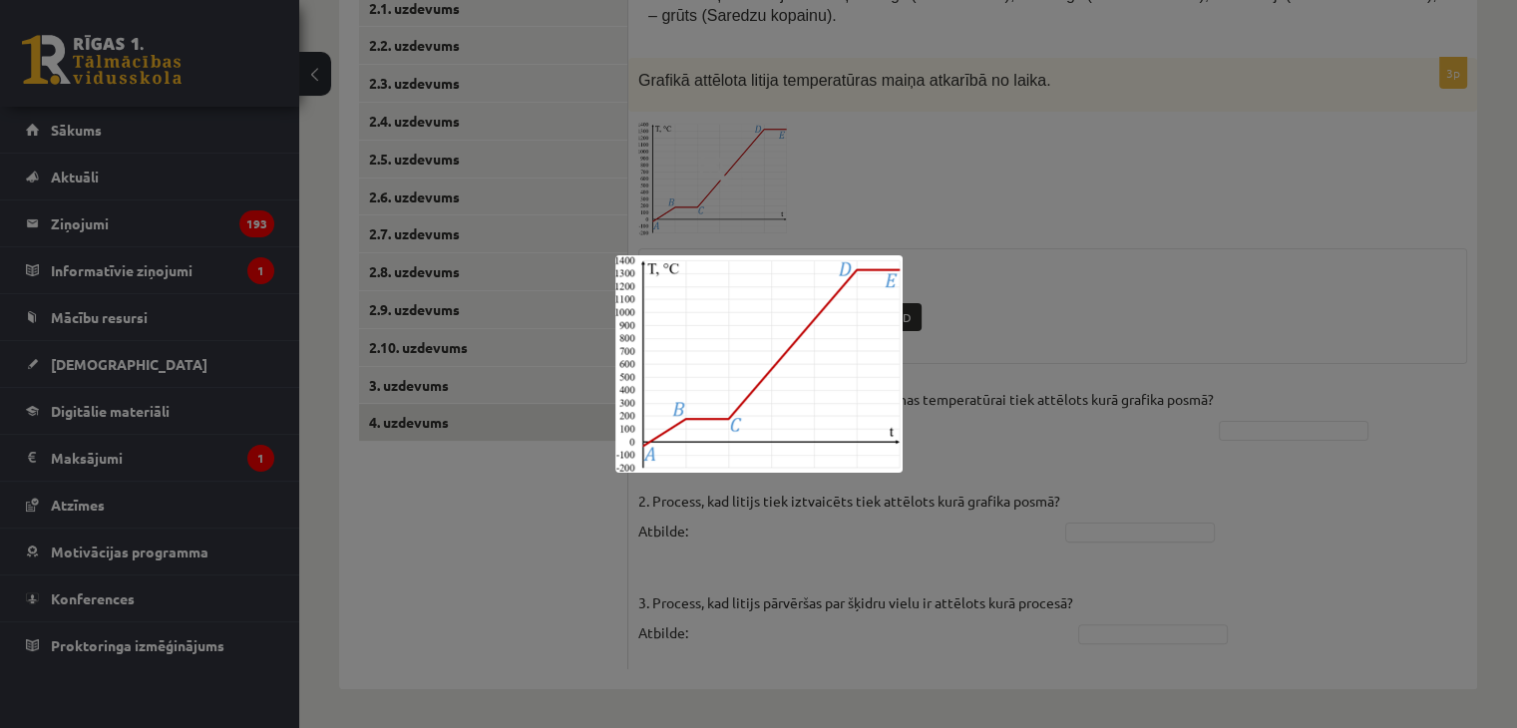
click at [1139, 201] on div at bounding box center [758, 364] width 1517 height 728
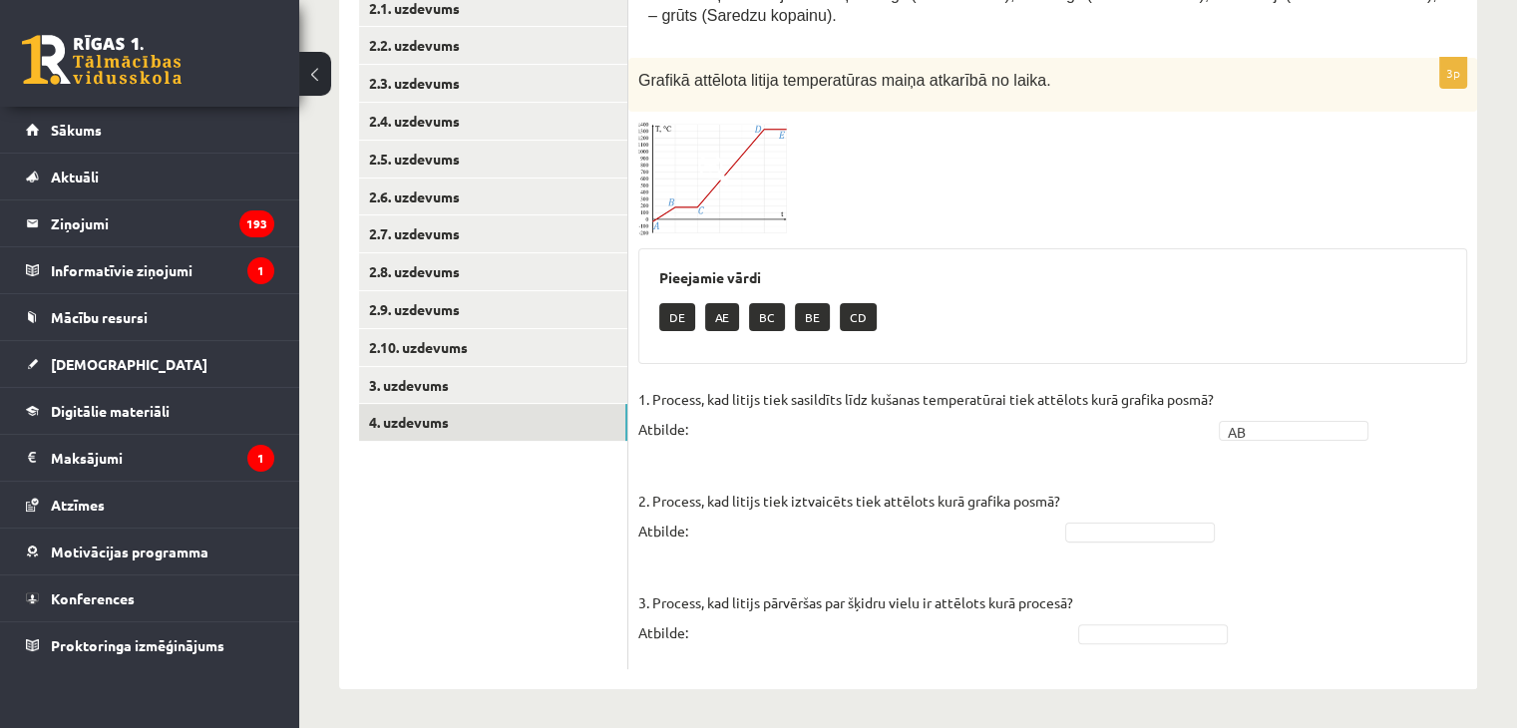
click at [710, 209] on img at bounding box center [713, 179] width 150 height 114
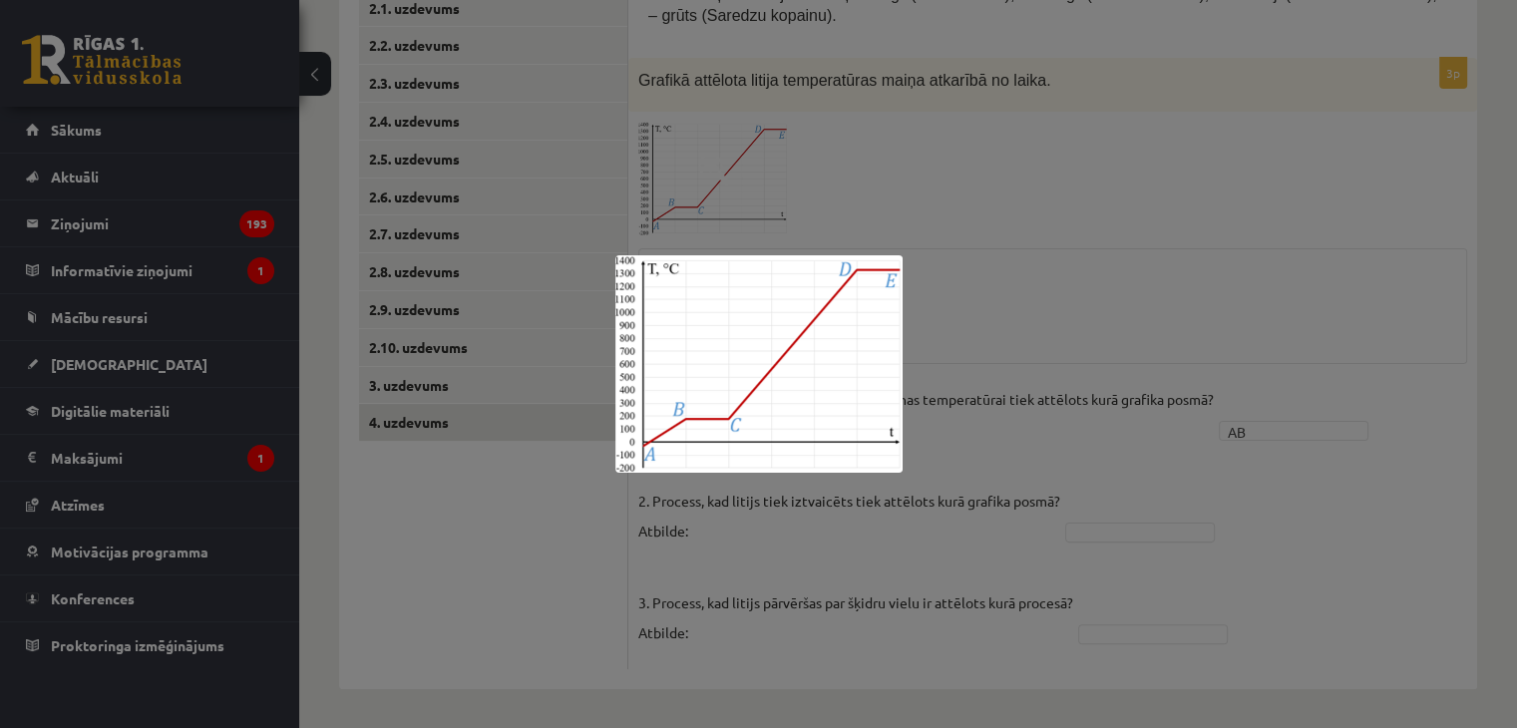
click at [978, 277] on div at bounding box center [758, 364] width 1517 height 728
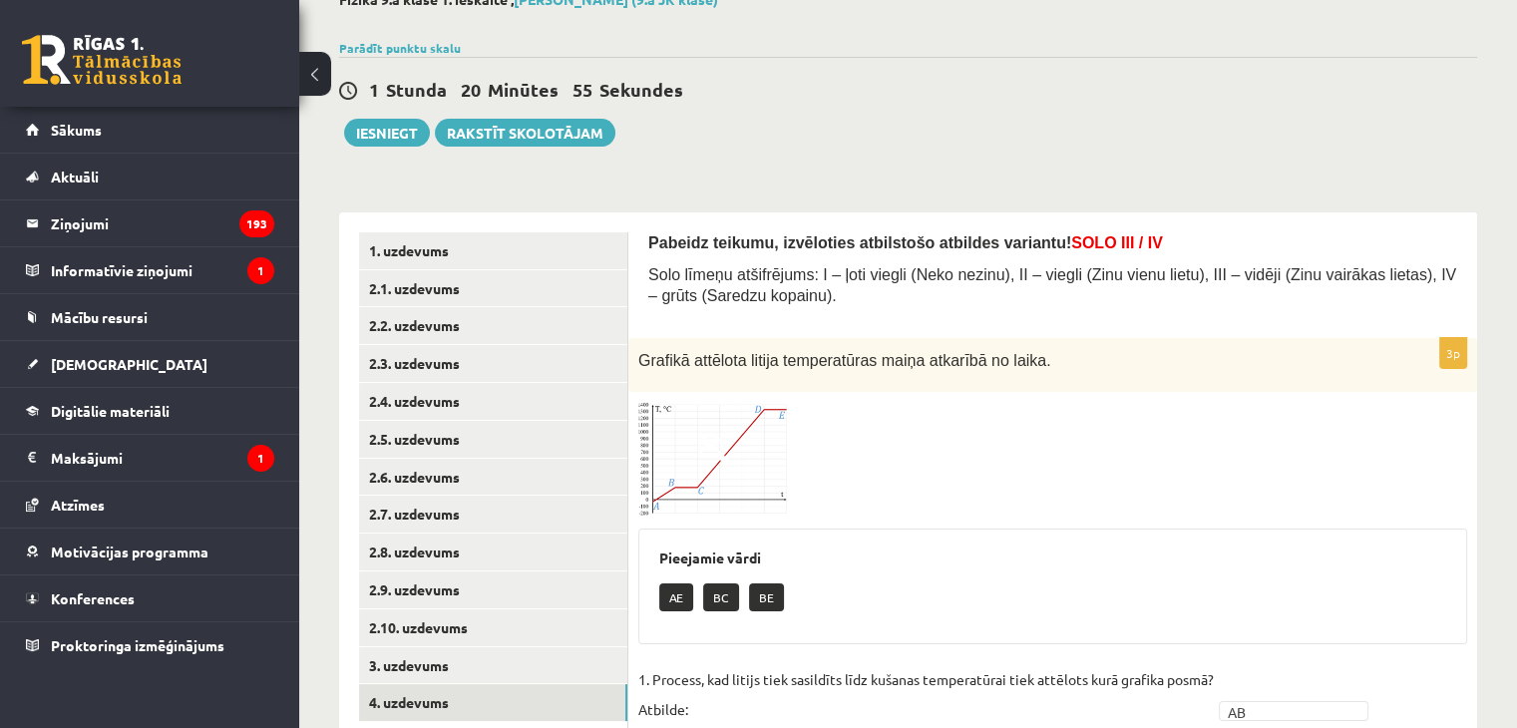
scroll to position [115, 0]
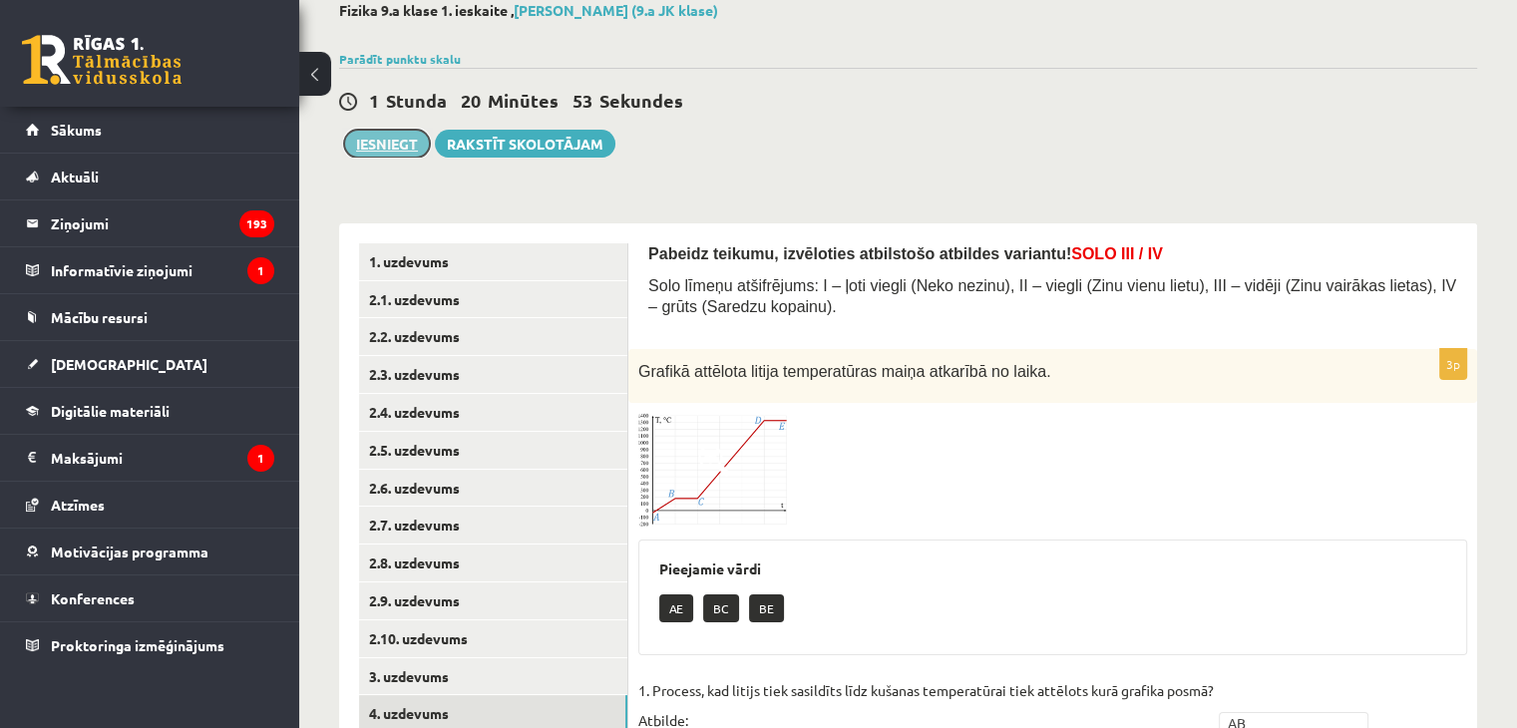
click at [405, 155] on button "Iesniegt" at bounding box center [387, 144] width 86 height 28
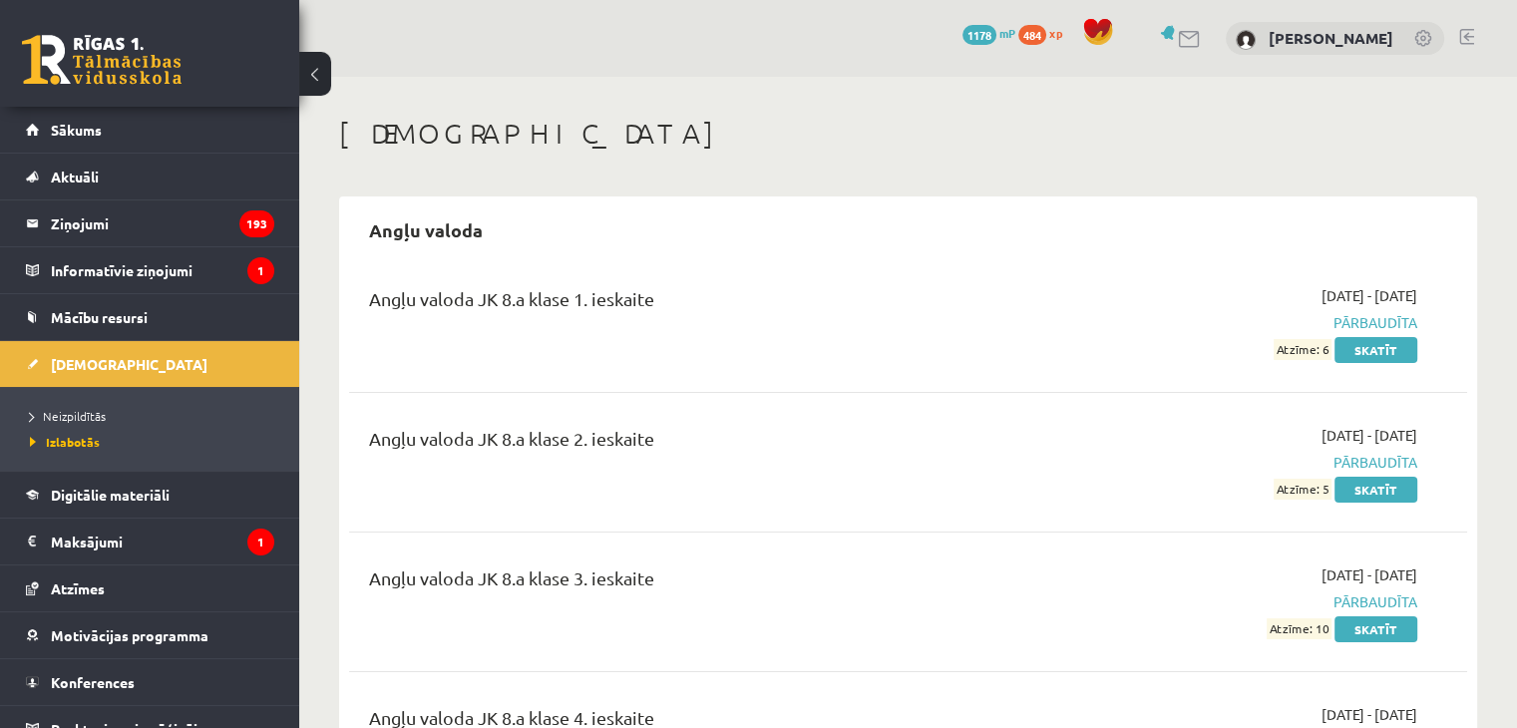
click at [1207, 198] on div "Angļu valoda Angļu valoda JK 8.a klase 1. ieskaite [DATE] - [DATE] Pārbaudīta A…" at bounding box center [908, 655] width 1138 height 917
click at [98, 415] on span "Neizpildītās" at bounding box center [68, 416] width 76 height 16
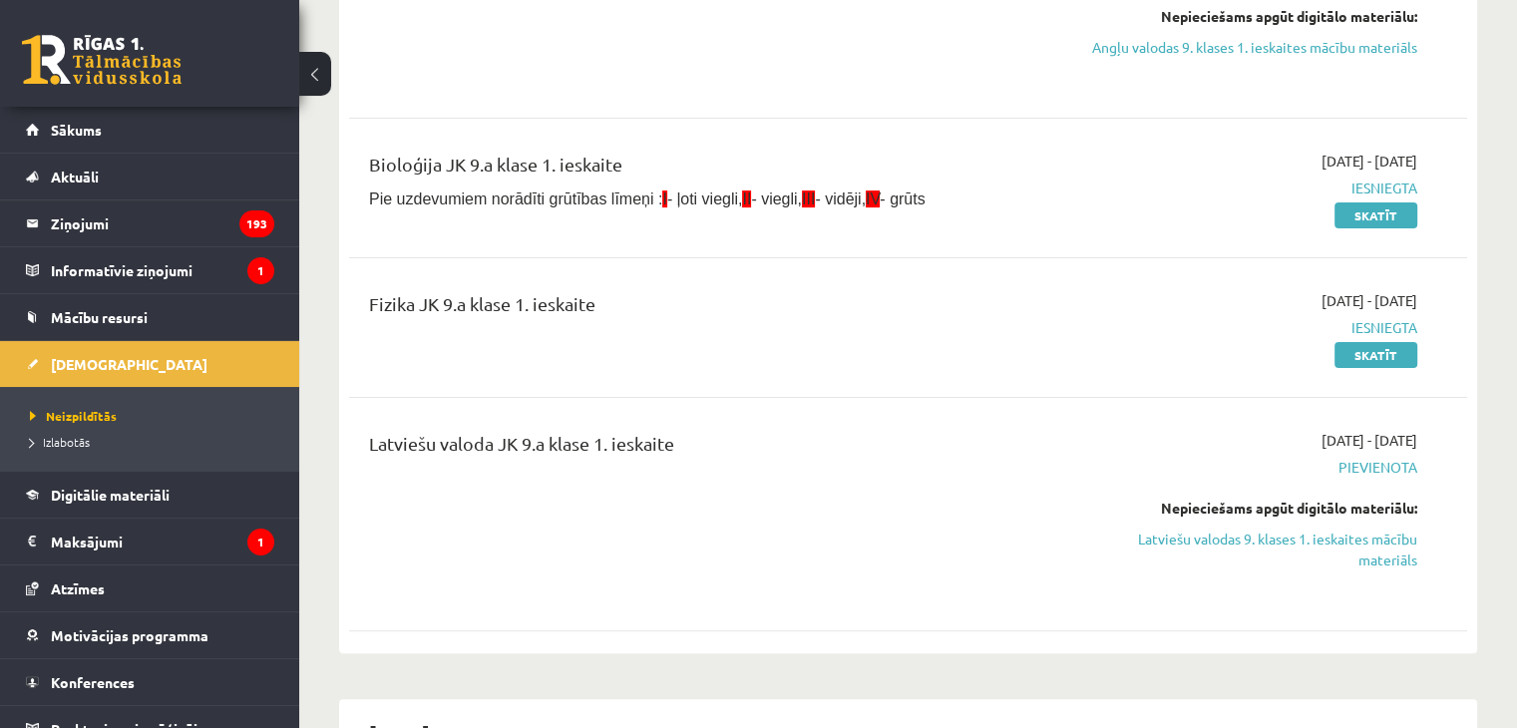
scroll to position [299, 0]
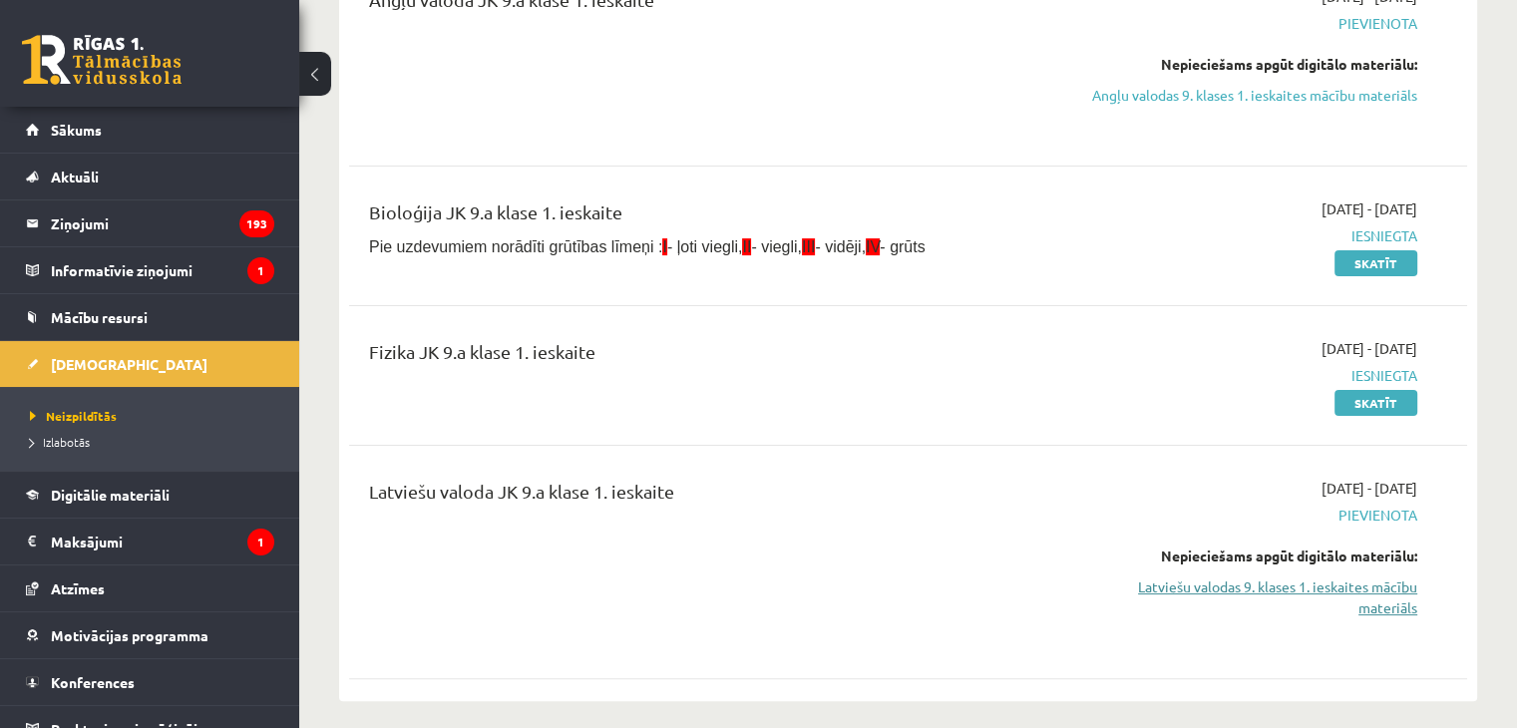
click at [1373, 588] on link "Latviešu valodas 9. klases 1. ieskaites mācību materiāls" at bounding box center [1252, 598] width 329 height 42
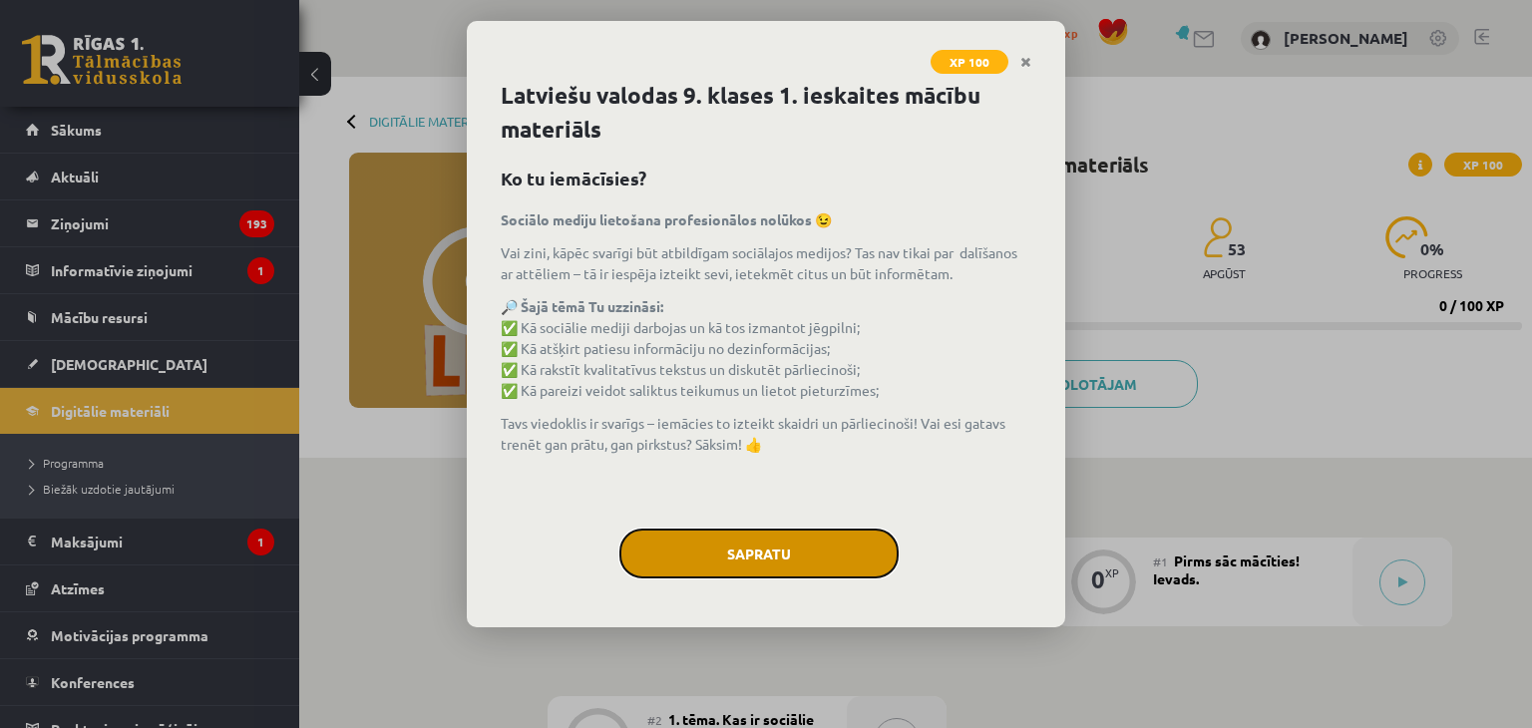
click at [774, 547] on button "Sapratu" at bounding box center [758, 554] width 279 height 50
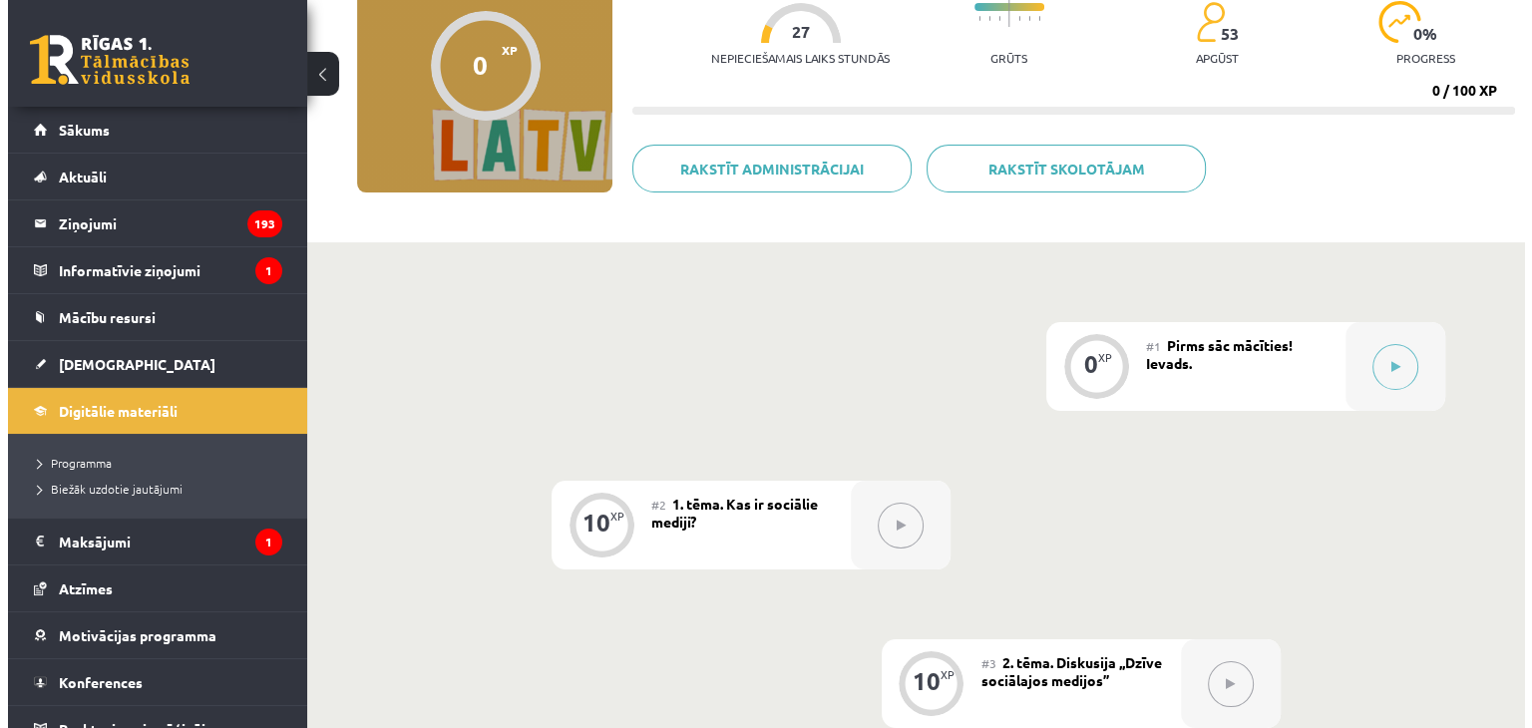
scroll to position [236, 0]
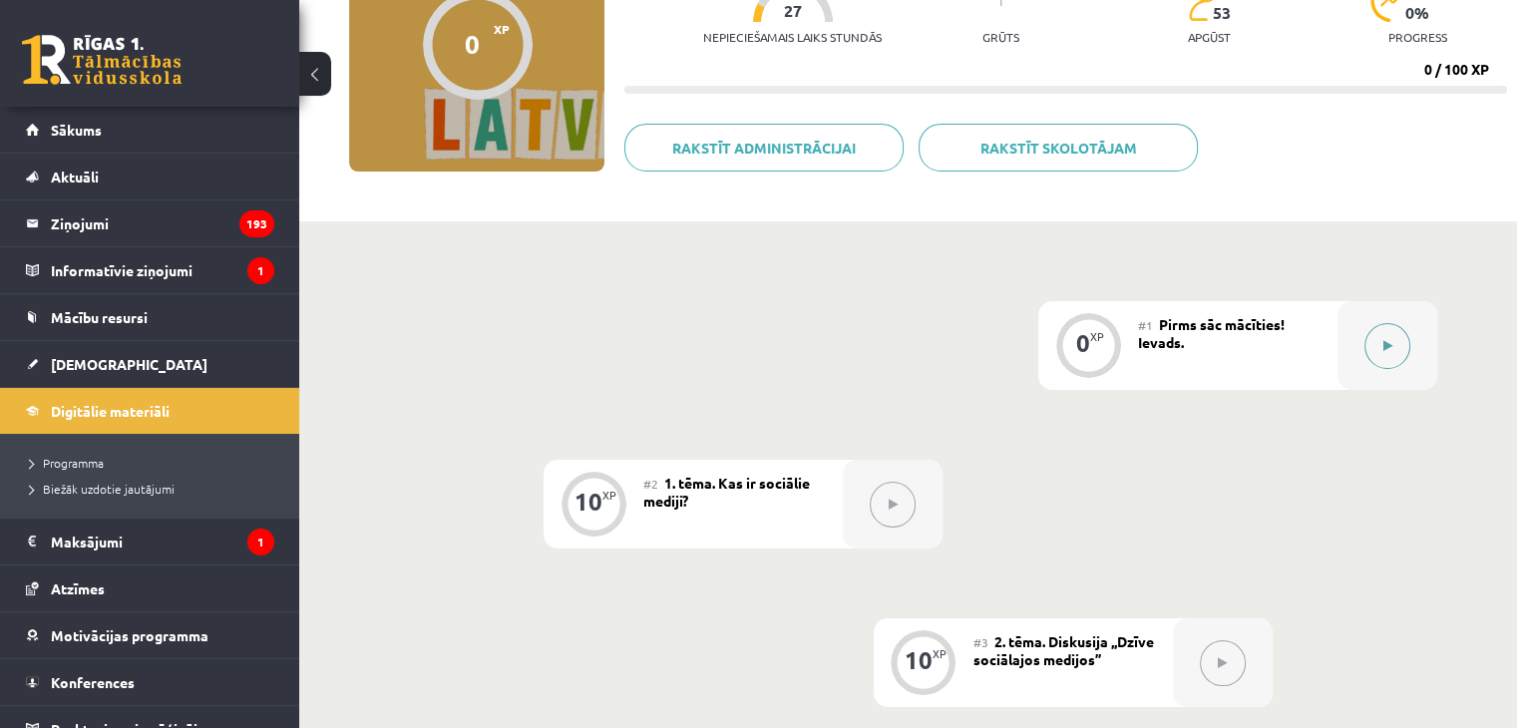
click at [1377, 351] on button at bounding box center [1388, 346] width 46 height 46
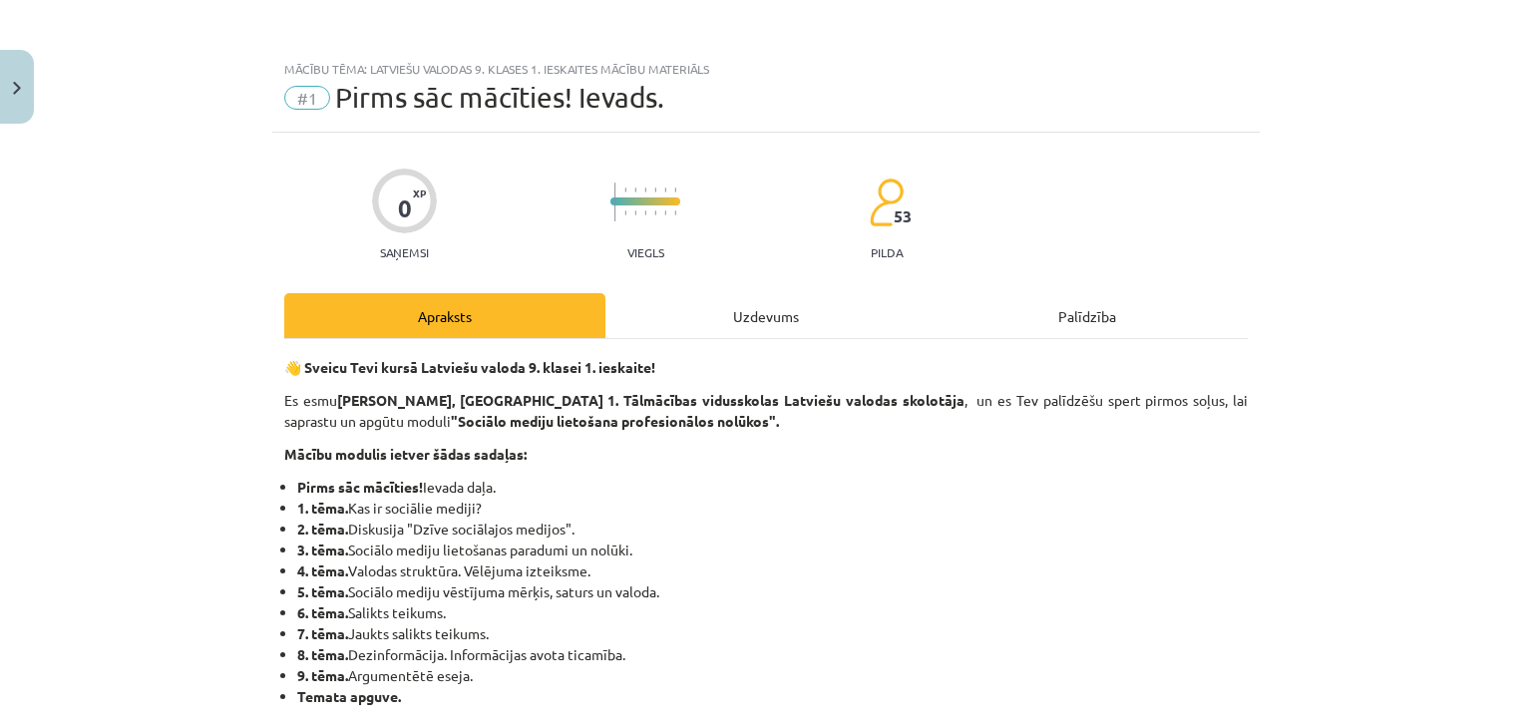
click at [755, 331] on div "Uzdevums" at bounding box center [765, 315] width 321 height 45
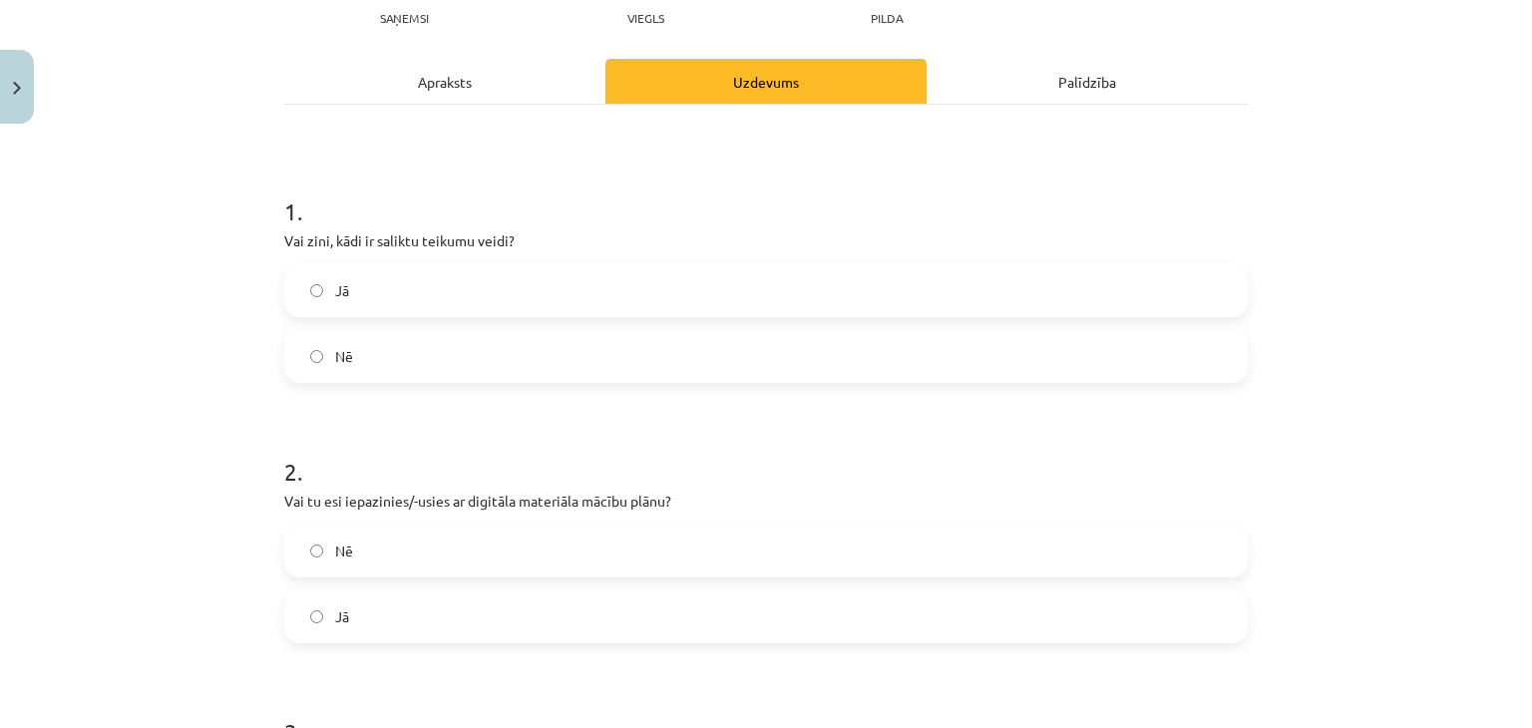
scroll to position [280, 0]
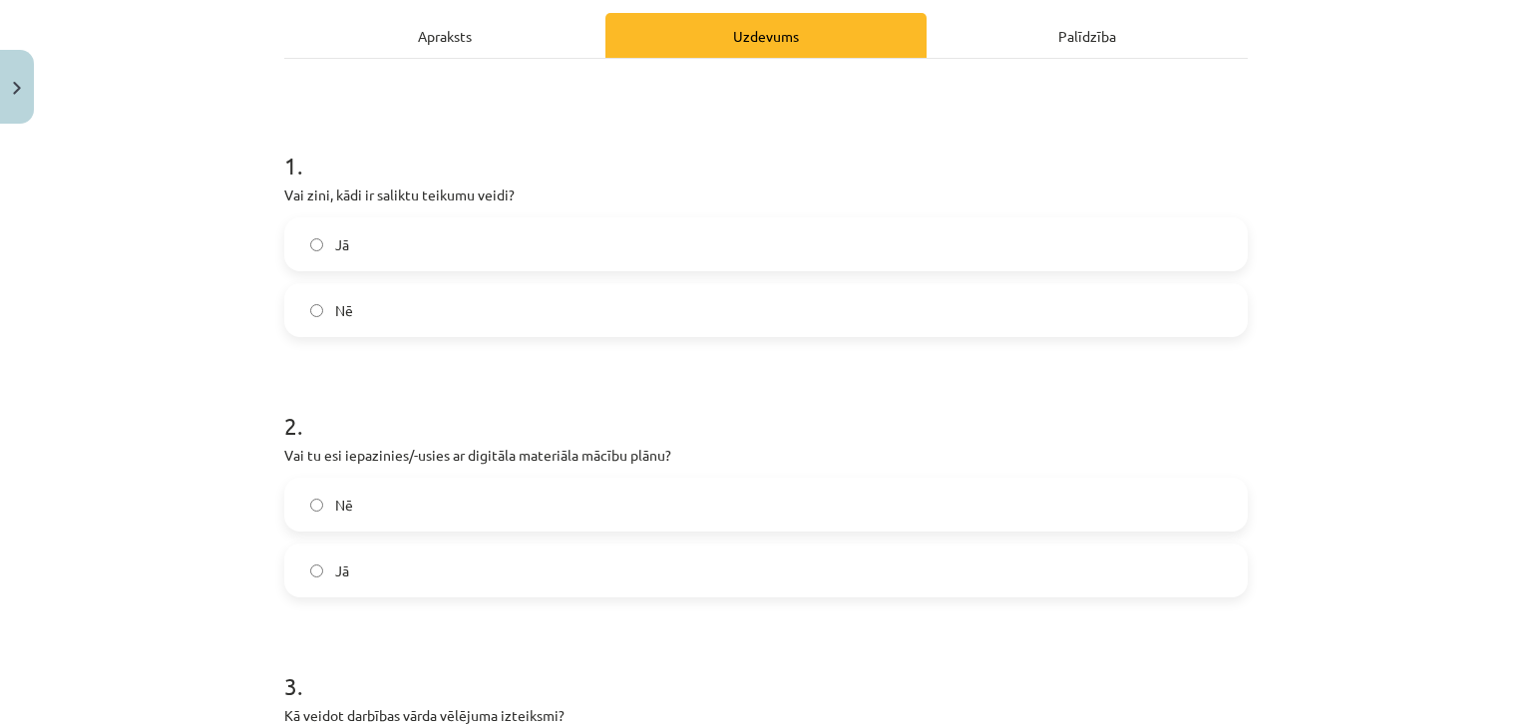
click at [591, 247] on label "Jā" at bounding box center [766, 244] width 960 height 50
click at [531, 564] on label "Jā" at bounding box center [766, 571] width 960 height 50
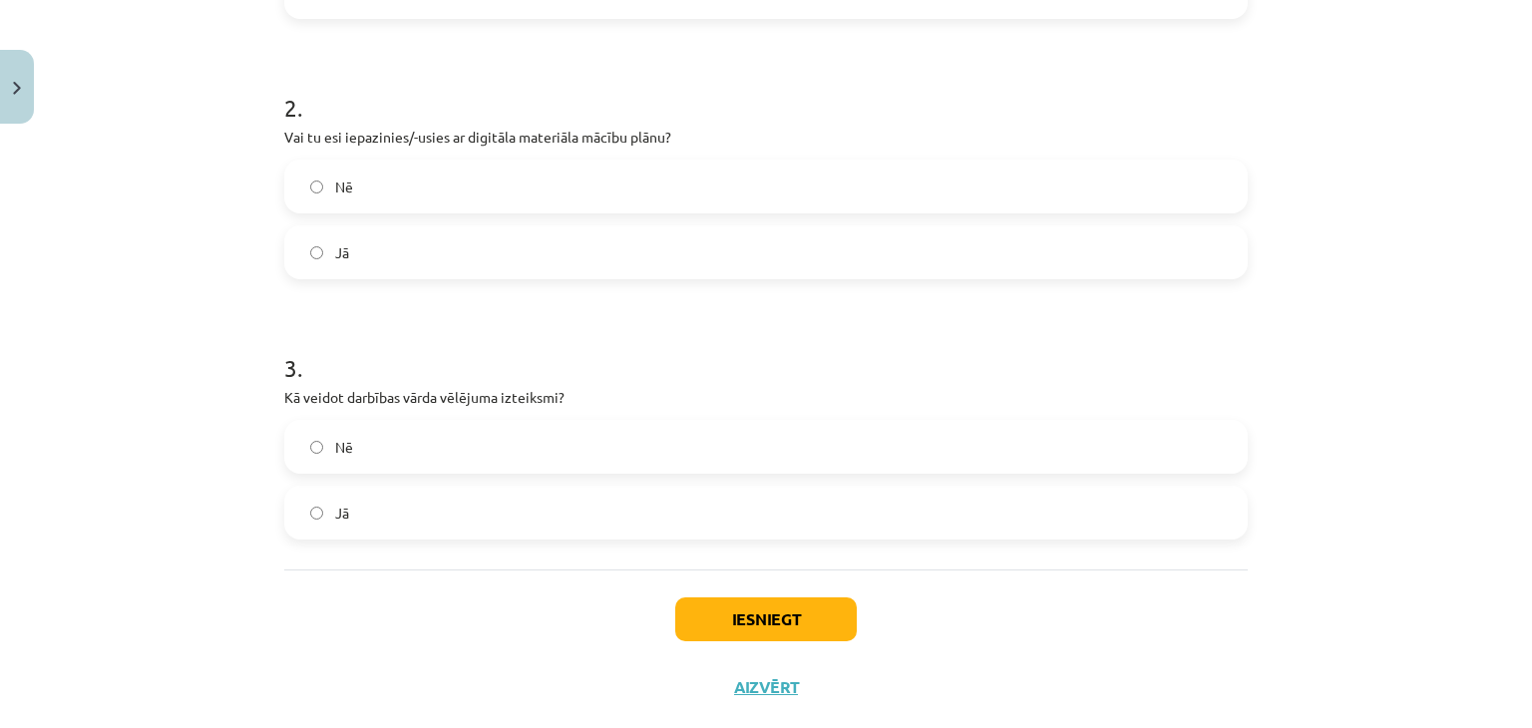
scroll to position [641, 0]
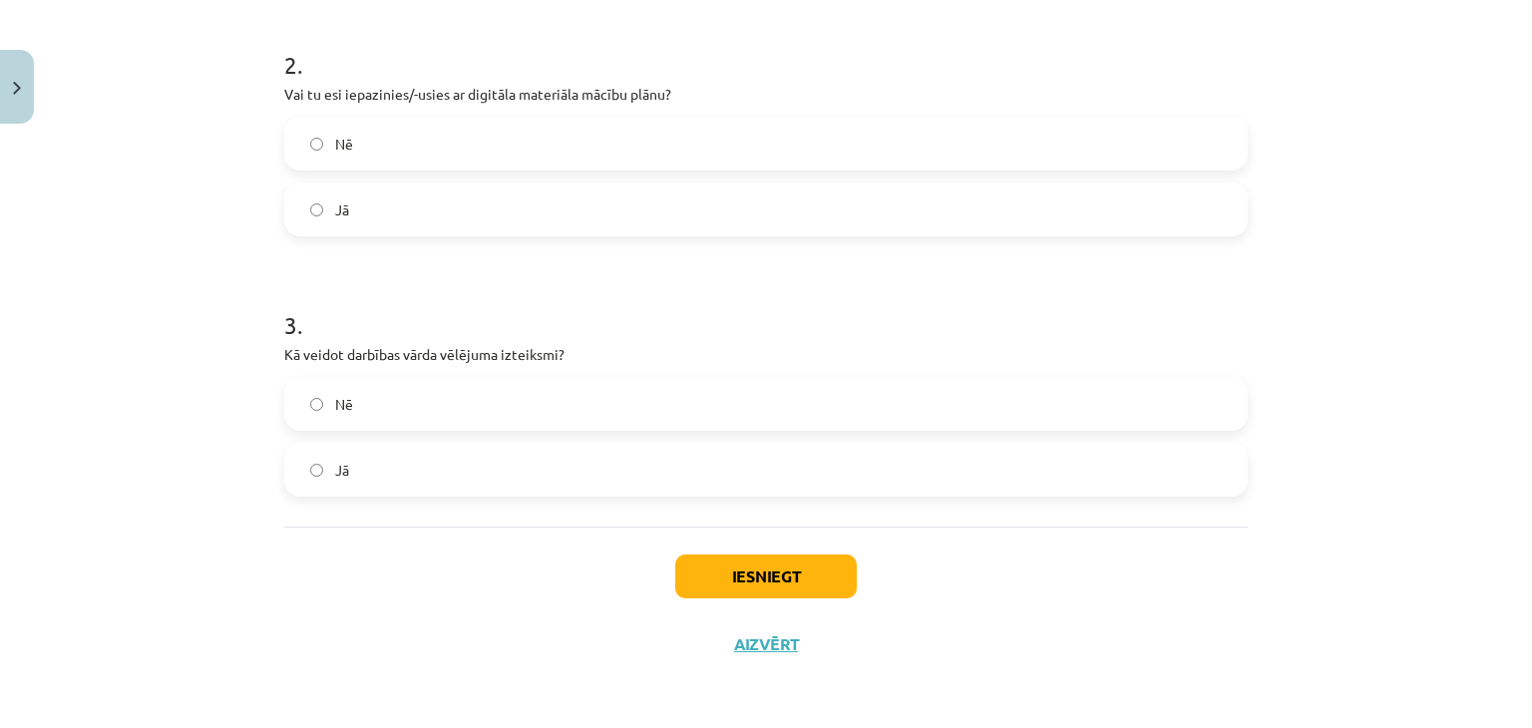
click at [420, 480] on label "Jā" at bounding box center [766, 470] width 960 height 50
click at [698, 550] on div "Iesniegt Aizvērt" at bounding box center [766, 597] width 964 height 140
click at [735, 589] on button "Iesniegt" at bounding box center [766, 577] width 182 height 44
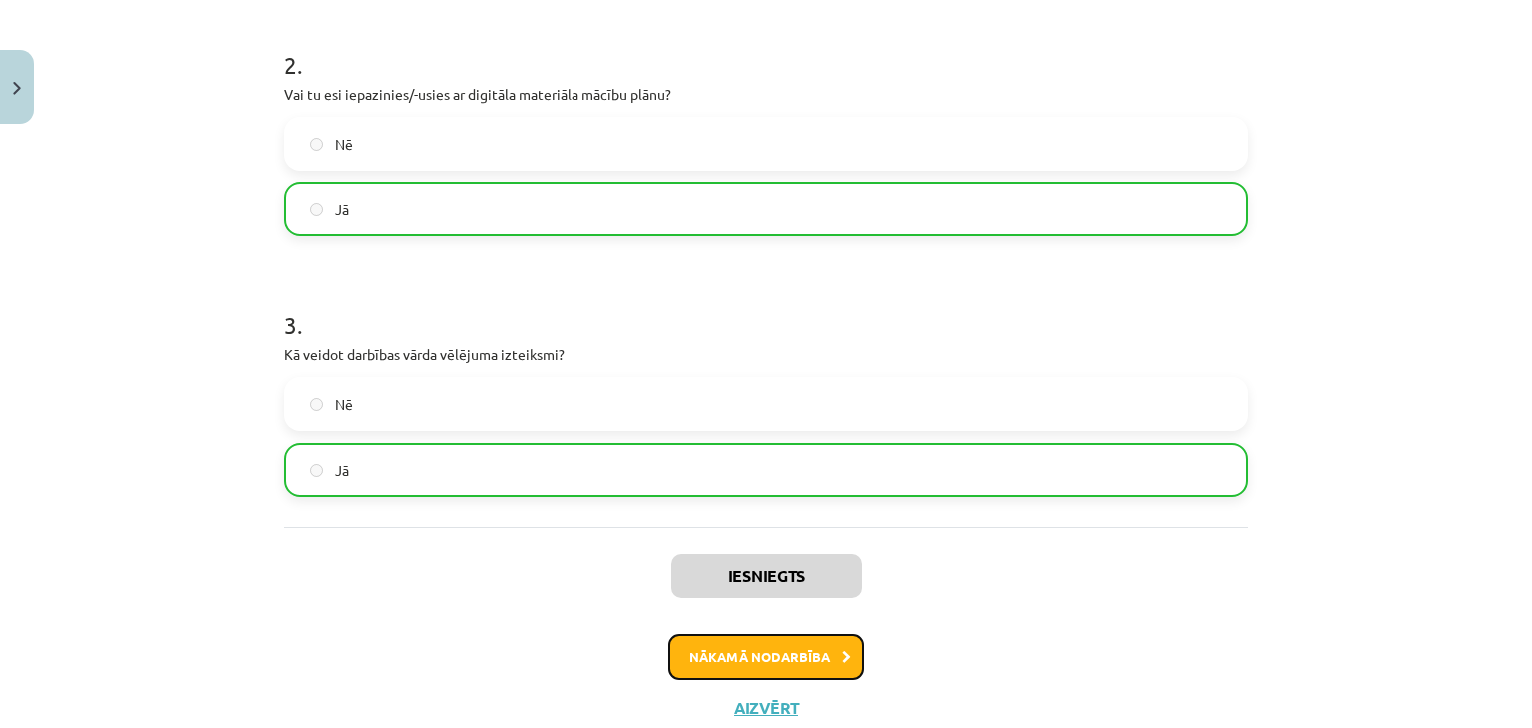
click at [770, 670] on button "Nākamā nodarbība" at bounding box center [766, 657] width 196 height 46
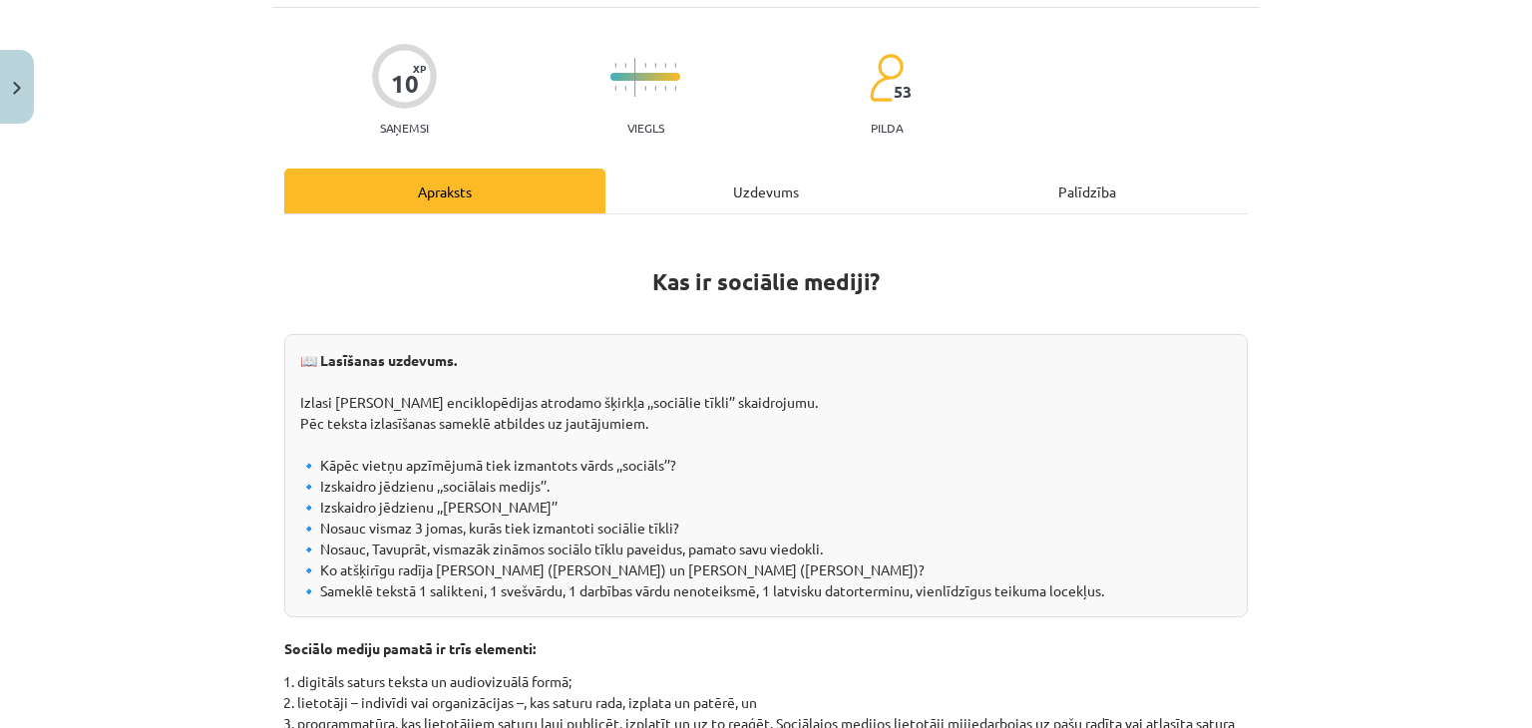
scroll to position [50, 0]
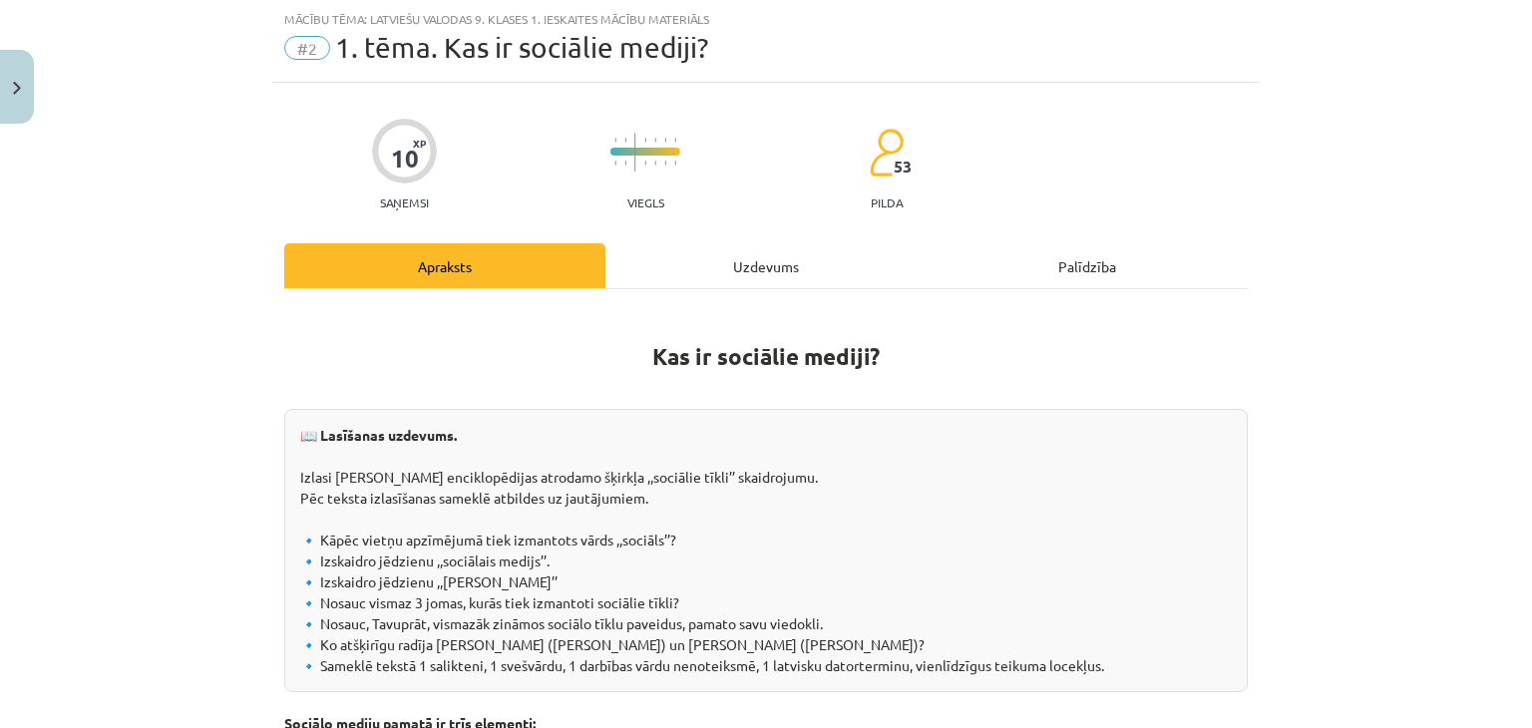
click at [779, 270] on div "Uzdevums" at bounding box center [765, 265] width 321 height 45
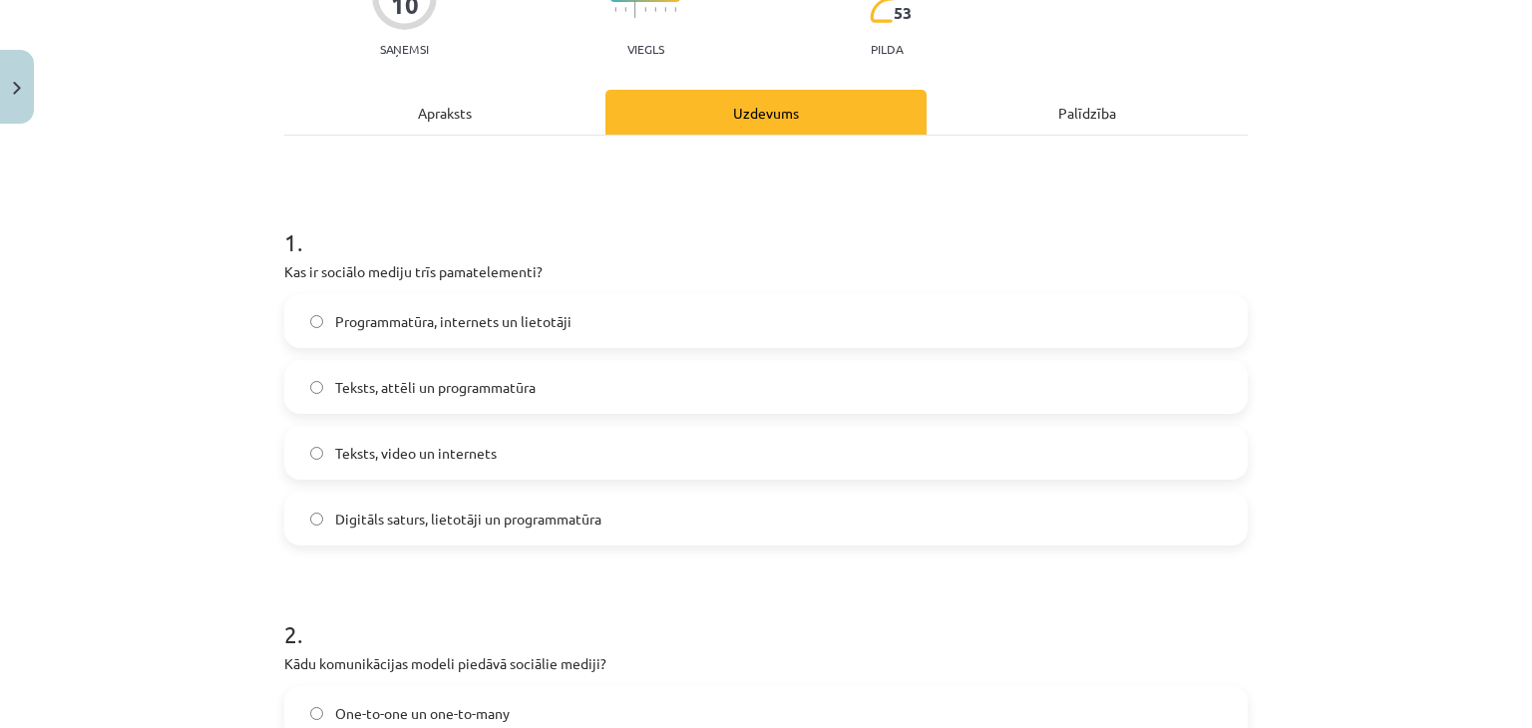
scroll to position [215, 0]
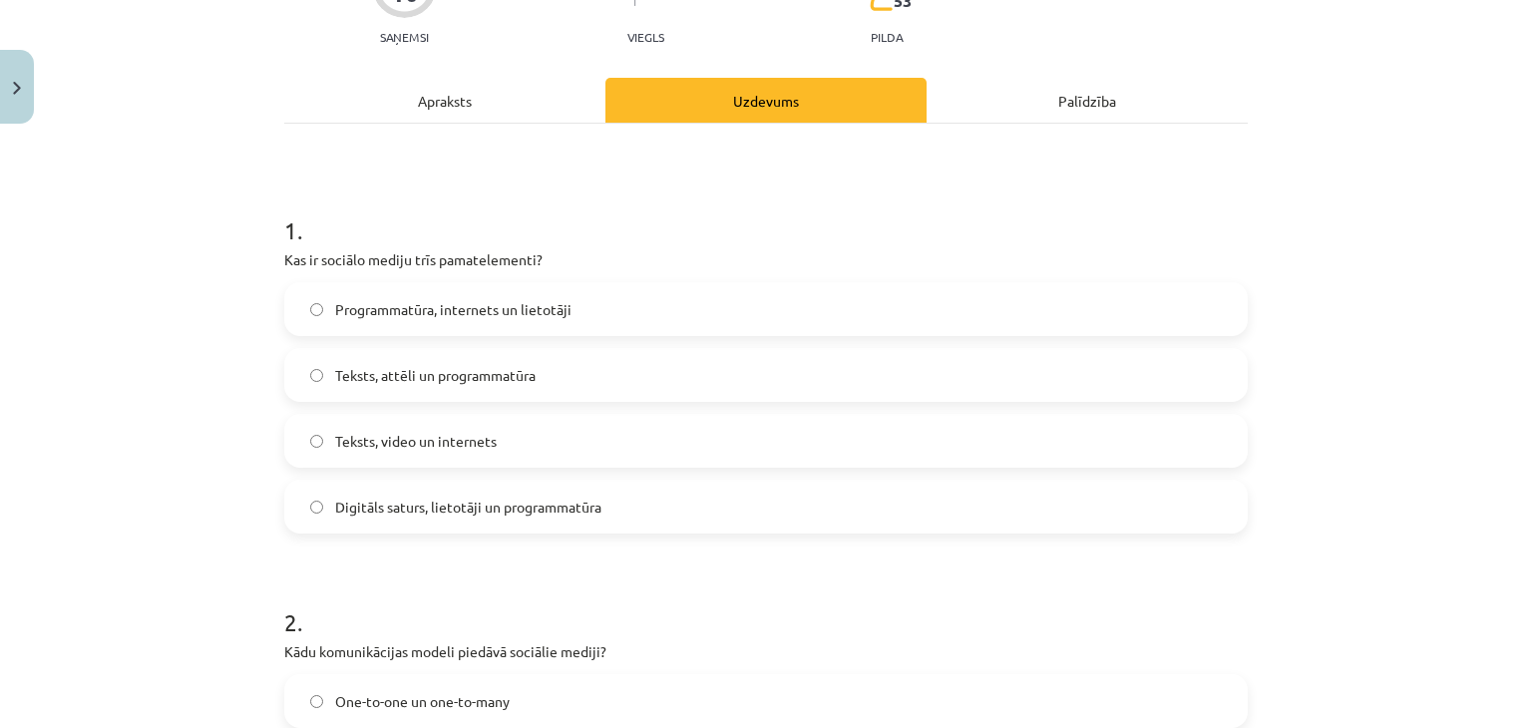
click at [515, 314] on span "Programmatūra, internets un lietotāji" at bounding box center [453, 309] width 236 height 21
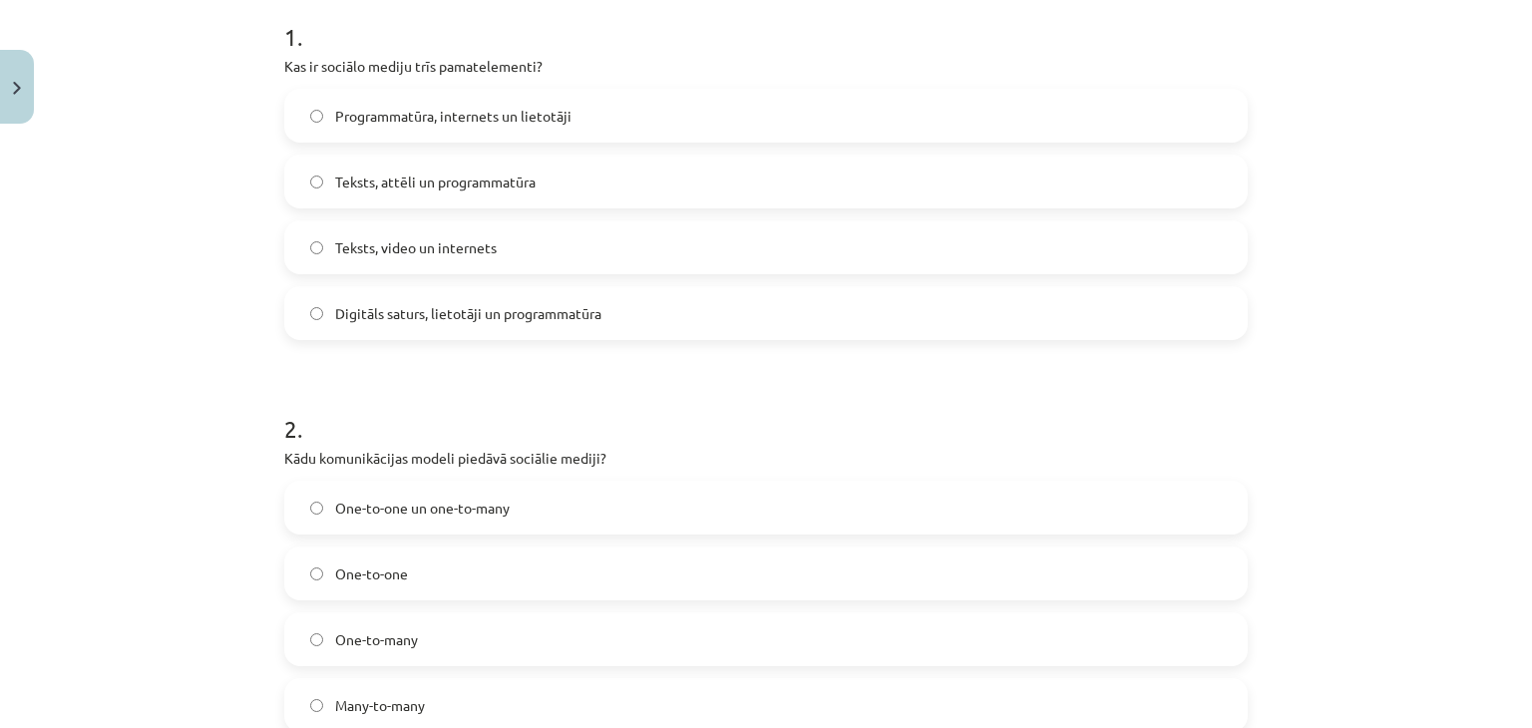
scroll to position [418, 0]
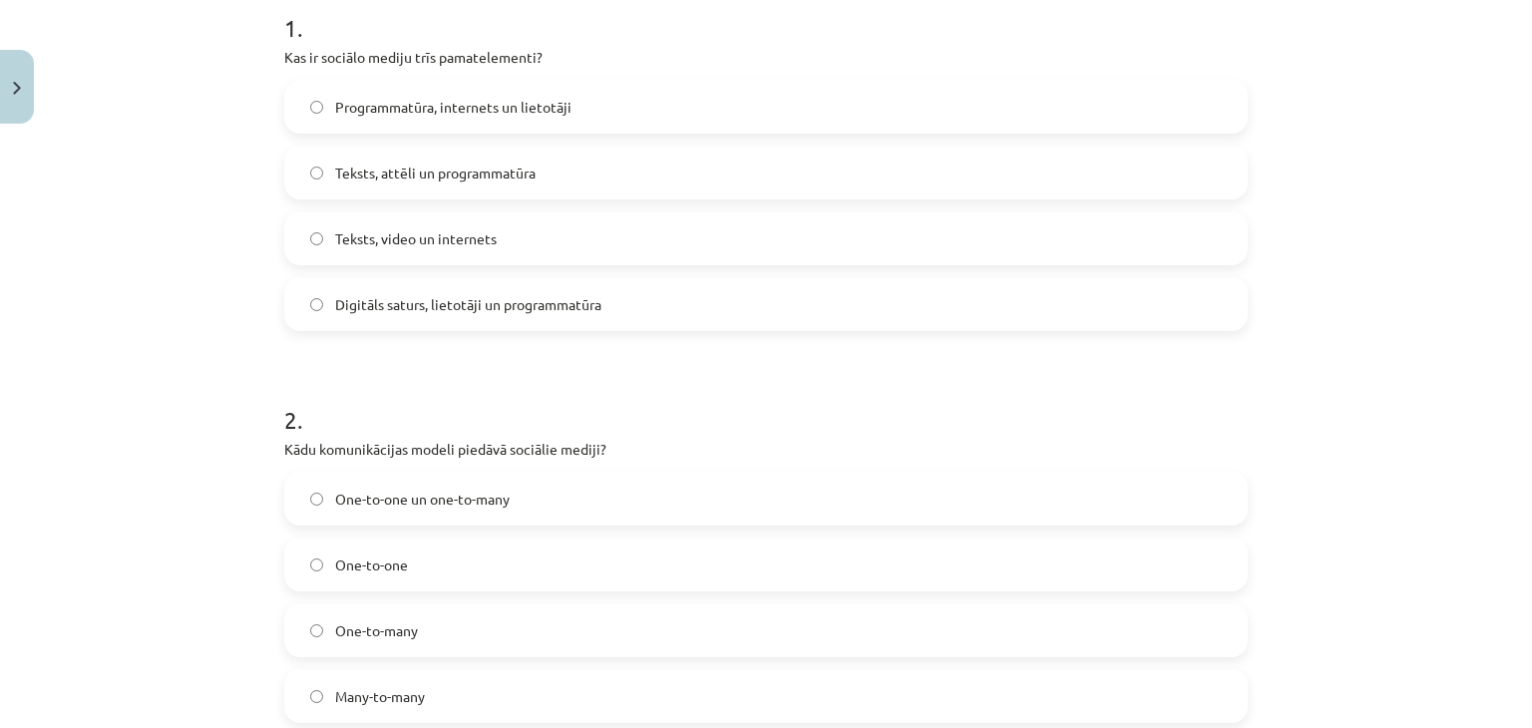
click at [579, 223] on label "Teksts, video un internets" at bounding box center [766, 238] width 960 height 50
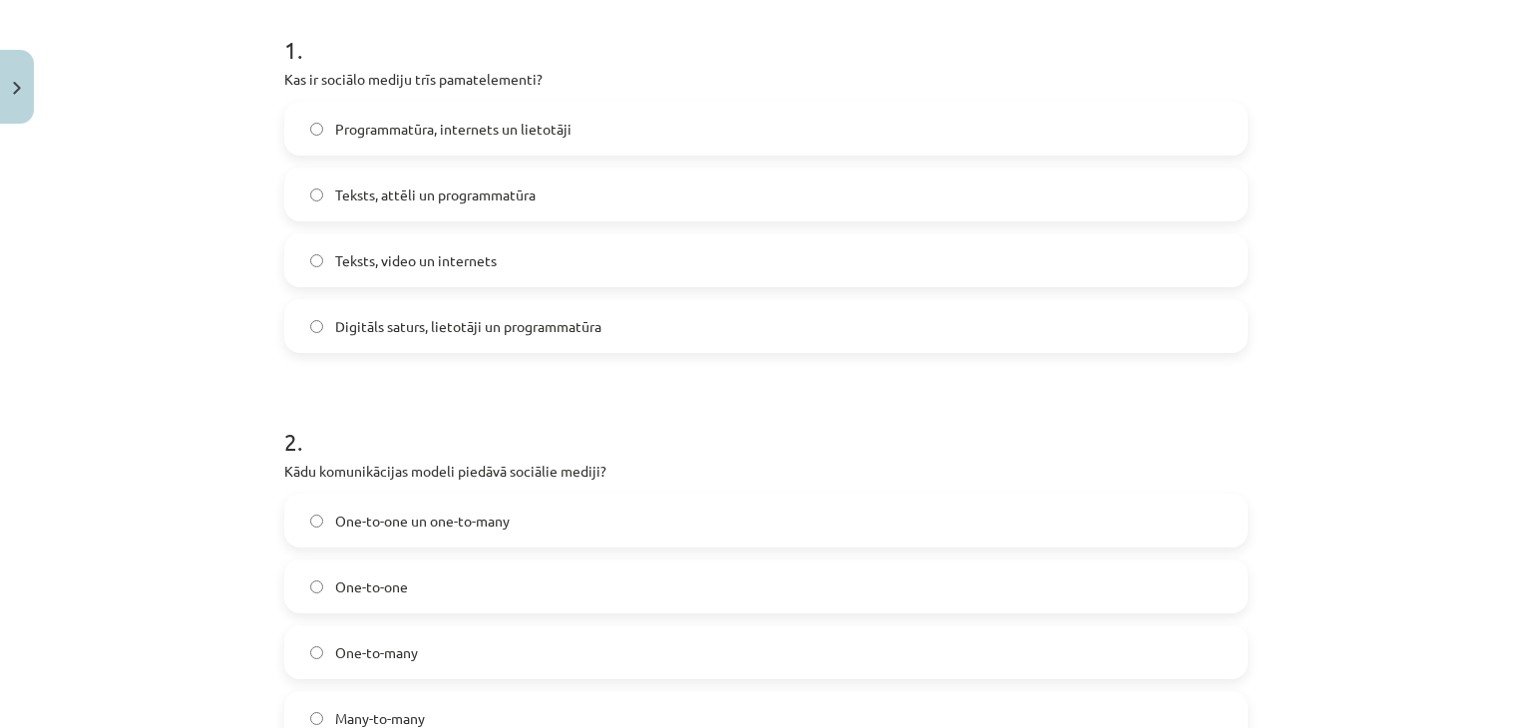
scroll to position [393, 0]
click at [525, 336] on span "Digitāls saturs, lietotāji un programmatūra" at bounding box center [468, 329] width 266 height 21
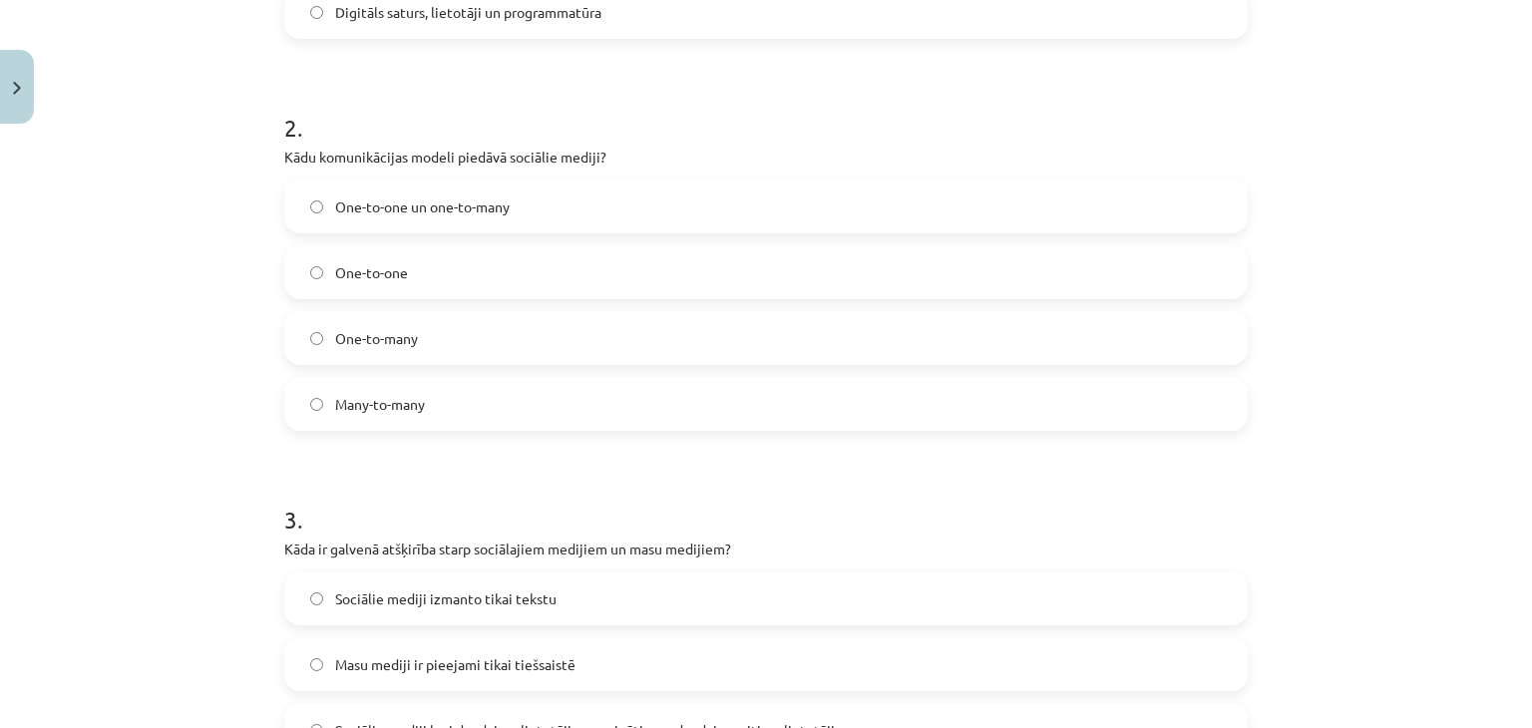
scroll to position [718, 0]
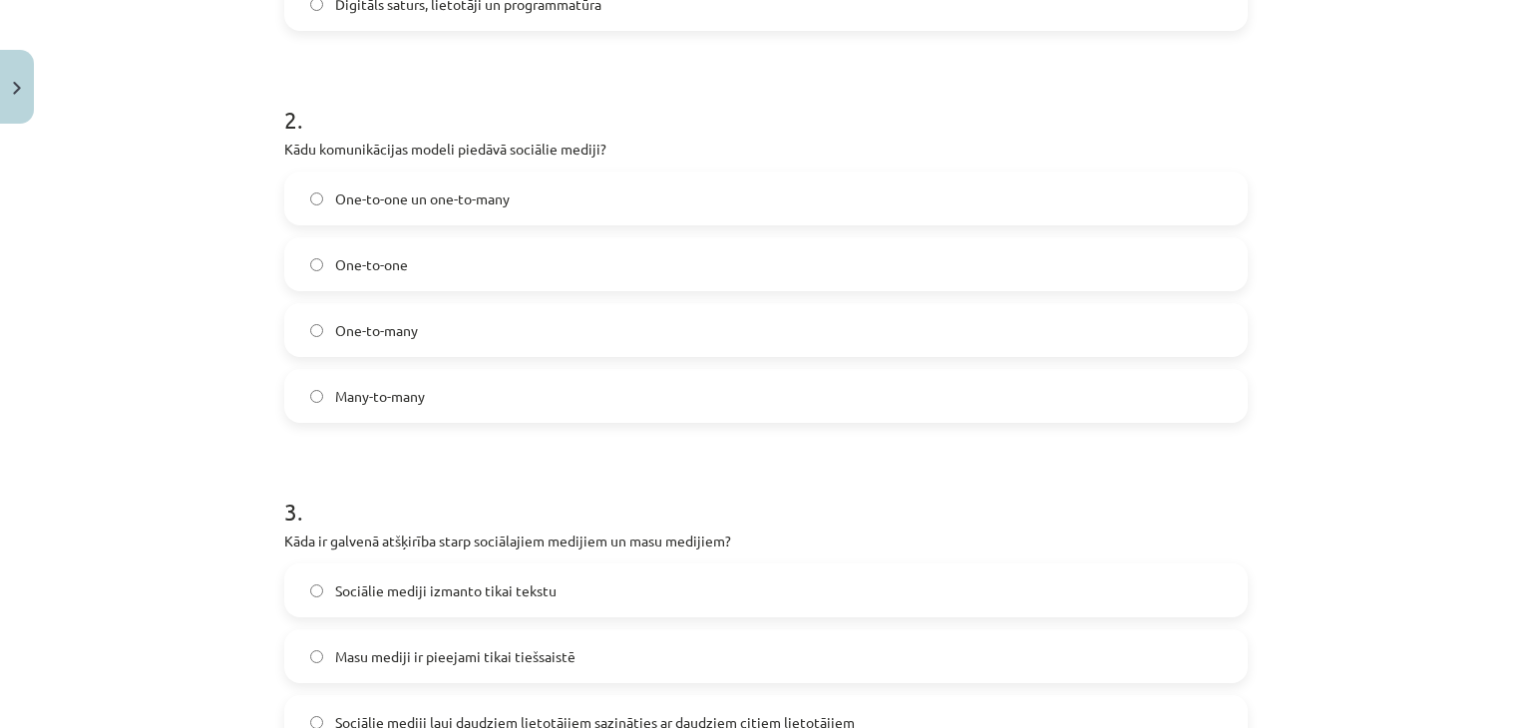
click at [458, 336] on label "One-to-many" at bounding box center [766, 330] width 960 height 50
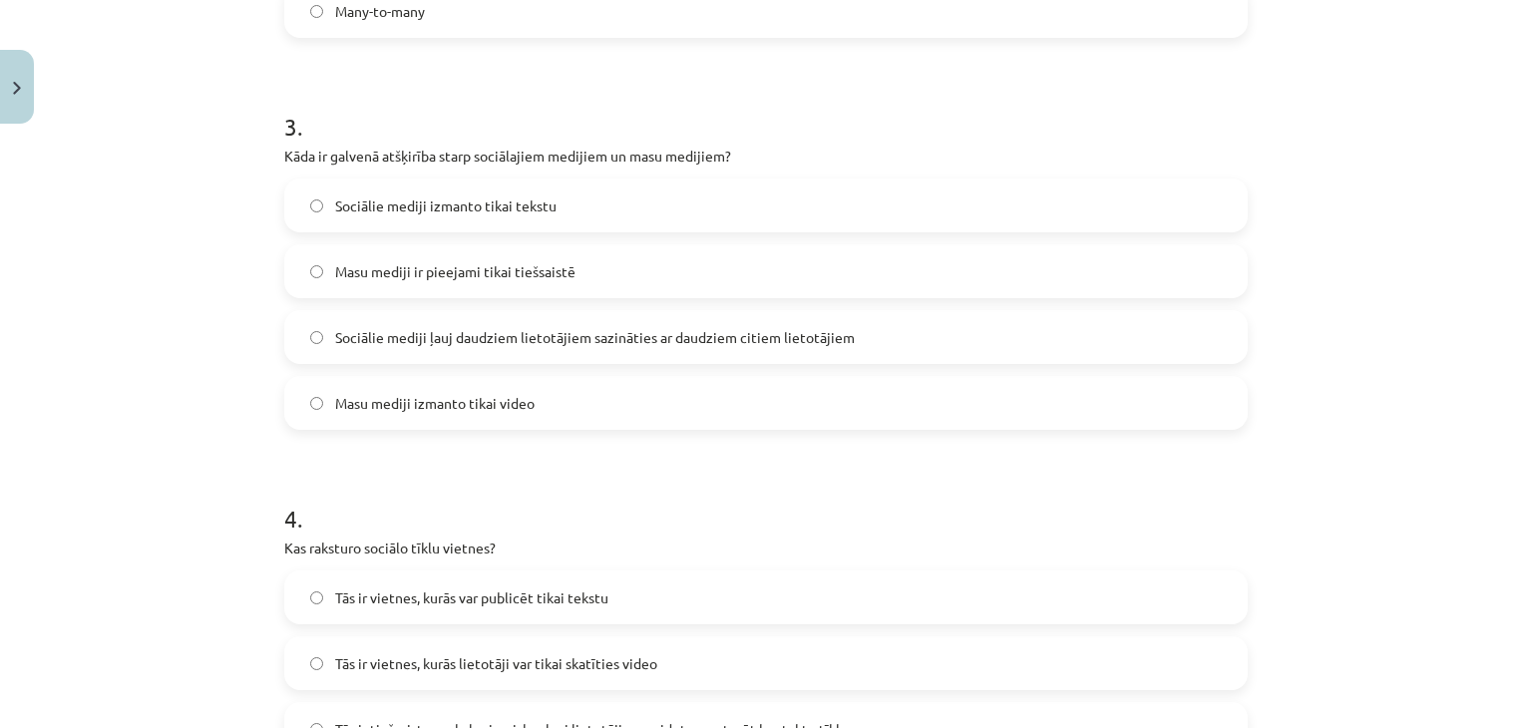
scroll to position [1112, 0]
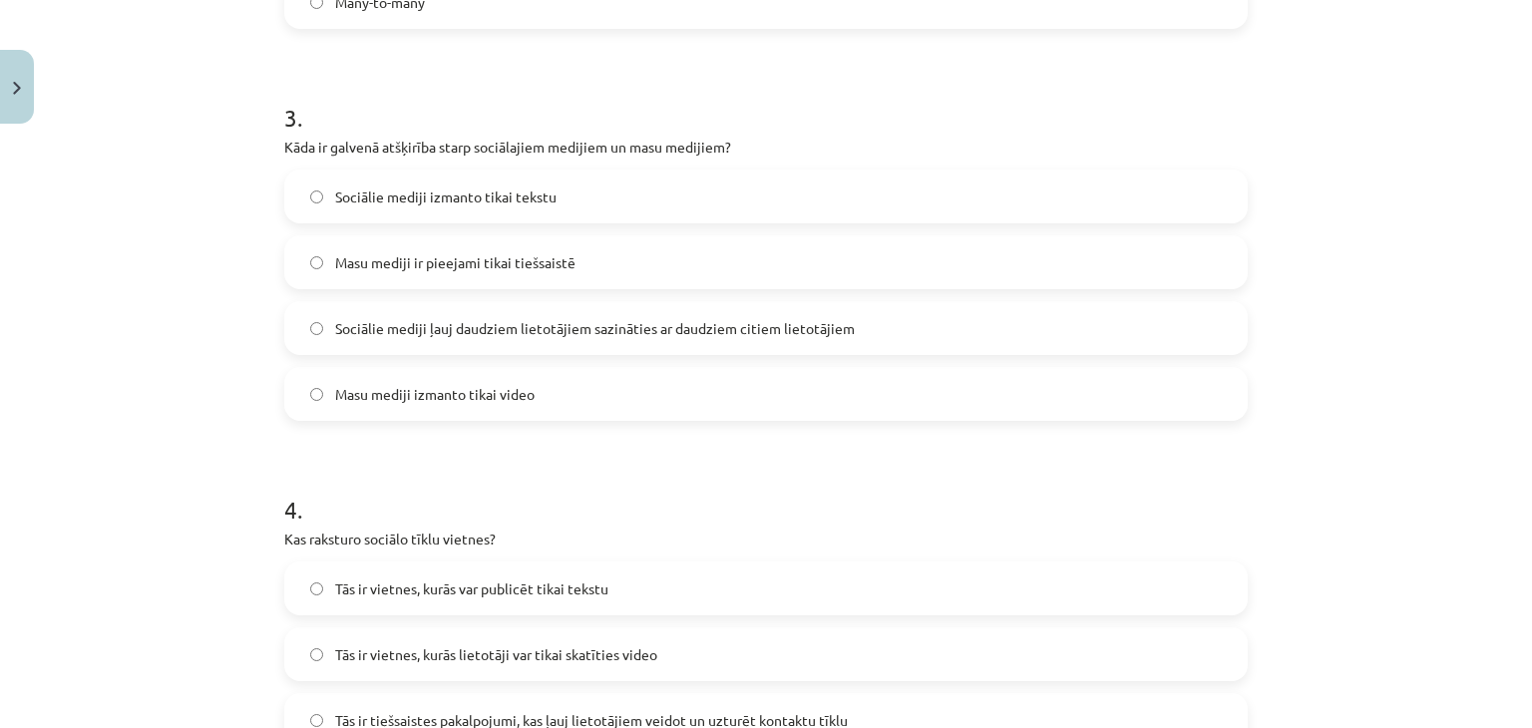
click at [675, 203] on label "Sociālie mediji izmanto tikai tekstu" at bounding box center [766, 197] width 960 height 50
click at [663, 336] on span "Sociālie mediji ļauj daudziem lietotājiem sazināties ar daudziem citiem lietotā…" at bounding box center [595, 328] width 520 height 21
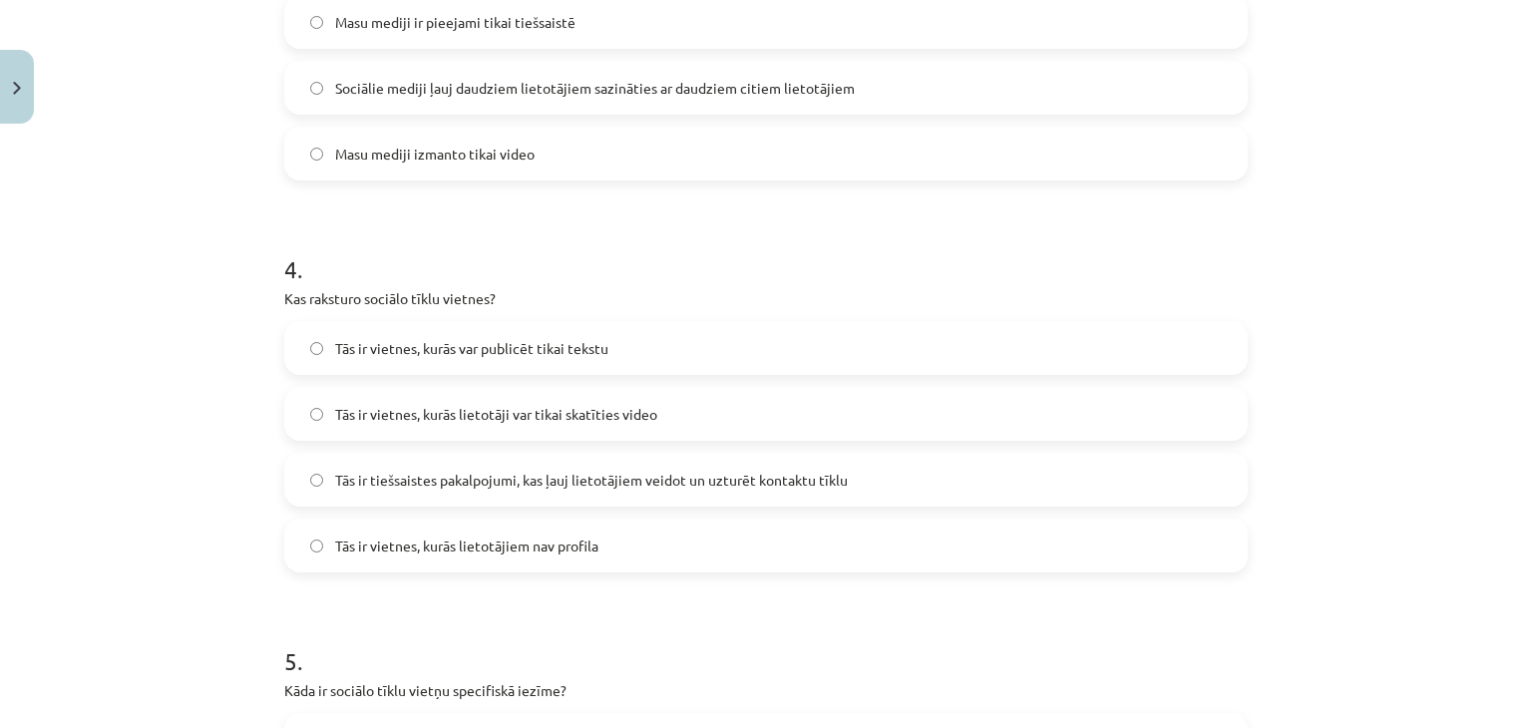
scroll to position [1417, 0]
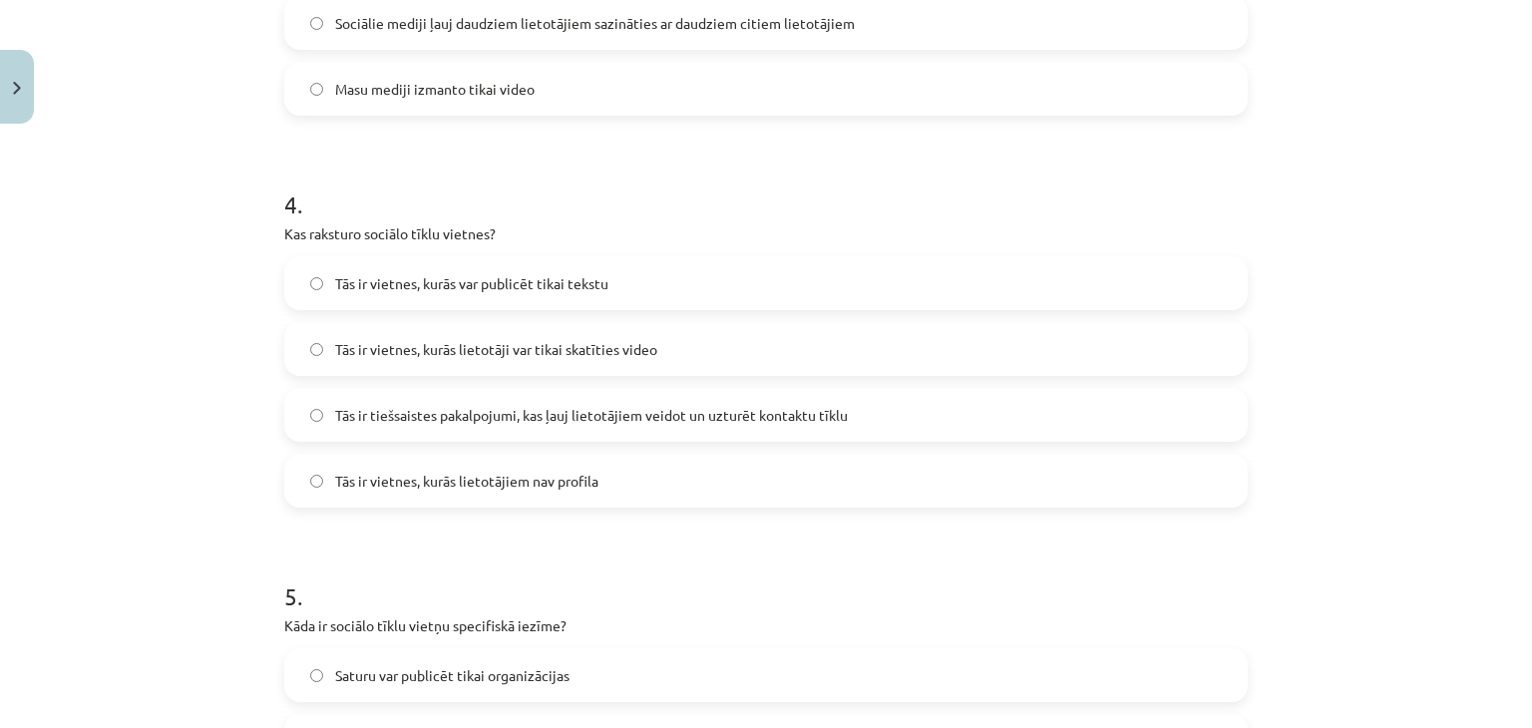
click at [541, 284] on span "Tās ir vietnes, kurās var publicēt tikai tekstu" at bounding box center [471, 283] width 273 height 21
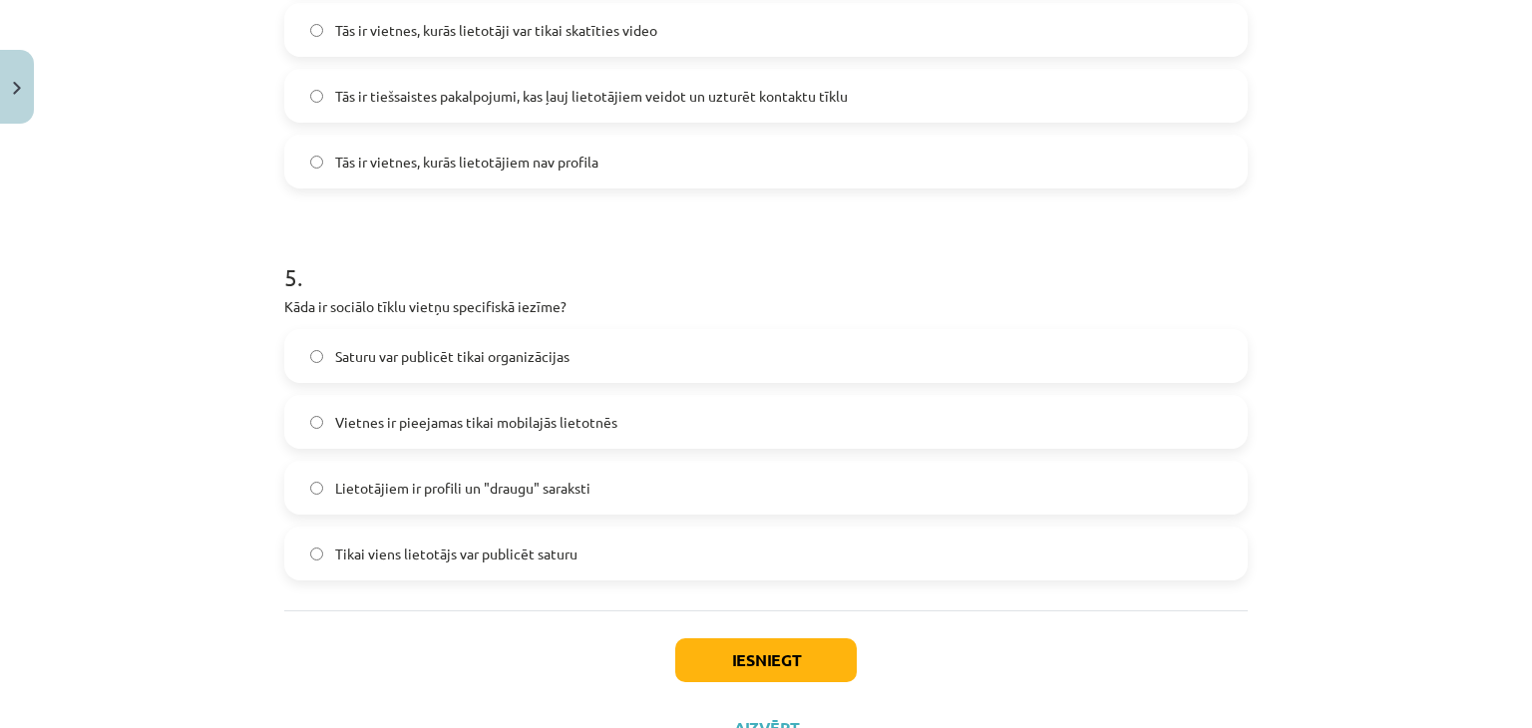
scroll to position [1819, 0]
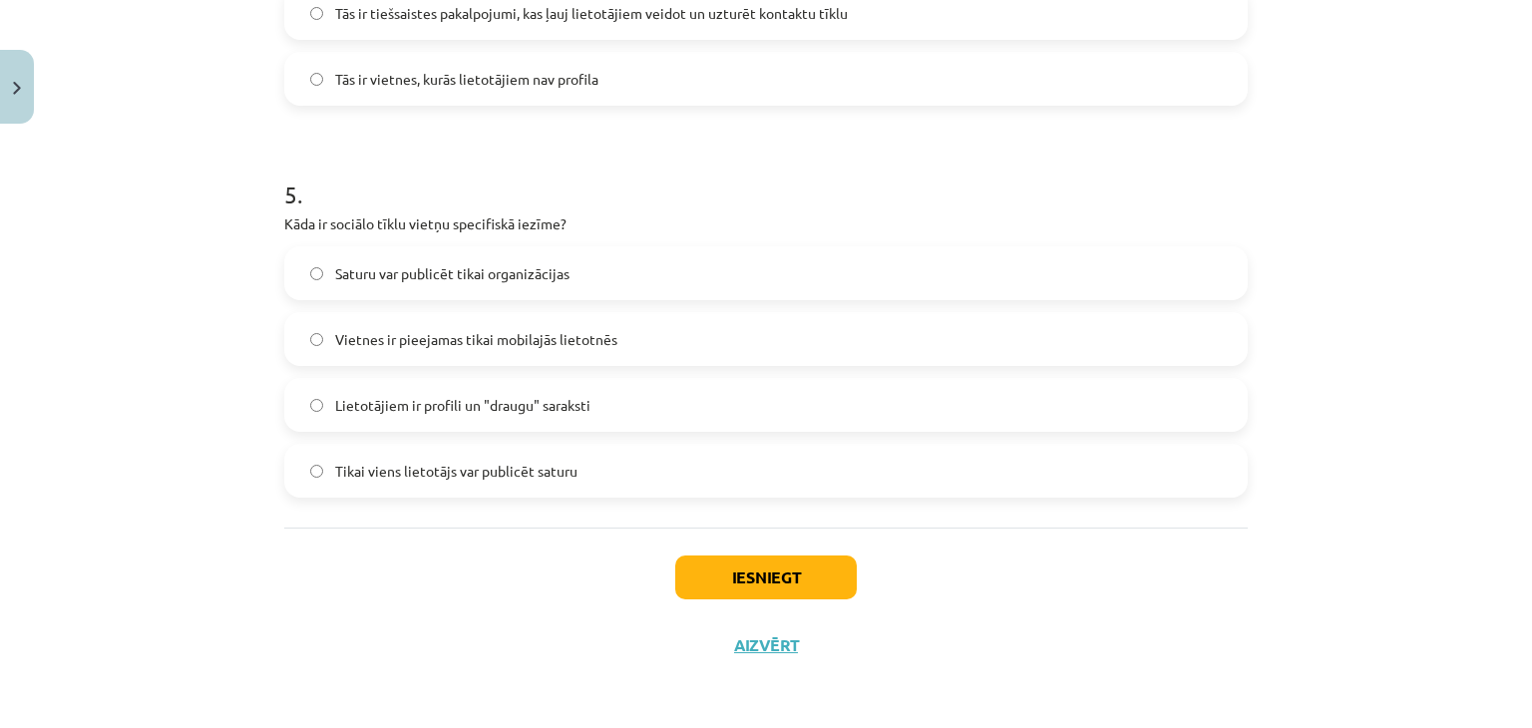
click at [697, 363] on div "Vietnes ir pieejamas tikai mobilajās lietotnēs" at bounding box center [766, 339] width 964 height 54
click at [704, 344] on label "Vietnes ir pieejamas tikai mobilajās lietotnēs" at bounding box center [766, 339] width 960 height 50
click at [621, 416] on label "Lietotājiem ir profili un "draugu" saraksti" at bounding box center [766, 405] width 960 height 50
click at [749, 586] on button "Iesniegt" at bounding box center [766, 578] width 182 height 44
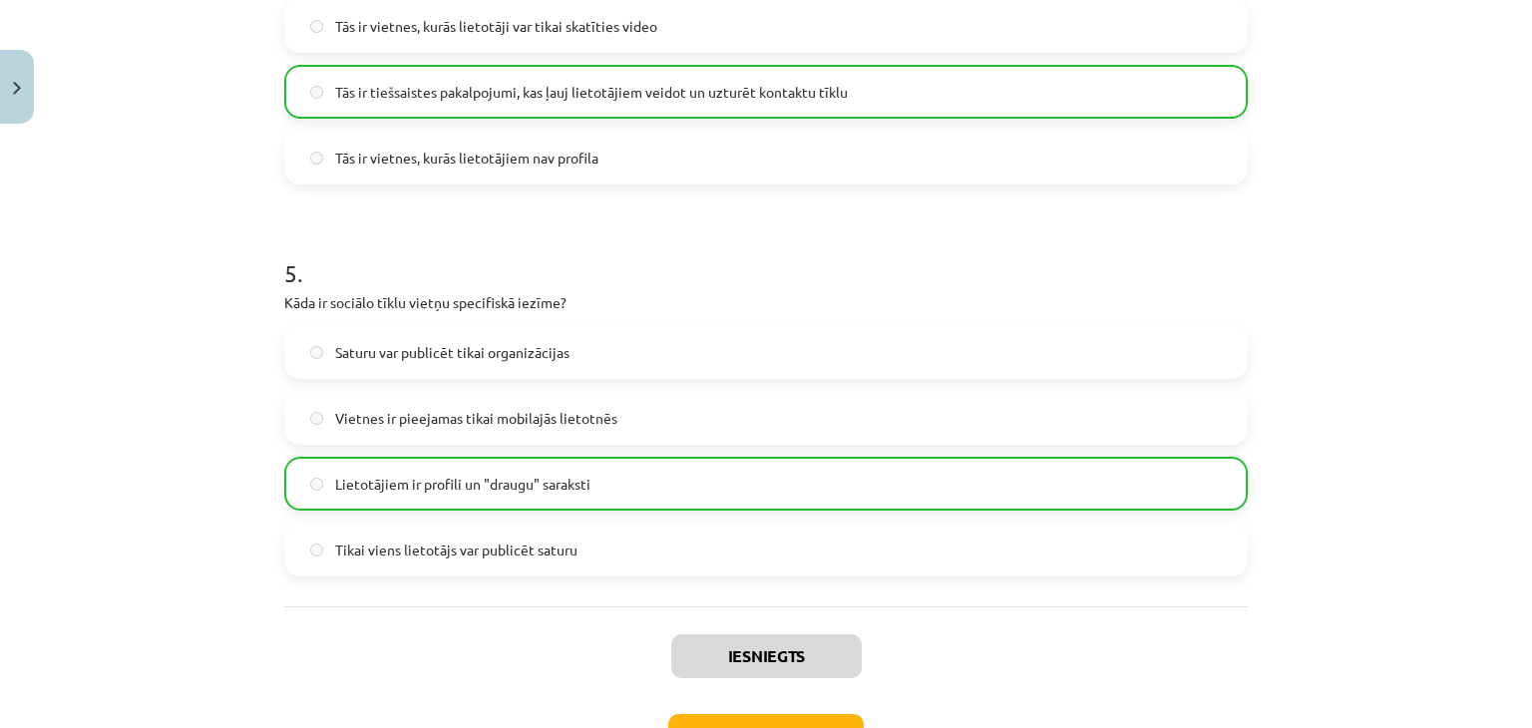
scroll to position [1883, 0]
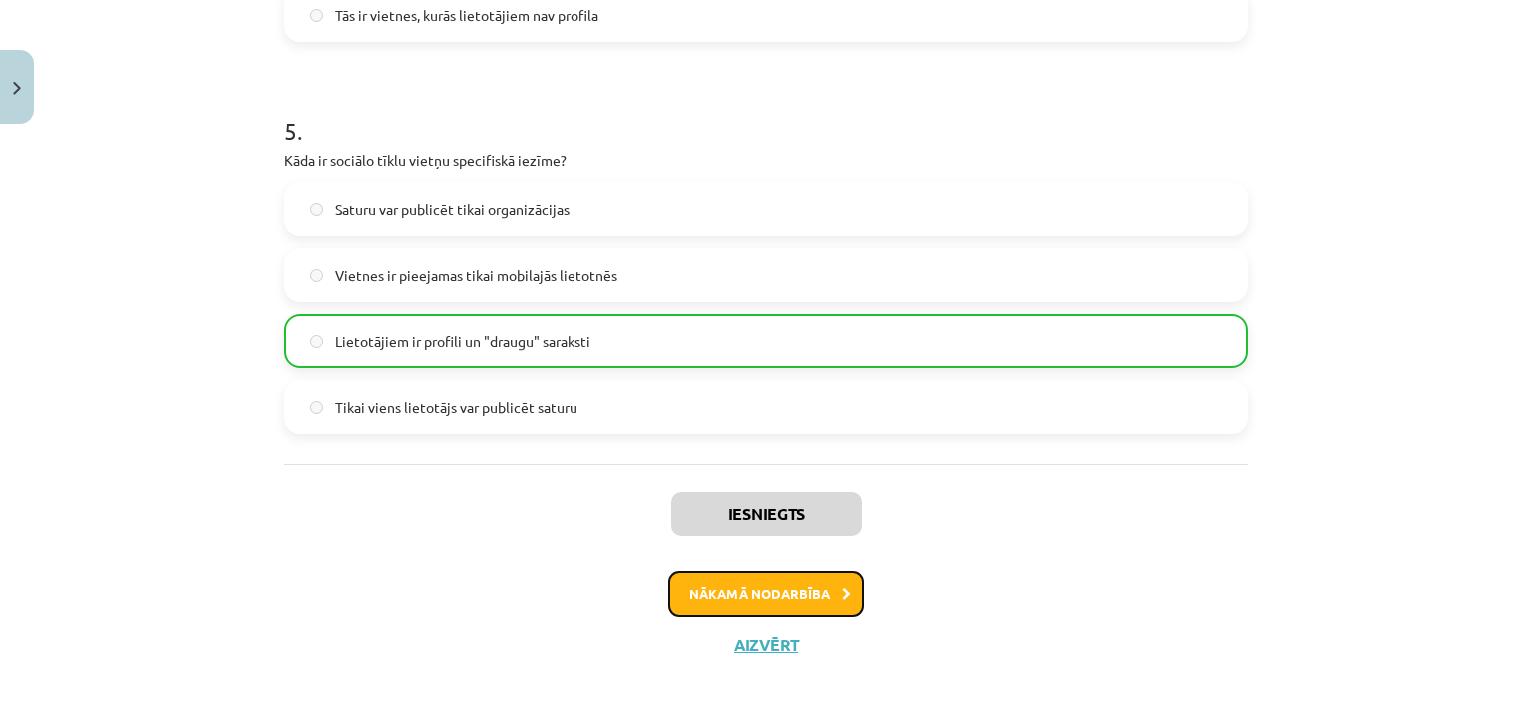
click at [829, 607] on button "Nākamā nodarbība" at bounding box center [766, 595] width 196 height 46
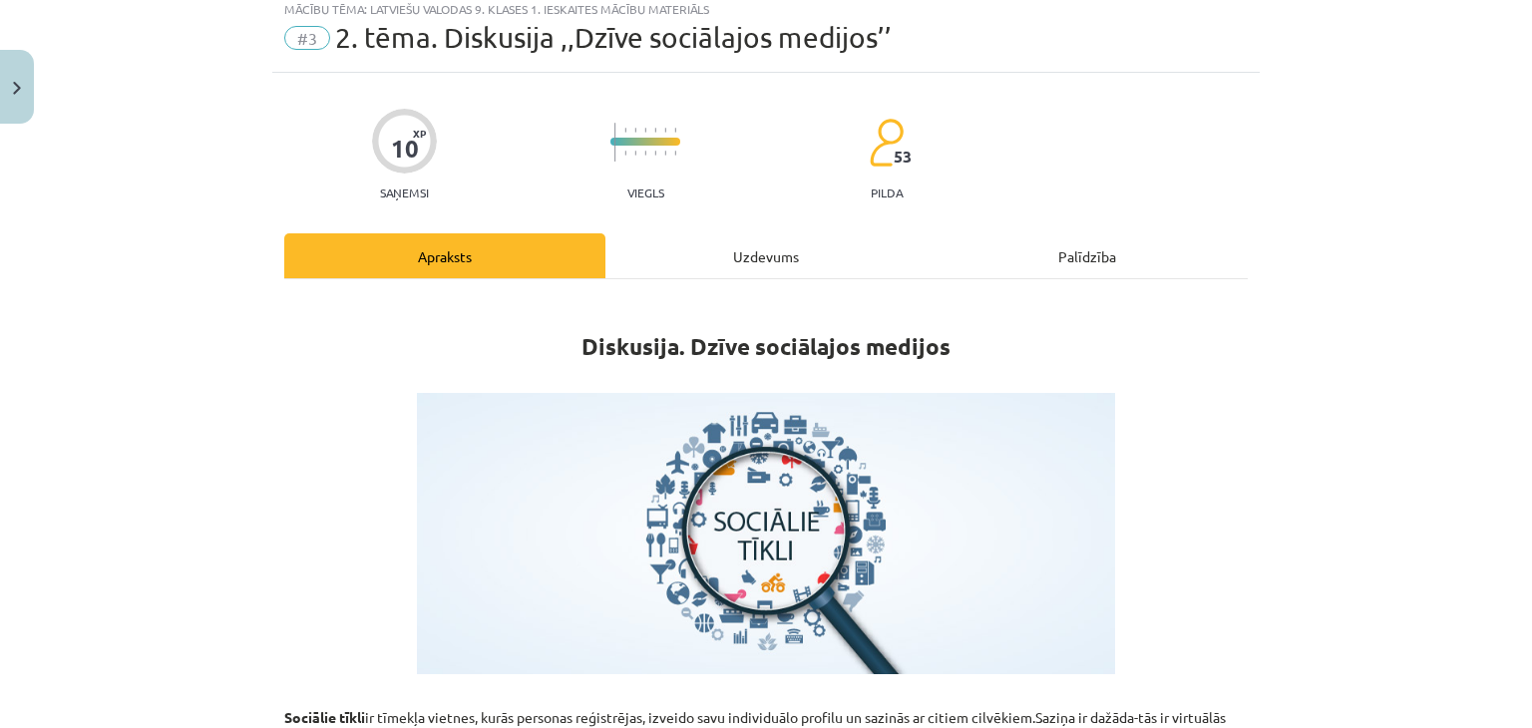
scroll to position [50, 0]
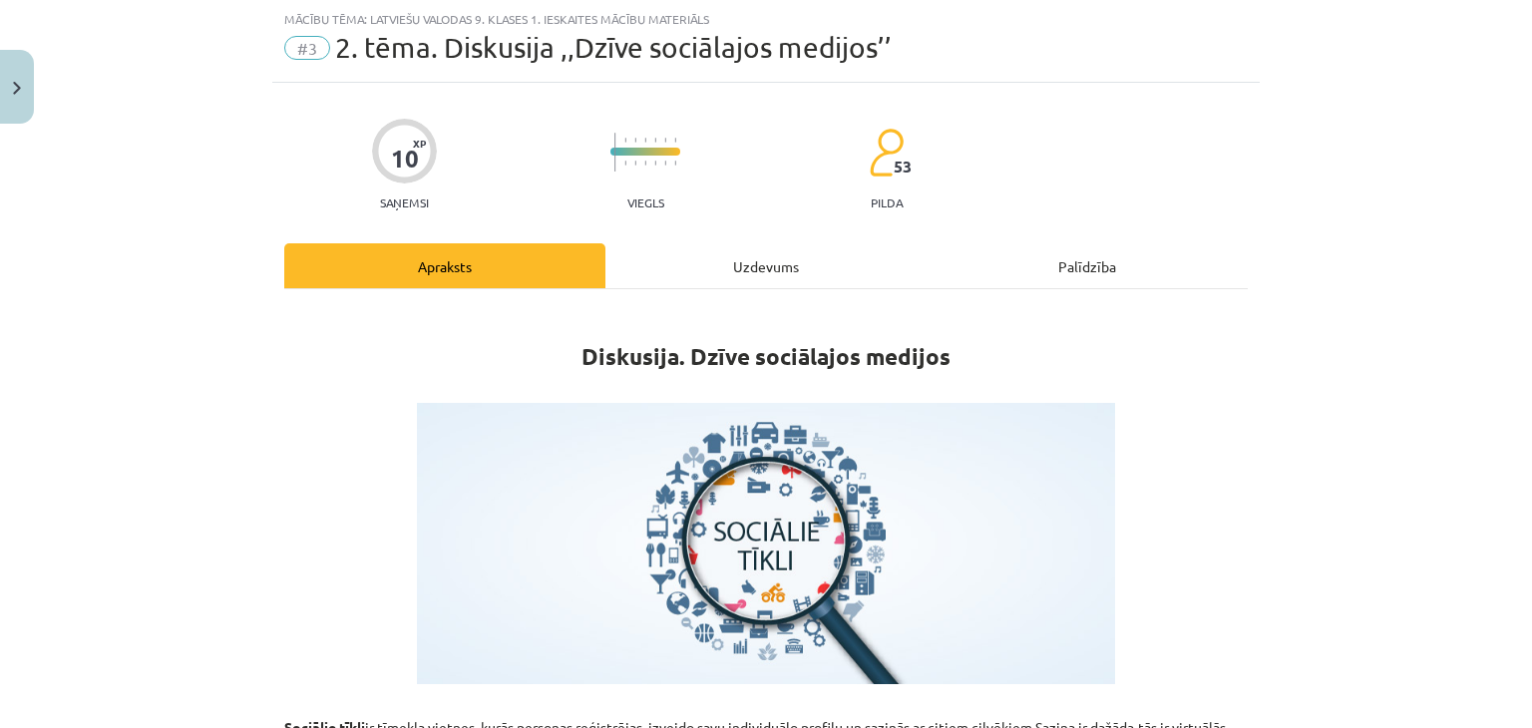
click at [753, 266] on div "Uzdevums" at bounding box center [765, 265] width 321 height 45
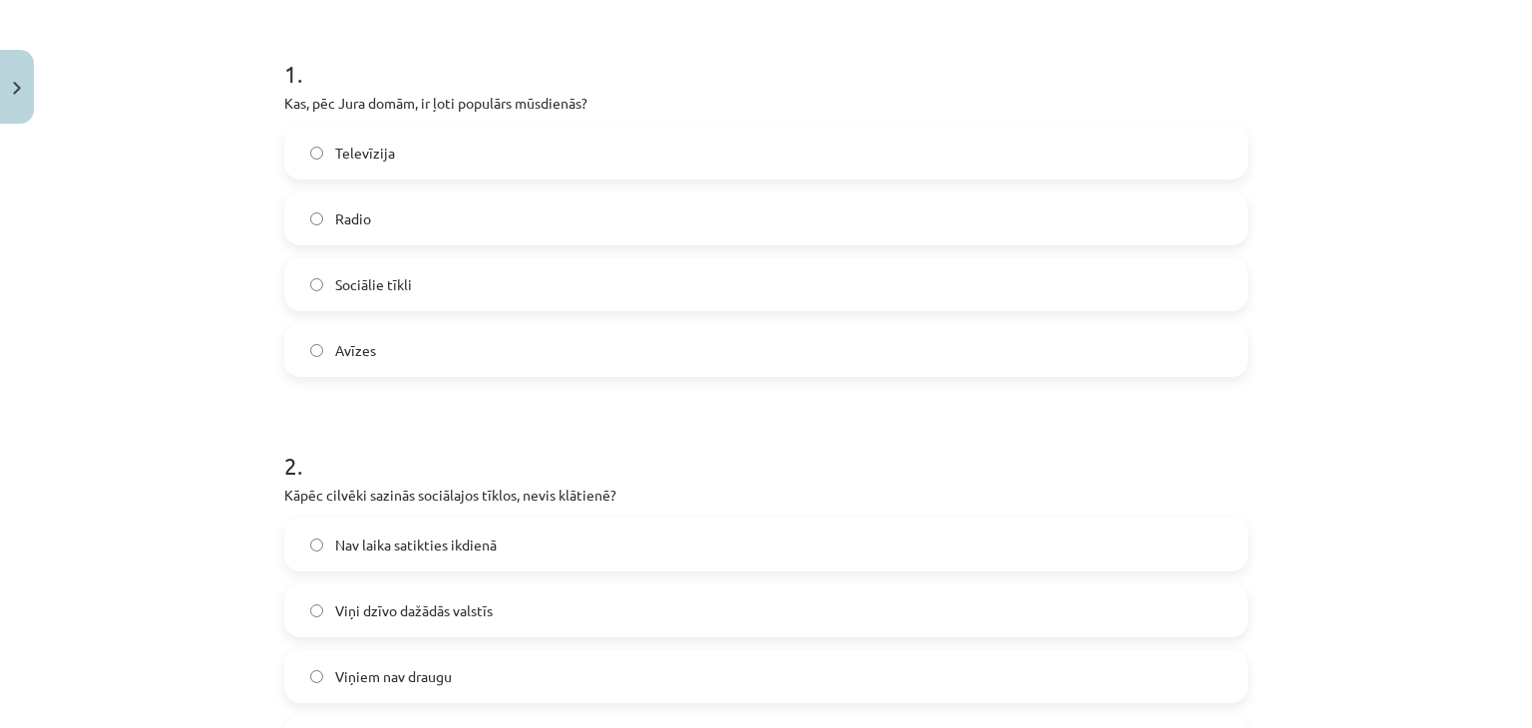
scroll to position [384, 0]
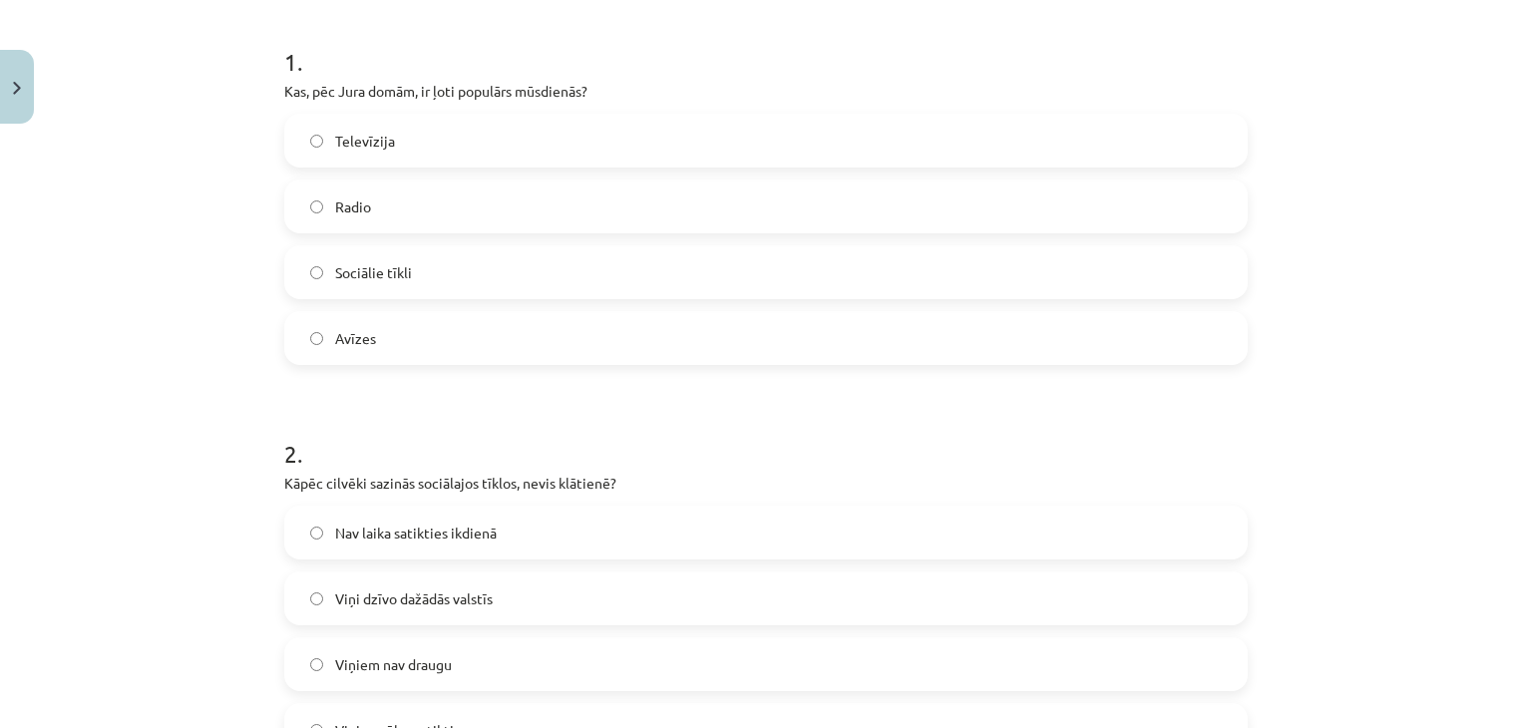
click at [441, 256] on label "Sociālie tīkli" at bounding box center [766, 272] width 960 height 50
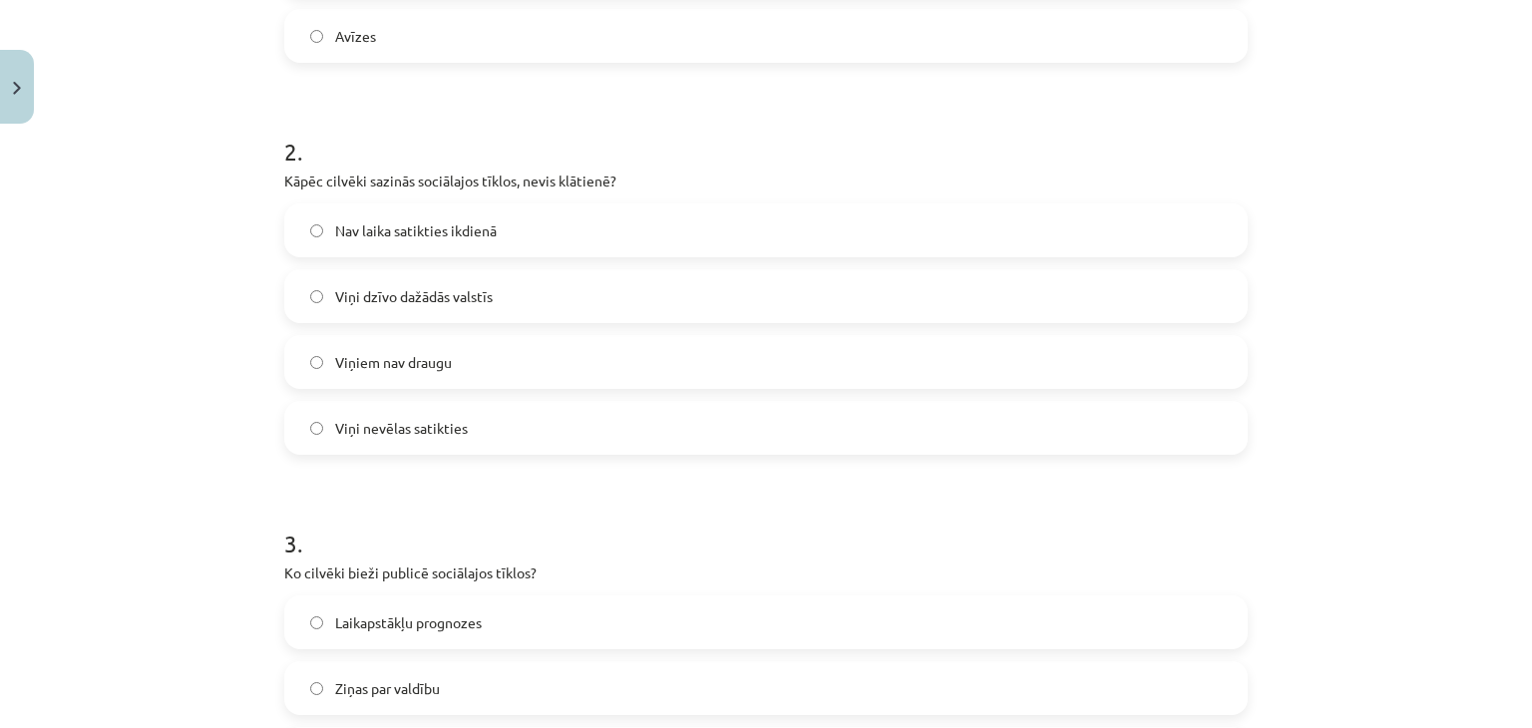
scroll to position [716, 0]
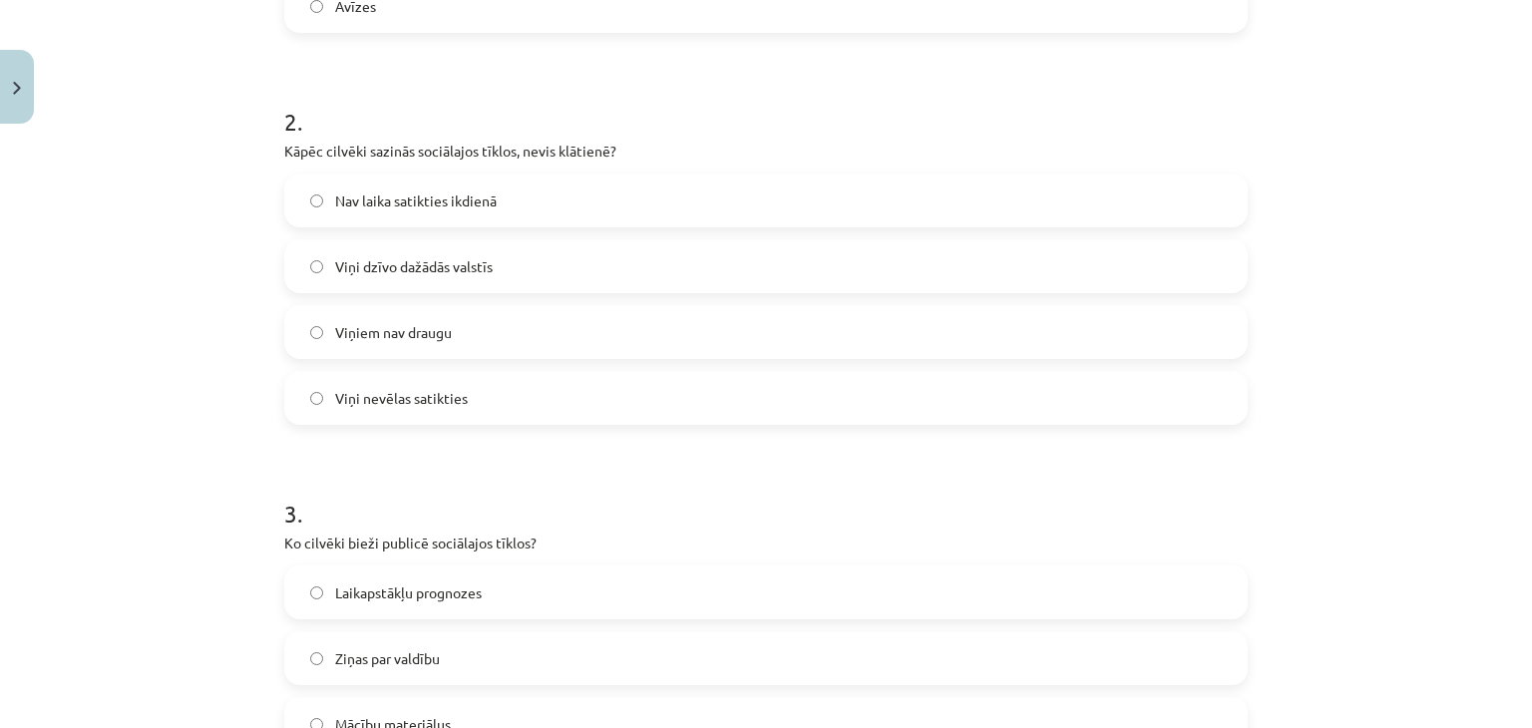
click at [535, 195] on label "Nav laika satikties ikdienā" at bounding box center [766, 201] width 960 height 50
click at [527, 270] on label "Viņi dzīvo dažādās valstīs" at bounding box center [766, 266] width 960 height 50
click at [573, 206] on label "Nav laika satikties ikdienā" at bounding box center [766, 201] width 960 height 50
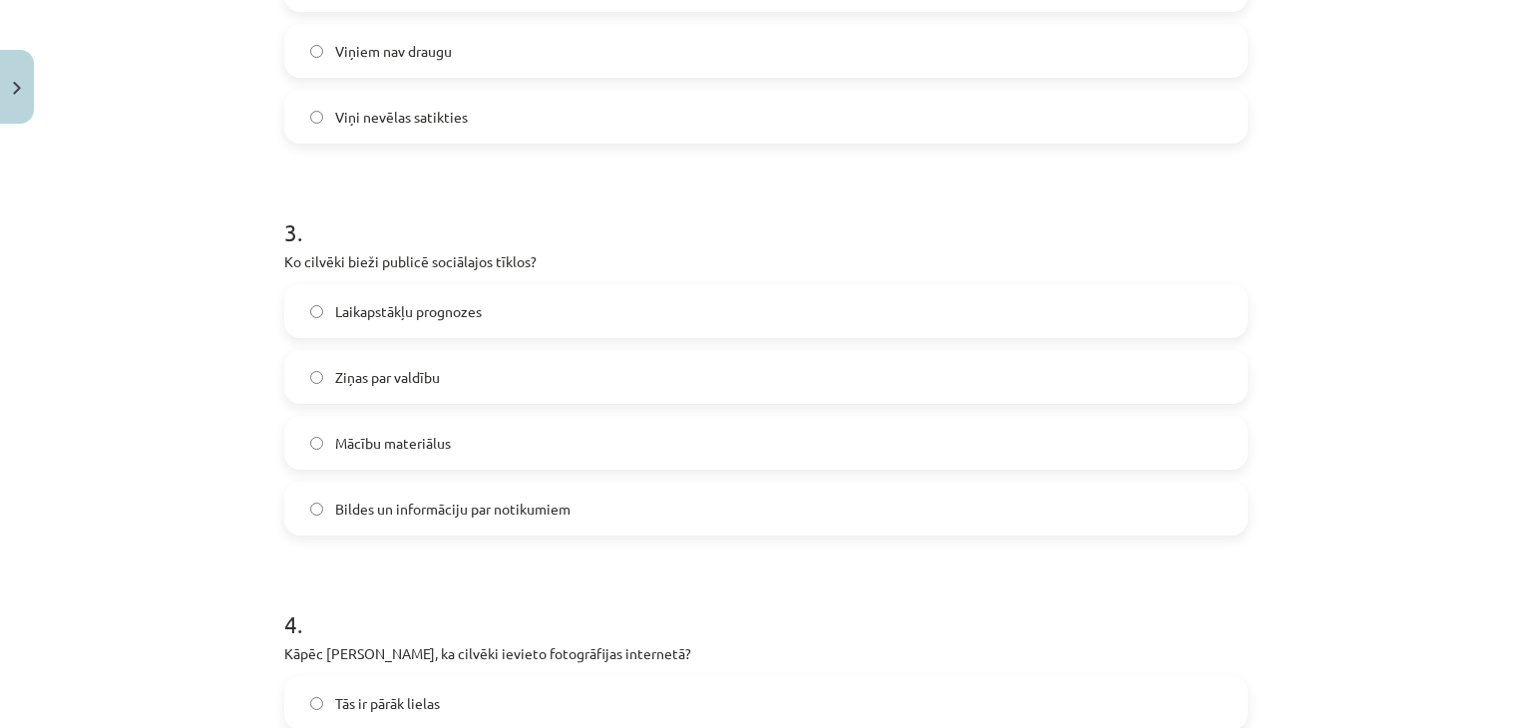
scroll to position [1065, 0]
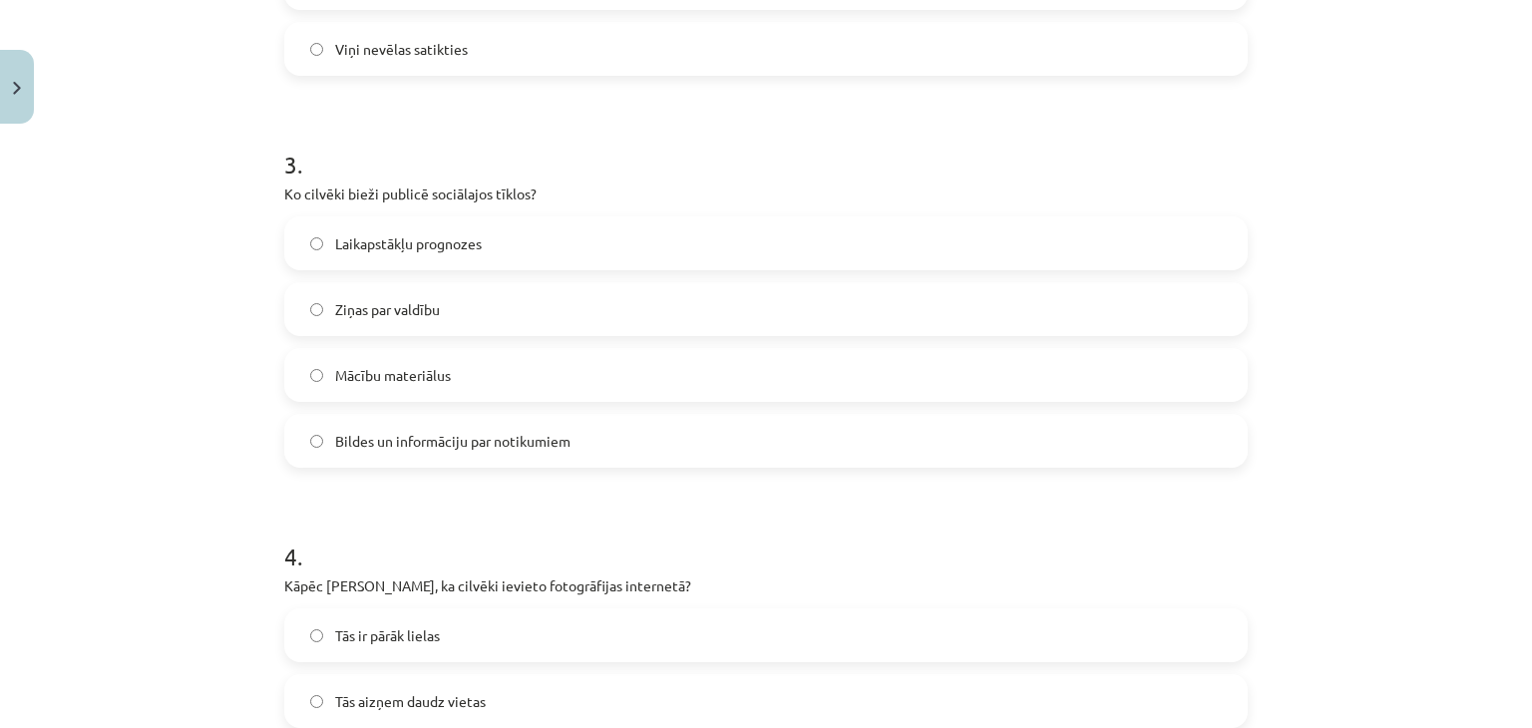
click at [565, 461] on label "Bildes un informāciju par notikumiem" at bounding box center [766, 441] width 960 height 50
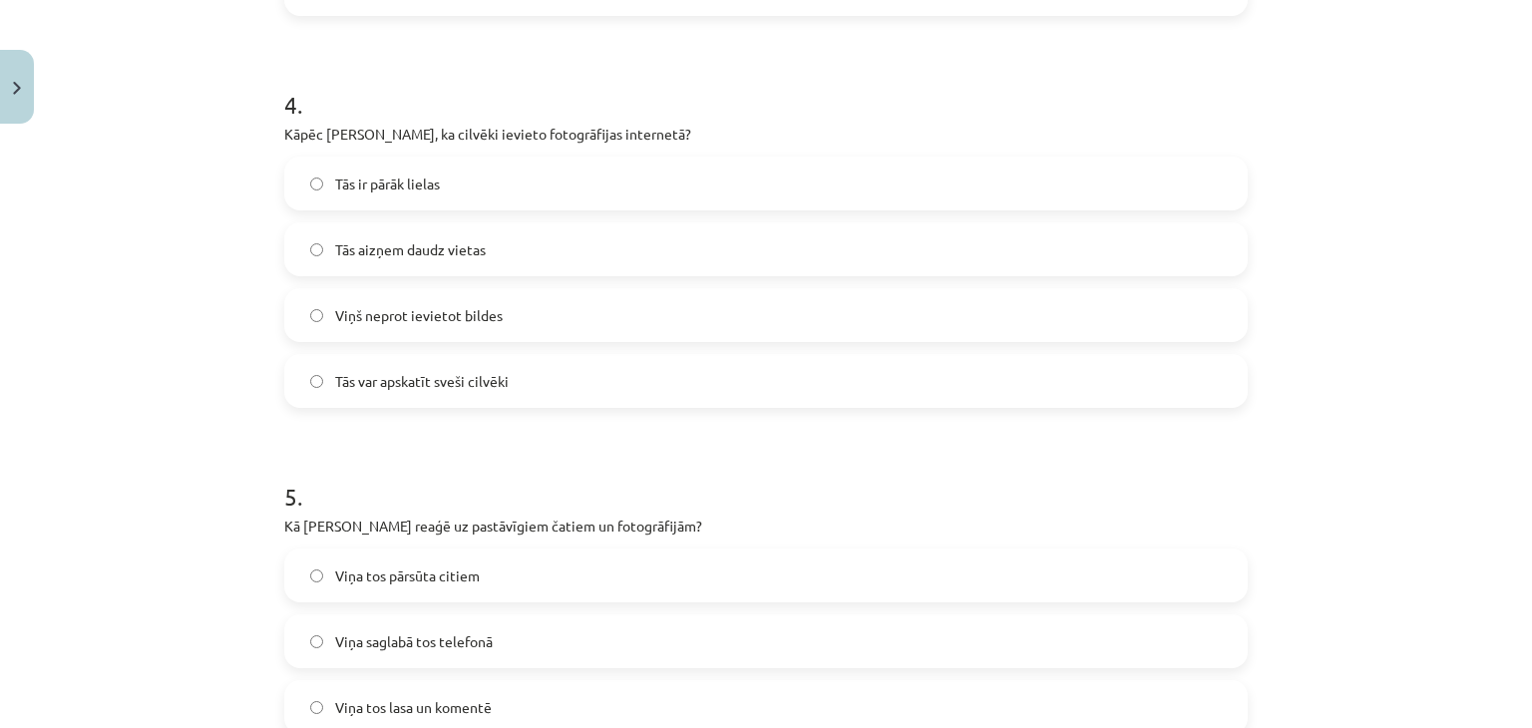
scroll to position [1526, 0]
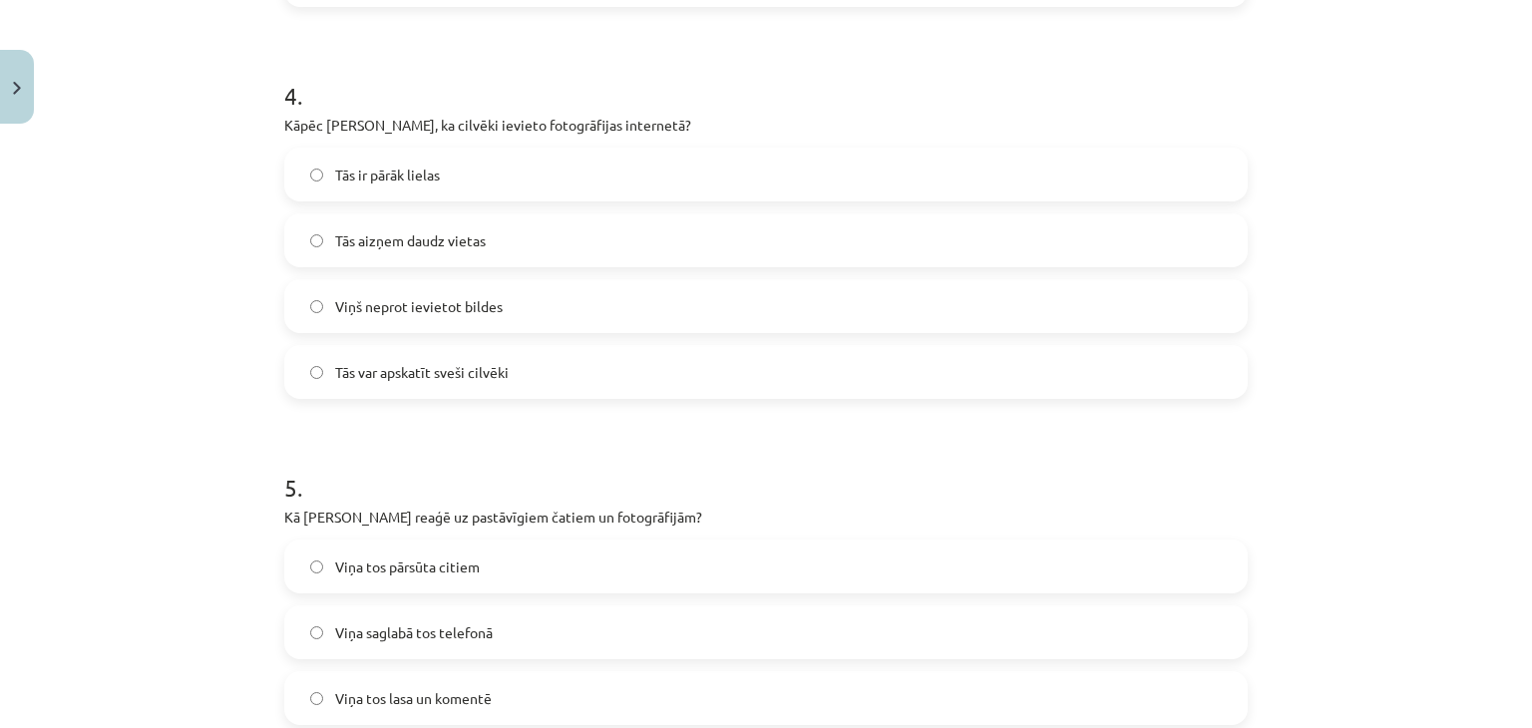
click at [543, 302] on label "Viņš neprot ievietot bildes" at bounding box center [766, 306] width 960 height 50
click at [503, 376] on label "Tās var apskatīt sveši cilvēki" at bounding box center [766, 372] width 960 height 50
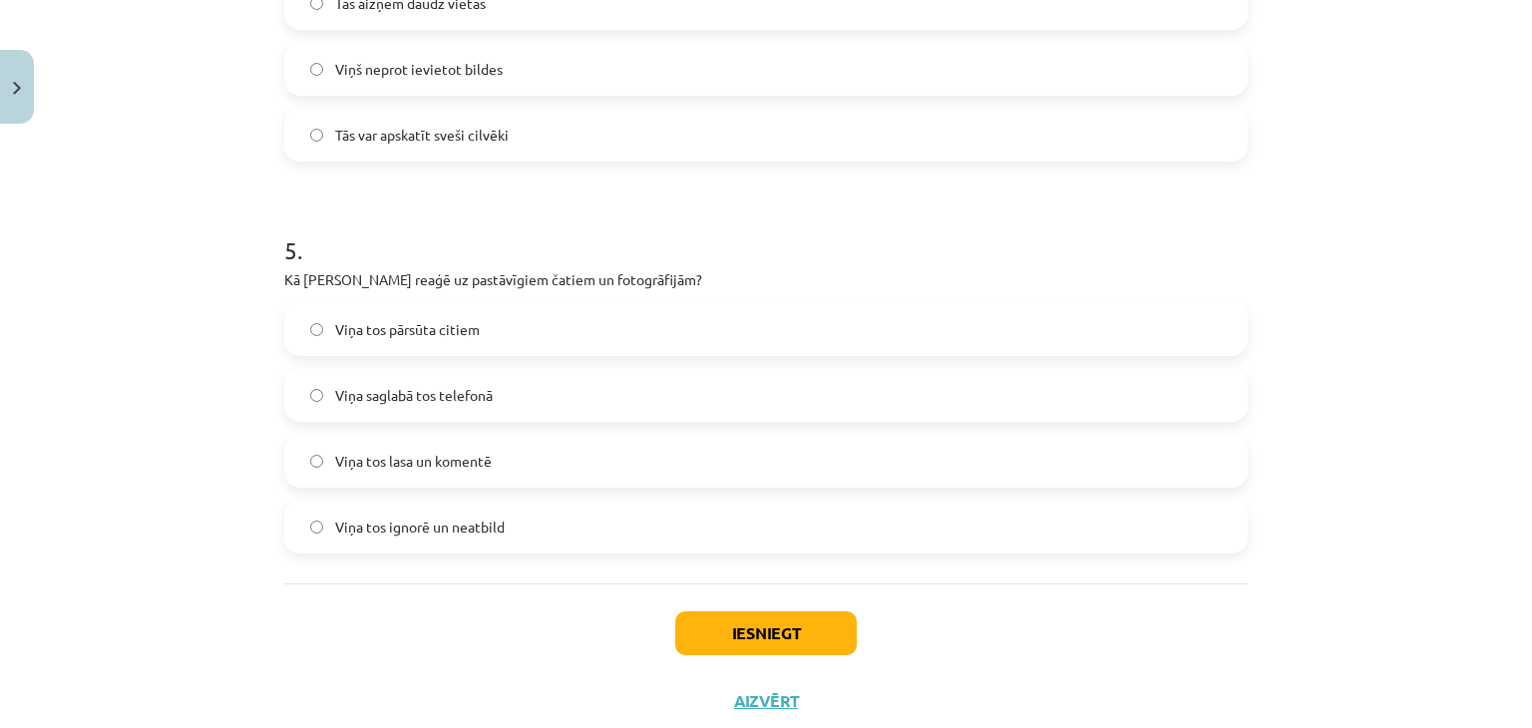
scroll to position [1819, 0]
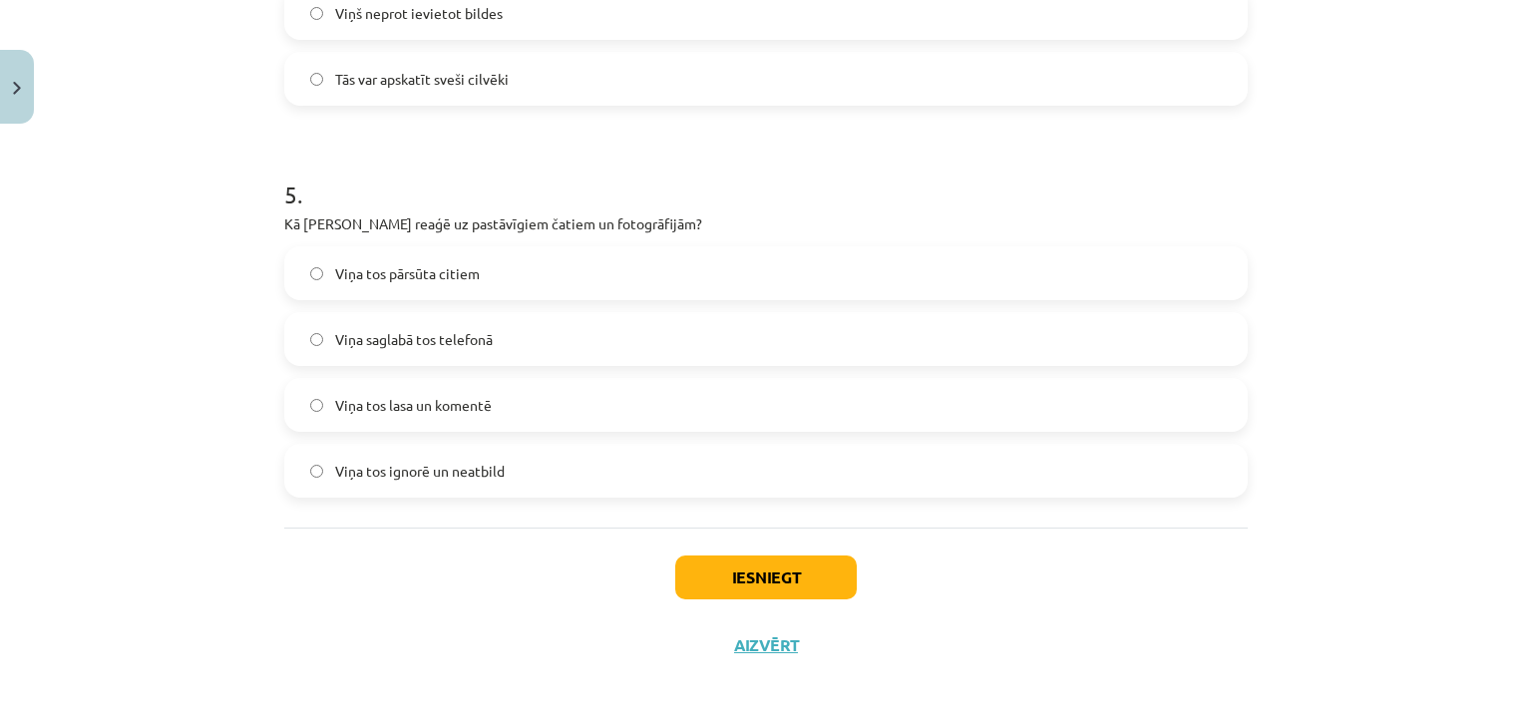
click at [527, 276] on label "Viņa tos pārsūta citiem" at bounding box center [766, 273] width 960 height 50
click at [539, 393] on label "Viņa tos lasa un komentē" at bounding box center [766, 405] width 960 height 50
click at [739, 574] on button "Iesniegt" at bounding box center [766, 578] width 182 height 44
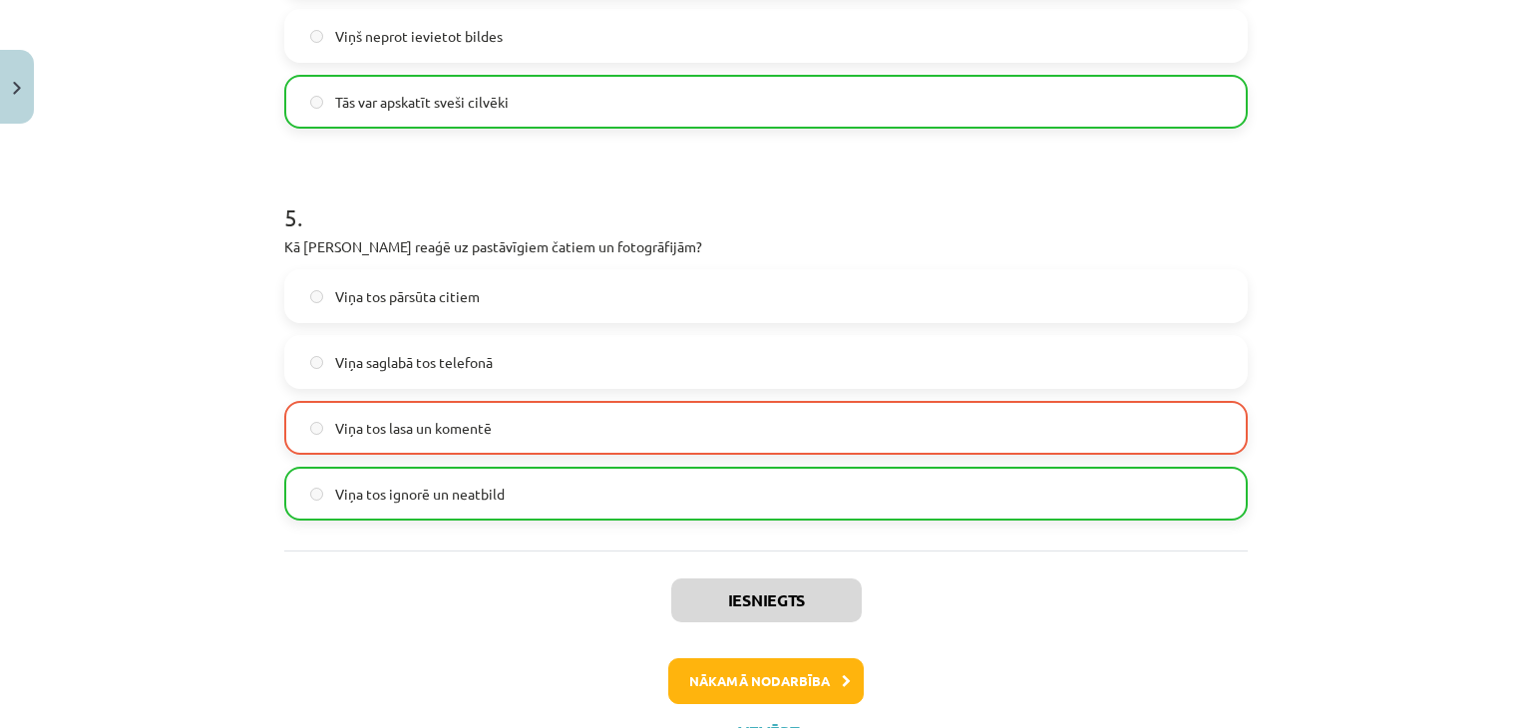
scroll to position [1800, 0]
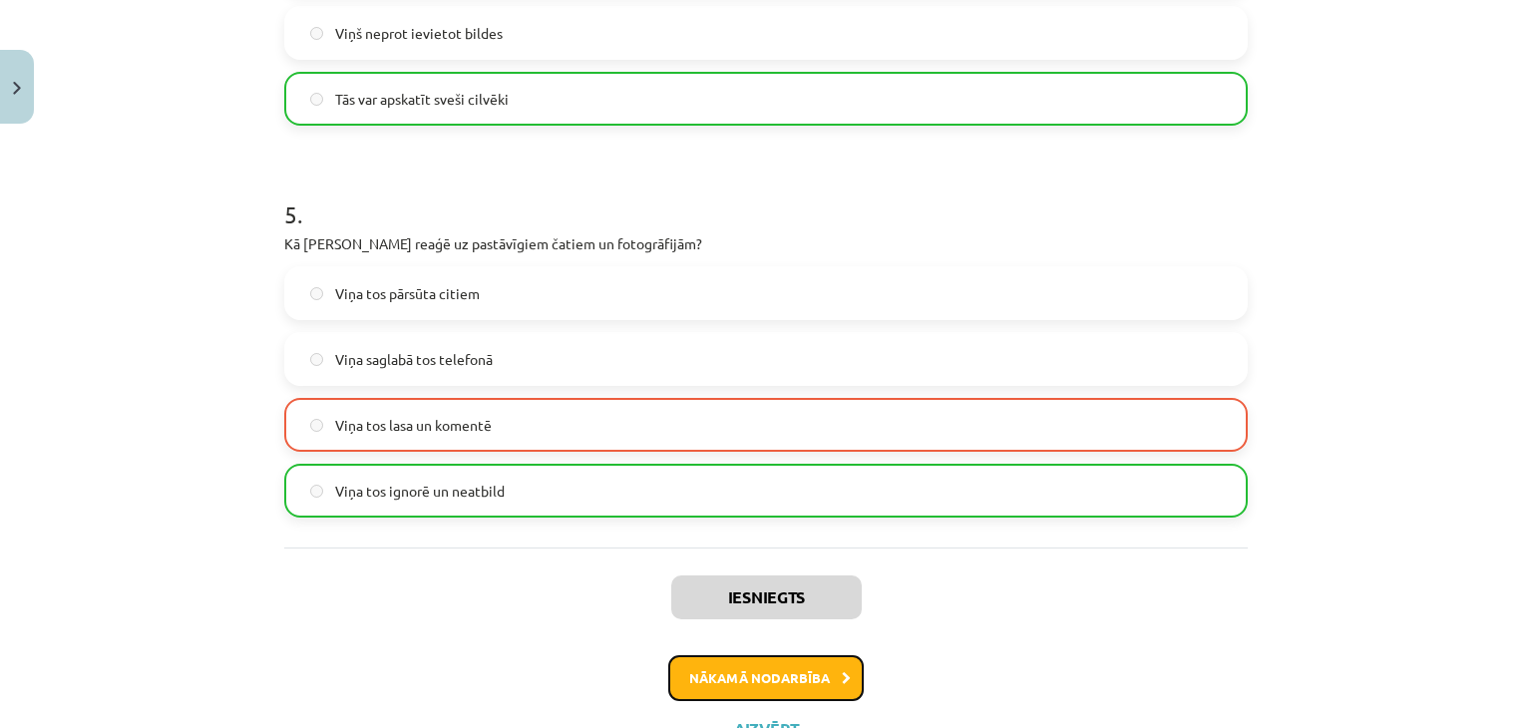
click at [848, 687] on button "Nākamā nodarbība" at bounding box center [766, 678] width 196 height 46
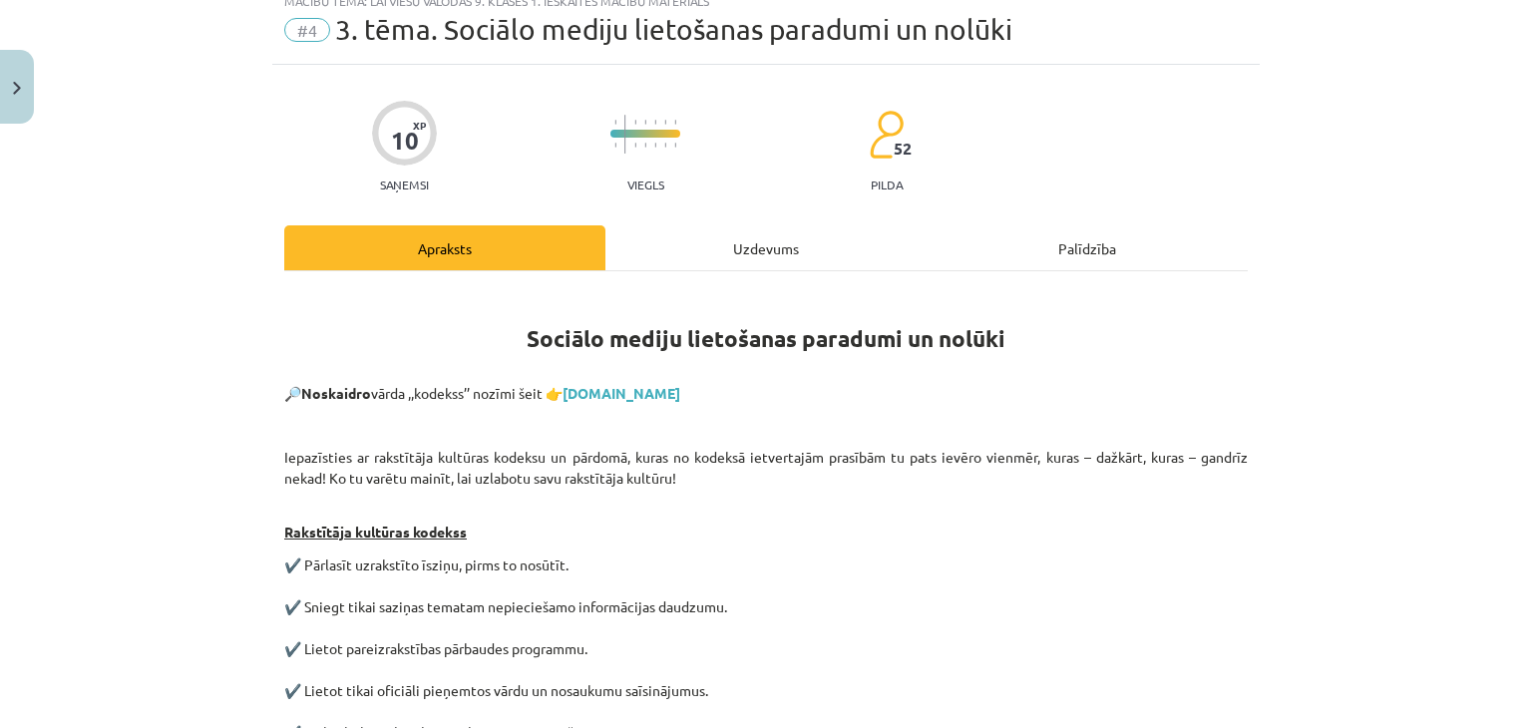
scroll to position [50, 0]
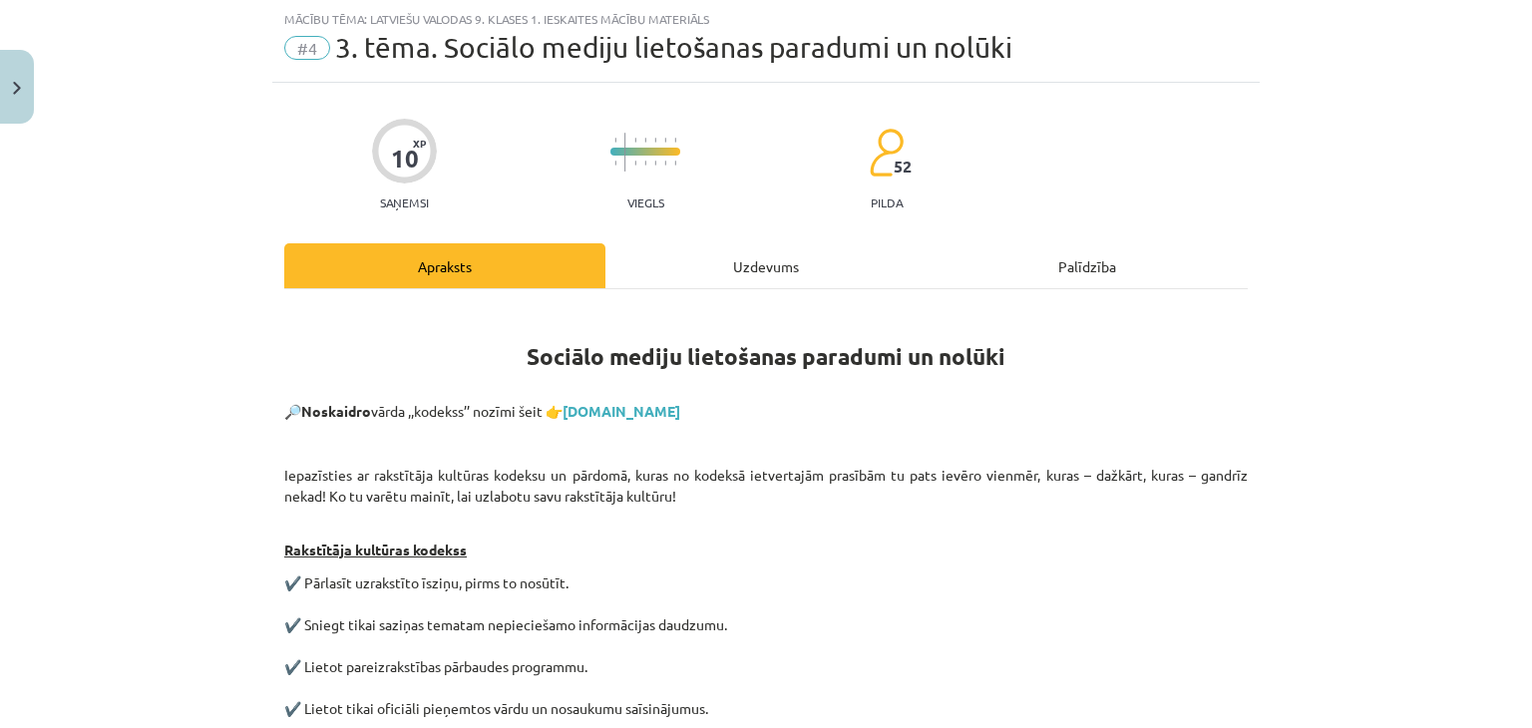
click at [740, 259] on div "Uzdevums" at bounding box center [765, 265] width 321 height 45
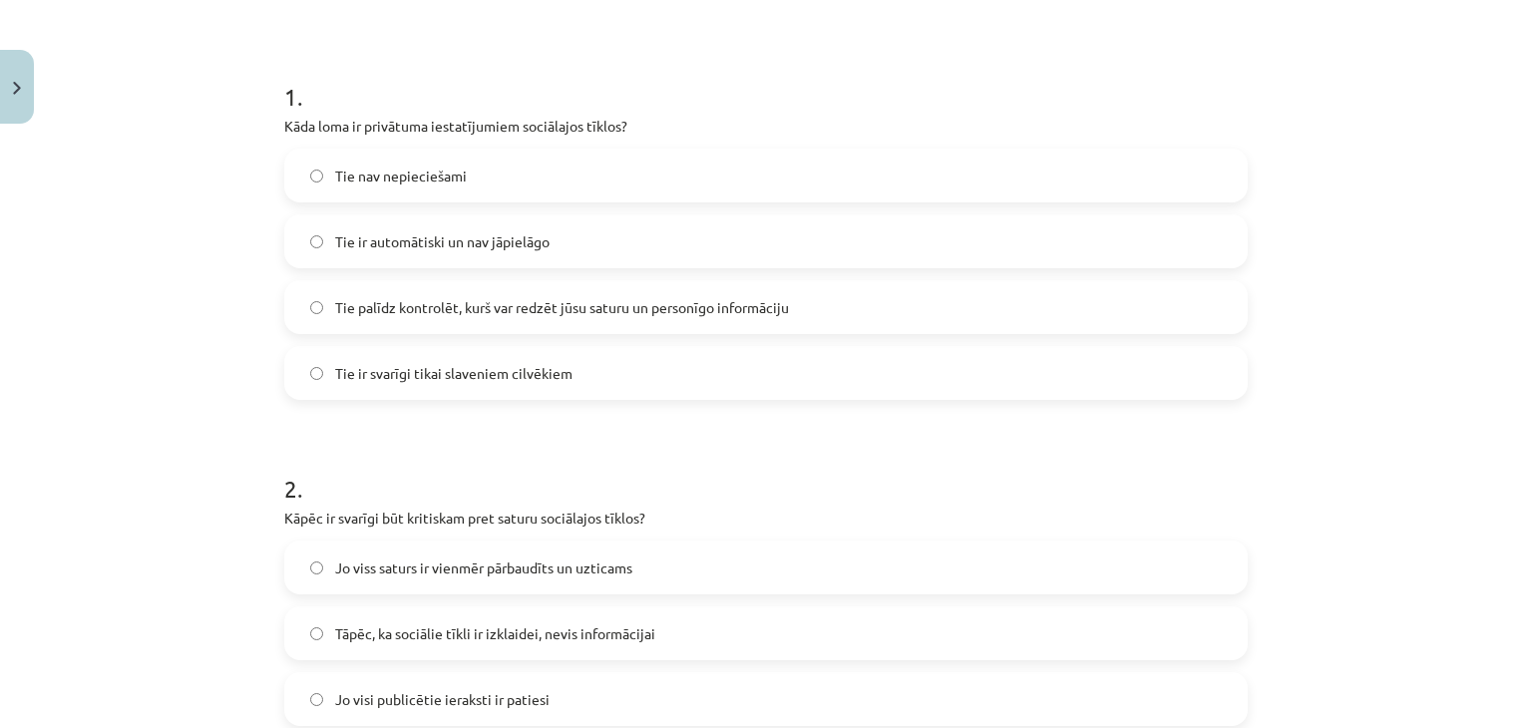
scroll to position [379, 0]
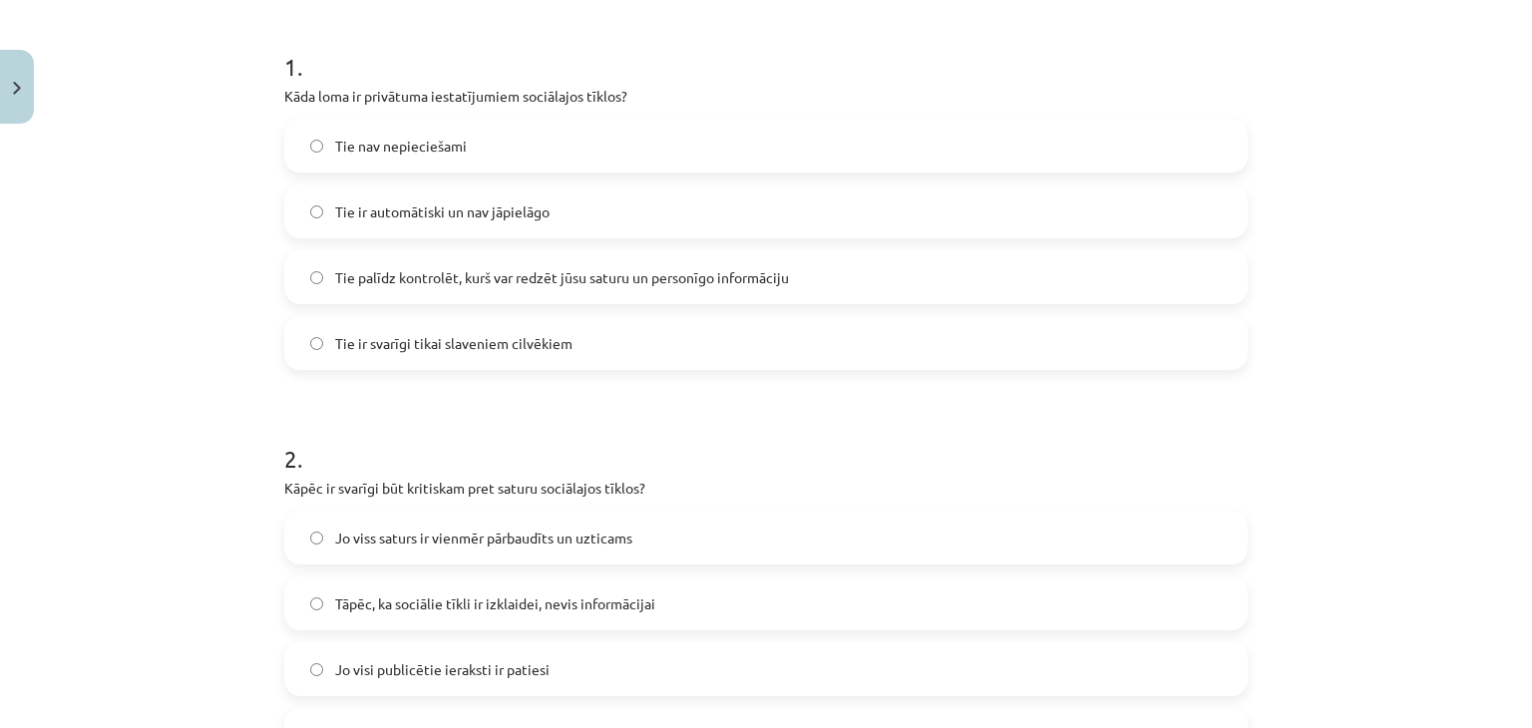
click at [741, 277] on span "Tie palīdz kontrolēt, kurš var redzēt jūsu saturu un personīgo informāciju" at bounding box center [562, 277] width 454 height 21
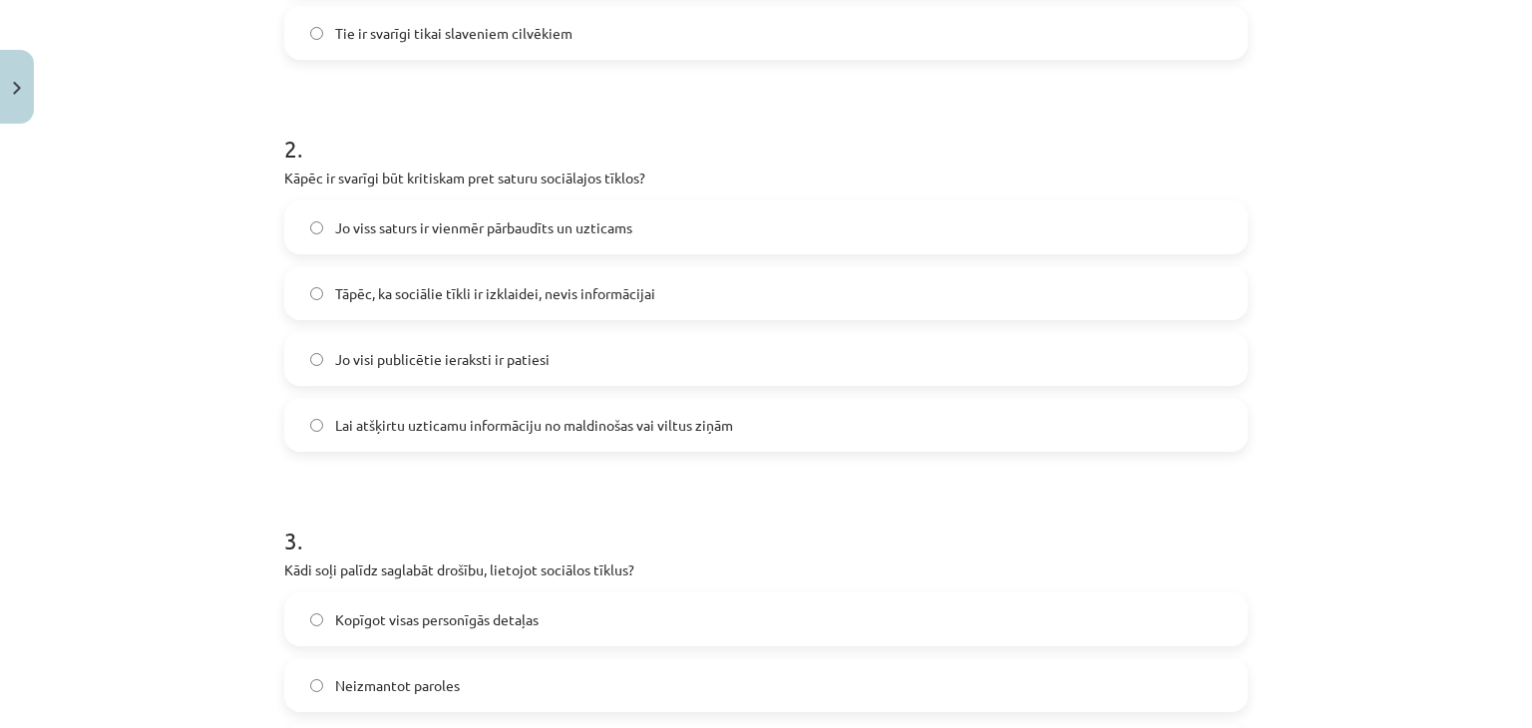
scroll to position [698, 0]
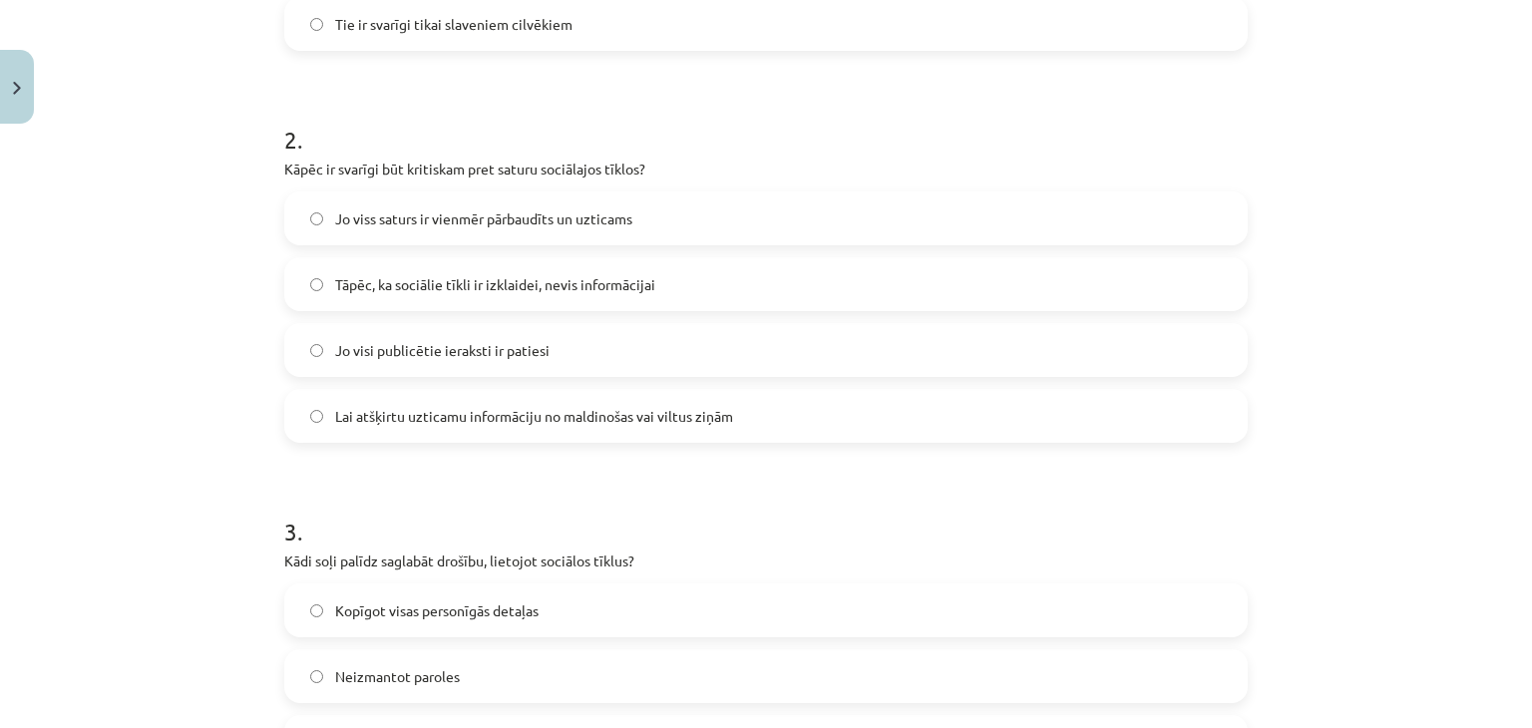
click at [605, 424] on span "Lai atšķirtu uzticamu informāciju no maldinošas vai viltus ziņām" at bounding box center [534, 416] width 398 height 21
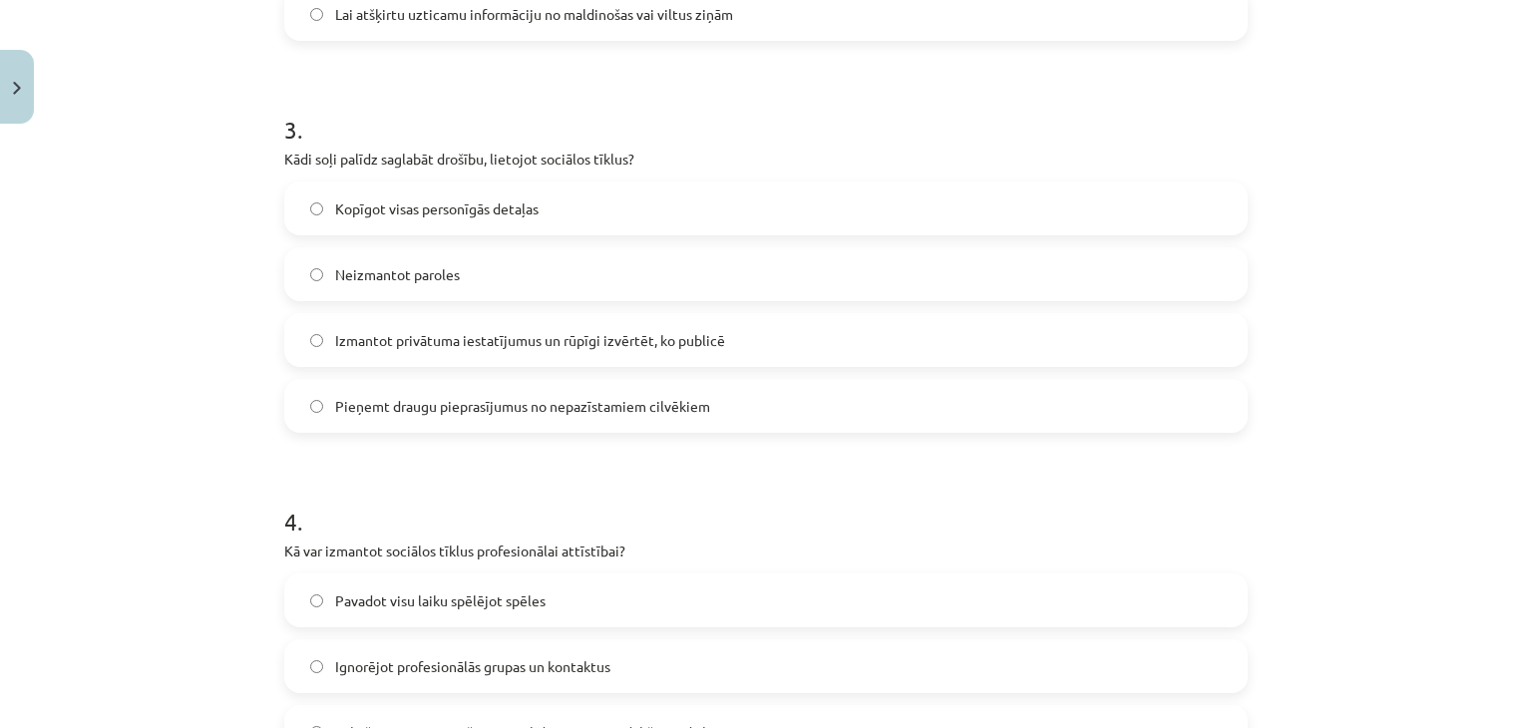
scroll to position [1129, 0]
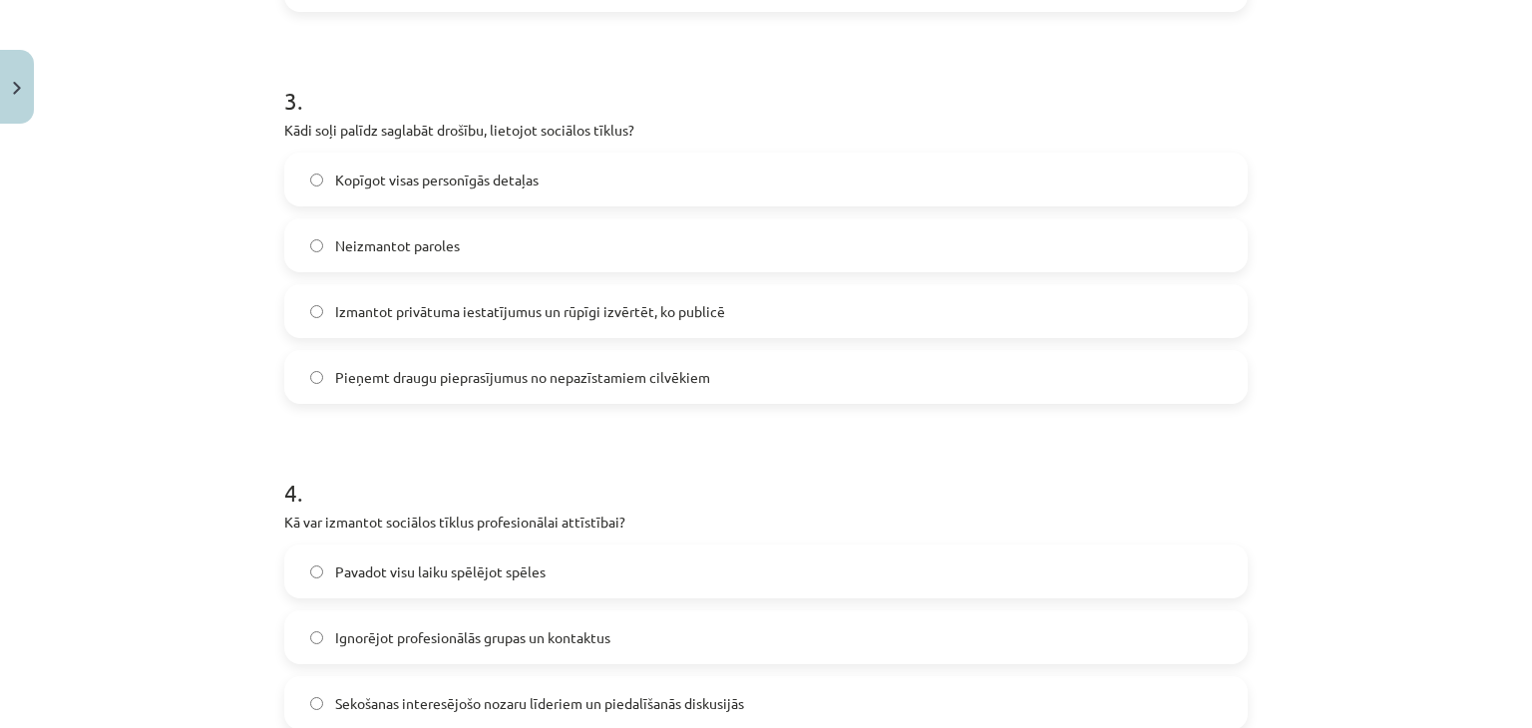
click at [479, 331] on label "Izmantot privātuma iestatījumus un rūpīgi izvērtēt, ko publicē" at bounding box center [766, 311] width 960 height 50
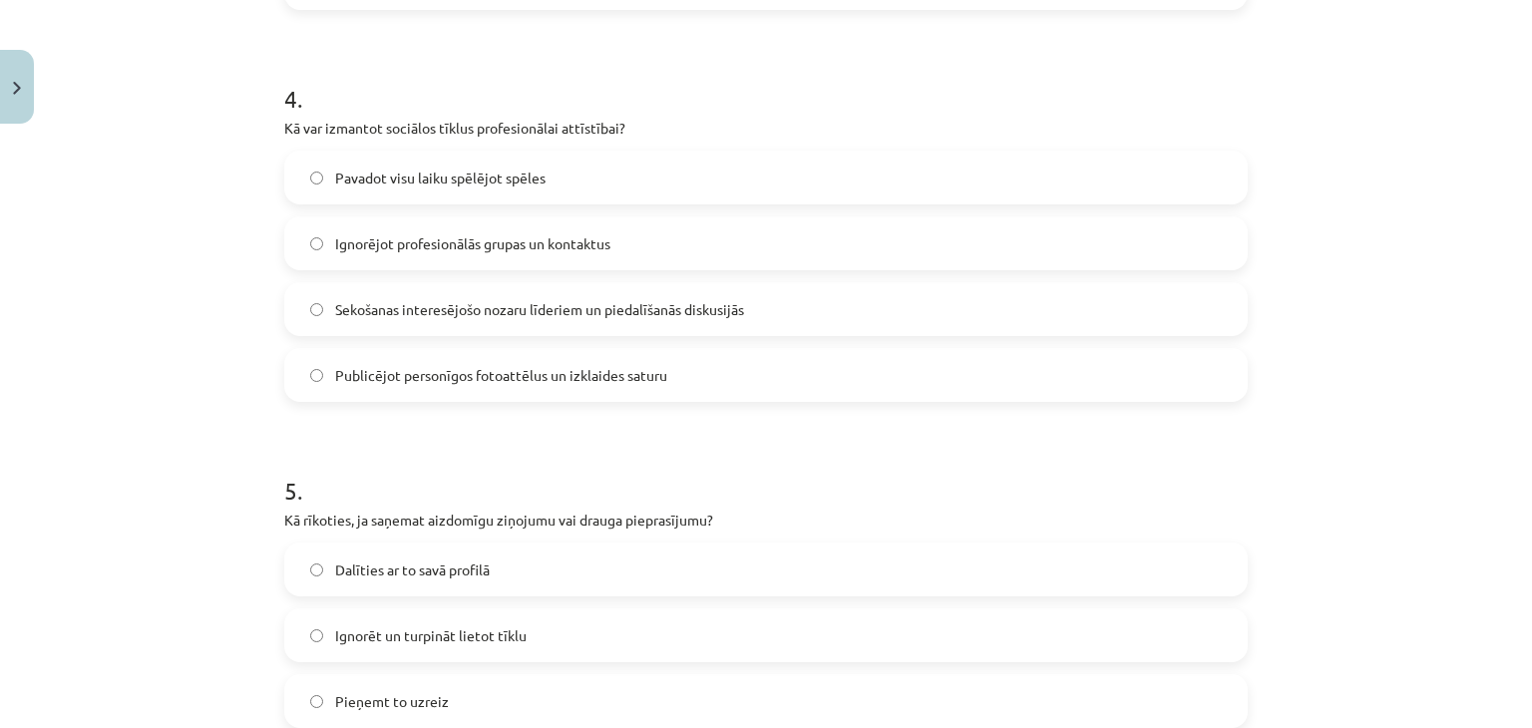
scroll to position [1529, 0]
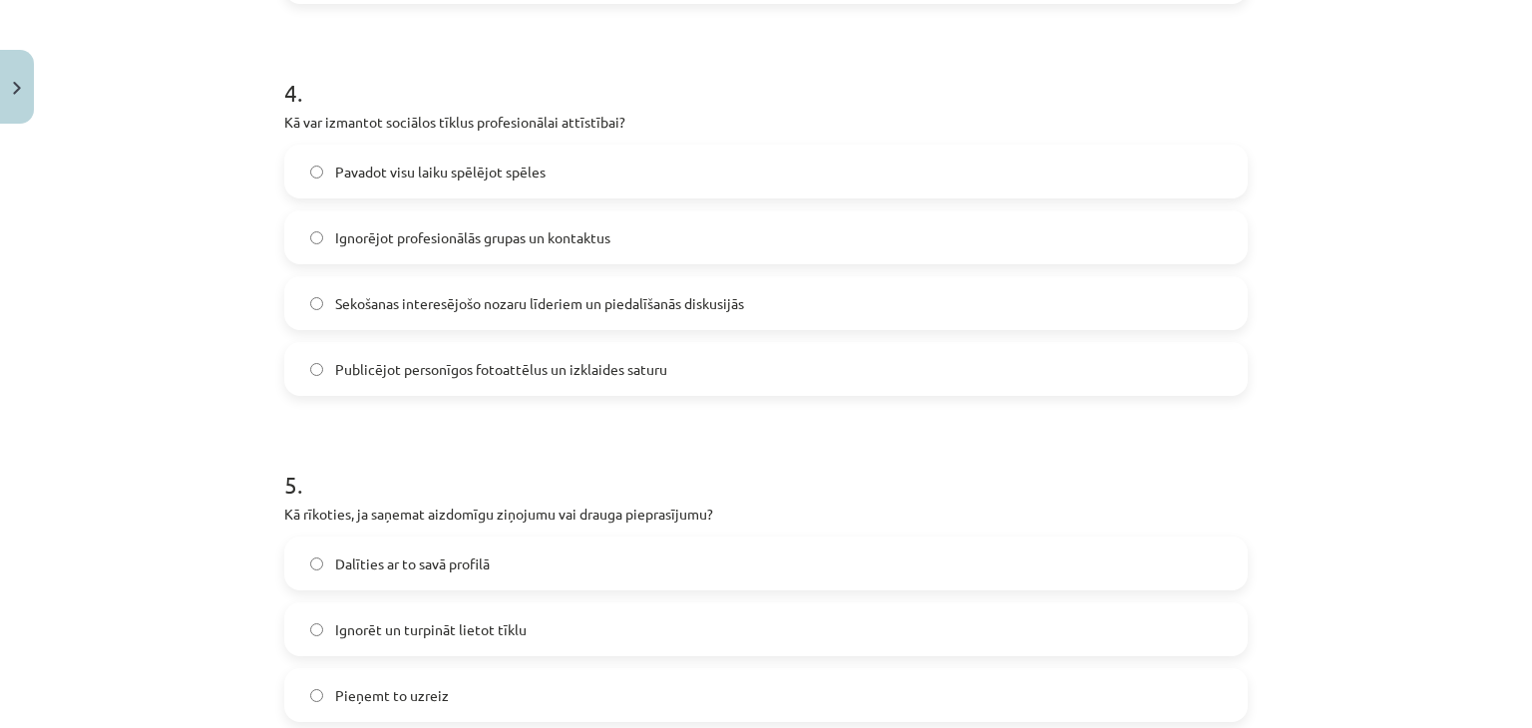
click at [571, 142] on div "4 . Kā var izmantot sociālos tīklus profesionālai attīstībai? Pavadot visu laik…" at bounding box center [766, 220] width 964 height 352
click at [741, 296] on label "Sekošanas interesējošo nozaru līderiem un piedalīšanās diskusijās" at bounding box center [766, 303] width 960 height 50
click at [622, 372] on span "Publicējot personīgos fotoattēlus un izklaides saturu" at bounding box center [501, 369] width 332 height 21
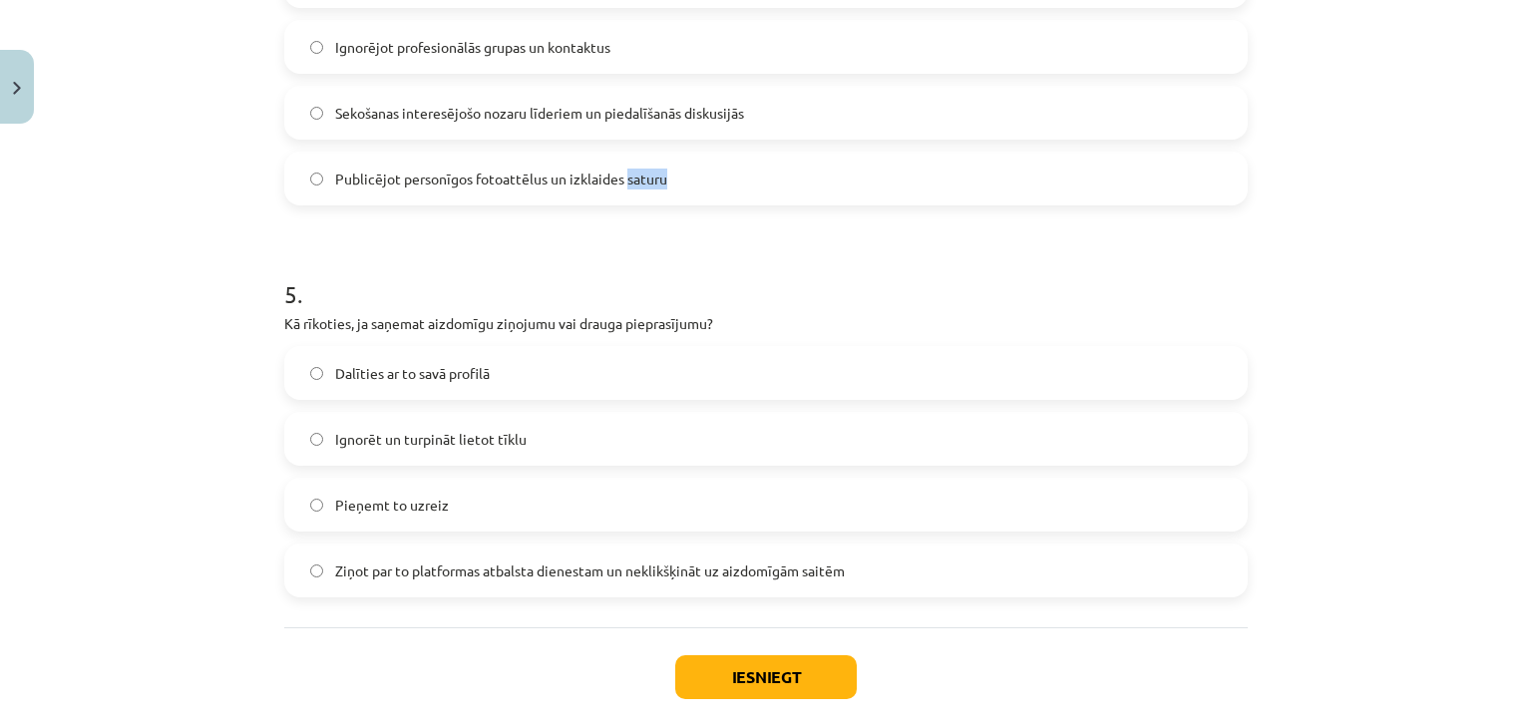
scroll to position [1819, 0]
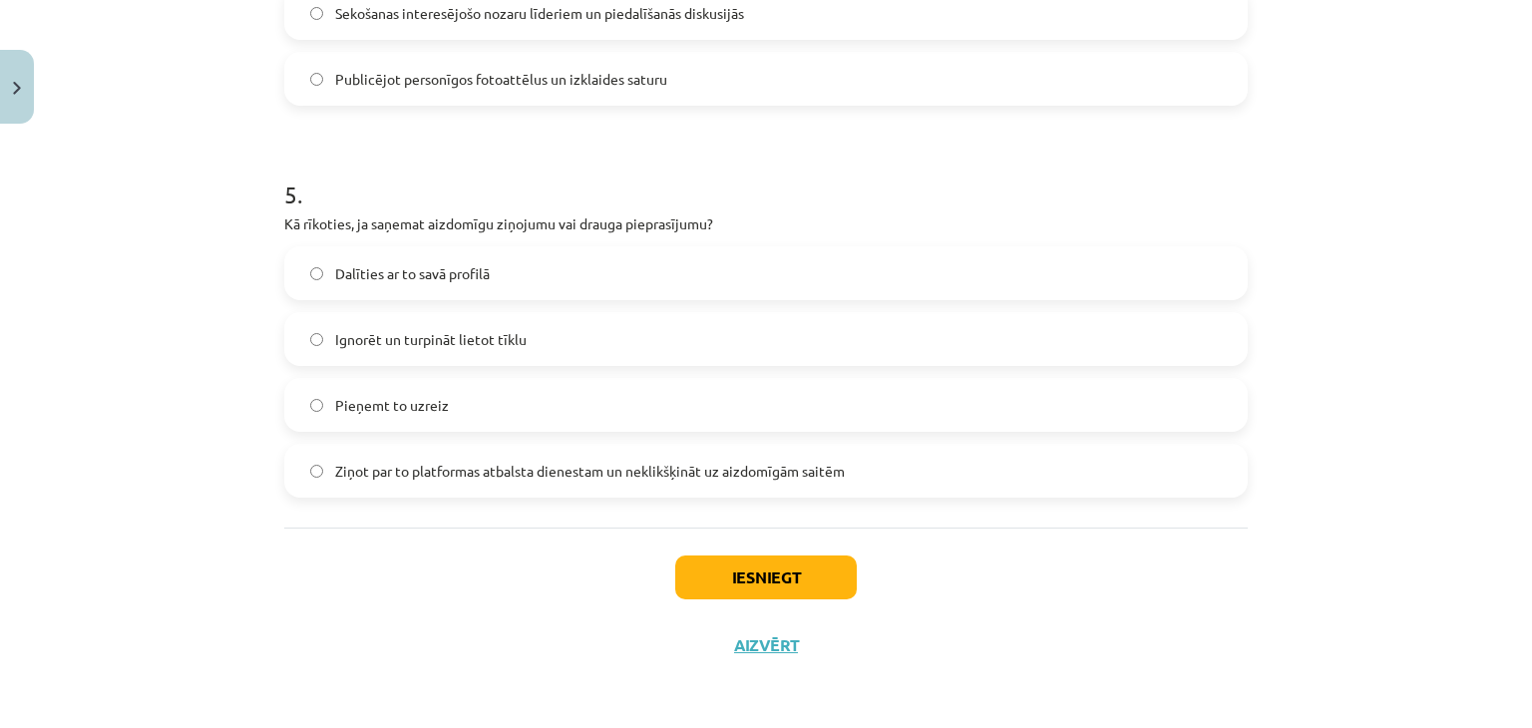
click at [583, 266] on label "Dalīties ar to savā profilā" at bounding box center [766, 273] width 960 height 50
click at [716, 598] on button "Iesniegt" at bounding box center [766, 578] width 182 height 44
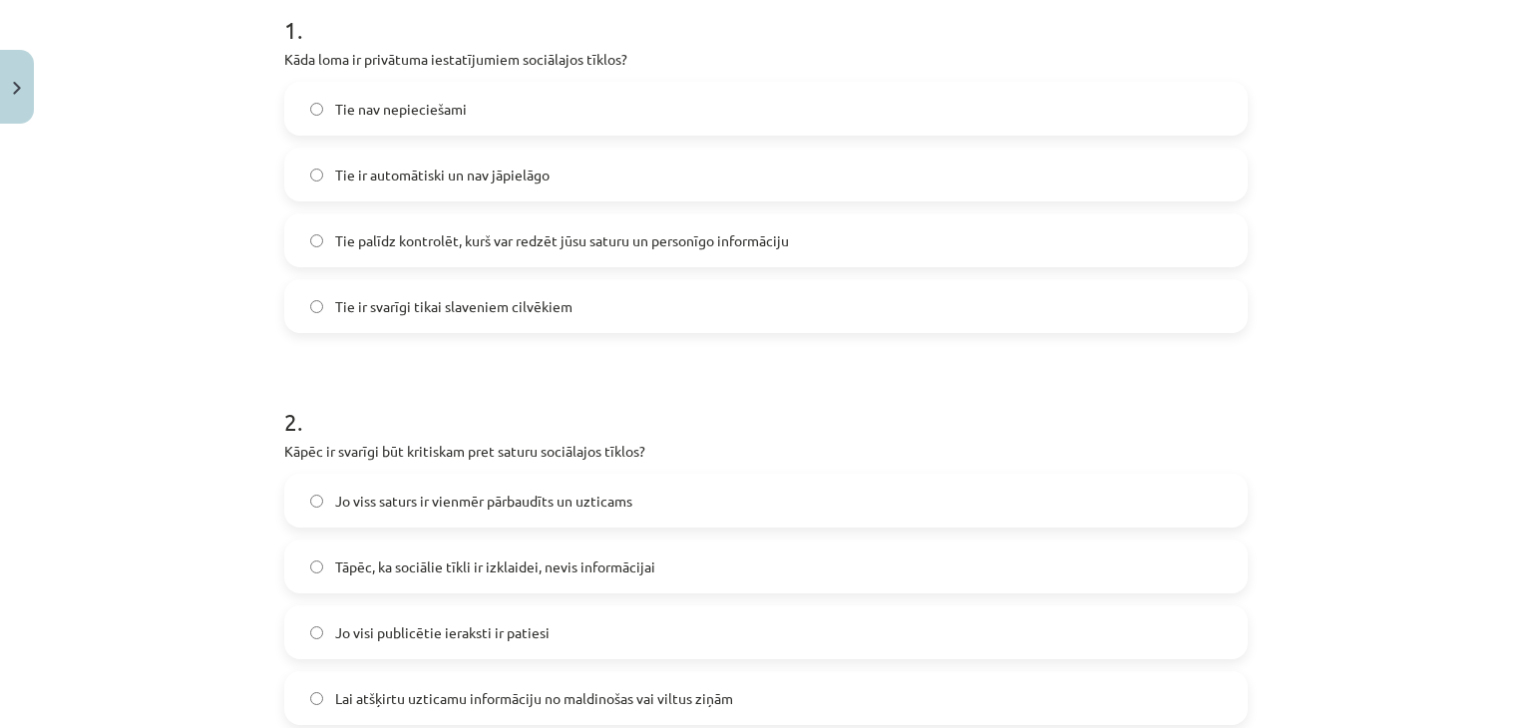
scroll to position [443, 0]
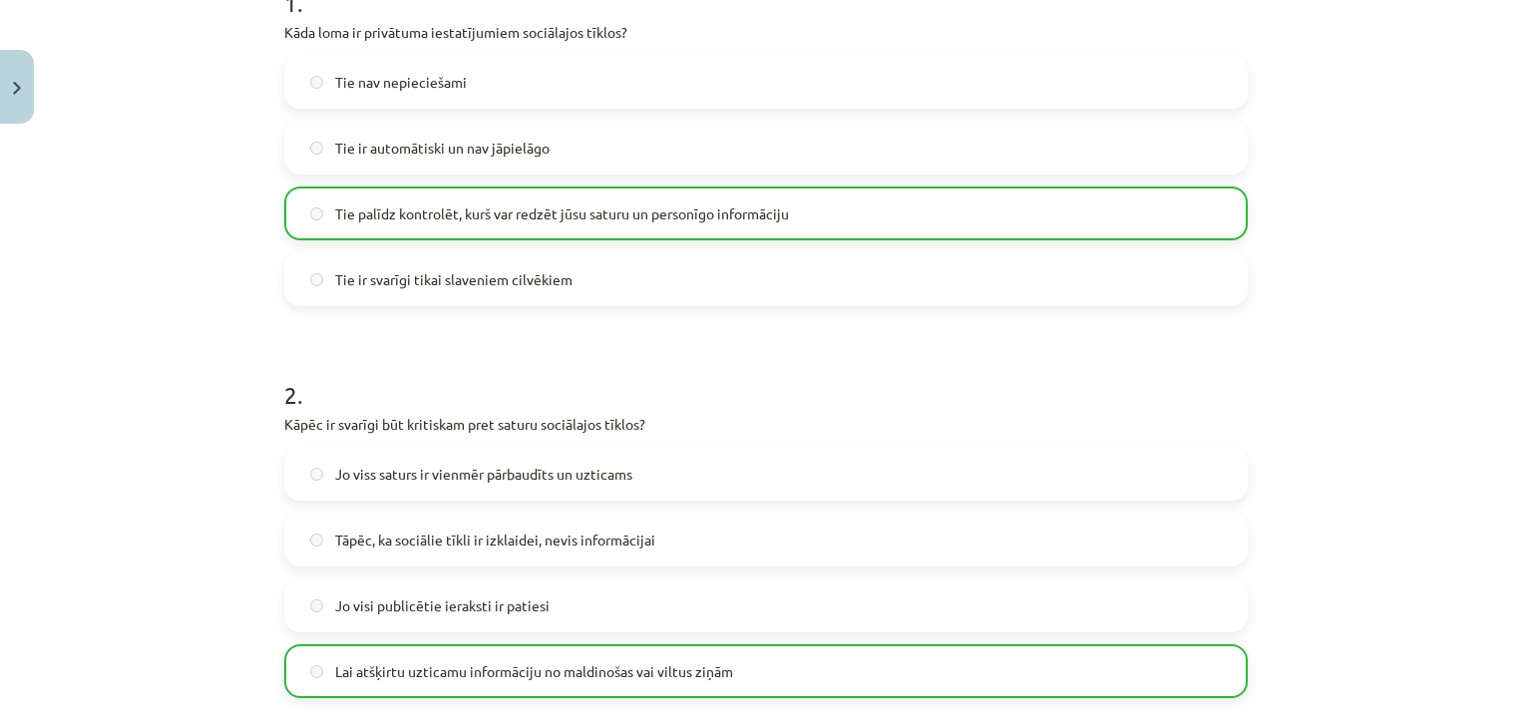
drag, startPoint x: 1515, startPoint y: 195, endPoint x: 1531, endPoint y: 220, distance: 30.5
click at [1531, 220] on div "Mācību tēma: Latviešu valodas 9. klases 1. ieskaites mācību materiāls #4 3. tēm…" at bounding box center [766, 364] width 1532 height 728
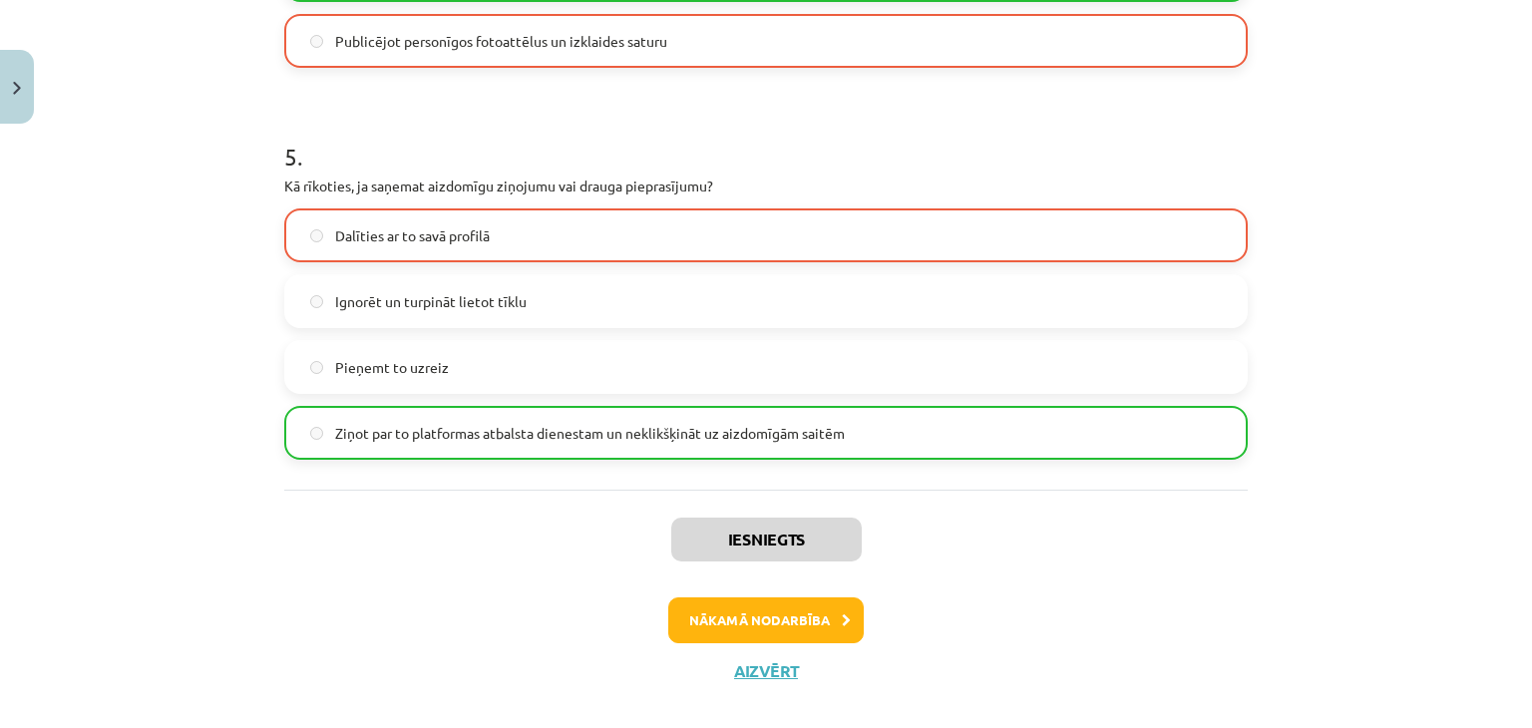
scroll to position [1883, 0]
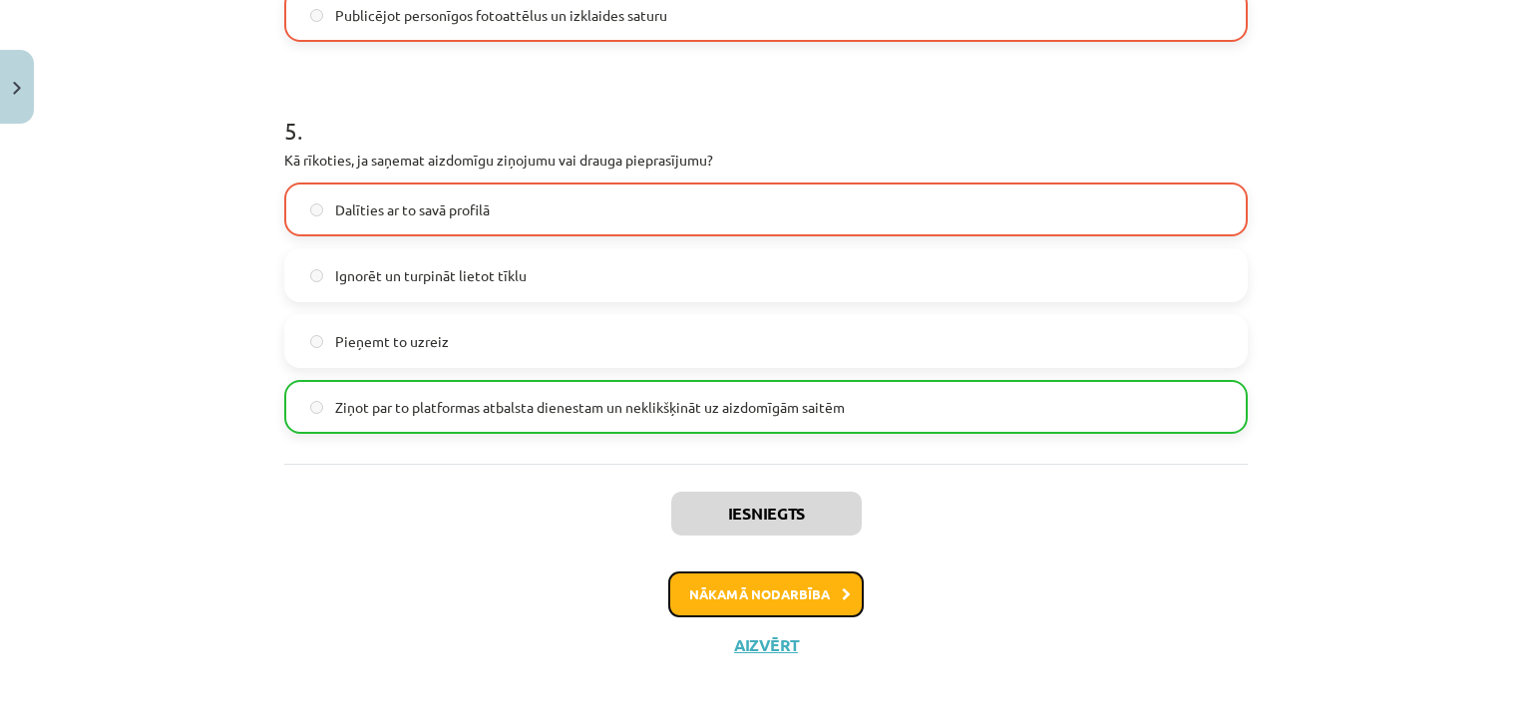
click at [782, 583] on button "Nākamā nodarbība" at bounding box center [766, 595] width 196 height 46
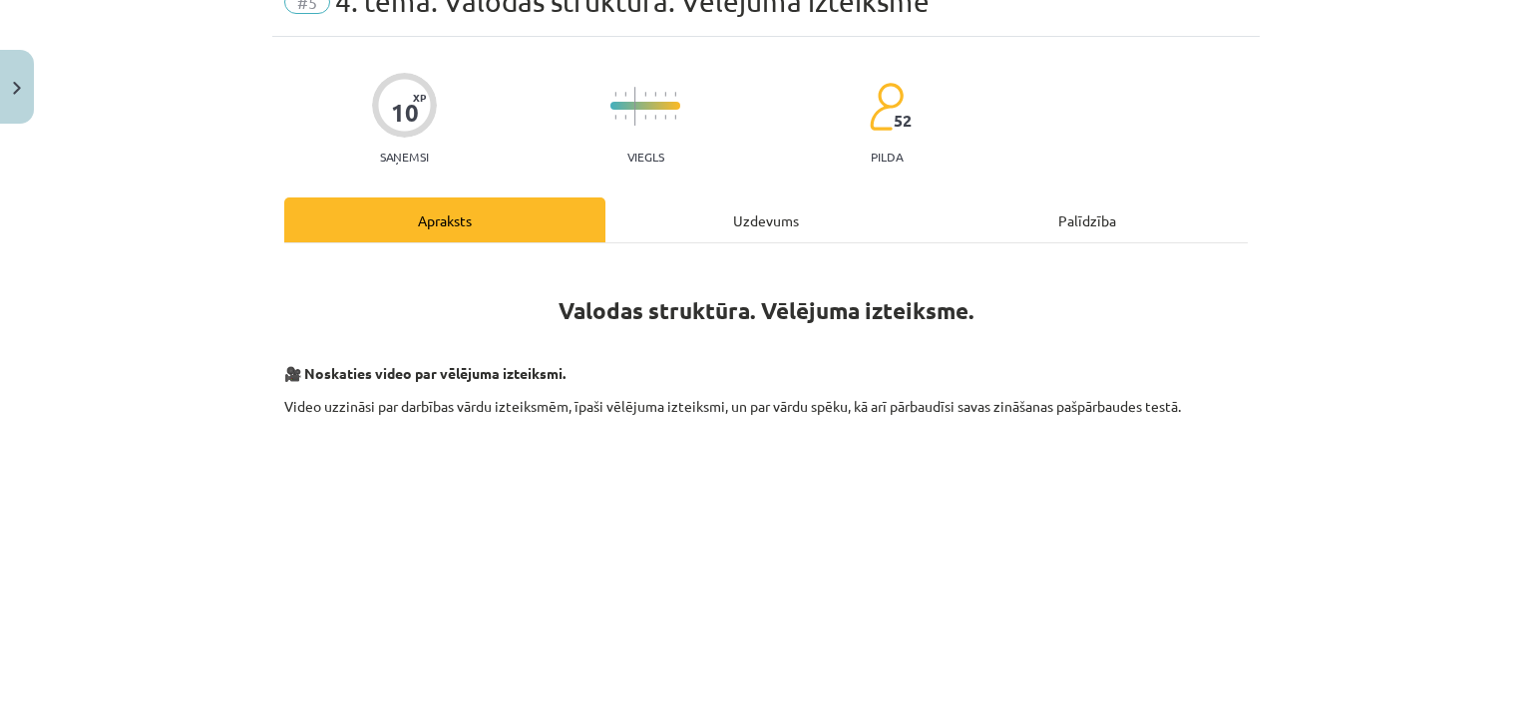
scroll to position [50, 0]
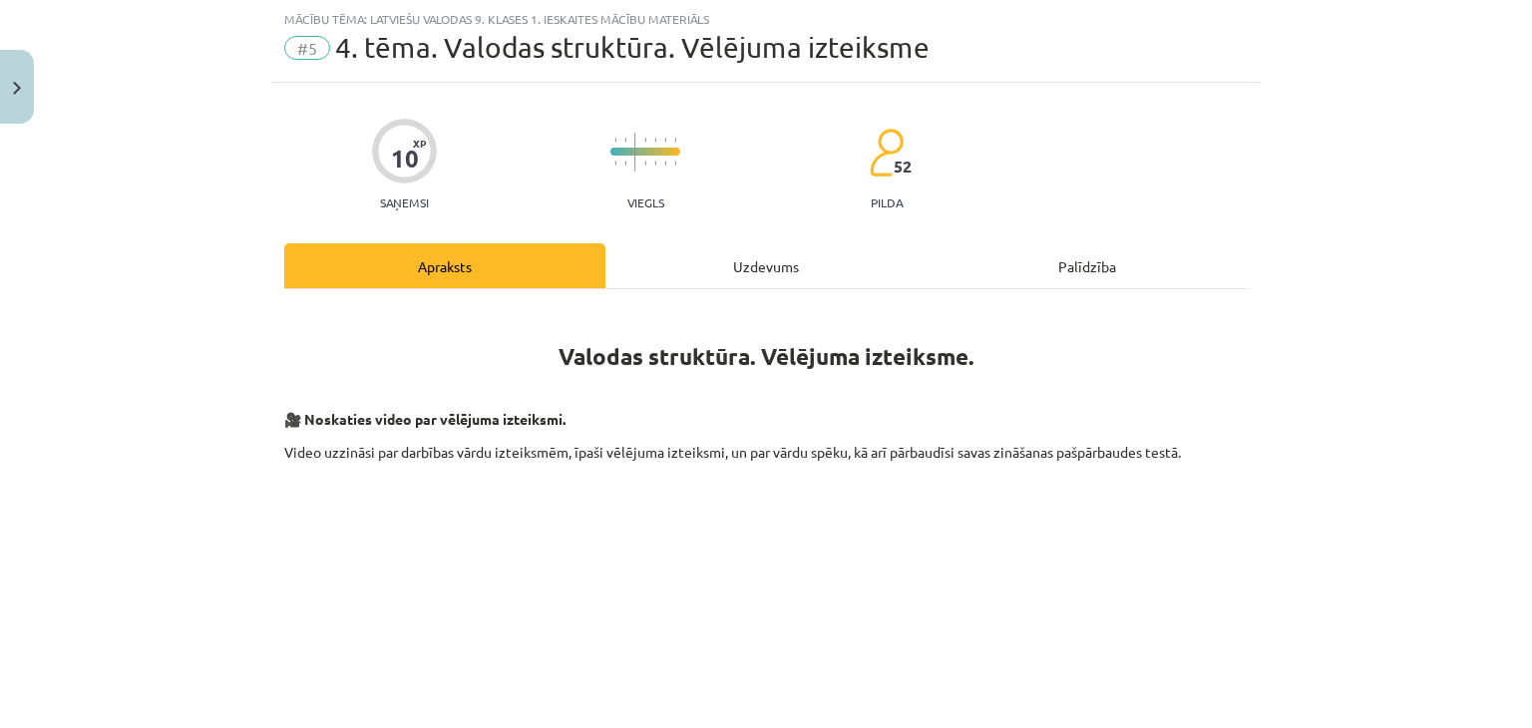
click at [778, 248] on div "Uzdevums" at bounding box center [765, 265] width 321 height 45
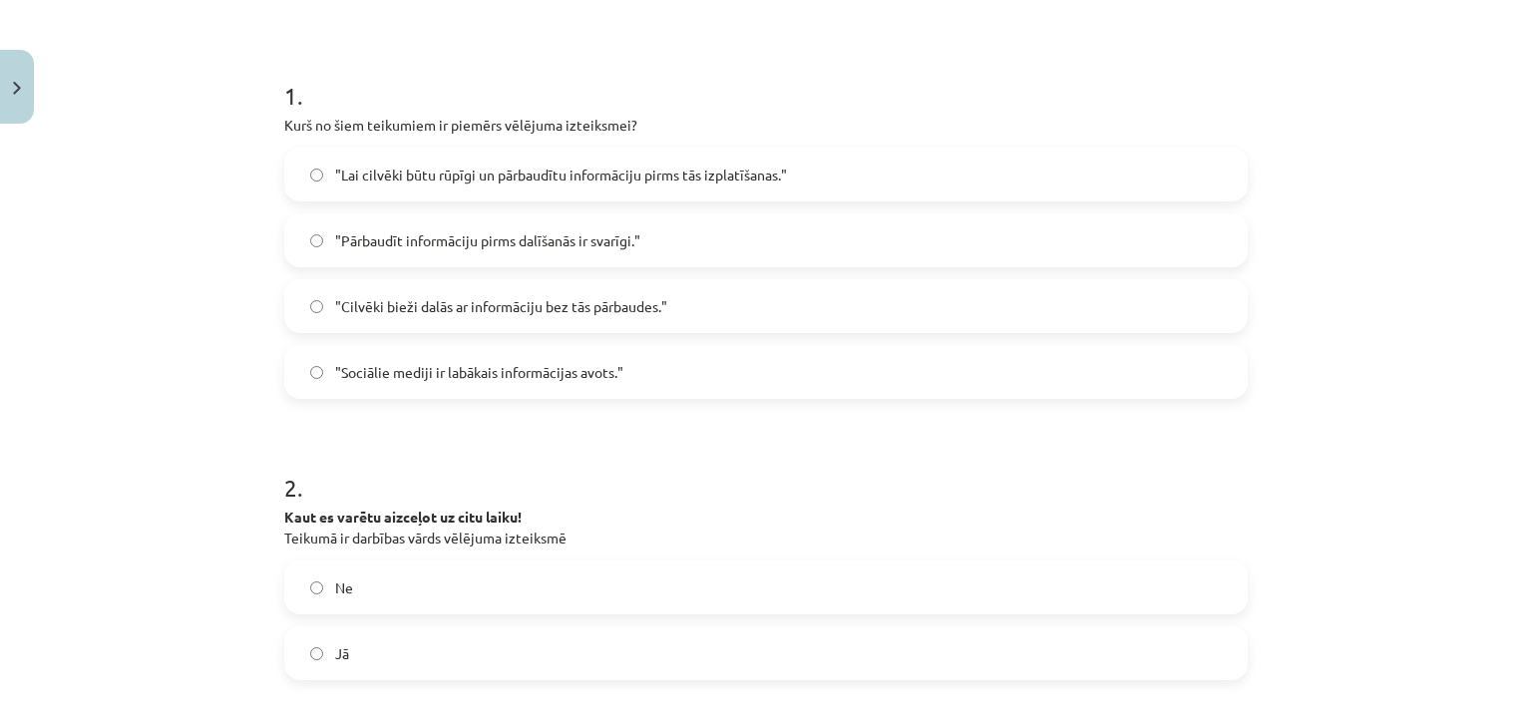
scroll to position [386, 0]
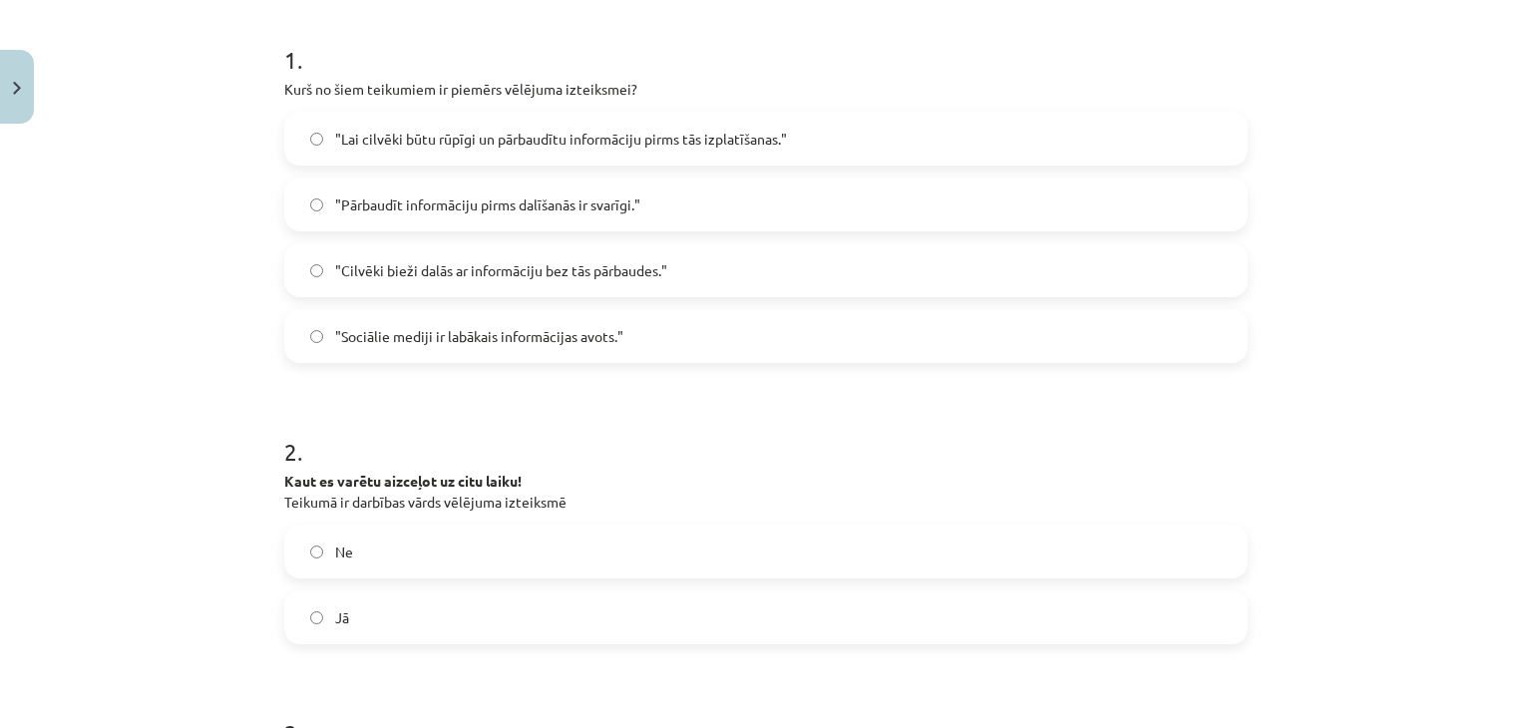
click at [577, 198] on span ""Pārbaudīt informāciju pirms dalīšanās ir svarīgi."" at bounding box center [487, 205] width 305 height 21
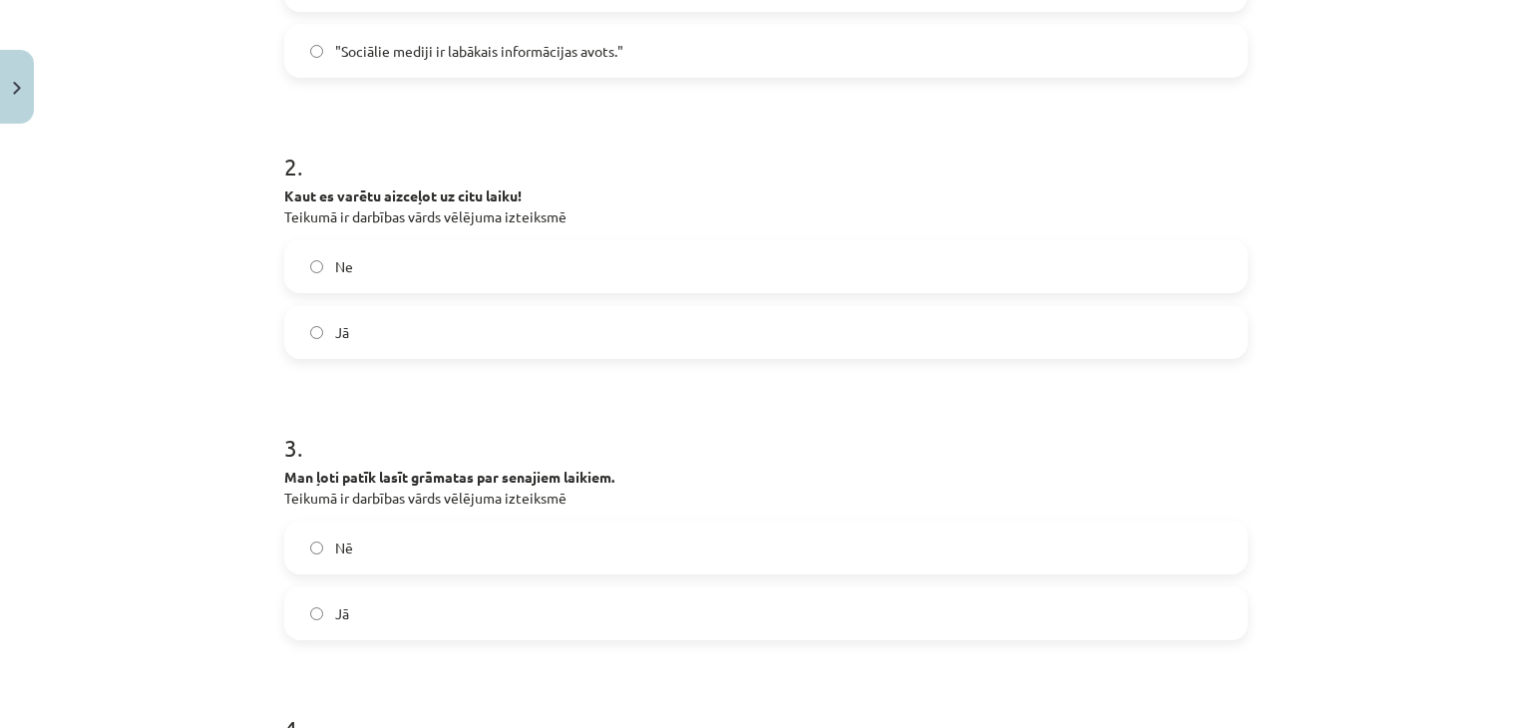
scroll to position [702, 0]
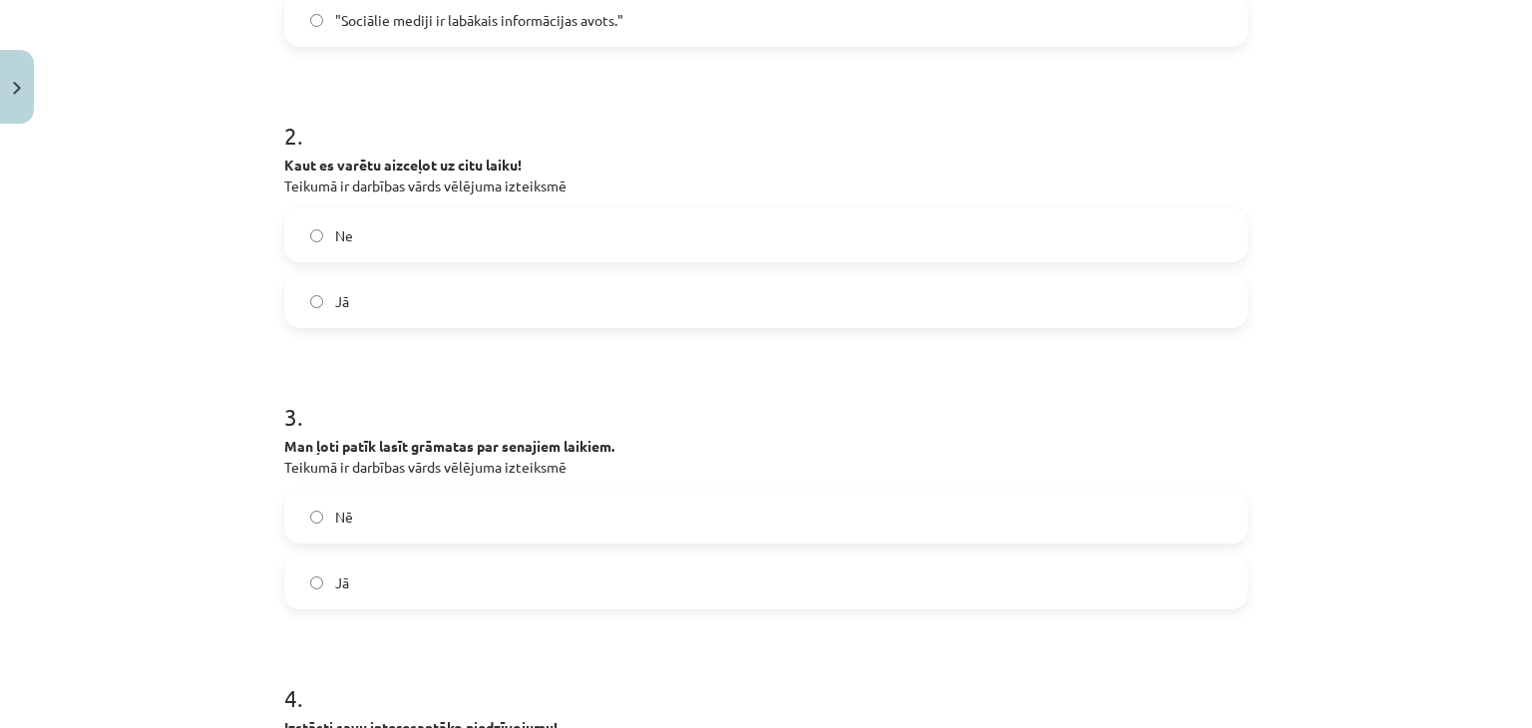
click at [425, 303] on label "Jā" at bounding box center [766, 301] width 960 height 50
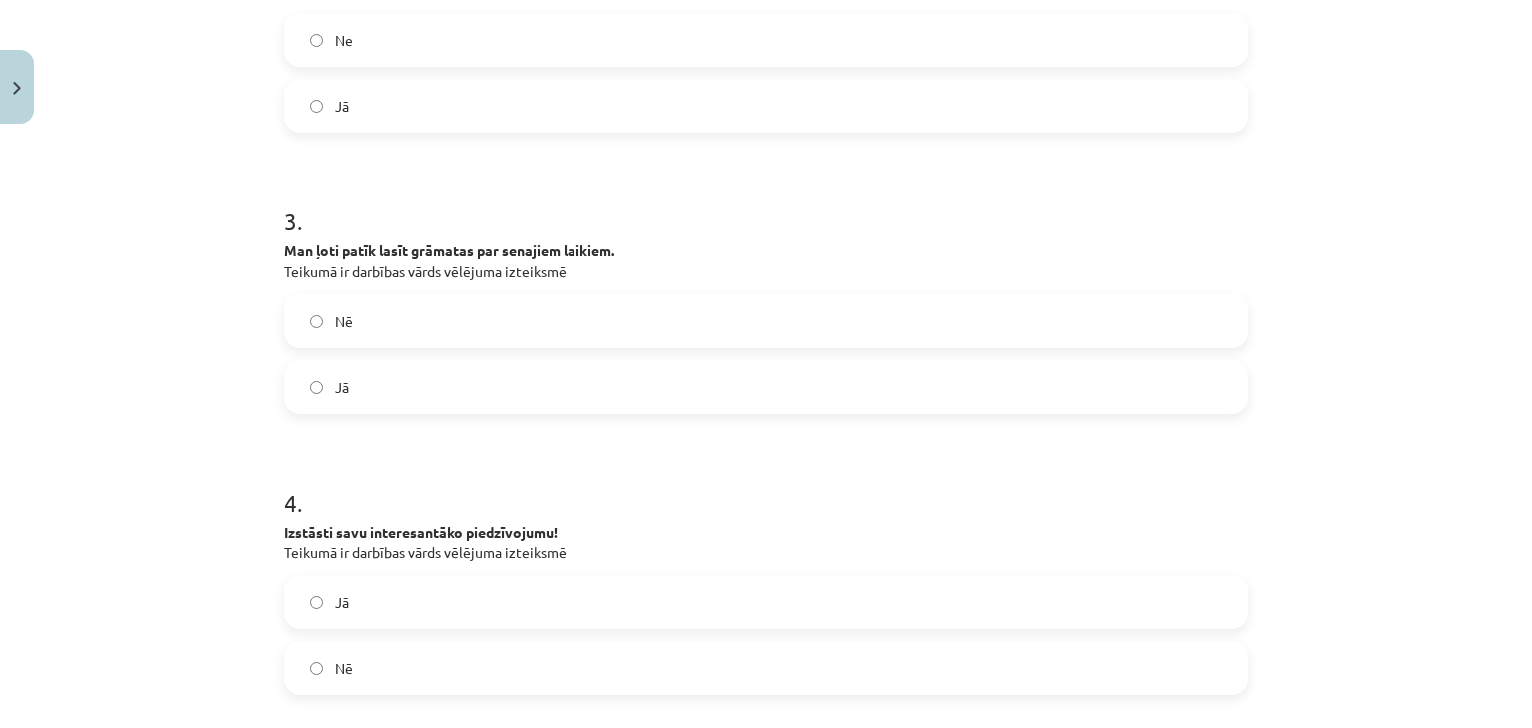
scroll to position [946, 0]
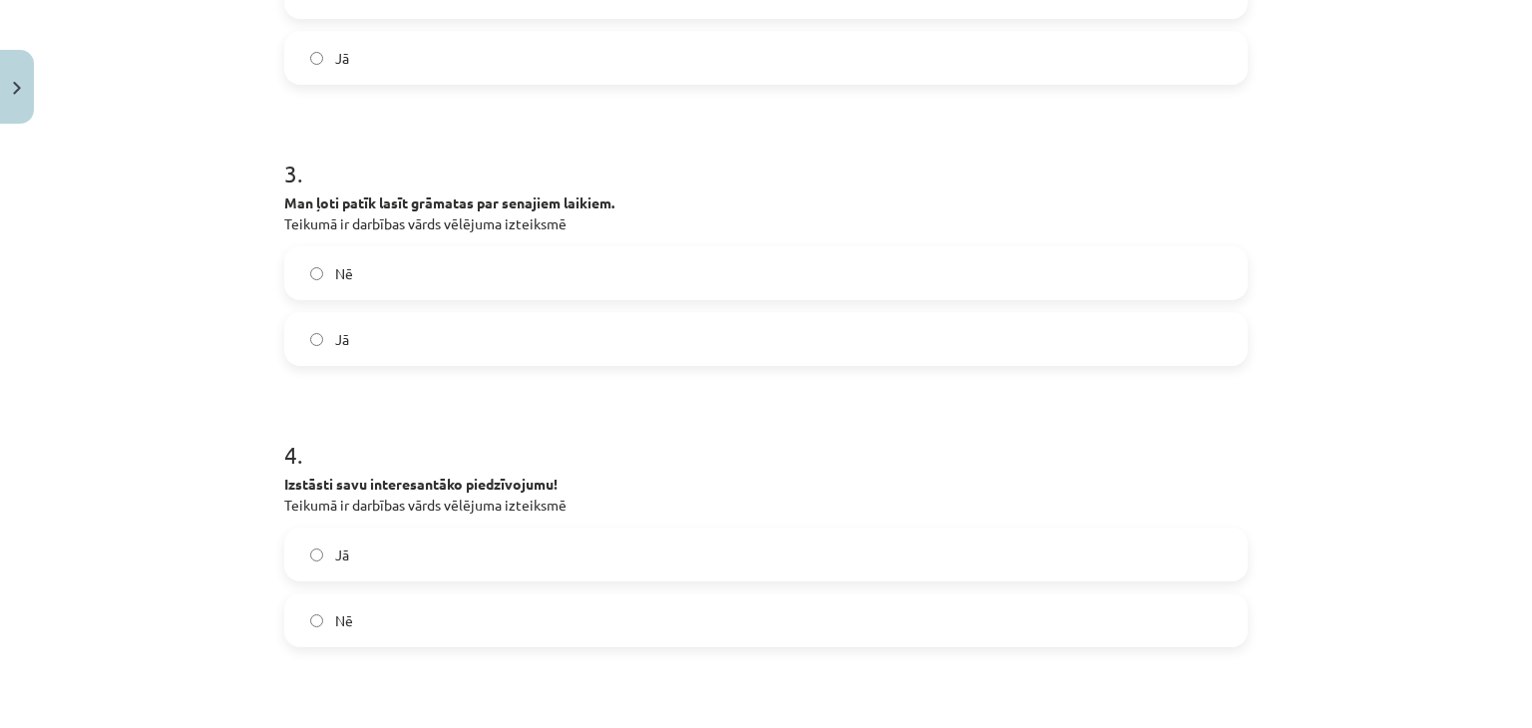
click at [339, 282] on span "Nē" at bounding box center [344, 273] width 18 height 21
click at [399, 549] on label "Jā" at bounding box center [766, 555] width 960 height 50
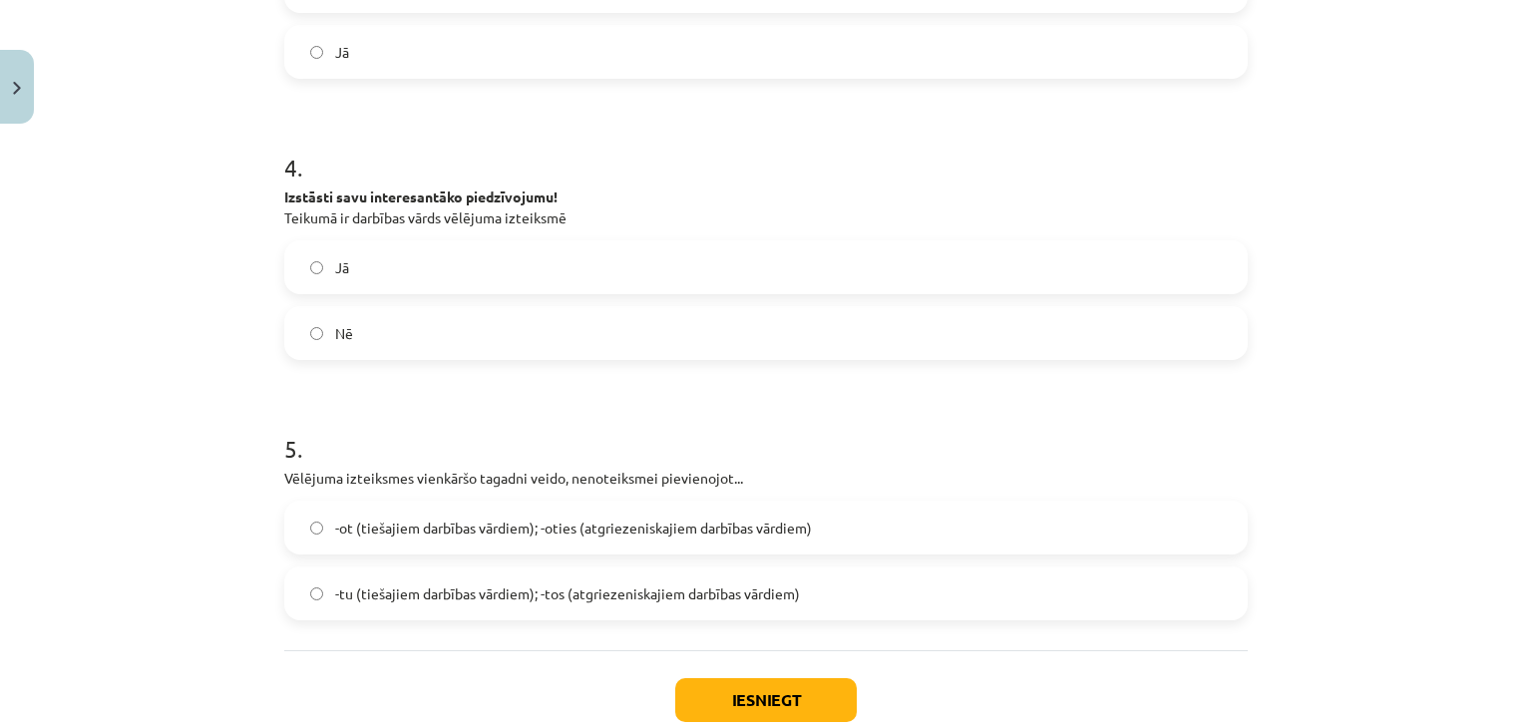
scroll to position [1357, 0]
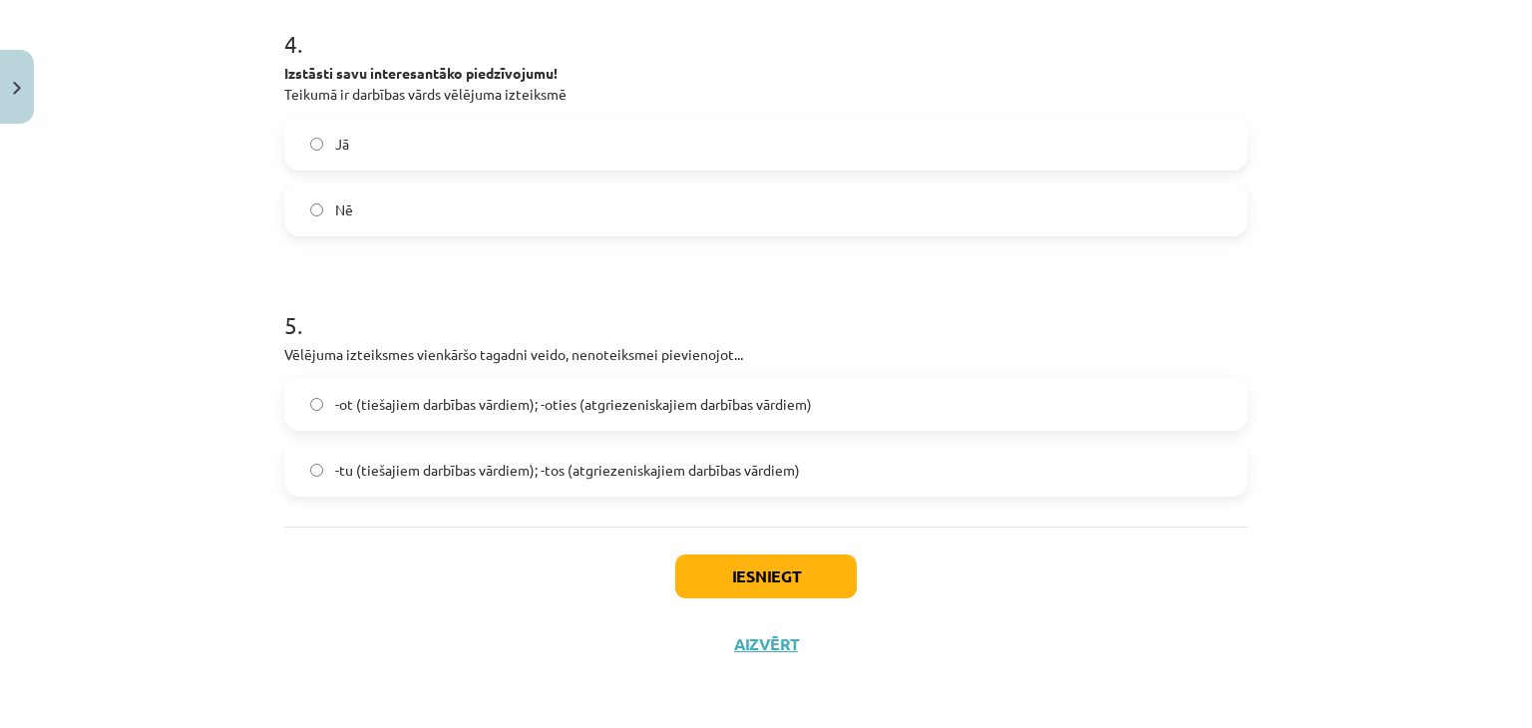
click at [591, 463] on span "-tu (tiešajiem darbības vārdiem); -tos (atgriezeniskajiem darbības vārdiem)" at bounding box center [567, 470] width 465 height 21
click at [694, 394] on span "-ot (tiešajiem darbības vārdiem); -oties (atgriezeniskajiem darbības vārdiem)" at bounding box center [573, 404] width 477 height 21
click at [742, 586] on button "Iesniegt" at bounding box center [766, 577] width 182 height 44
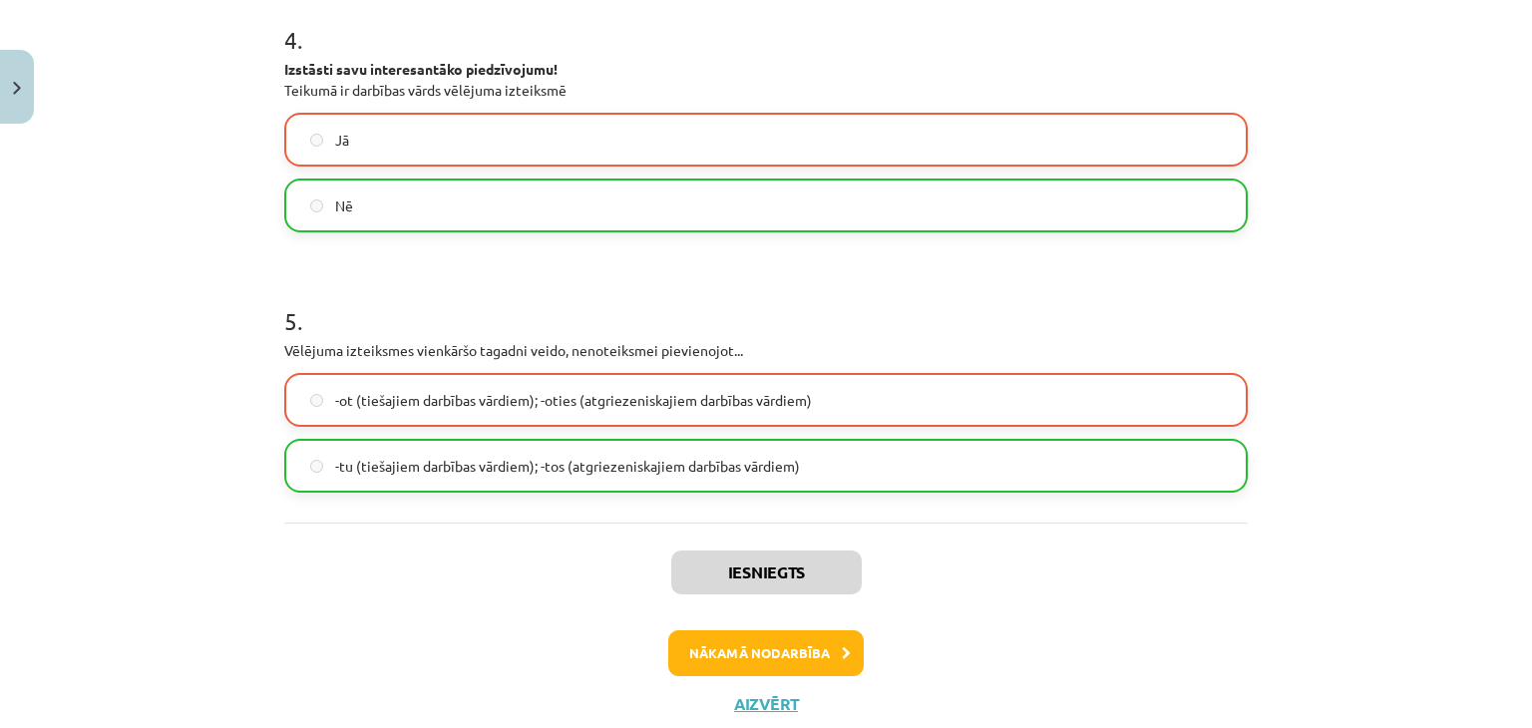
scroll to position [1419, 0]
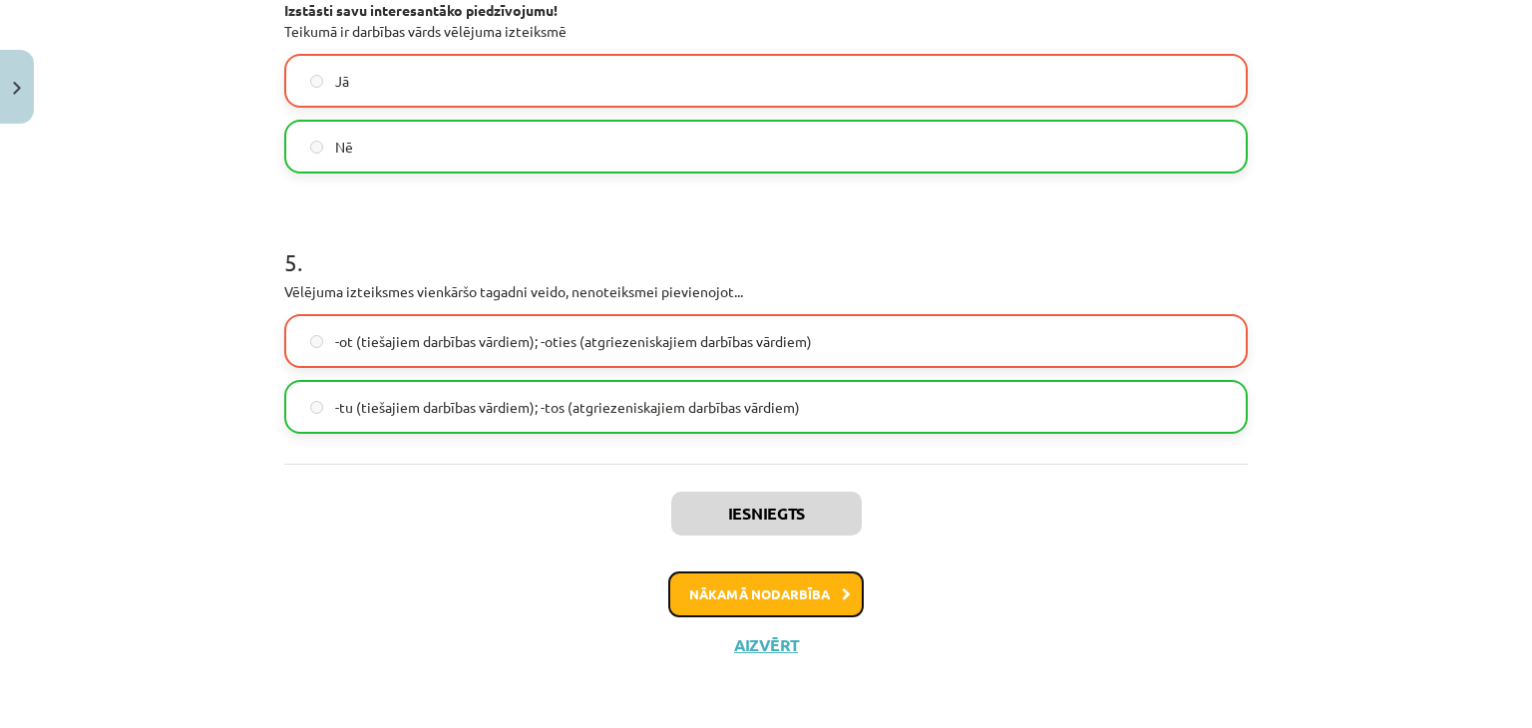
click at [812, 602] on button "Nākamā nodarbība" at bounding box center [766, 595] width 196 height 46
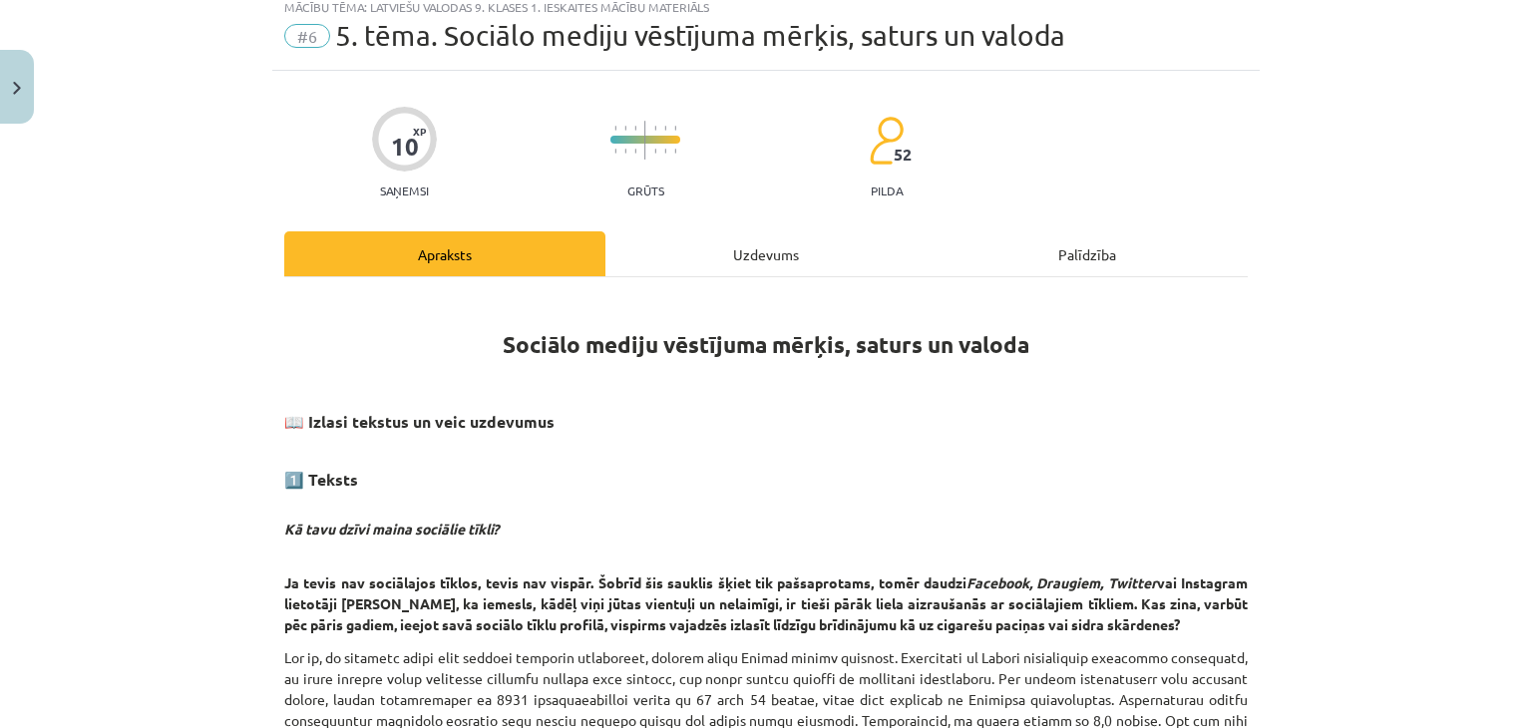
scroll to position [50, 0]
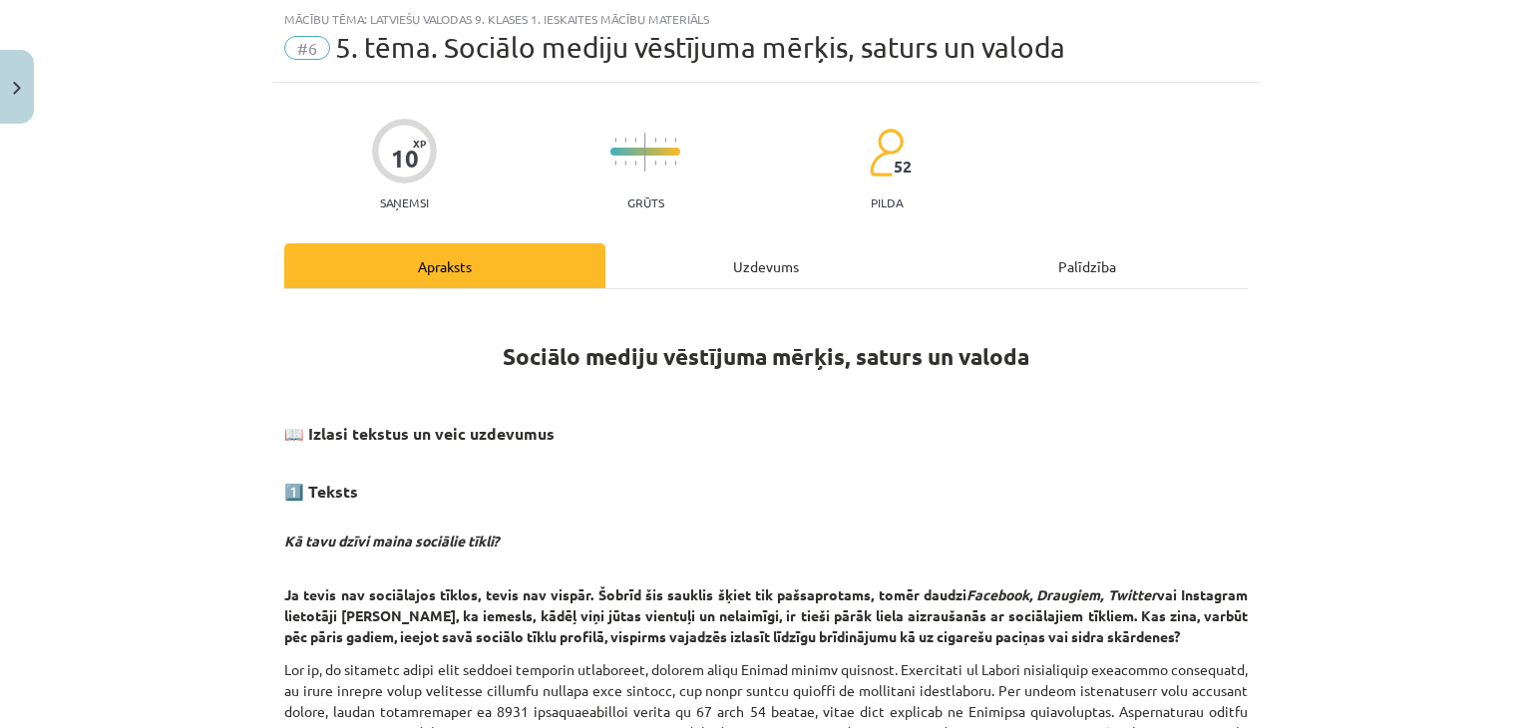
click at [760, 270] on div "Uzdevums" at bounding box center [765, 265] width 321 height 45
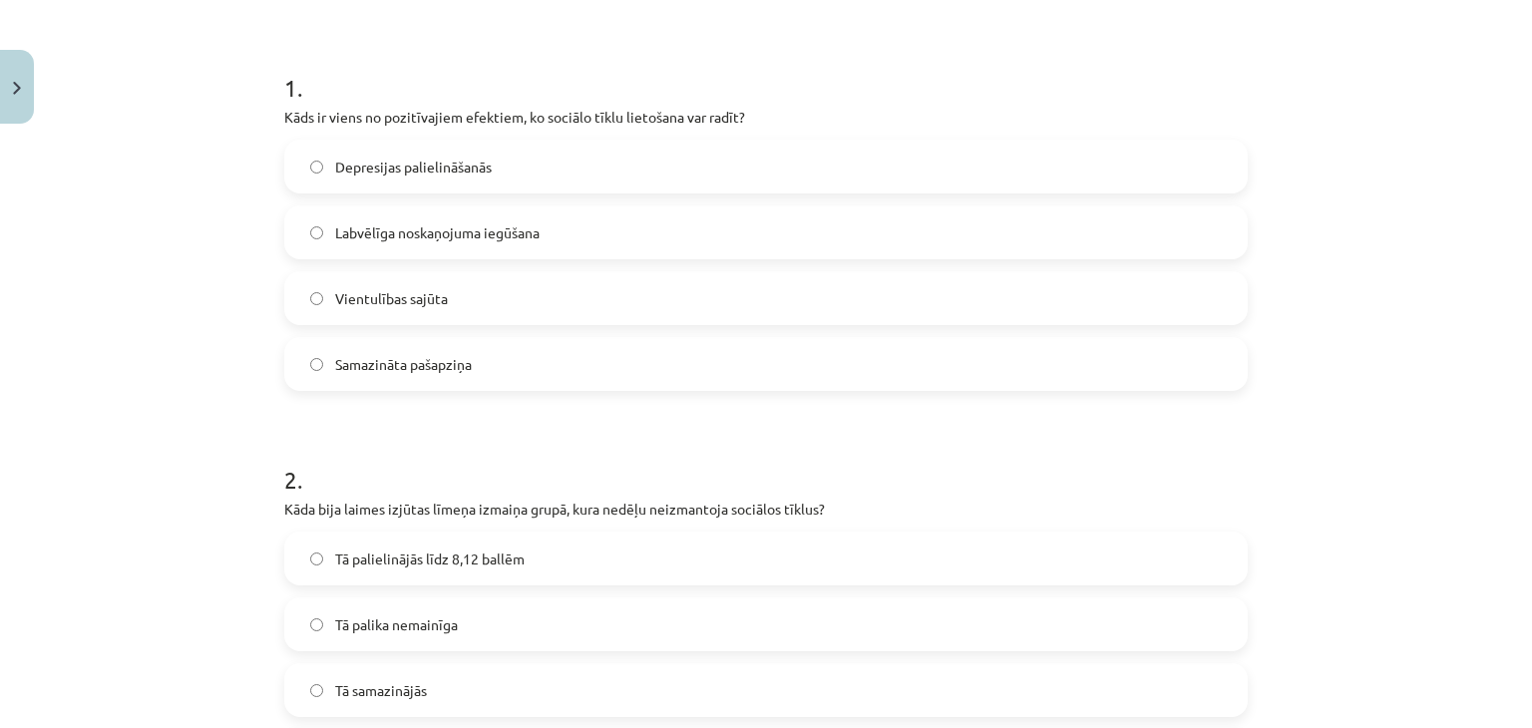
scroll to position [447, 0]
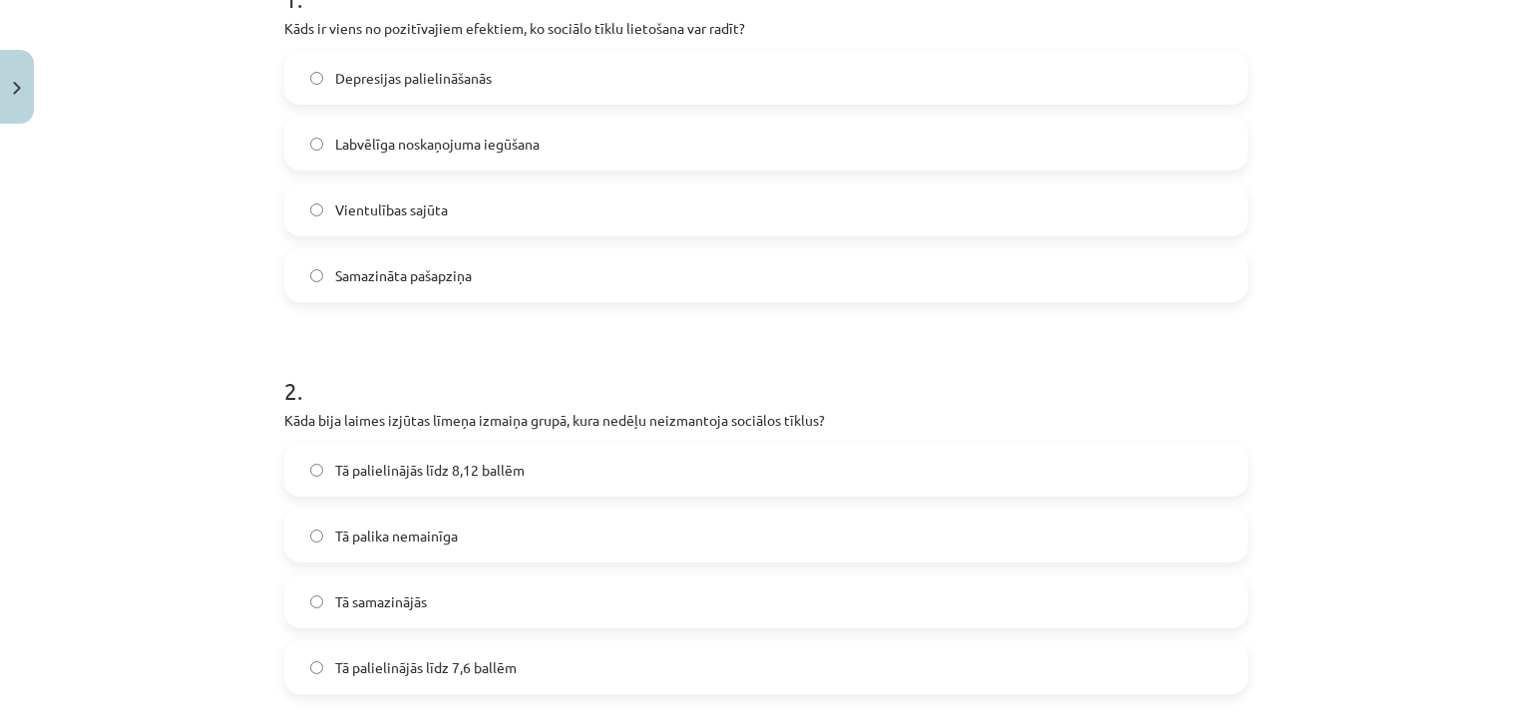
click at [520, 139] on span "Labvēlīga noskaņojuma iegūšana" at bounding box center [437, 144] width 204 height 21
click at [439, 272] on span "Samazināta pašapziņa" at bounding box center [403, 275] width 137 height 21
click at [556, 145] on label "Labvēlīga noskaņojuma iegūšana" at bounding box center [766, 144] width 960 height 50
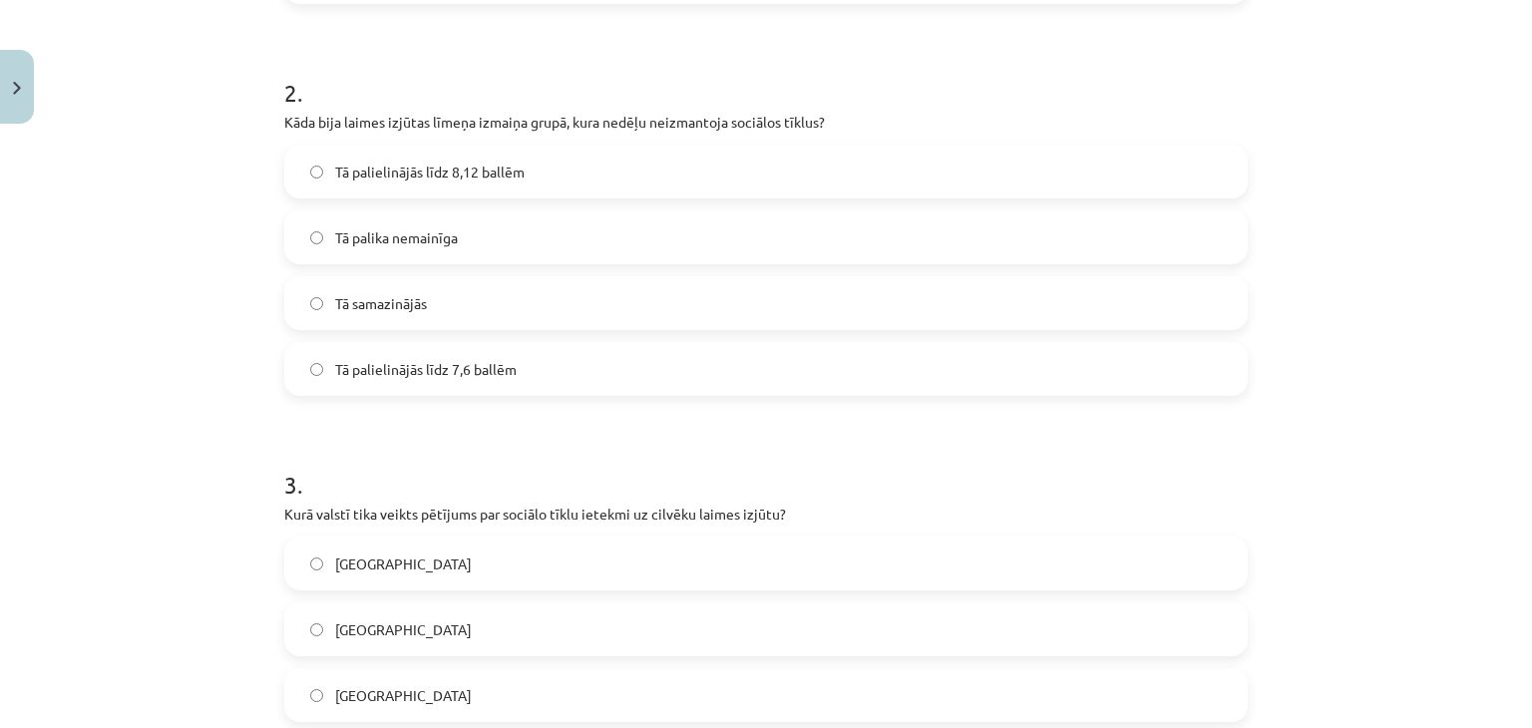
scroll to position [807, 0]
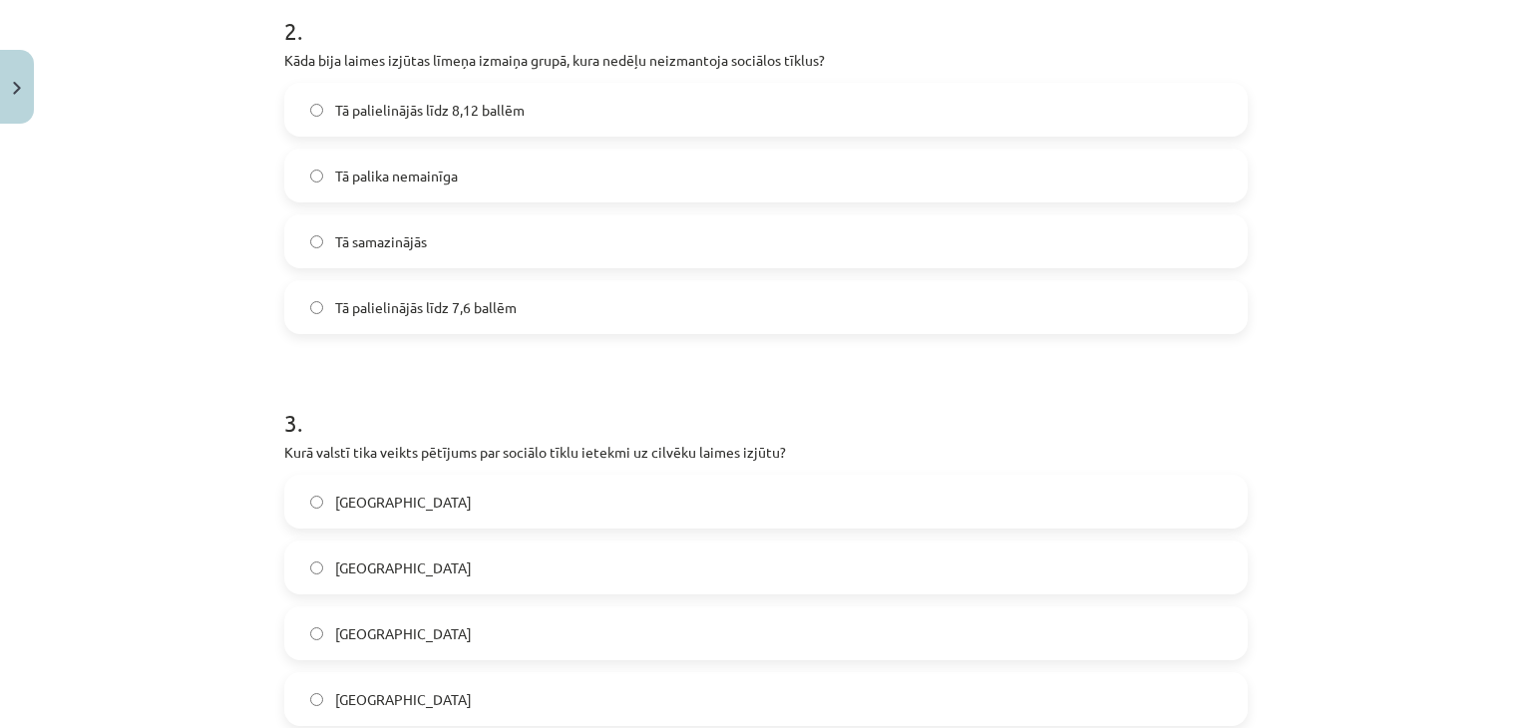
click at [472, 181] on label "Tā palika nemainīga" at bounding box center [766, 176] width 960 height 50
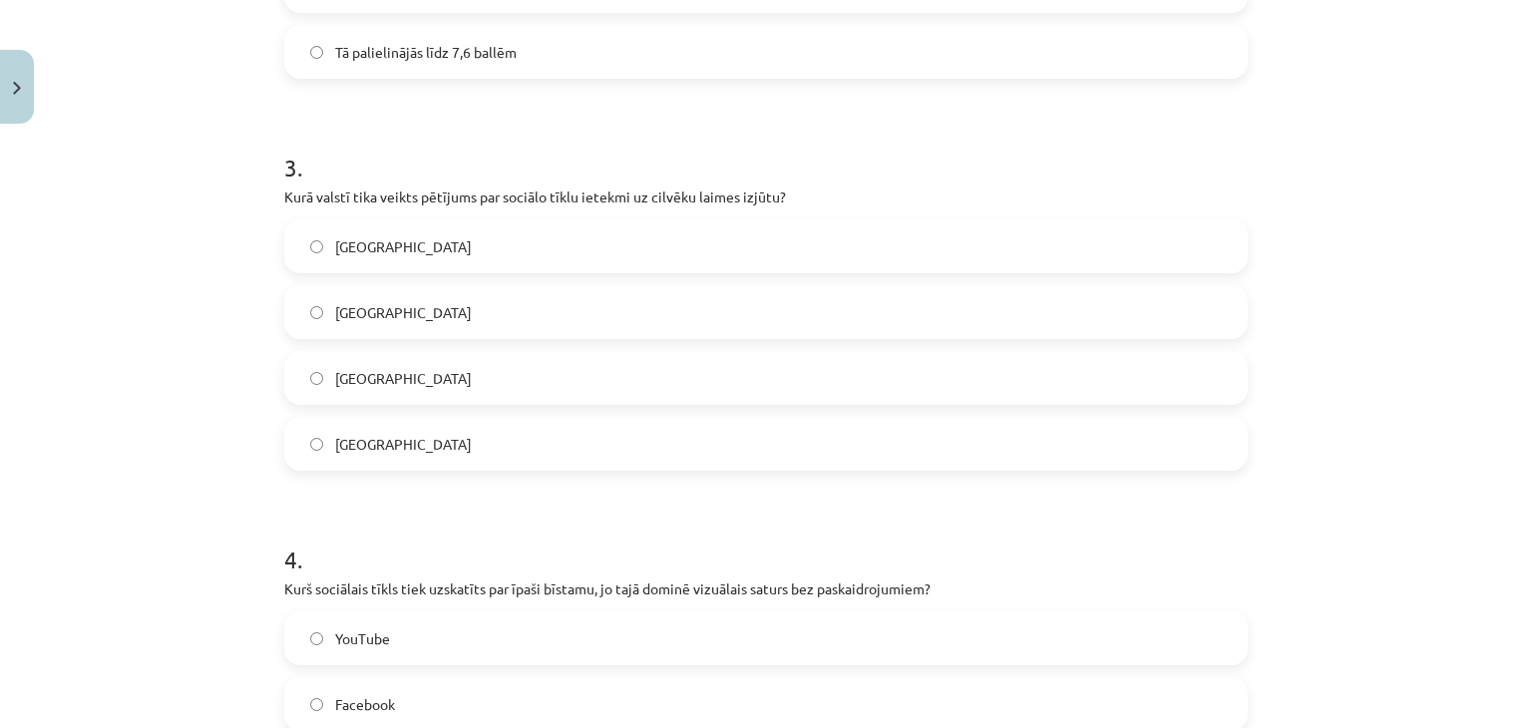
scroll to position [1085, 0]
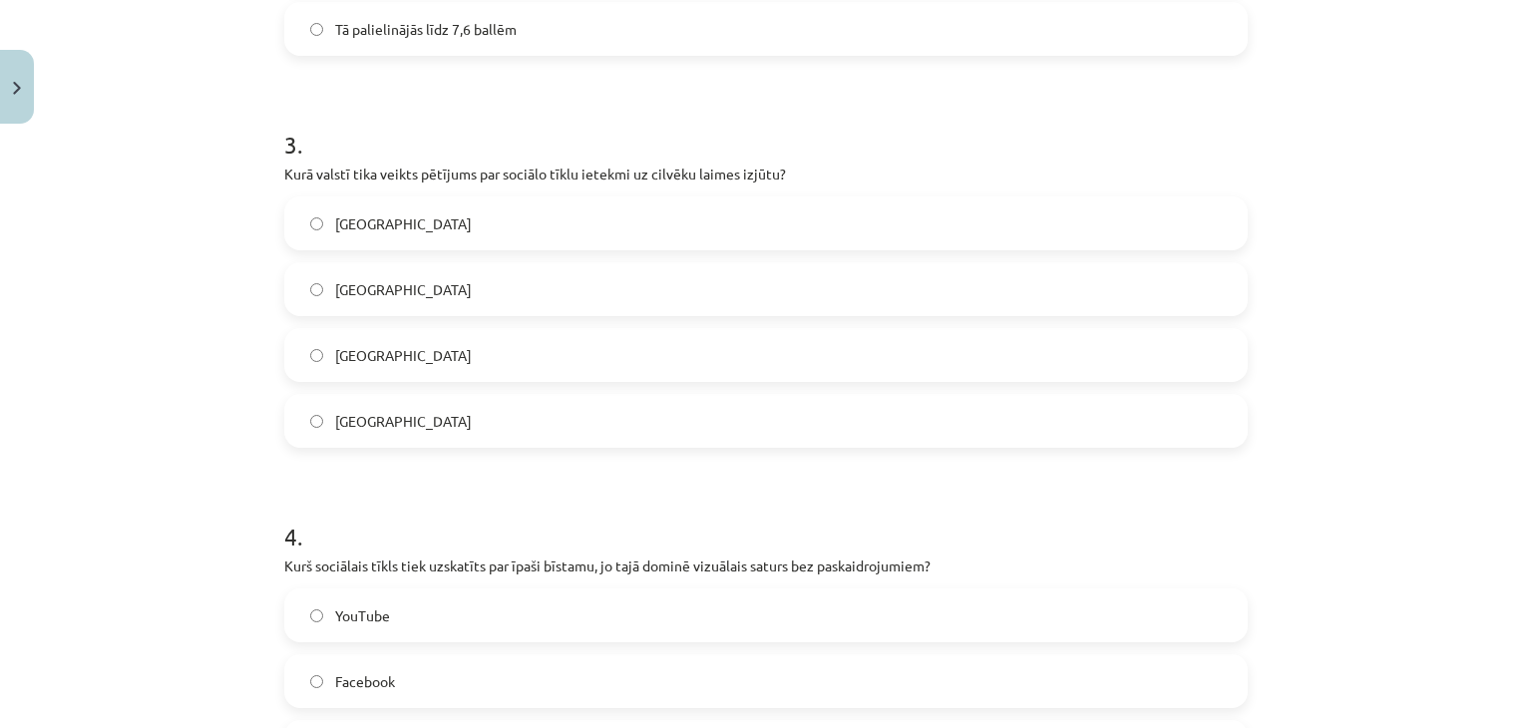
click at [463, 202] on label "[GEOGRAPHIC_DATA]" at bounding box center [766, 224] width 960 height 50
click at [404, 422] on label "[GEOGRAPHIC_DATA]" at bounding box center [766, 421] width 960 height 50
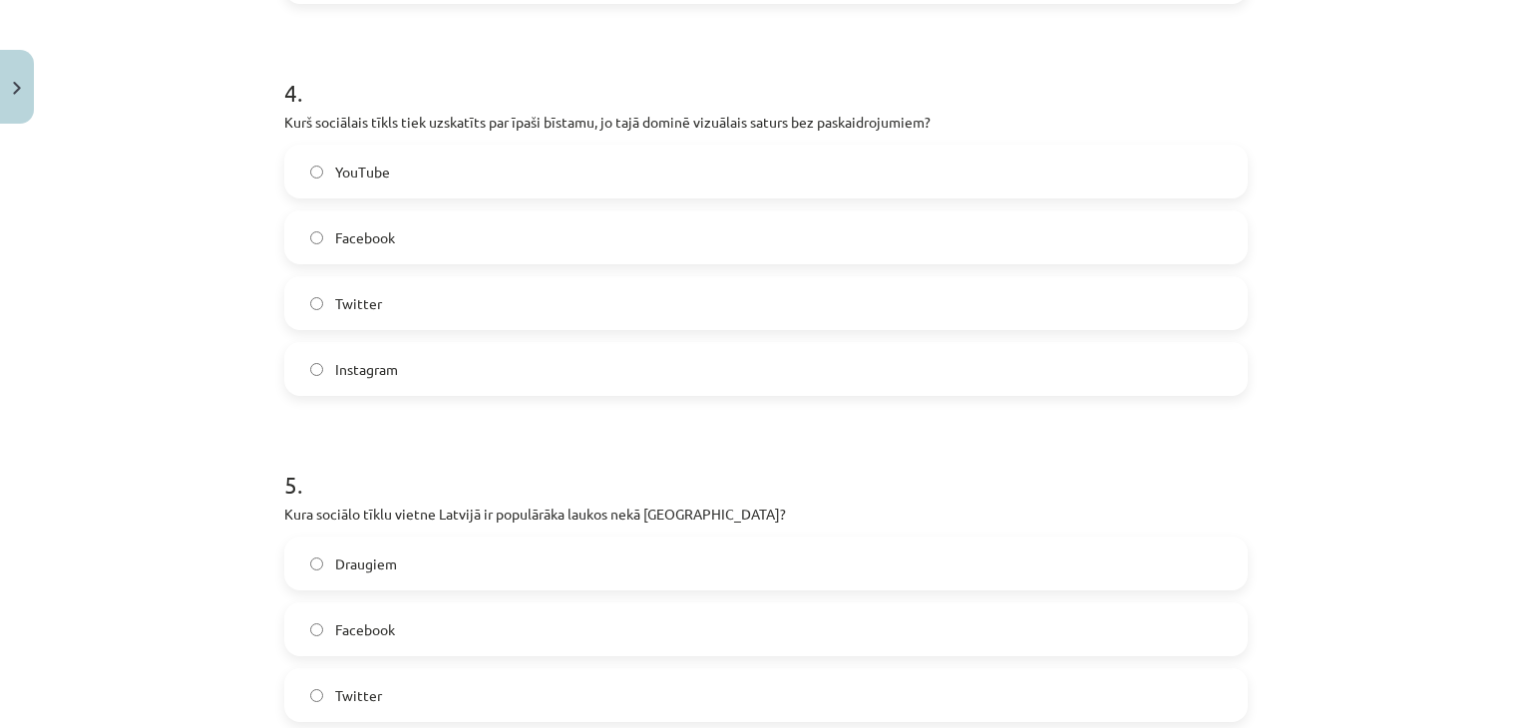
scroll to position [1605, 0]
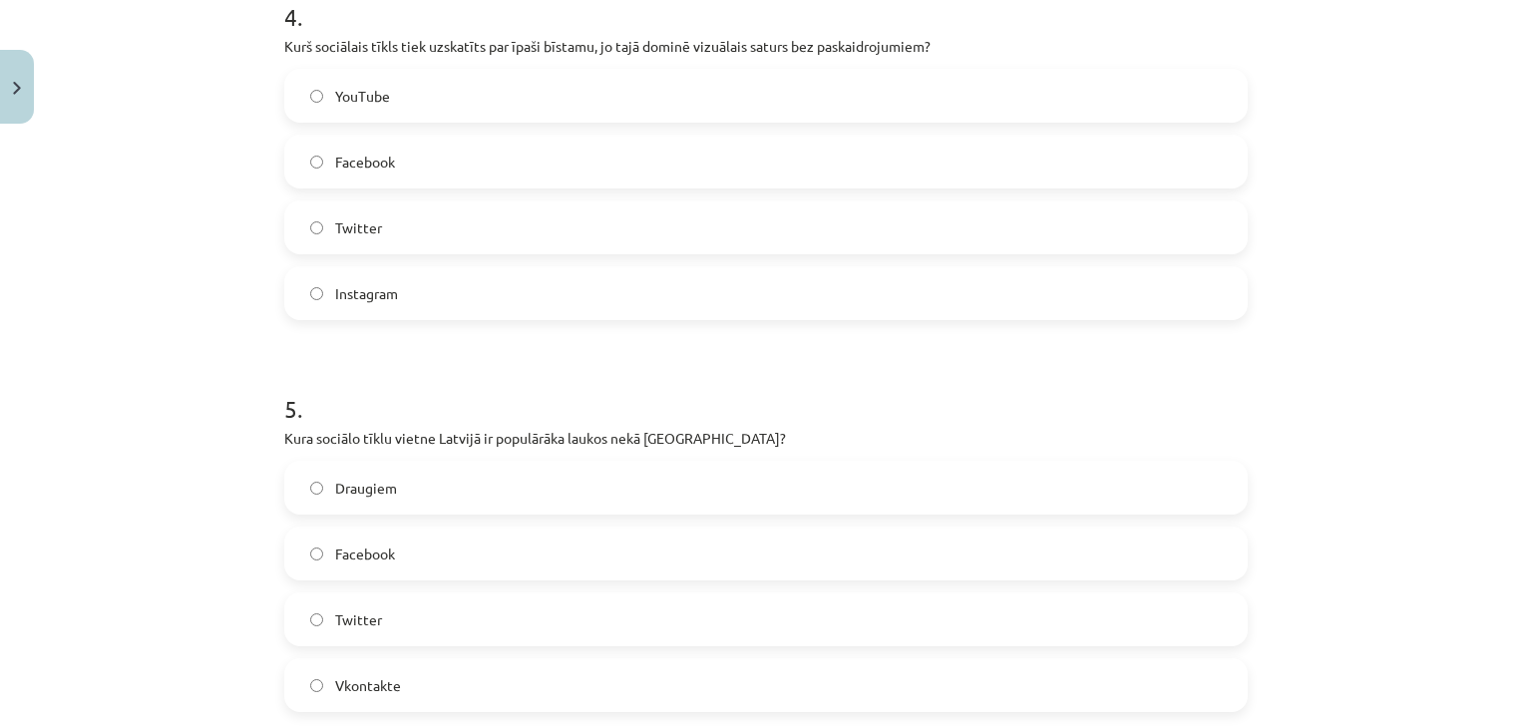
click at [430, 240] on label "Twitter" at bounding box center [766, 227] width 960 height 50
drag, startPoint x: 1516, startPoint y: 486, endPoint x: 1531, endPoint y: 482, distance: 15.5
click at [1531, 482] on div "Mācību tēma: Latviešu valodas 9. klases 1. ieskaites mācību materiāls #6 5. tēm…" at bounding box center [766, 364] width 1532 height 728
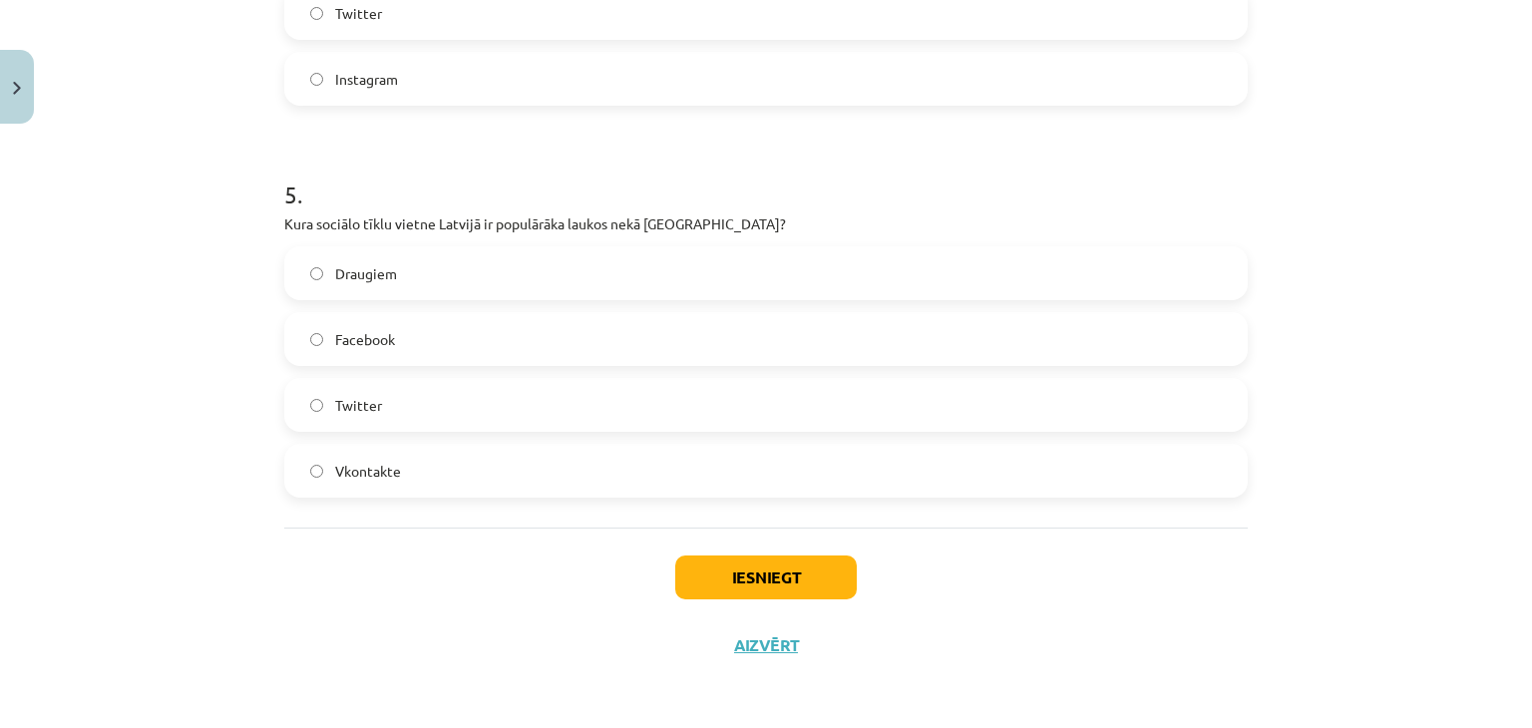
click at [406, 345] on label "Facebook" at bounding box center [766, 339] width 960 height 50
click at [718, 566] on button "Iesniegt" at bounding box center [766, 578] width 182 height 44
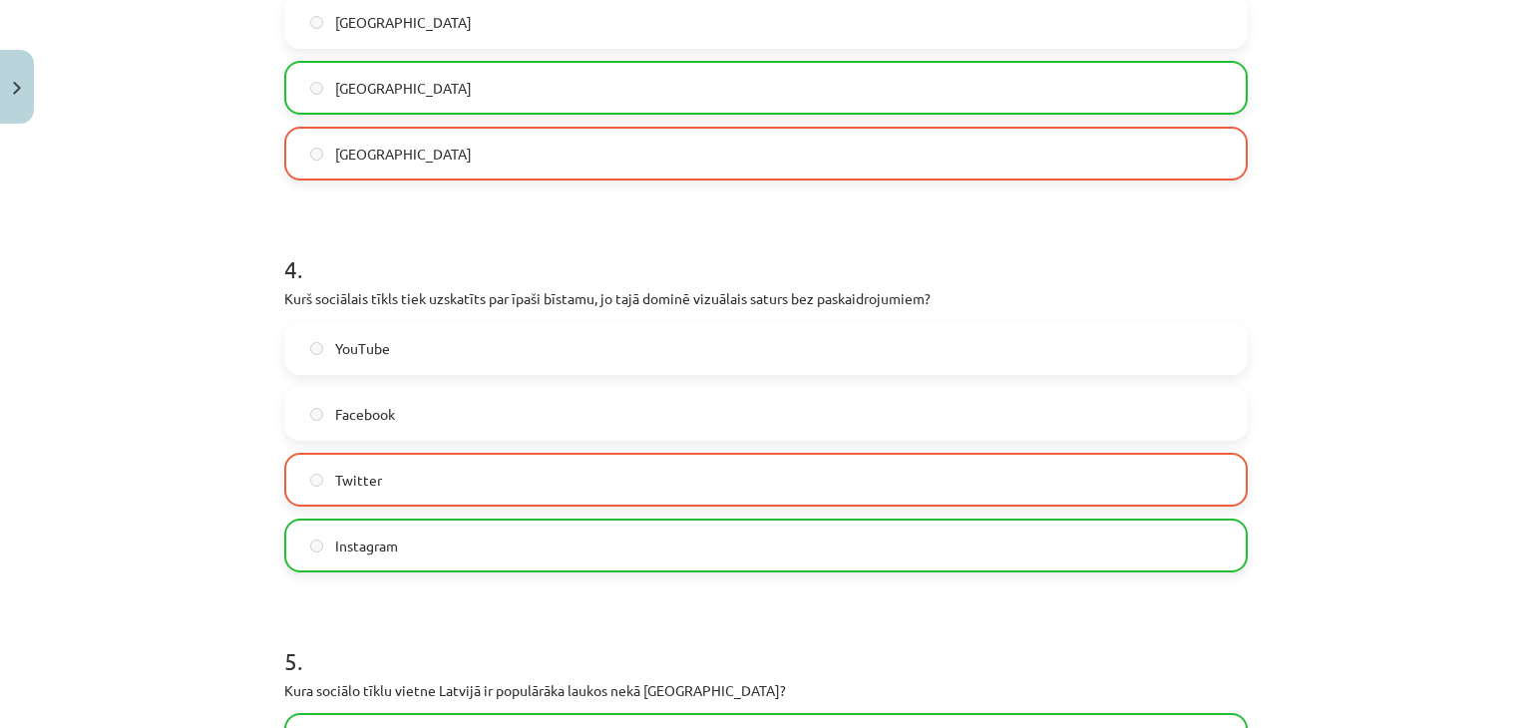
scroll to position [1883, 0]
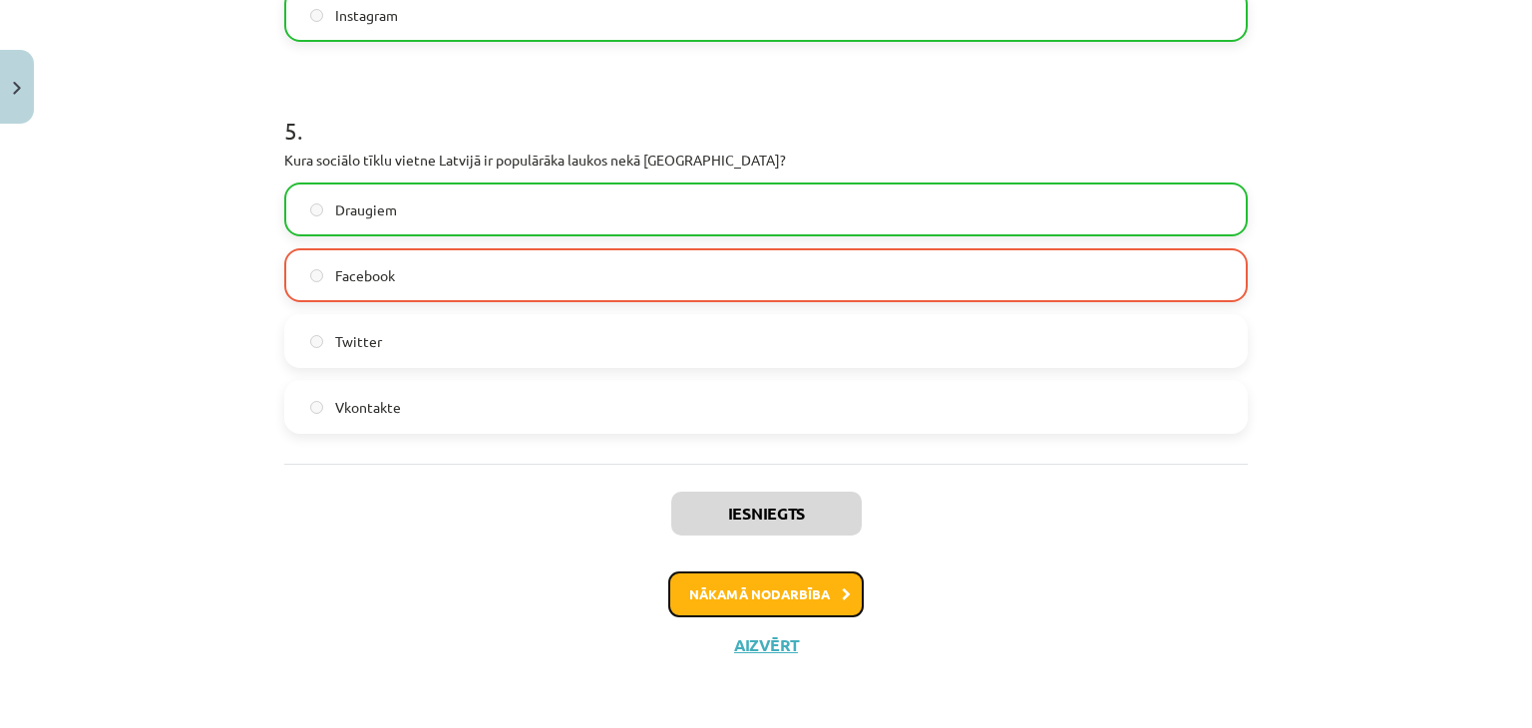
click at [716, 600] on button "Nākamā nodarbība" at bounding box center [766, 595] width 196 height 46
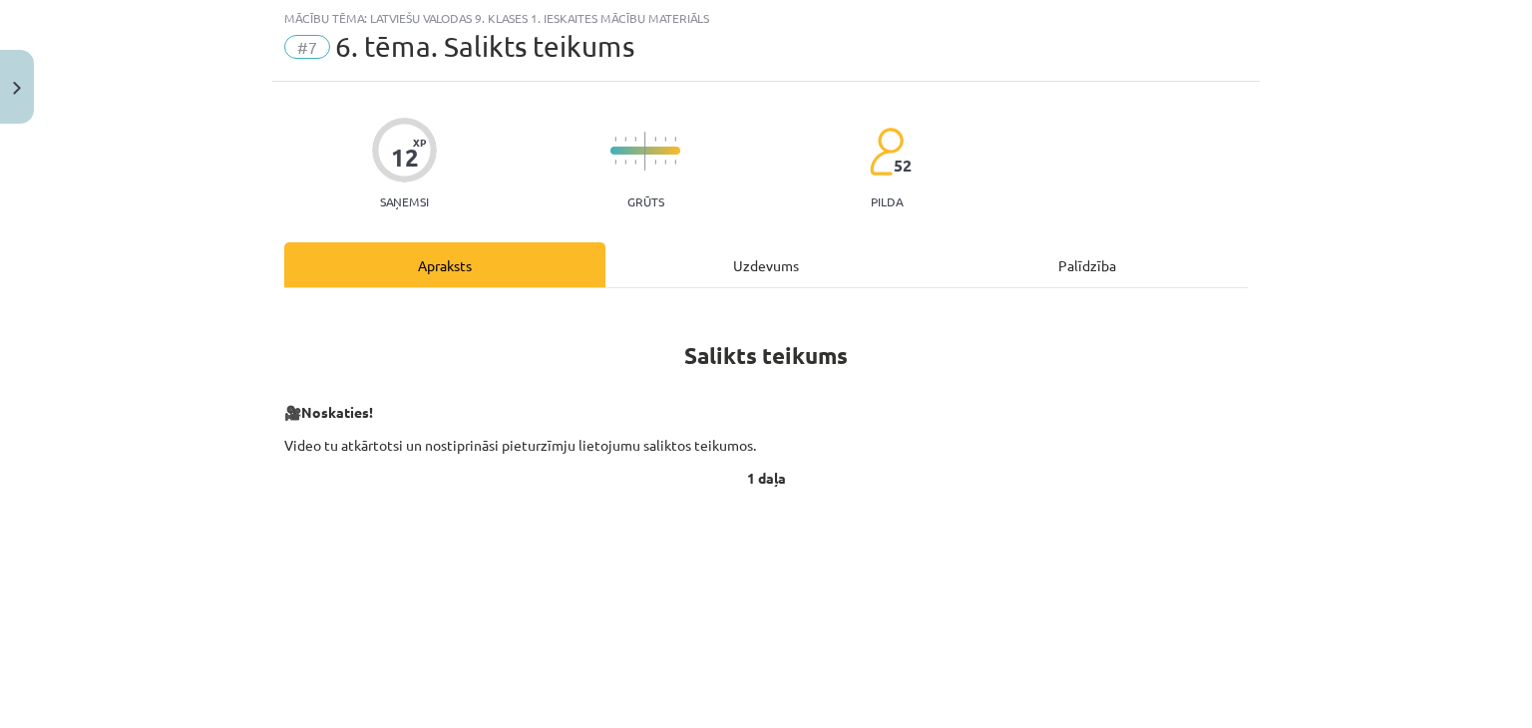
scroll to position [50, 0]
click at [721, 262] on div "Uzdevums" at bounding box center [765, 265] width 321 height 45
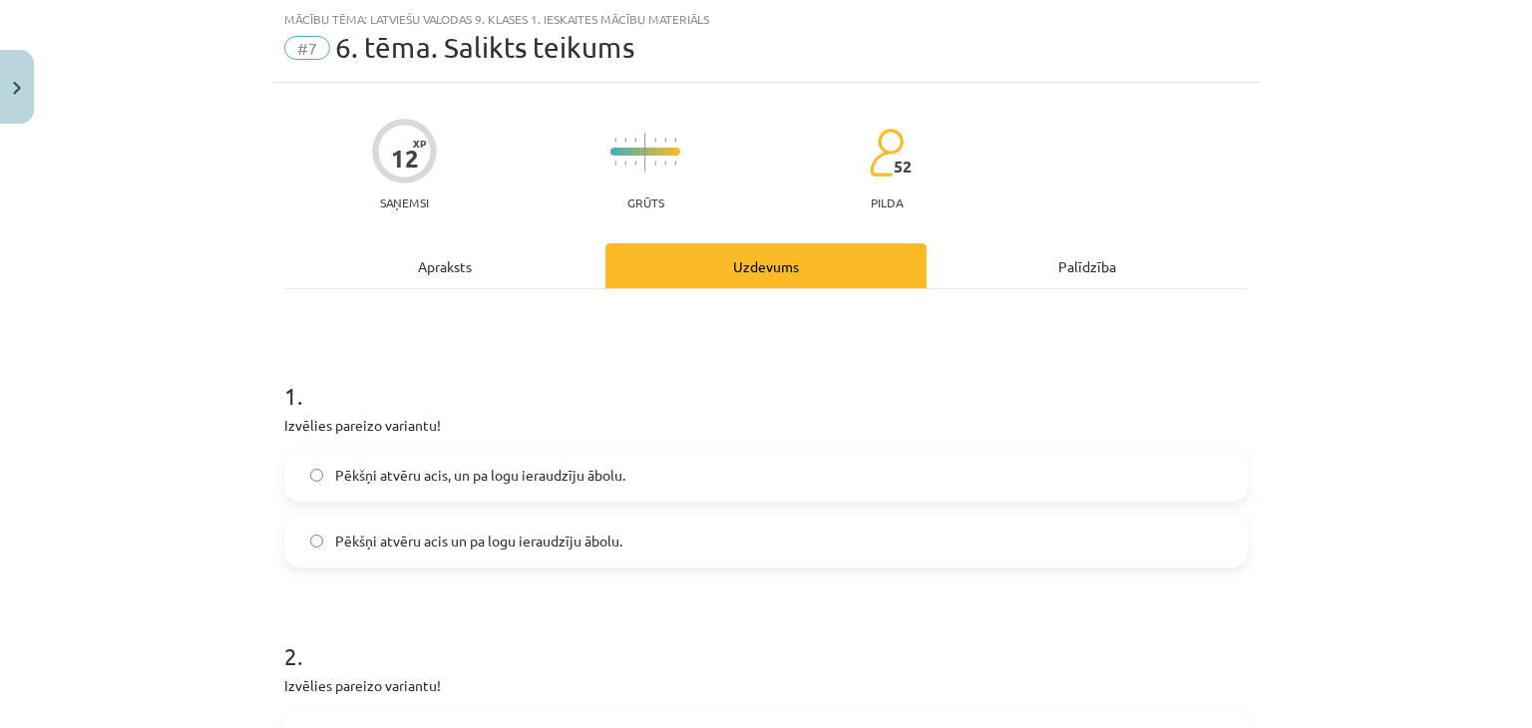
click at [495, 476] on span "Pēkšņi atvēru acis, un pa logu ieraudzīju ābolu." at bounding box center [480, 475] width 290 height 21
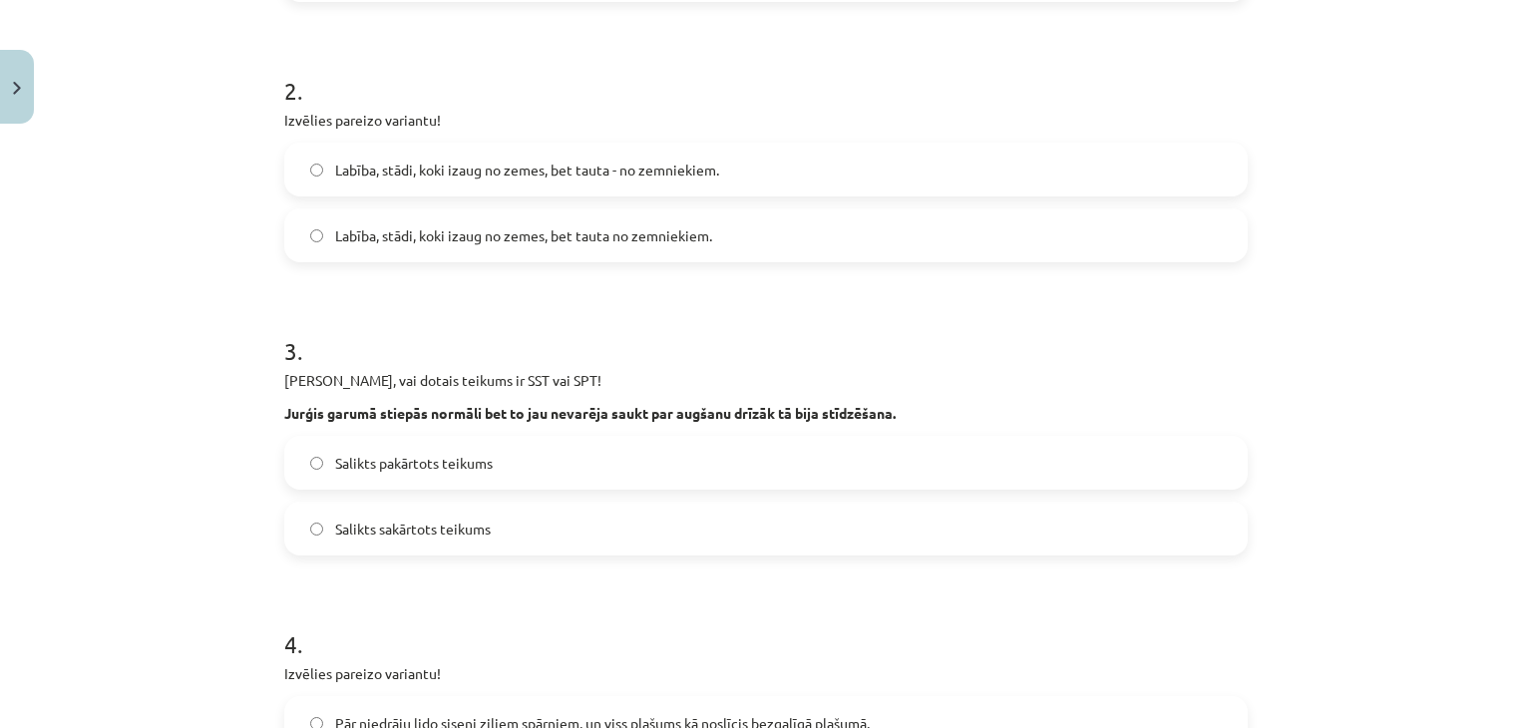
scroll to position [751, 0]
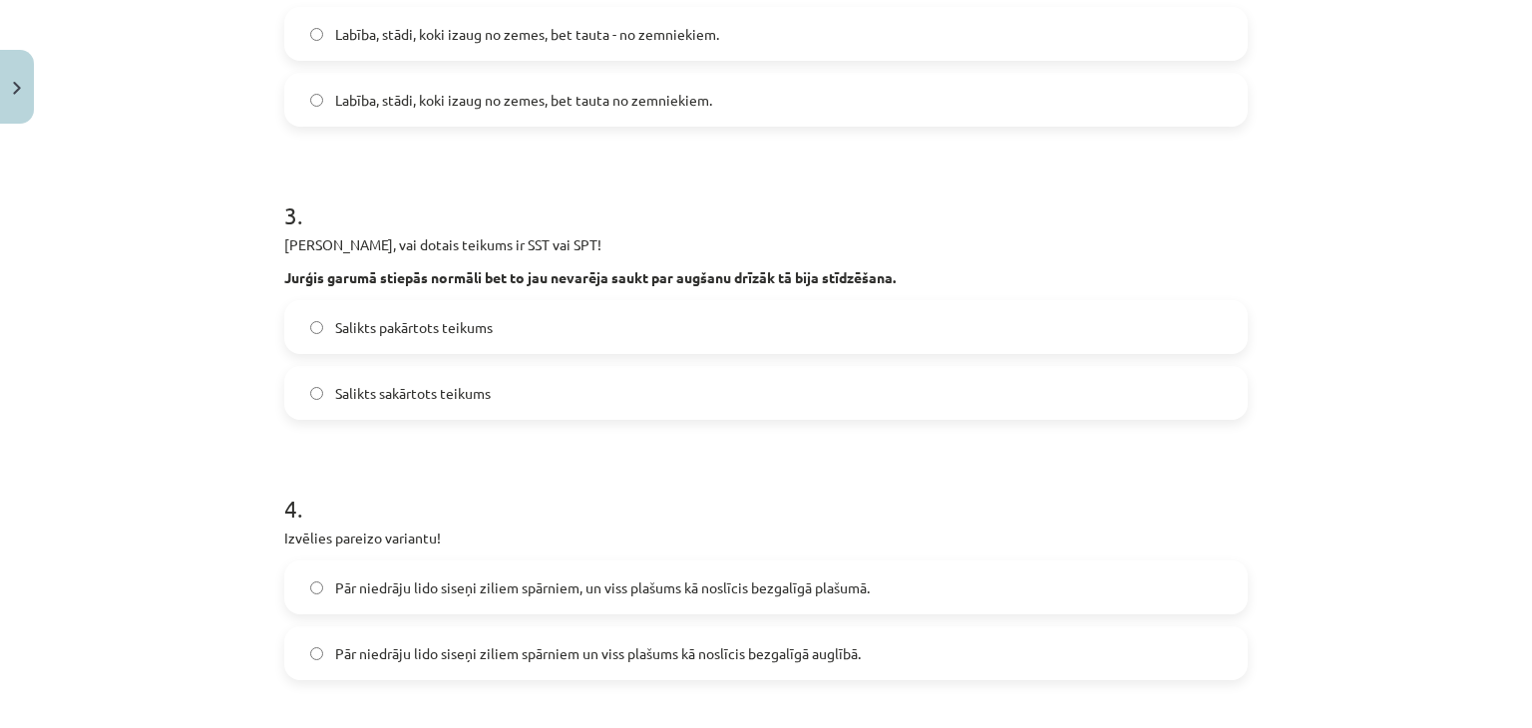
click at [465, 312] on label "Salikts pakārtots teikums" at bounding box center [766, 327] width 960 height 50
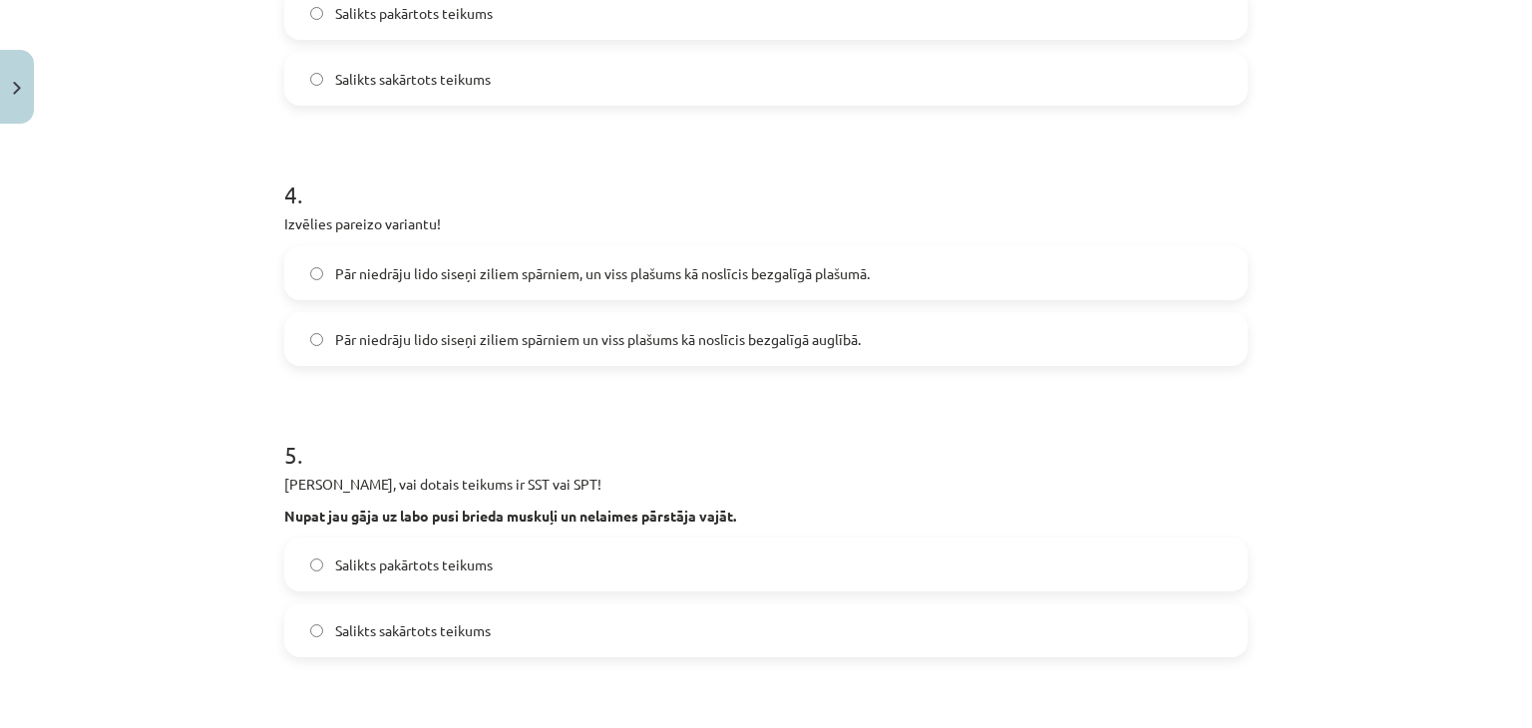
scroll to position [1089, 0]
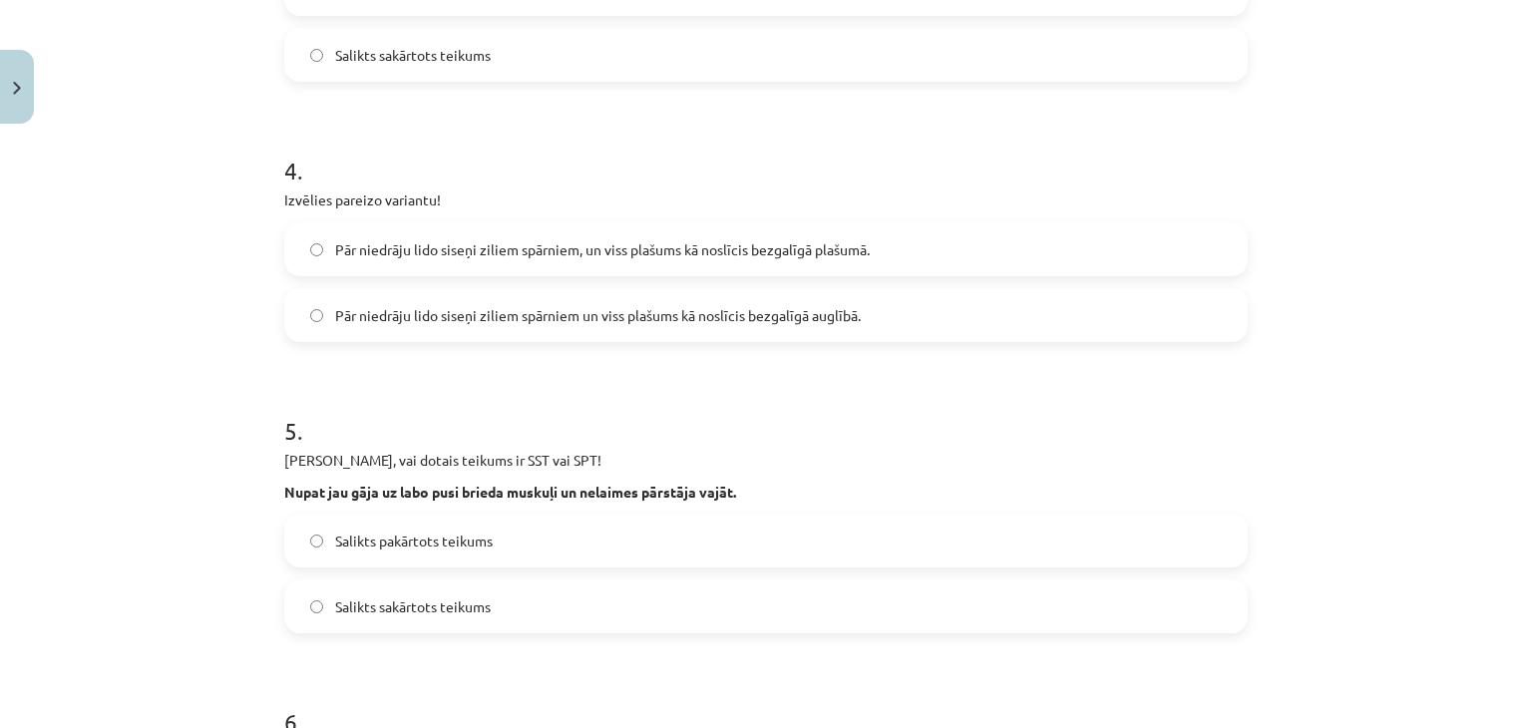
click at [621, 312] on span "Pār niedrāju lido siseņi ziliem spārniem un viss plašums kā noslīcis bezgalīgā …" at bounding box center [598, 315] width 526 height 21
click at [511, 551] on label "Salikts pakārtots teikums" at bounding box center [766, 541] width 960 height 50
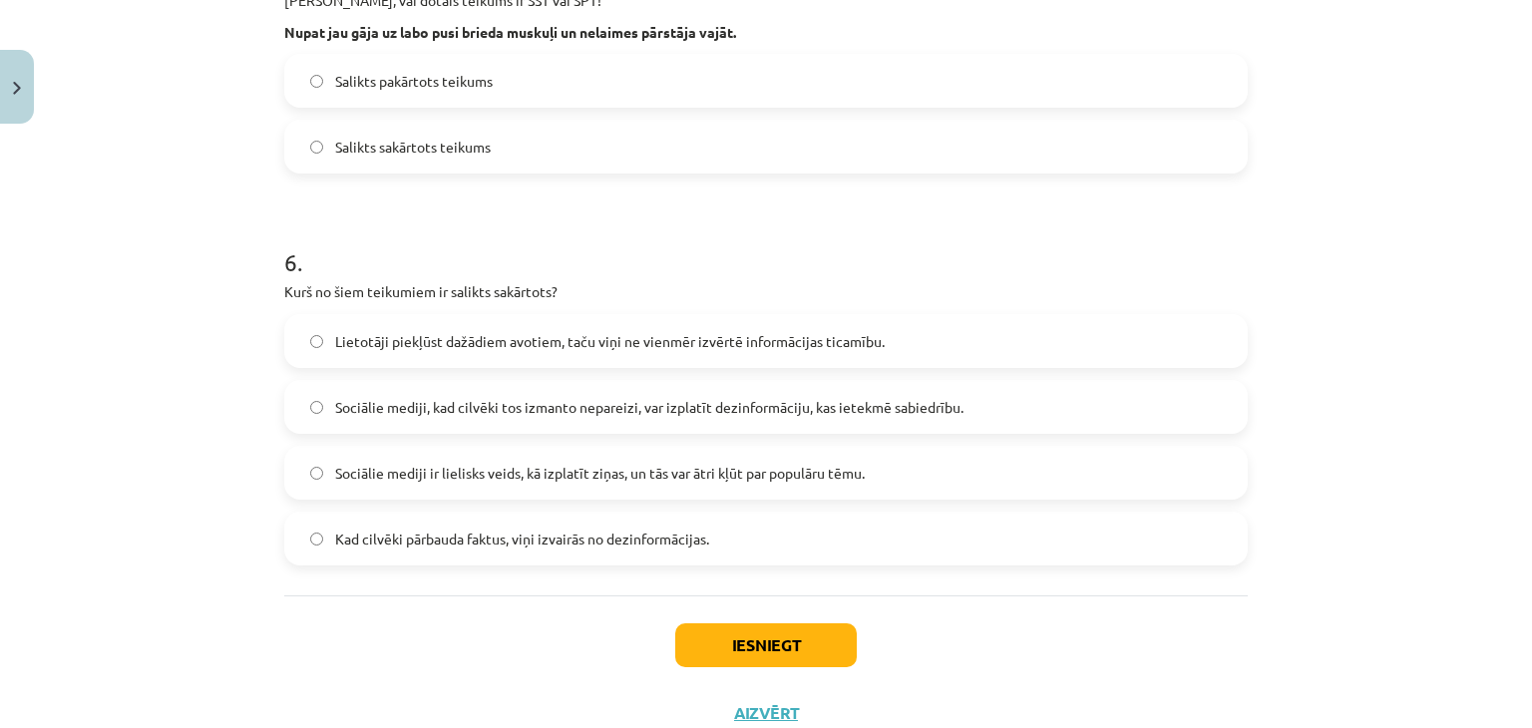
scroll to position [1618, 0]
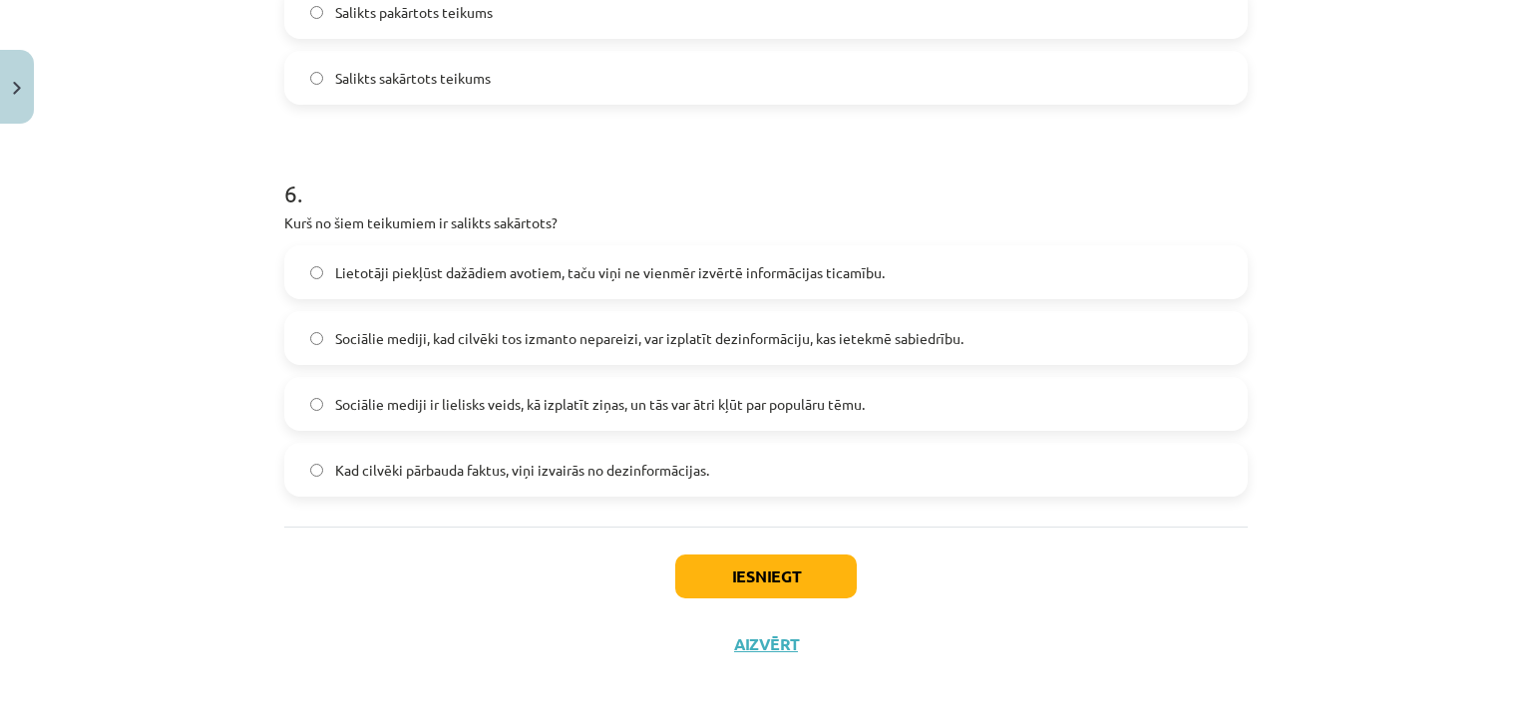
click at [646, 388] on label "Sociālie mediji ir lielisks veids, kā izplatīt ziņas, un tās var ātri kļūt par …" at bounding box center [766, 404] width 960 height 50
click at [750, 589] on button "Iesniegt" at bounding box center [766, 577] width 182 height 44
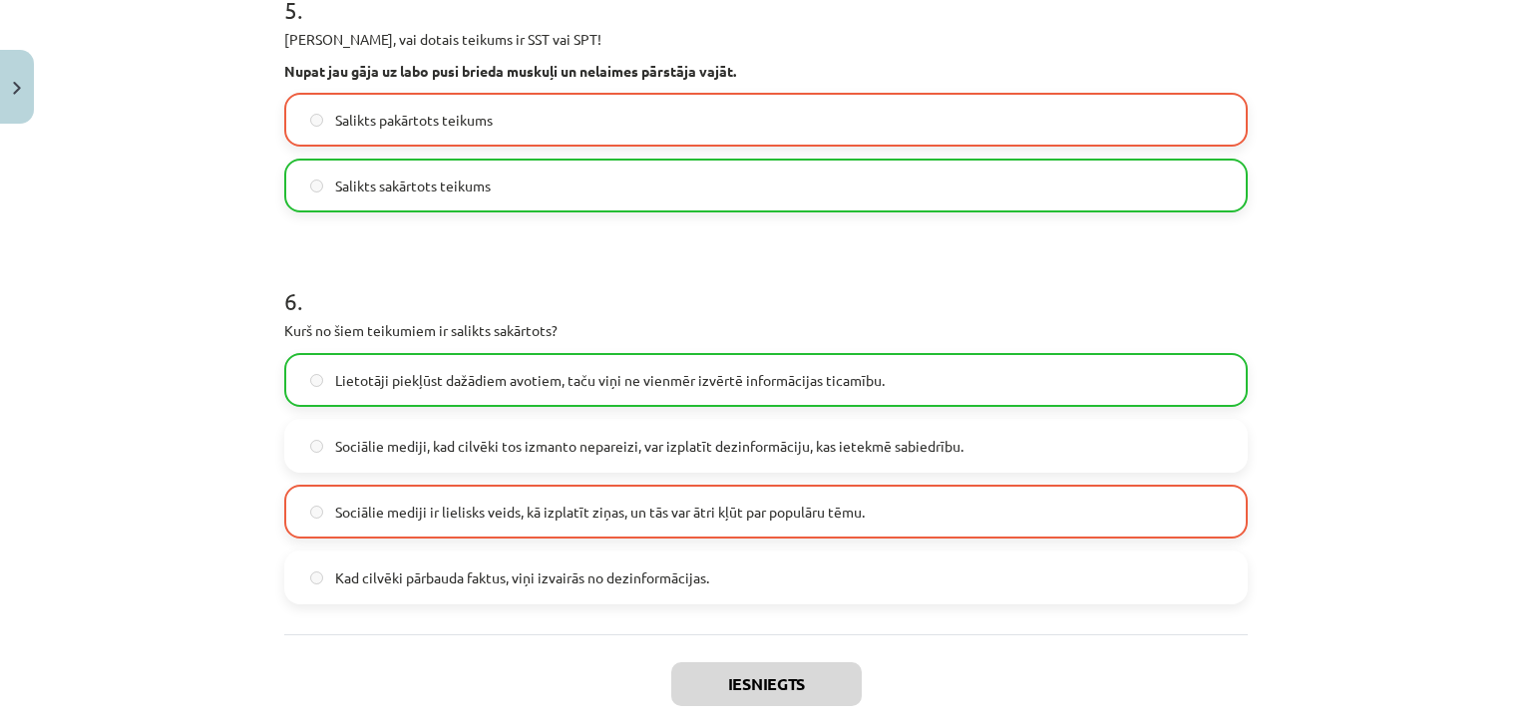
scroll to position [1681, 0]
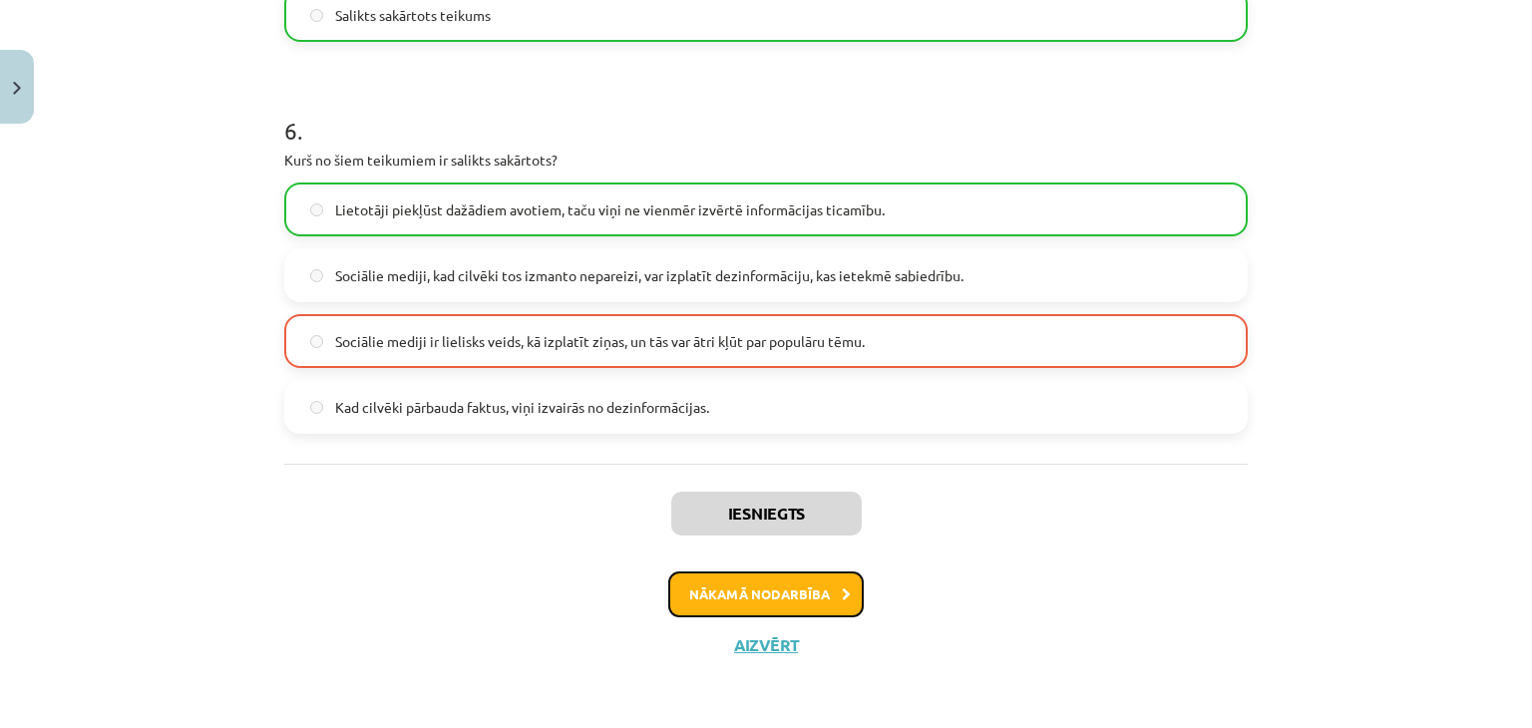
click at [794, 580] on button "Nākamā nodarbība" at bounding box center [766, 595] width 196 height 46
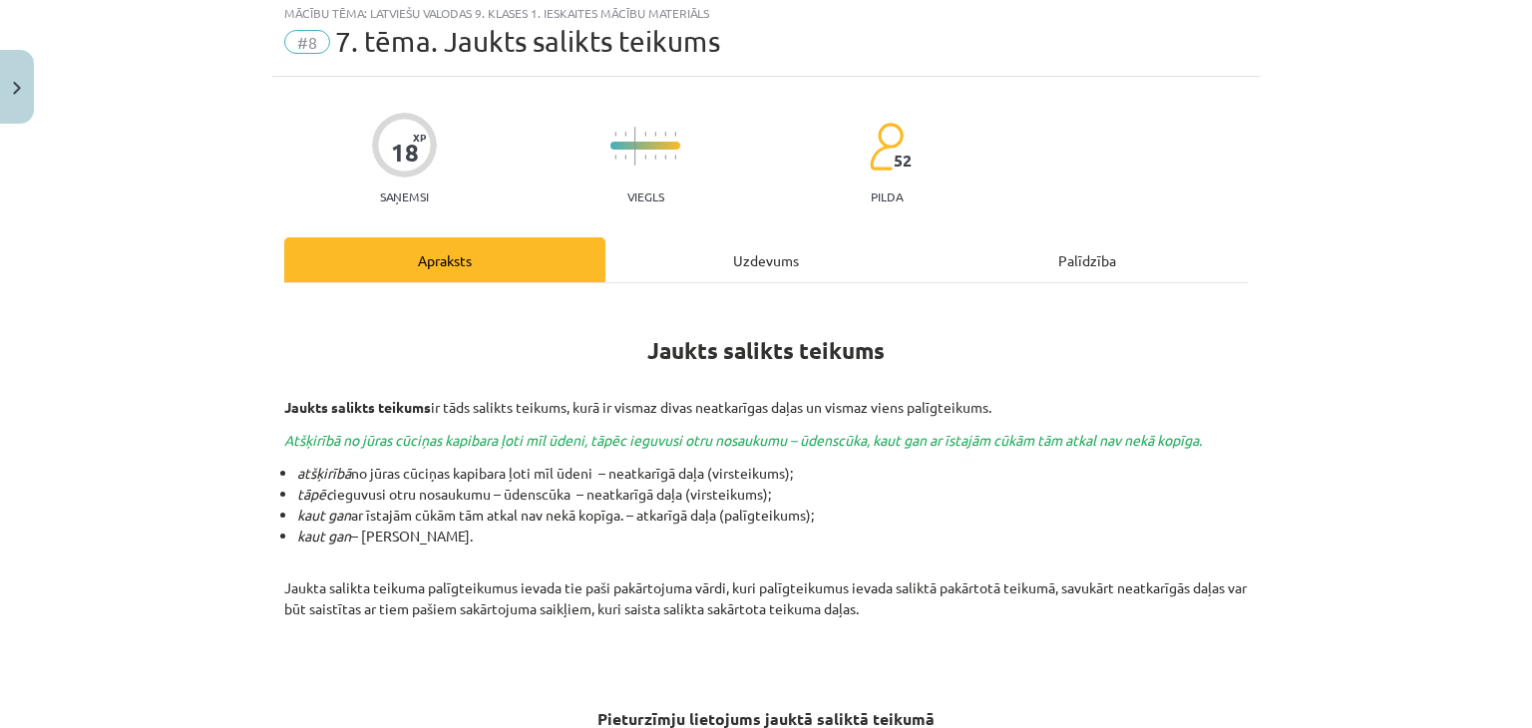
scroll to position [50, 0]
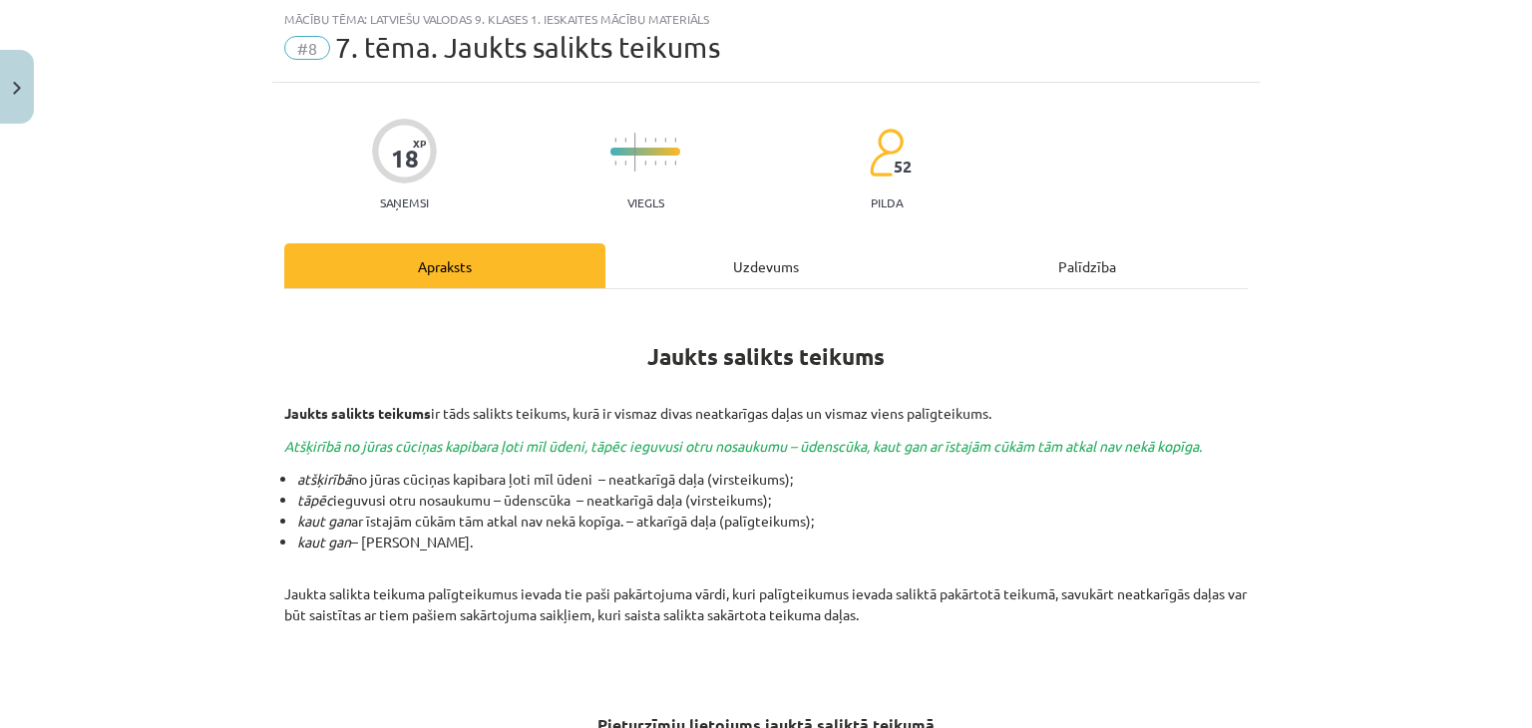
click at [763, 283] on div "Uzdevums" at bounding box center [765, 265] width 321 height 45
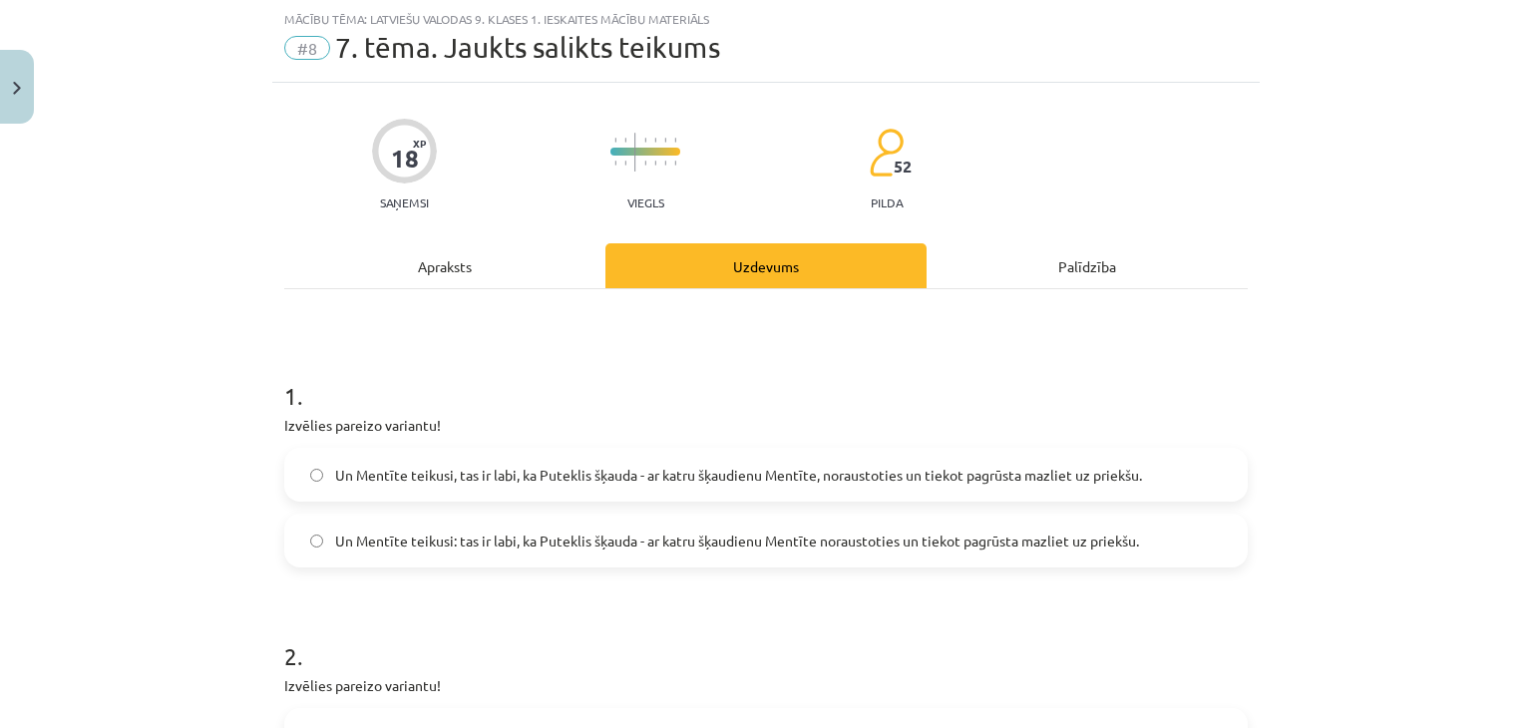
click at [749, 465] on span "Un Mentīte teikusi, tas ir labi, ka Puteklis šķauda - ar katru šķaudienu Mentīt…" at bounding box center [738, 475] width 807 height 21
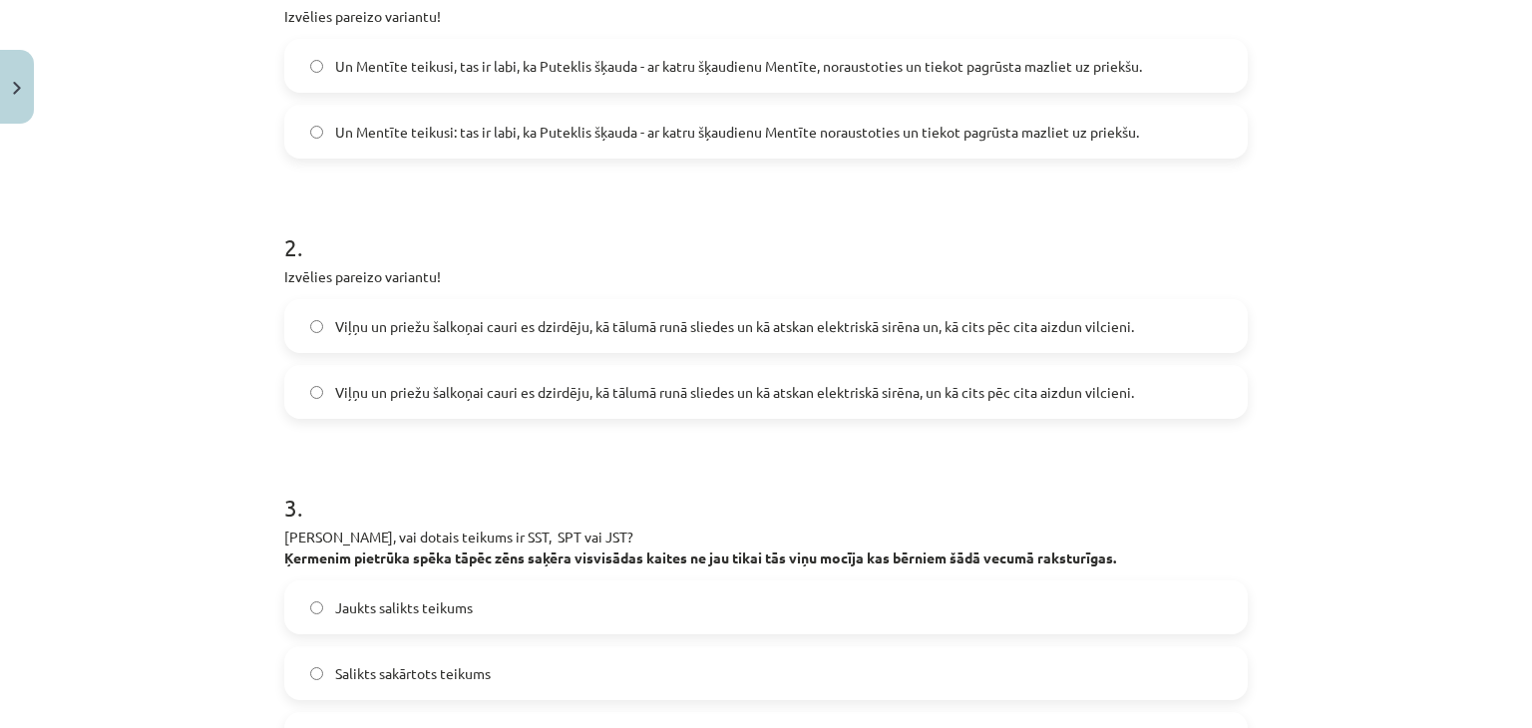
scroll to position [503, 0]
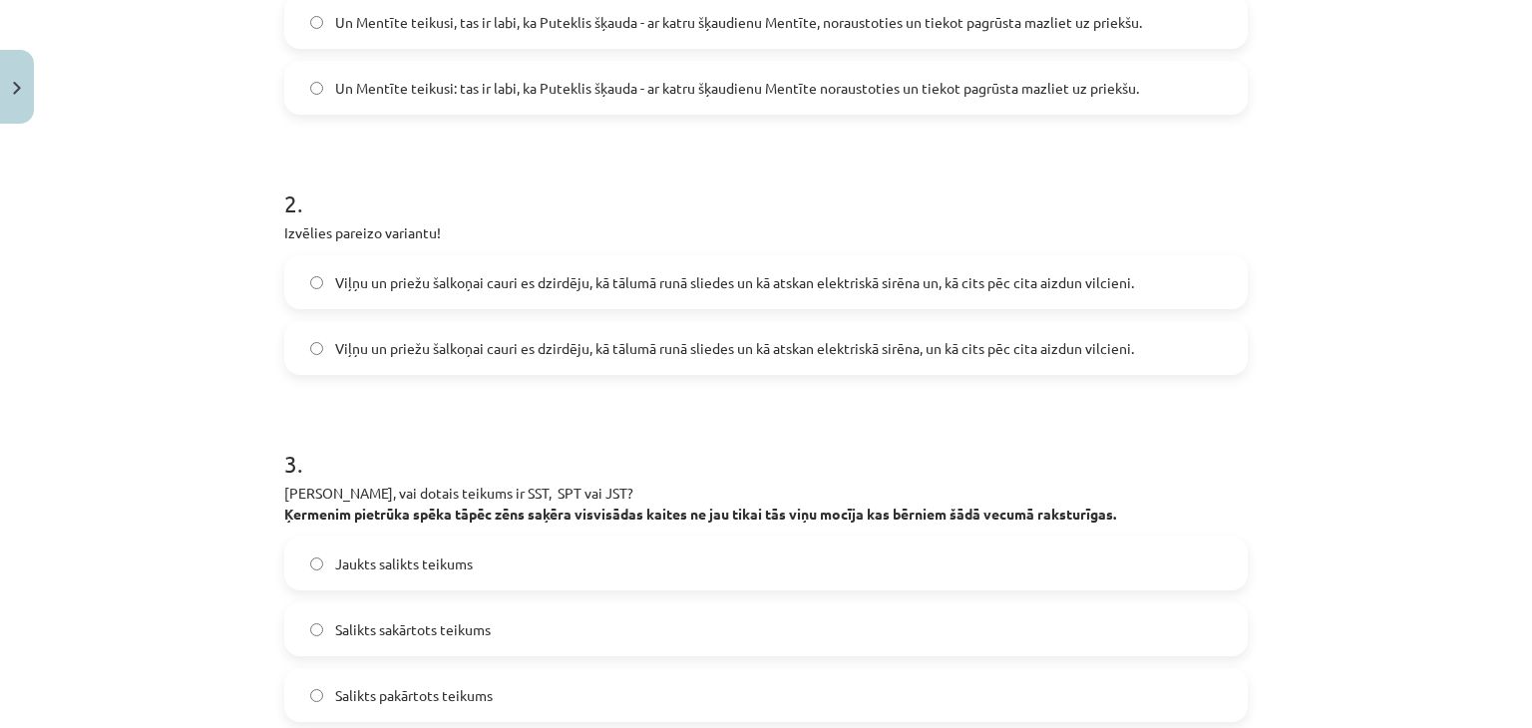
click at [796, 333] on label "Viļņu un priežu šalkoņai cauri es dzirdēju, kā tālumā runā sliedes un kā atskan…" at bounding box center [766, 348] width 960 height 50
click at [430, 604] on label "Salikts sakārtots teikums" at bounding box center [766, 629] width 960 height 50
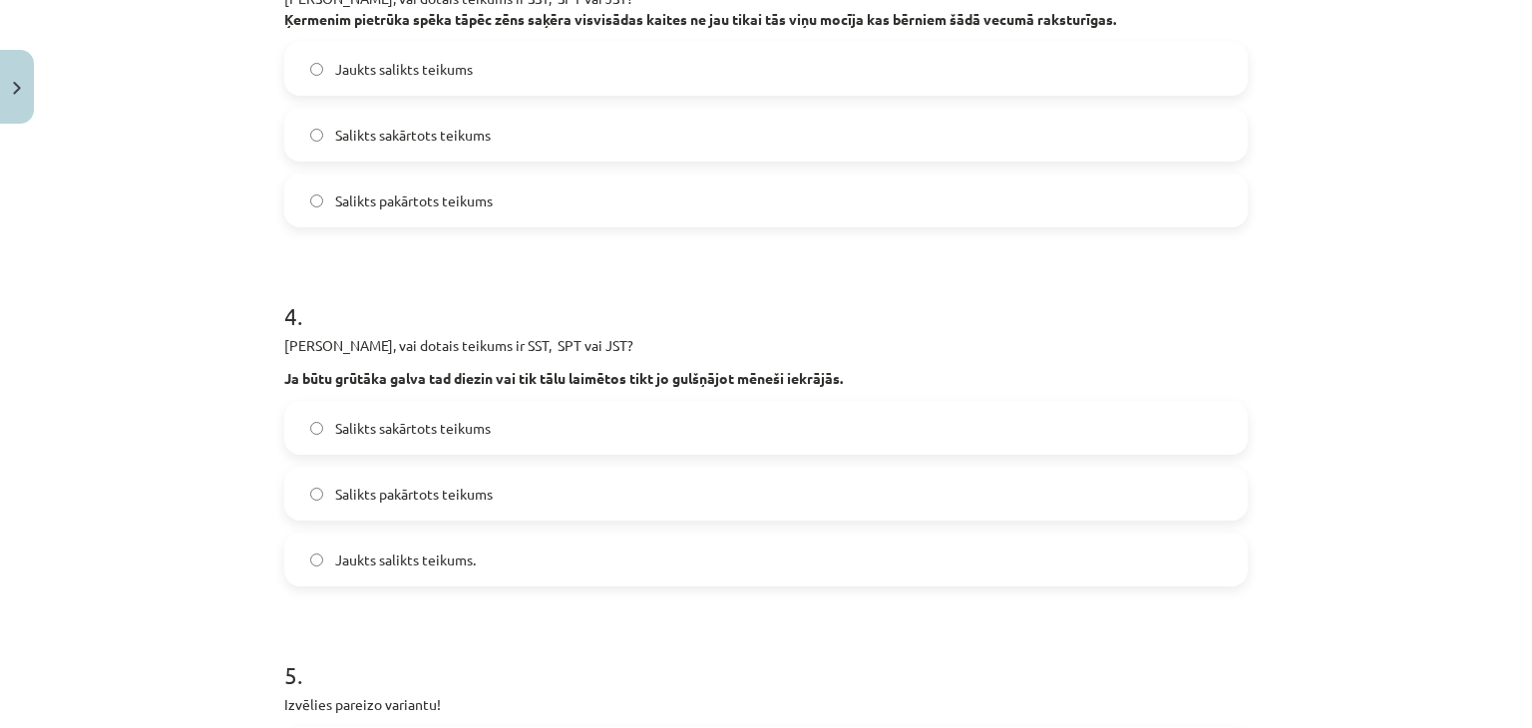
scroll to position [1009, 0]
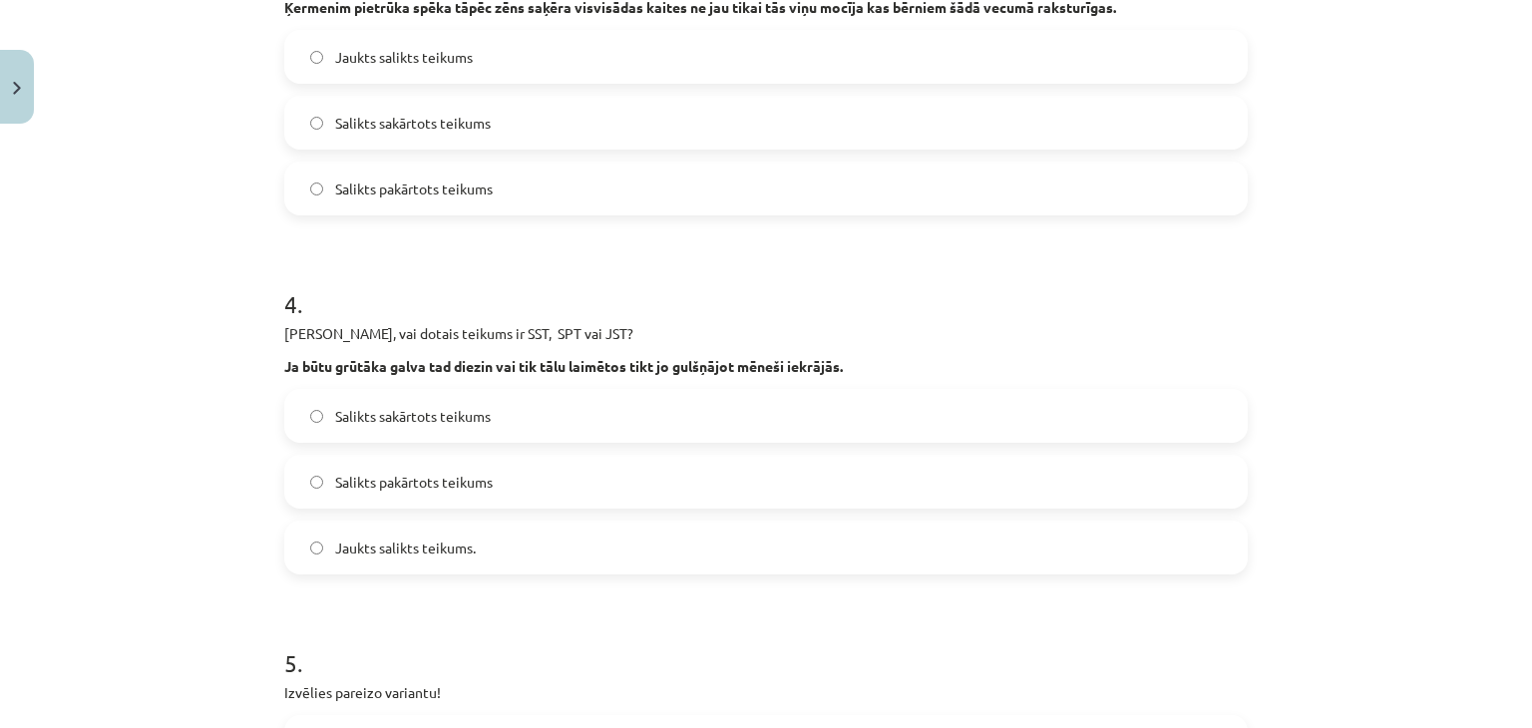
click at [472, 497] on label "Salikts pakārtots teikums" at bounding box center [766, 482] width 960 height 50
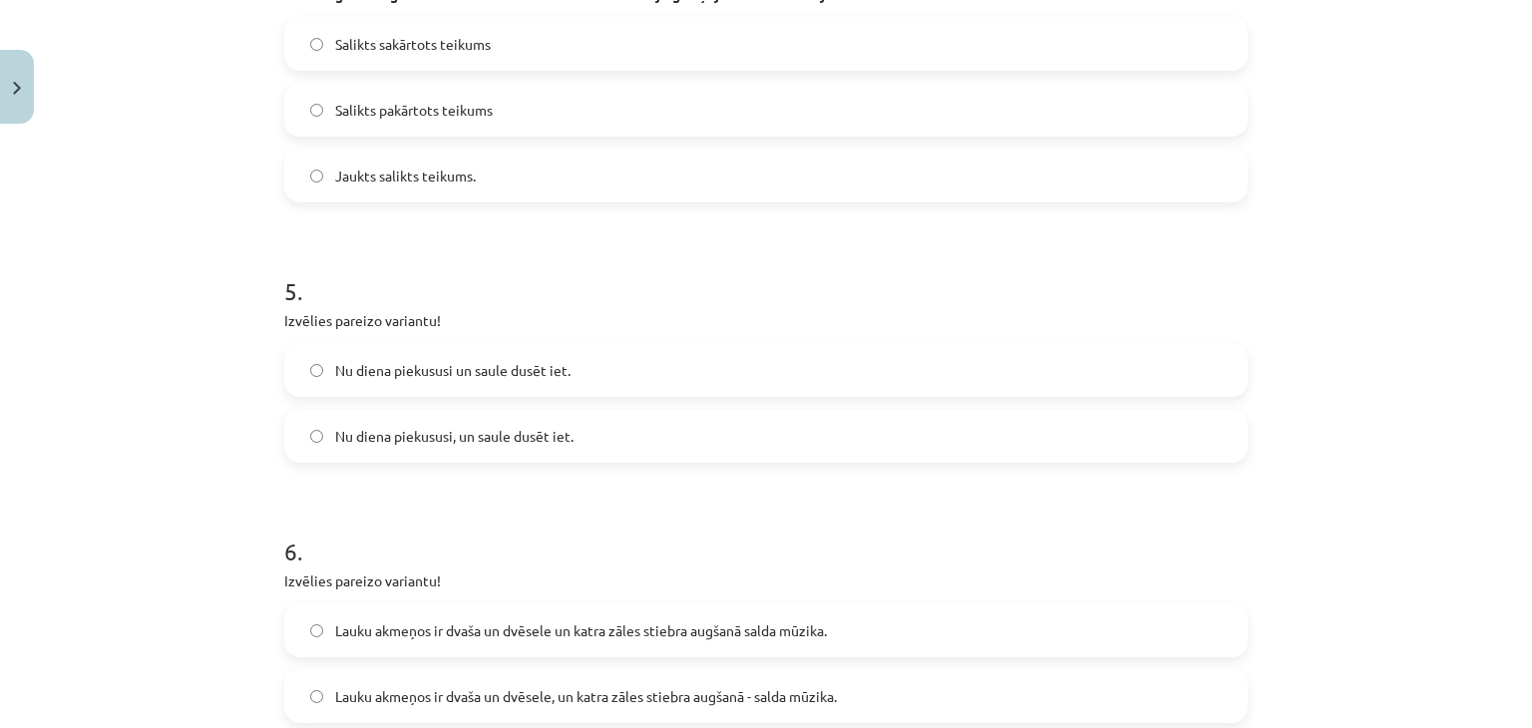
scroll to position [1479, 0]
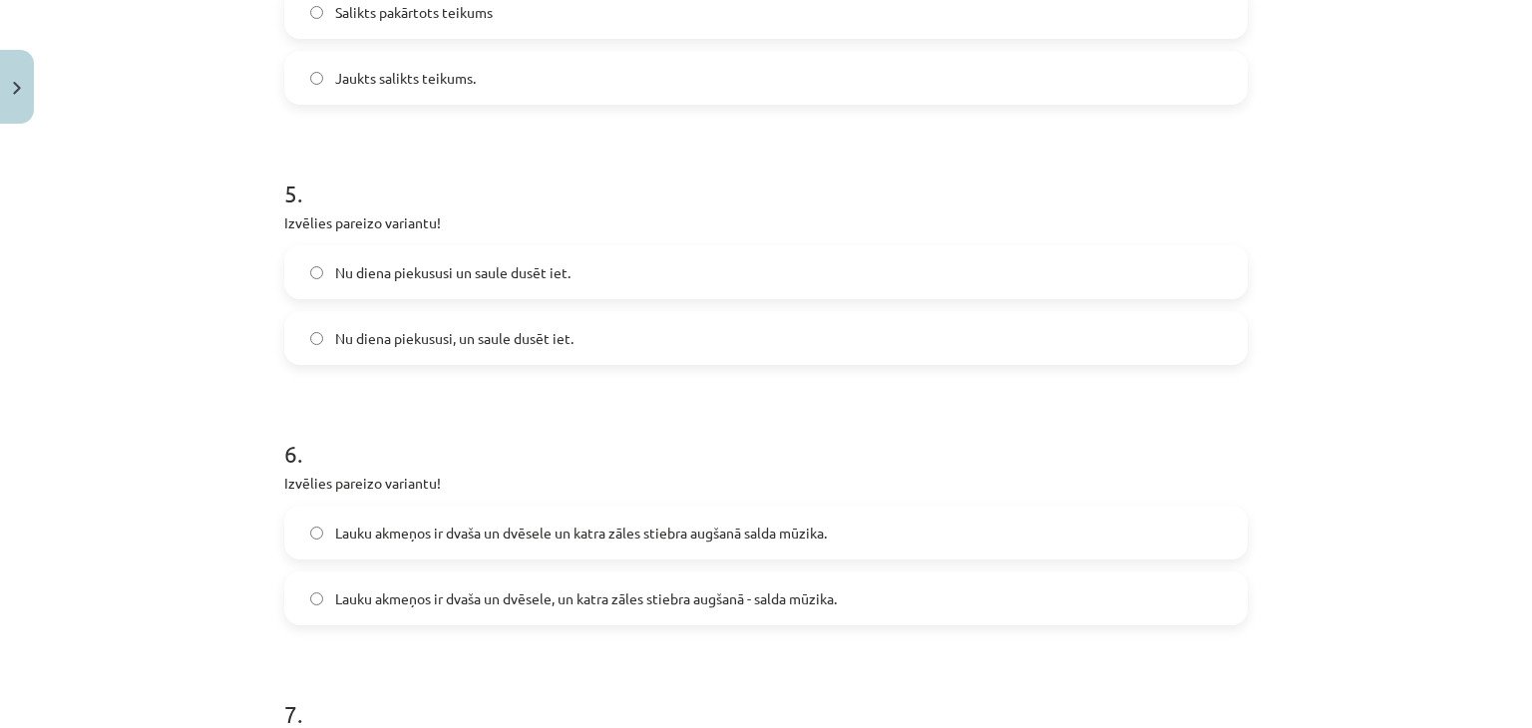
click at [540, 288] on label "Nu diena piekususi un saule dusēt iet." at bounding box center [766, 272] width 960 height 50
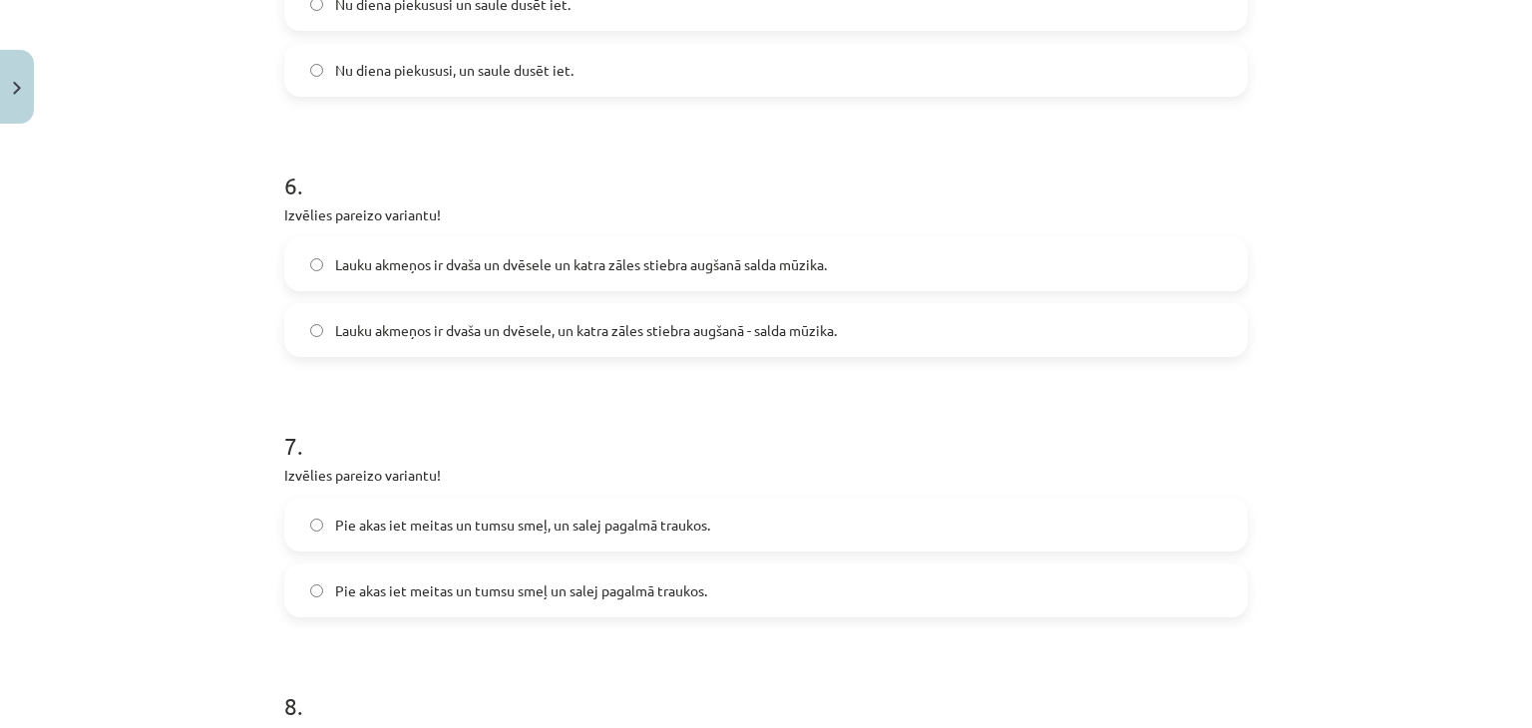
scroll to position [1845, 0]
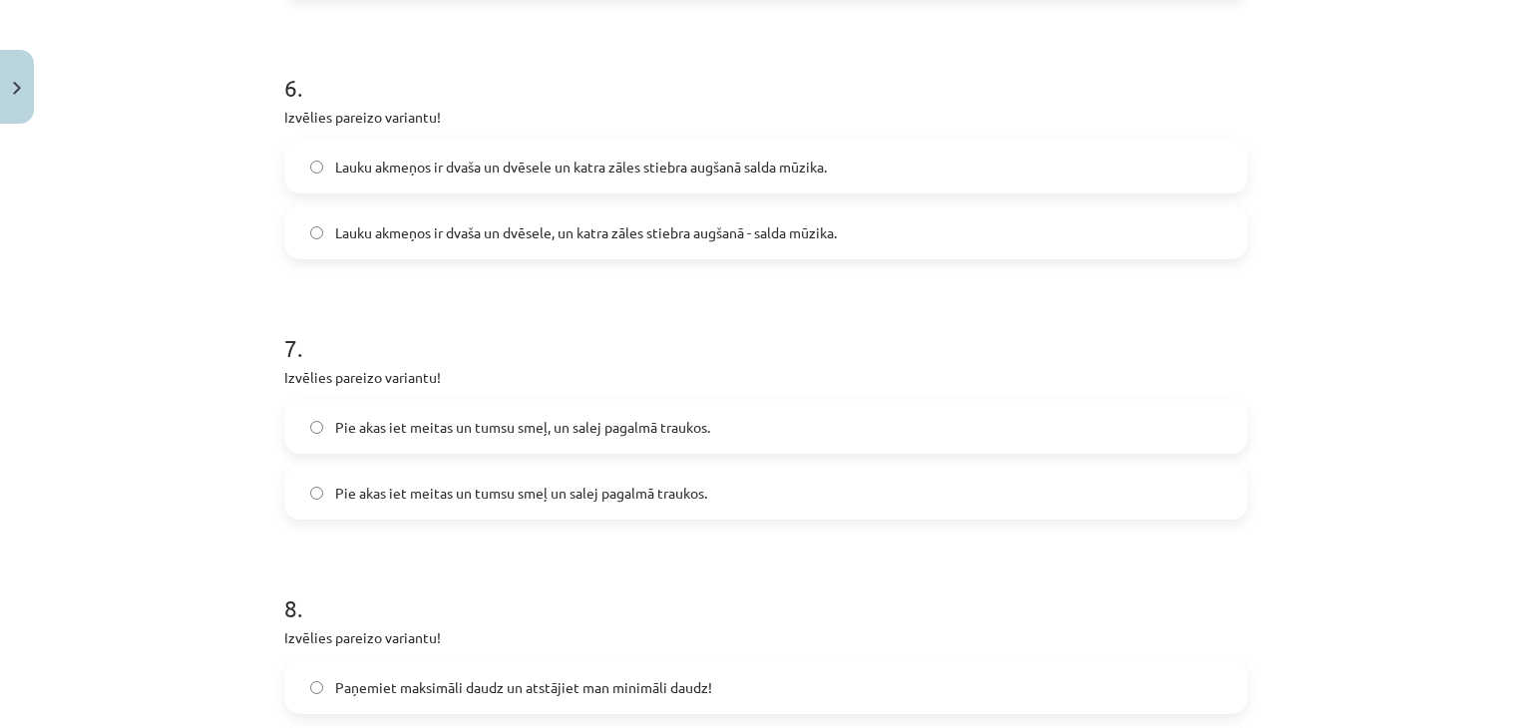
click at [692, 250] on label "Lauku akmeņos ir dvaša un dvēsele, un katra zāles stiebra augšanā - salda mūzik…" at bounding box center [766, 232] width 960 height 50
click at [618, 422] on span "Pie akas iet meitas un tumsu smeļ, un salej pagalmā traukos." at bounding box center [522, 427] width 375 height 21
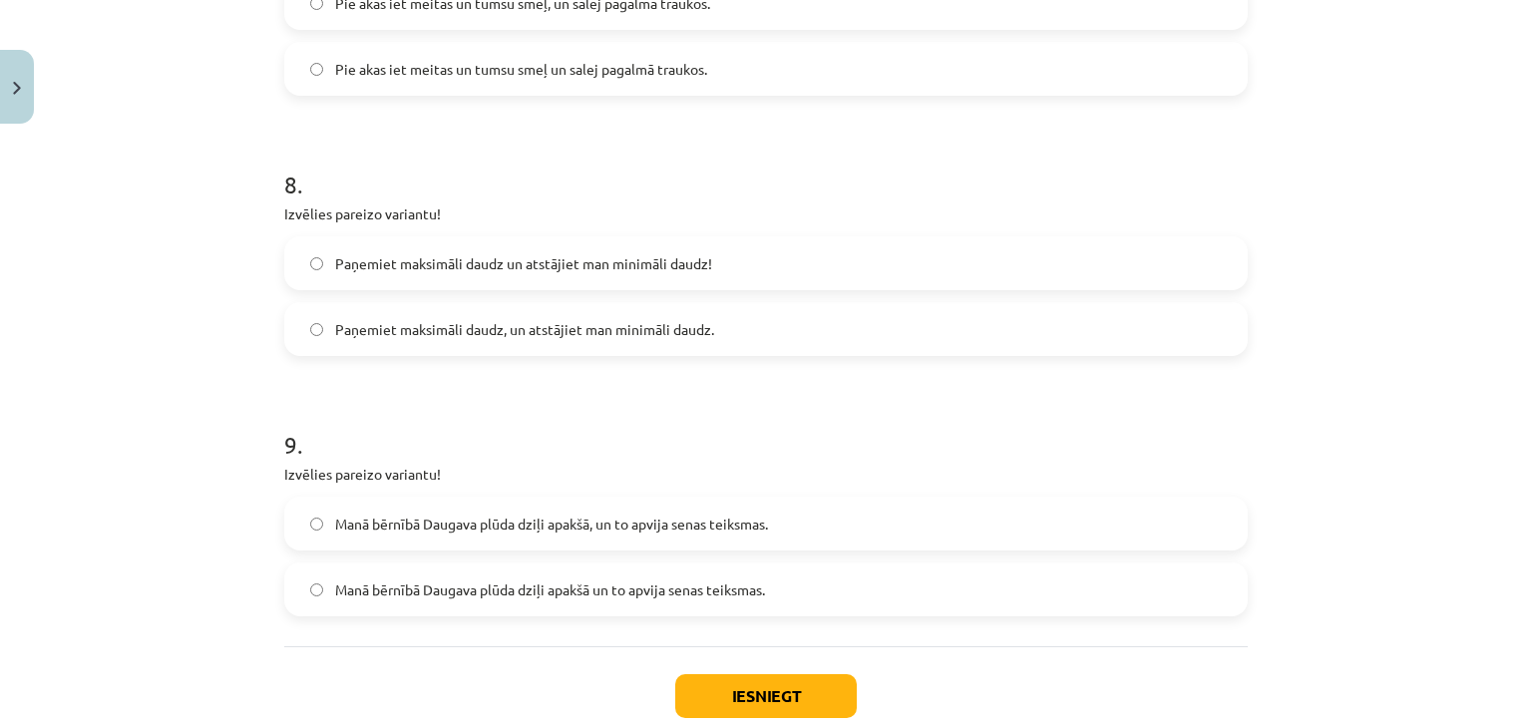
scroll to position [2341, 0]
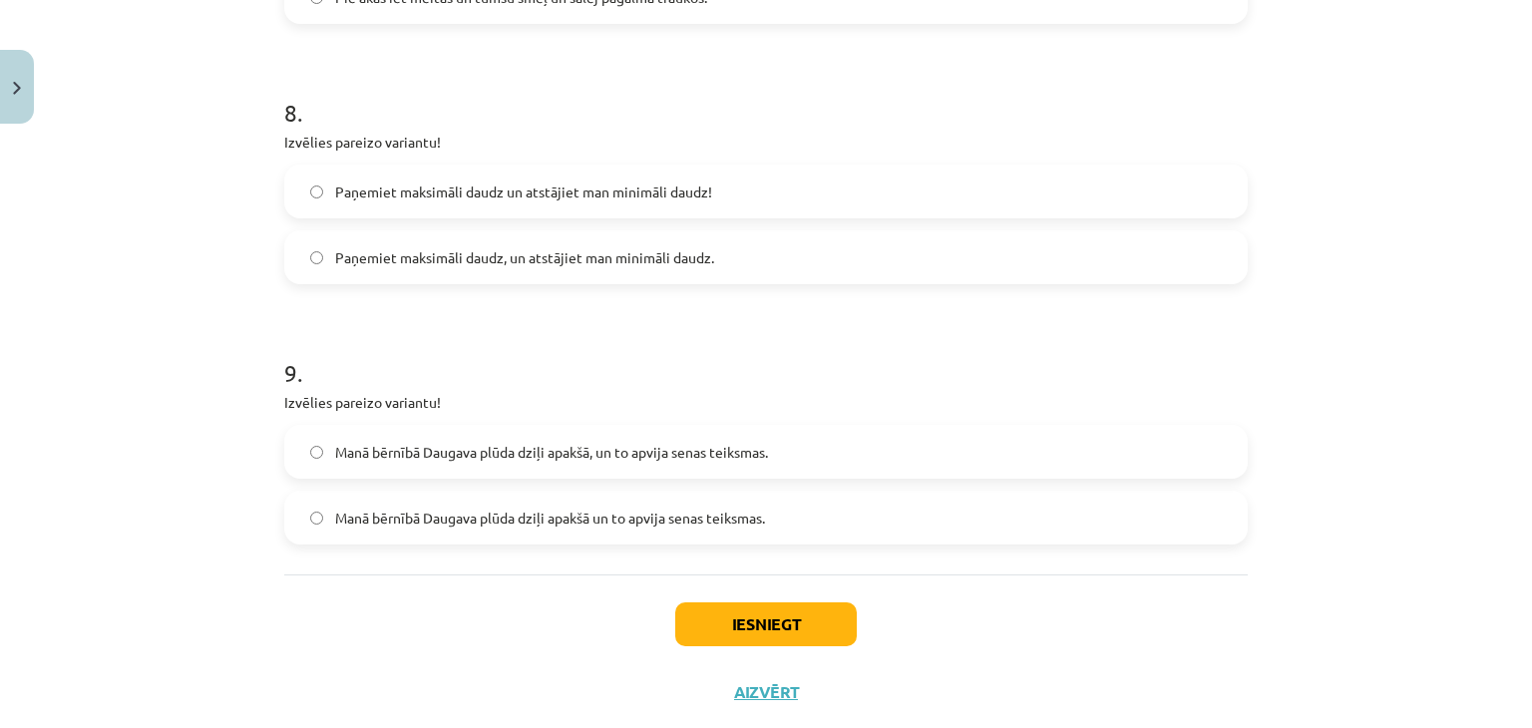
click at [690, 261] on span "Paņemiet maksimāli daudz, un atstājiet man minimāli daudz." at bounding box center [524, 257] width 379 height 21
click at [591, 459] on span "Manā bērnībā Daugava plūda dziļi apakšā, un to apvija senas teiksmas." at bounding box center [551, 452] width 433 height 21
click at [715, 630] on button "Iesniegt" at bounding box center [766, 624] width 182 height 44
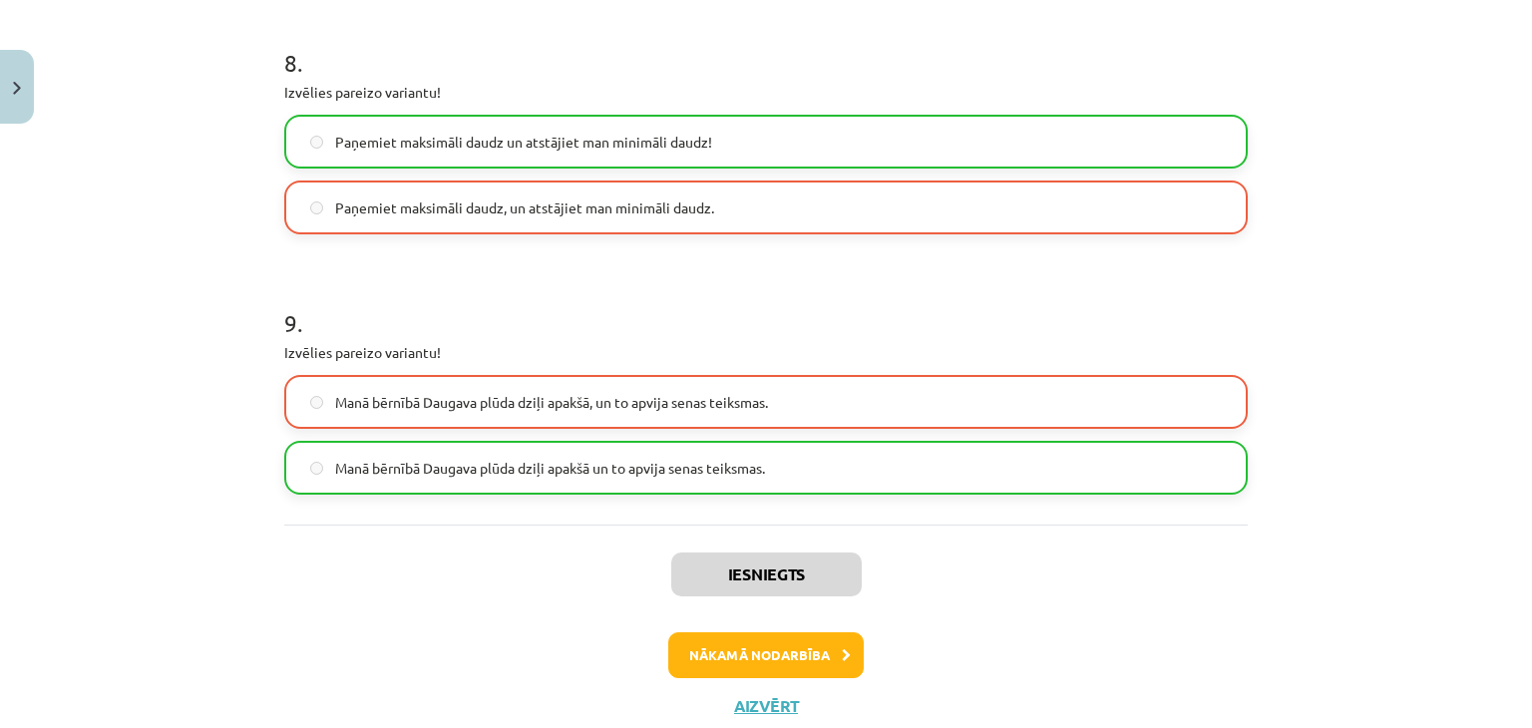
scroll to position [2451, 0]
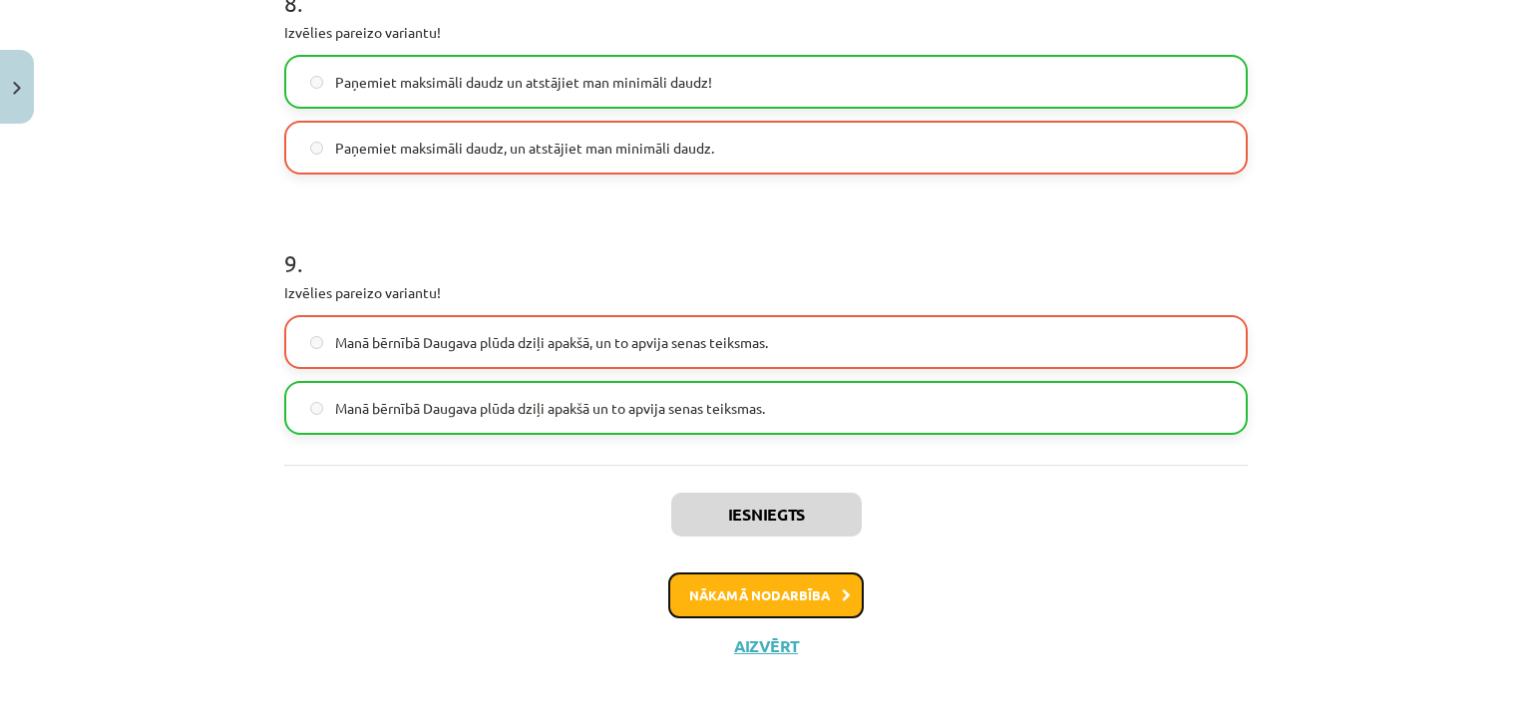
click at [776, 603] on button "Nākamā nodarbība" at bounding box center [766, 596] width 196 height 46
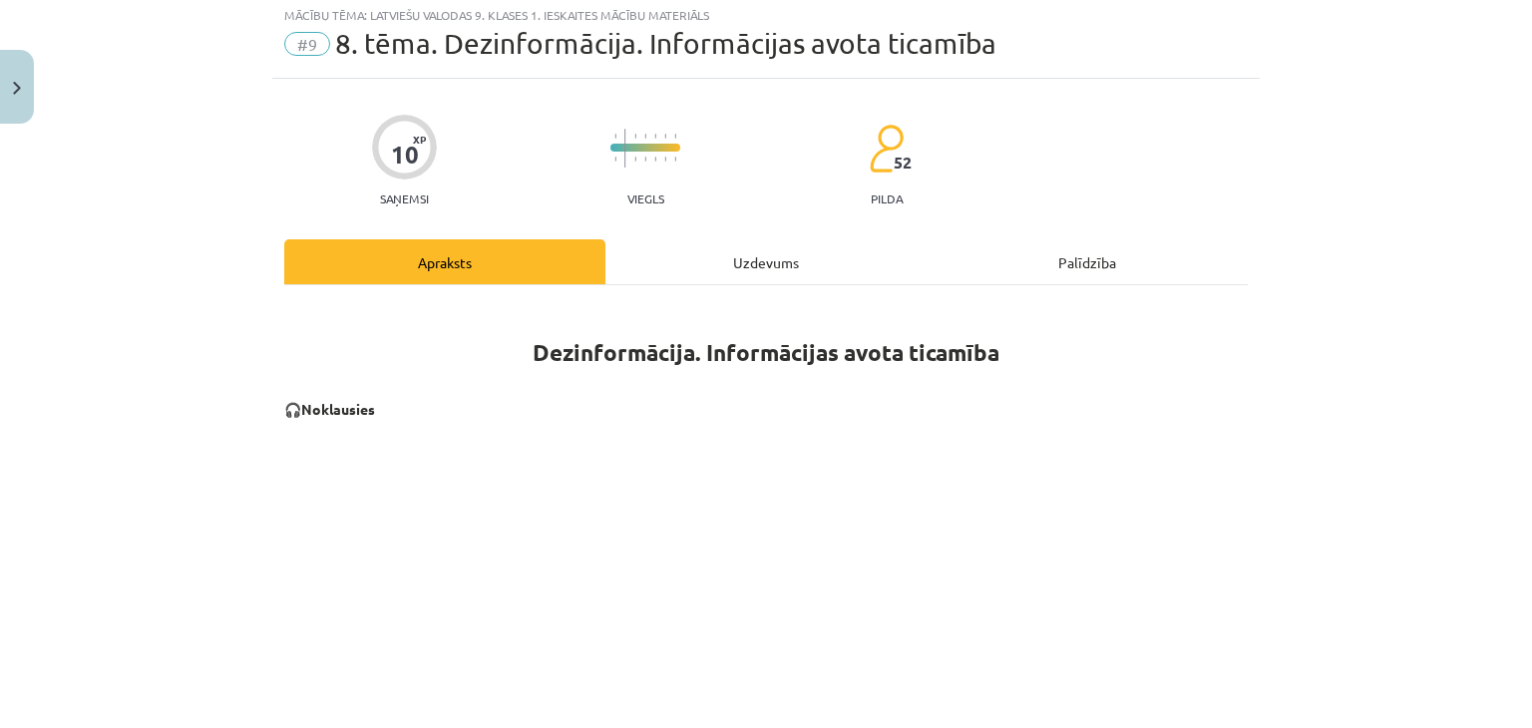
scroll to position [50, 0]
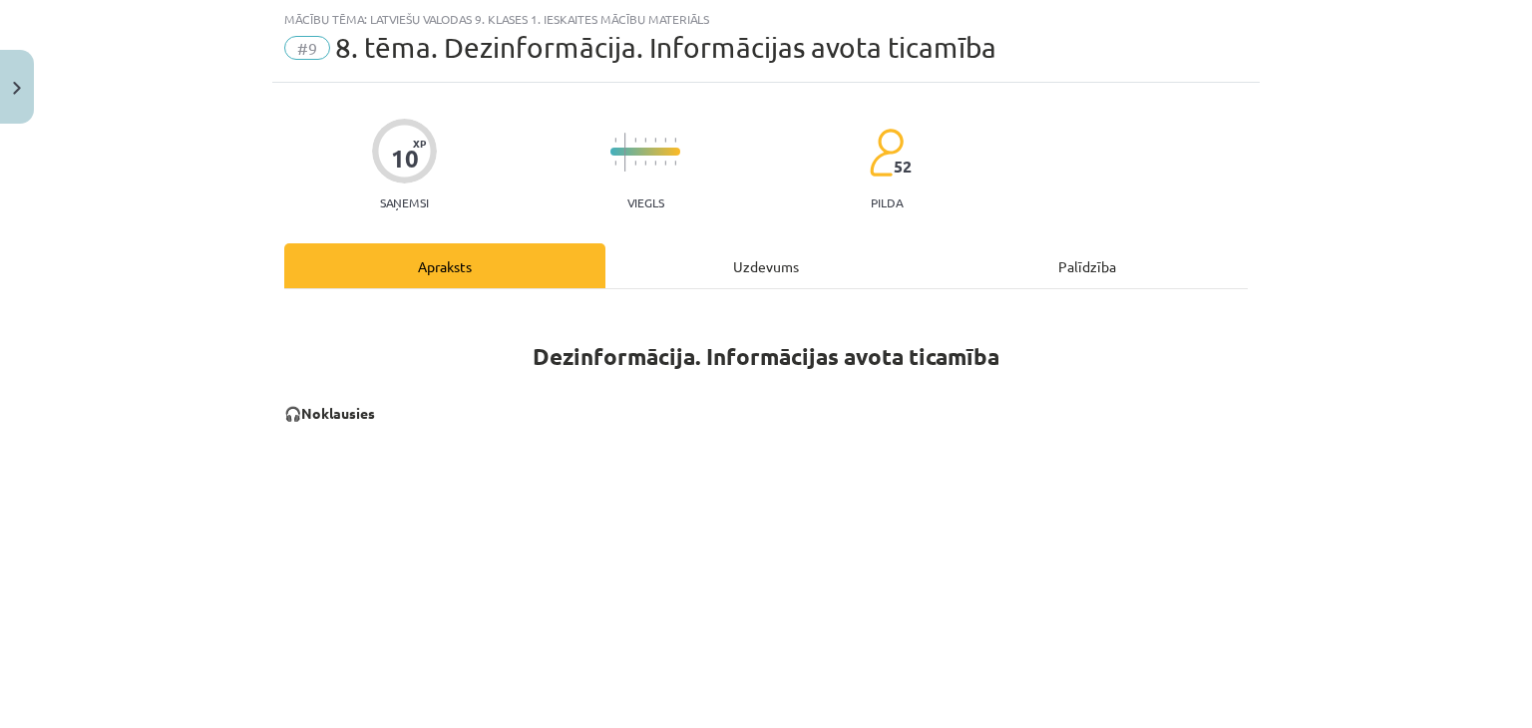
click at [756, 243] on div "Uzdevums" at bounding box center [765, 265] width 321 height 45
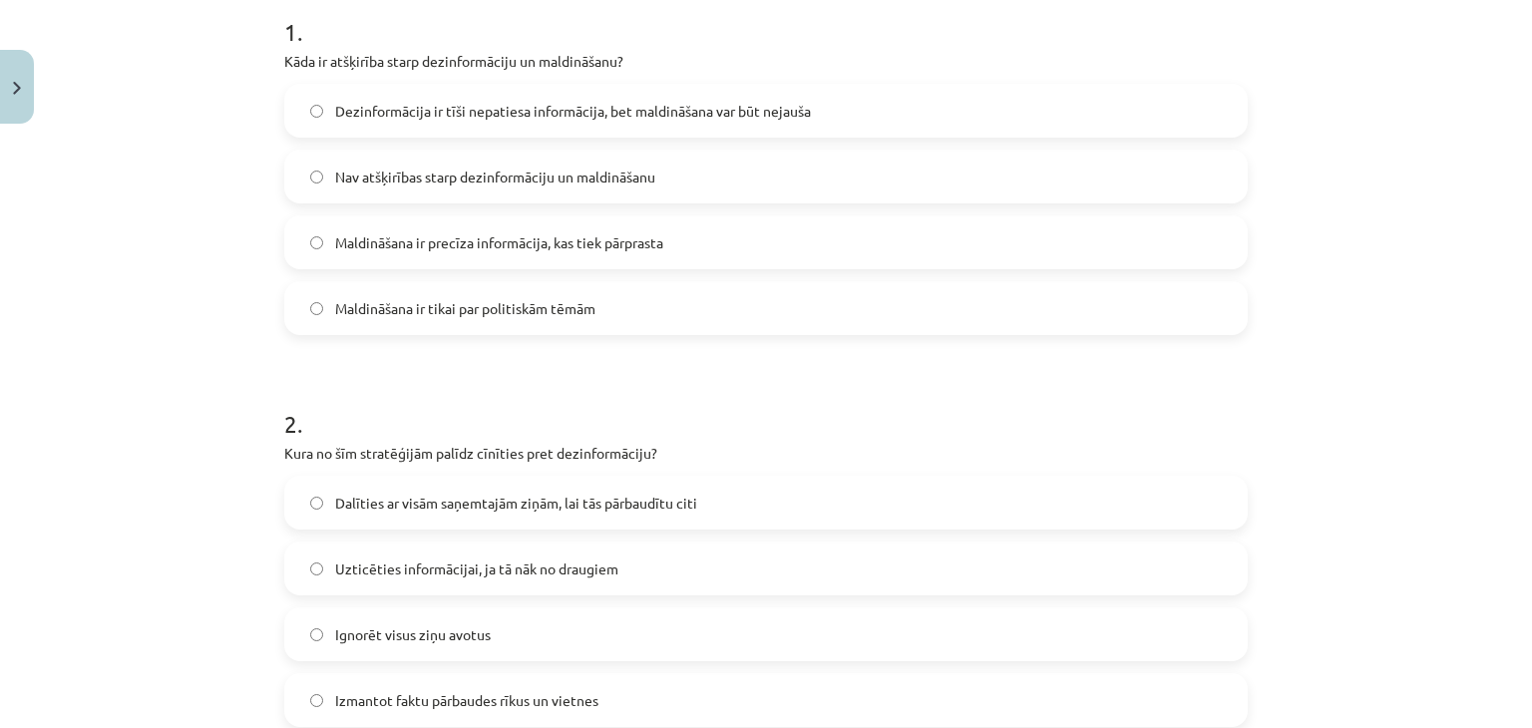
scroll to position [408, 0]
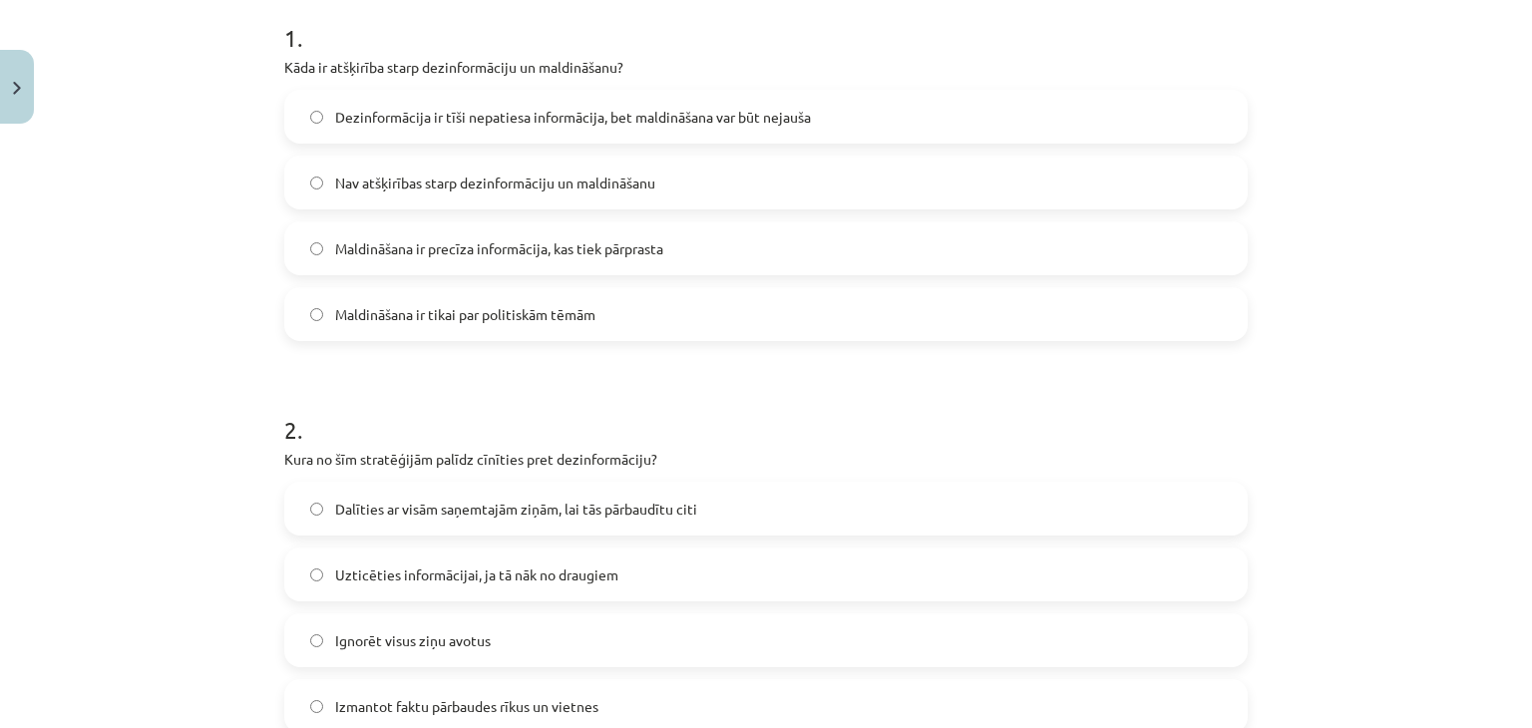
click at [515, 113] on span "Dezinformācija ir tīši nepatiesa informācija, bet maldināšana var būt nejauša" at bounding box center [573, 117] width 476 height 21
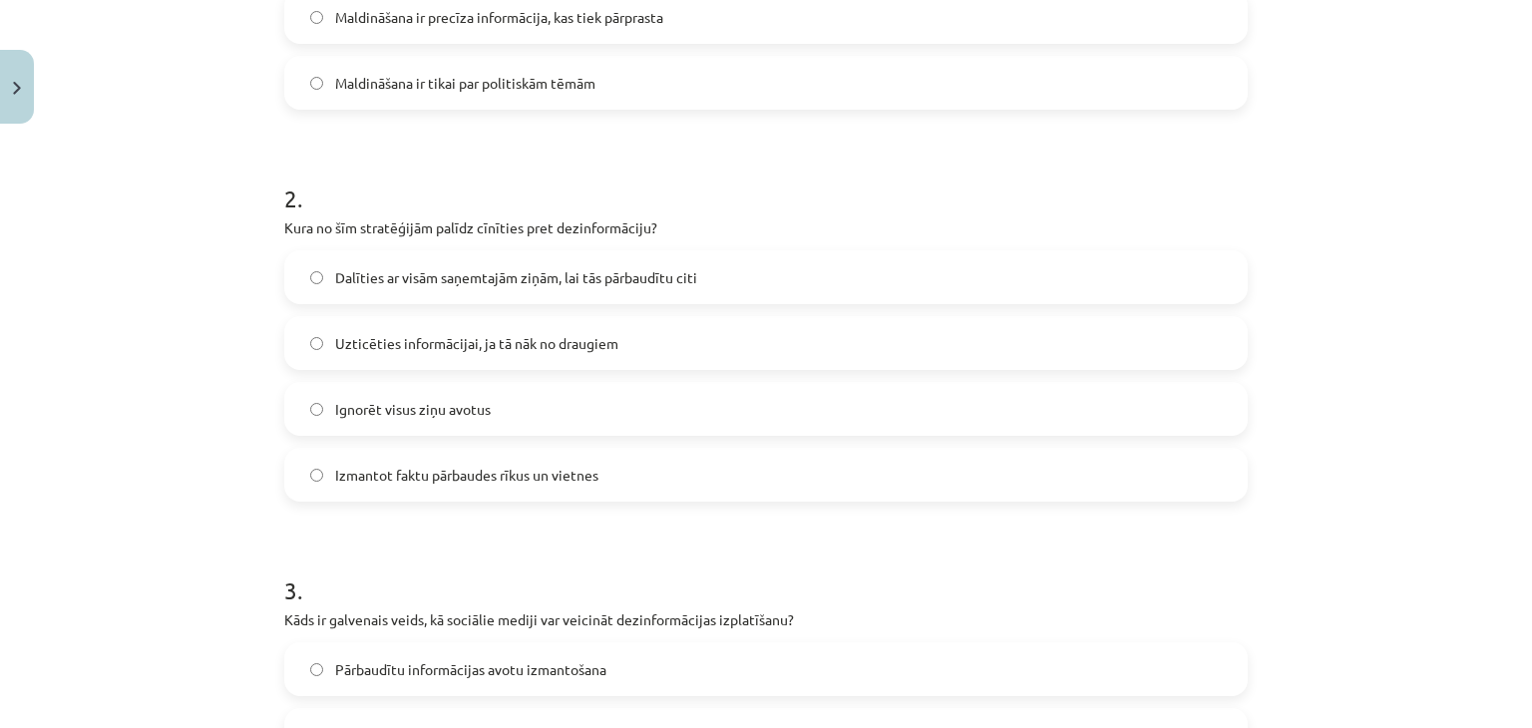
scroll to position [701, 0]
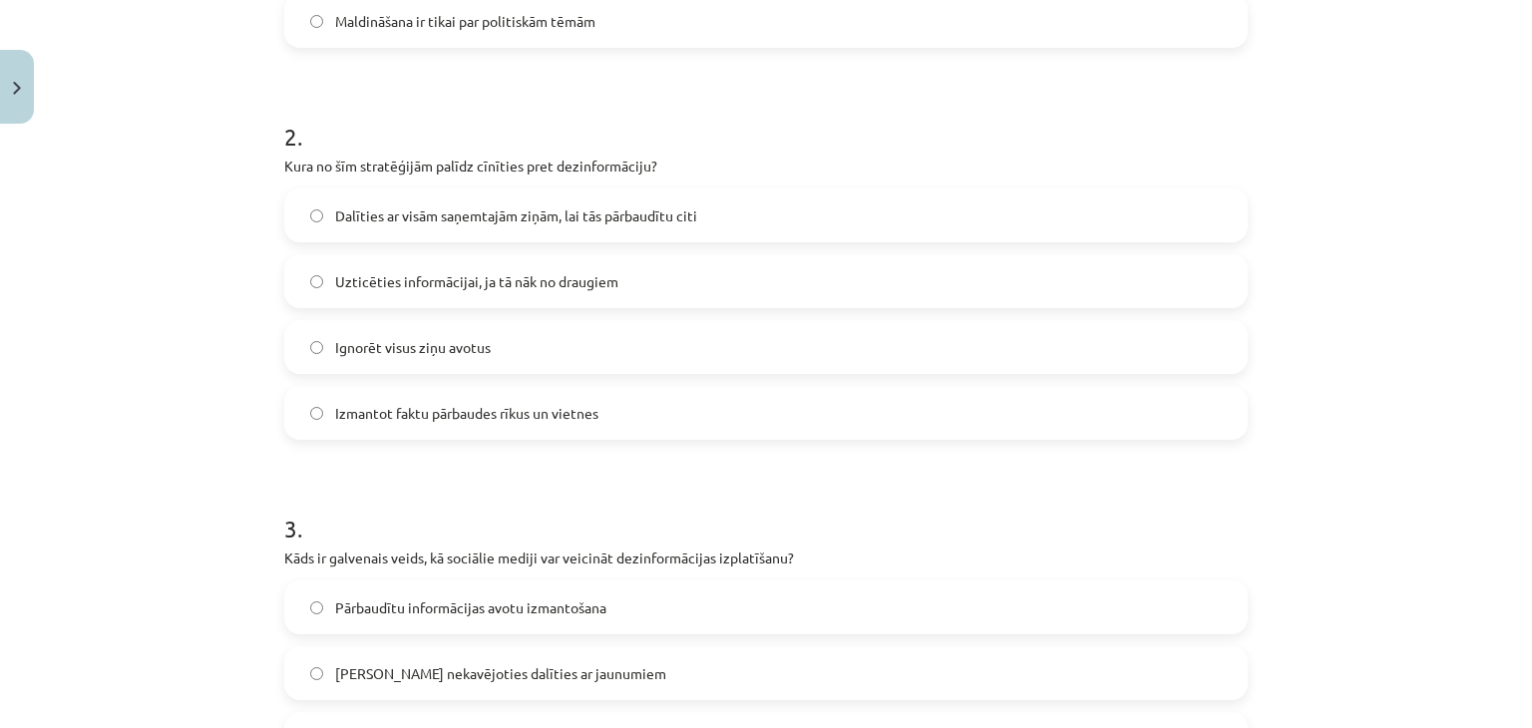
click at [460, 340] on span "Ignorēt visus ziņu avotus" at bounding box center [413, 347] width 156 height 21
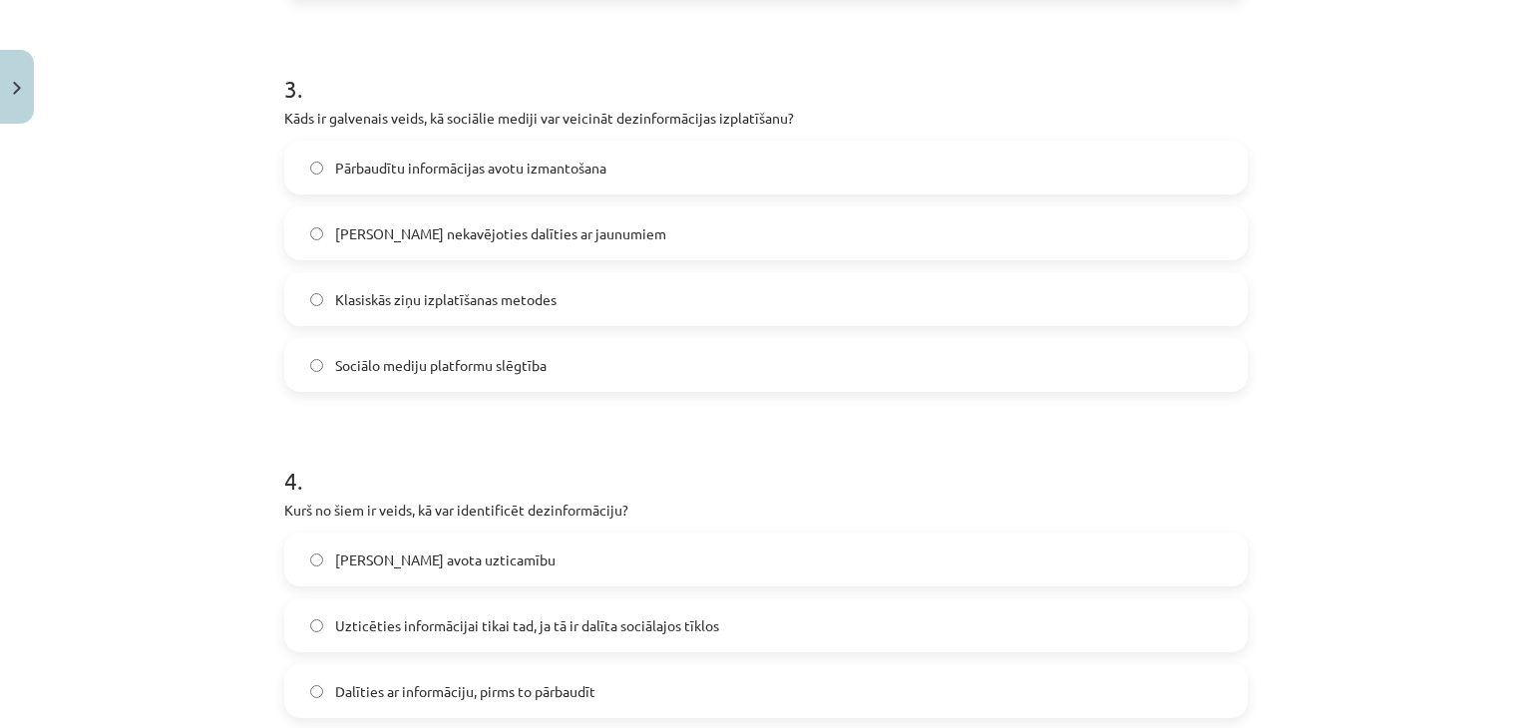
scroll to position [1150, 0]
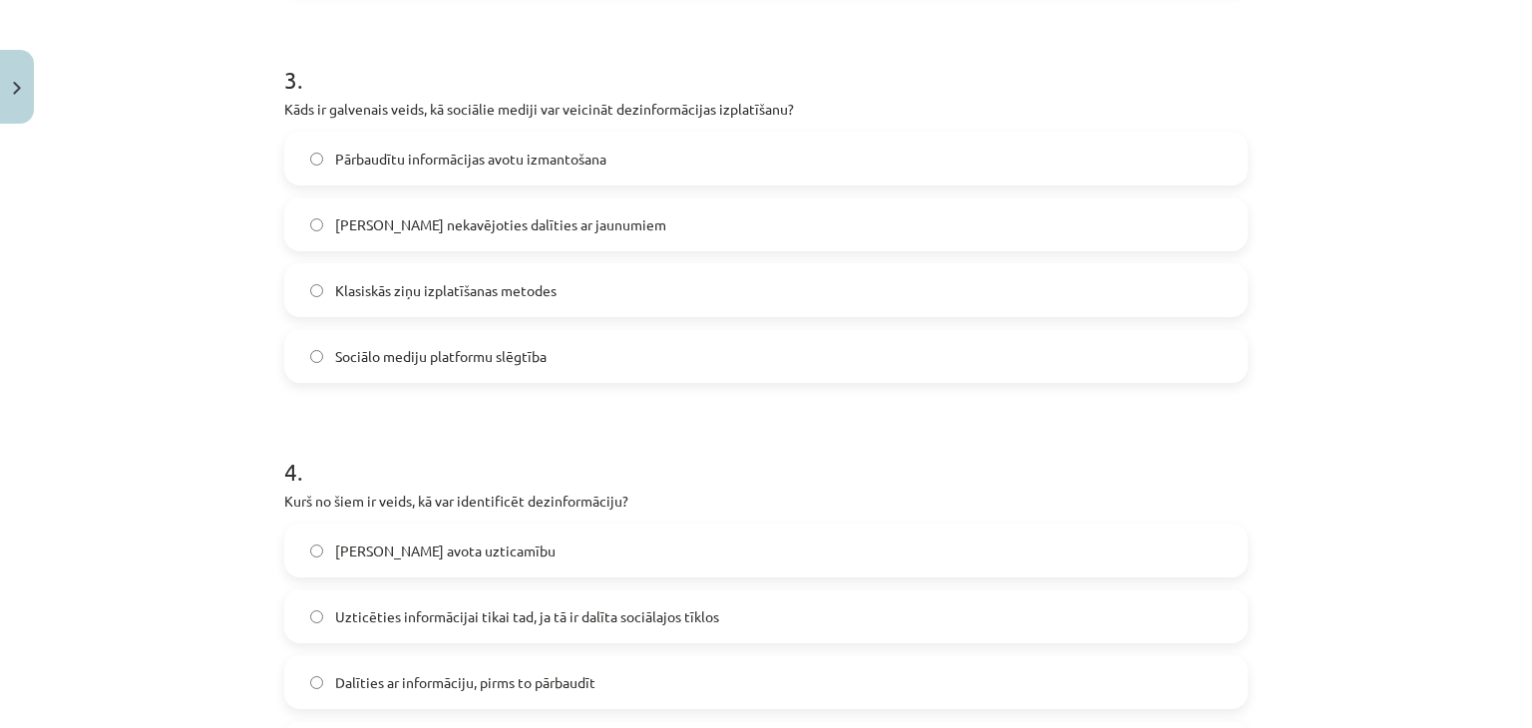
click at [646, 234] on label "[PERSON_NAME] nekavējoties dalīties ar jaunumiem" at bounding box center [766, 225] width 960 height 50
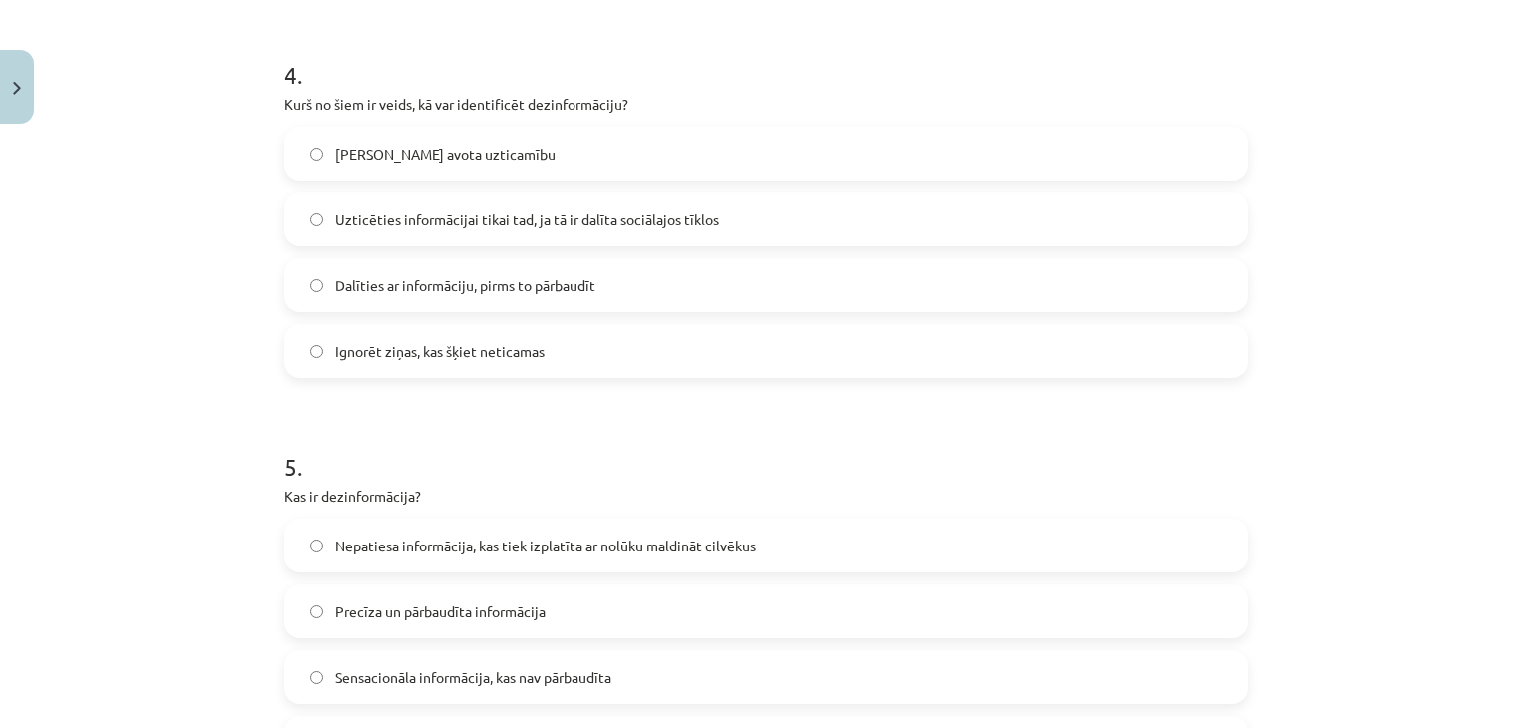
click at [528, 341] on span "Ignorēt ziņas, kas šķiet neticamas" at bounding box center [439, 351] width 209 height 21
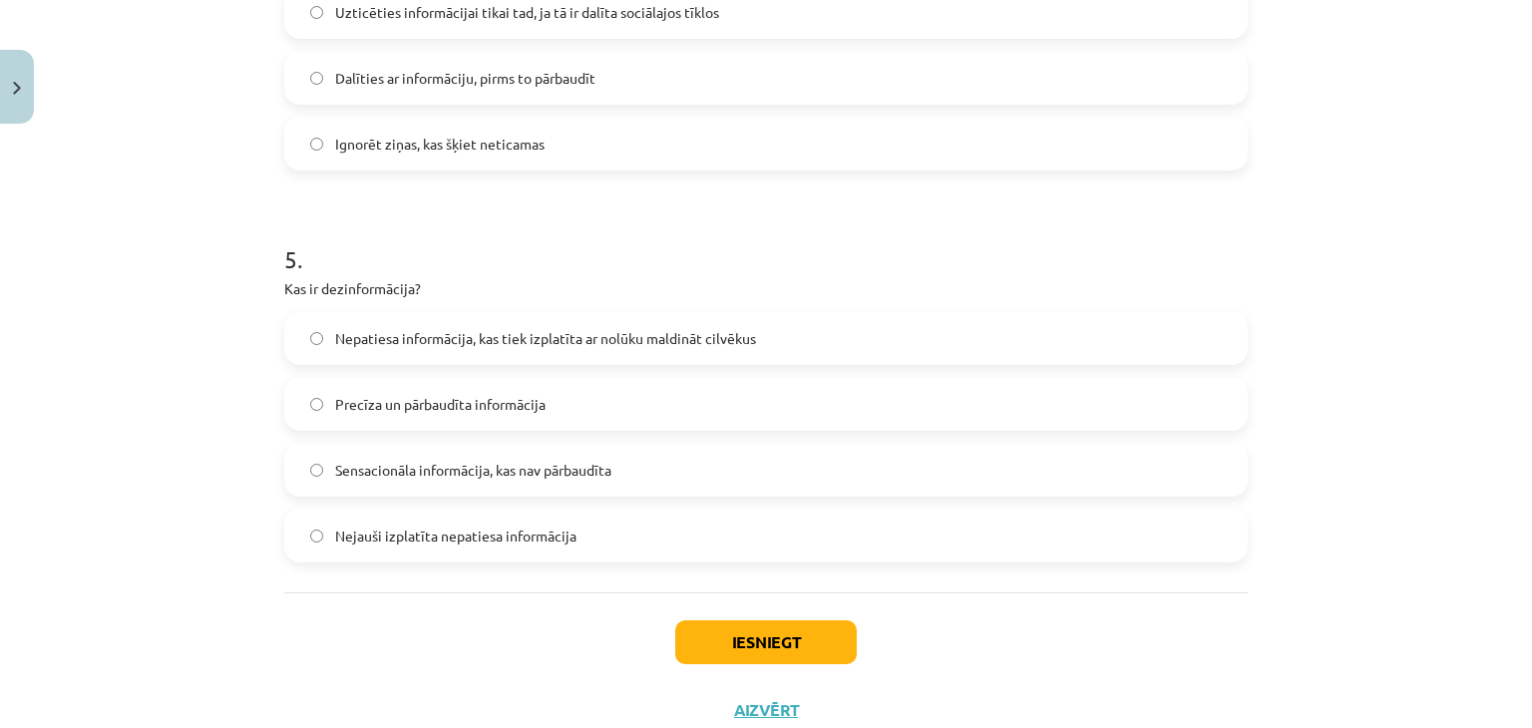
scroll to position [1782, 0]
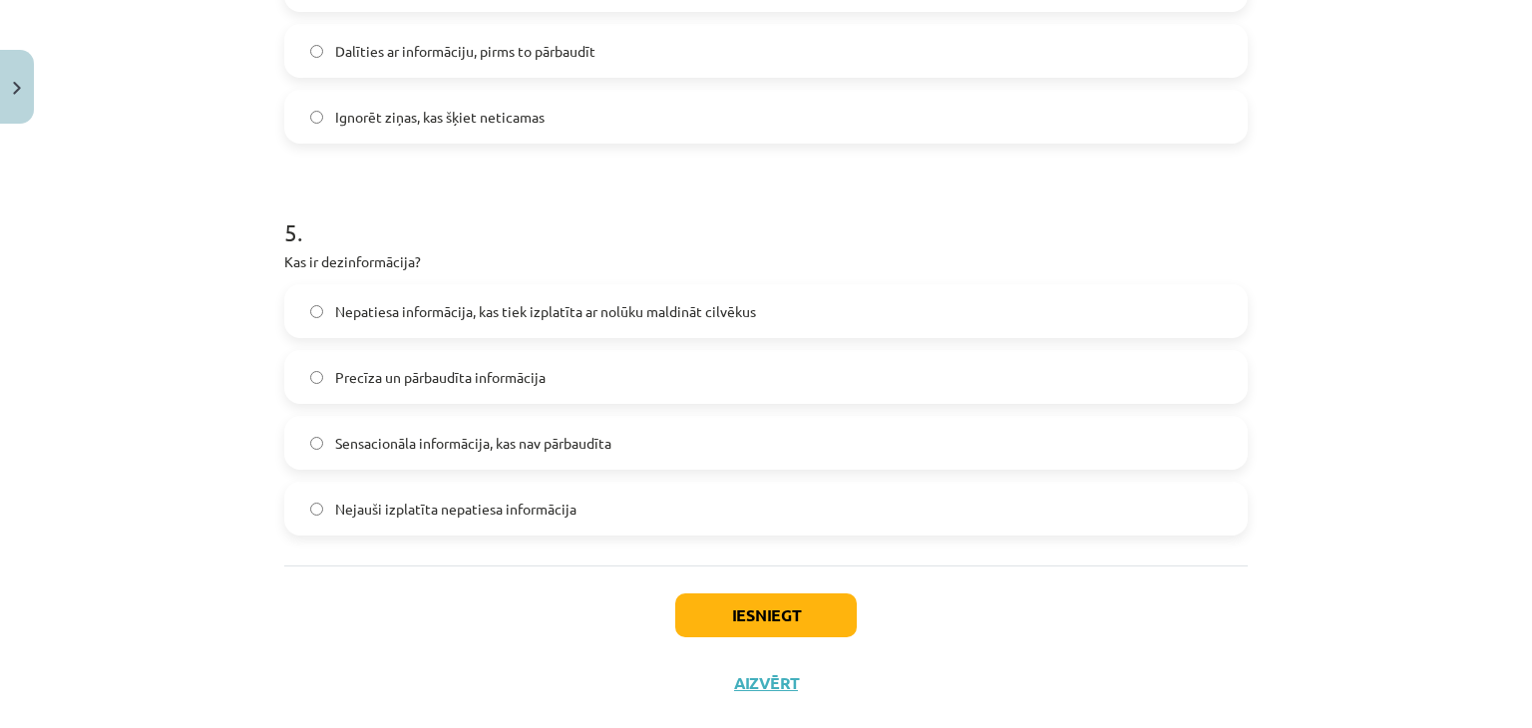
click at [511, 367] on span "Precīza un pārbaudīta informācija" at bounding box center [440, 377] width 210 height 21
click at [838, 623] on button "Iesniegt" at bounding box center [766, 616] width 182 height 44
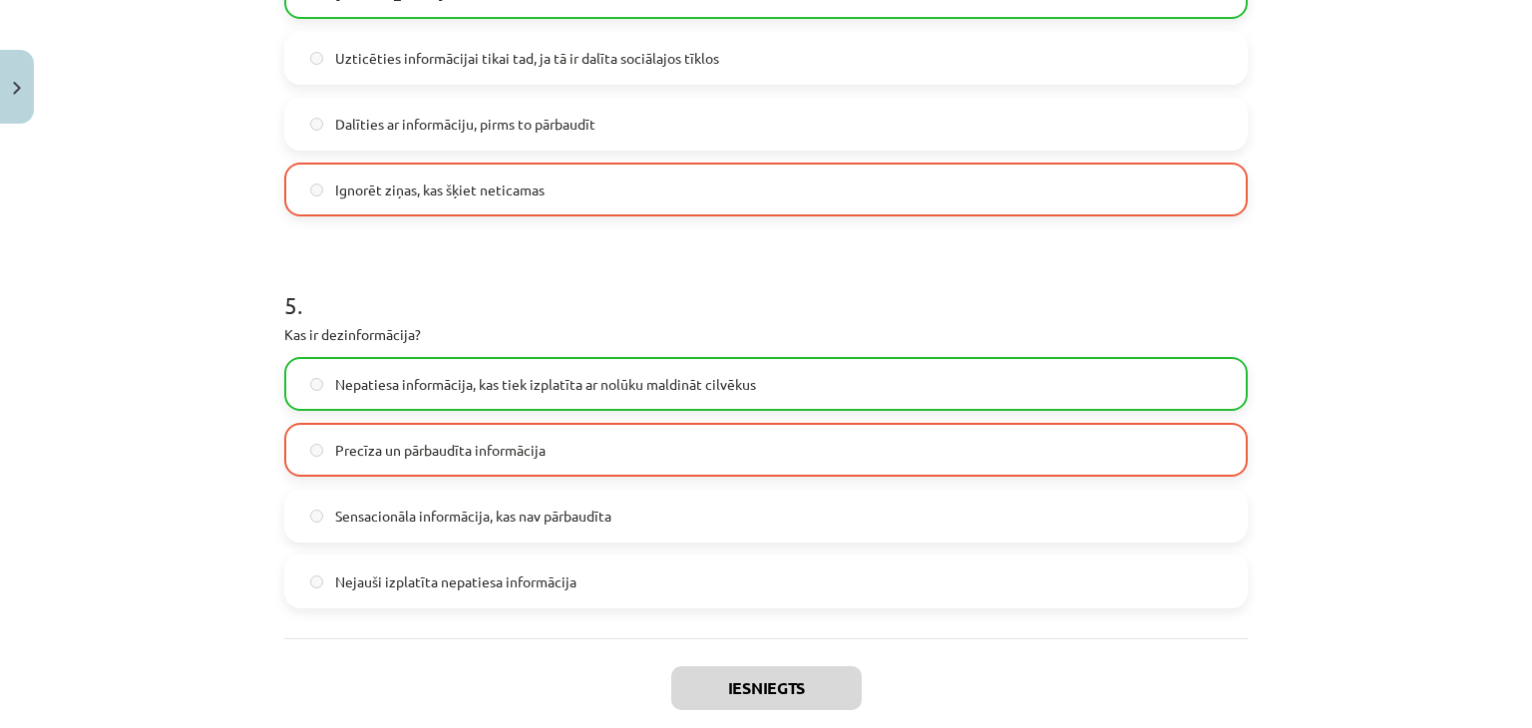
scroll to position [1745, 0]
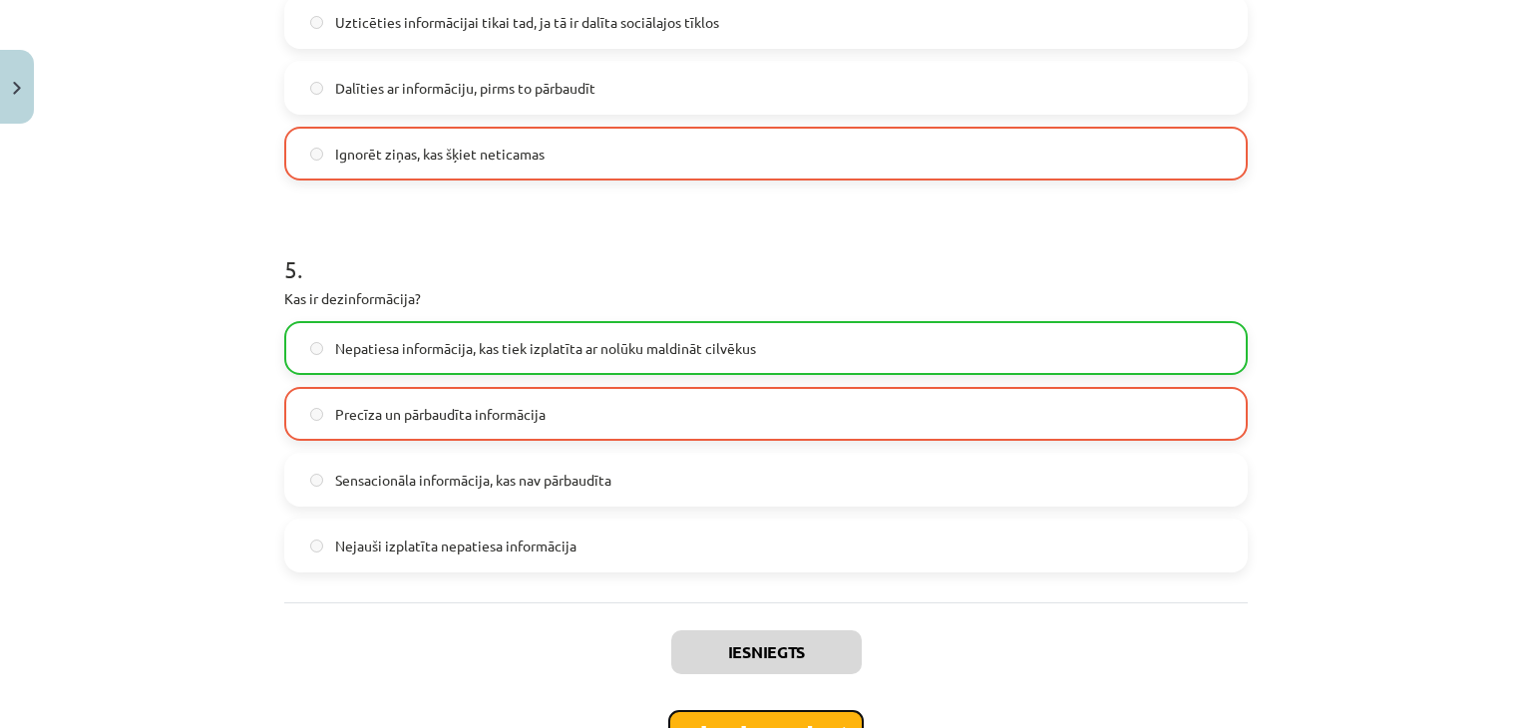
click at [840, 718] on button "Nākamā nodarbība" at bounding box center [766, 733] width 196 height 46
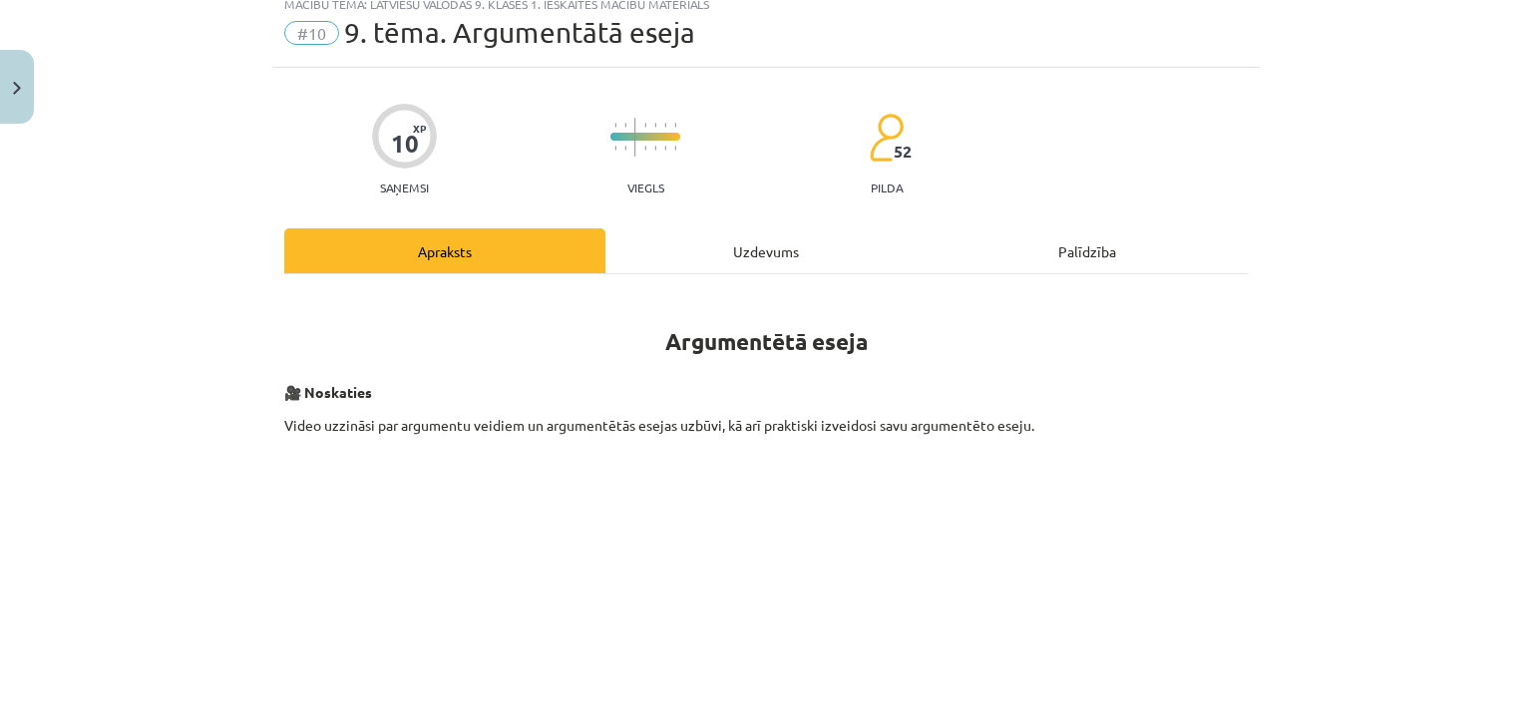
scroll to position [50, 0]
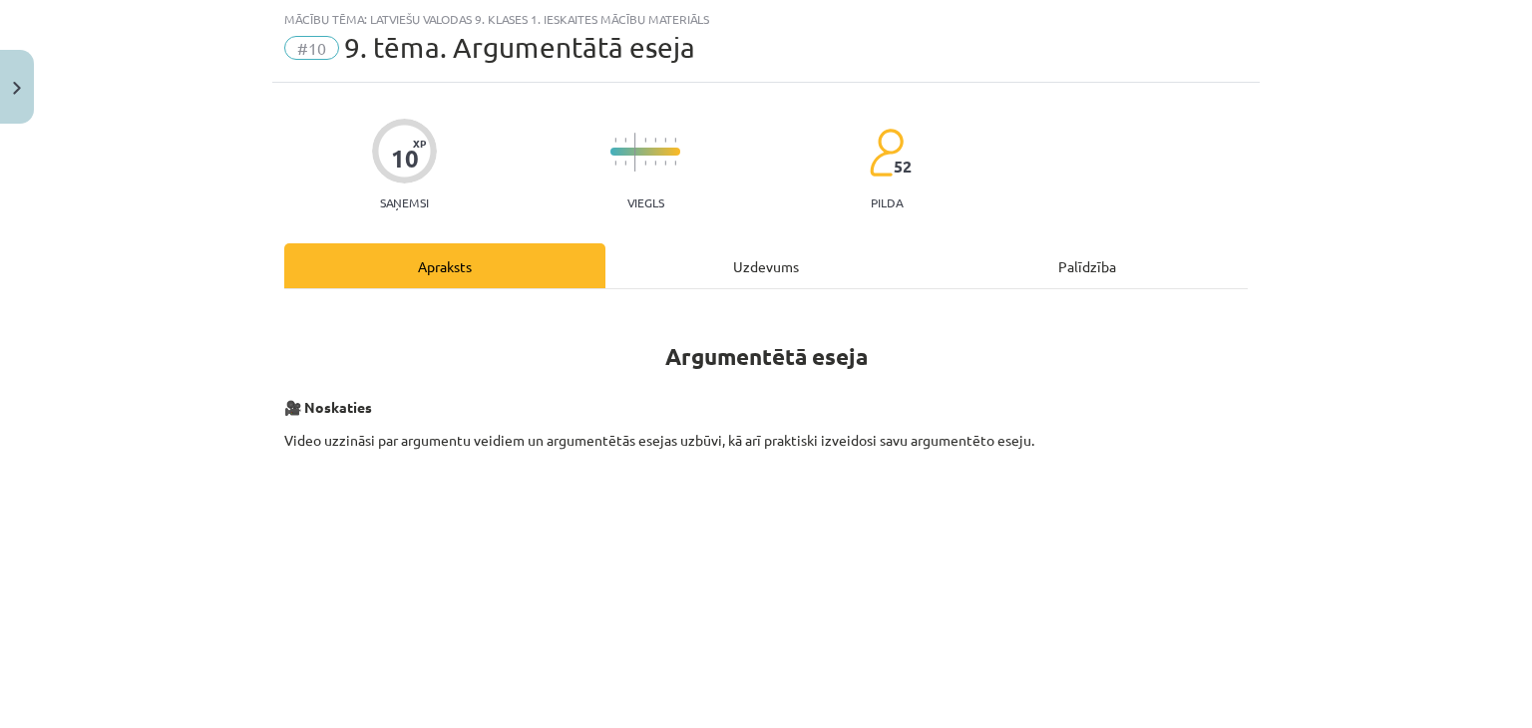
click at [794, 255] on div "Uzdevums" at bounding box center [765, 265] width 321 height 45
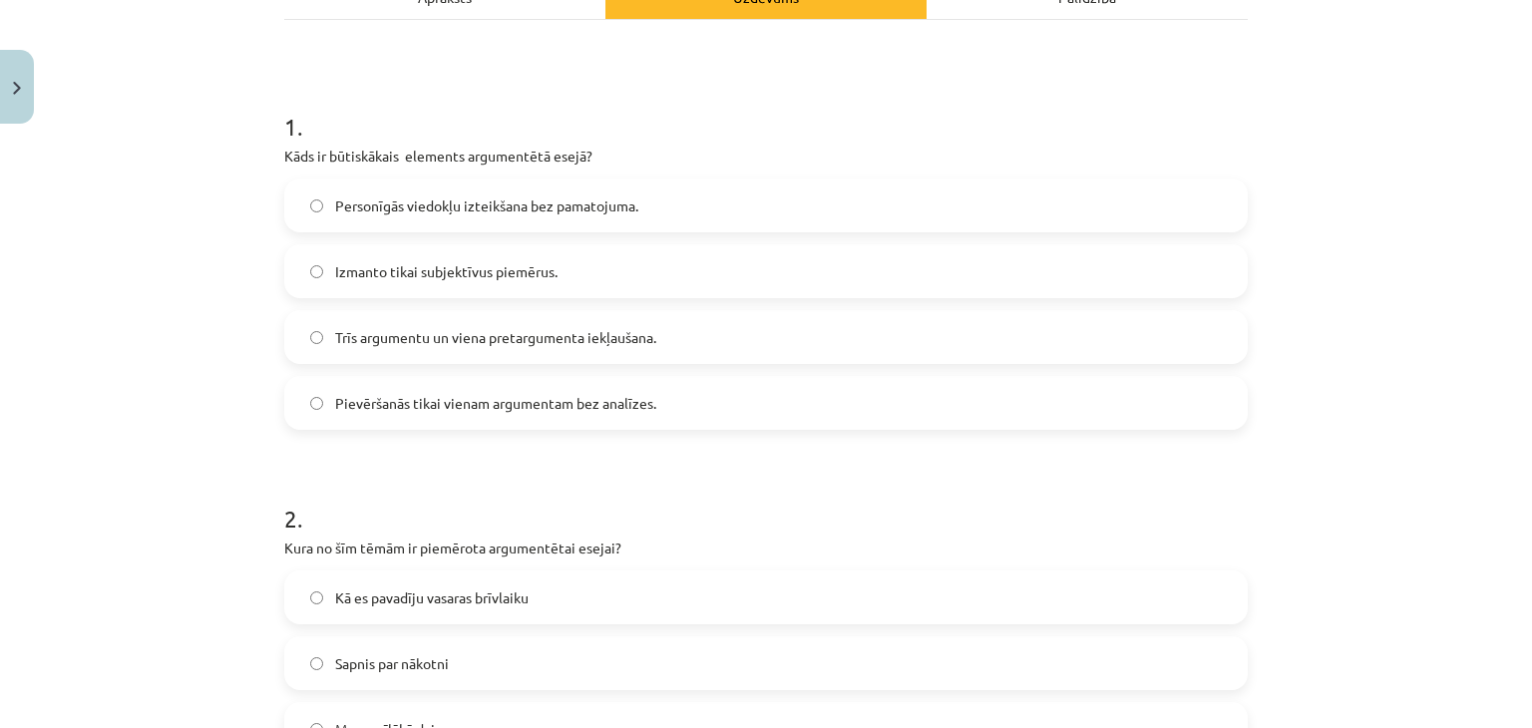
scroll to position [337, 0]
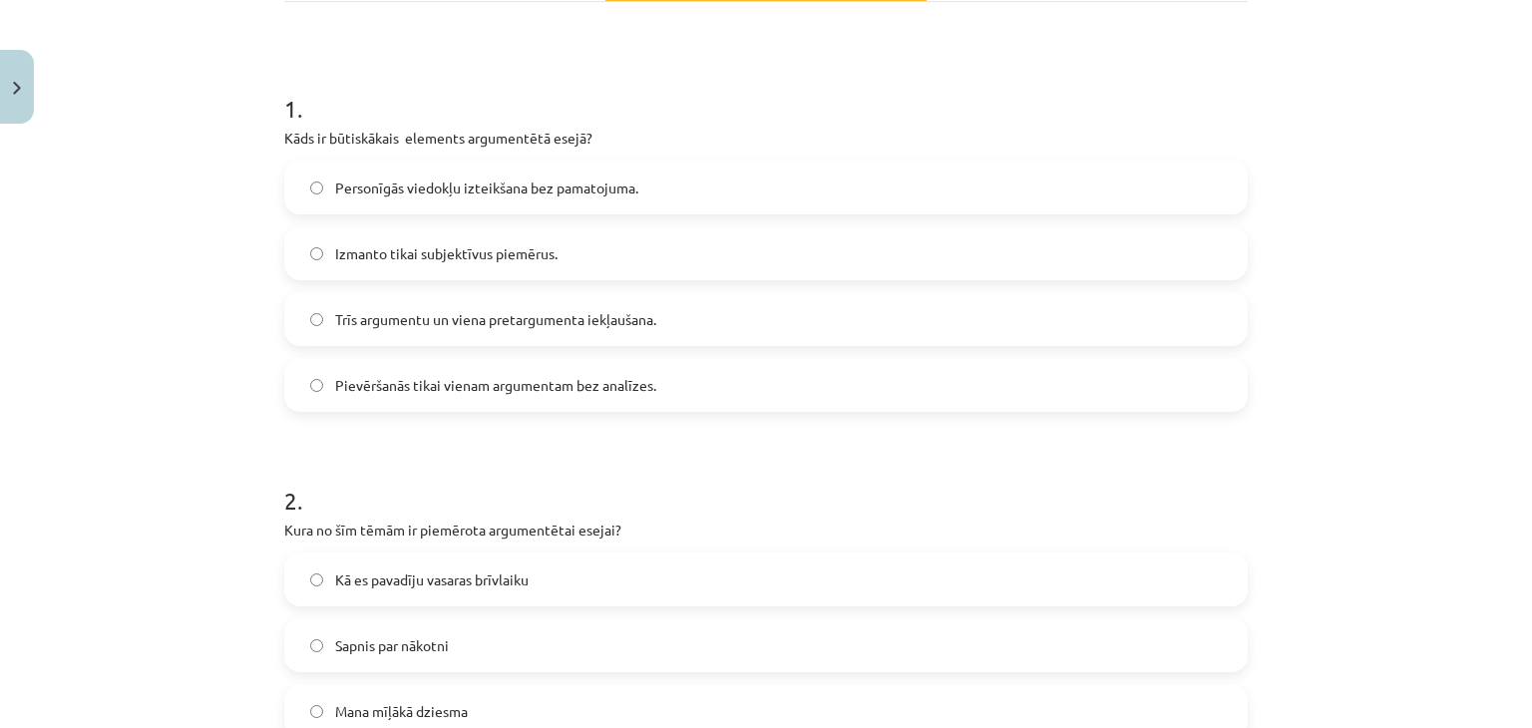
click at [521, 190] on span "Personīgās viedokļu izteikšana bez pamatojuma." at bounding box center [486, 188] width 303 height 21
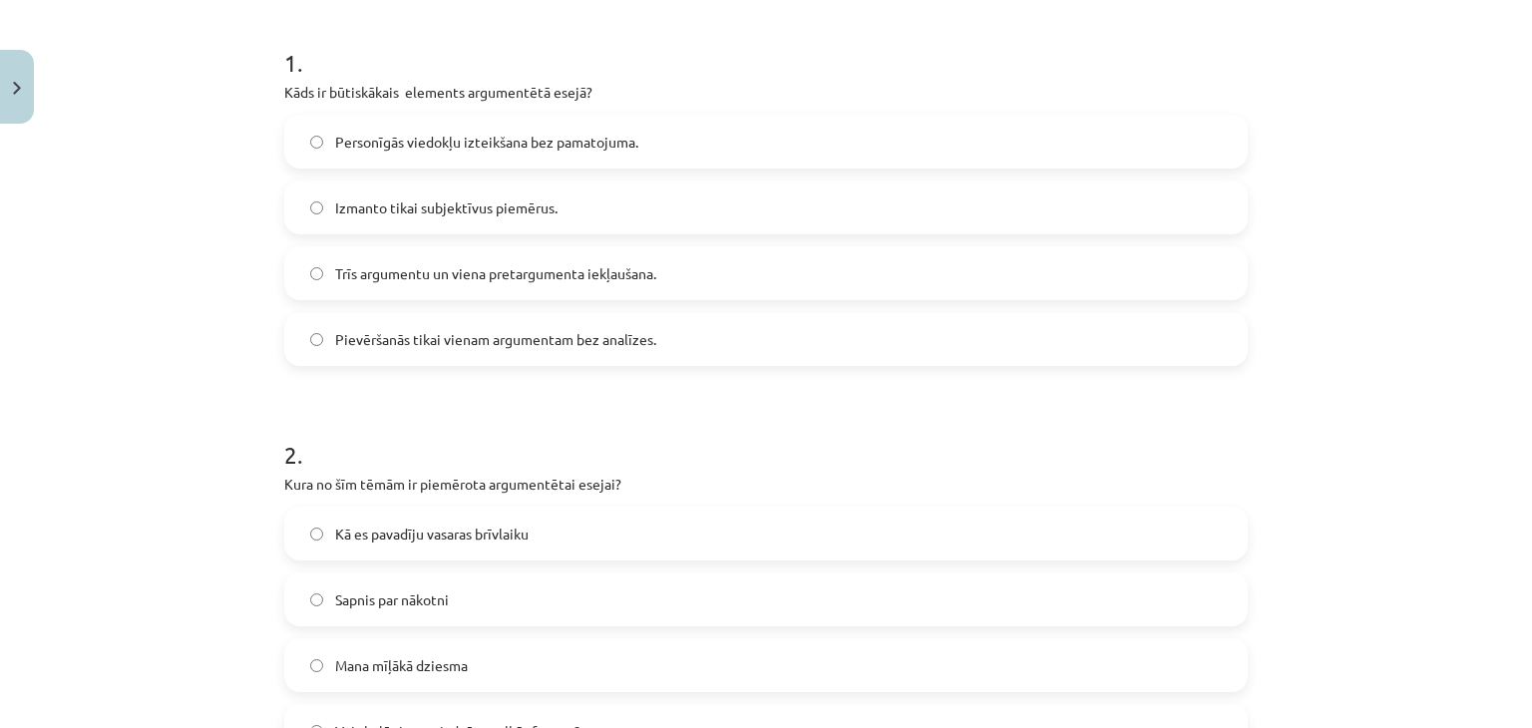
scroll to position [395, 0]
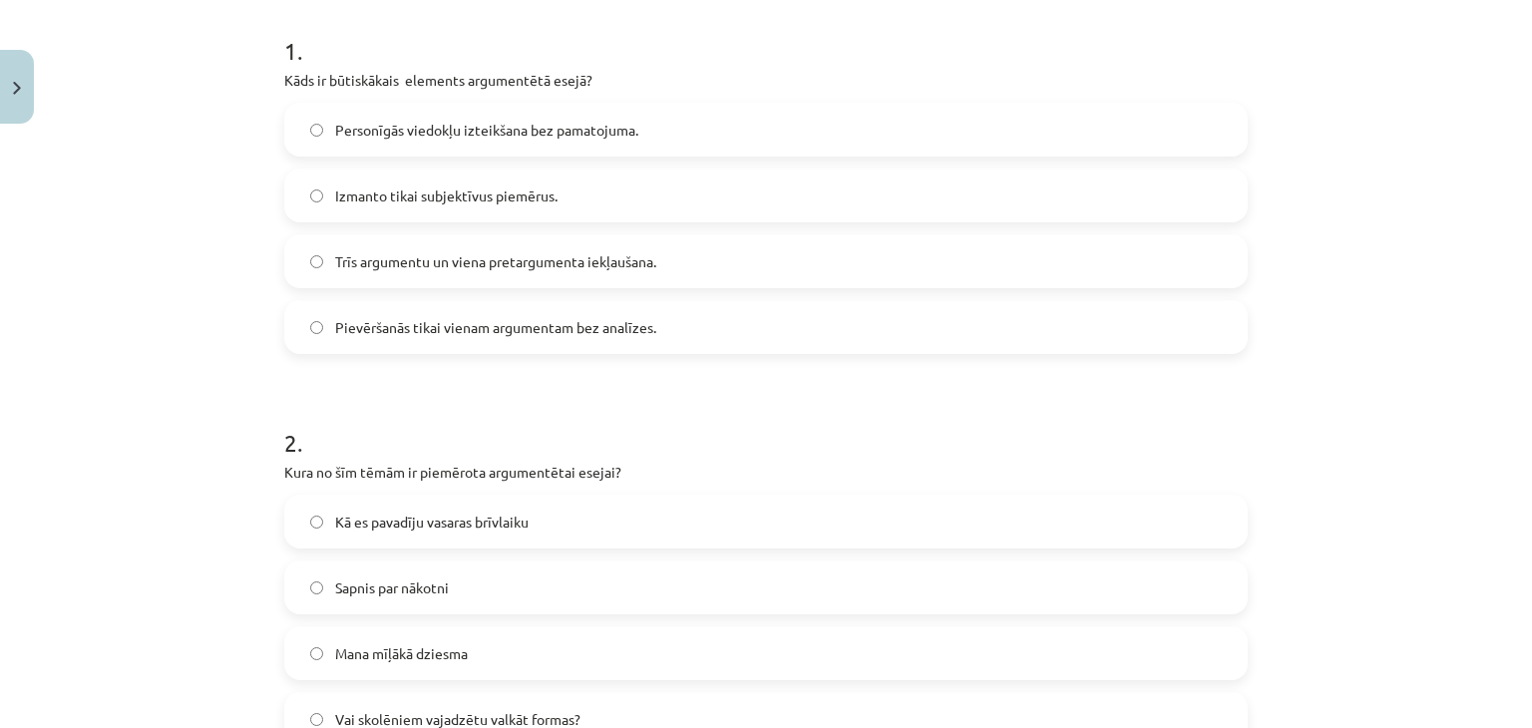
click at [738, 177] on label "Izmanto tikai subjektīvus piemērus." at bounding box center [766, 196] width 960 height 50
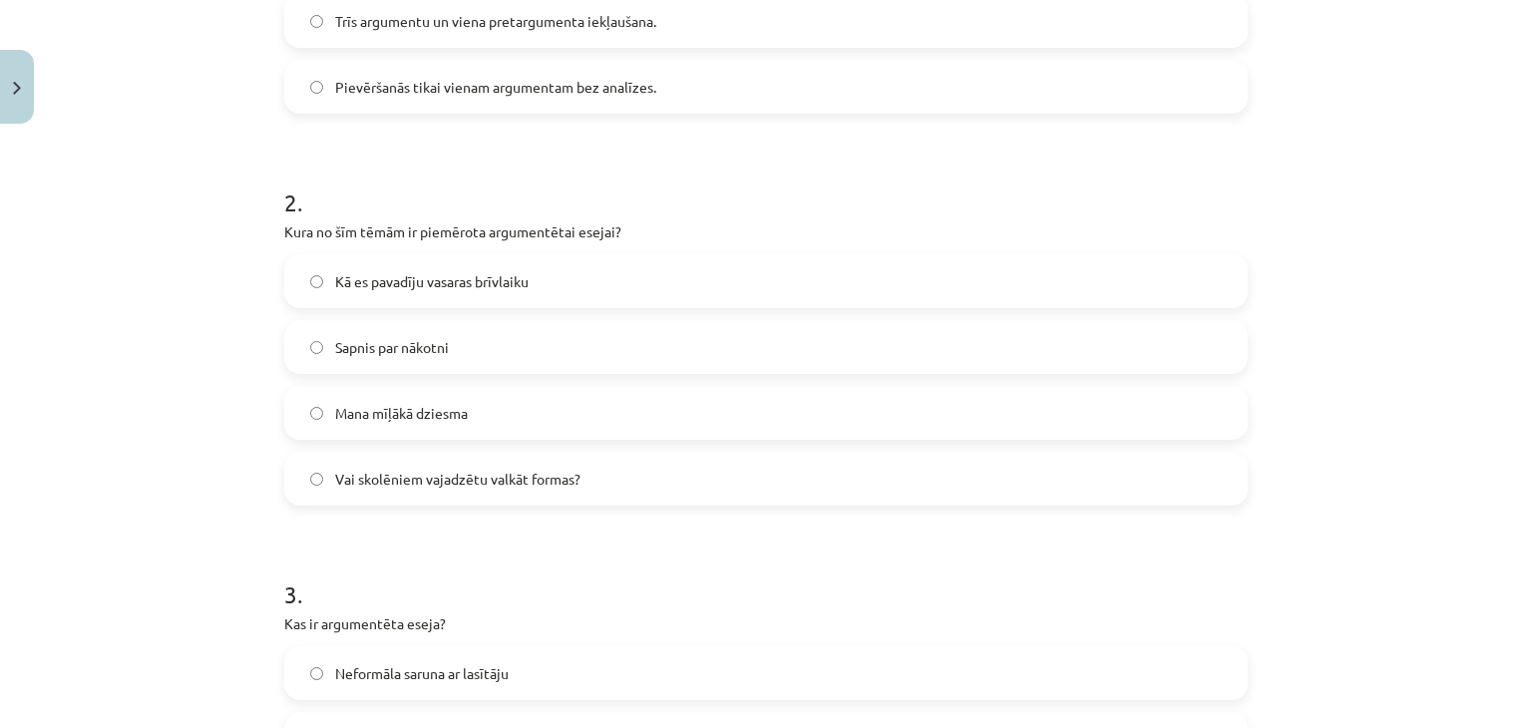
click at [489, 274] on span "Kā es pavadīju vasaras brīvlaiku" at bounding box center [432, 281] width 194 height 21
click at [478, 351] on label "Sapnis par nākotni" at bounding box center [766, 347] width 960 height 50
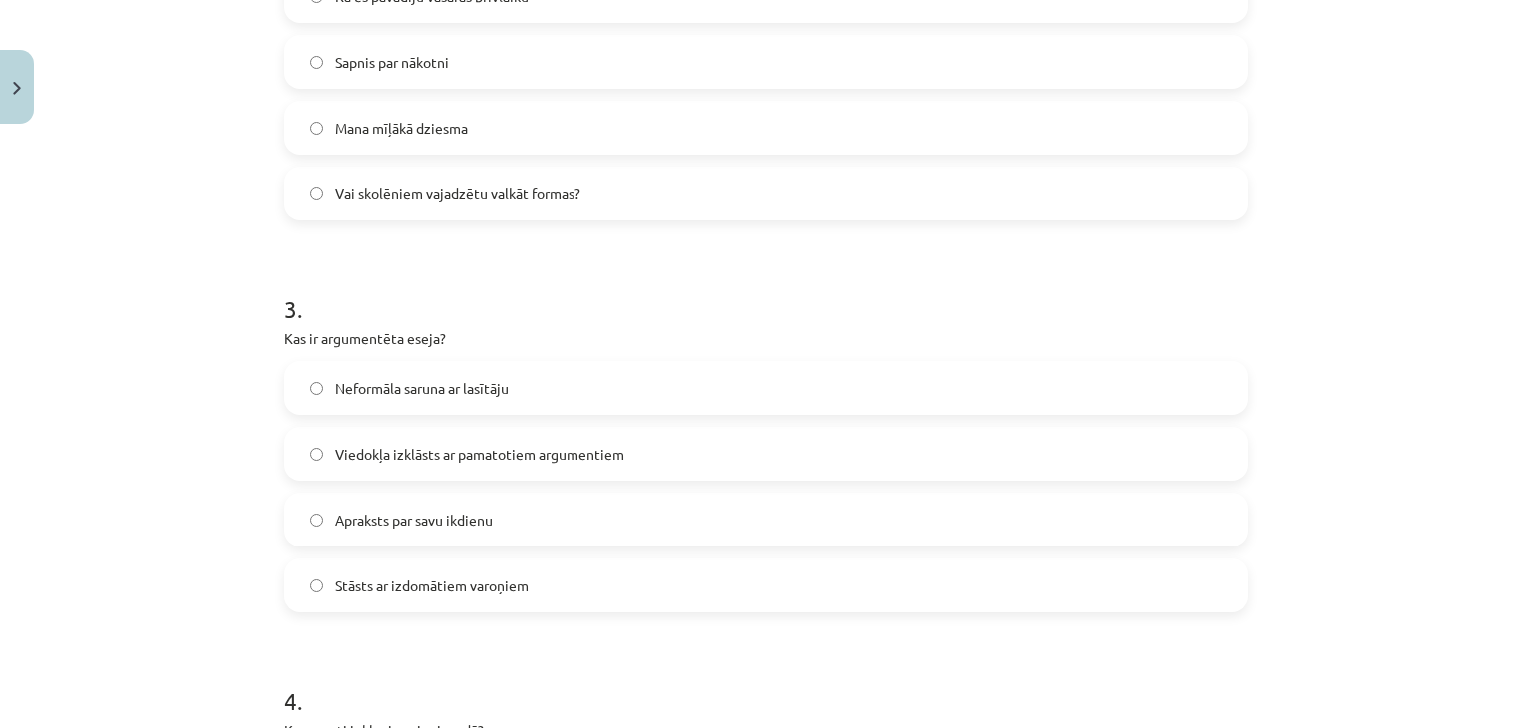
scroll to position [1037, 0]
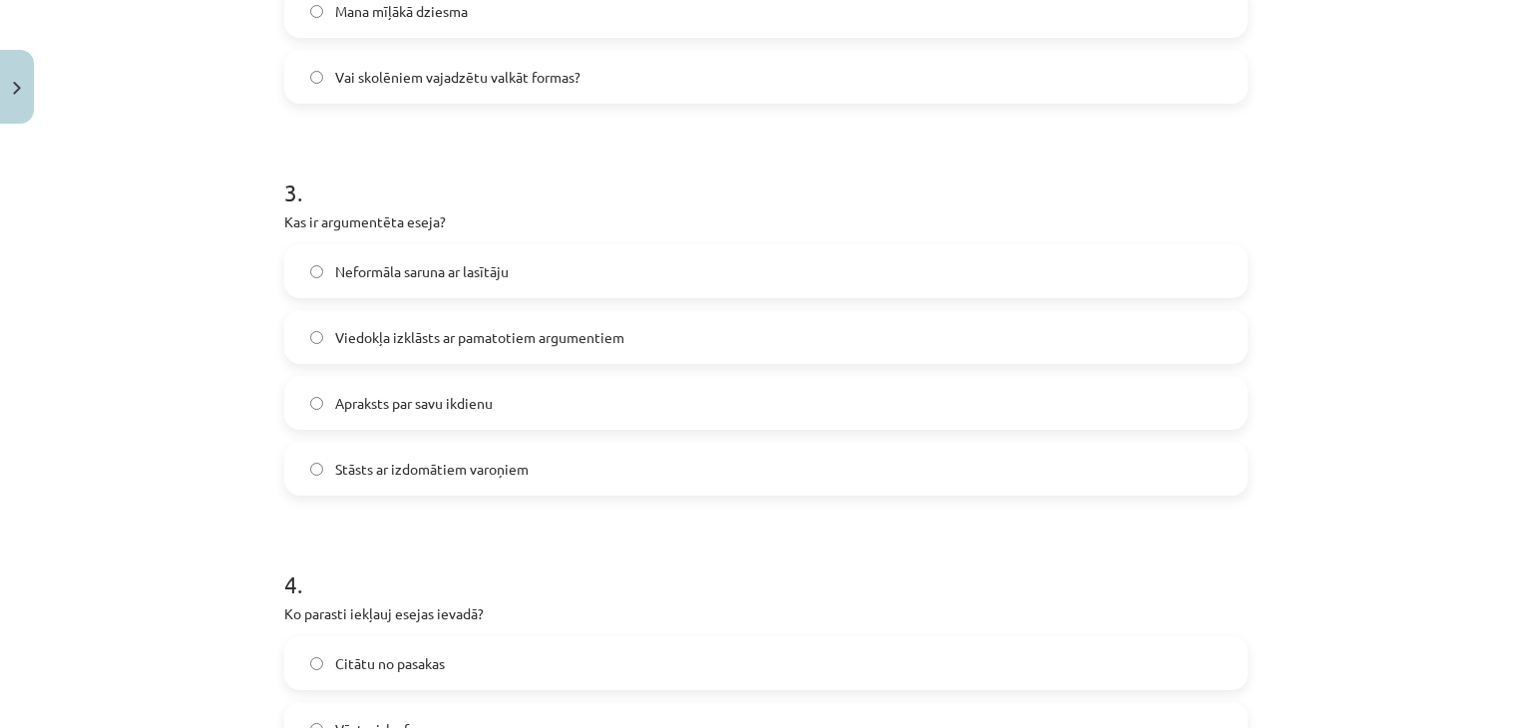
click at [459, 410] on span "Apraksts par savu ikdienu" at bounding box center [414, 403] width 158 height 21
click at [552, 280] on label "Neformāla saruna ar lasītāju" at bounding box center [766, 271] width 960 height 50
click at [429, 462] on span "Stāsts ar izdomātiem varoņiem" at bounding box center [432, 469] width 194 height 21
click at [591, 394] on label "Apraksts par savu ikdienu" at bounding box center [766, 403] width 960 height 50
click at [530, 332] on span "Viedokļa izklāsts ar pamatotiem argumentiem" at bounding box center [479, 337] width 289 height 21
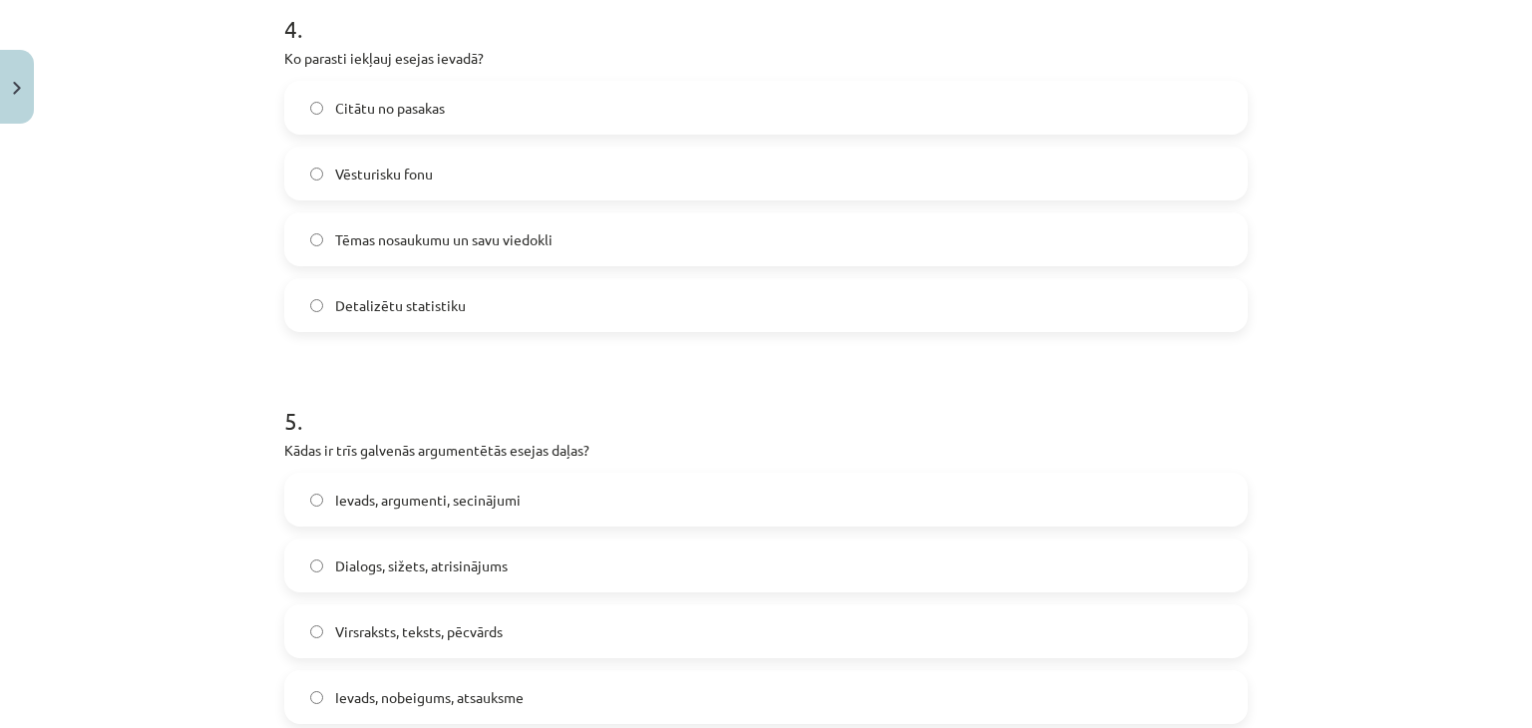
scroll to position [1572, 0]
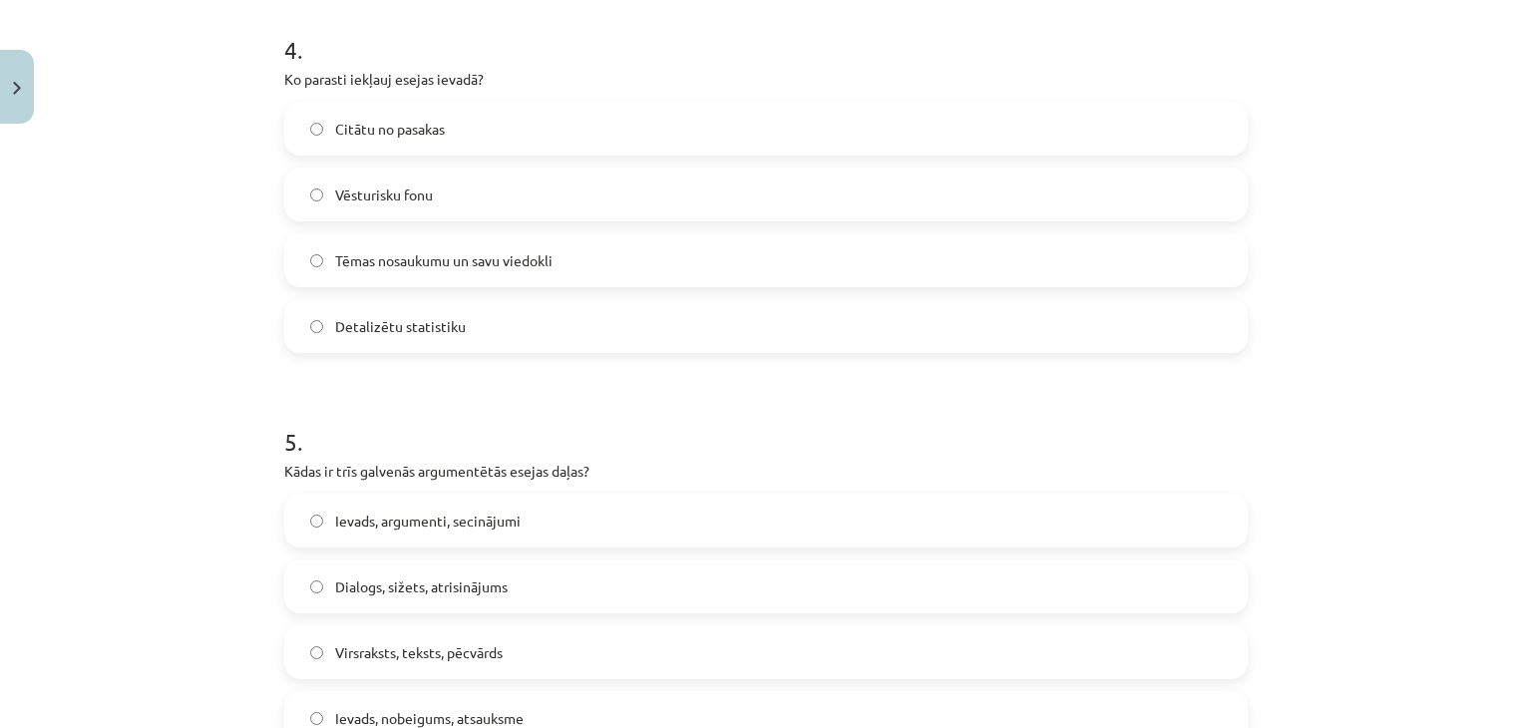
click at [426, 136] on span "Citātu no pasakas" at bounding box center [390, 129] width 110 height 21
click at [491, 254] on span "Tēmas nosaukumu un savu viedokli" at bounding box center [443, 260] width 217 height 21
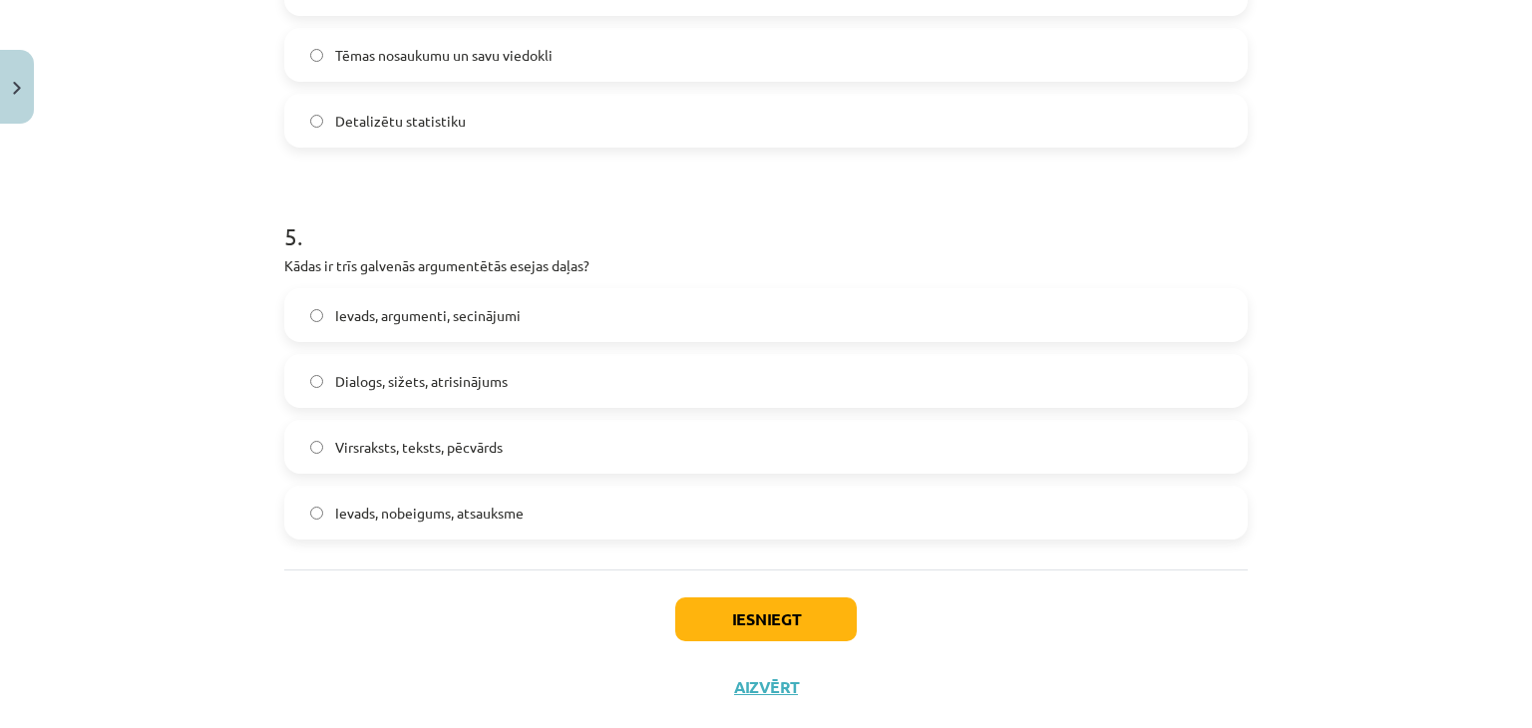
scroll to position [1819, 0]
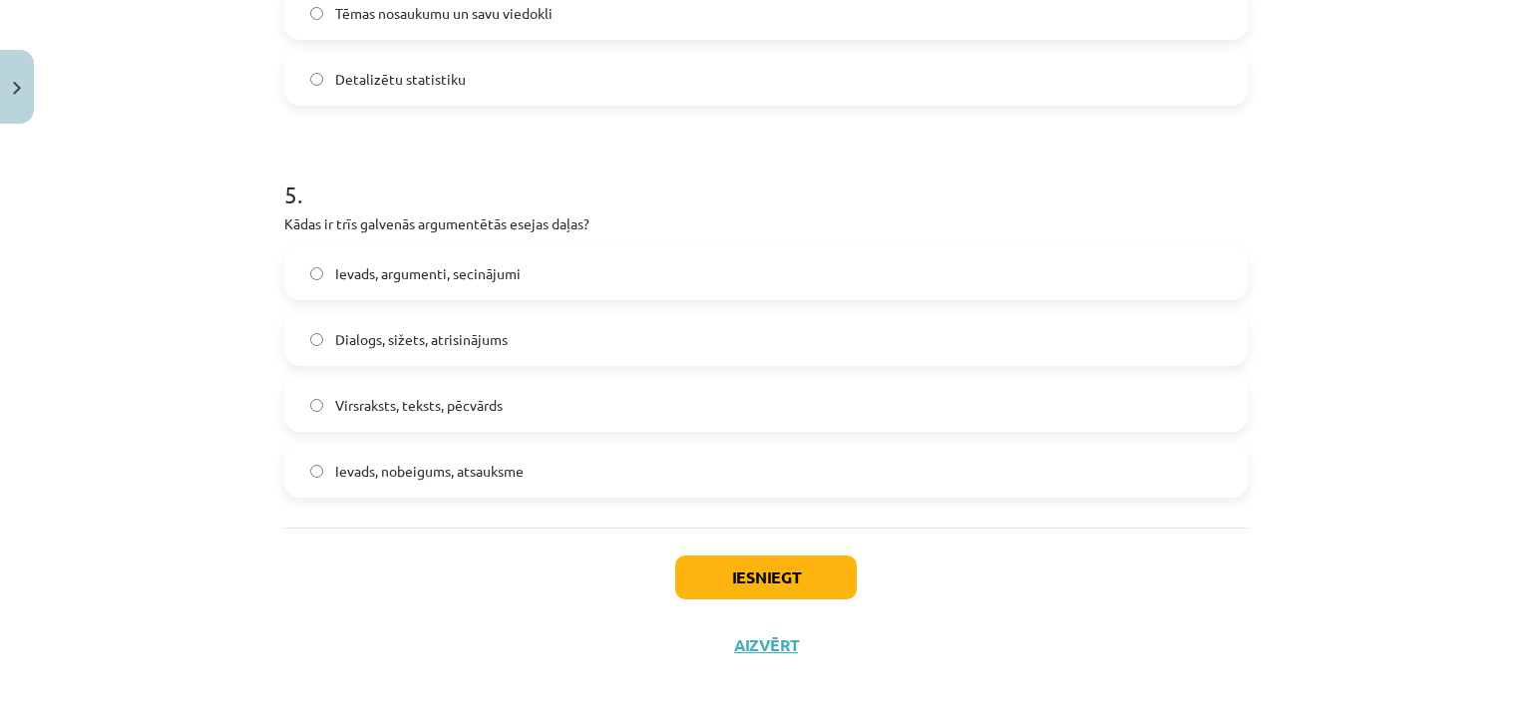
click at [527, 280] on label "Ievads, argumenti, secinājumi" at bounding box center [766, 273] width 960 height 50
click at [698, 548] on div "Iesniegt Aizvērt" at bounding box center [766, 598] width 964 height 140
click at [713, 570] on button "Iesniegt" at bounding box center [766, 578] width 182 height 44
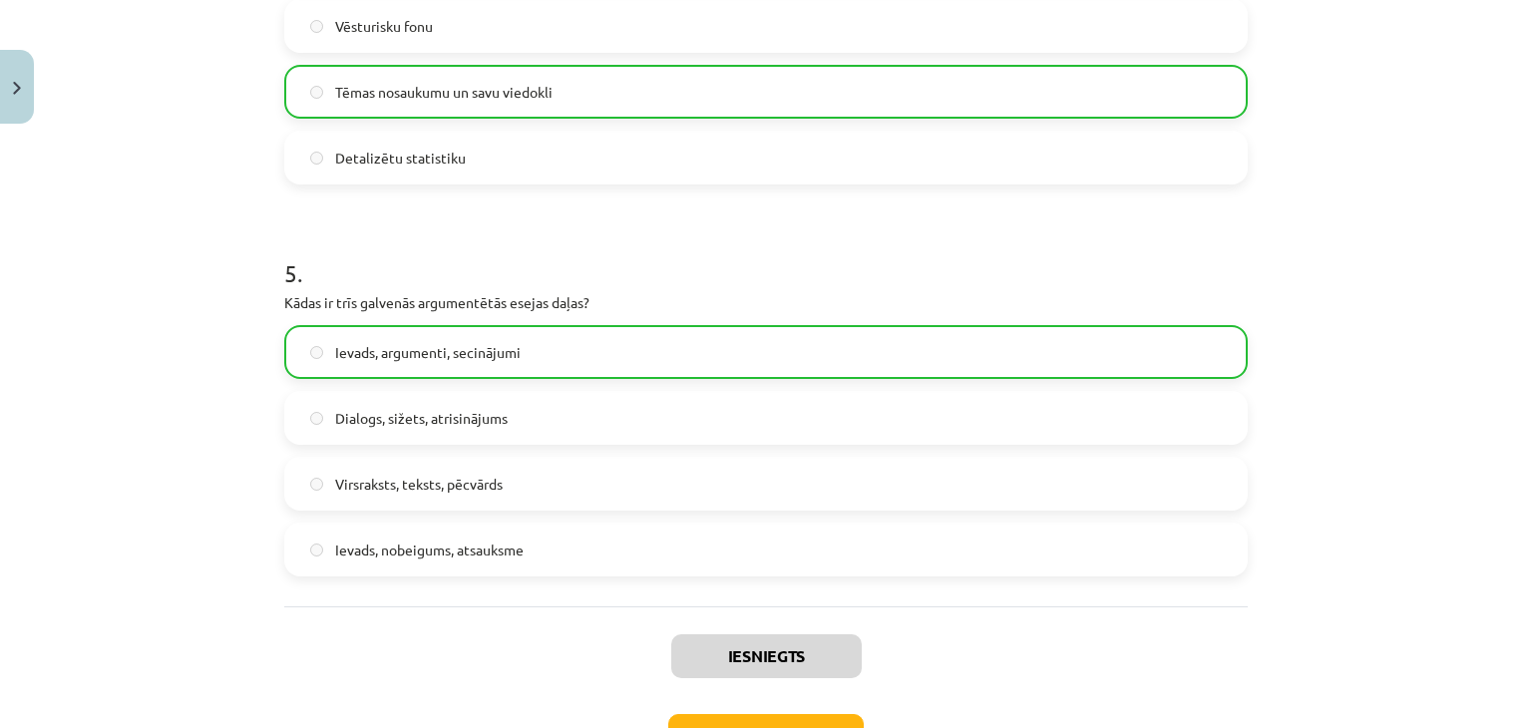
scroll to position [1883, 0]
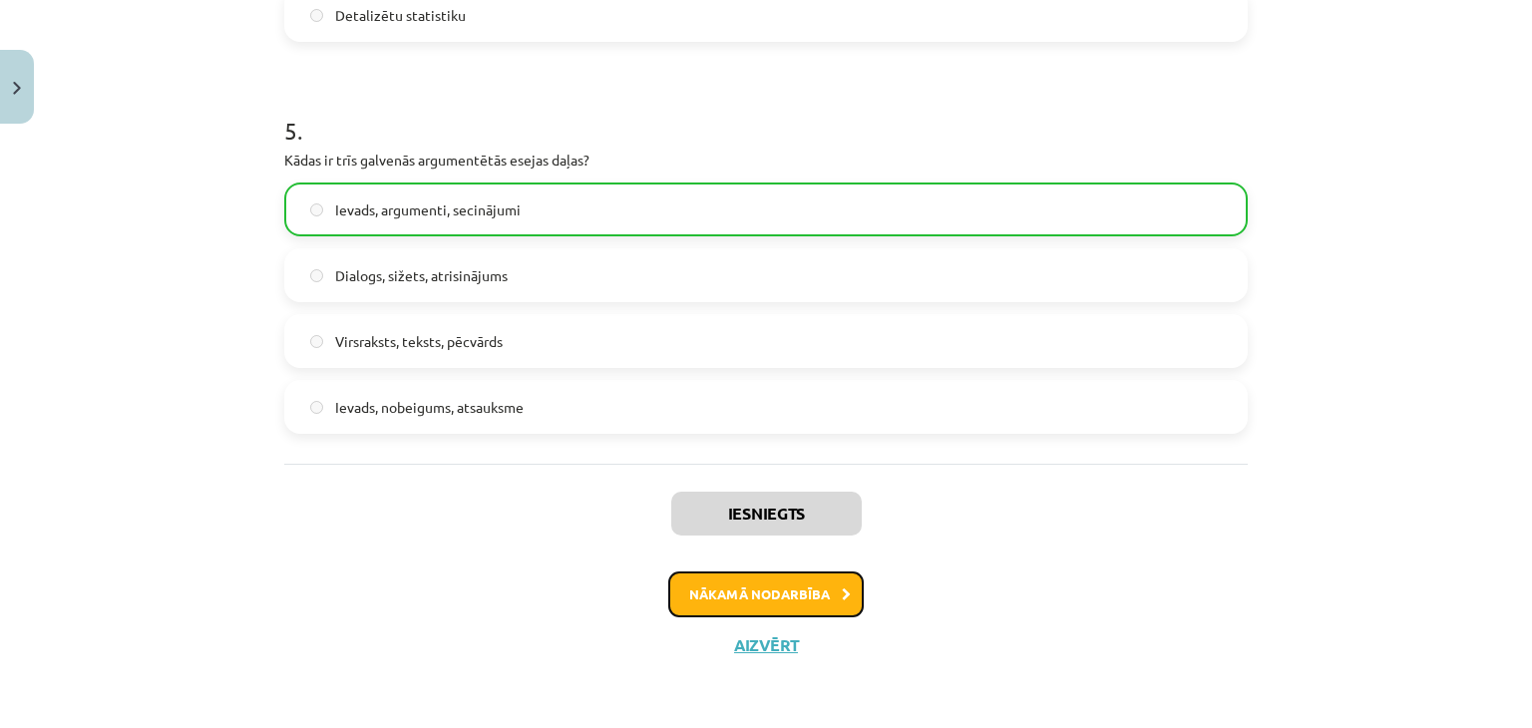
click at [842, 597] on icon at bounding box center [846, 595] width 9 height 13
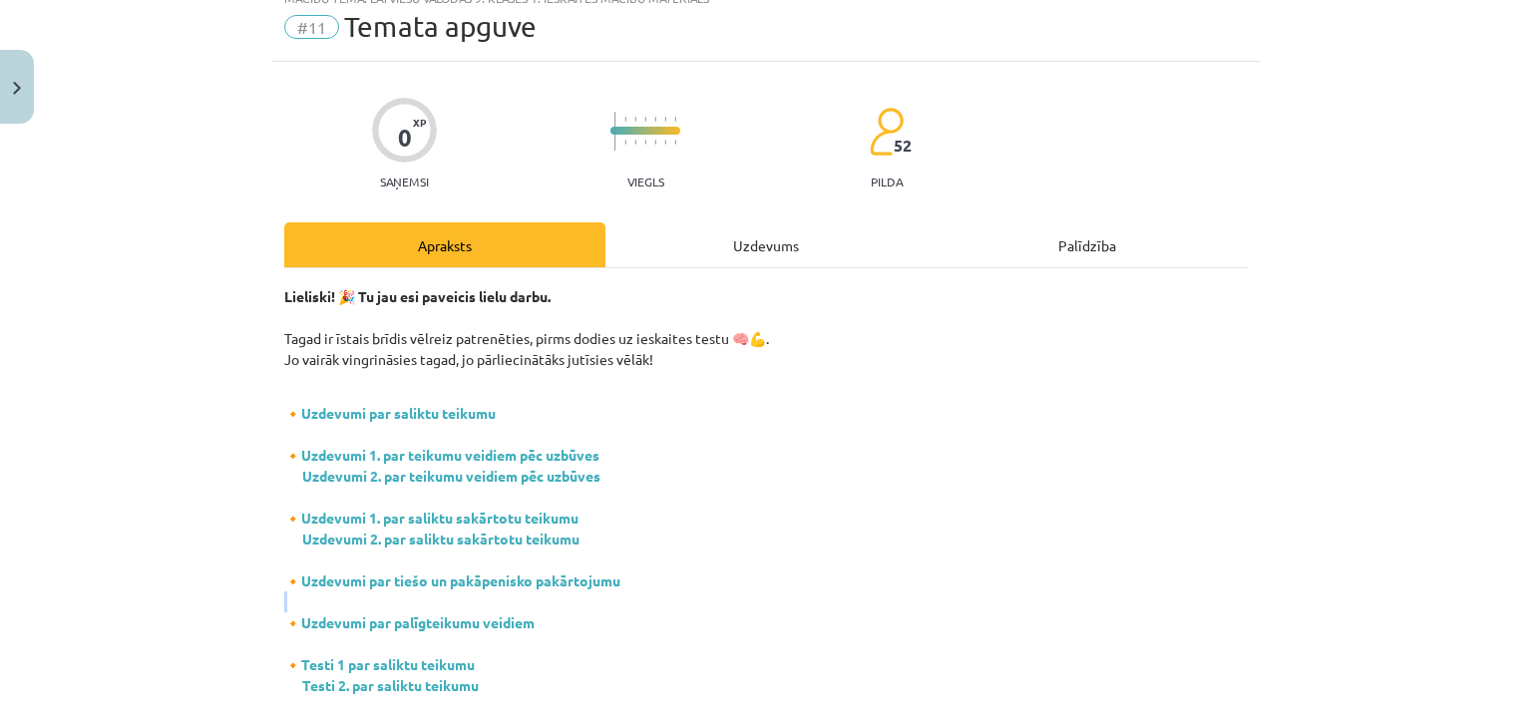
scroll to position [50, 0]
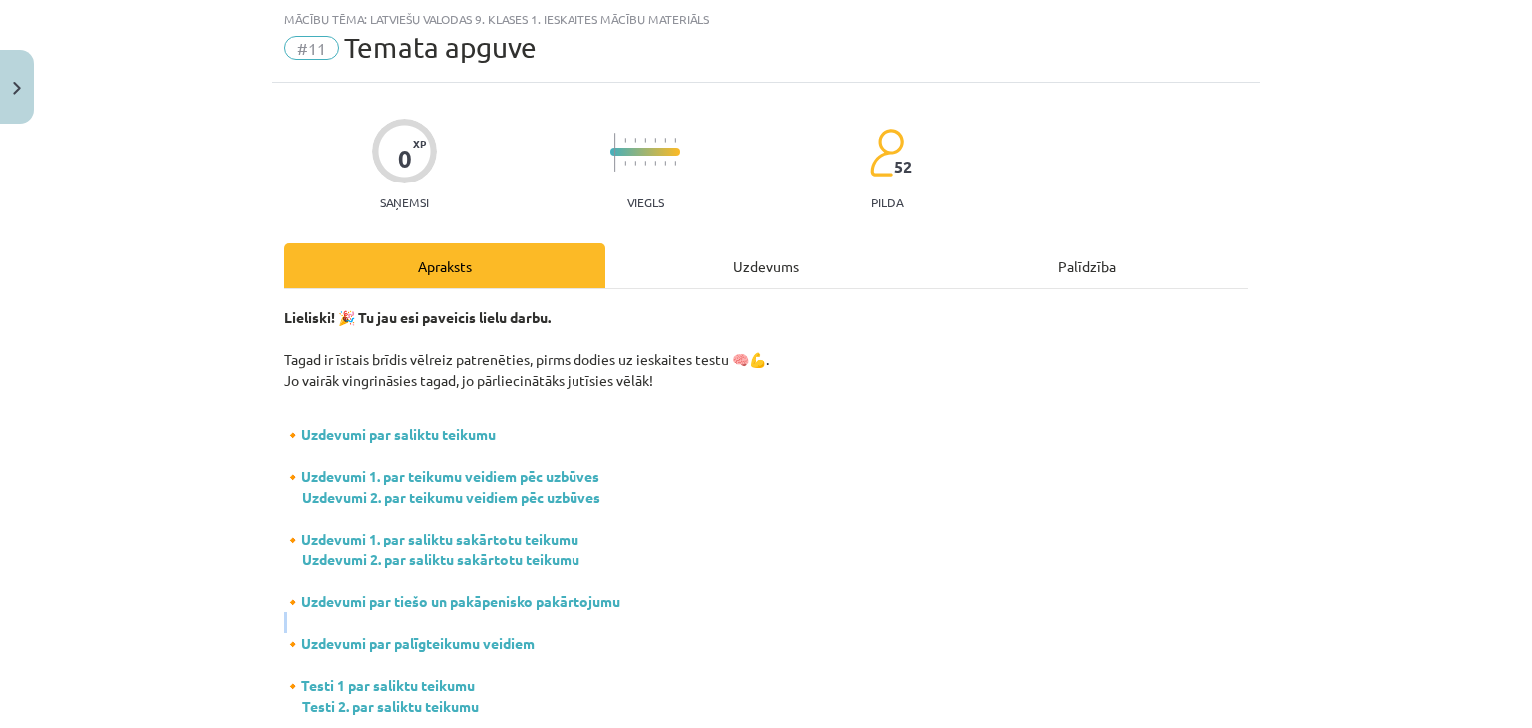
click at [836, 597] on p "🔸 Uzdevumi par saliktu teikumu 🔸 Uzdevumi 1. par teikumu veidiem pēc uzbūves Uz…" at bounding box center [766, 560] width 964 height 314
click at [761, 265] on div "Uzdevums" at bounding box center [765, 265] width 321 height 45
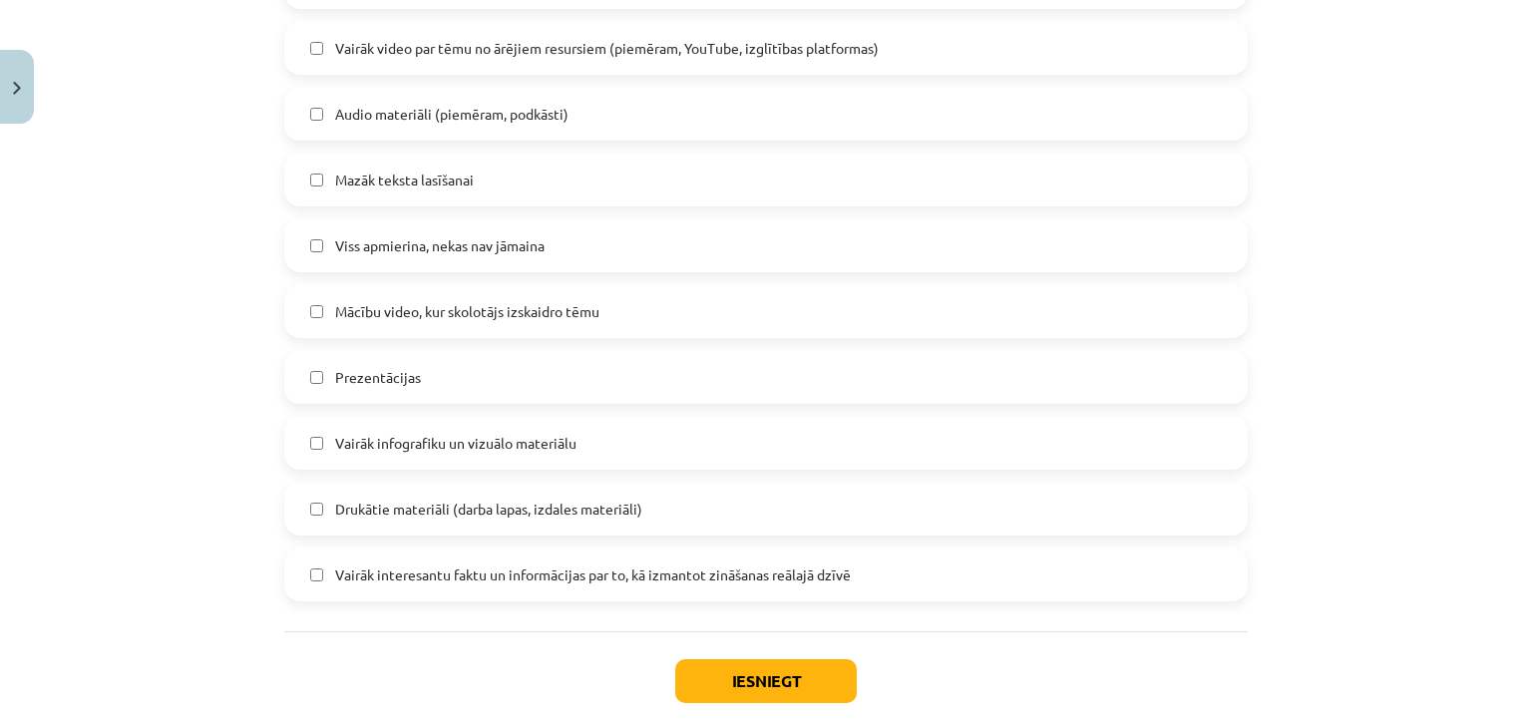
scroll to position [1257, 0]
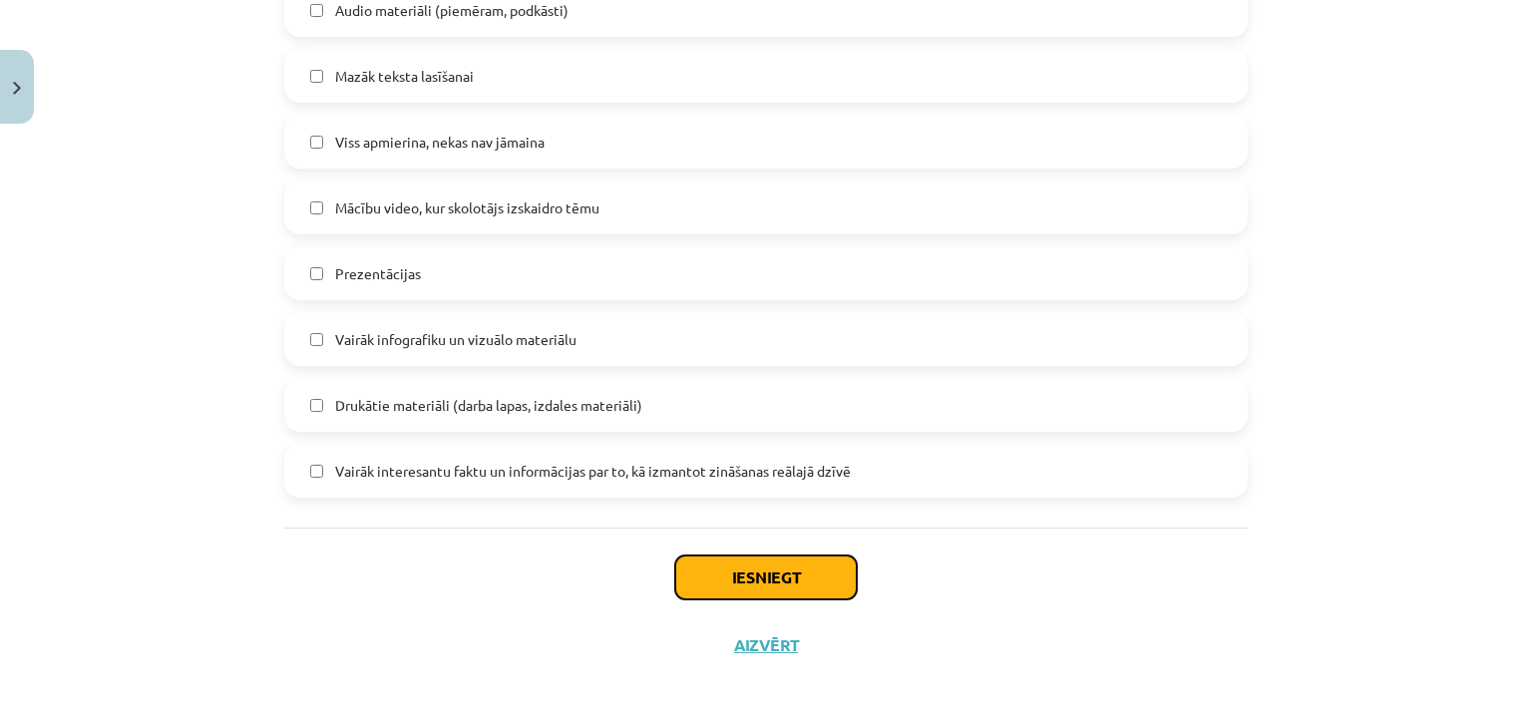
click at [760, 594] on button "Iesniegt" at bounding box center [766, 578] width 182 height 44
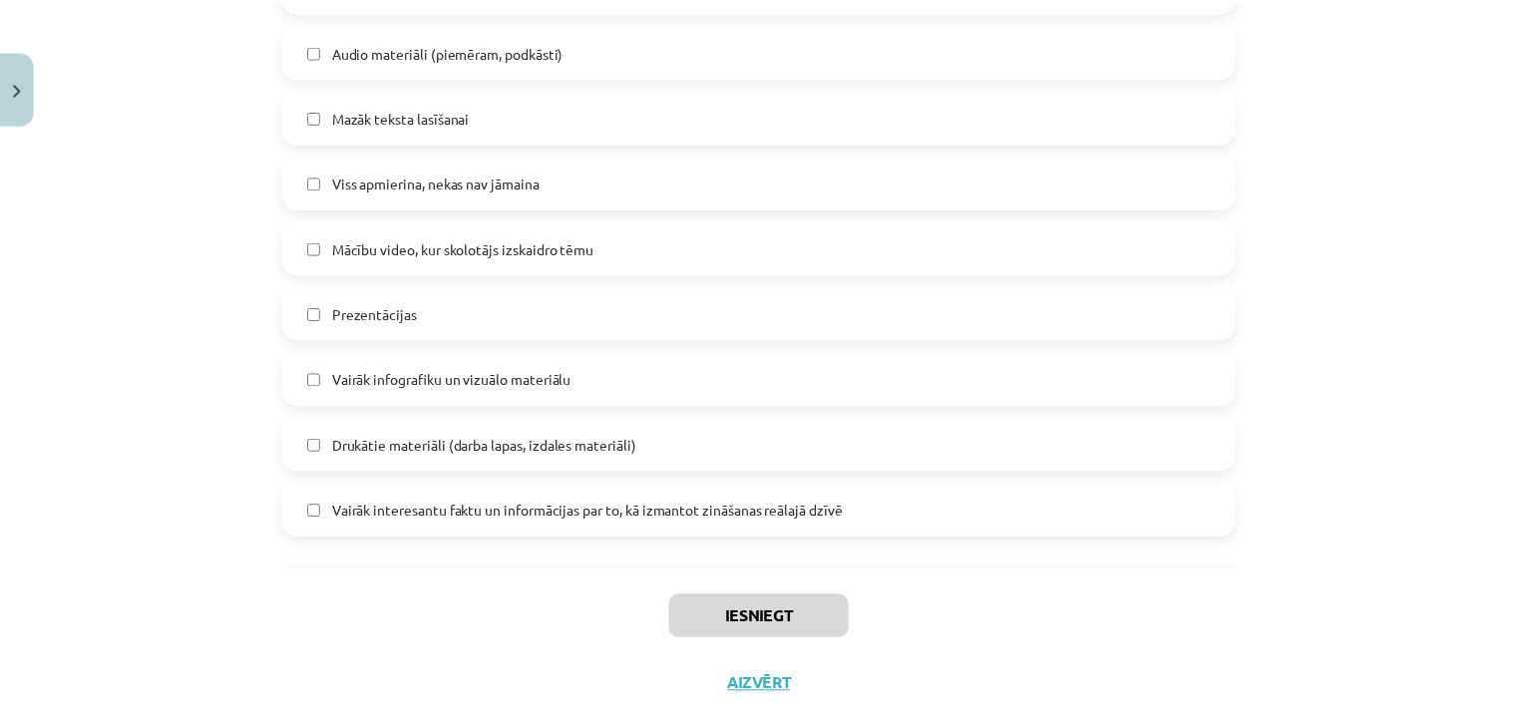
scroll to position [1225, 0]
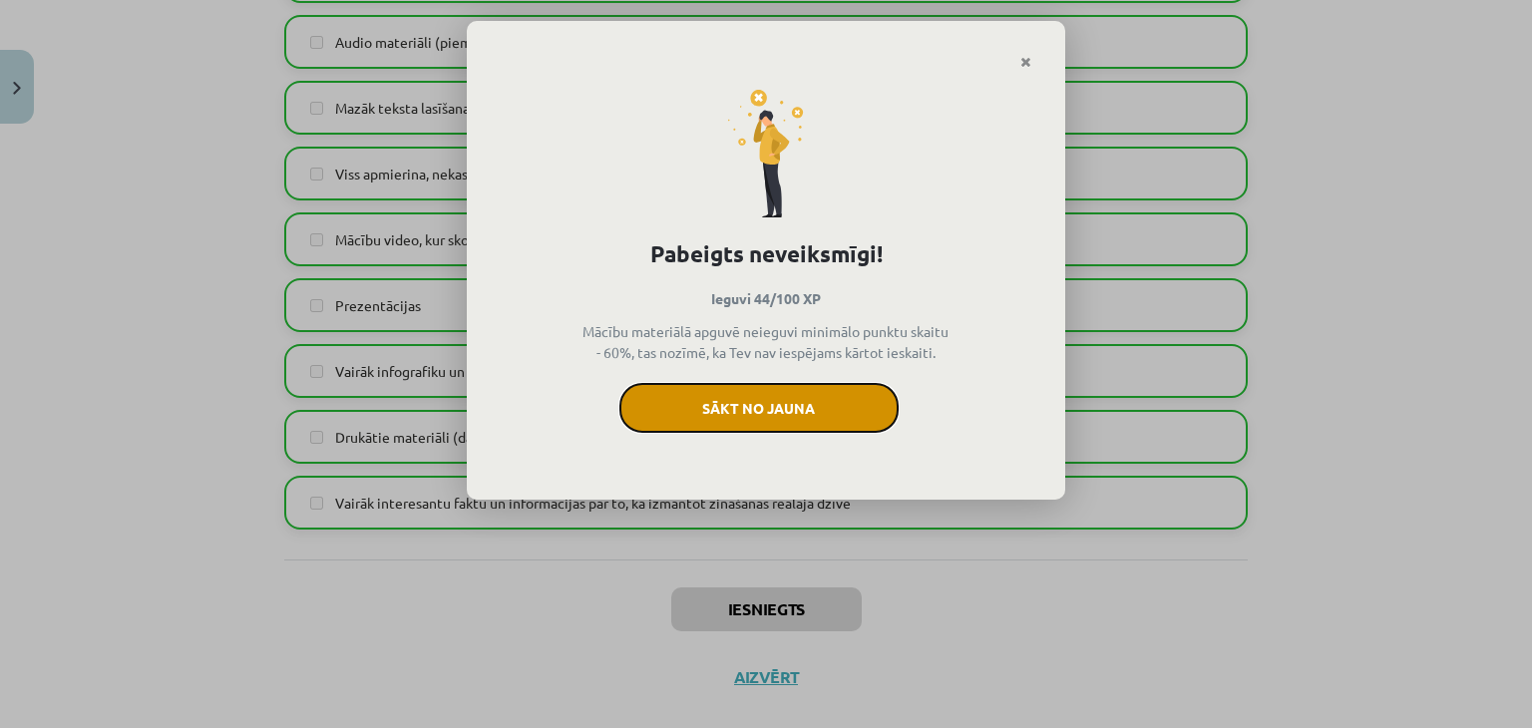
click at [760, 423] on button "Sākt no jauna" at bounding box center [758, 408] width 279 height 50
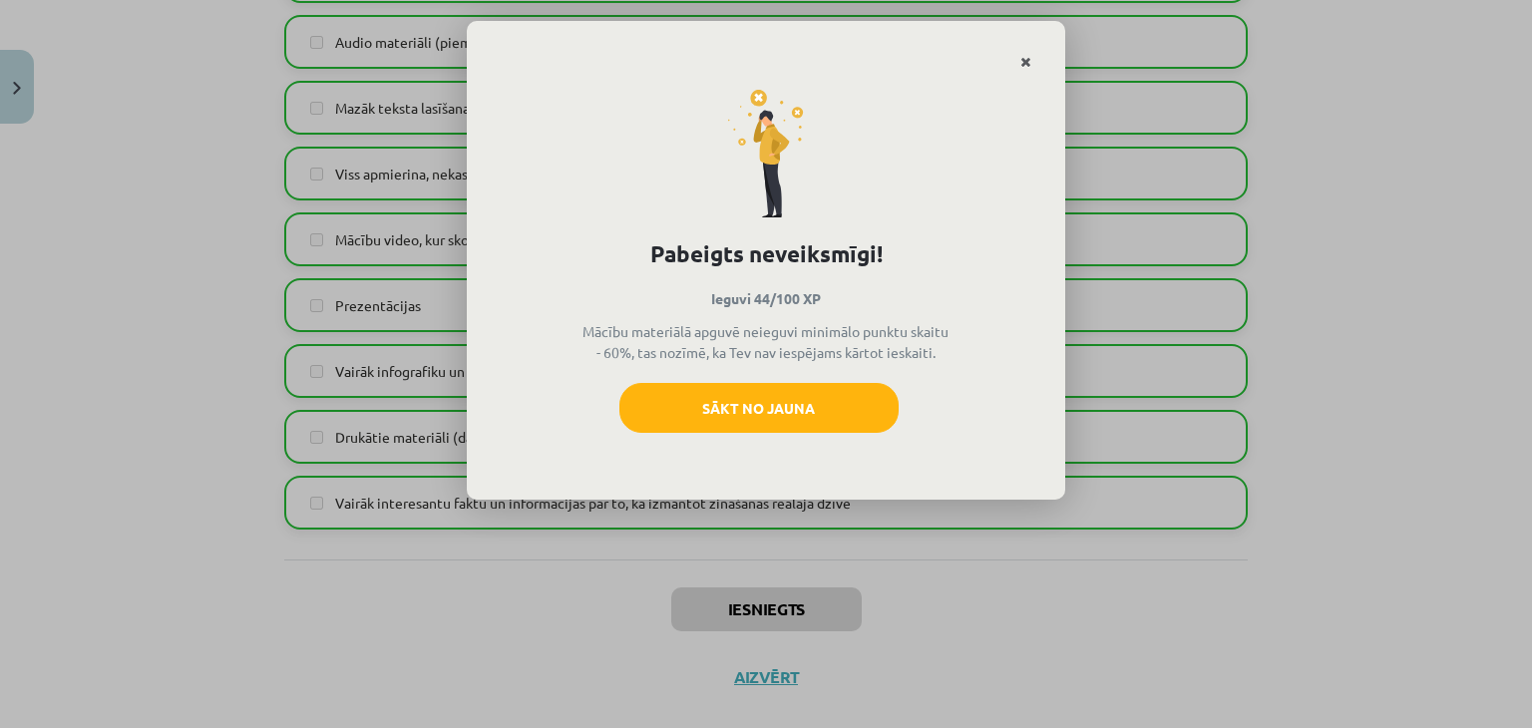
click at [1026, 60] on icon "Close" at bounding box center [1025, 63] width 11 height 14
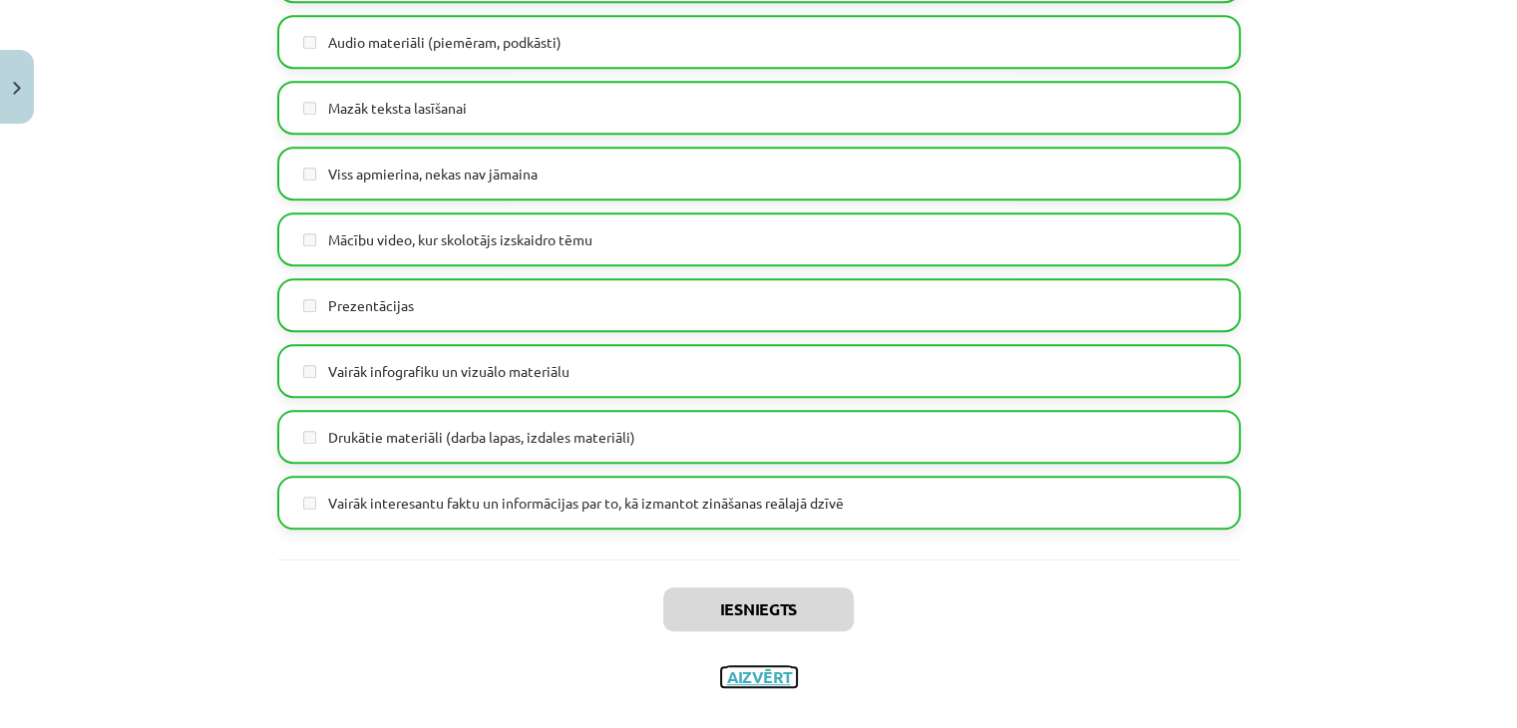
click at [777, 677] on button "Aizvērt" at bounding box center [759, 677] width 76 height 20
